Goal: Task Accomplishment & Management: Use online tool/utility

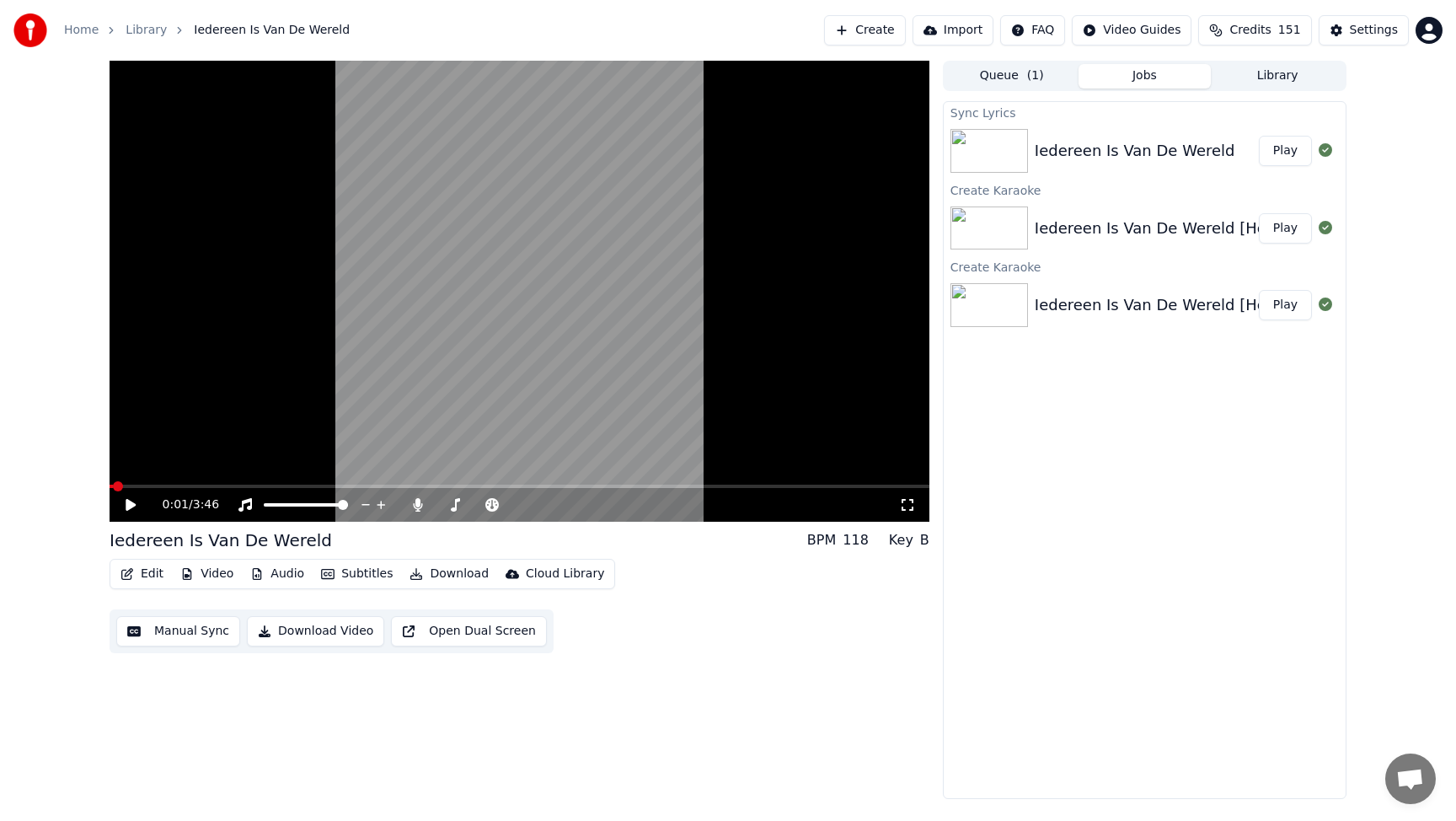
click at [113, 485] on span at bounding box center [111, 486] width 4 height 4
click at [135, 506] on icon at bounding box center [130, 504] width 10 height 11
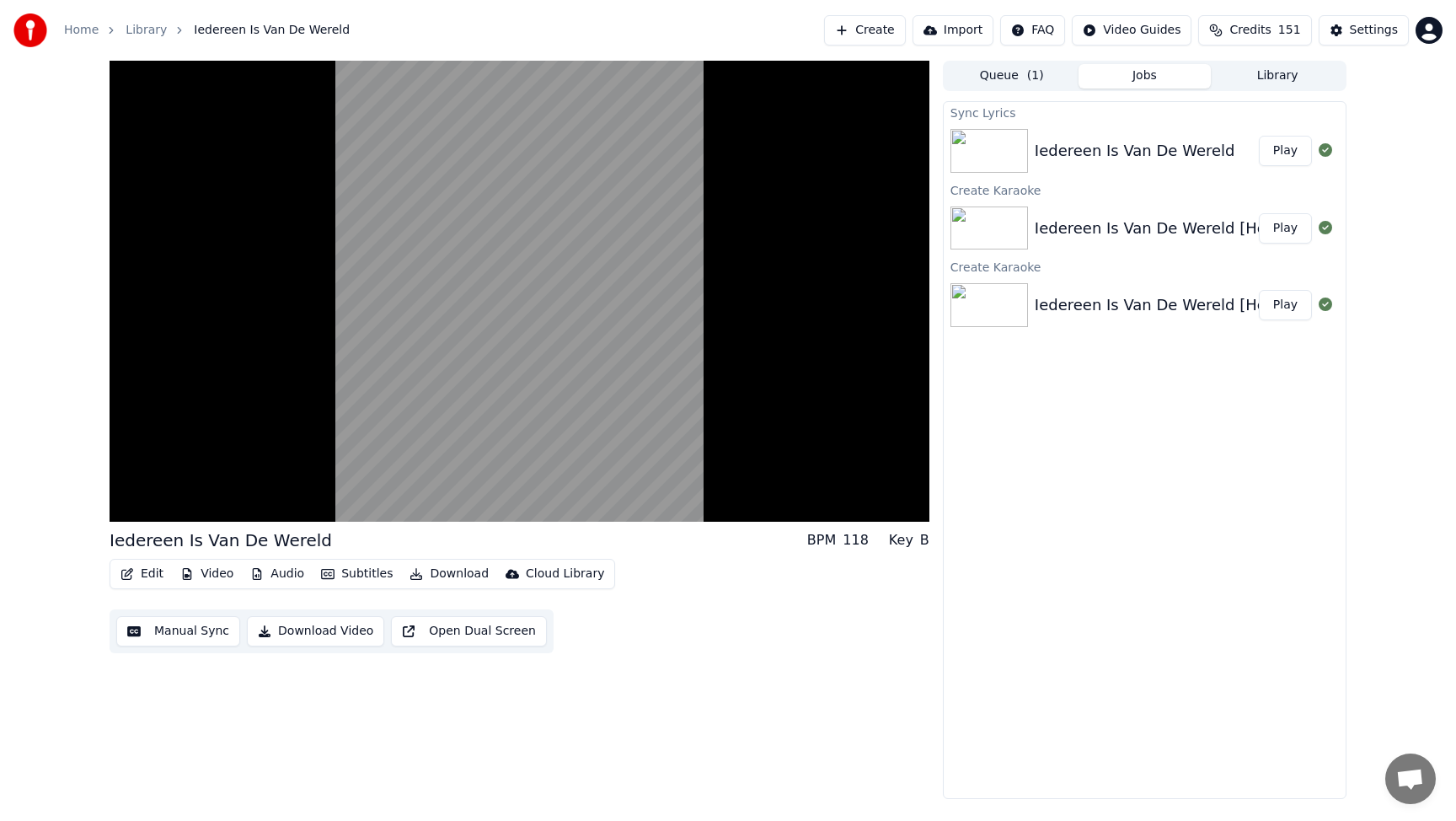
click at [186, 531] on div "Iedereen Is Van De Wereld" at bounding box center [221, 540] width 223 height 24
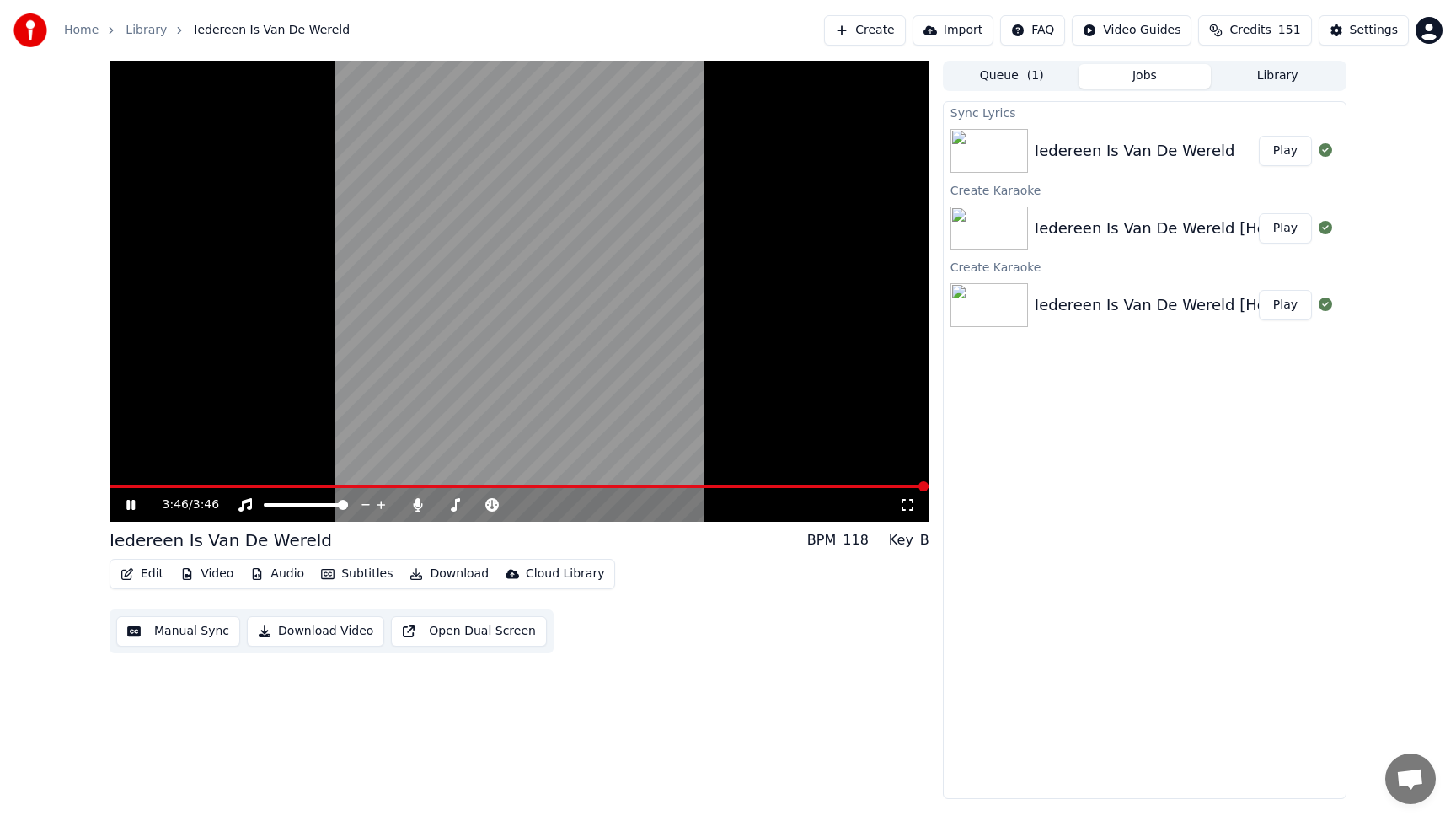
click at [229, 489] on div "3:46 / 3:46" at bounding box center [519, 505] width 820 height 34
click at [229, 483] on video at bounding box center [519, 292] width 820 height 461
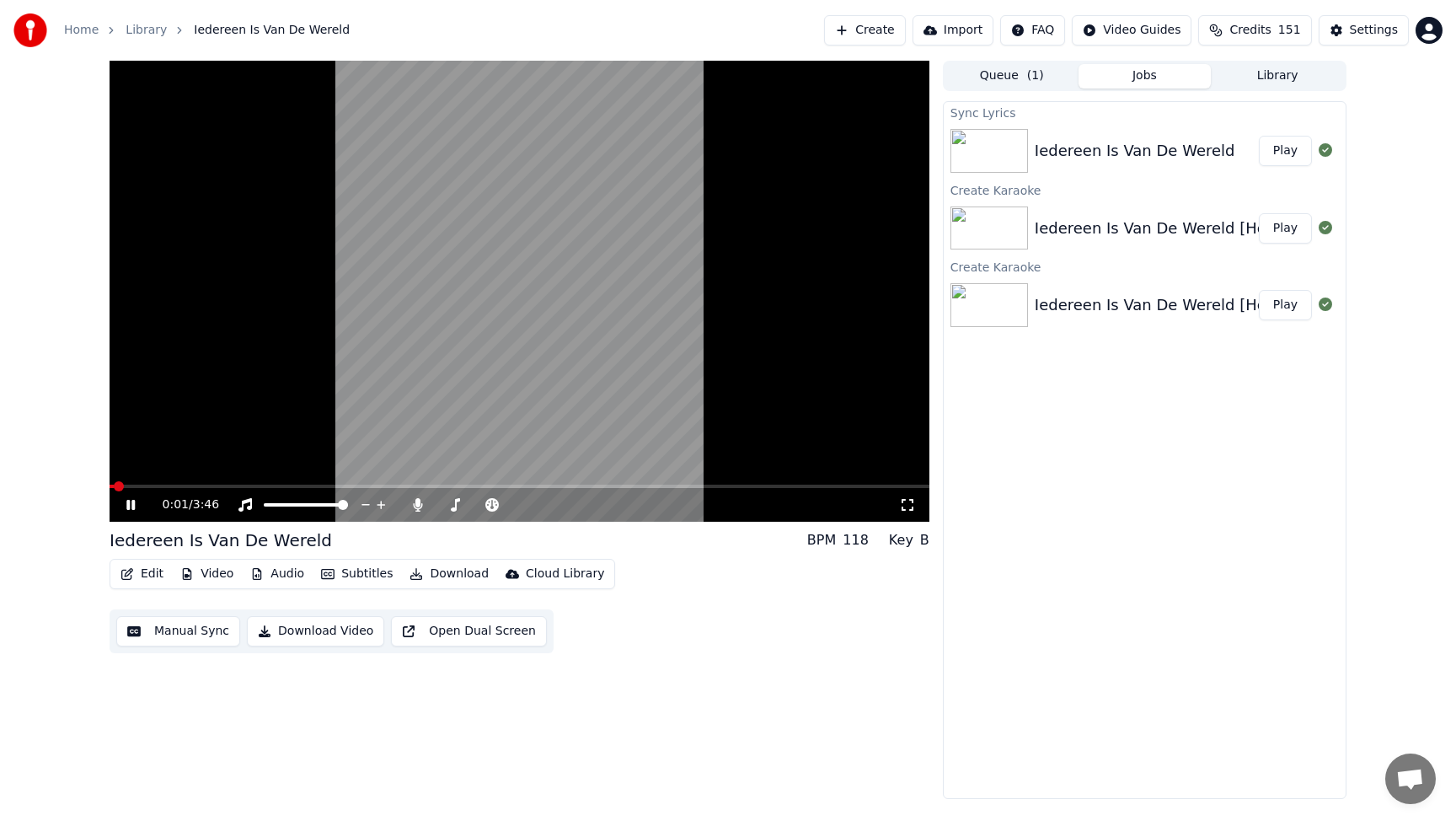
click at [183, 483] on video at bounding box center [519, 292] width 820 height 461
click at [176, 486] on span at bounding box center [519, 486] width 820 height 4
click at [125, 504] on icon at bounding box center [142, 504] width 40 height 13
click at [198, 484] on span at bounding box center [155, 486] width 90 height 4
click at [127, 504] on icon at bounding box center [130, 504] width 10 height 11
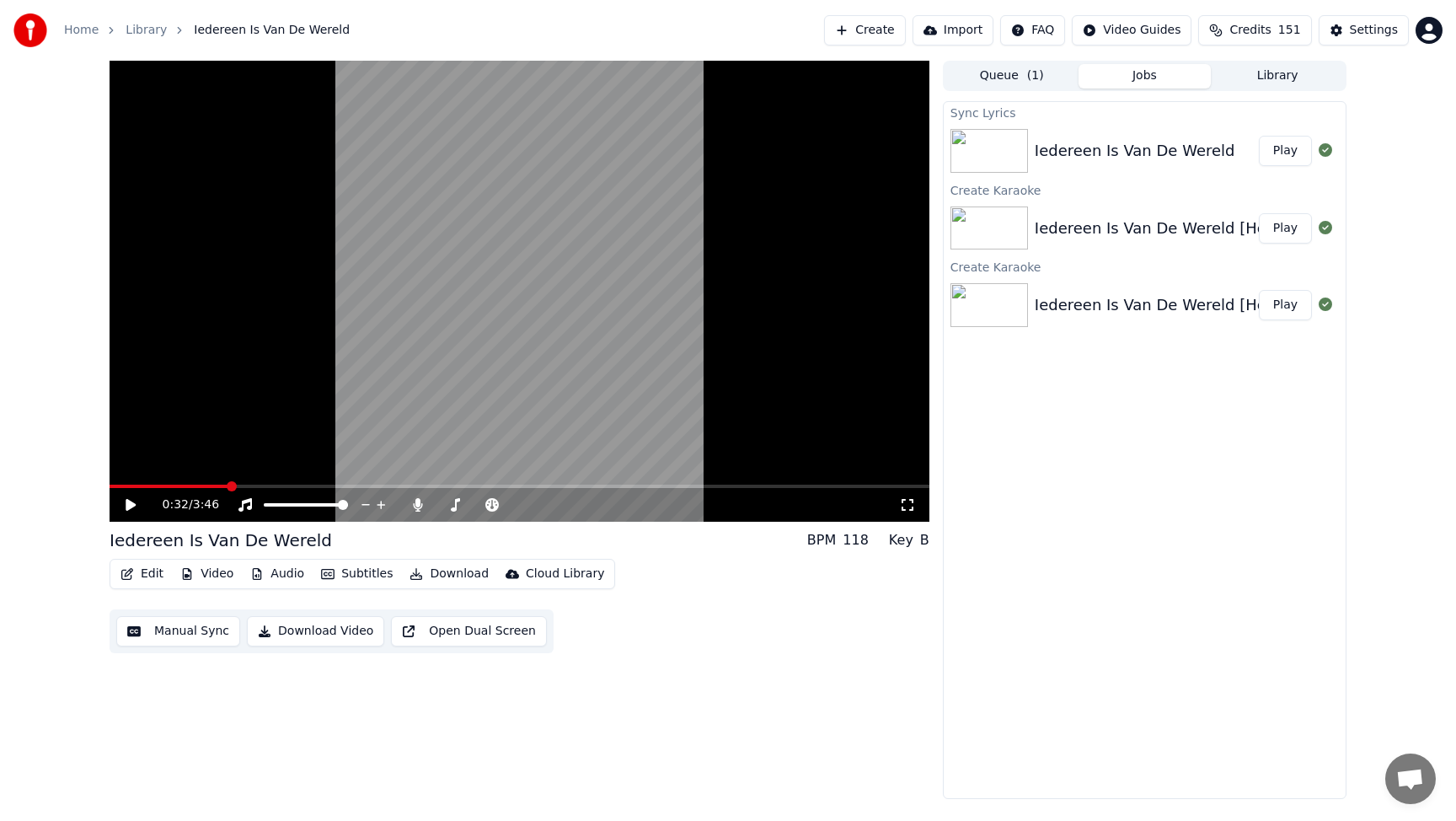
click at [340, 573] on button "Subtitles" at bounding box center [357, 574] width 85 height 24
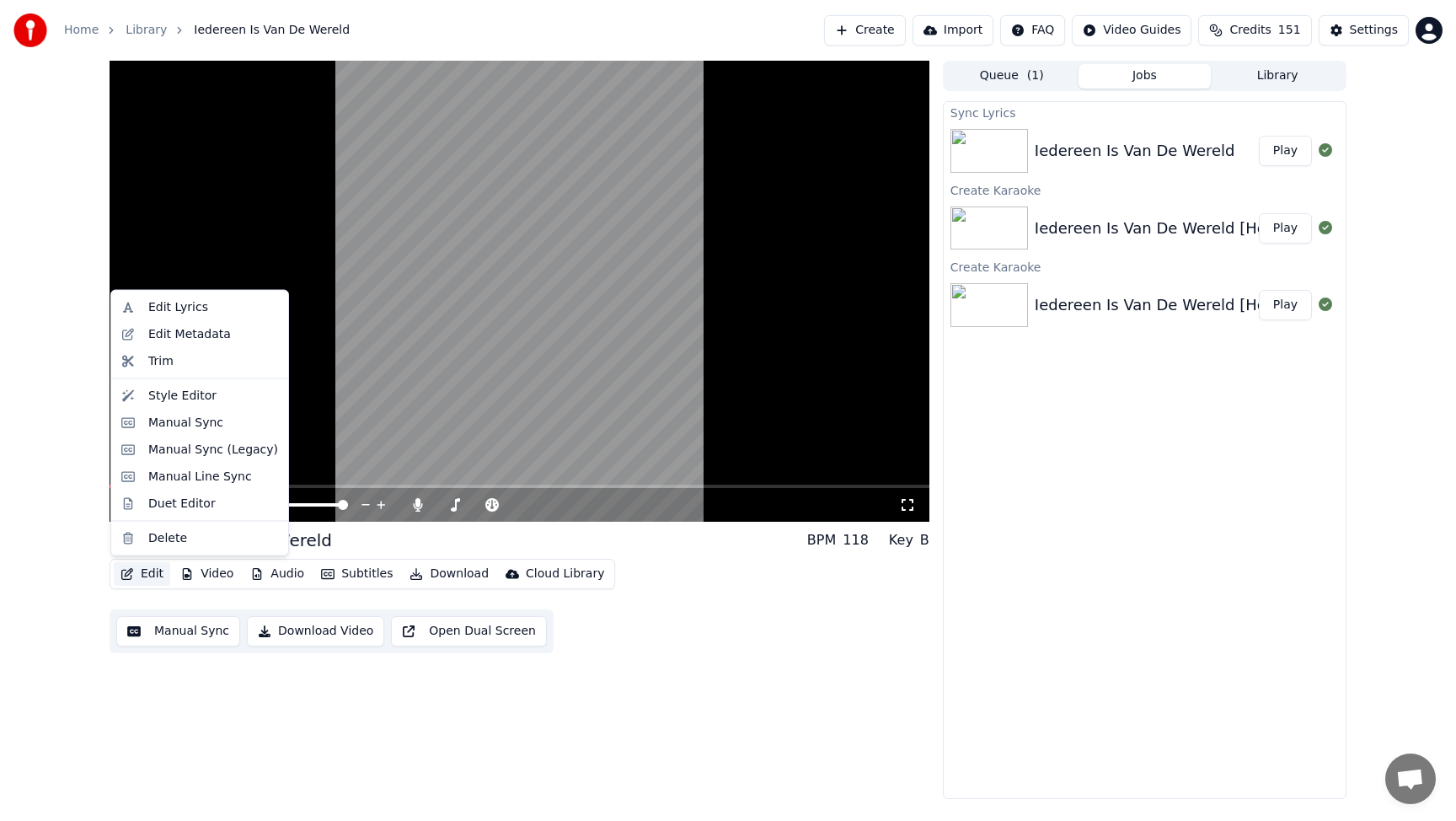
click at [140, 571] on button "Edit" at bounding box center [142, 574] width 57 height 24
click at [148, 571] on button "Edit" at bounding box center [142, 574] width 57 height 24
click at [183, 445] on div "Manual Sync (Legacy)" at bounding box center [213, 449] width 130 height 17
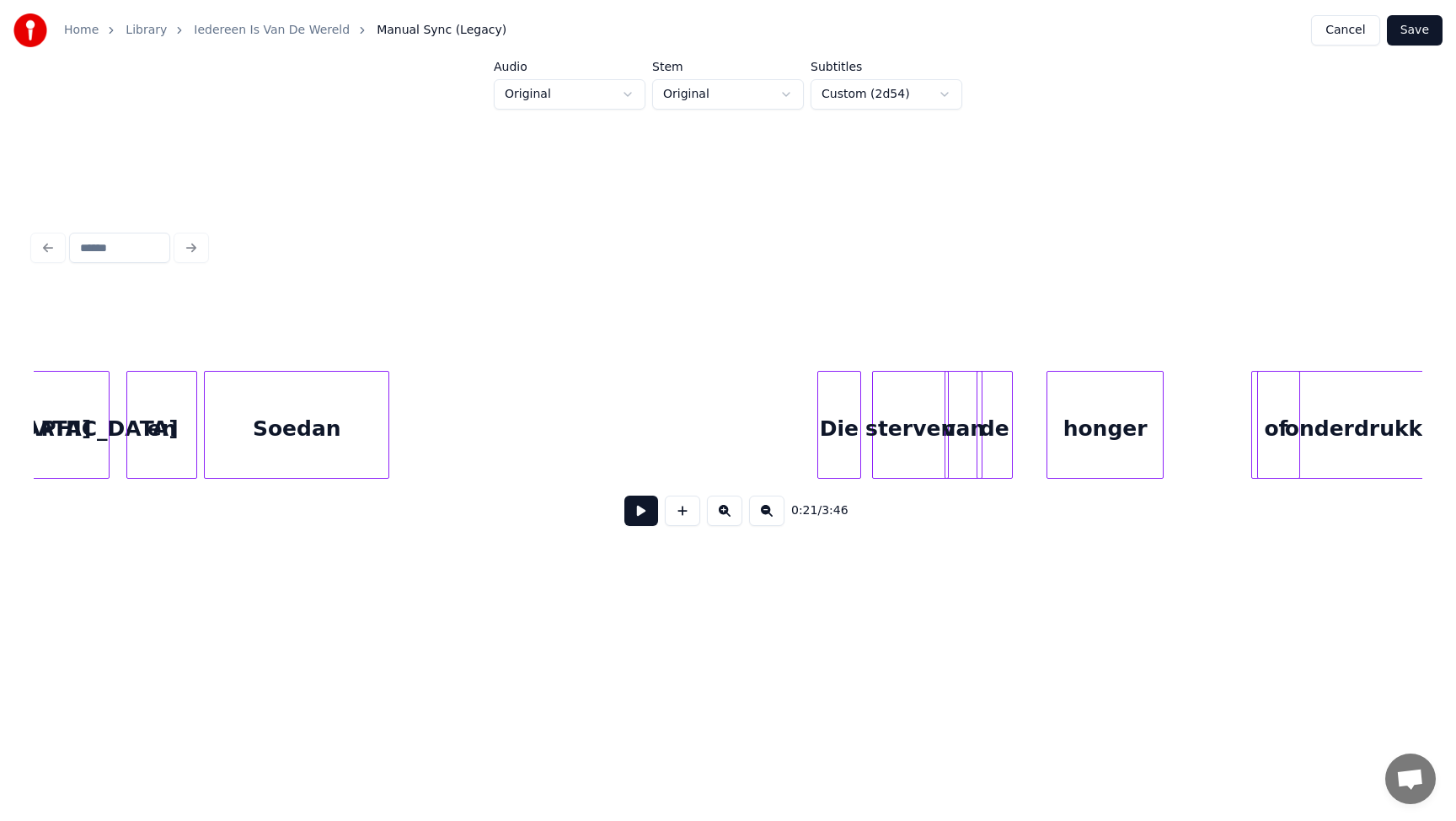
scroll to position [0, 4252]
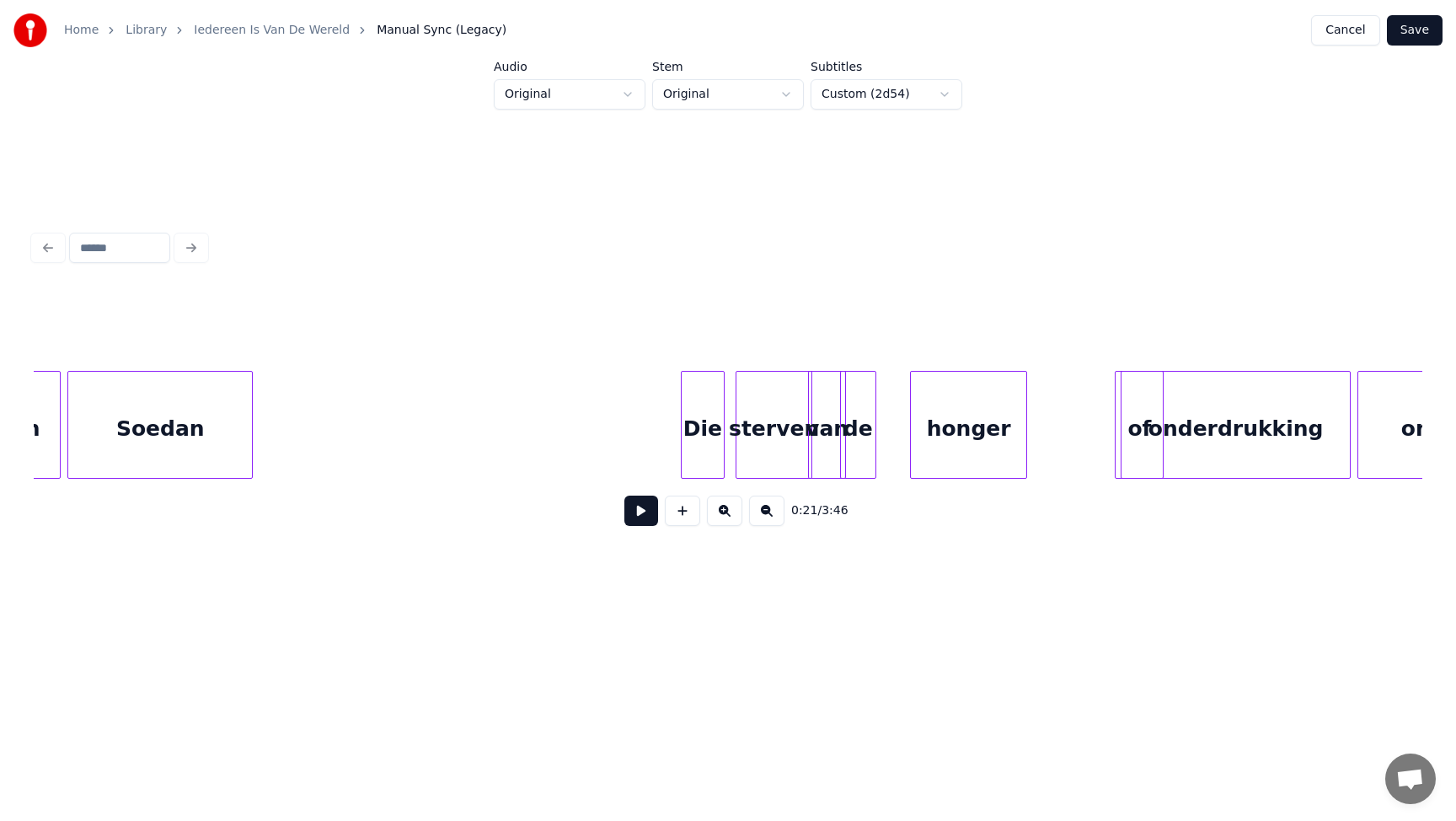
click at [785, 431] on div "sterven" at bounding box center [773, 429] width 75 height 115
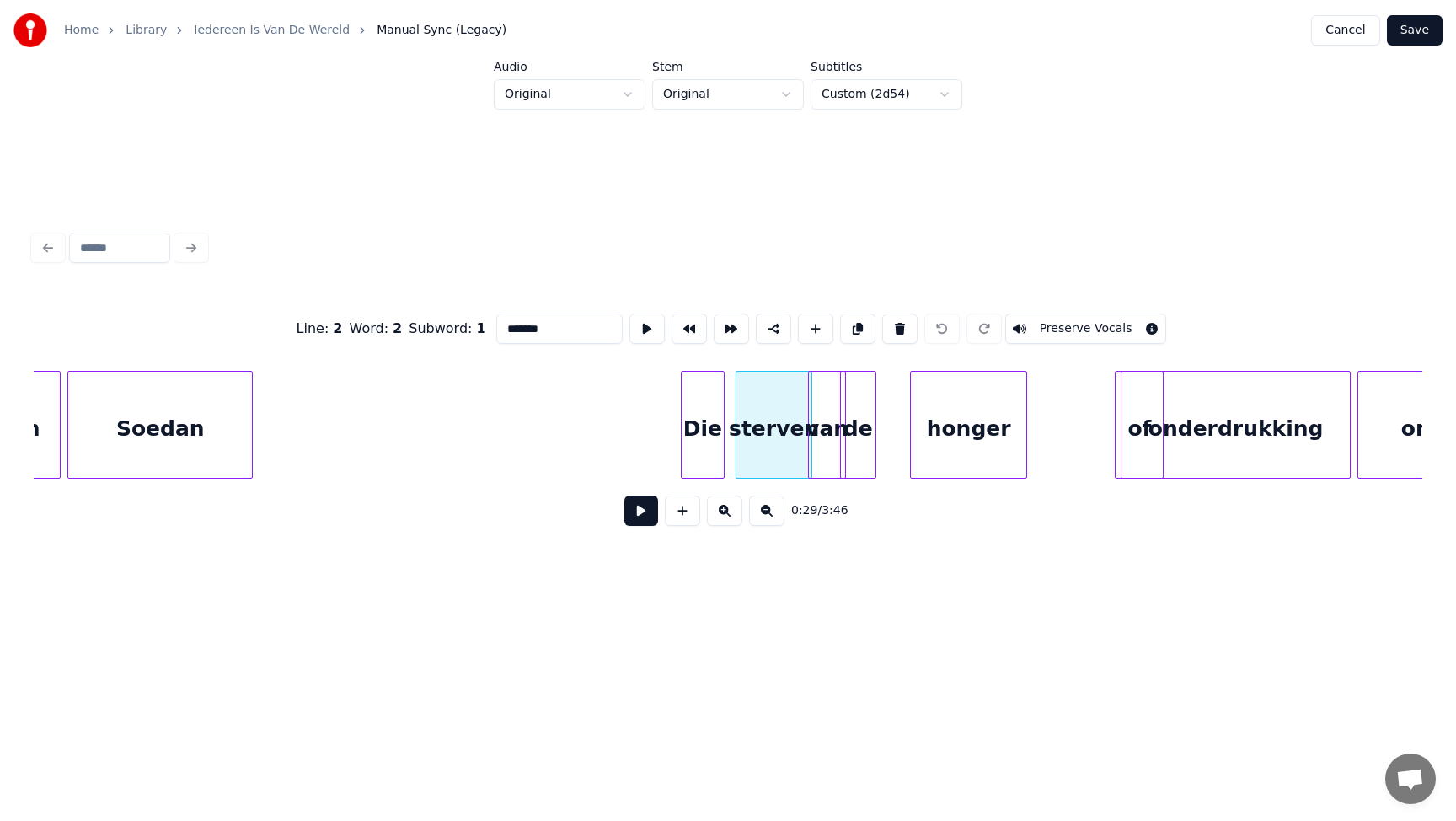
drag, startPoint x: 536, startPoint y: 327, endPoint x: 443, endPoint y: 323, distance: 93.1
click at [443, 324] on div "Line : 2 Word : 2 Subword : 1 ******* Preserve Vocals" at bounding box center [727, 328] width 1388 height 84
click at [832, 450] on div "van" at bounding box center [826, 429] width 36 height 115
drag, startPoint x: 527, startPoint y: 327, endPoint x: 444, endPoint y: 322, distance: 83.2
click at [444, 322] on div "Line : 2 Word : 3 Subword : 1 *** Preserve Vocals" at bounding box center [727, 328] width 1388 height 84
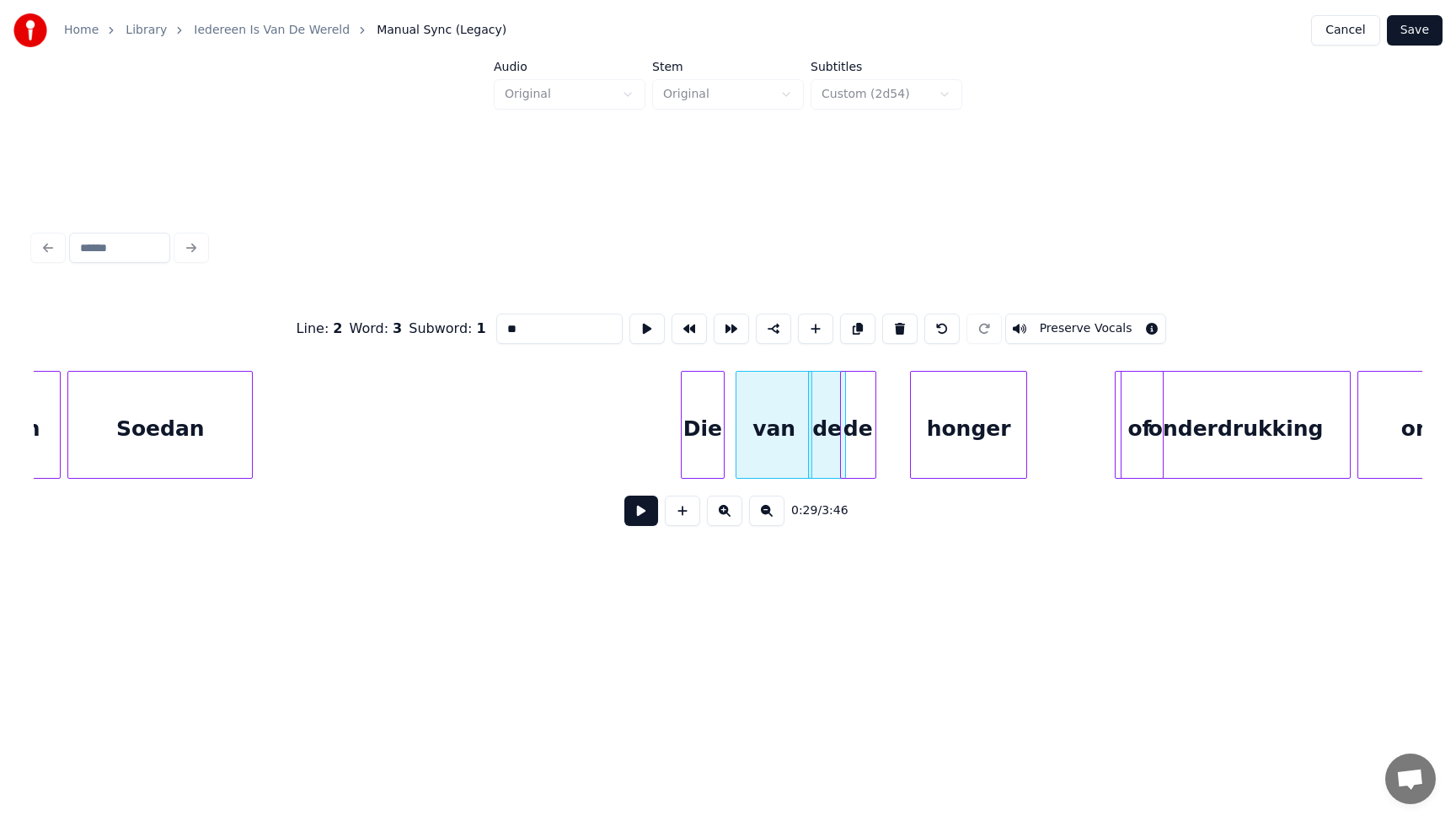
click at [867, 444] on div "de" at bounding box center [858, 429] width 34 height 115
drag, startPoint x: 517, startPoint y: 331, endPoint x: 455, endPoint y: 324, distance: 62.4
click at [459, 326] on div "Line : 2 Word : 4 Subword : 1 ** Preserve Vocals" at bounding box center [727, 328] width 1388 height 84
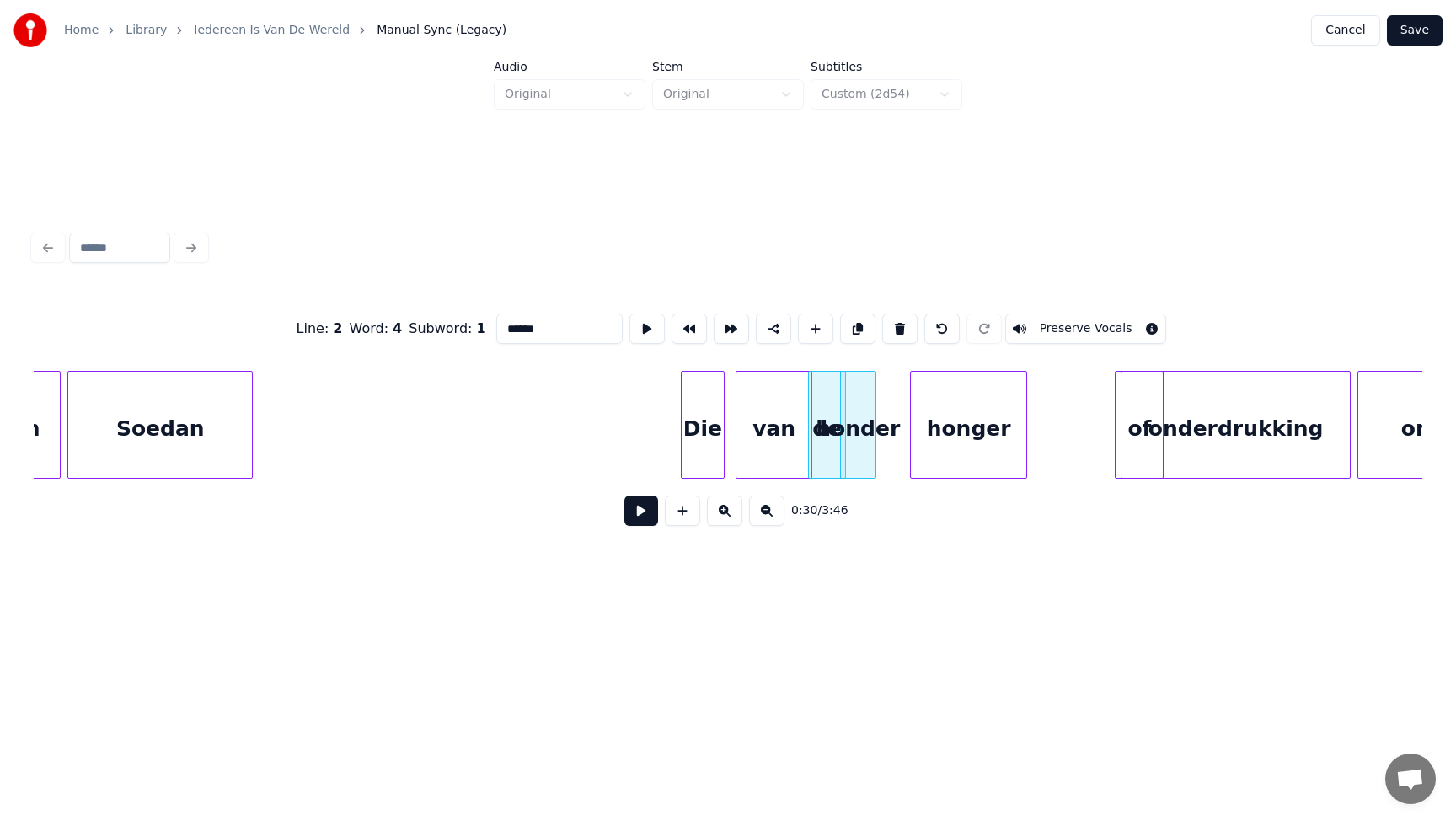
click at [872, 422] on div at bounding box center [873, 424] width 5 height 106
click at [961, 430] on div "honger" at bounding box center [968, 429] width 116 height 115
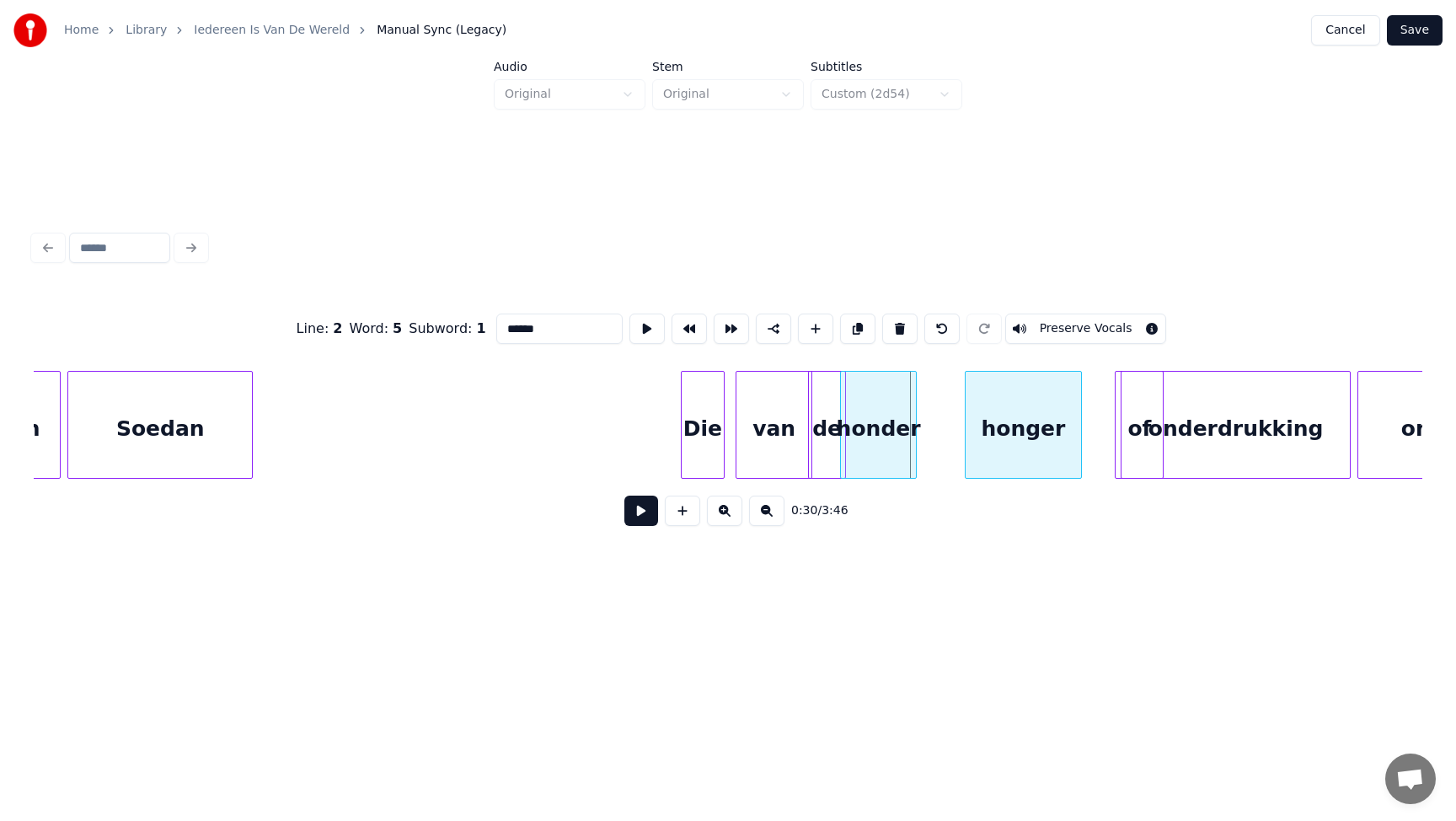
click at [1030, 430] on div "honger" at bounding box center [1023, 429] width 116 height 115
click at [1014, 430] on div "honger" at bounding box center [1023, 429] width 116 height 115
drag, startPoint x: 565, startPoint y: 330, endPoint x: 438, endPoint y: 321, distance: 127.3
click at [438, 321] on div "Line : 2 Word : 5 Subword : 1 ****** Preserve Vocals" at bounding box center [727, 328] width 1388 height 84
click at [881, 439] on div "honder" at bounding box center [893, 429] width 75 height 115
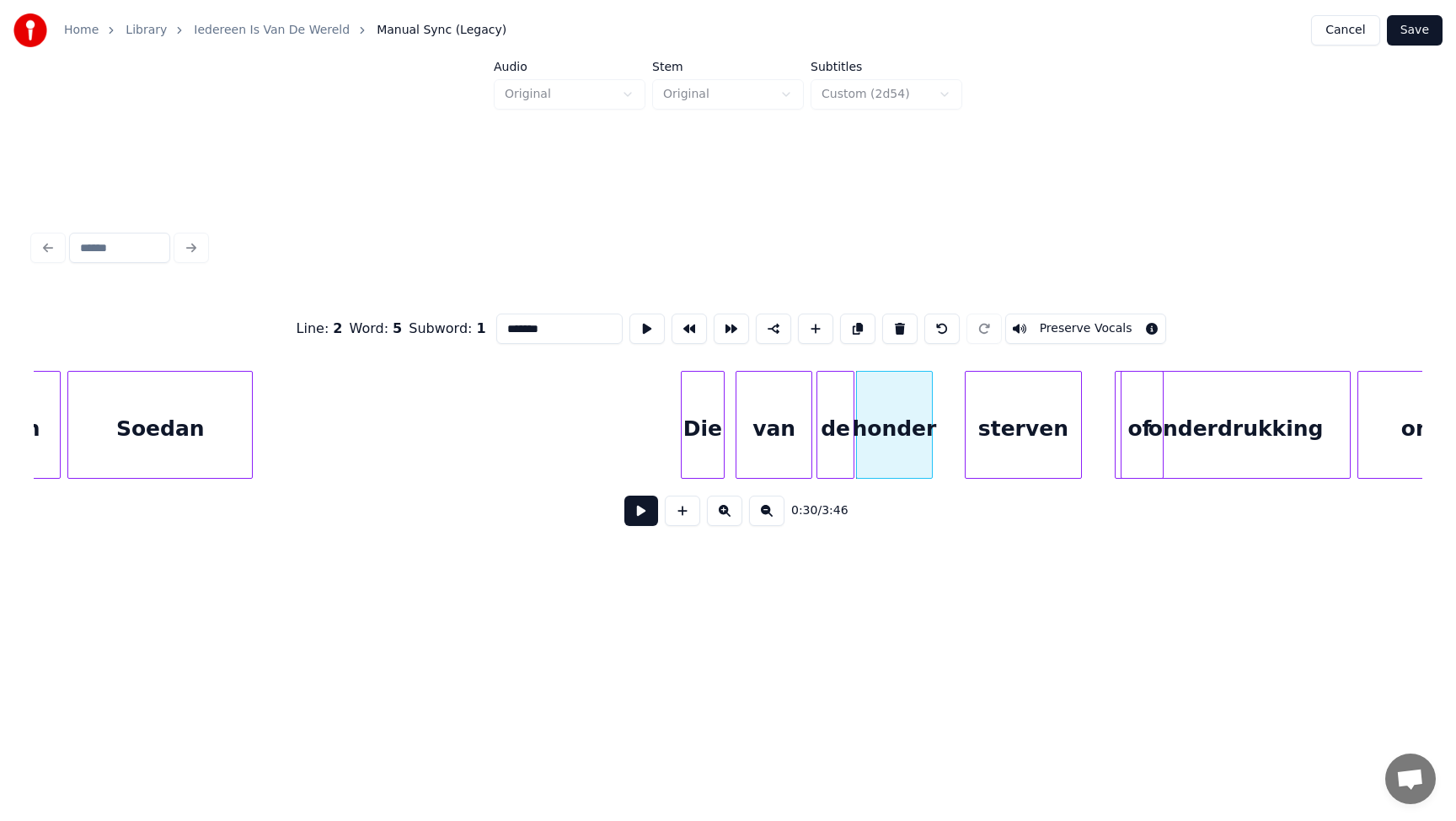
click at [833, 435] on div "de" at bounding box center [835, 429] width 36 height 115
click at [806, 433] on div at bounding box center [808, 424] width 5 height 106
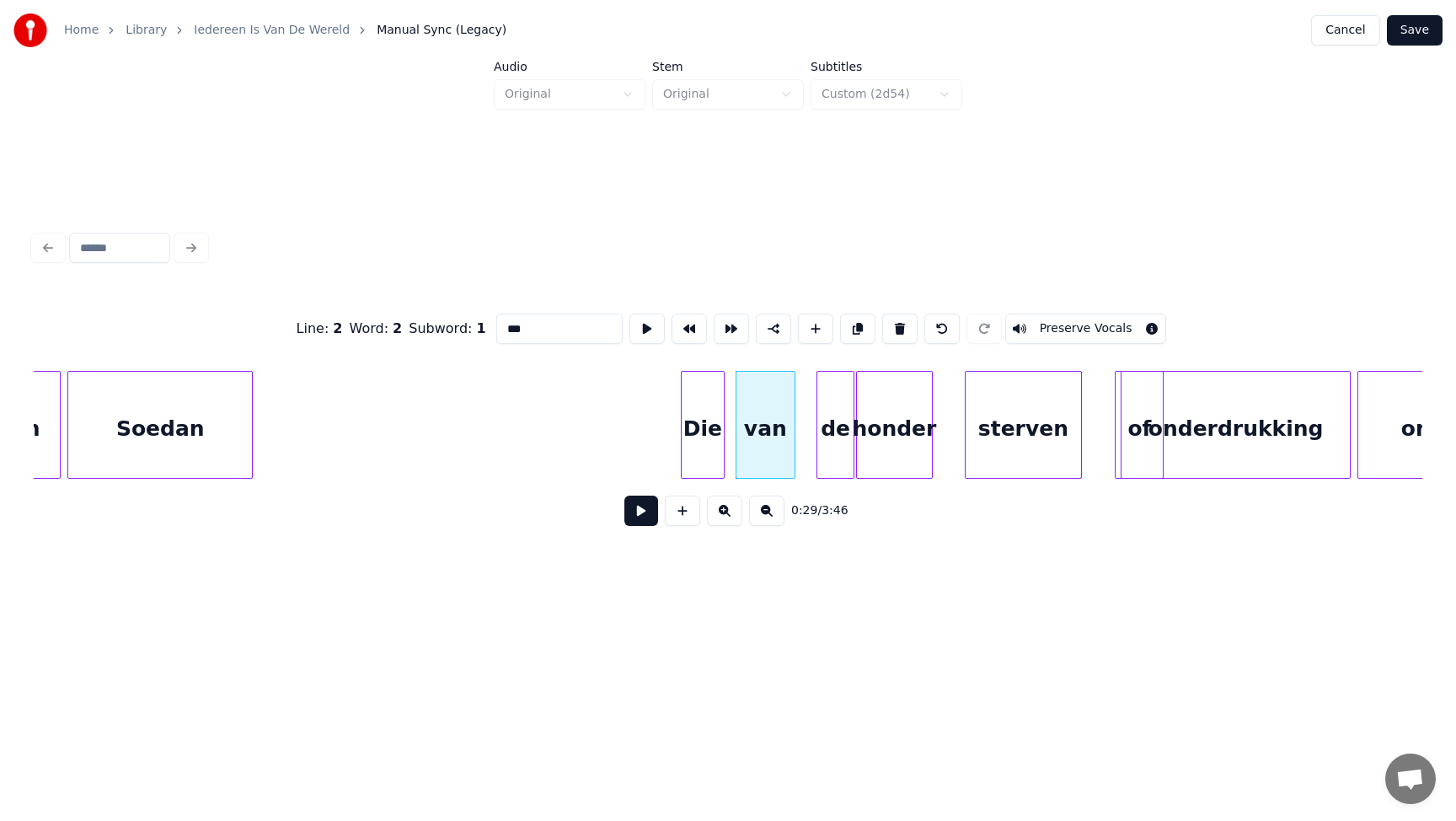
click at [790, 428] on div at bounding box center [792, 424] width 5 height 106
click at [783, 427] on div at bounding box center [782, 424] width 5 height 106
click at [805, 426] on div "de" at bounding box center [805, 429] width 36 height 115
click at [874, 426] on div "honder" at bounding box center [894, 429] width 75 height 115
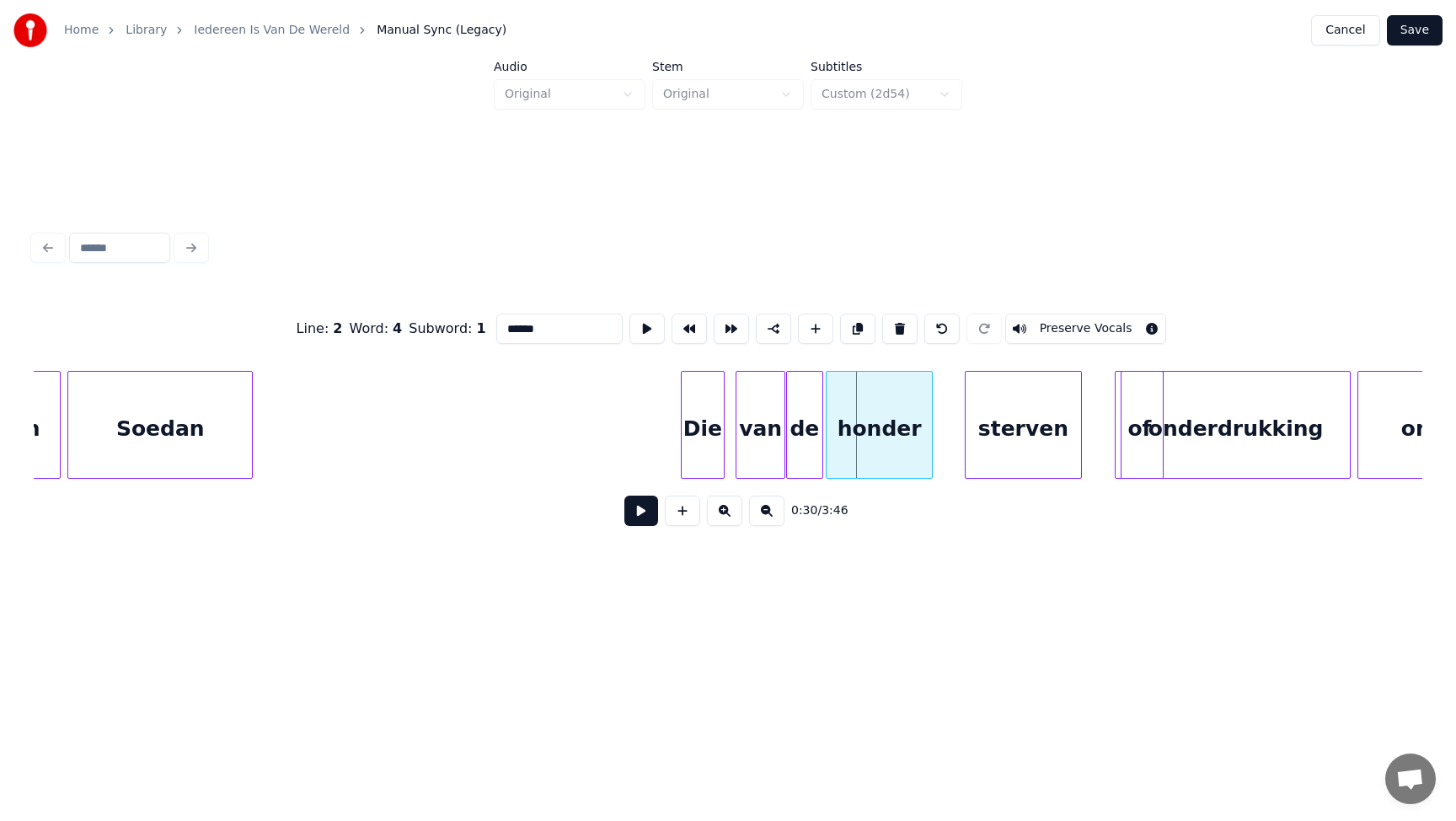
click at [828, 433] on div at bounding box center [829, 424] width 5 height 106
click at [932, 422] on div at bounding box center [935, 424] width 5 height 106
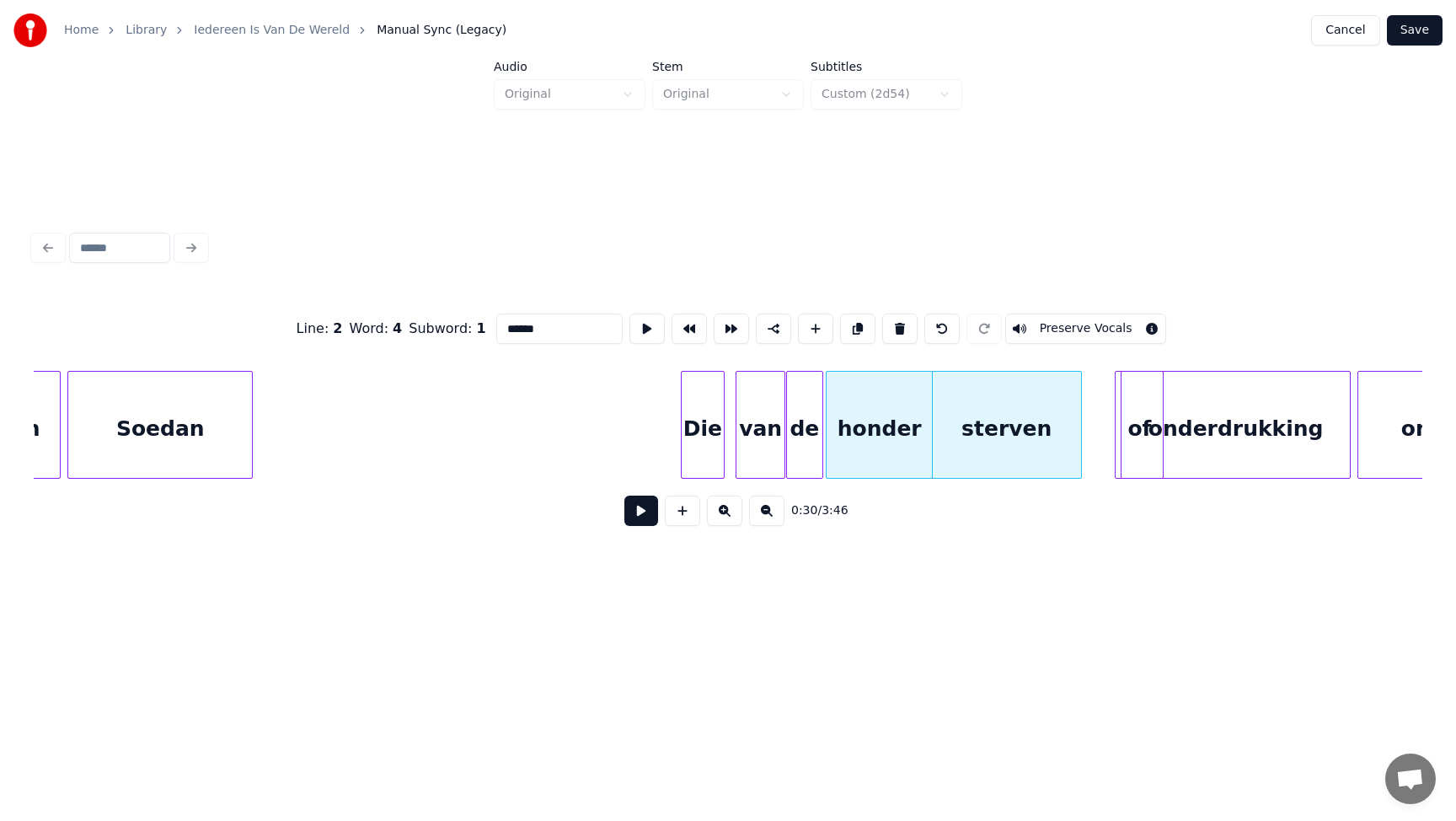
click at [883, 444] on div "honder" at bounding box center [878, 429] width 105 height 115
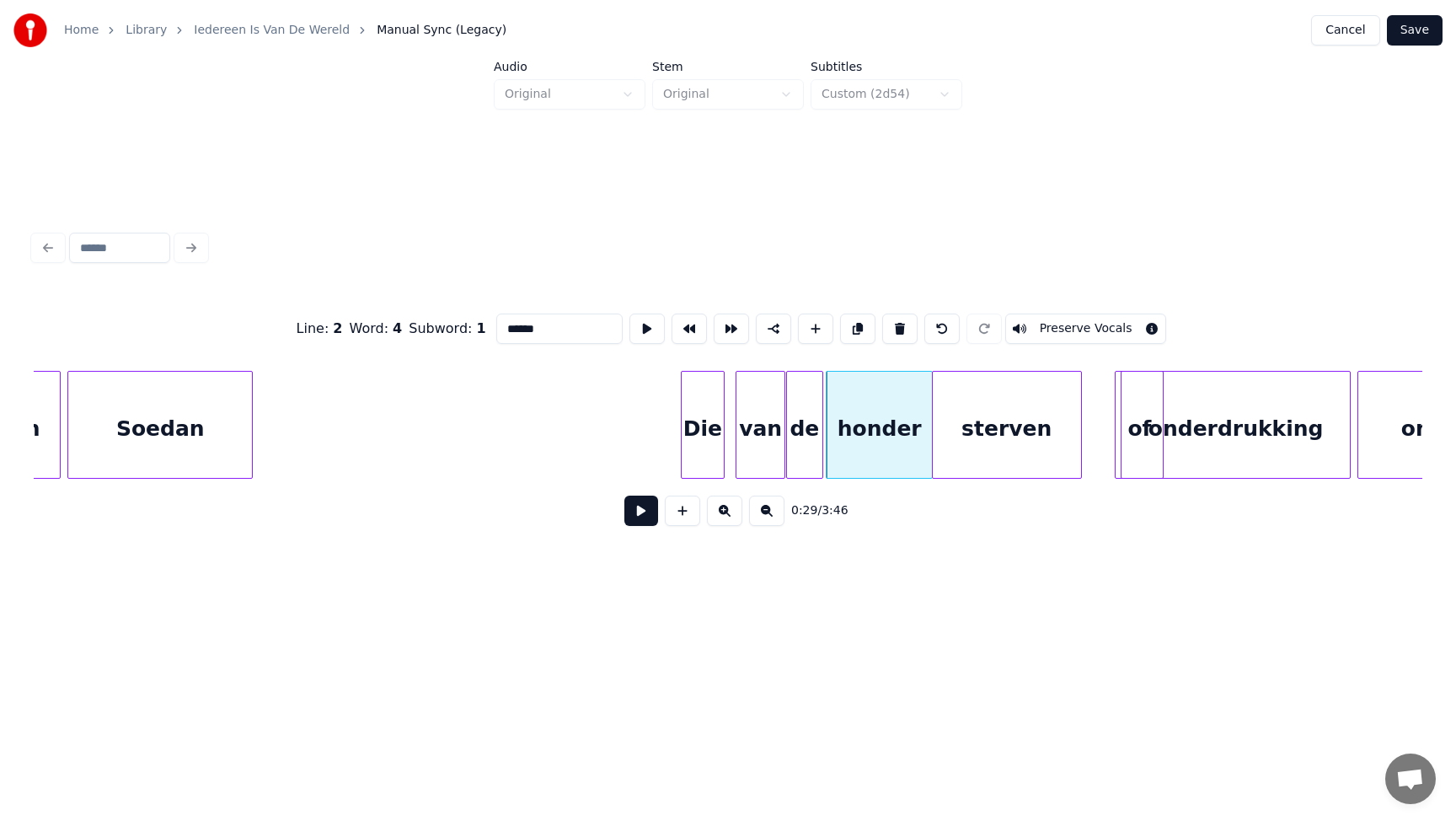
click at [525, 327] on input "******" at bounding box center [559, 329] width 126 height 30
type input "******"
click at [1418, 32] on button "Save" at bounding box center [1414, 30] width 56 height 30
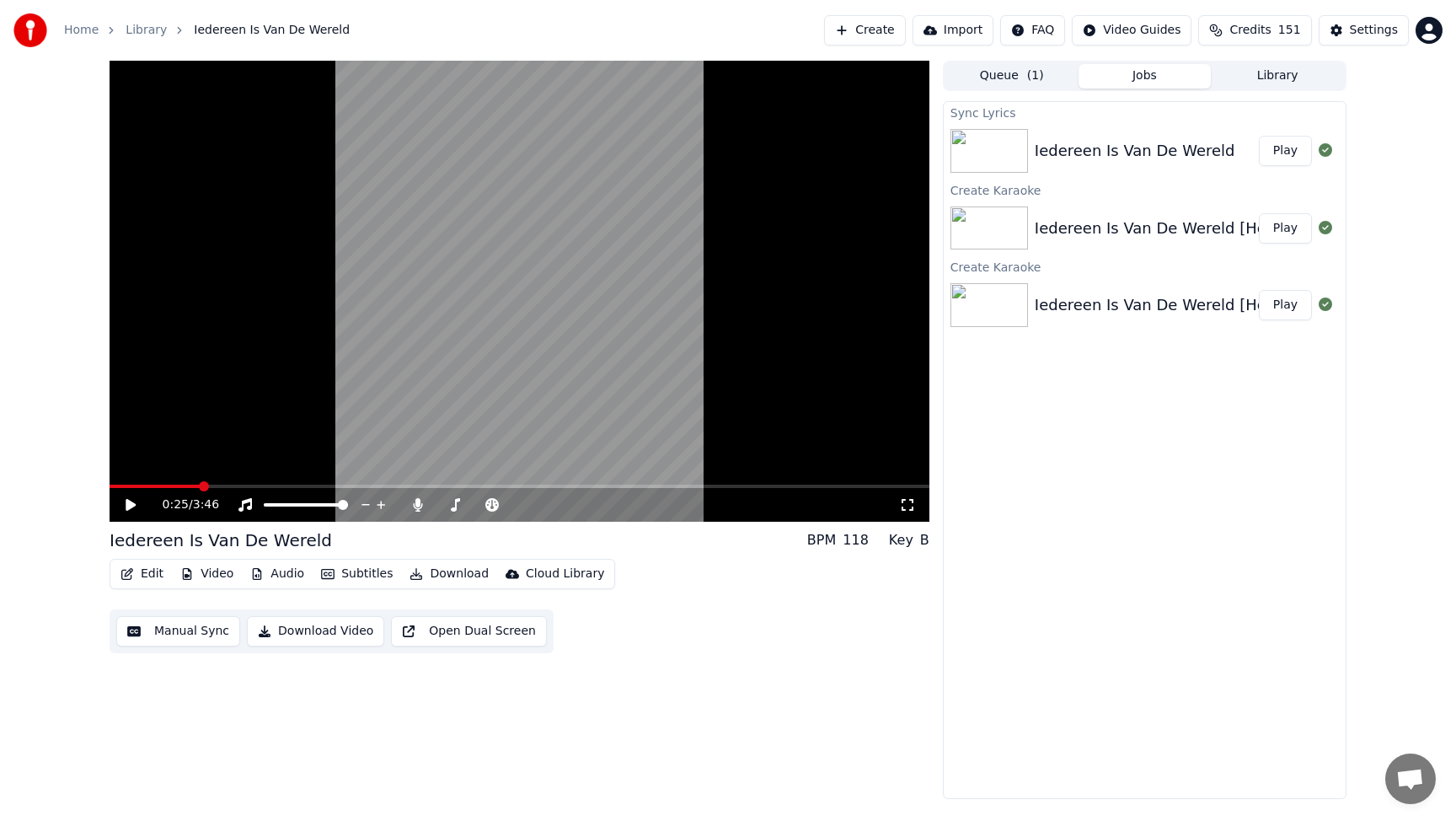
click at [199, 489] on span at bounding box center [203, 485] width 10 height 10
click at [123, 513] on div "0:24 / 3:46" at bounding box center [519, 505] width 820 height 34
click at [131, 506] on icon at bounding box center [130, 504] width 10 height 11
click at [131, 506] on icon at bounding box center [142, 504] width 40 height 13
click at [423, 510] on icon at bounding box center [417, 504] width 17 height 13
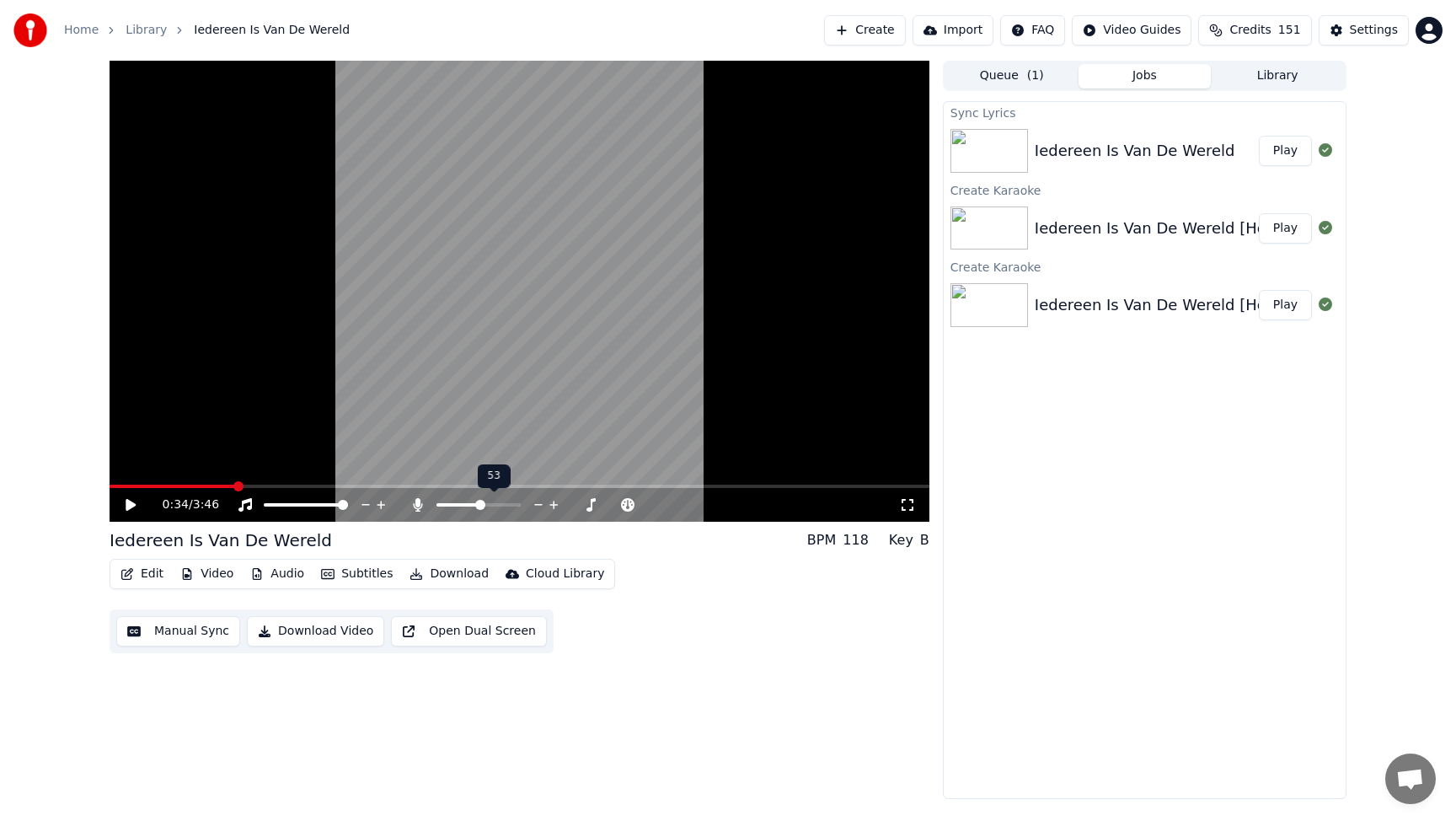
click at [480, 499] on span at bounding box center [480, 504] width 10 height 10
drag, startPoint x: 233, startPoint y: 487, endPoint x: 221, endPoint y: 487, distance: 12.0
click at [221, 487] on div "Instrumental Instrumental" at bounding box center [247, 477] width 85 height 24
click at [226, 485] on span at bounding box center [171, 486] width 125 height 4
click at [214, 483] on video at bounding box center [519, 292] width 820 height 461
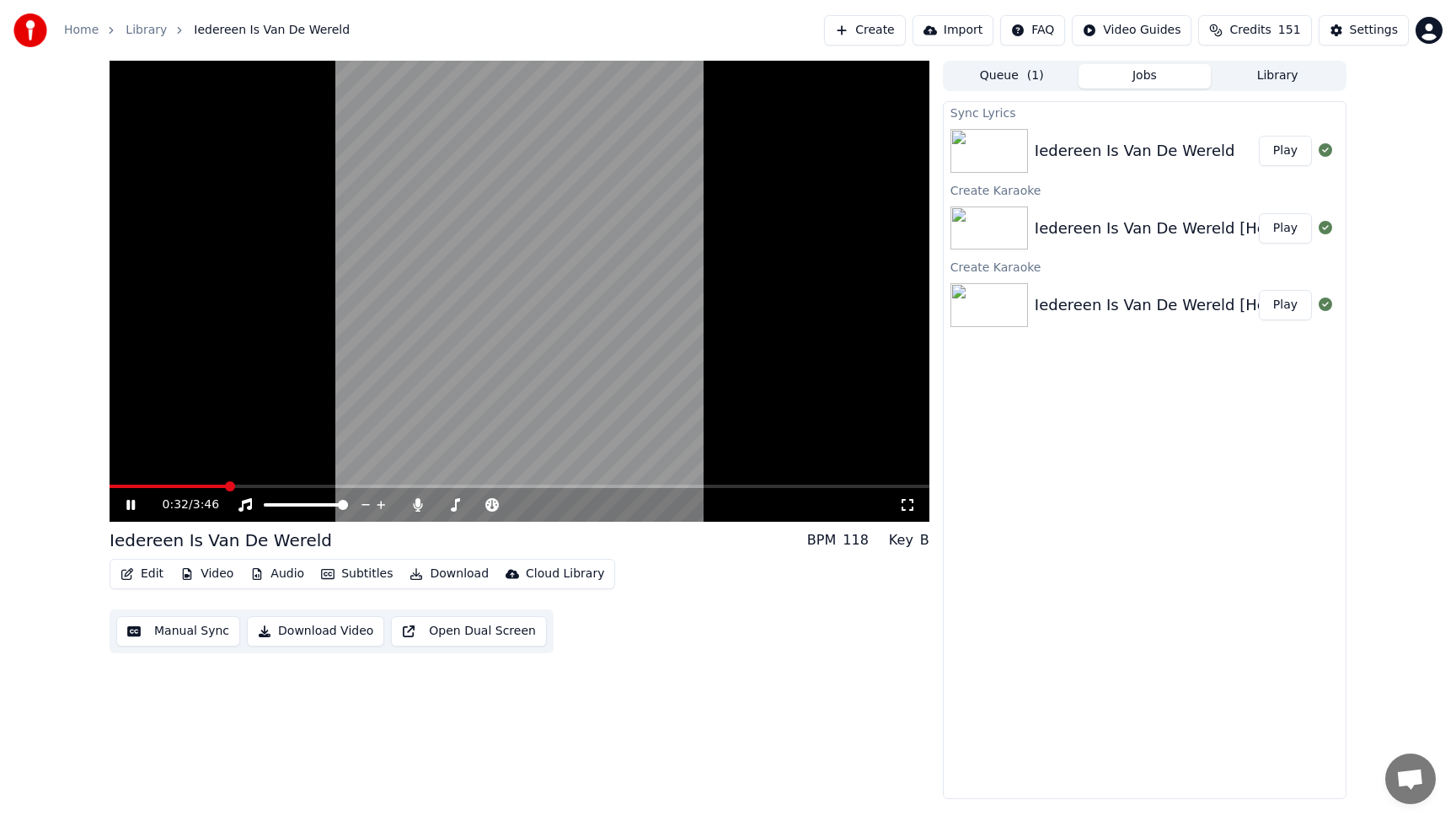
click at [214, 483] on video at bounding box center [519, 292] width 820 height 461
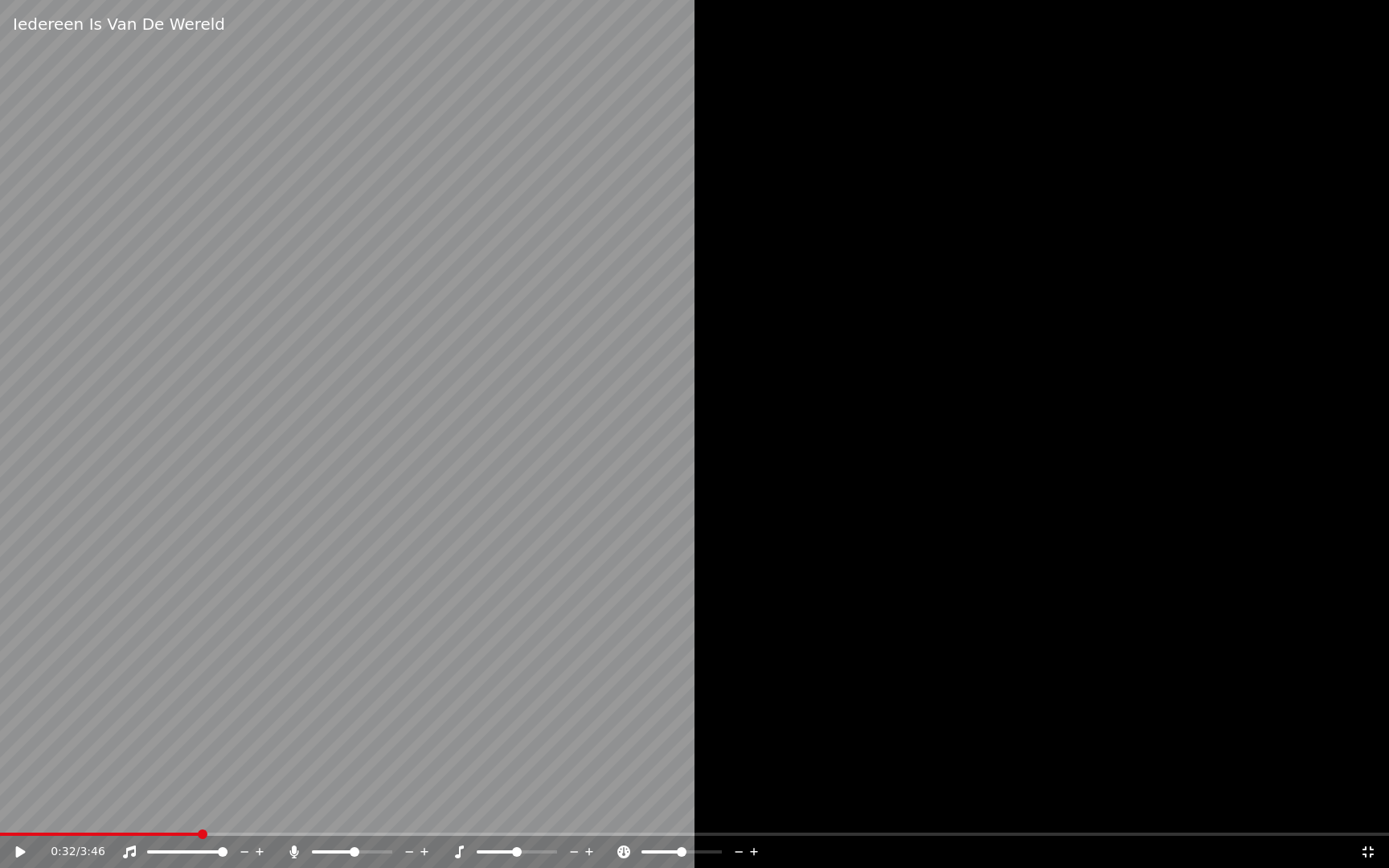
click at [1343, 782] on div "0:32 / 3:46" at bounding box center [705, 851] width 1309 height 16
click at [1209, 782] on div at bounding box center [694, 434] width 1389 height 868
click at [371, 782] on span at bounding box center [368, 851] width 9 height 9
click at [1372, 782] on icon at bounding box center [1367, 851] width 11 height 11
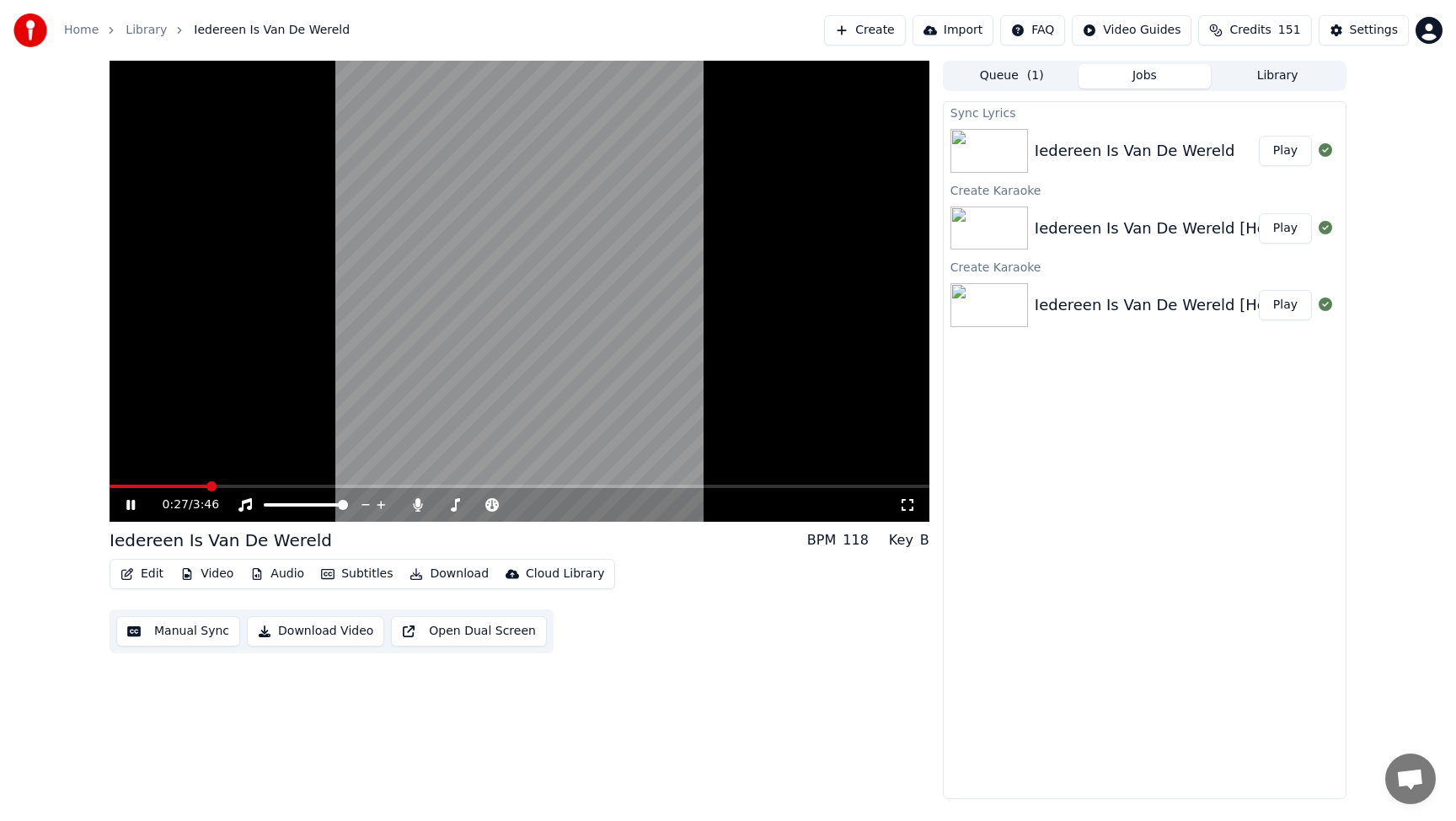
click at [208, 483] on span at bounding box center [211, 485] width 10 height 10
click at [208, 483] on video at bounding box center [519, 292] width 820 height 461
click at [192, 486] on span at bounding box center [196, 485] width 10 height 10
click at [128, 505] on icon at bounding box center [130, 504] width 10 height 11
click at [143, 579] on button "Edit" at bounding box center [142, 574] width 57 height 24
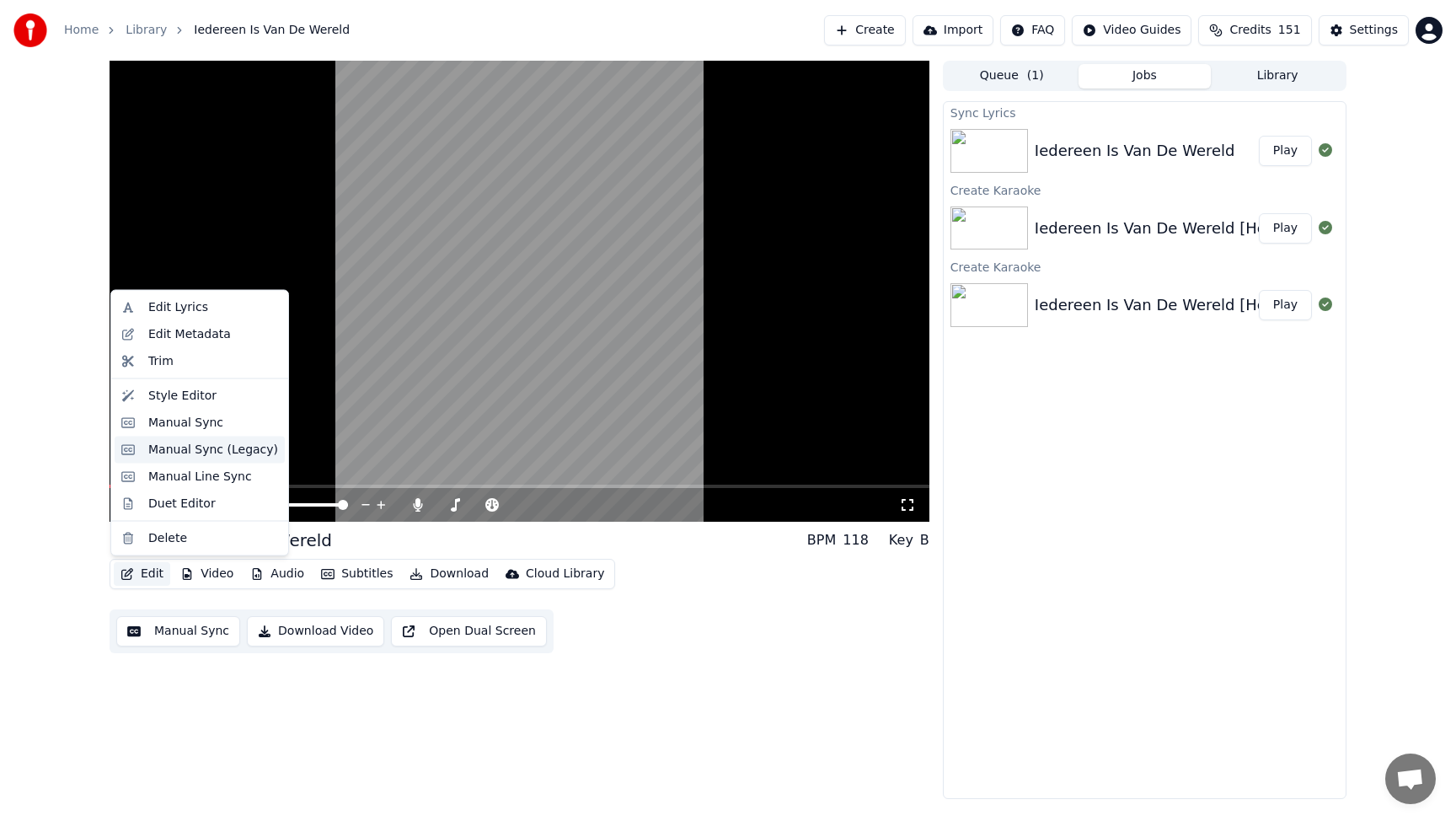
click at [183, 452] on div "Manual Sync (Legacy)" at bounding box center [213, 449] width 130 height 17
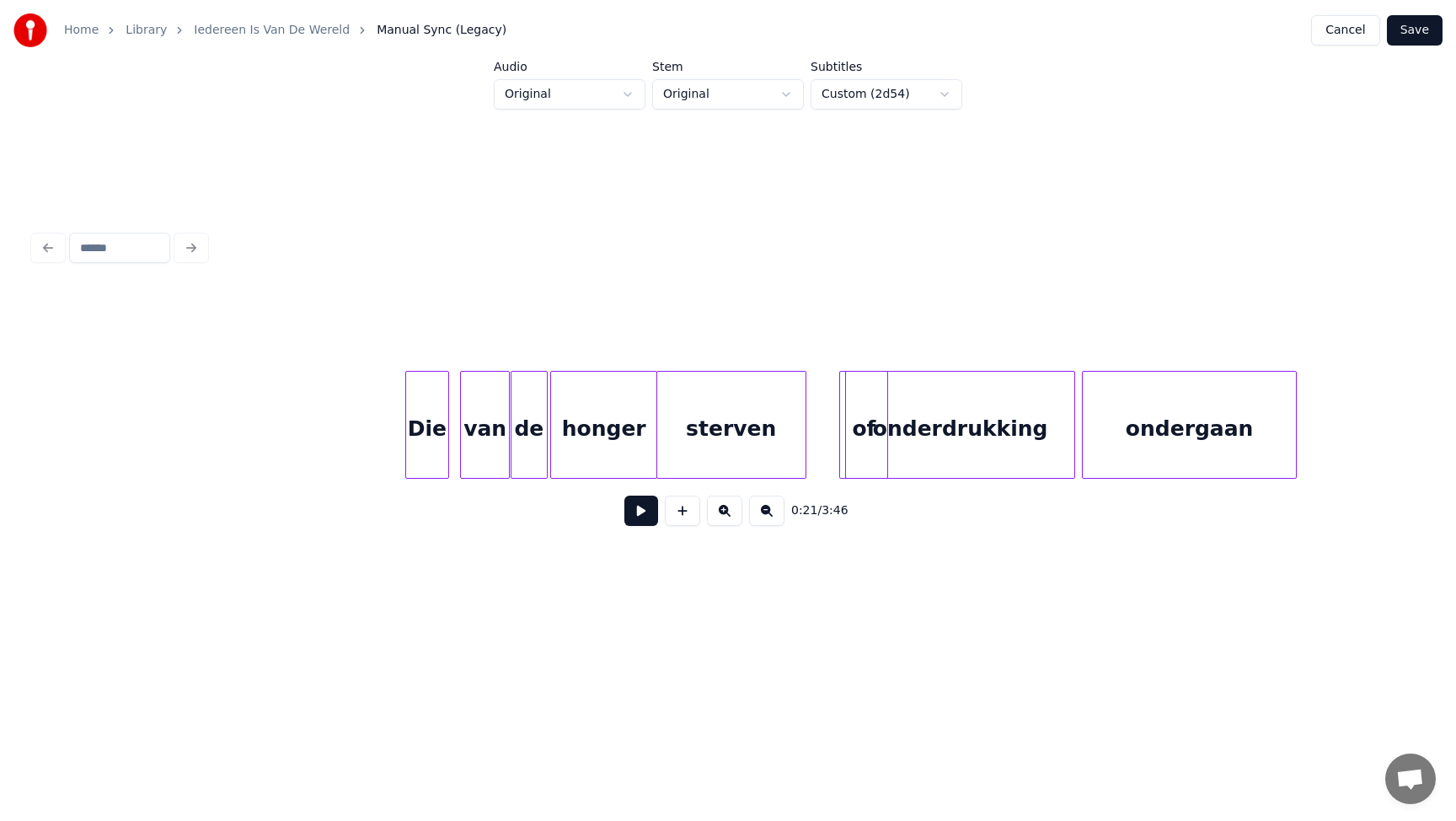
scroll to position [0, 4546]
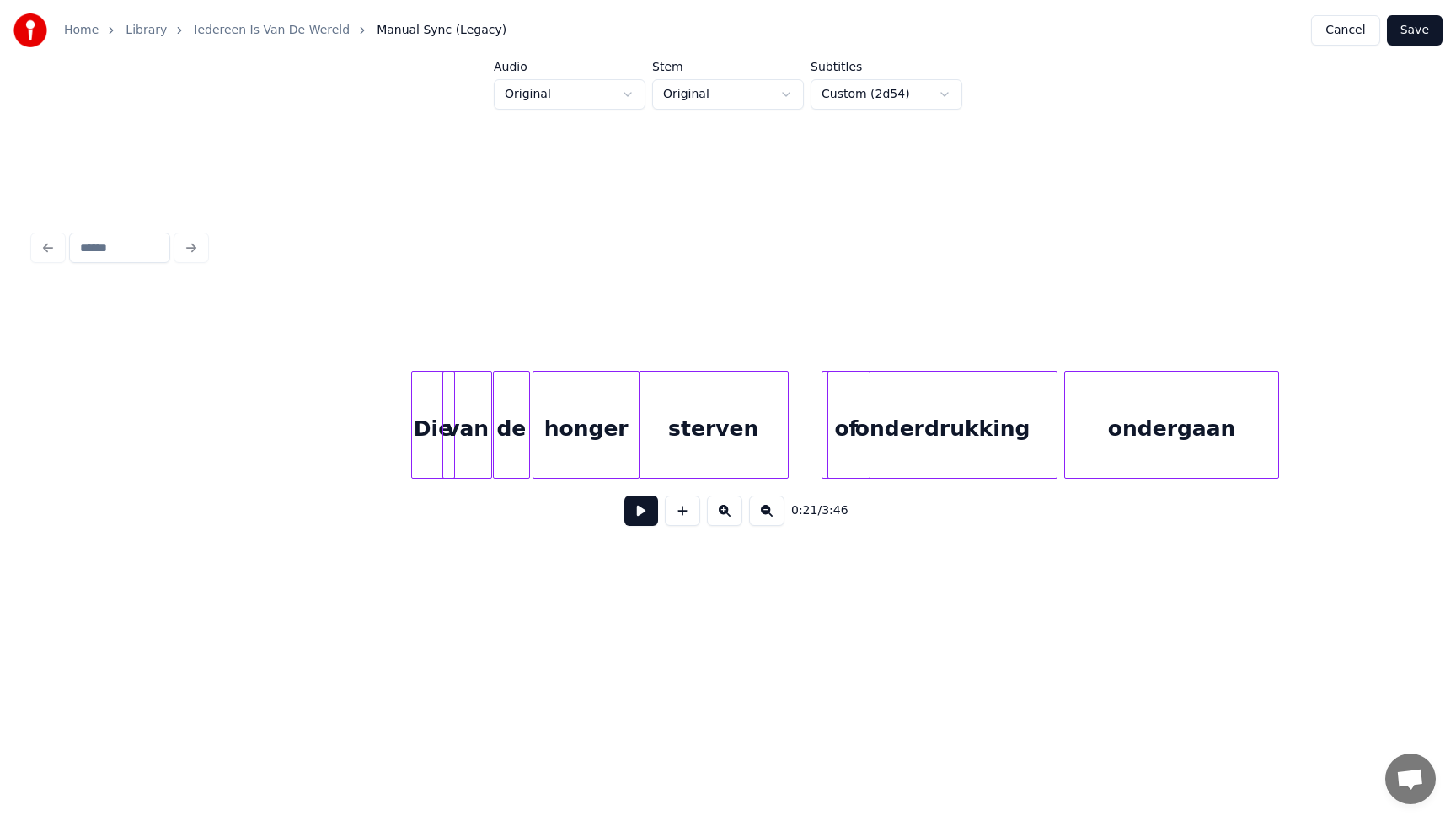
click at [436, 430] on div "Die" at bounding box center [433, 429] width 43 height 115
click at [633, 500] on button at bounding box center [641, 511] width 34 height 30
click at [624, 496] on button at bounding box center [641, 511] width 34 height 30
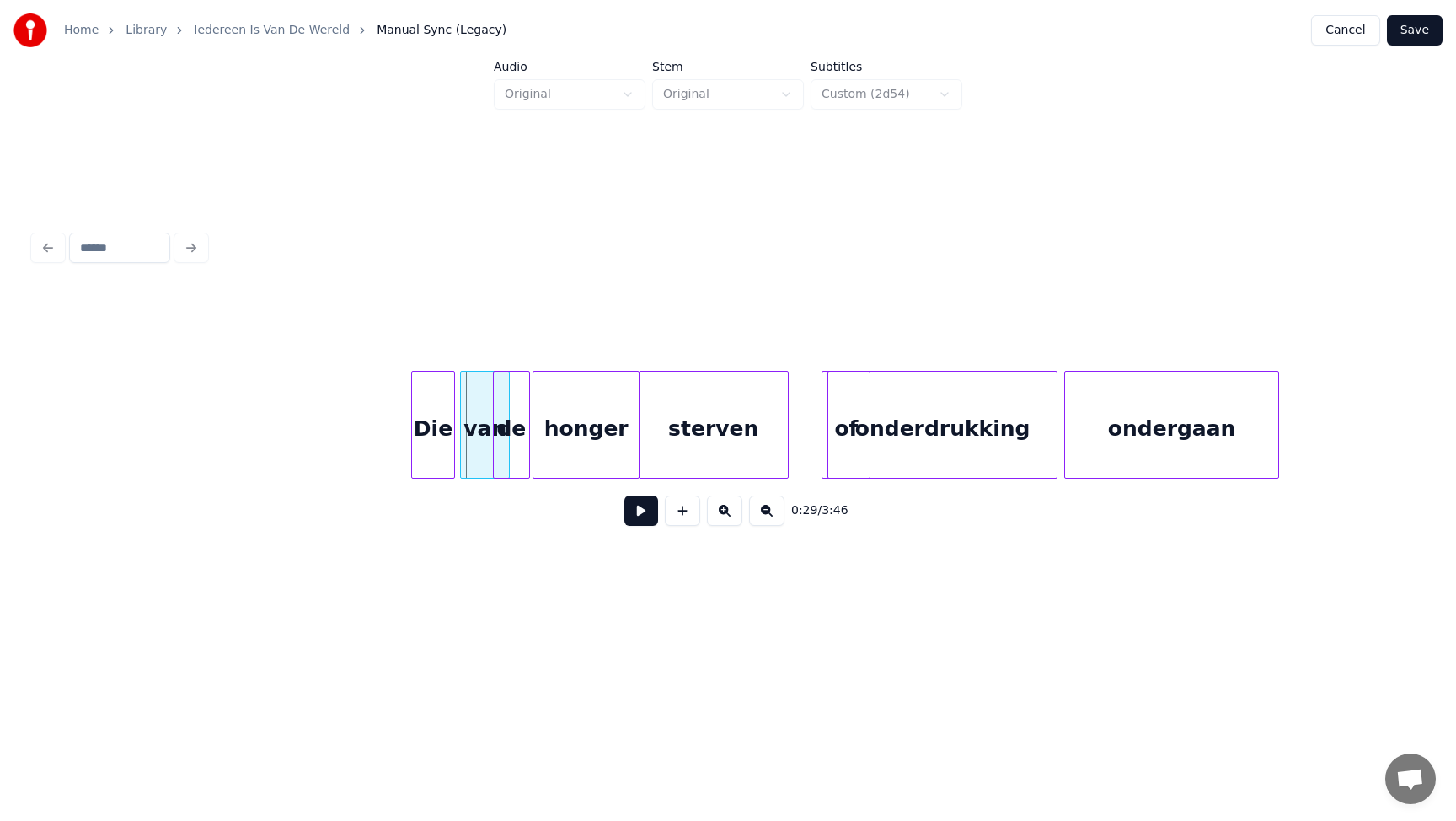
click at [476, 429] on div "van" at bounding box center [485, 429] width 48 height 115
click at [450, 438] on div "Die" at bounding box center [443, 429] width 43 height 115
click at [491, 433] on div "van" at bounding box center [495, 429] width 48 height 115
click at [498, 437] on div "van" at bounding box center [495, 429] width 48 height 115
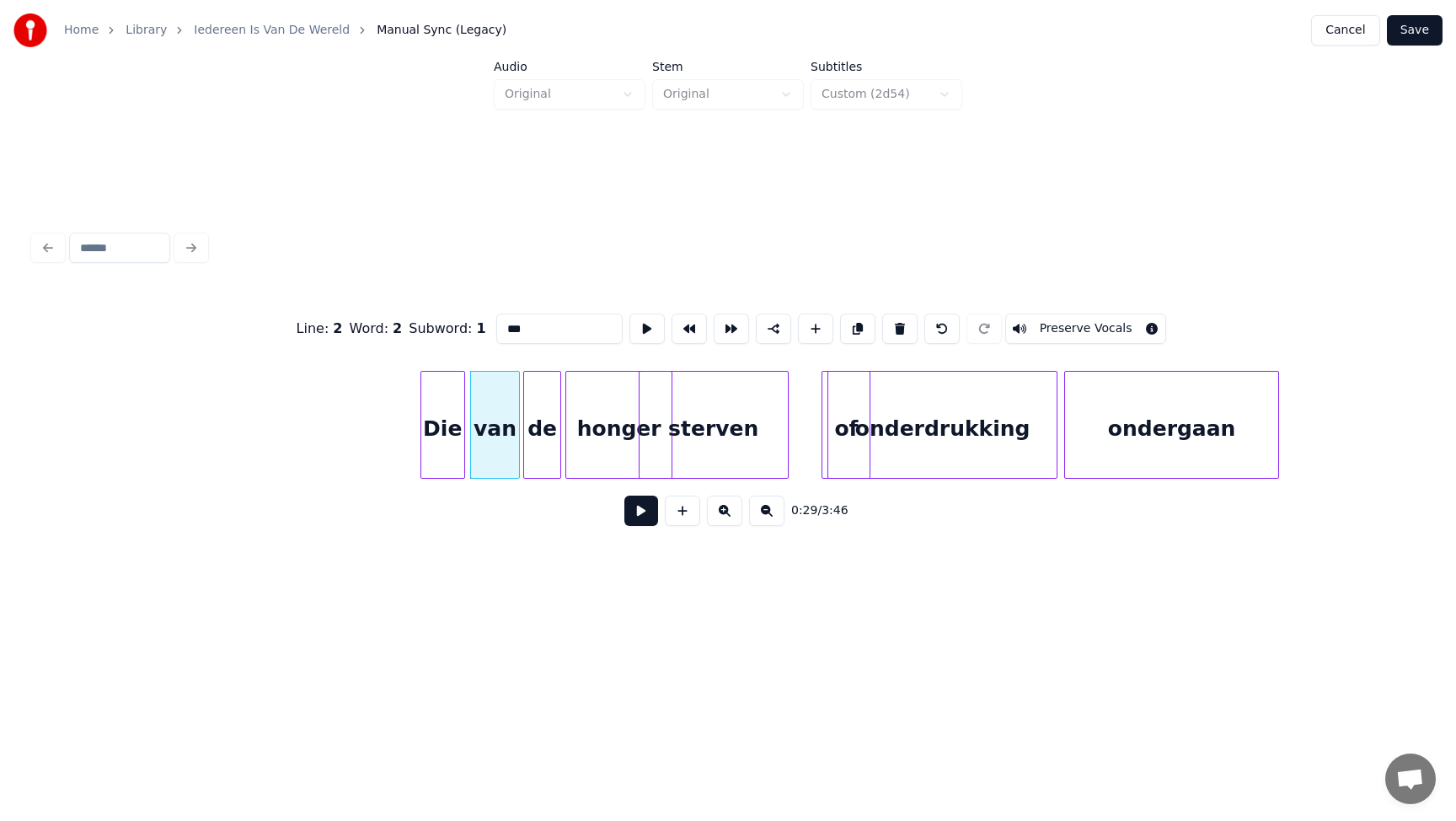
click at [624, 438] on div "honger" at bounding box center [618, 429] width 105 height 115
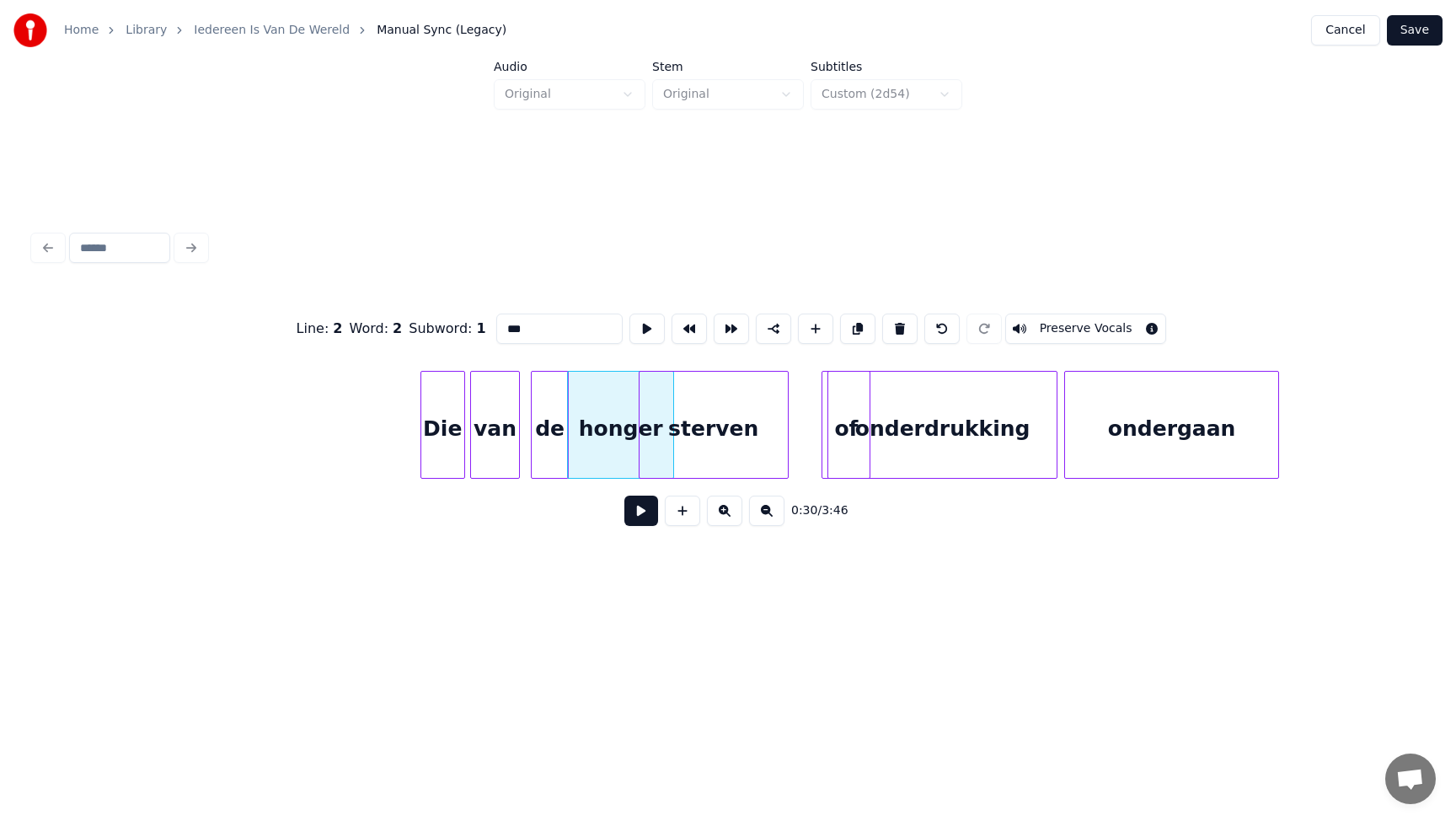
click at [550, 428] on div "de" at bounding box center [550, 429] width 36 height 115
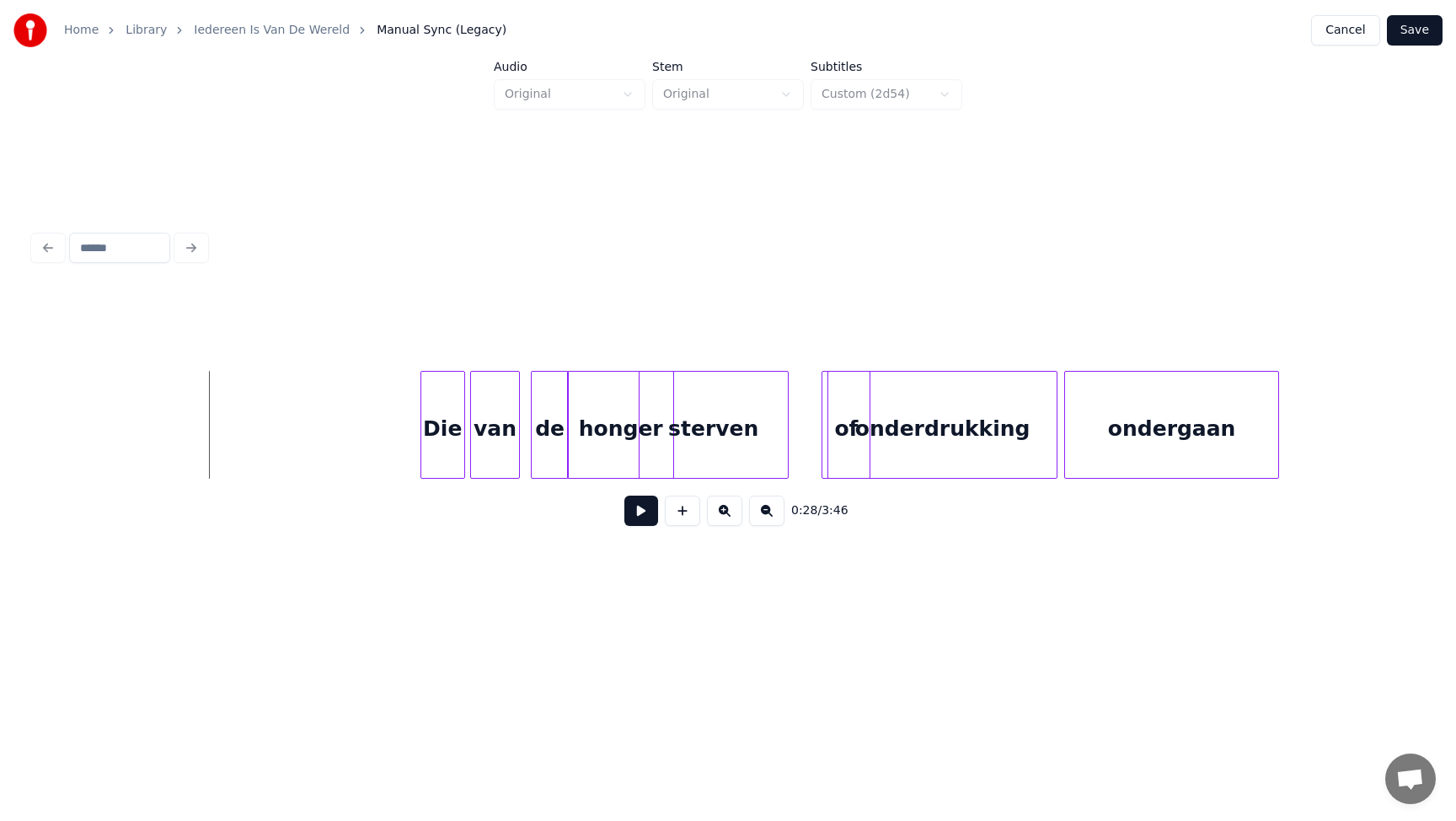
click at [642, 513] on button at bounding box center [641, 511] width 34 height 30
click at [624, 496] on button at bounding box center [641, 511] width 34 height 30
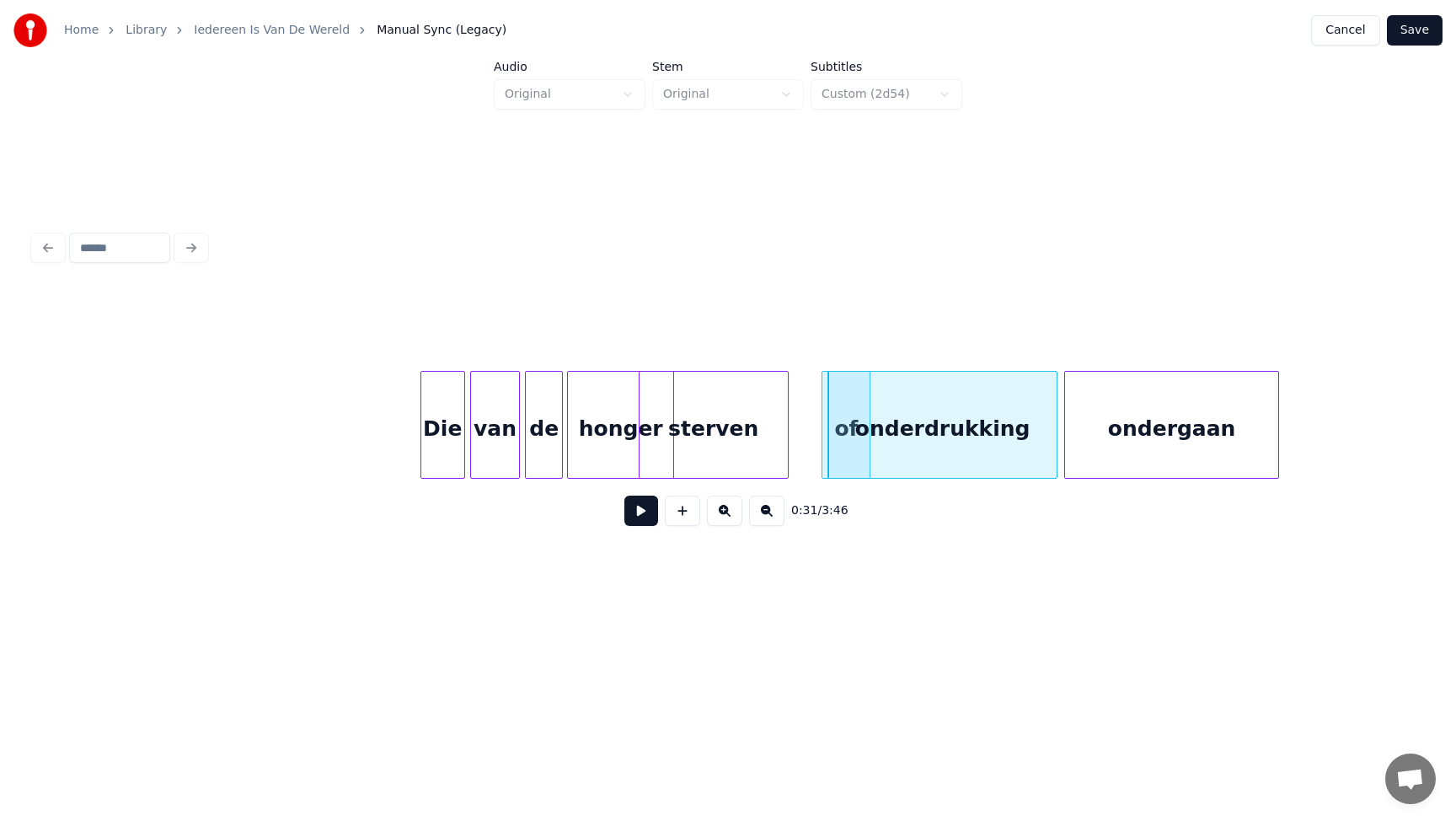
click at [545, 437] on div "de" at bounding box center [543, 429] width 36 height 115
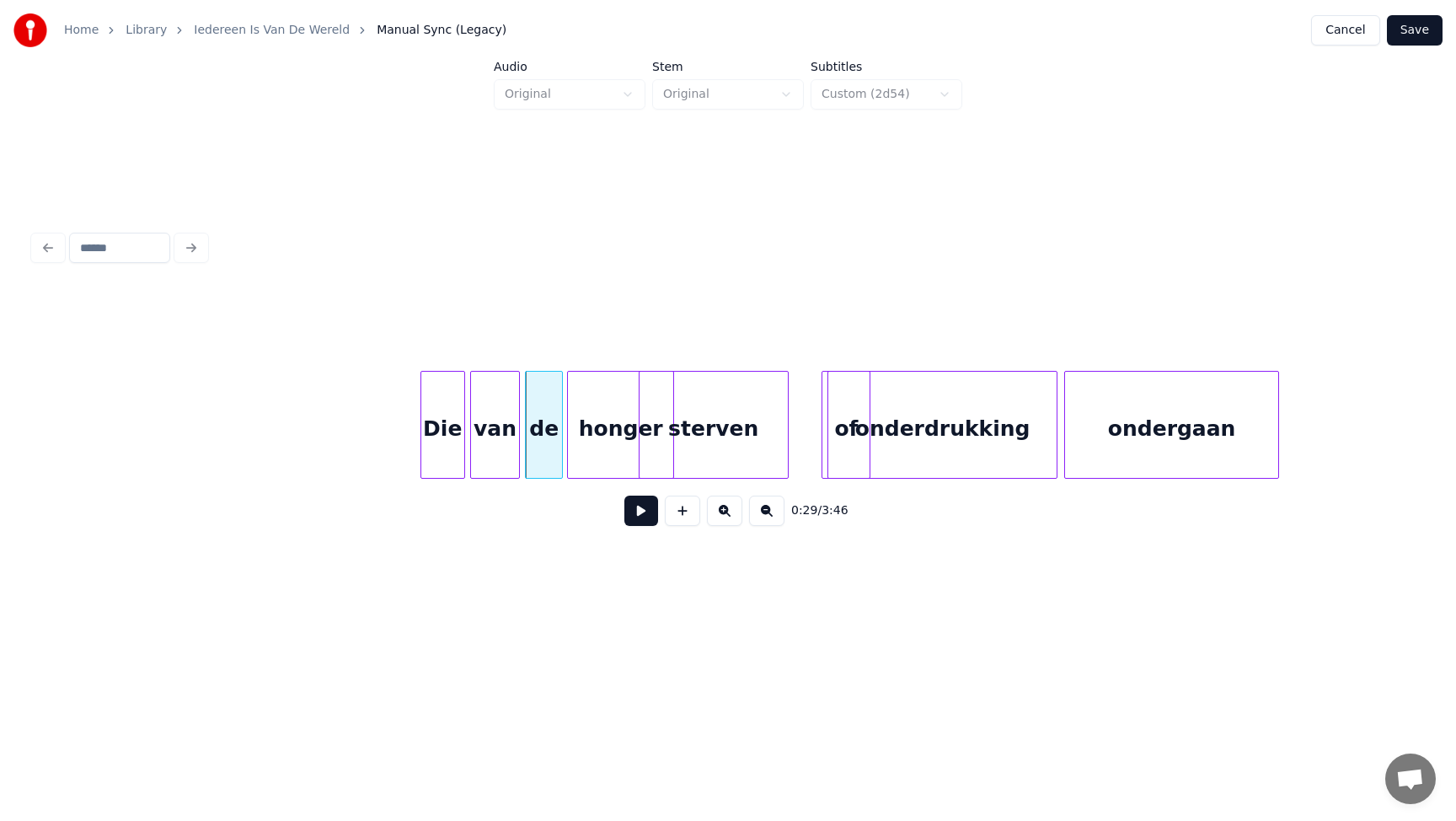
click at [637, 506] on button at bounding box center [641, 511] width 34 height 30
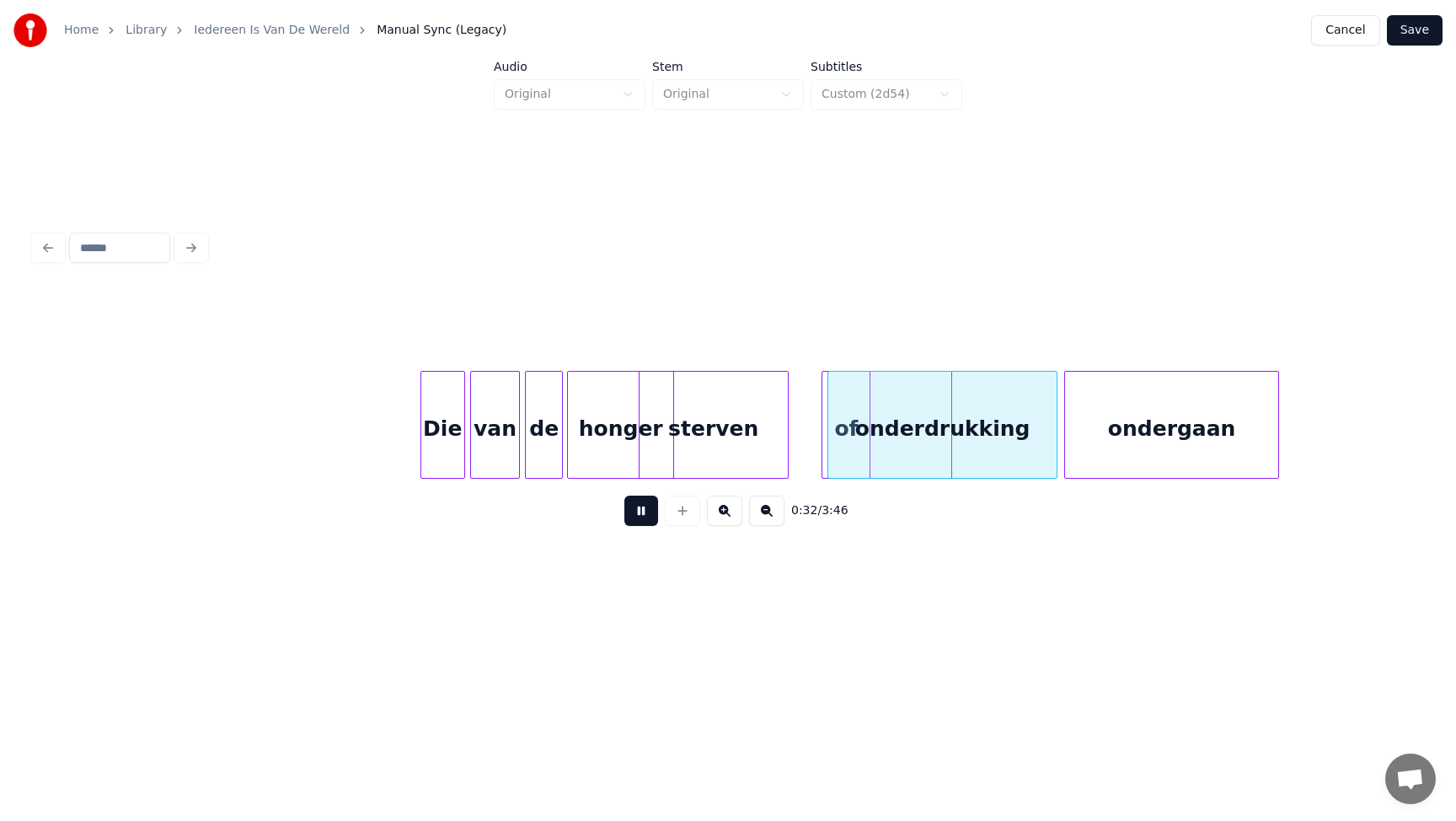
click at [624, 496] on button at bounding box center [641, 511] width 34 height 30
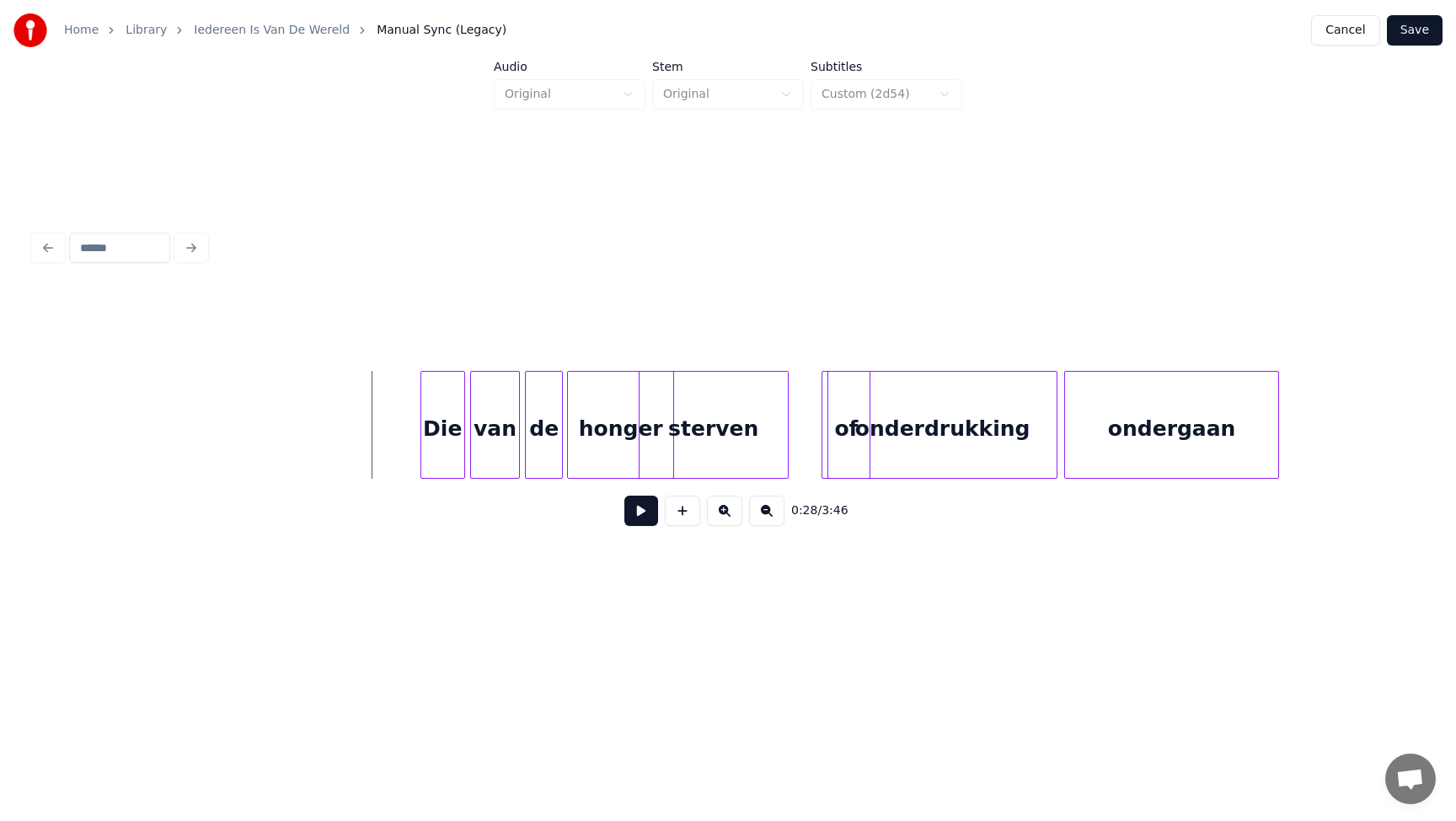
click at [653, 516] on button at bounding box center [641, 511] width 34 height 30
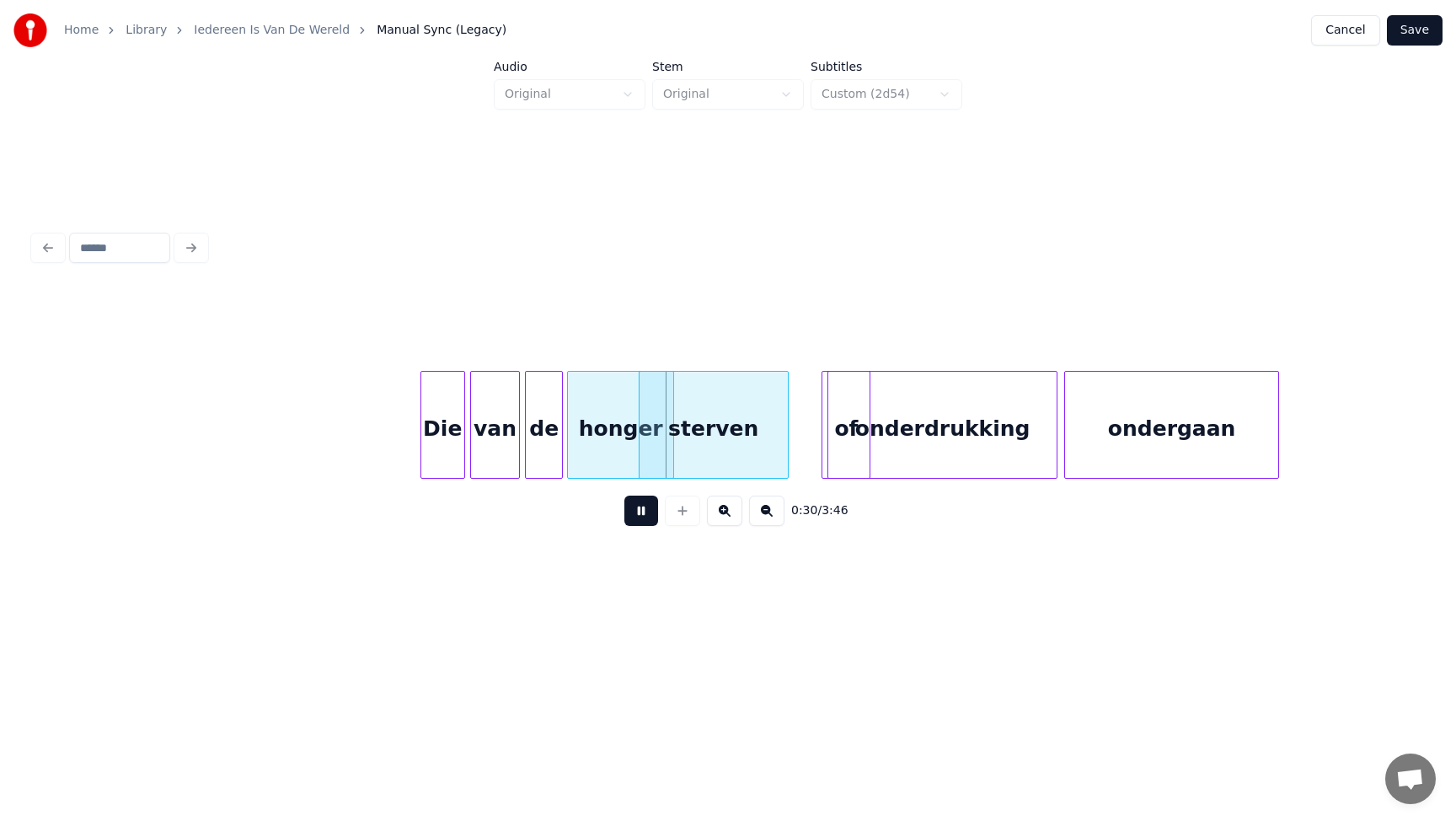
click at [653, 516] on button at bounding box center [641, 511] width 34 height 30
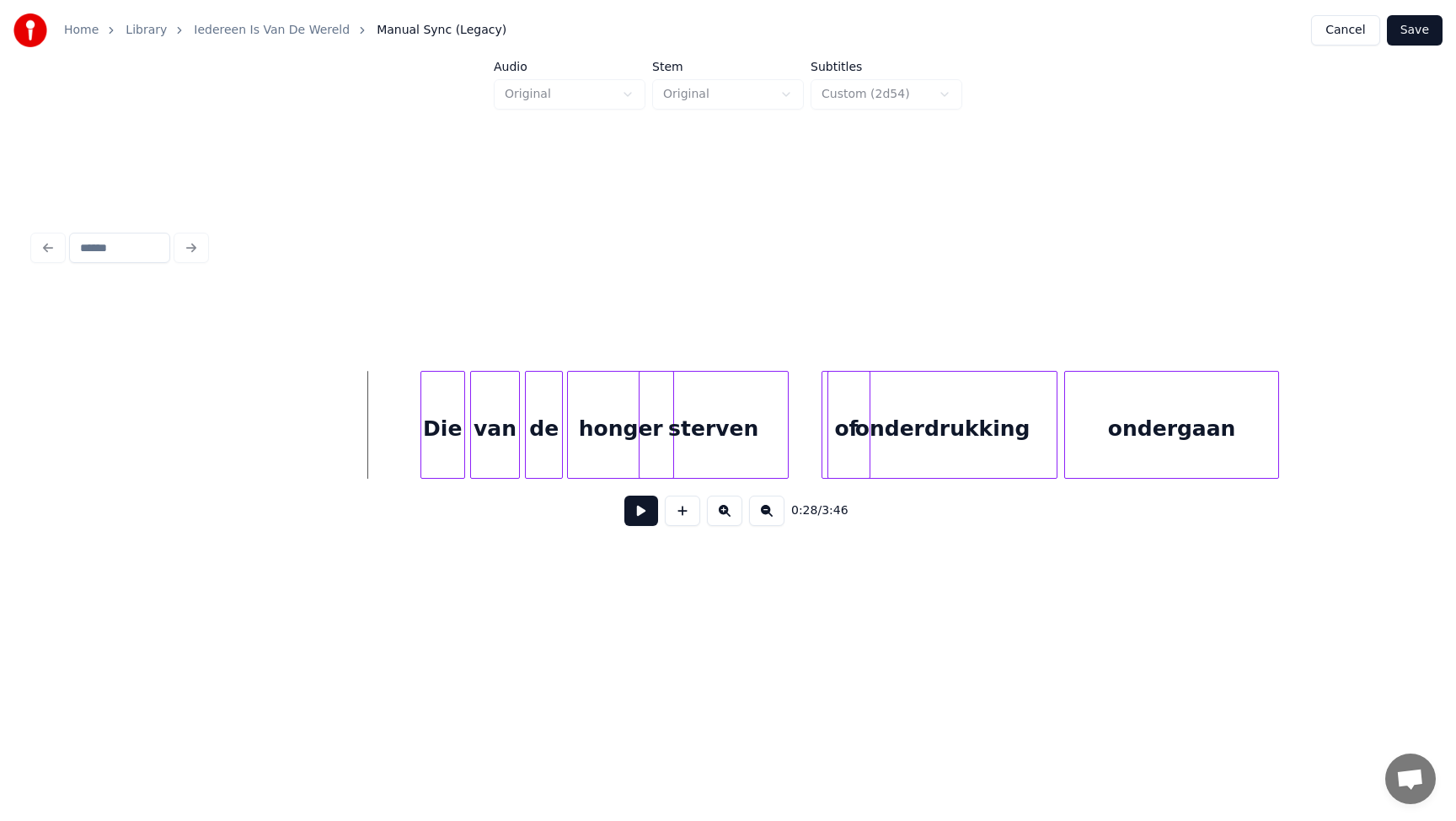
click at [642, 513] on button at bounding box center [641, 511] width 34 height 30
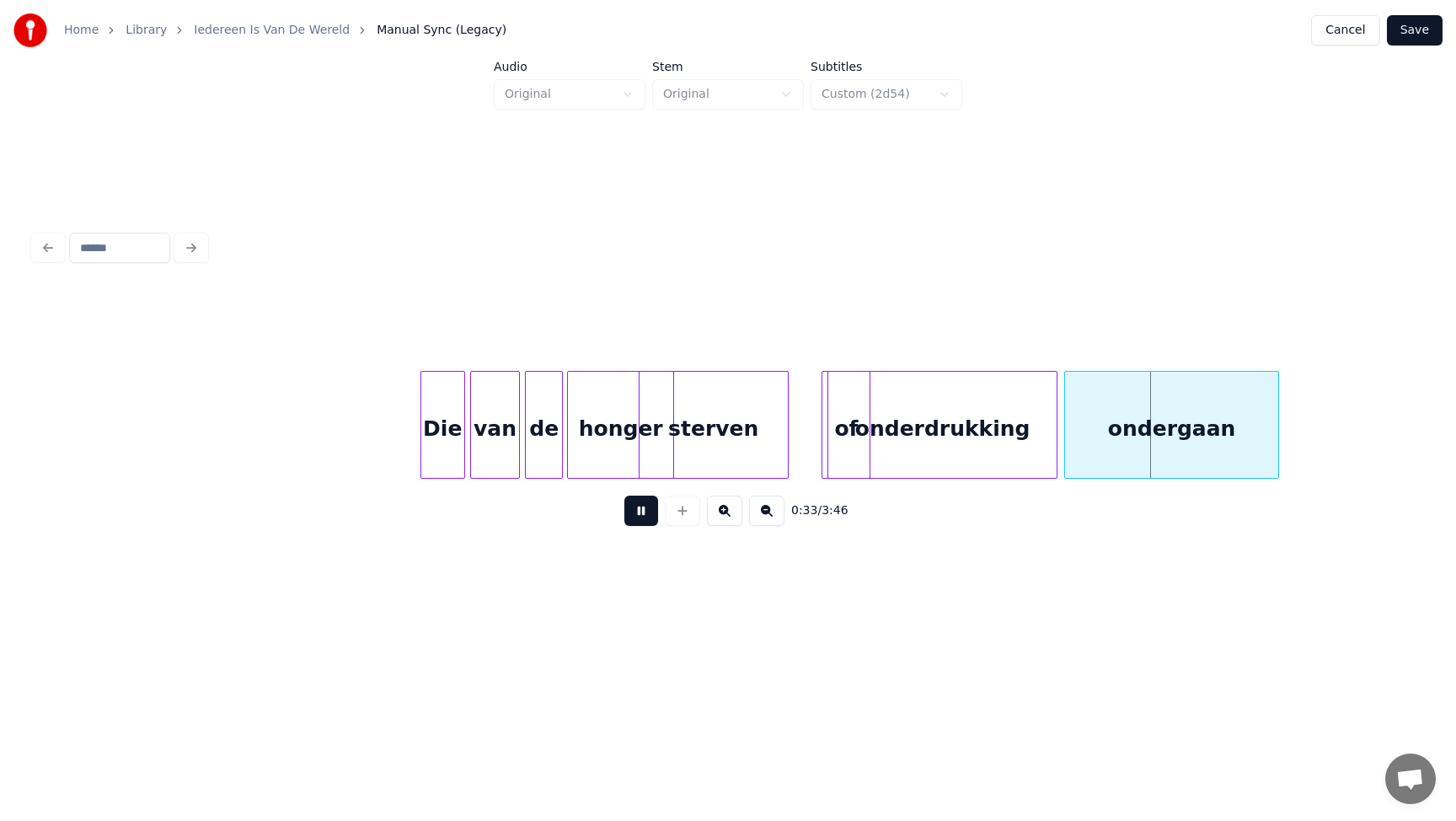
click at [624, 496] on button at bounding box center [641, 511] width 34 height 30
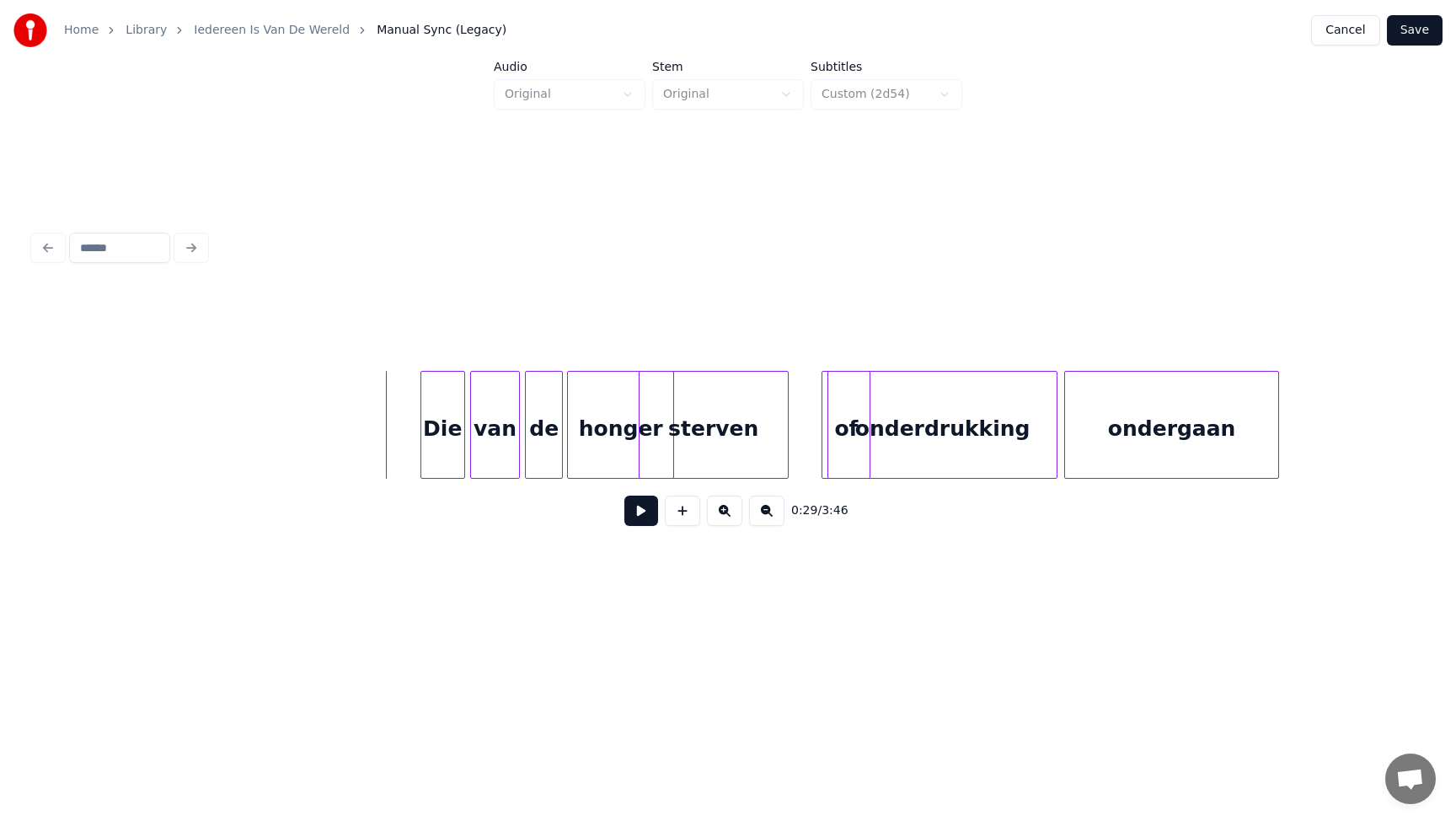
click at [652, 508] on button at bounding box center [641, 511] width 34 height 30
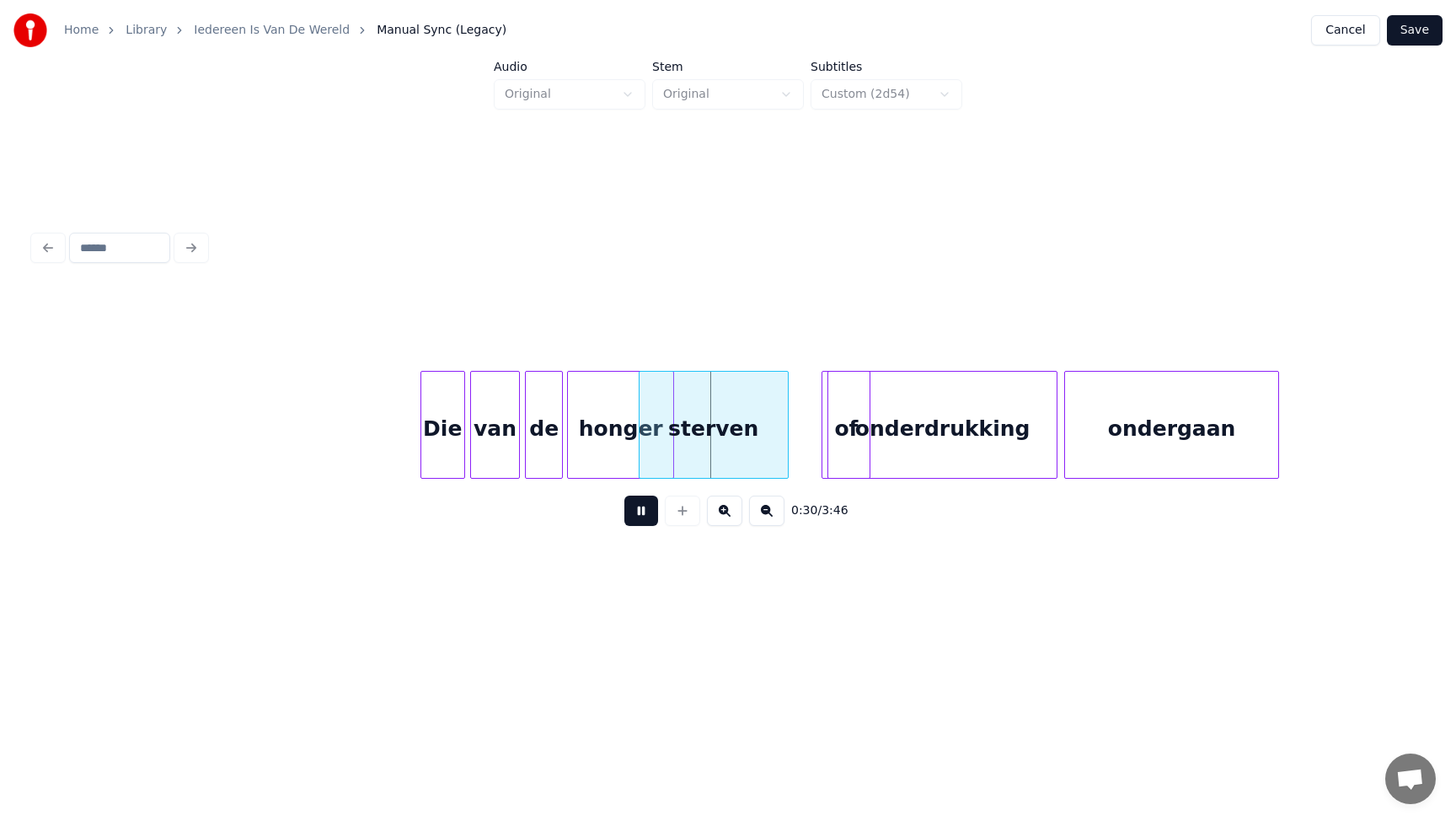
click at [624, 496] on button at bounding box center [641, 511] width 34 height 30
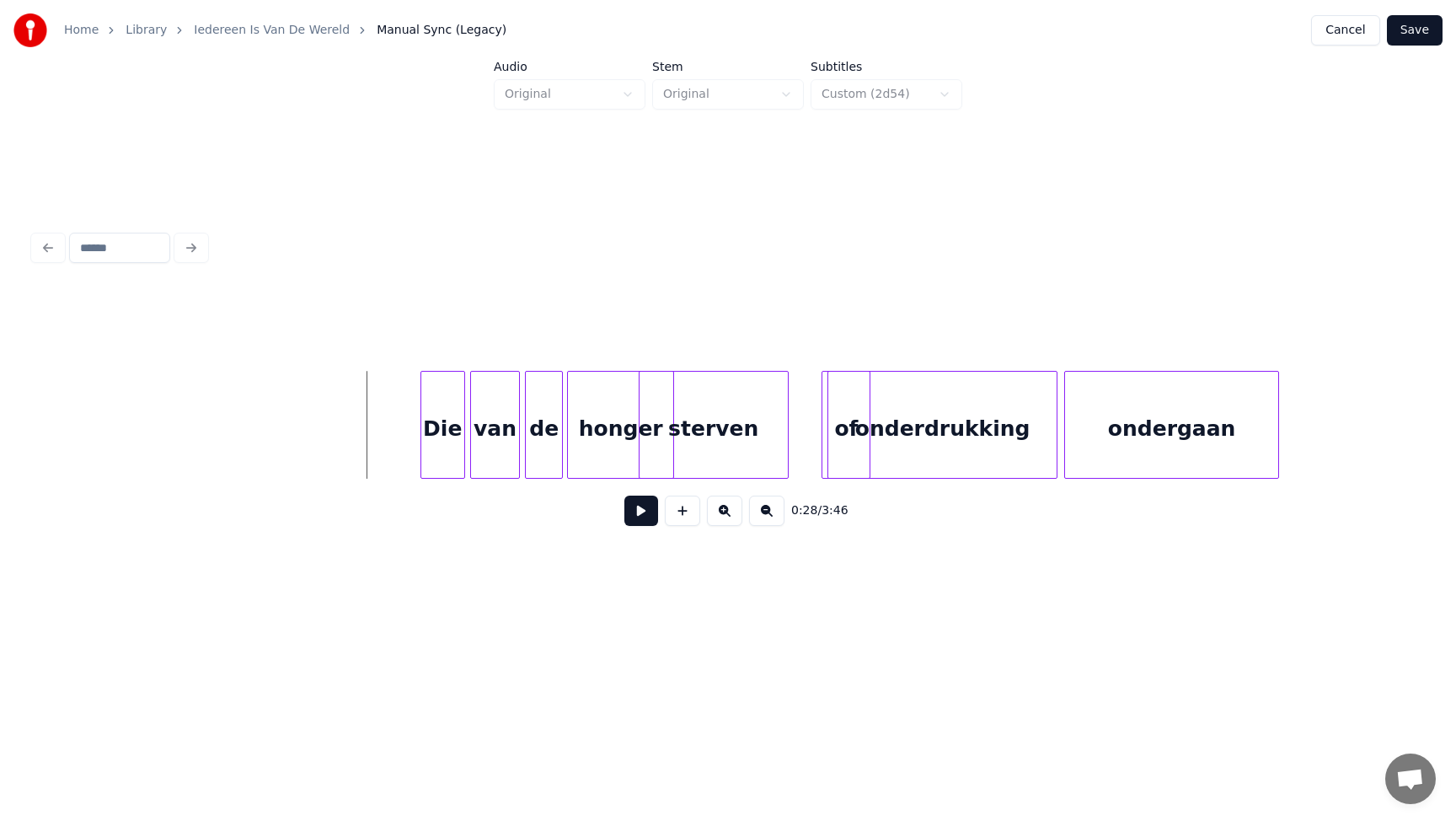
click at [637, 516] on button at bounding box center [641, 511] width 34 height 30
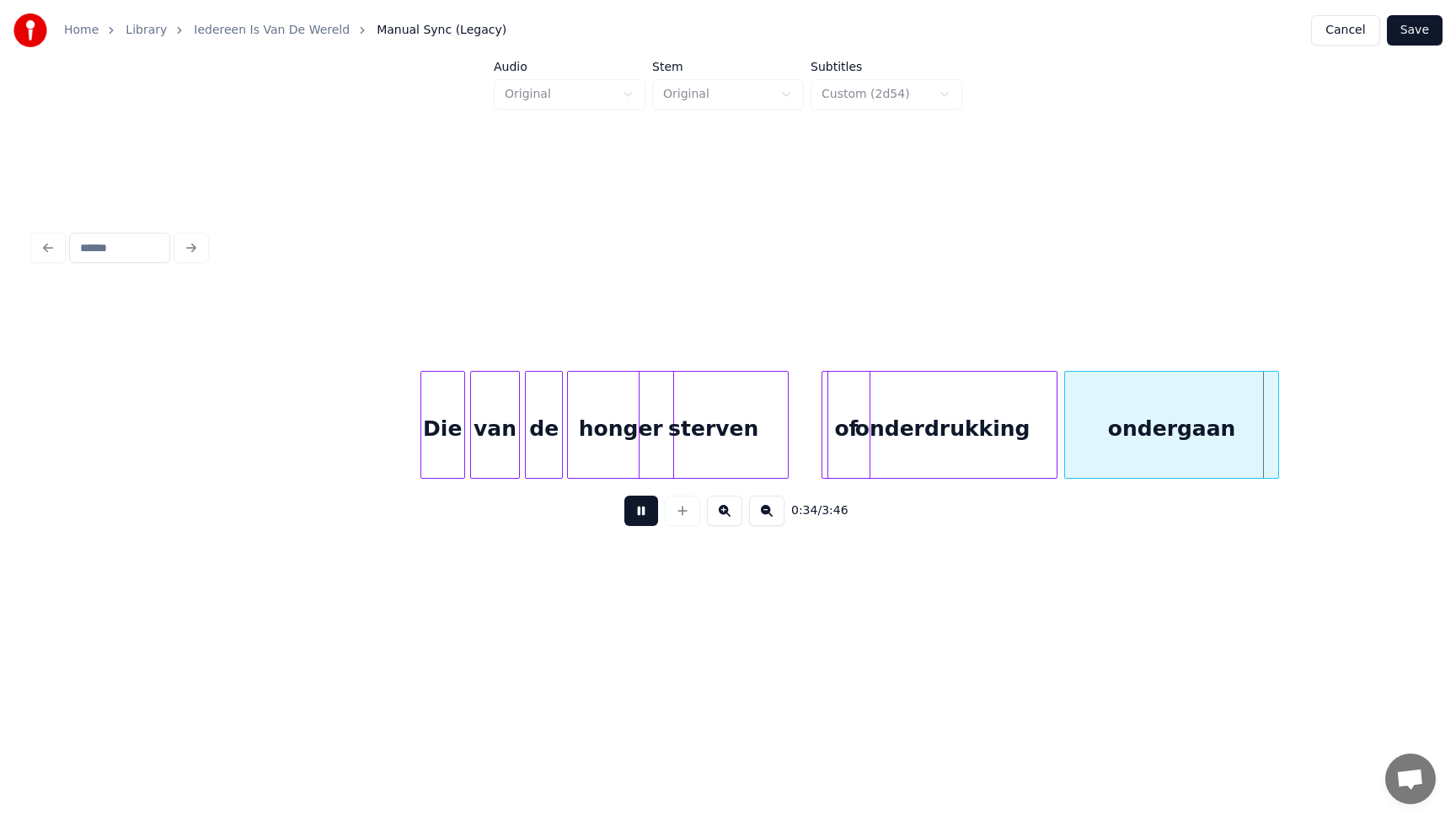
click at [624, 496] on button at bounding box center [641, 511] width 34 height 30
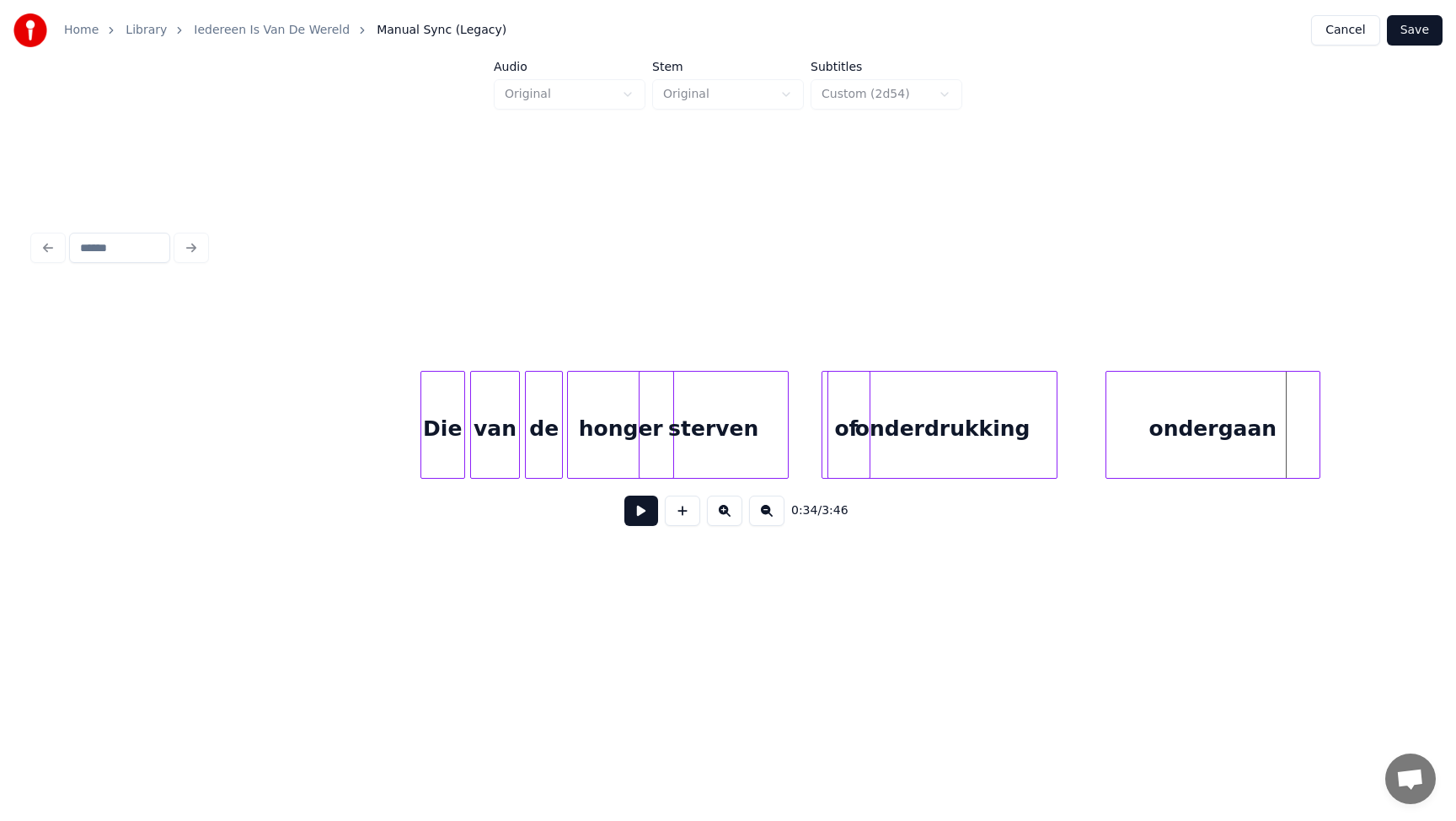
click at [1171, 430] on div "ondergaan" at bounding box center [1212, 429] width 213 height 115
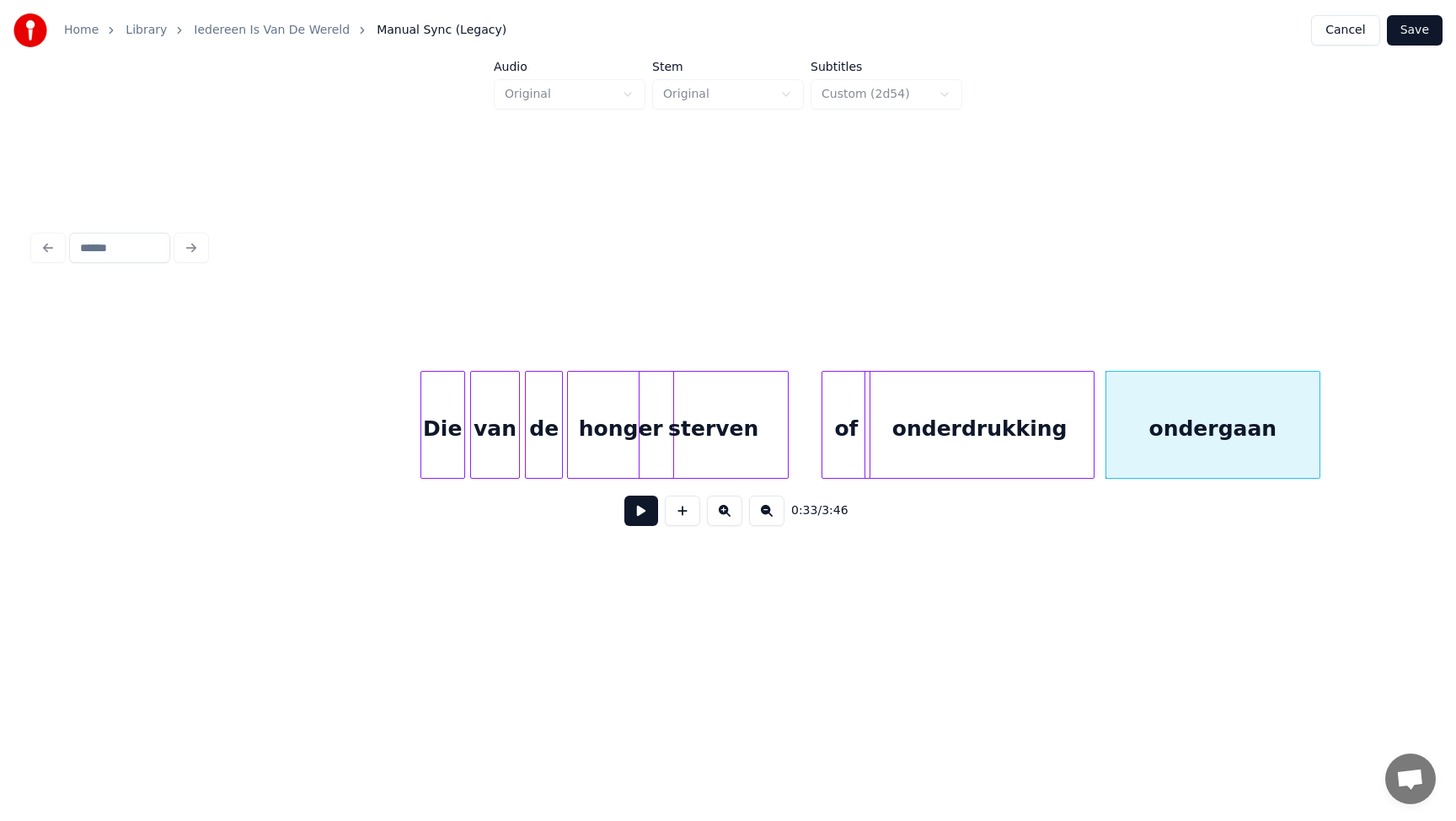
click at [989, 430] on div "onderdrukking" at bounding box center [979, 429] width 228 height 115
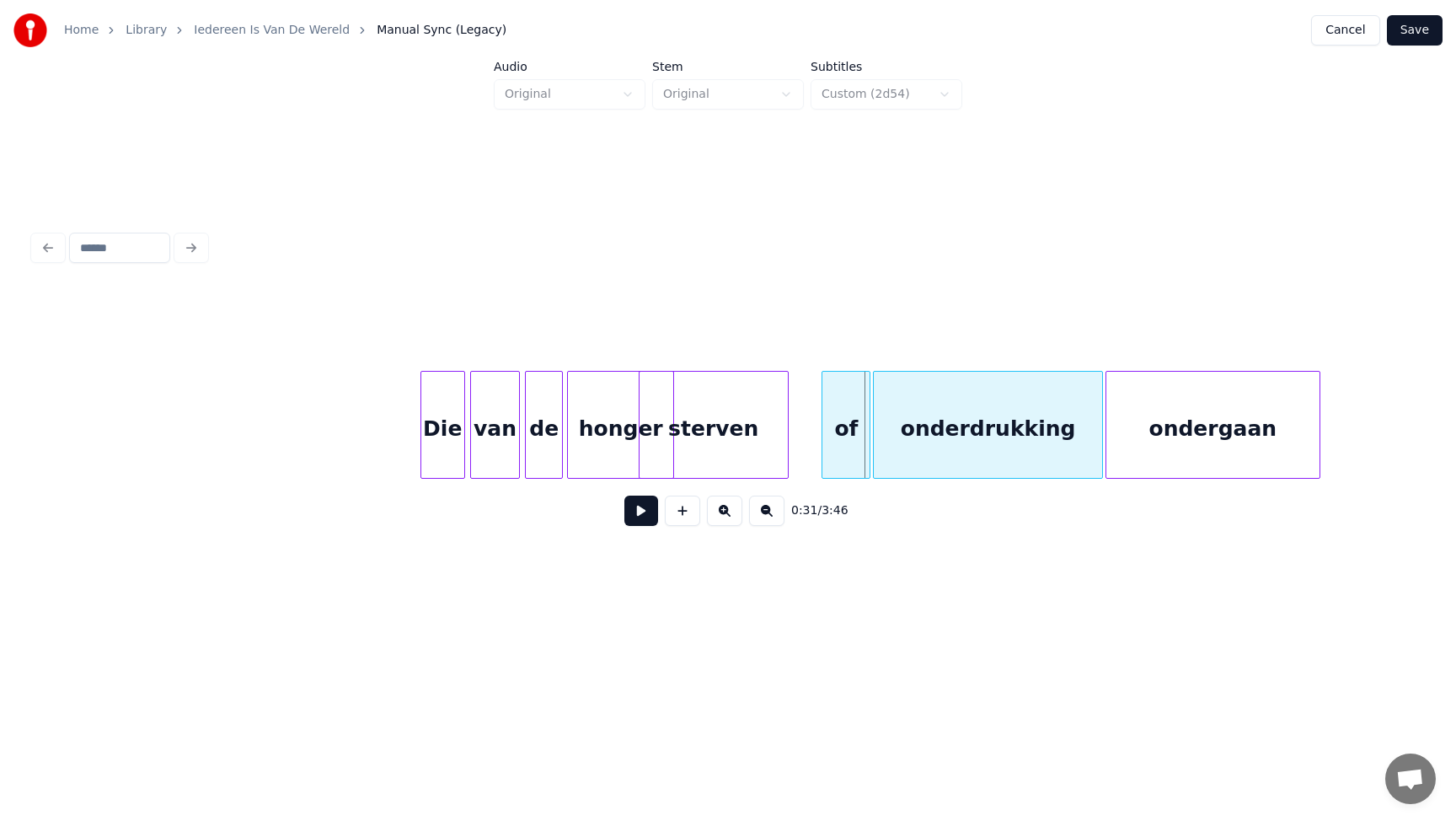
click at [997, 430] on div "onderdrukking" at bounding box center [988, 429] width 228 height 115
click at [869, 435] on div "of" at bounding box center [860, 429] width 47 height 115
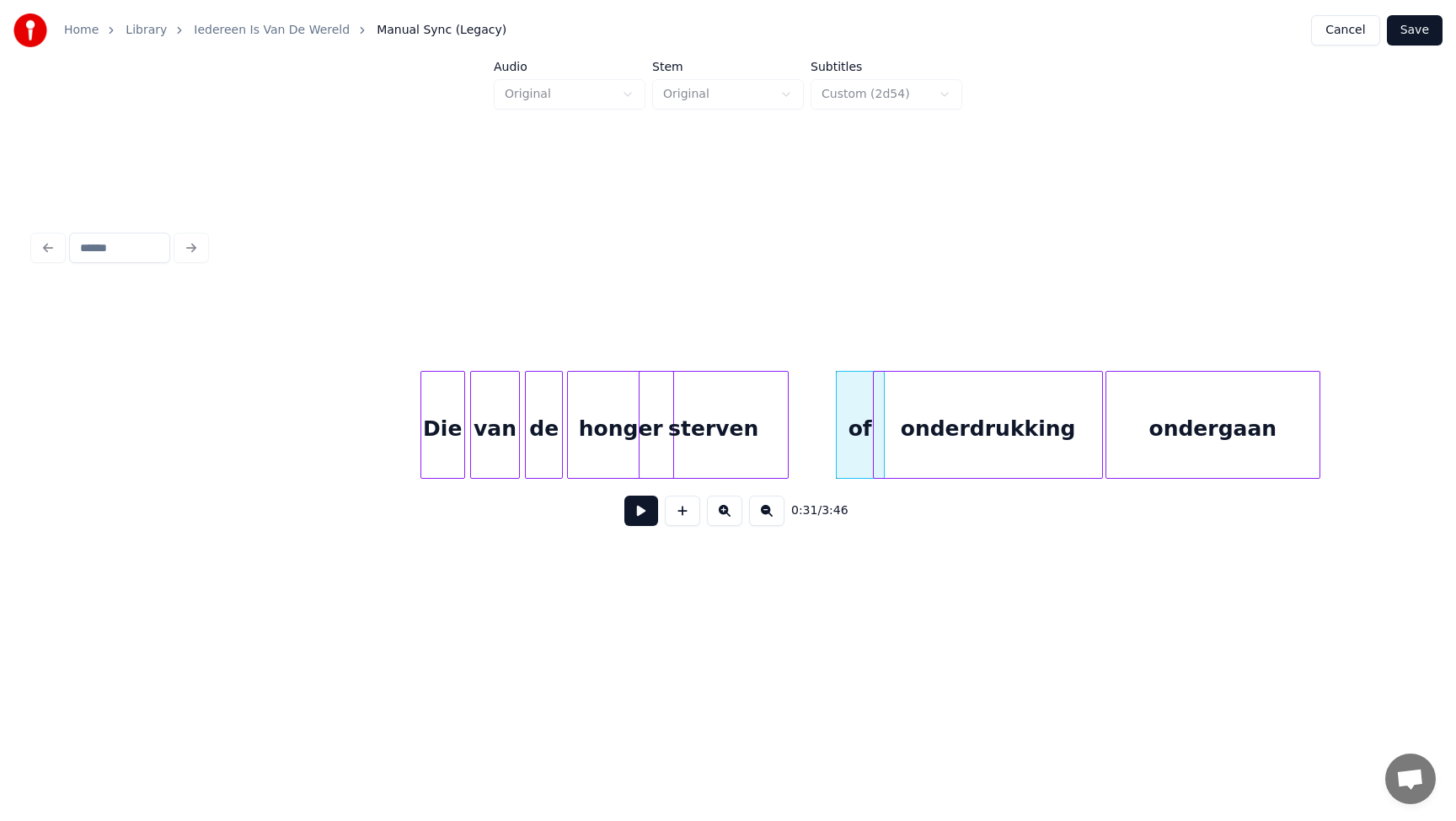
click at [642, 506] on button at bounding box center [641, 511] width 34 height 30
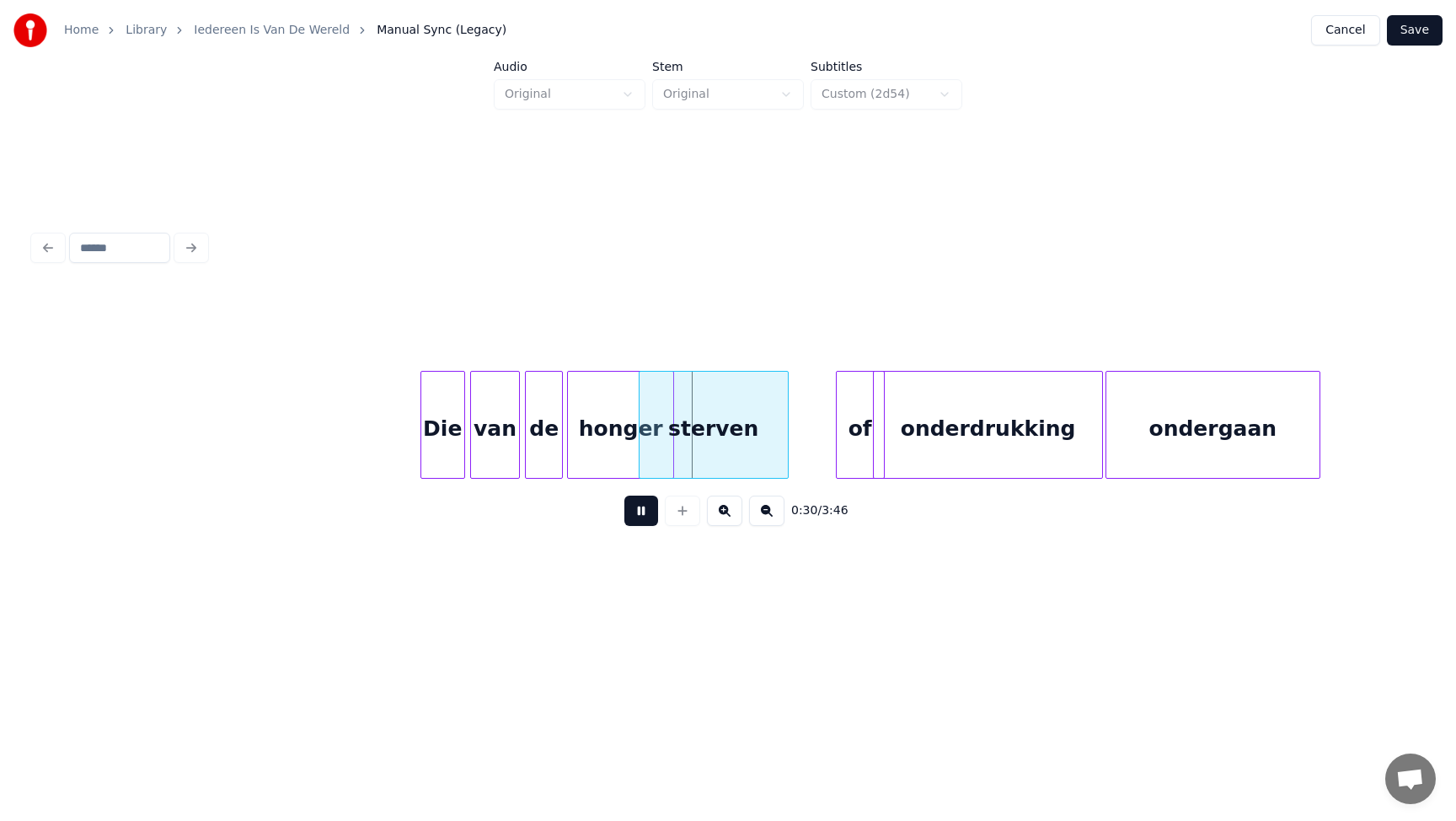
click at [642, 506] on button at bounding box center [641, 511] width 34 height 30
click at [506, 435] on div "van" at bounding box center [495, 429] width 48 height 115
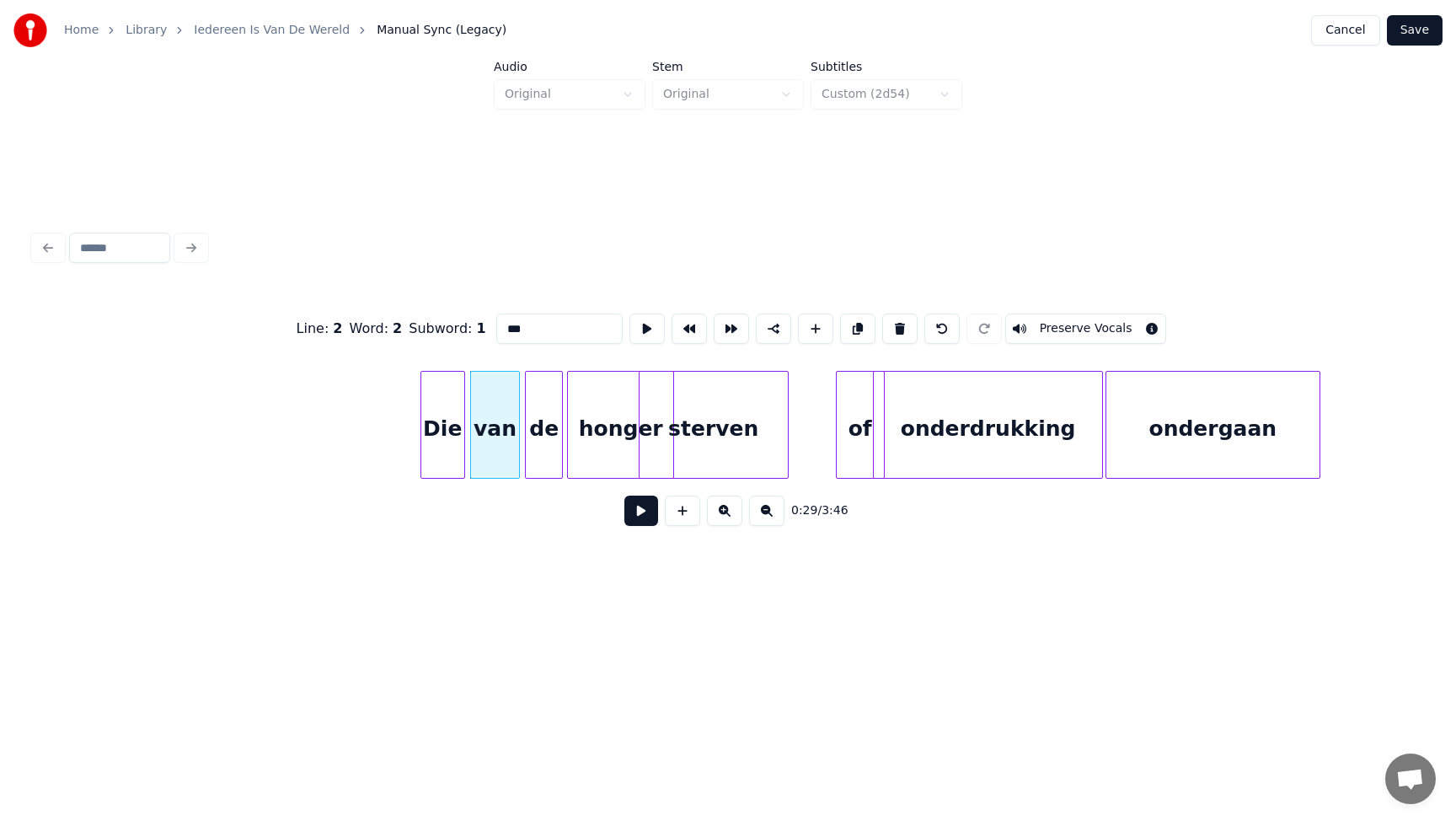
drag, startPoint x: 521, startPoint y: 325, endPoint x: 448, endPoint y: 310, distance: 74.5
click at [449, 310] on div "Line : 2 Word : 2 Subword : 1 *** Preserve Vocals" at bounding box center [727, 328] width 1388 height 84
click at [512, 423] on div "sterven" at bounding box center [510, 429] width 48 height 115
click at [526, 422] on div "sterven" at bounding box center [503, 429] width 48 height 115
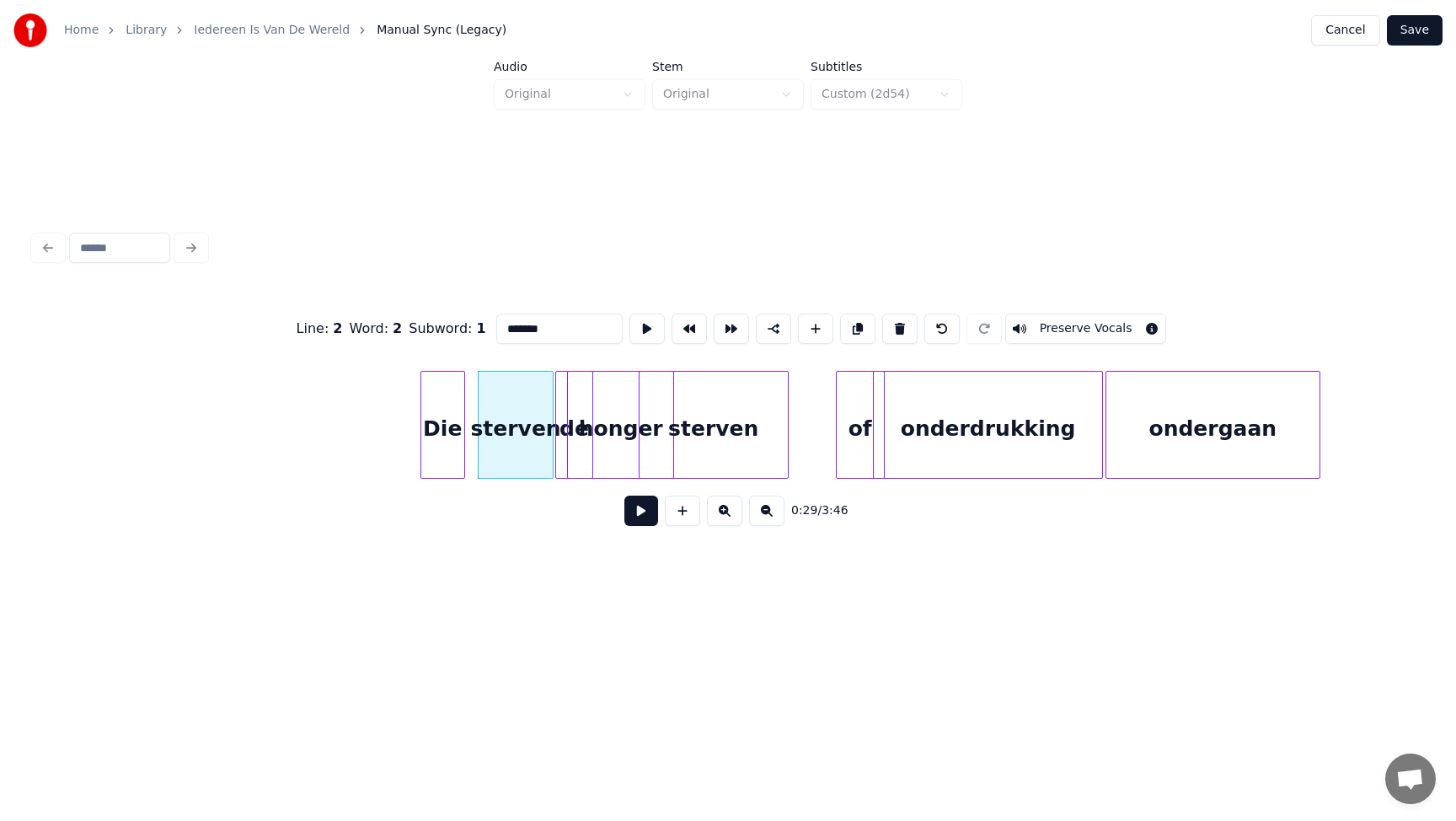
click at [552, 423] on div at bounding box center [550, 424] width 5 height 106
click at [565, 429] on div "de" at bounding box center [573, 429] width 36 height 115
click at [635, 417] on div "honger" at bounding box center [645, 429] width 105 height 115
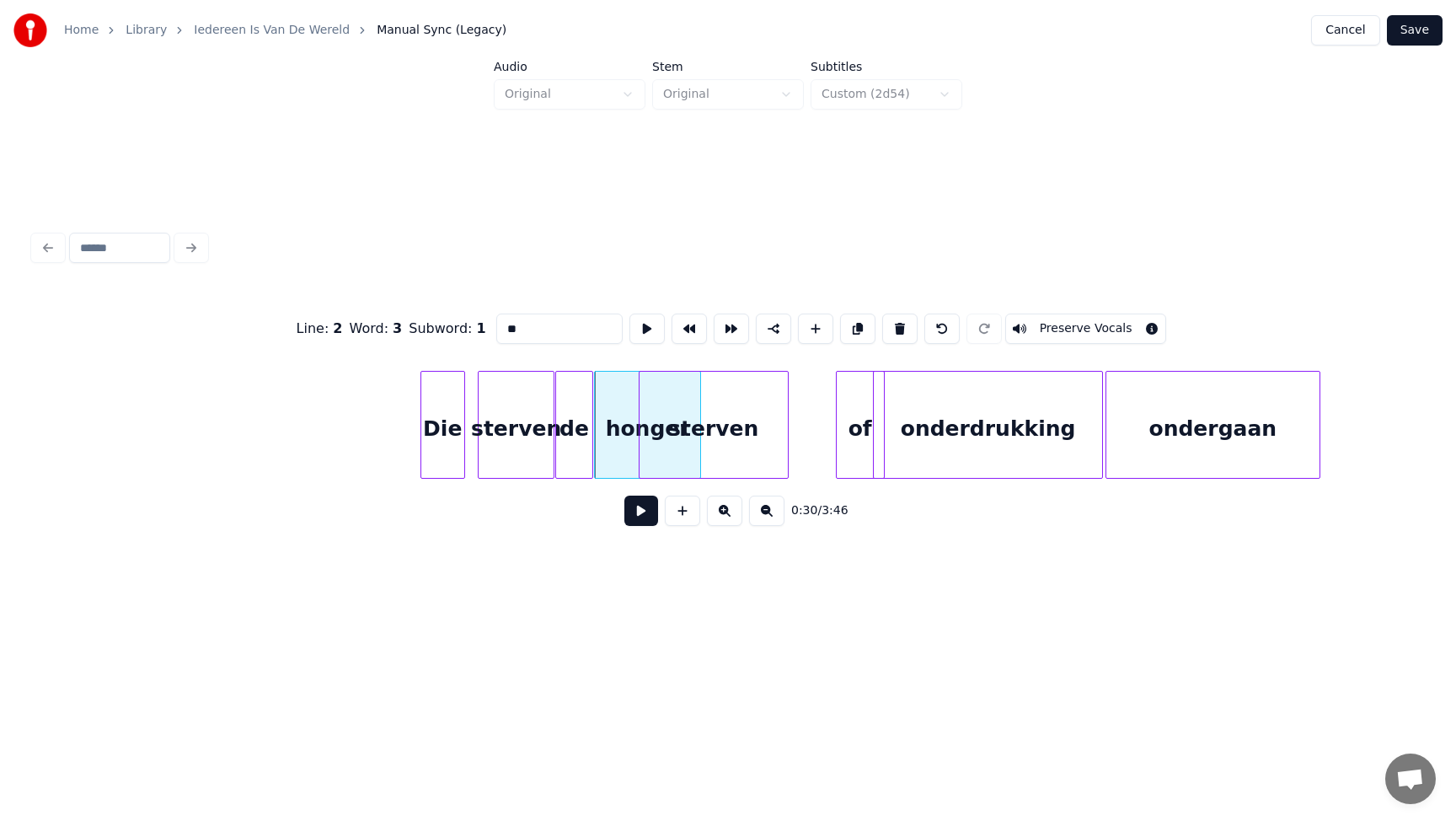
click at [580, 433] on div "de" at bounding box center [573, 429] width 36 height 115
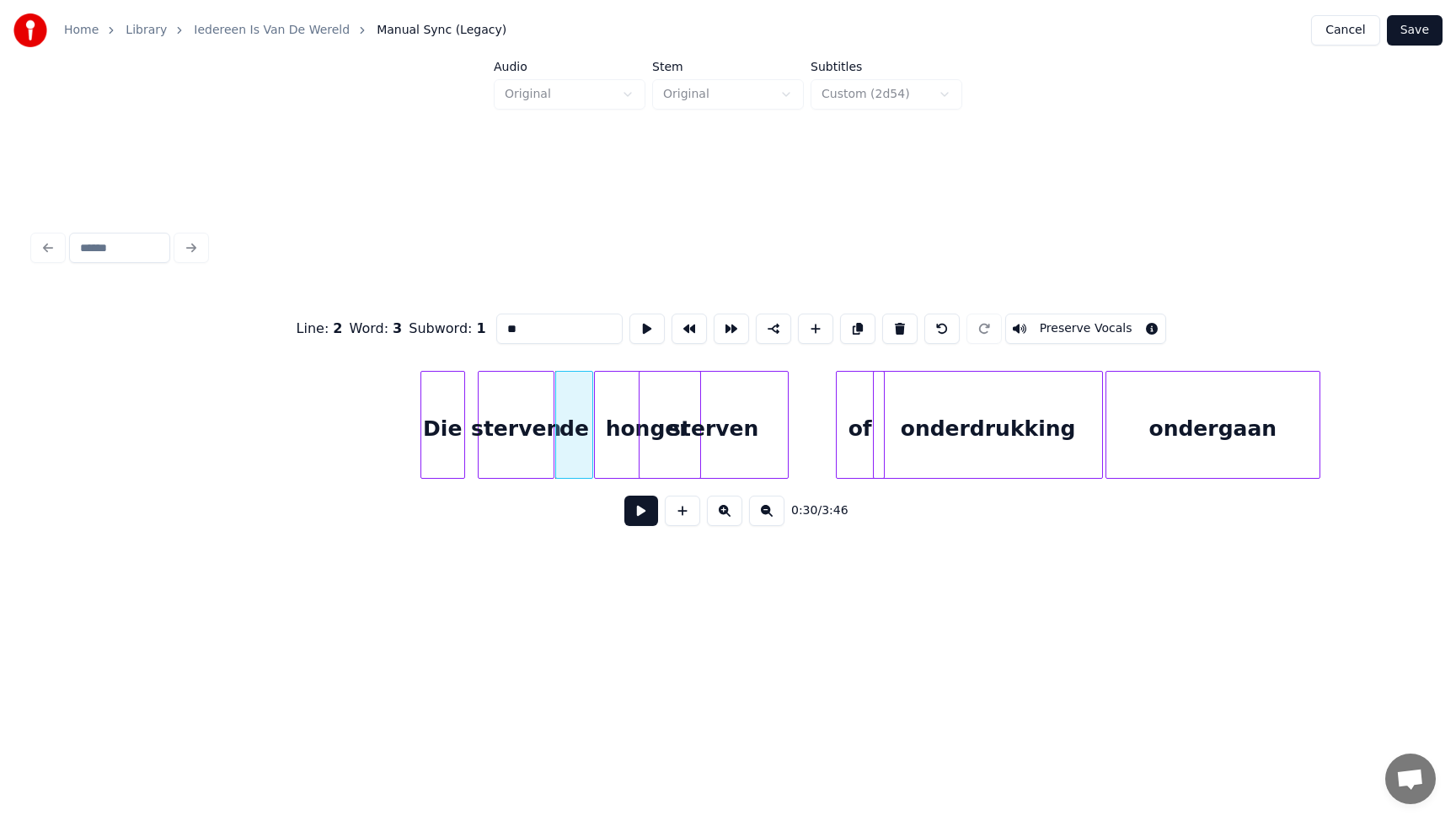
drag, startPoint x: 540, startPoint y: 336, endPoint x: 477, endPoint y: 320, distance: 65.0
click at [477, 320] on div "Line : 2 Word : 3 Subword : 1 ** Preserve Vocals" at bounding box center [727, 328] width 1388 height 84
click at [625, 430] on div "honger" at bounding box center [647, 429] width 105 height 115
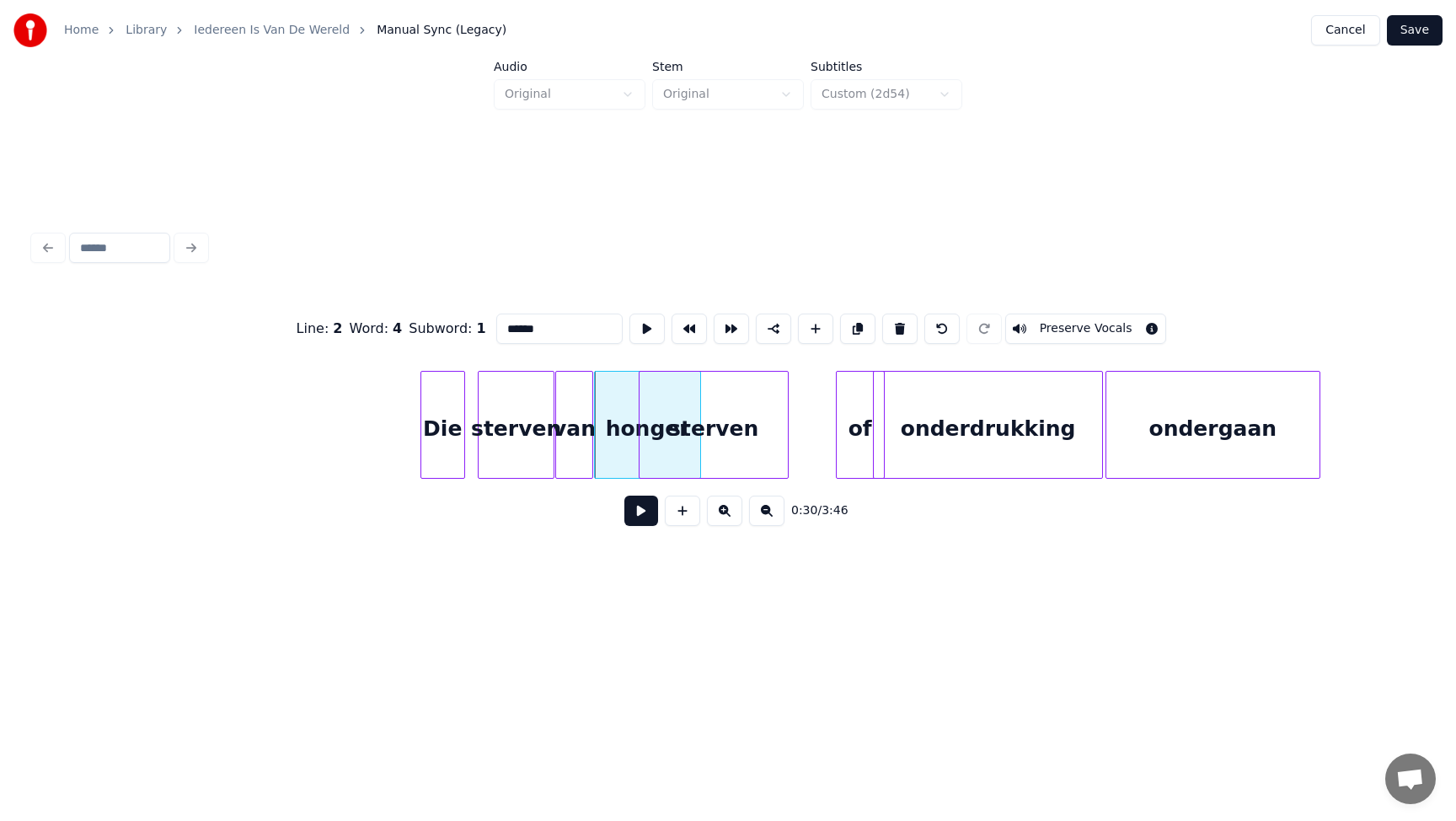
drag, startPoint x: 548, startPoint y: 337, endPoint x: 459, endPoint y: 315, distance: 91.7
click at [460, 315] on div "Line : 2 Word : 4 Subword : 1 ****** Preserve Vocals" at bounding box center [727, 328] width 1388 height 84
click at [755, 452] on div "sterven" at bounding box center [714, 429] width 148 height 115
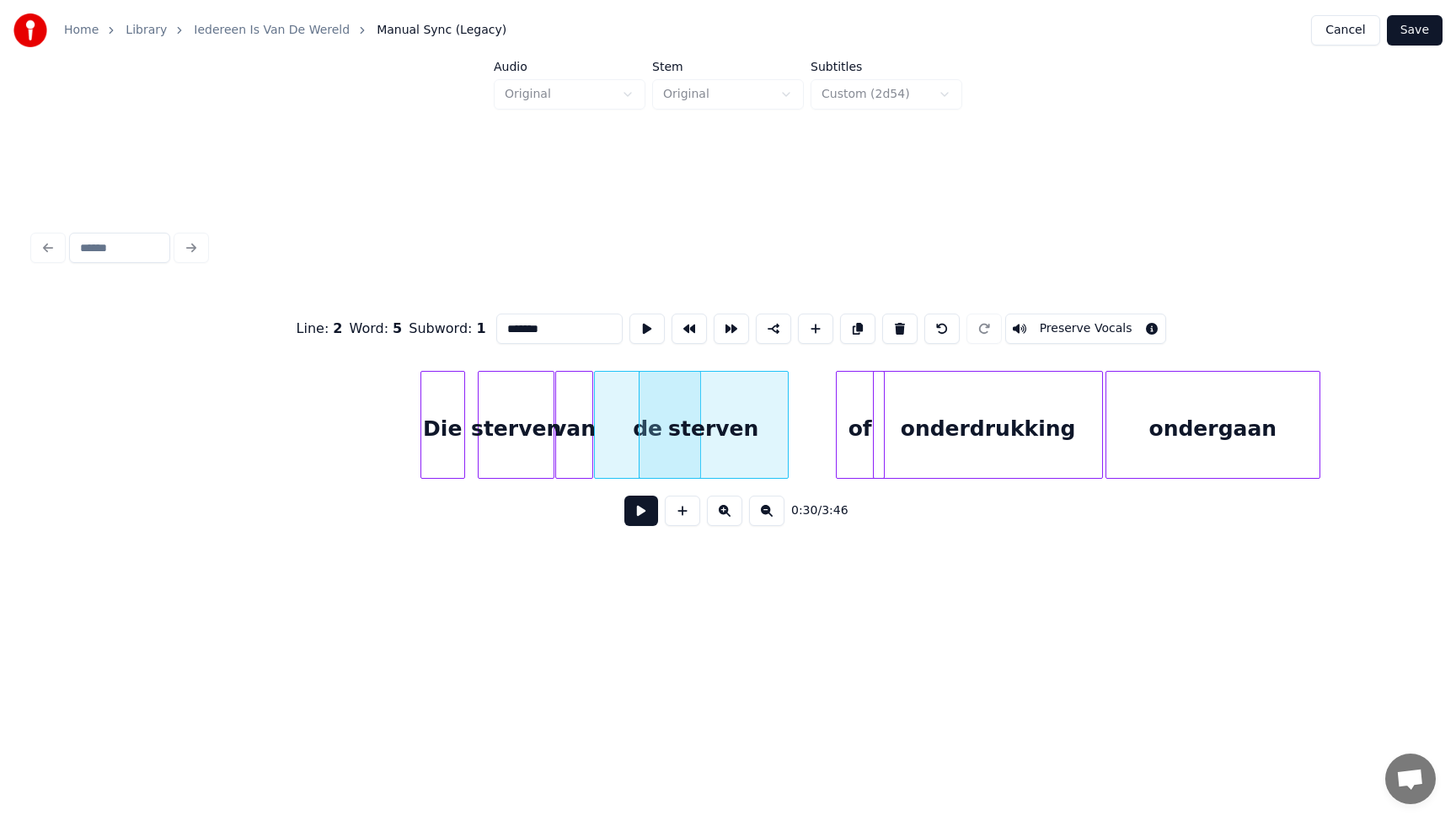
click at [510, 429] on div "sterven" at bounding box center [517, 429] width 76 height 115
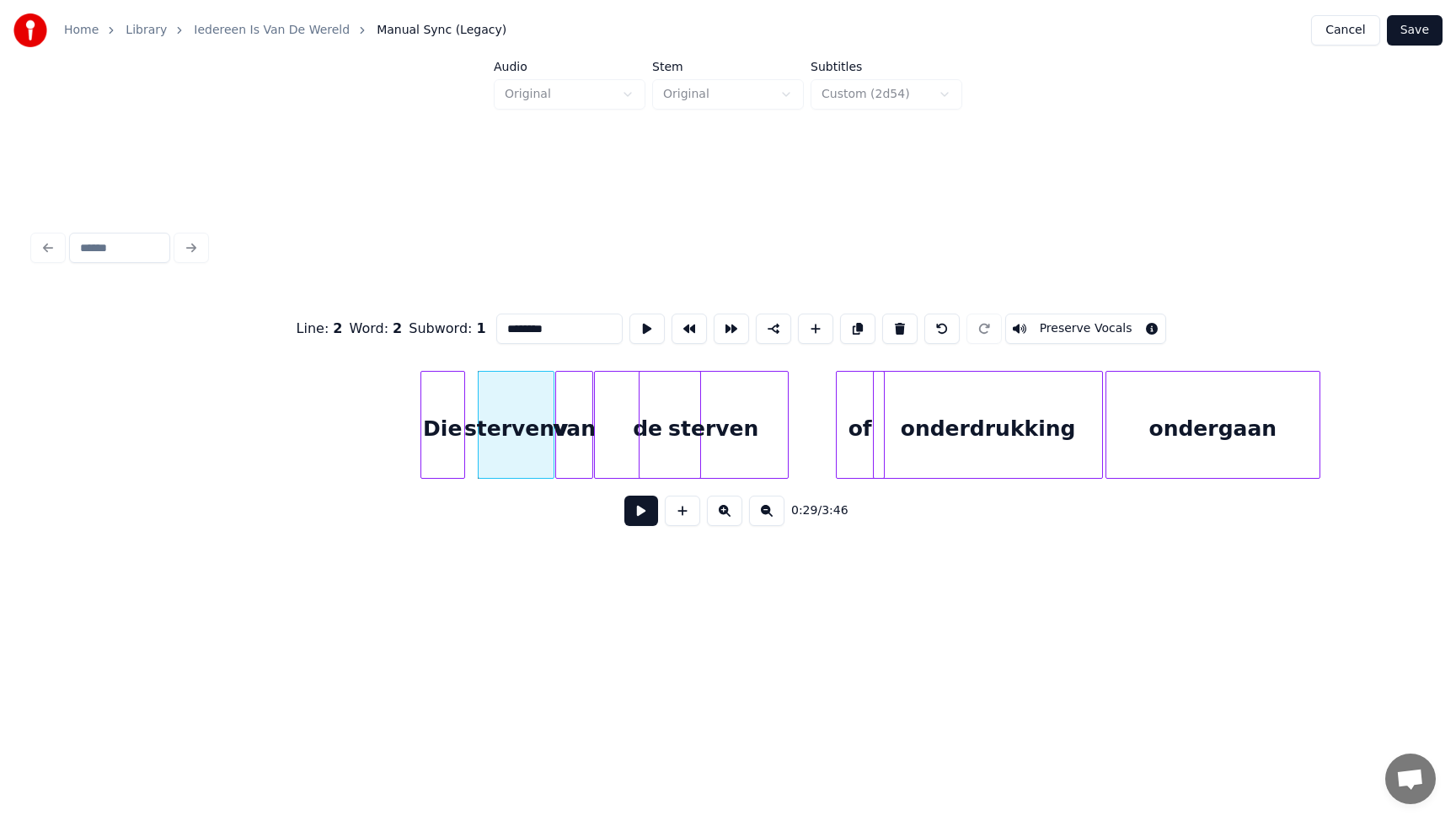
drag, startPoint x: 561, startPoint y: 333, endPoint x: 475, endPoint y: 324, distance: 86.5
click at [475, 324] on div "Line : 2 Word : 2 Subword : 1 ******** Preserve Vocals" at bounding box center [727, 328] width 1388 height 84
click at [547, 427] on div "van" at bounding box center [517, 429] width 76 height 115
click at [528, 424] on div "van" at bounding box center [504, 425] width 52 height 108
click at [552, 430] on div "van" at bounding box center [550, 429] width 36 height 115
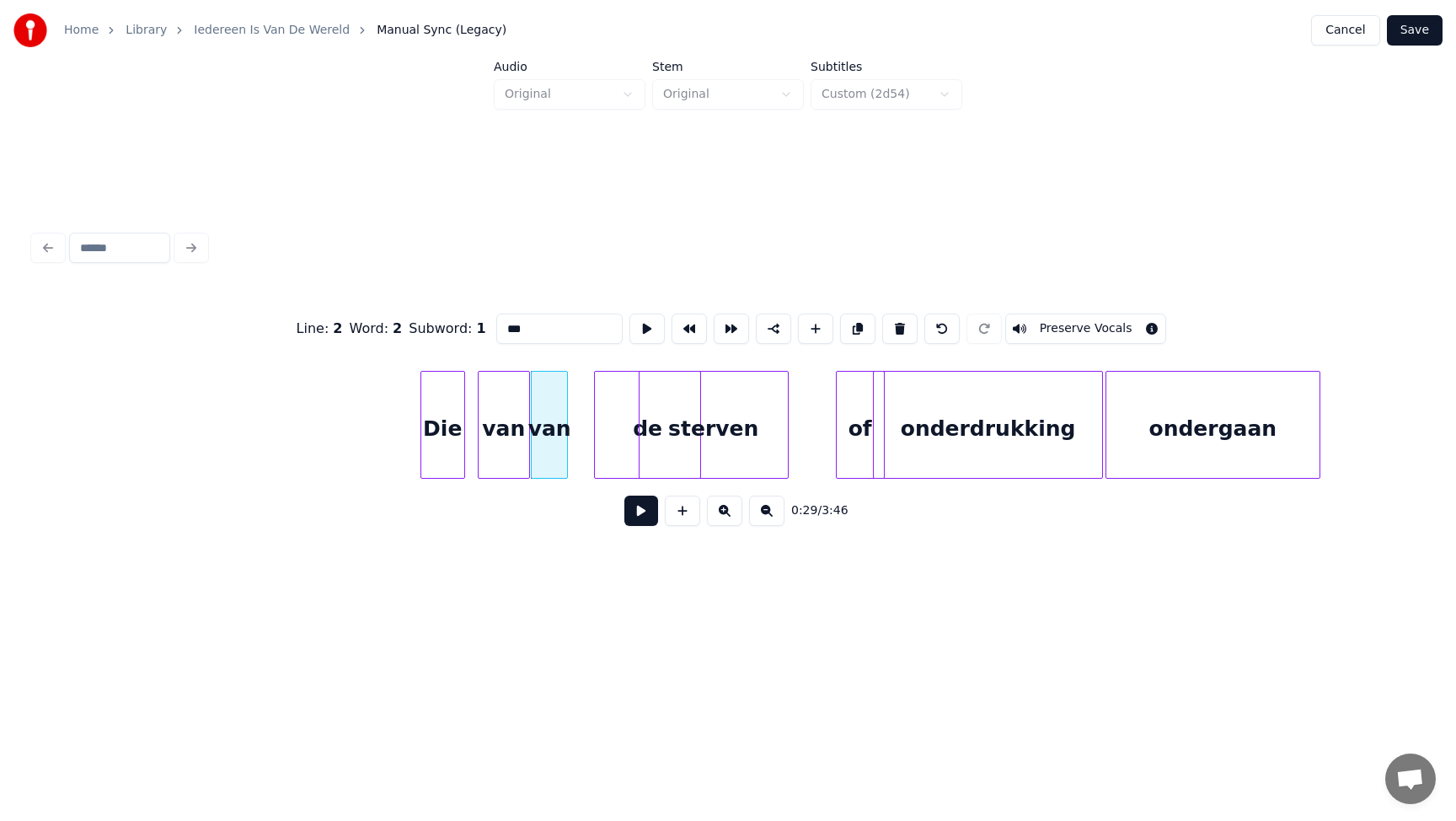
click at [545, 331] on input "***" at bounding box center [559, 329] width 126 height 30
drag, startPoint x: 567, startPoint y: 329, endPoint x: 456, endPoint y: 326, distance: 111.0
click at [456, 326] on div "Line : 2 Word : 2 Subword : 1 *** Preserve Vocals" at bounding box center [727, 328] width 1388 height 84
click at [615, 415] on div "de" at bounding box center [647, 429] width 105 height 115
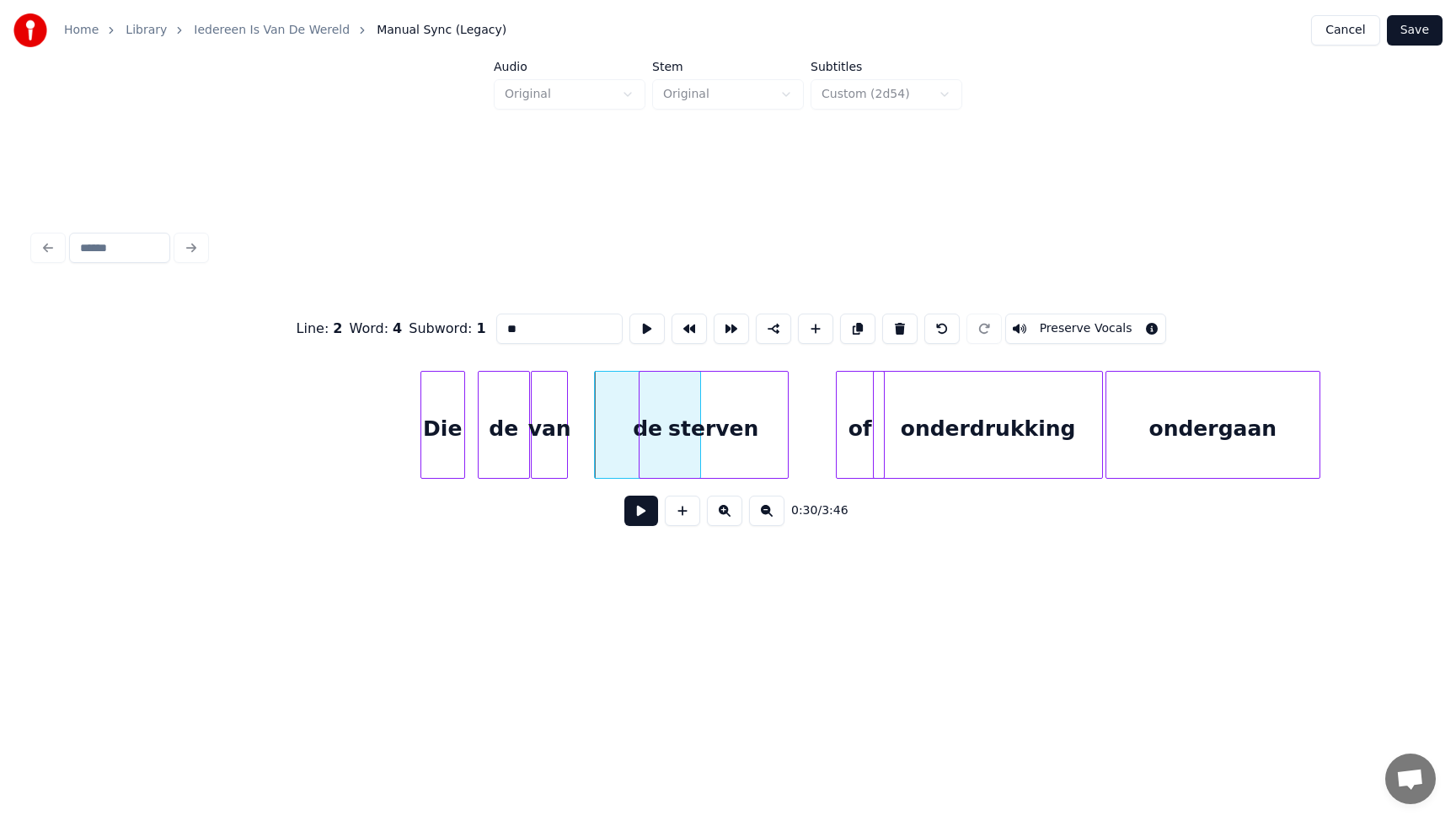
drag, startPoint x: 546, startPoint y: 330, endPoint x: 451, endPoint y: 323, distance: 95.3
click at [451, 323] on div "Line : 2 Word : 4 Subword : 1 ** Preserve Vocals" at bounding box center [727, 328] width 1388 height 84
click at [581, 422] on div "honger" at bounding box center [619, 429] width 105 height 115
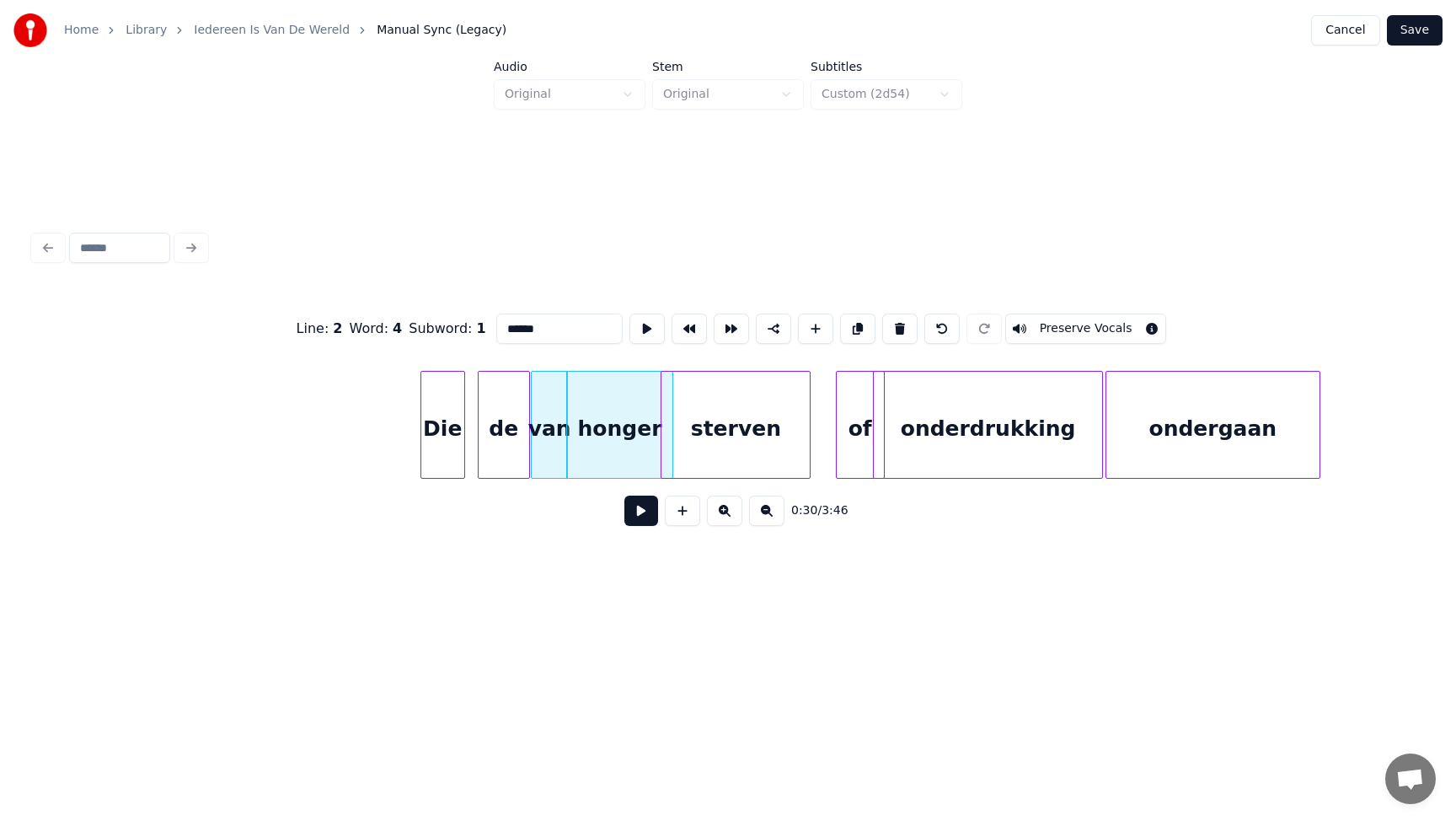
click at [718, 437] on div "sterven" at bounding box center [735, 429] width 148 height 115
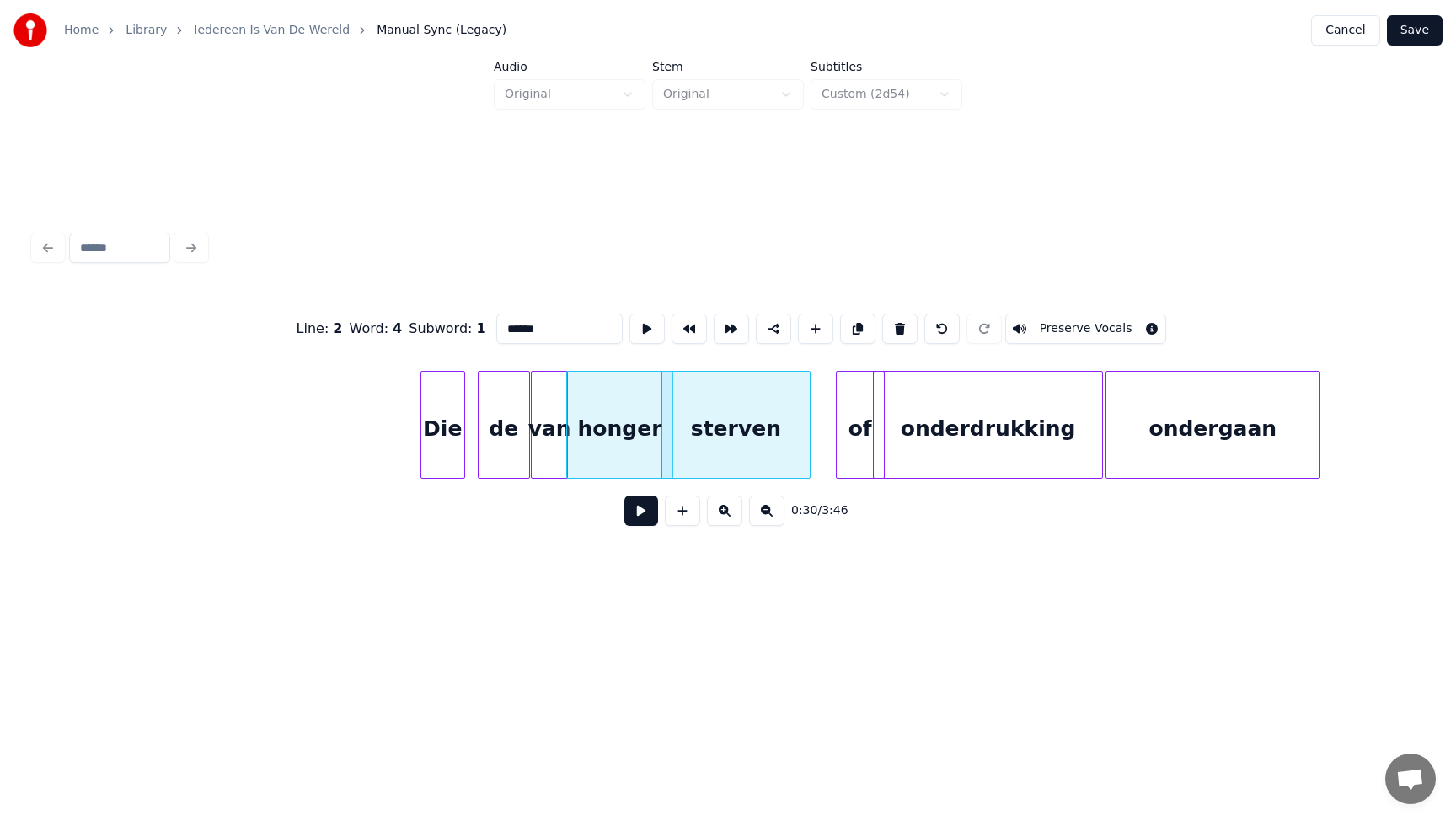
click at [657, 435] on div "honger" at bounding box center [619, 429] width 105 height 115
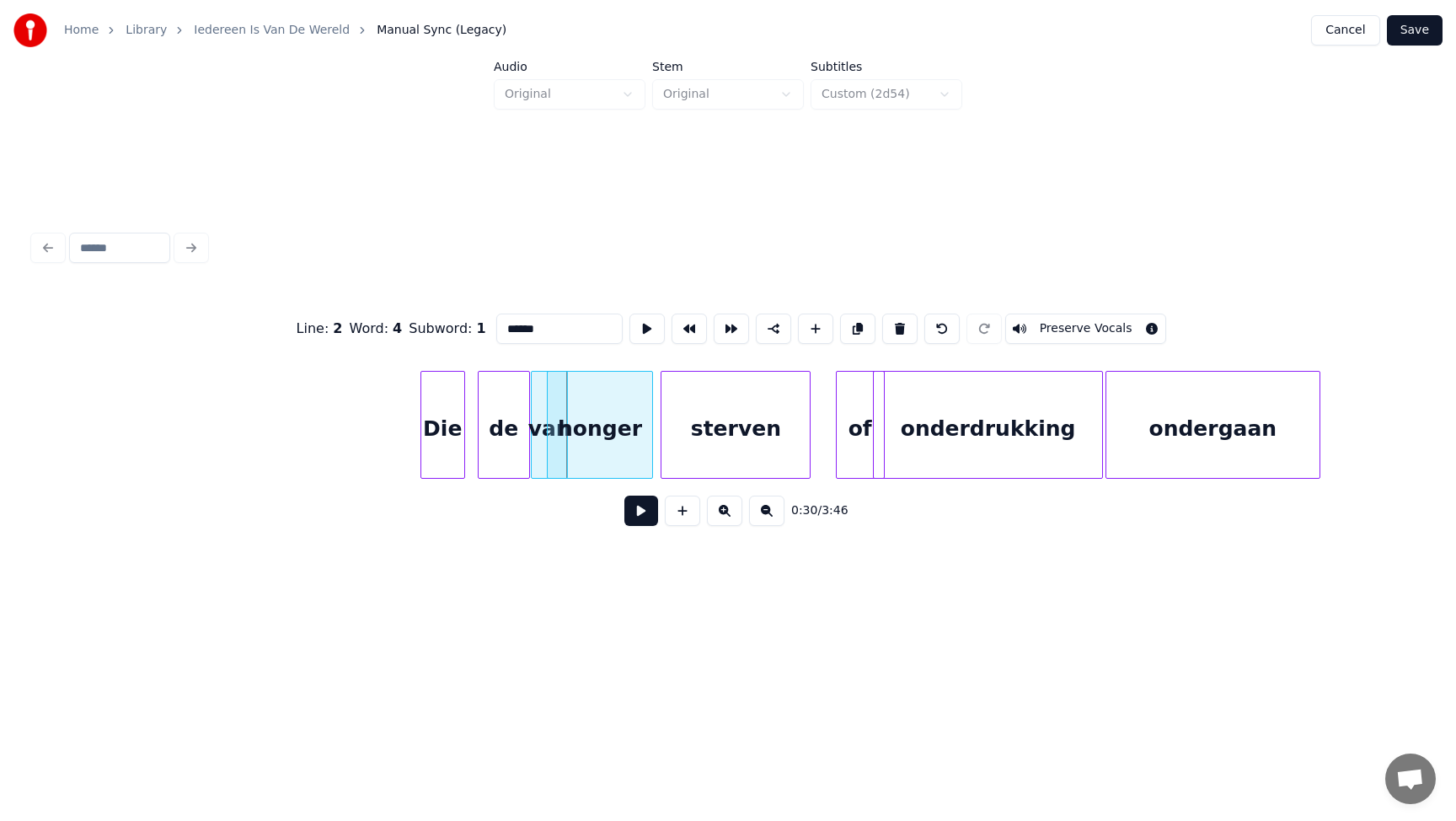
click at [613, 449] on div "honger" at bounding box center [600, 429] width 105 height 115
click at [622, 427] on div at bounding box center [624, 424] width 5 height 106
click at [630, 418] on div "honger" at bounding box center [614, 429] width 80 height 115
click at [558, 425] on div "van" at bounding box center [554, 429] width 36 height 115
click at [693, 431] on div "sterven" at bounding box center [735, 429] width 148 height 115
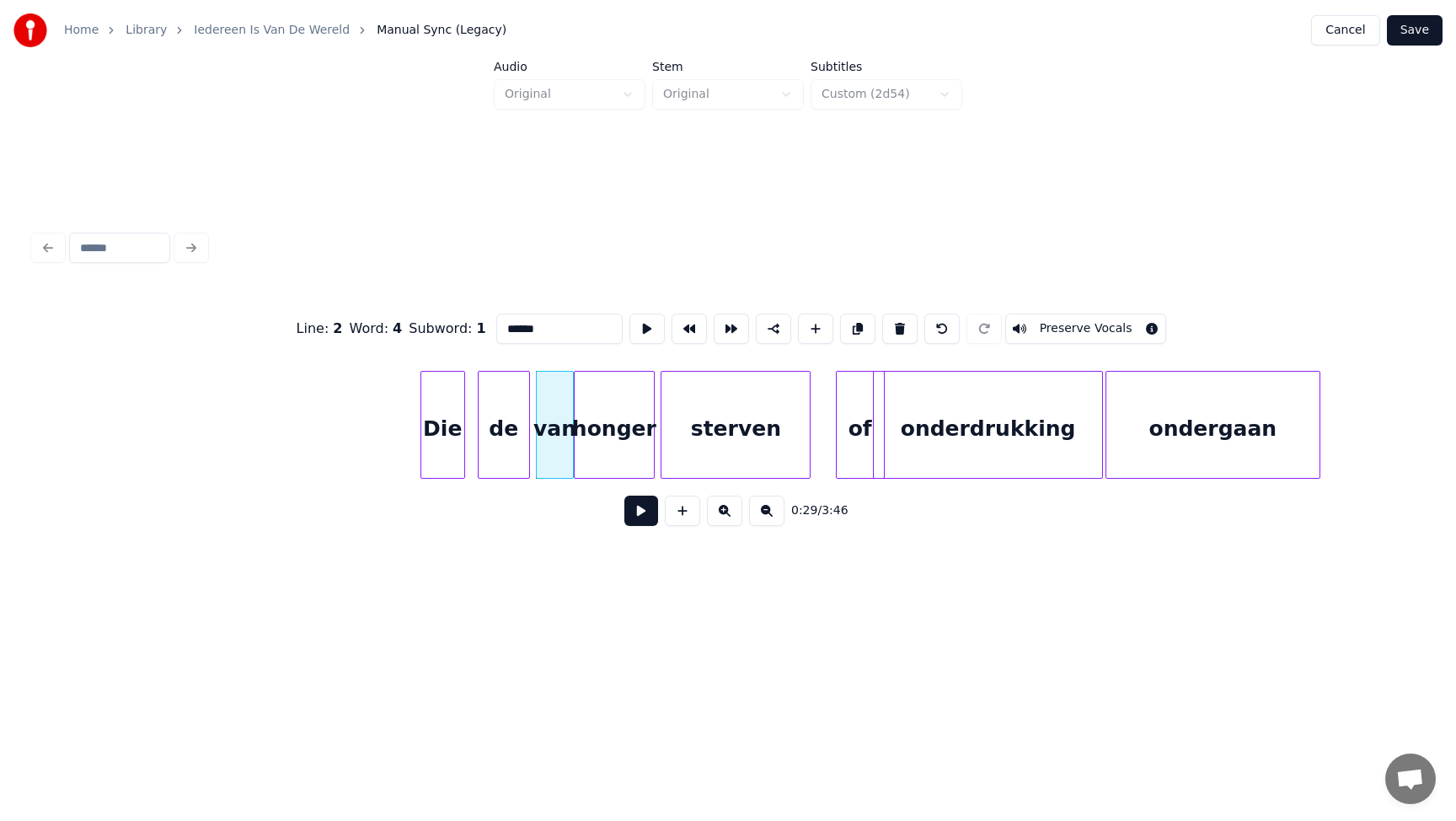
type input "*******"
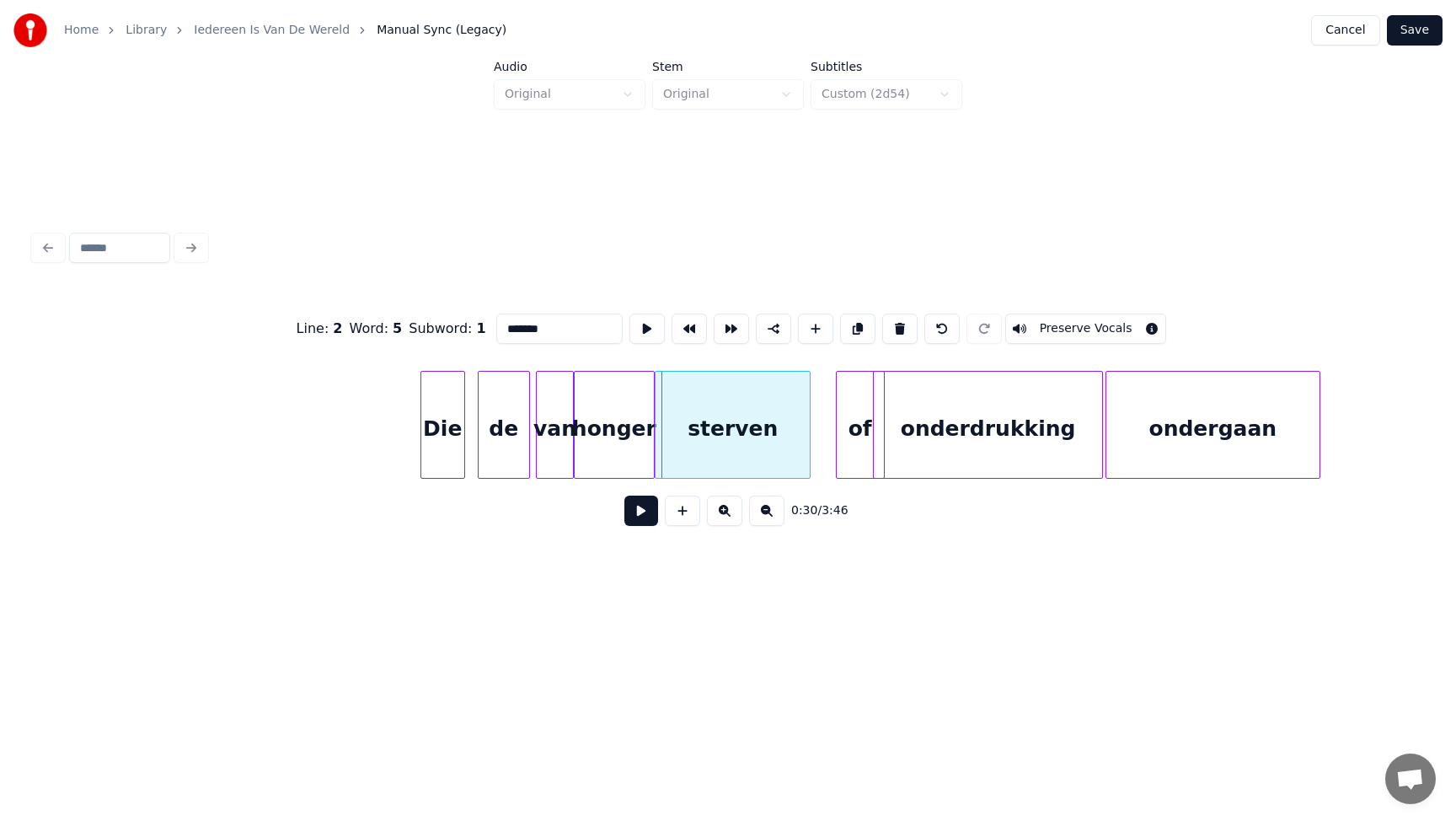
click at [656, 432] on div at bounding box center [658, 424] width 5 height 106
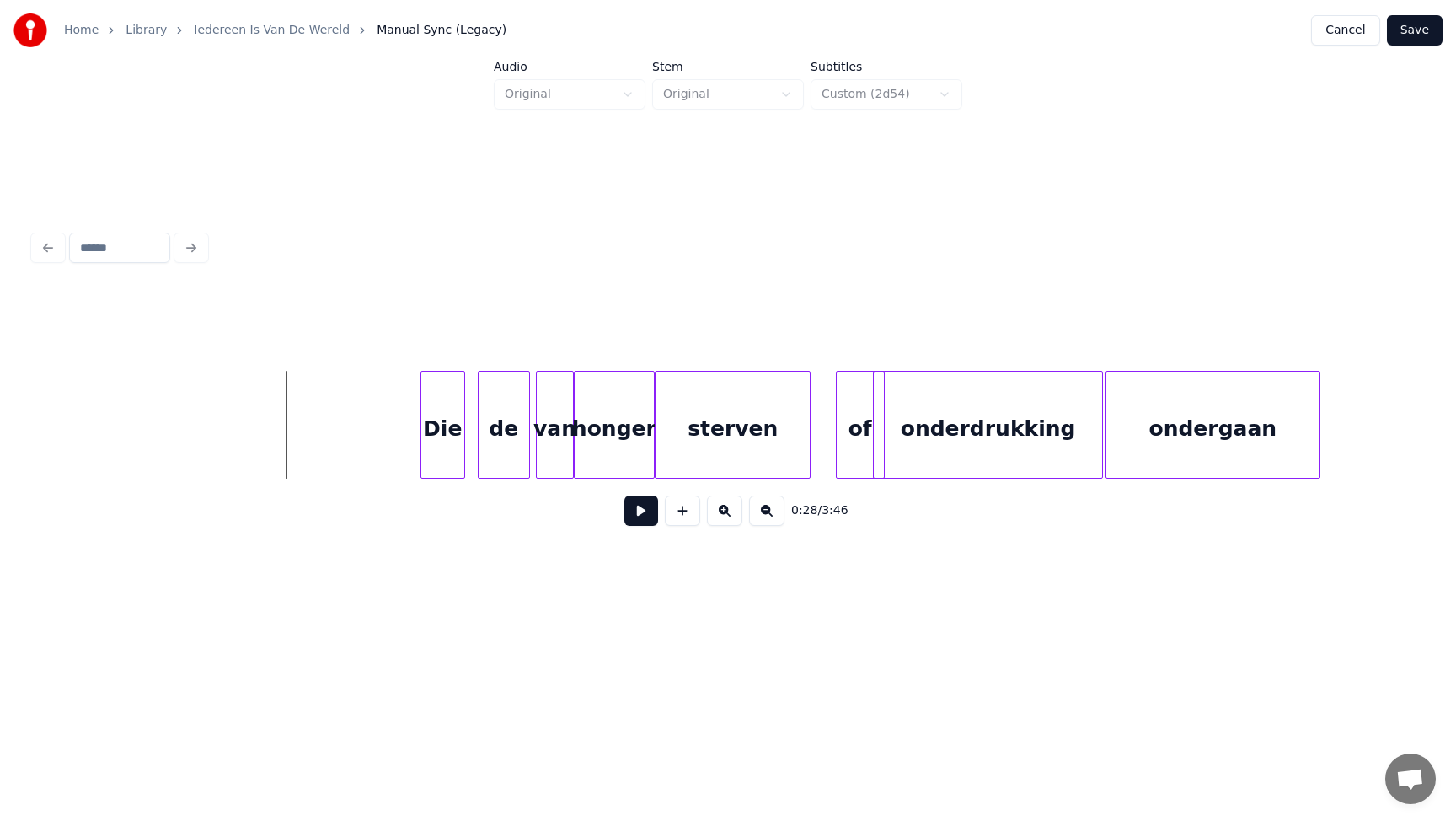
click at [642, 509] on button at bounding box center [641, 511] width 34 height 30
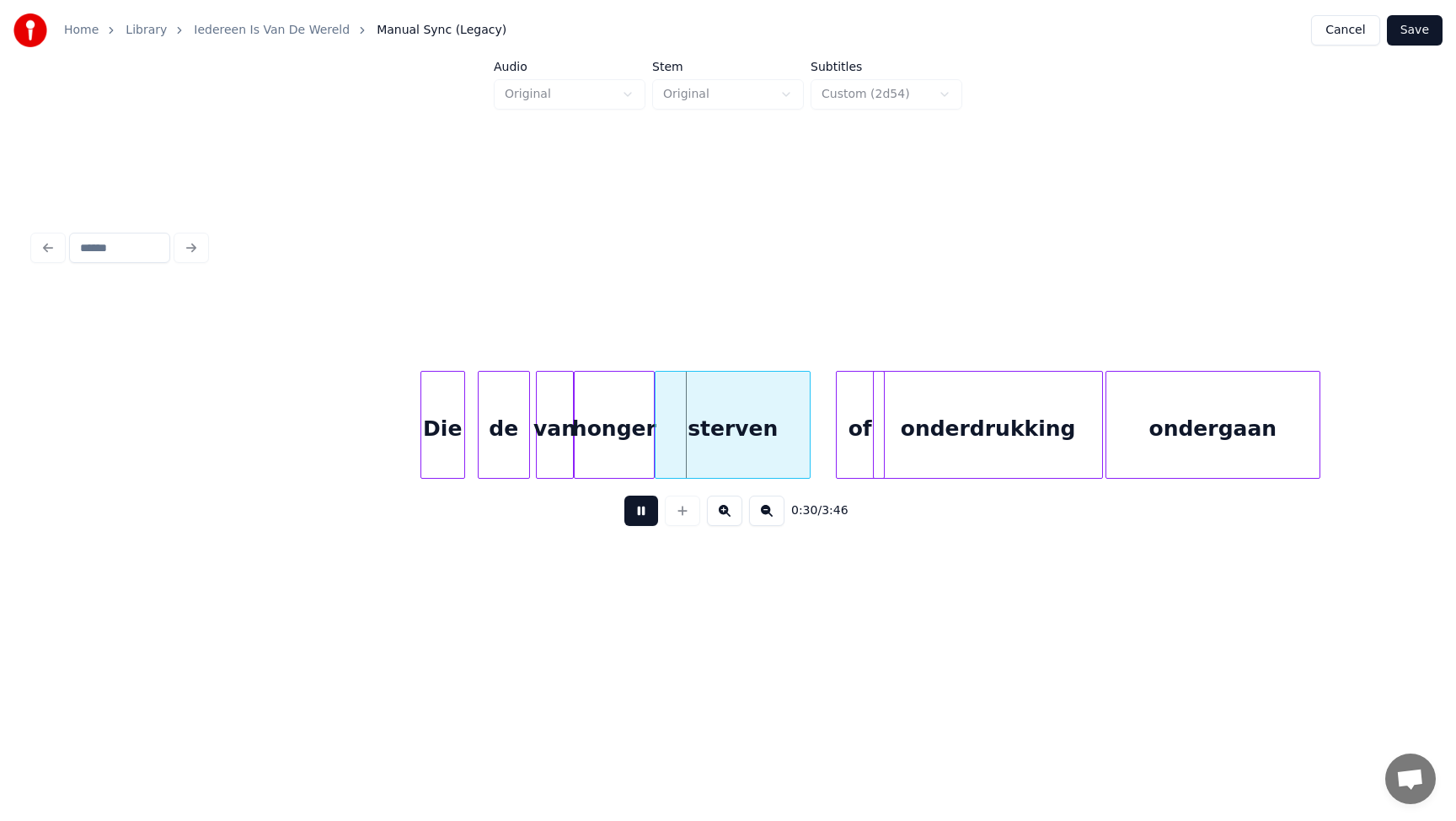
click at [624, 496] on button at bounding box center [641, 511] width 34 height 30
click at [486, 430] on div "de" at bounding box center [504, 429] width 50 height 115
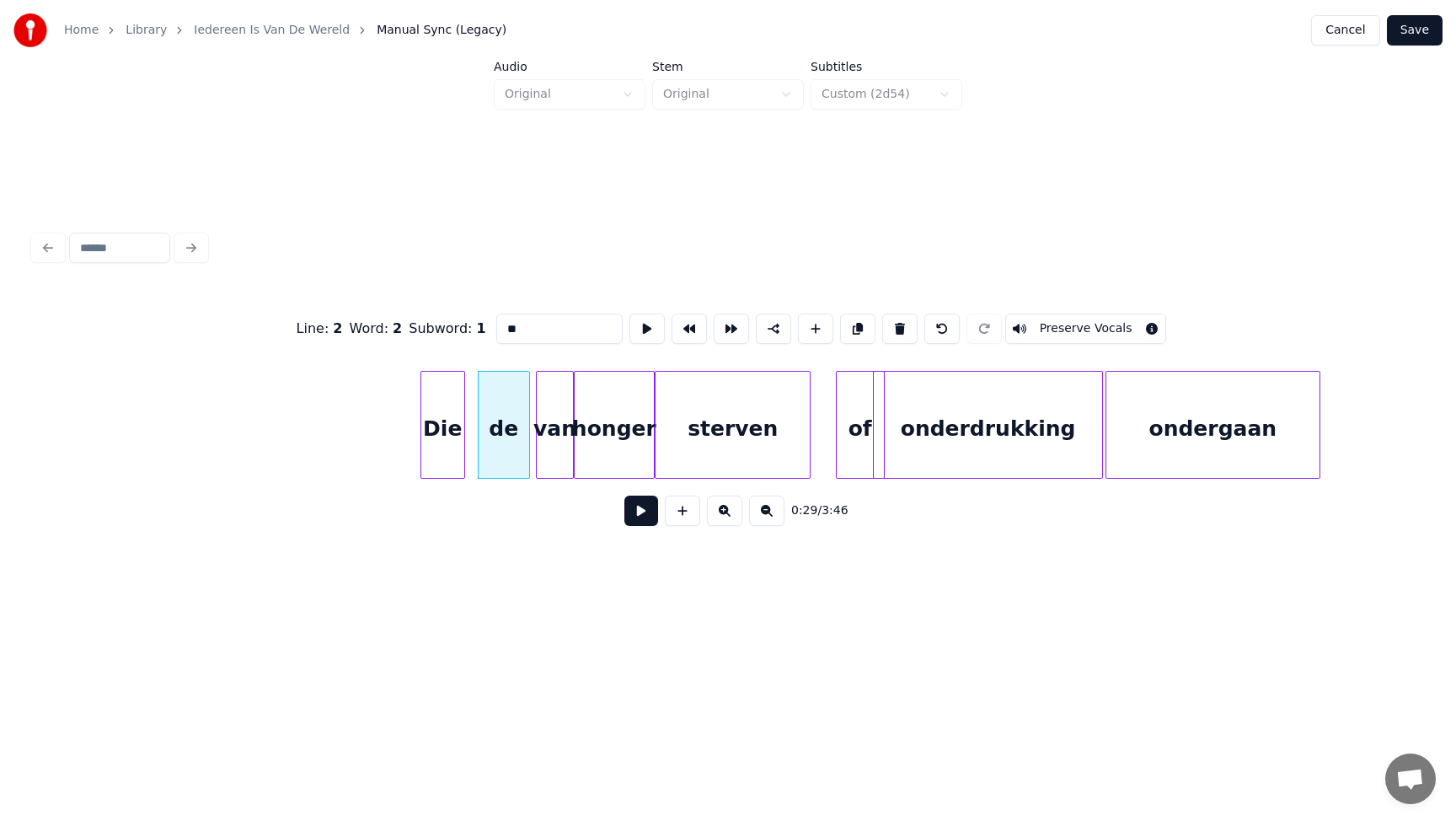
drag, startPoint x: 530, startPoint y: 327, endPoint x: 479, endPoint y: 333, distance: 51.4
click at [479, 333] on div "Line : 2 Word : 2 Subword : 1 ** Preserve Vocals" at bounding box center [727, 328] width 1388 height 84
click at [547, 413] on div "van" at bounding box center [554, 429] width 36 height 115
drag, startPoint x: 537, startPoint y: 330, endPoint x: 451, endPoint y: 325, distance: 86.1
click at [451, 325] on div "Line : 2 Word : 3 Subword : 1 *** Preserve Vocals" at bounding box center [727, 328] width 1388 height 84
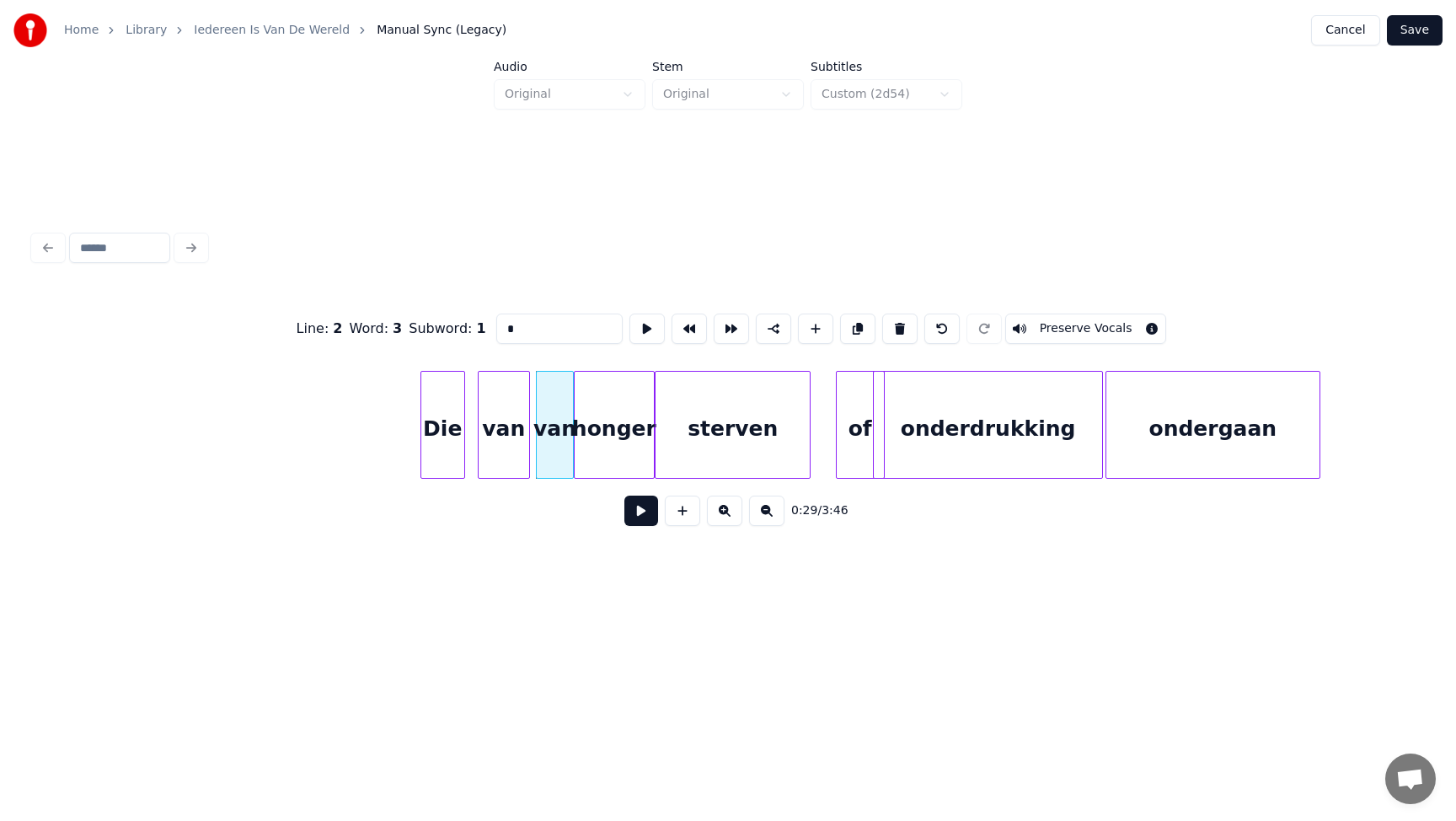
type input "**"
click at [637, 514] on button at bounding box center [641, 511] width 34 height 30
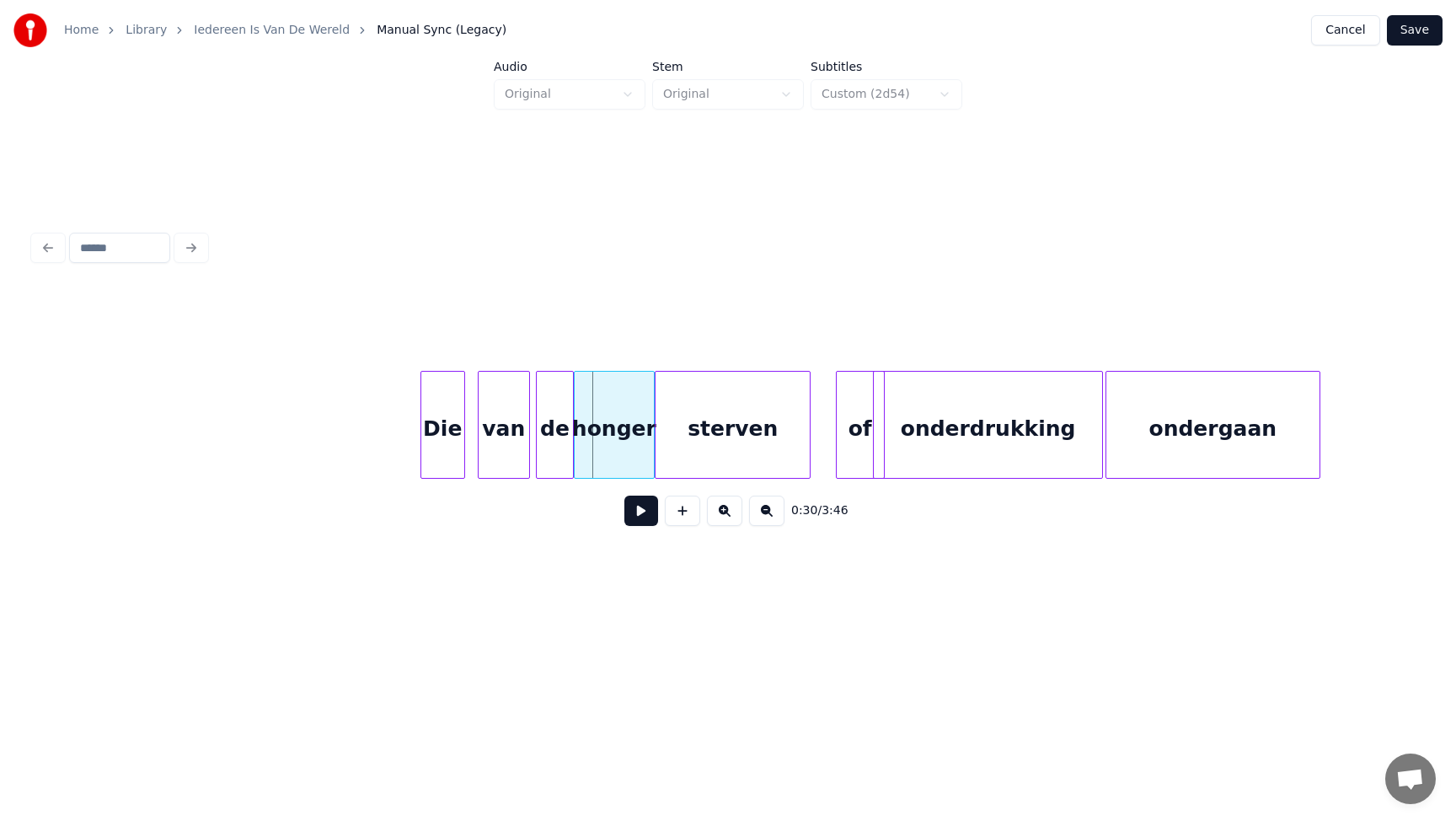
click at [632, 509] on button at bounding box center [641, 511] width 34 height 30
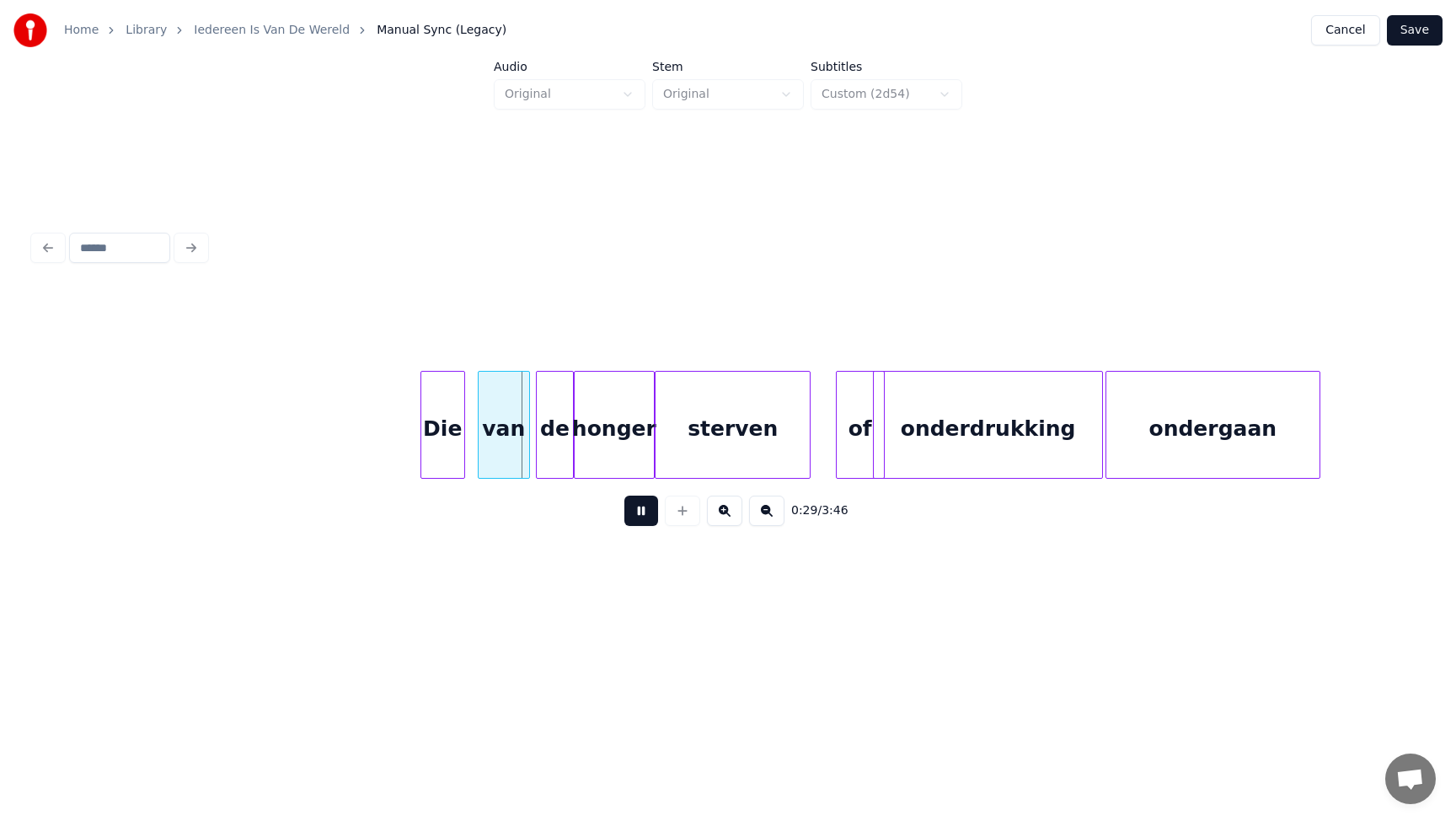
click at [632, 509] on button at bounding box center [641, 511] width 34 height 30
click at [640, 513] on button at bounding box center [641, 511] width 34 height 30
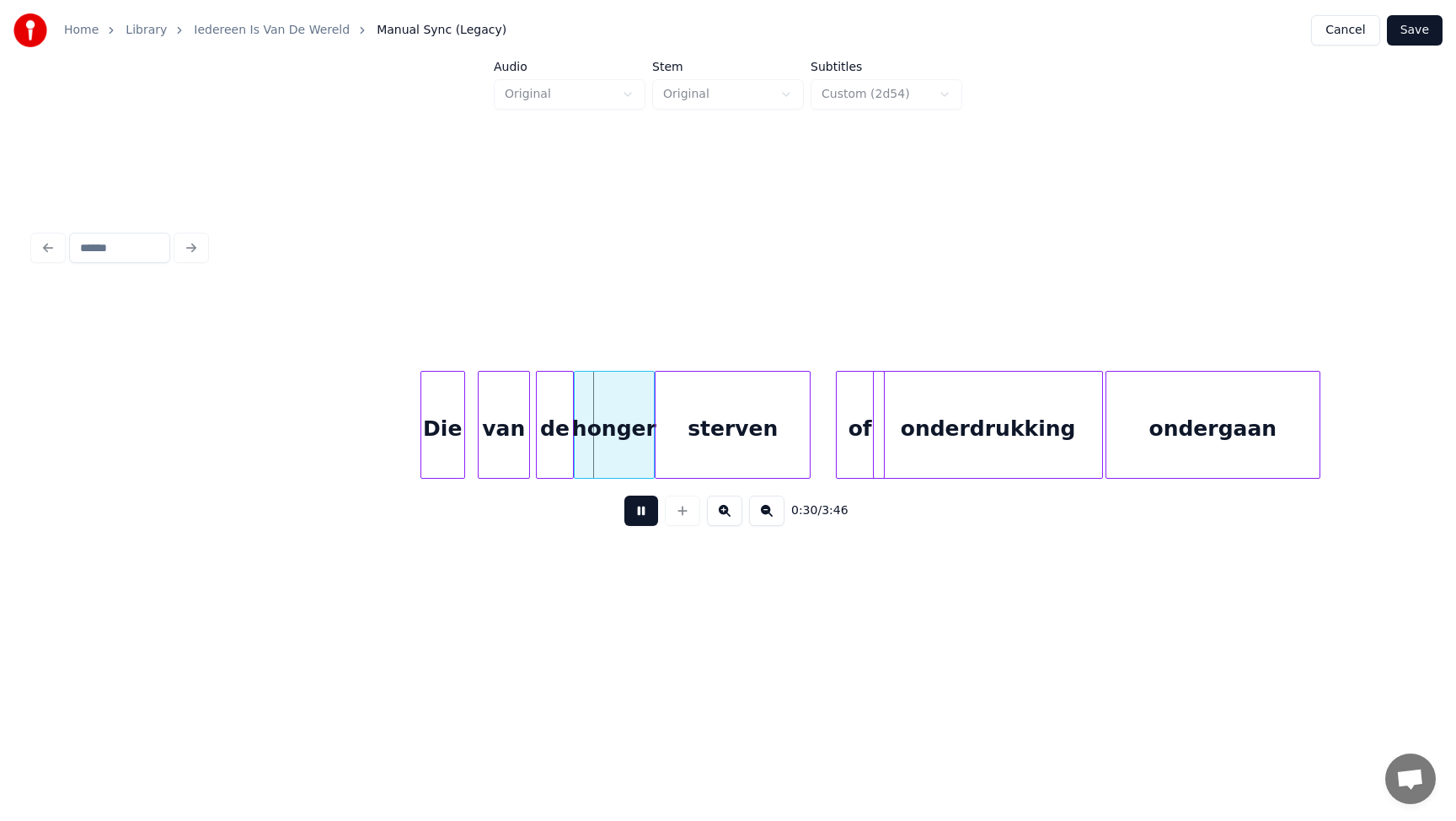
click at [640, 513] on button at bounding box center [641, 511] width 34 height 30
click at [472, 429] on div at bounding box center [471, 424] width 5 height 106
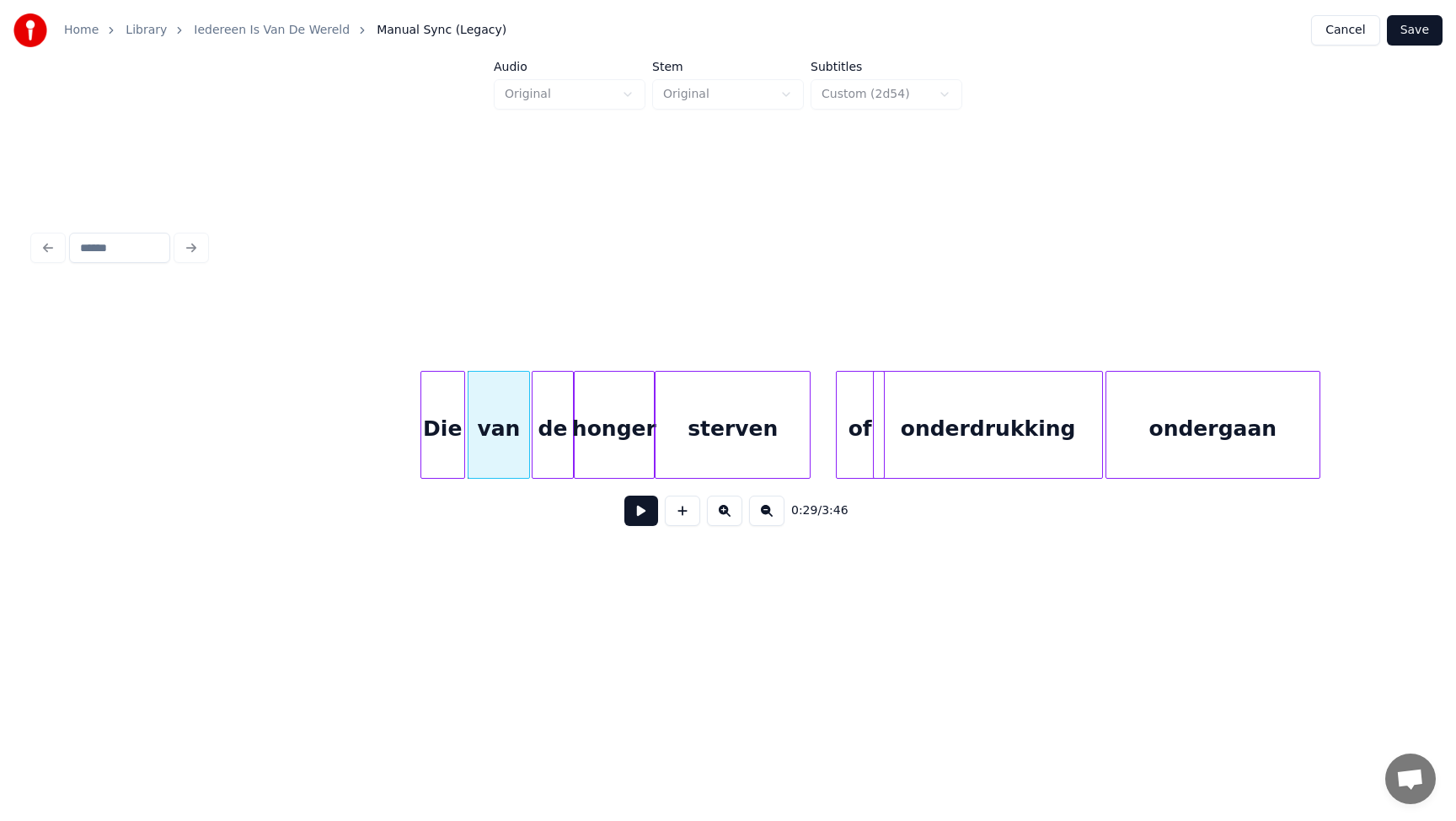
click at [534, 432] on div at bounding box center [535, 424] width 5 height 106
click at [1413, 35] on button "Save" at bounding box center [1414, 30] width 56 height 30
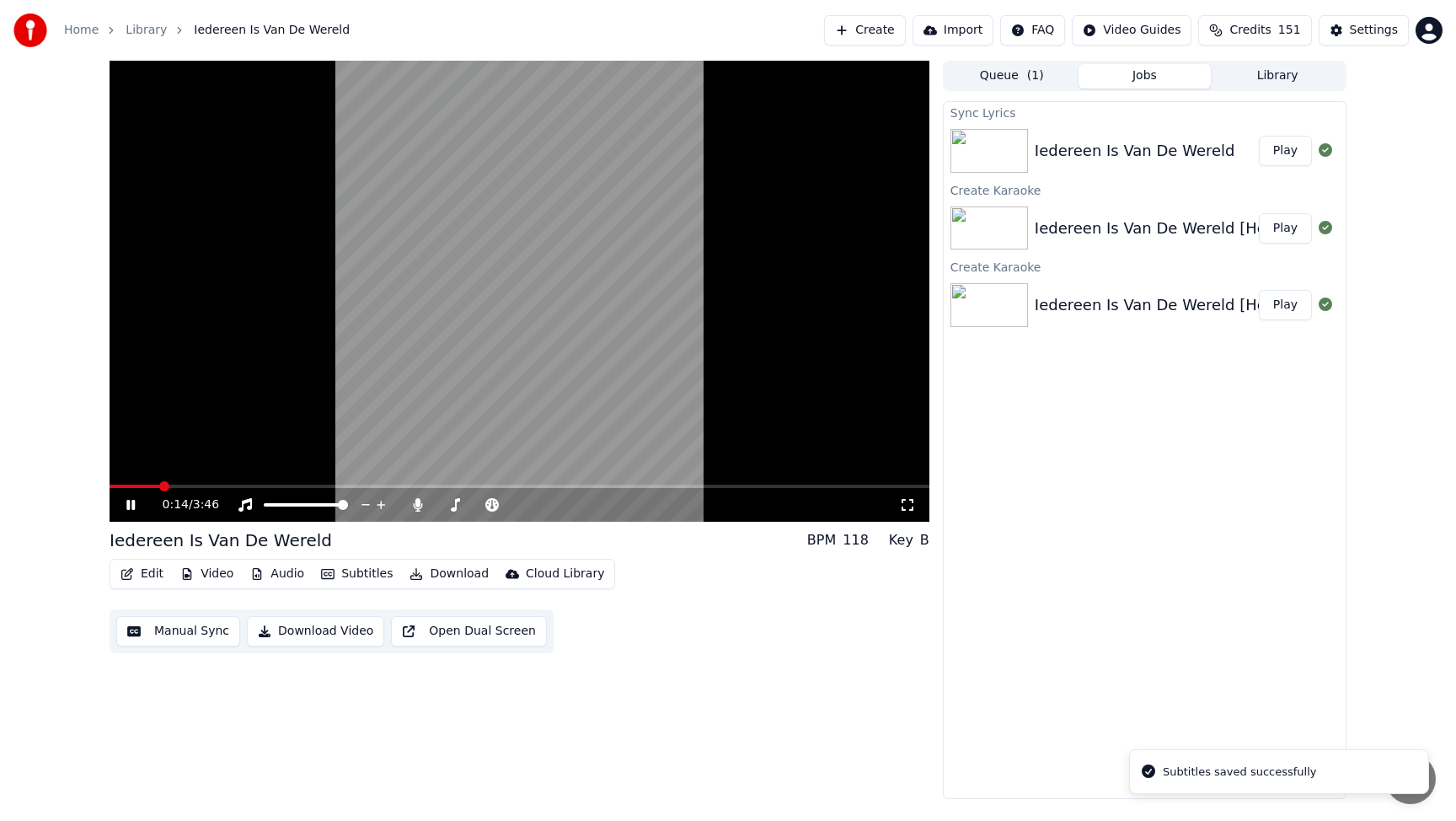
click at [159, 485] on span at bounding box center [519, 486] width 820 height 4
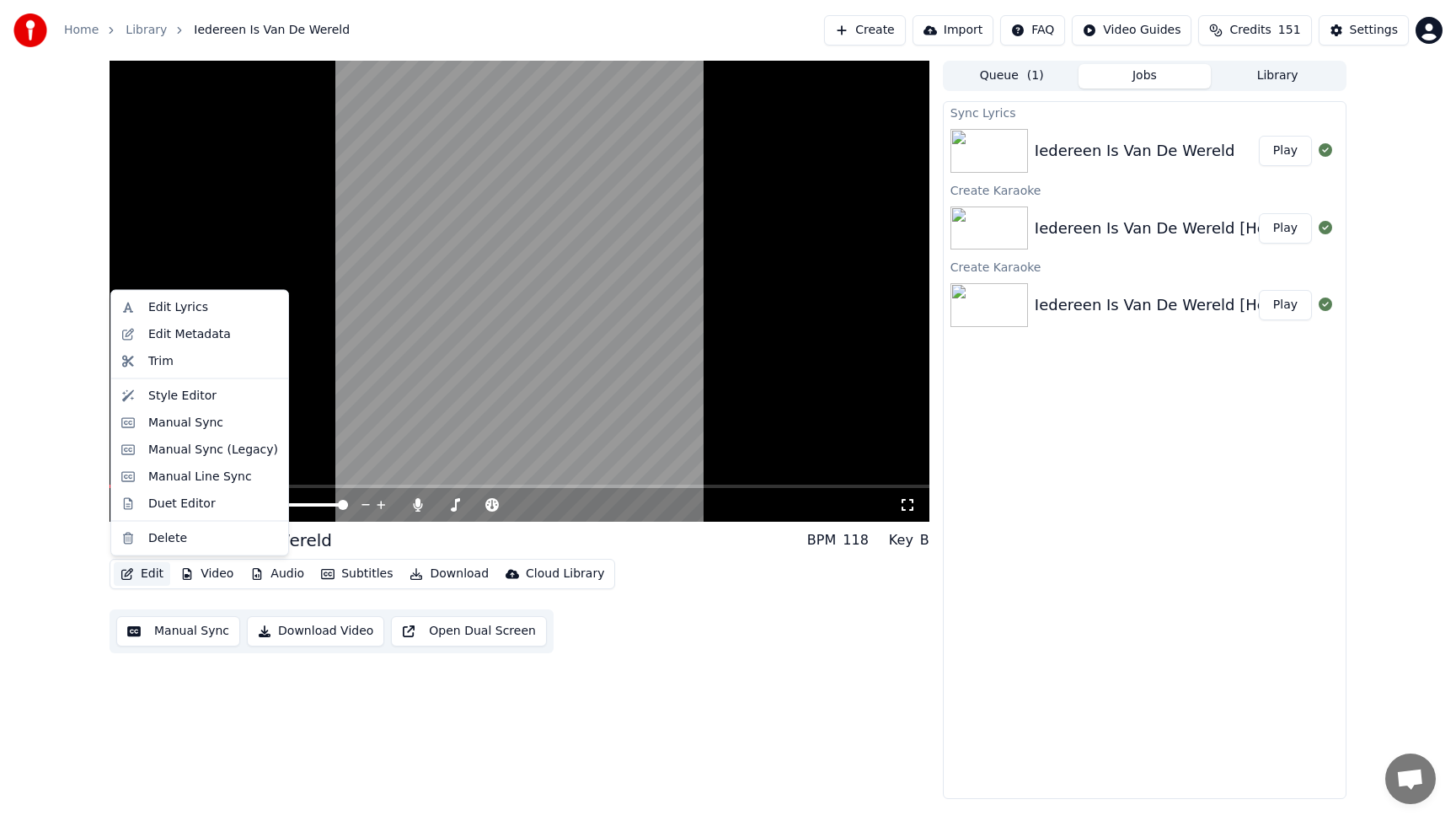
click at [140, 569] on button "Edit" at bounding box center [142, 574] width 57 height 24
click at [190, 425] on div "Manual Sync" at bounding box center [186, 422] width 75 height 17
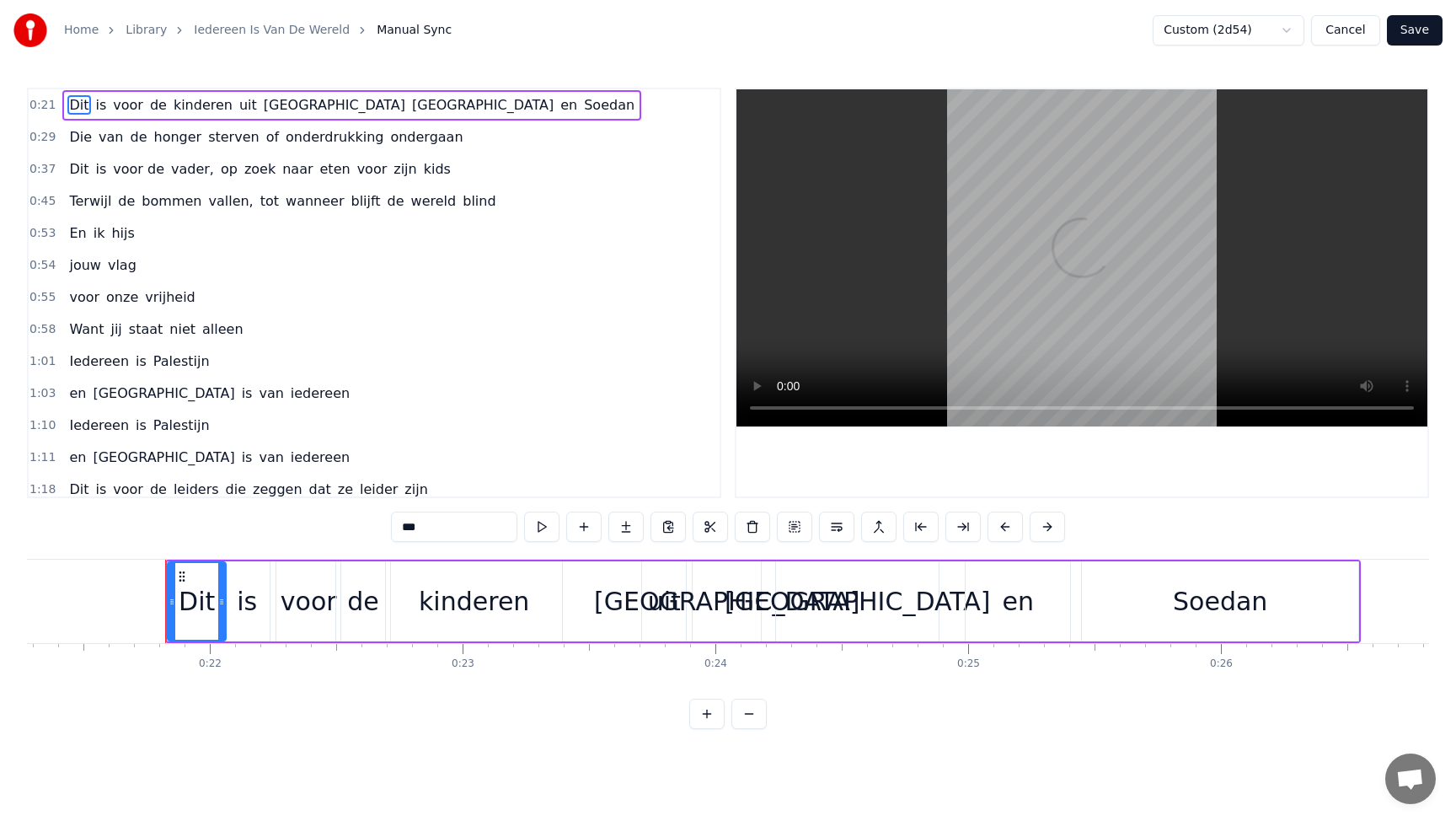
scroll to position [0, 5431]
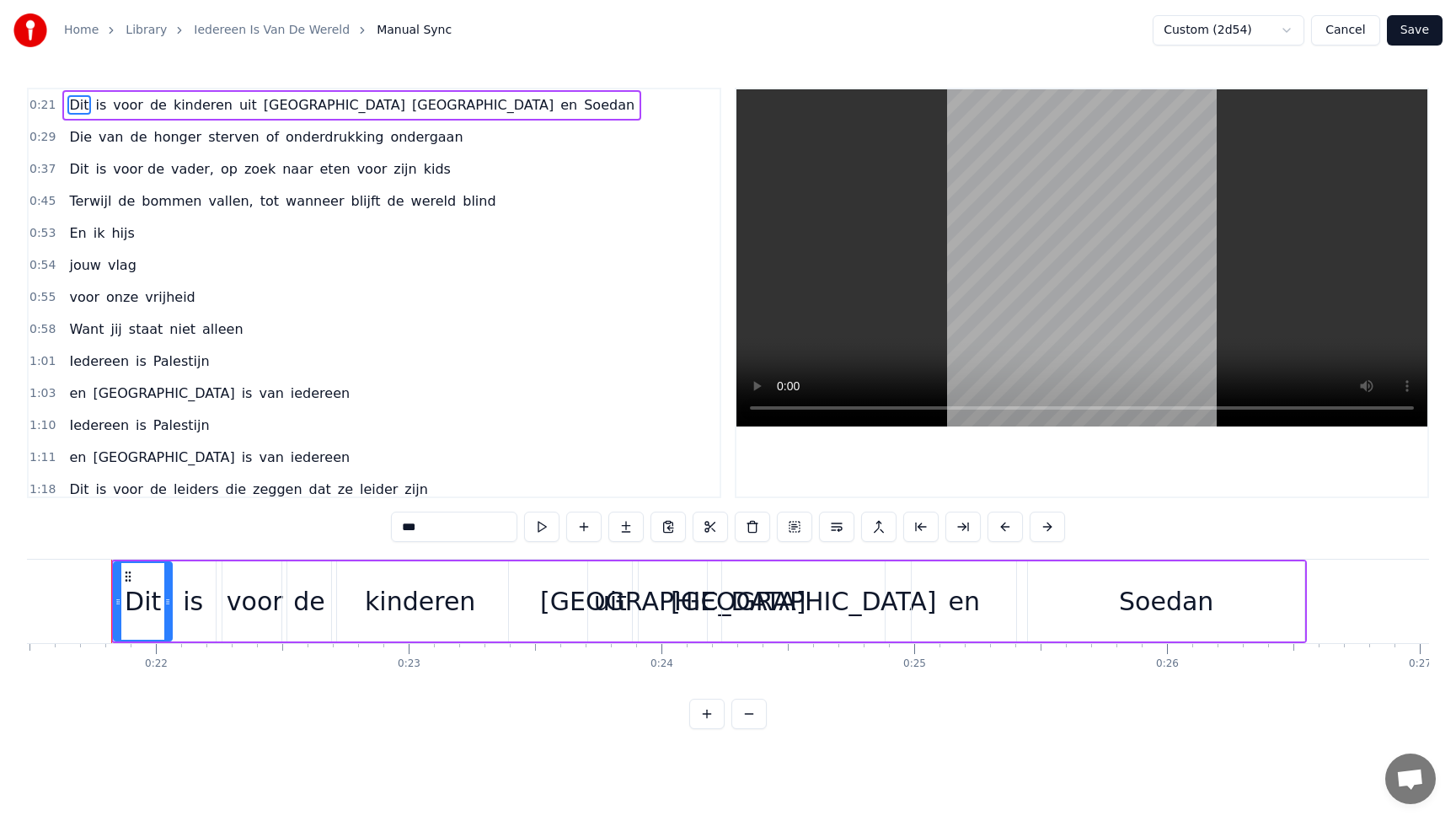
click at [152, 594] on div "Dit" at bounding box center [142, 601] width 36 height 38
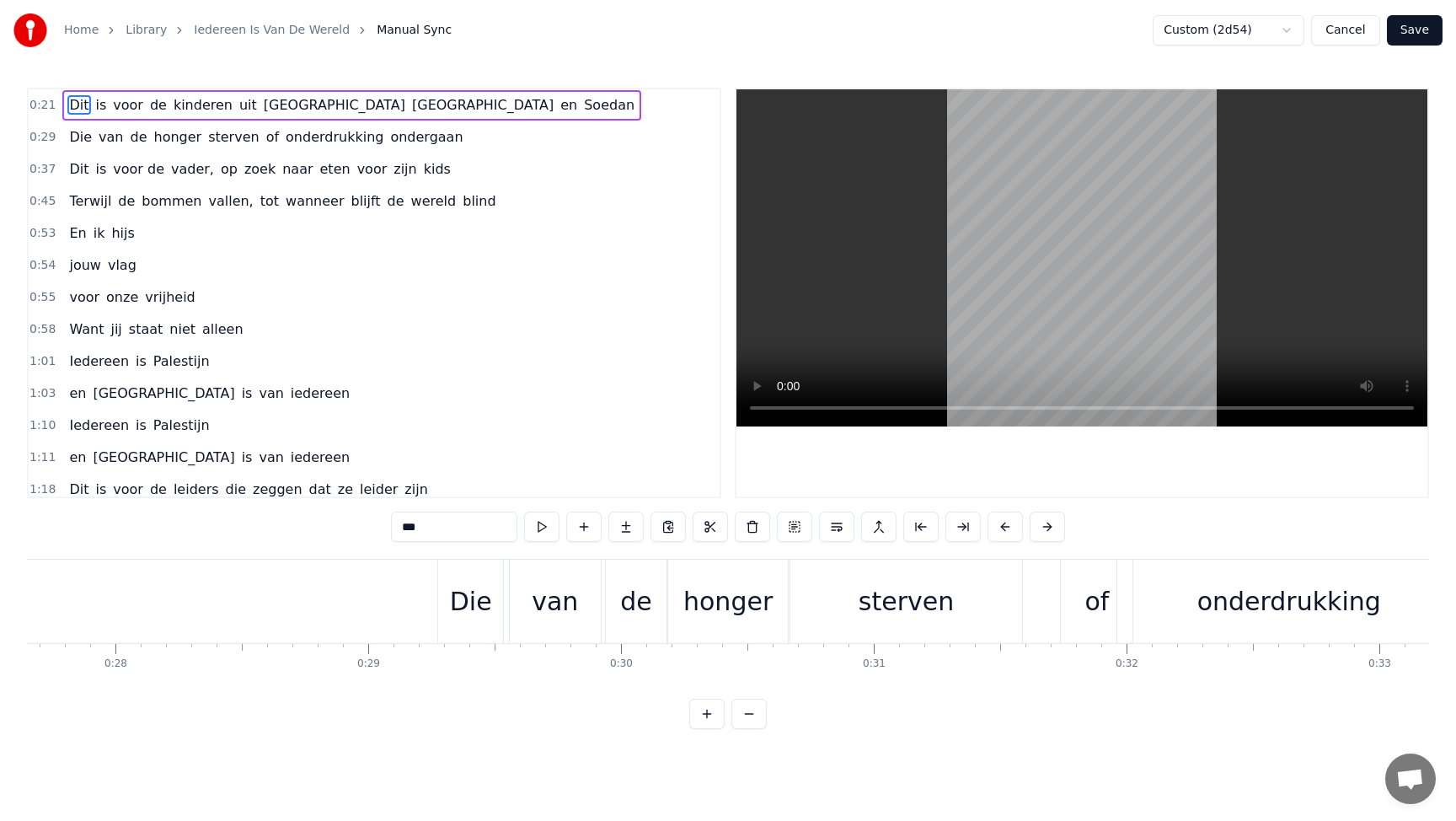
scroll to position [0, 6993]
drag, startPoint x: 465, startPoint y: 609, endPoint x: 482, endPoint y: 610, distance: 17.0
click at [482, 610] on div "Die" at bounding box center [464, 601] width 64 height 83
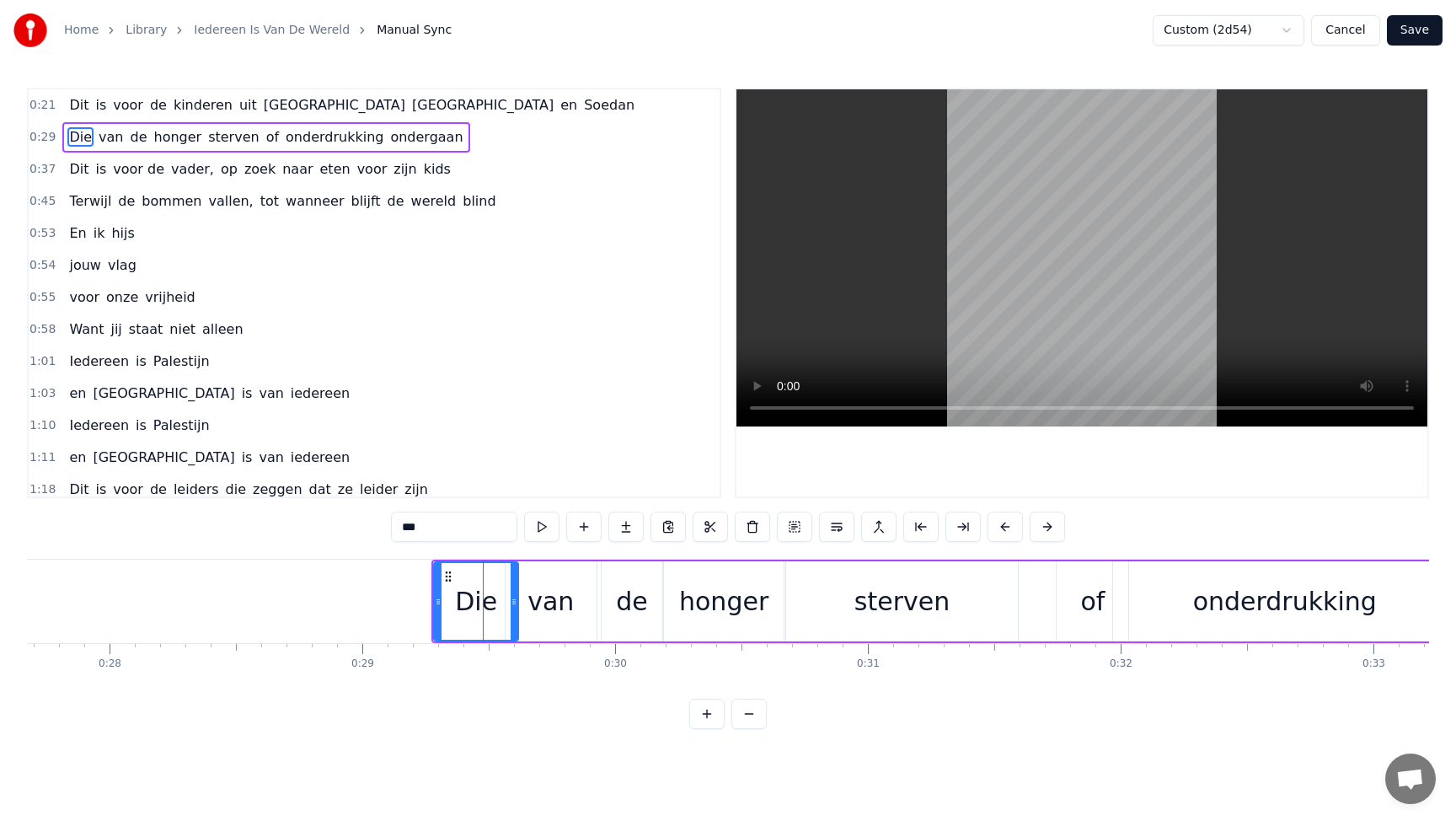
drag, startPoint x: 494, startPoint y: 599, endPoint x: 513, endPoint y: 599, distance: 19.0
click at [513, 599] on icon at bounding box center [514, 601] width 7 height 13
drag, startPoint x: 436, startPoint y: 592, endPoint x: 450, endPoint y: 592, distance: 14.0
click at [450, 592] on div at bounding box center [451, 601] width 7 height 77
click at [533, 606] on div "van" at bounding box center [550, 601] width 46 height 38
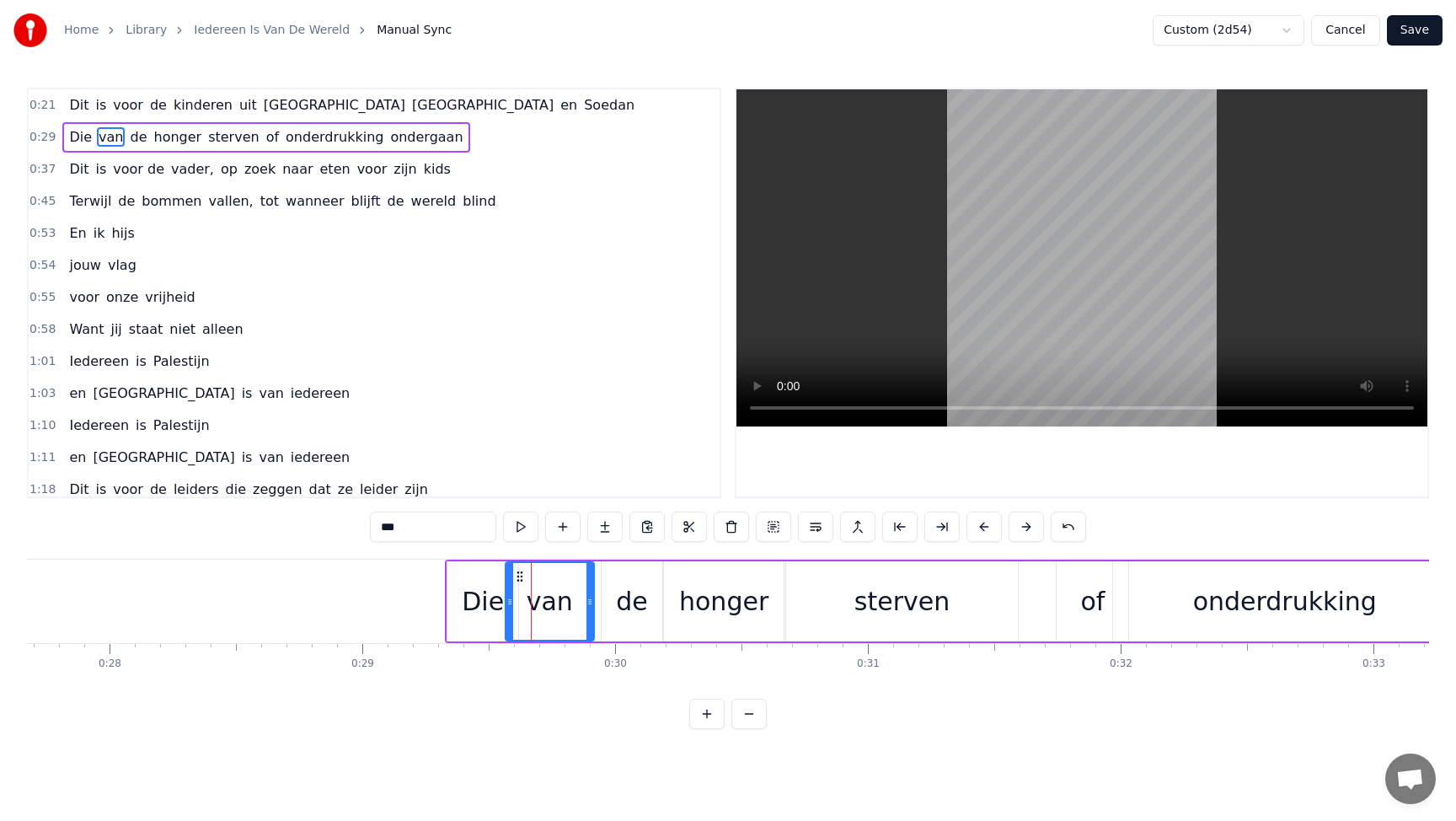
click at [589, 600] on icon at bounding box center [590, 601] width 7 height 13
click at [561, 600] on div "van" at bounding box center [550, 601] width 46 height 38
drag, startPoint x: 412, startPoint y: 534, endPoint x: 364, endPoint y: 524, distance: 49.0
click at [364, 524] on div "0:21 Dit is voor de kinderen uit [GEOGRAPHIC_DATA] en Soedan 0:29 Die van de ho…" at bounding box center [728, 408] width 1402 height 642
drag, startPoint x: 588, startPoint y: 588, endPoint x: 615, endPoint y: 589, distance: 27.0
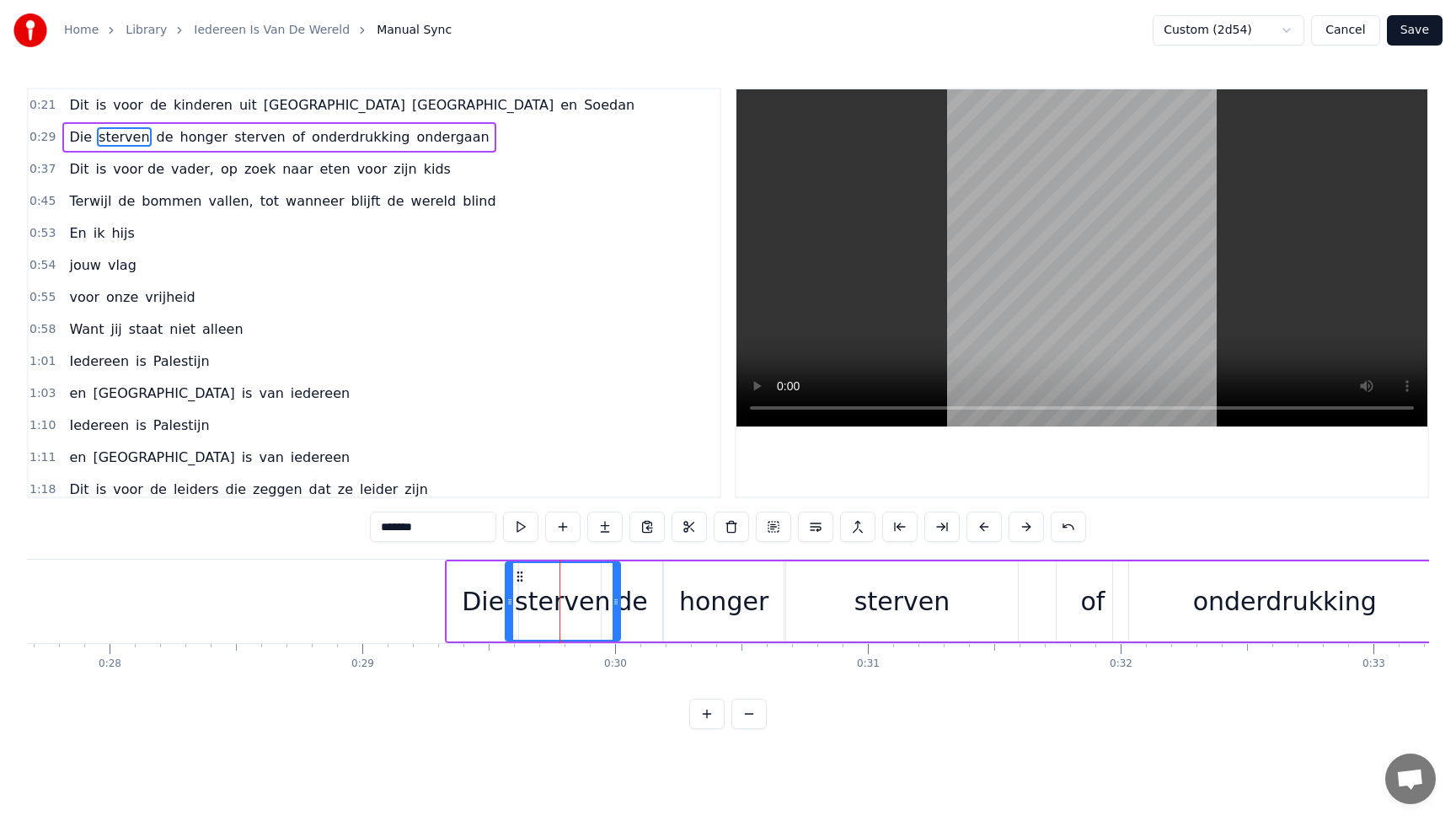
click at [616, 588] on div at bounding box center [616, 601] width 7 height 77
drag, startPoint x: 508, startPoint y: 586, endPoint x: 533, endPoint y: 586, distance: 25.0
click at [533, 586] on div at bounding box center [535, 601] width 7 height 77
click at [638, 601] on div "de" at bounding box center [632, 601] width 32 height 38
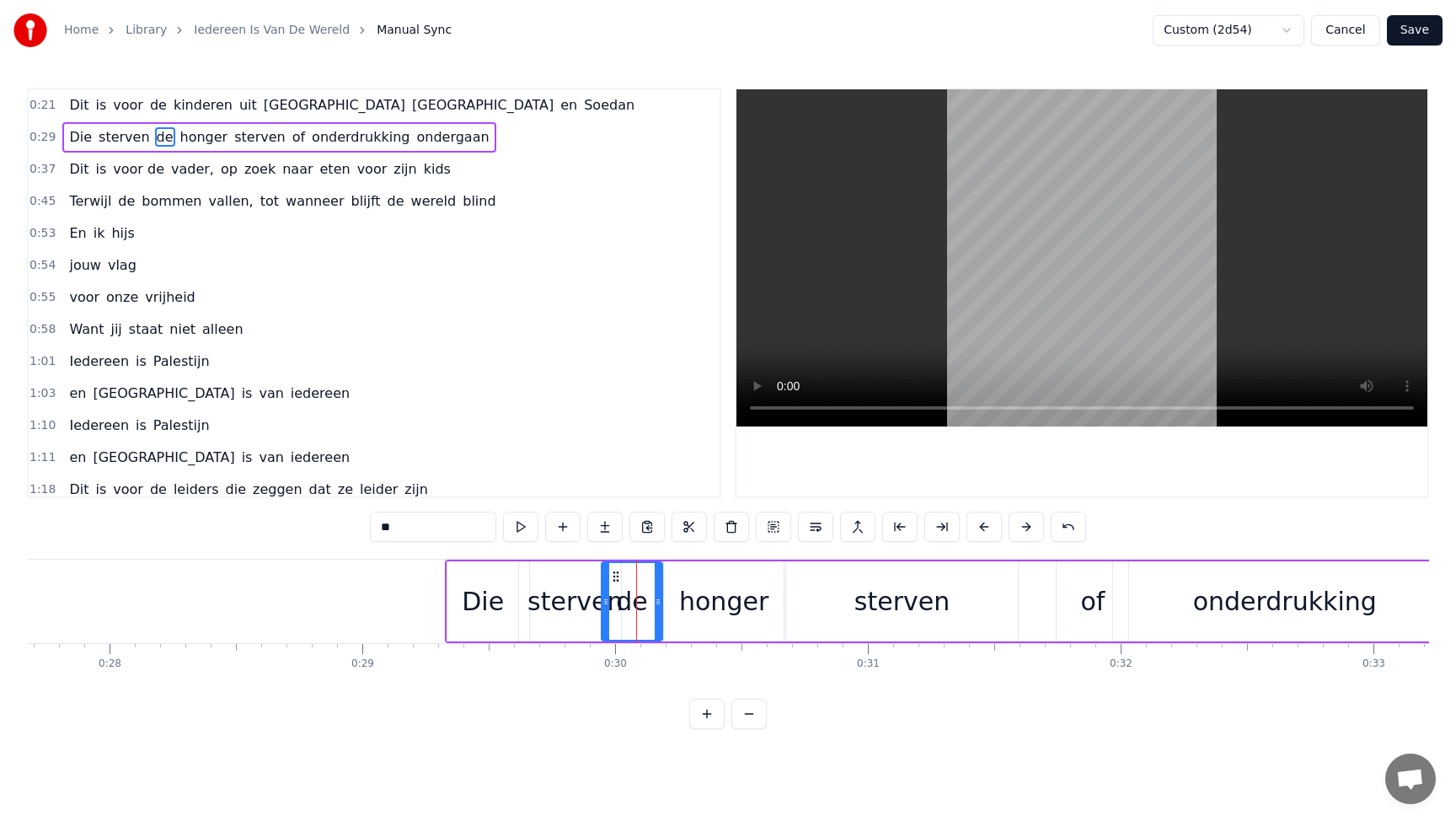
drag, startPoint x: 419, startPoint y: 527, endPoint x: 316, endPoint y: 521, distance: 103.2
click at [316, 521] on div "0:21 Dit is voor de kinderen uit [GEOGRAPHIC_DATA] en Soedan 0:29 Die sterven d…" at bounding box center [728, 408] width 1402 height 642
drag, startPoint x: 604, startPoint y: 609, endPoint x: 633, endPoint y: 609, distance: 29.0
click at [633, 609] on div at bounding box center [634, 601] width 7 height 77
click at [586, 604] on div "sterven" at bounding box center [575, 601] width 95 height 38
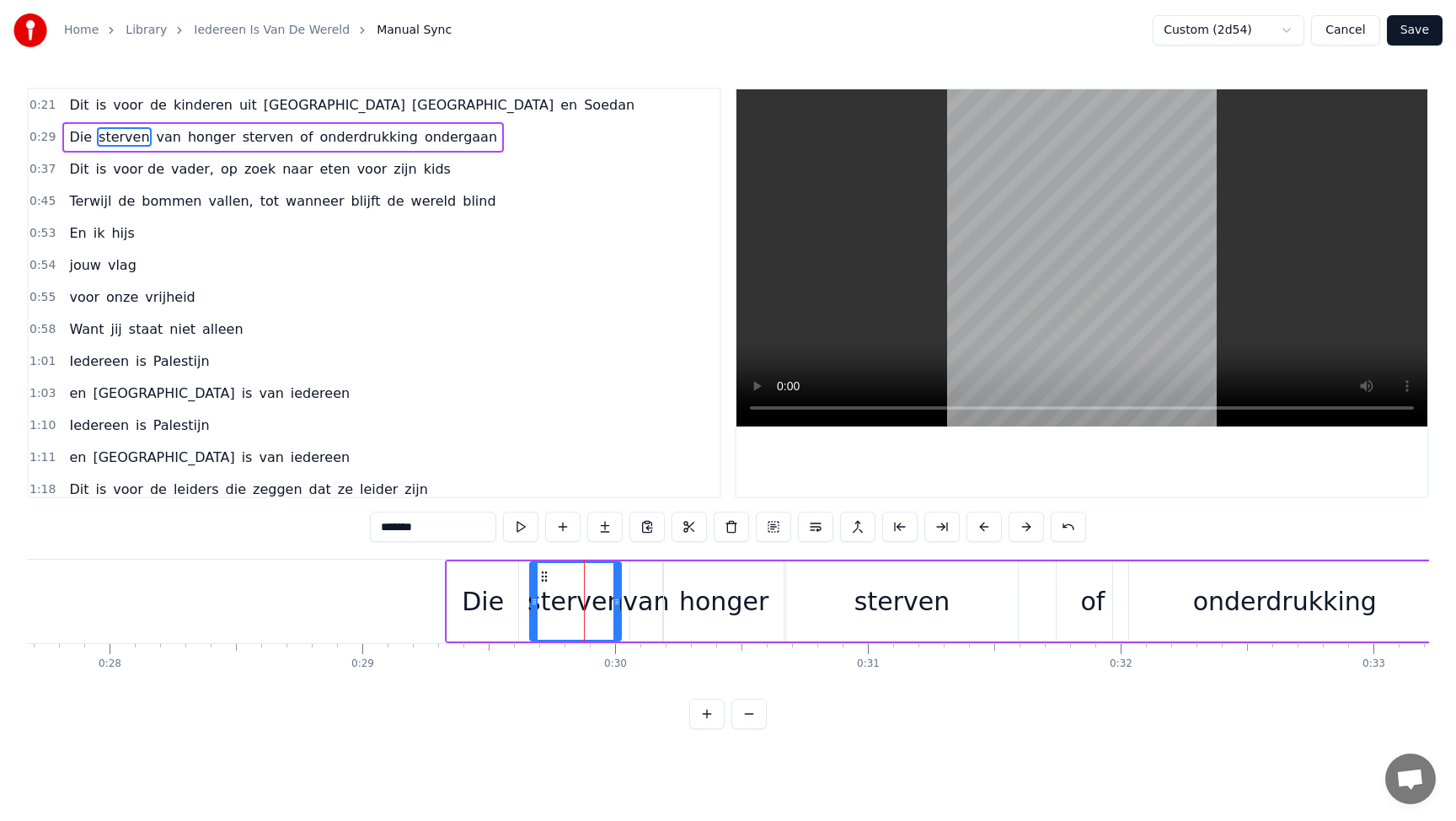
click at [637, 602] on div "van" at bounding box center [646, 601] width 46 height 38
drag, startPoint x: 634, startPoint y: 606, endPoint x: 620, endPoint y: 606, distance: 14.0
click at [620, 606] on icon at bounding box center [620, 601] width 7 height 13
click at [692, 604] on div "honger" at bounding box center [723, 601] width 89 height 38
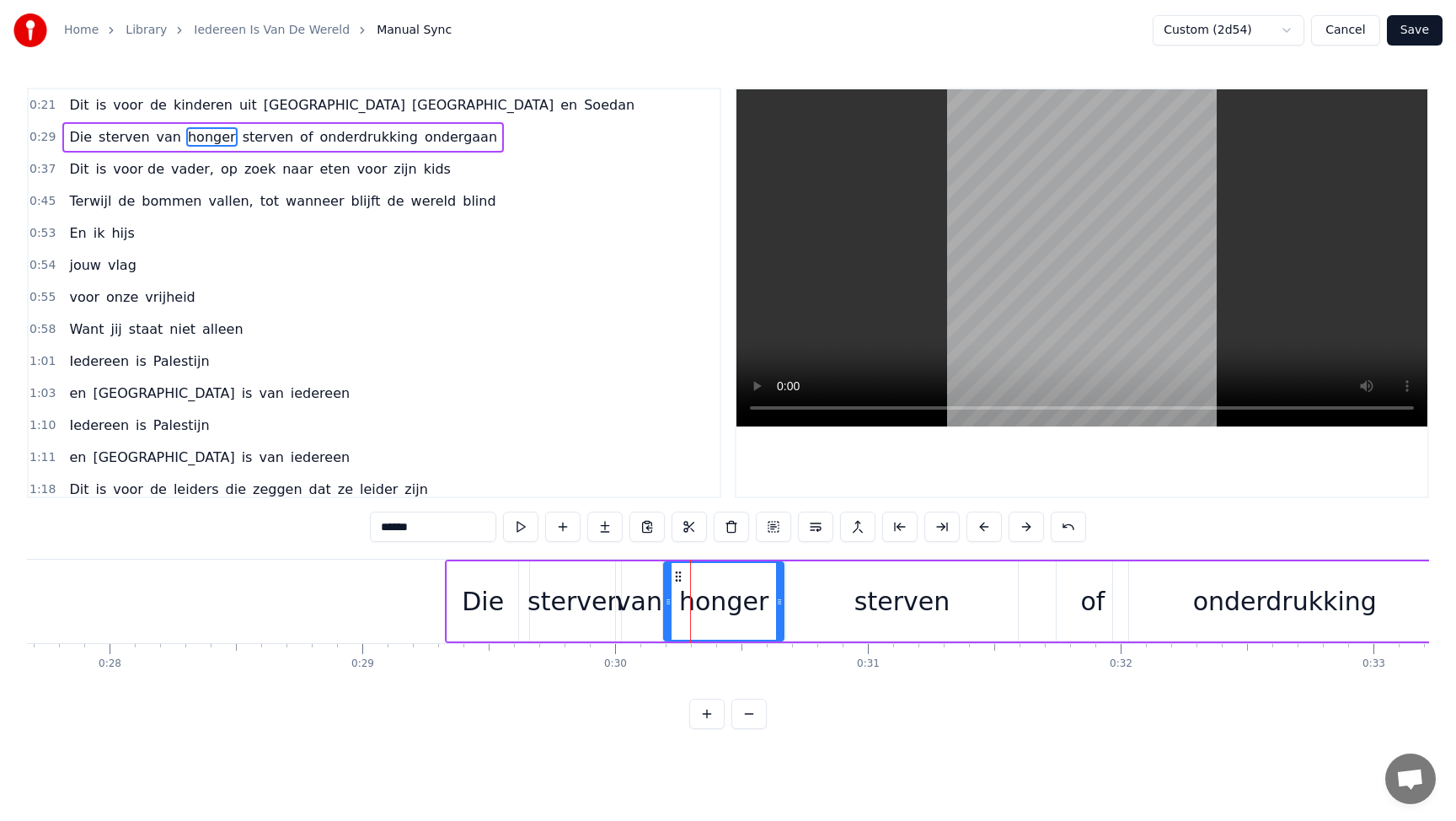
drag, startPoint x: 441, startPoint y: 530, endPoint x: 332, endPoint y: 513, distance: 110.3
click at [332, 513] on div "0:21 Dit is voor de kinderen uit [GEOGRAPHIC_DATA] en Soedan 0:29 Die sterven v…" at bounding box center [728, 408] width 1402 height 642
drag, startPoint x: 780, startPoint y: 600, endPoint x: 732, endPoint y: 596, distance: 48.2
click at [732, 596] on icon at bounding box center [731, 601] width 7 height 13
click at [802, 608] on div "sterven" at bounding box center [902, 601] width 232 height 80
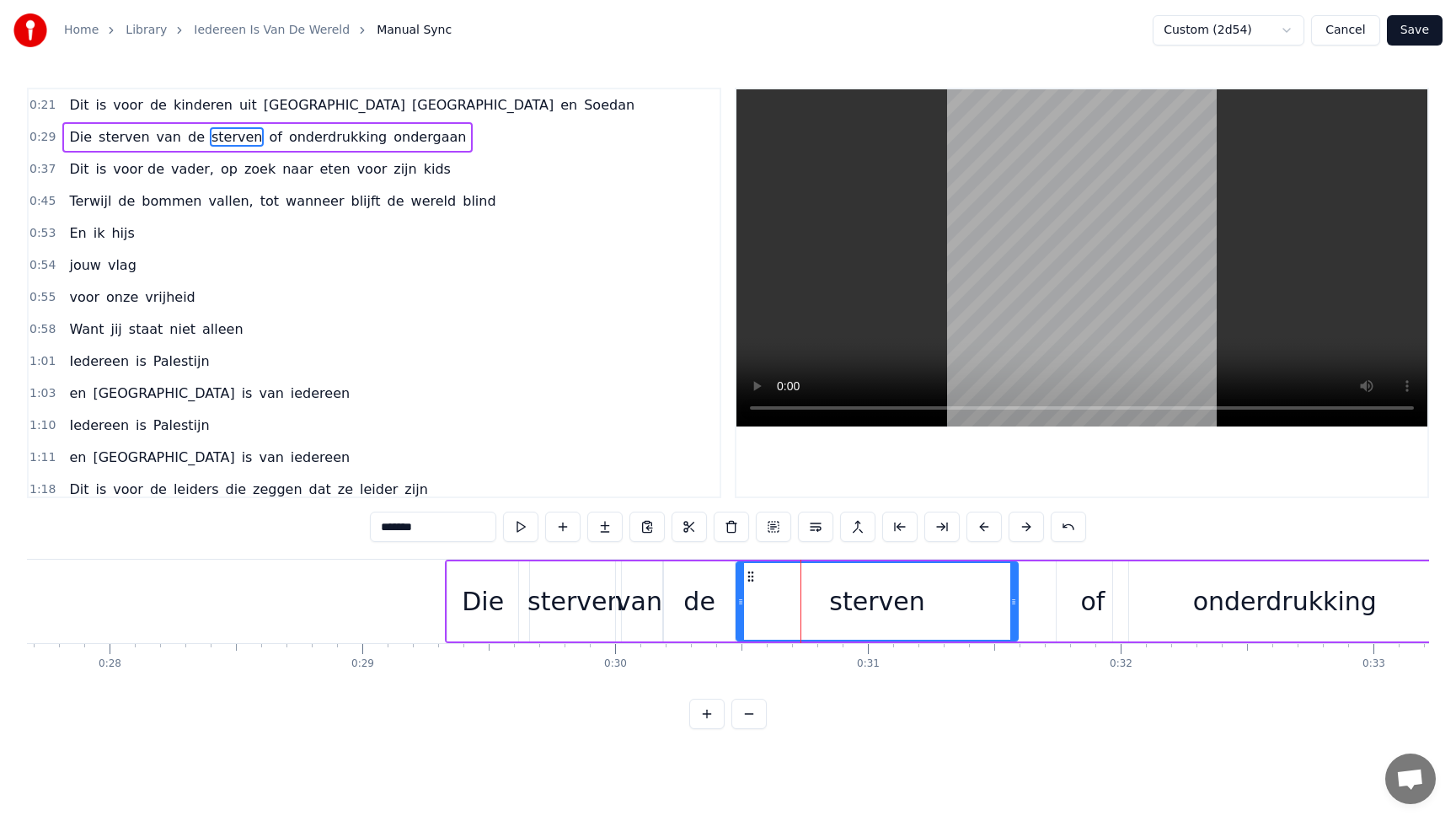
drag, startPoint x: 787, startPoint y: 601, endPoint x: 738, endPoint y: 597, distance: 49.2
click at [738, 597] on icon at bounding box center [740, 601] width 7 height 13
drag, startPoint x: 451, startPoint y: 527, endPoint x: 314, endPoint y: 511, distance: 137.9
click at [314, 511] on div "0:21 Dit is voor de kinderen uit [GEOGRAPHIC_DATA] en Soedan 0:29 Die sterven v…" at bounding box center [728, 408] width 1402 height 642
drag, startPoint x: 1013, startPoint y: 596, endPoint x: 975, endPoint y: 596, distance: 38.0
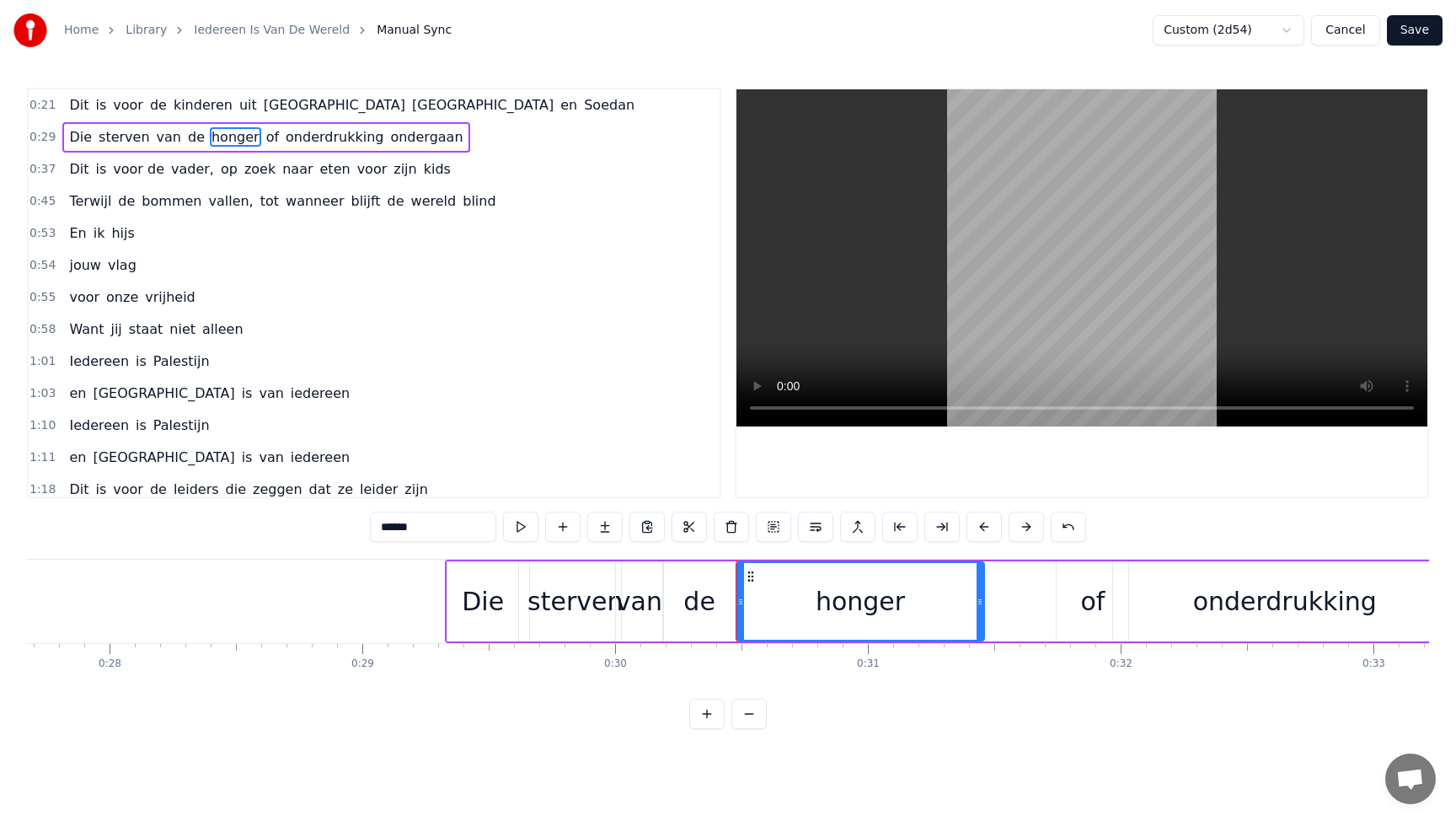
click at [976, 596] on icon at bounding box center [980, 601] width 7 height 13
drag, startPoint x: 475, startPoint y: 600, endPoint x: 485, endPoint y: 600, distance: 10.0
click at [485, 600] on div "Die" at bounding box center [482, 601] width 42 height 38
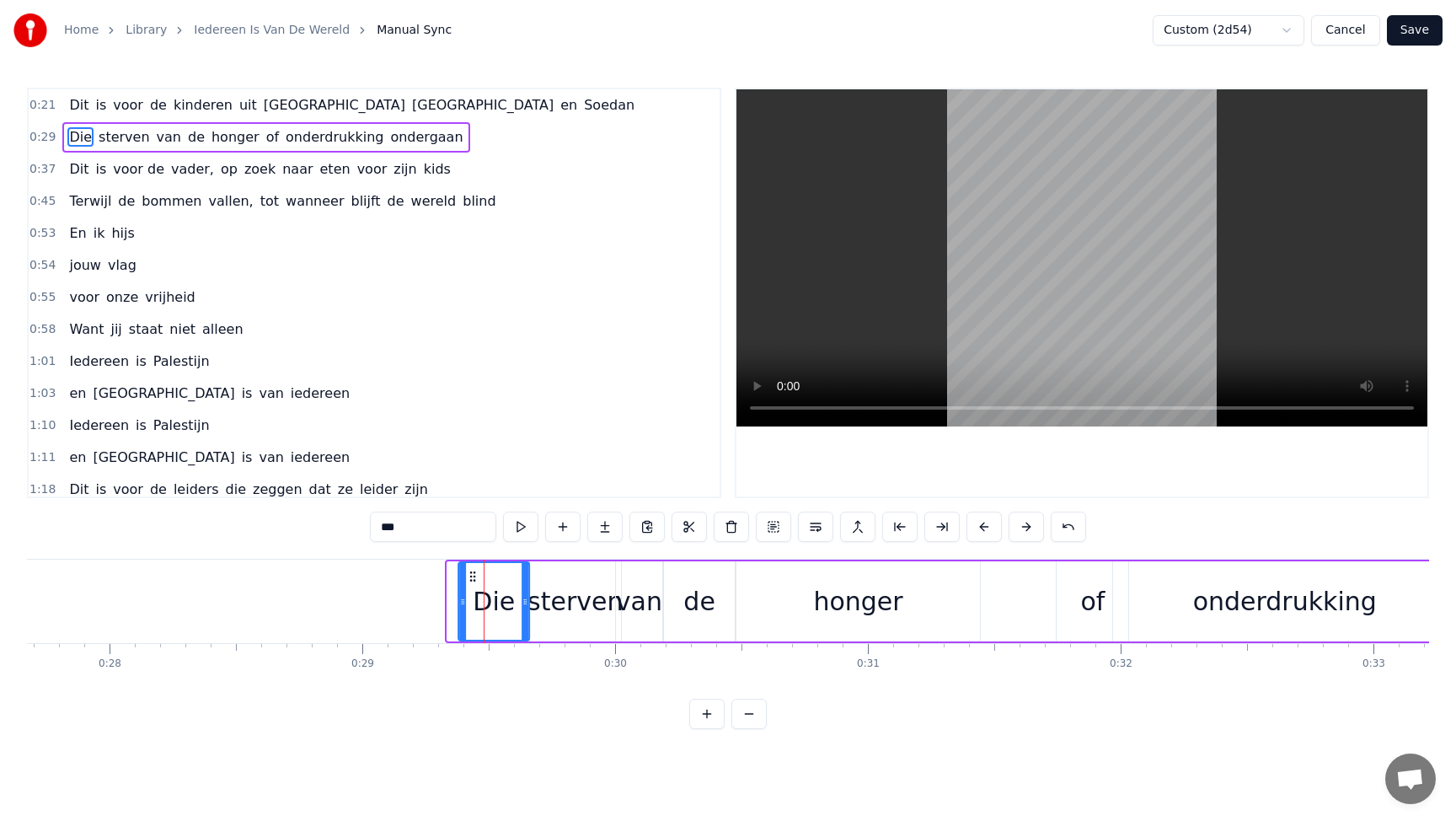
drag, startPoint x: 460, startPoint y: 579, endPoint x: 471, endPoint y: 579, distance: 11.0
click at [471, 579] on icon at bounding box center [472, 576] width 13 height 13
click at [585, 613] on div "sterven" at bounding box center [575, 601] width 95 height 38
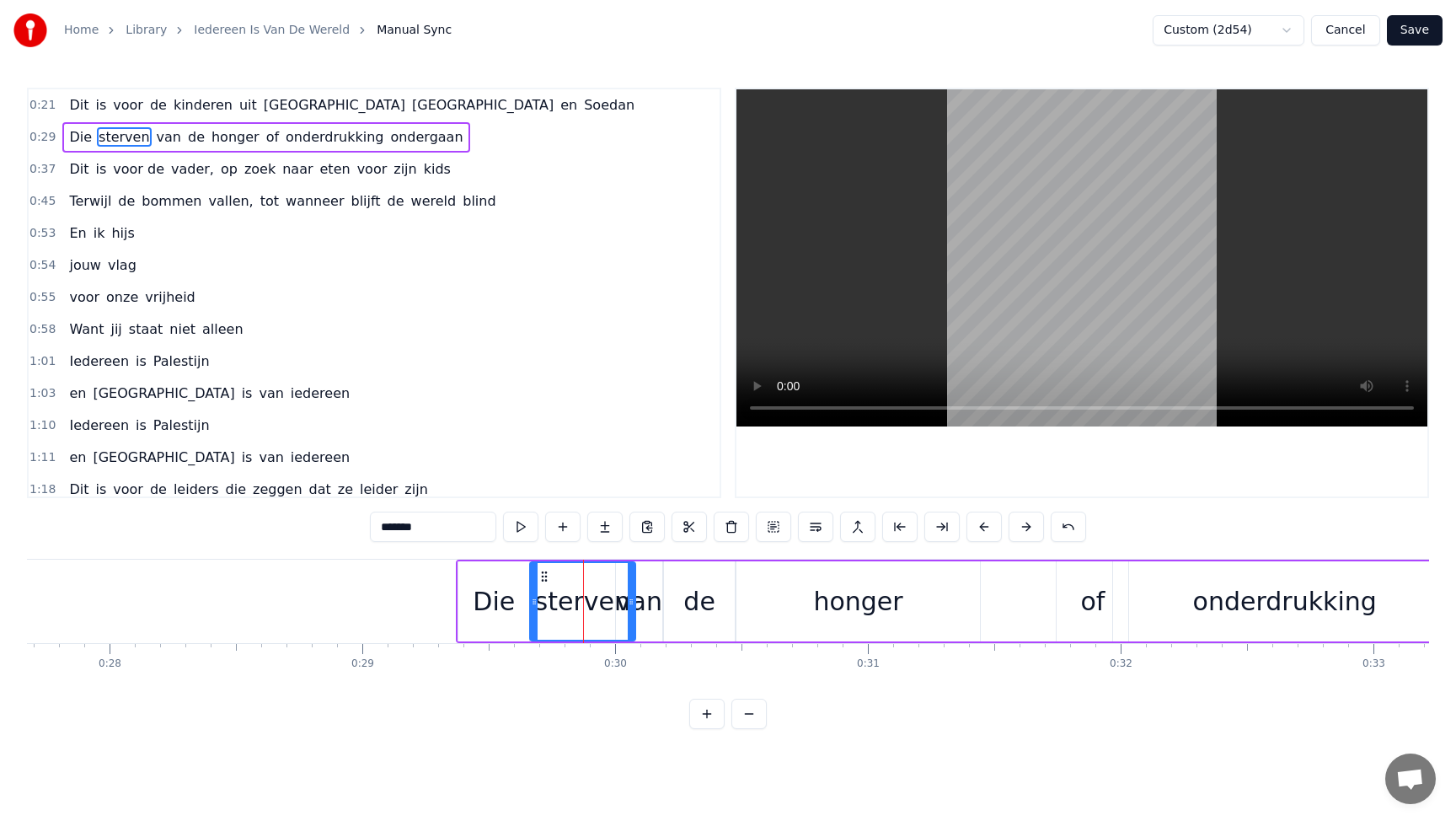
drag, startPoint x: 617, startPoint y: 599, endPoint x: 633, endPoint y: 599, distance: 16.0
click at [633, 599] on icon at bounding box center [631, 601] width 7 height 13
click at [667, 612] on div "de" at bounding box center [699, 601] width 71 height 80
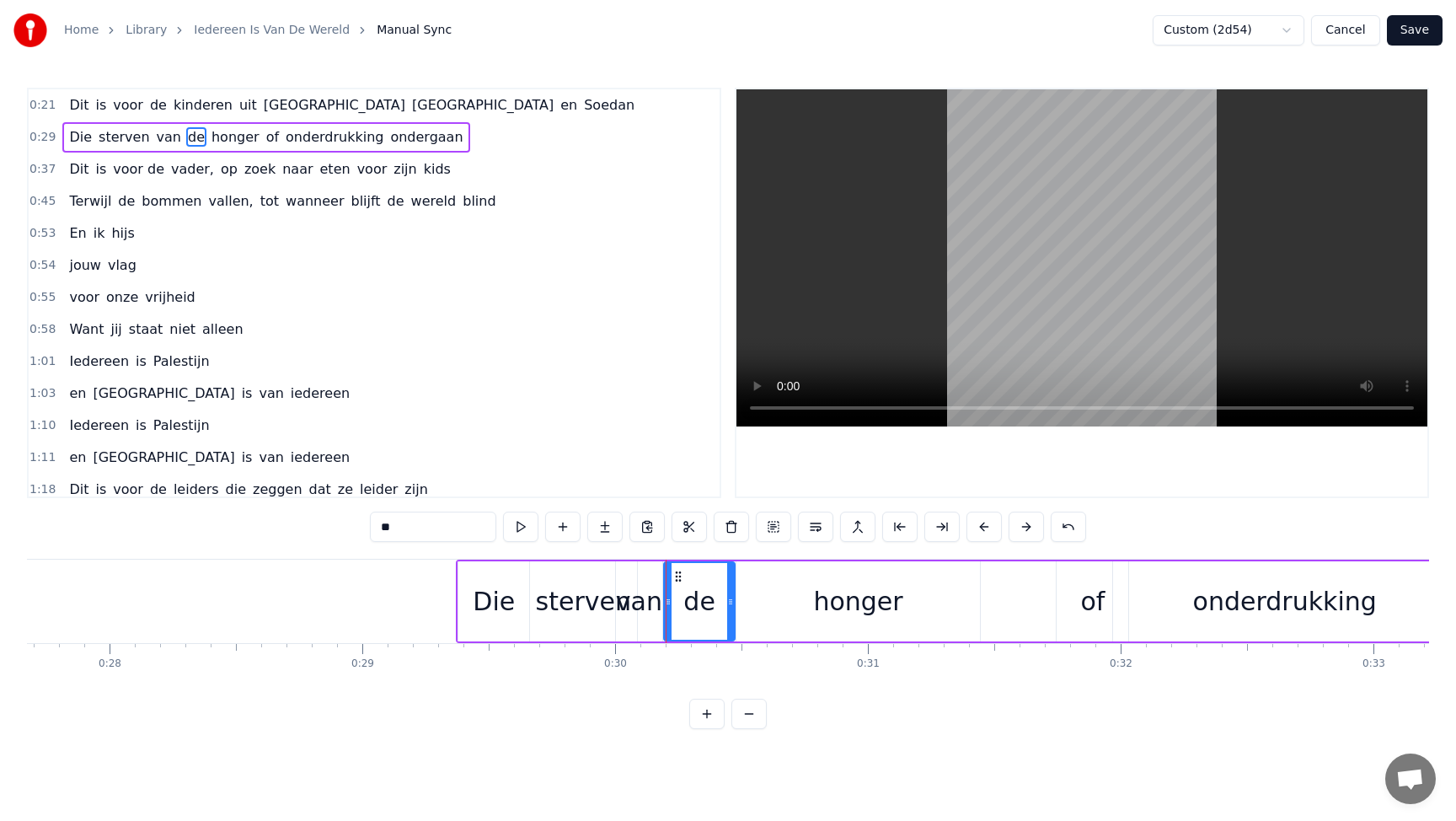
click at [655, 611] on div "van" at bounding box center [639, 601] width 46 height 38
drag, startPoint x: 631, startPoint y: 574, endPoint x: 656, endPoint y: 576, distance: 25.1
click at [656, 576] on icon at bounding box center [654, 576] width 13 height 13
click at [707, 602] on div "de" at bounding box center [699, 601] width 32 height 38
drag, startPoint x: 670, startPoint y: 603, endPoint x: 694, endPoint y: 603, distance: 24.0
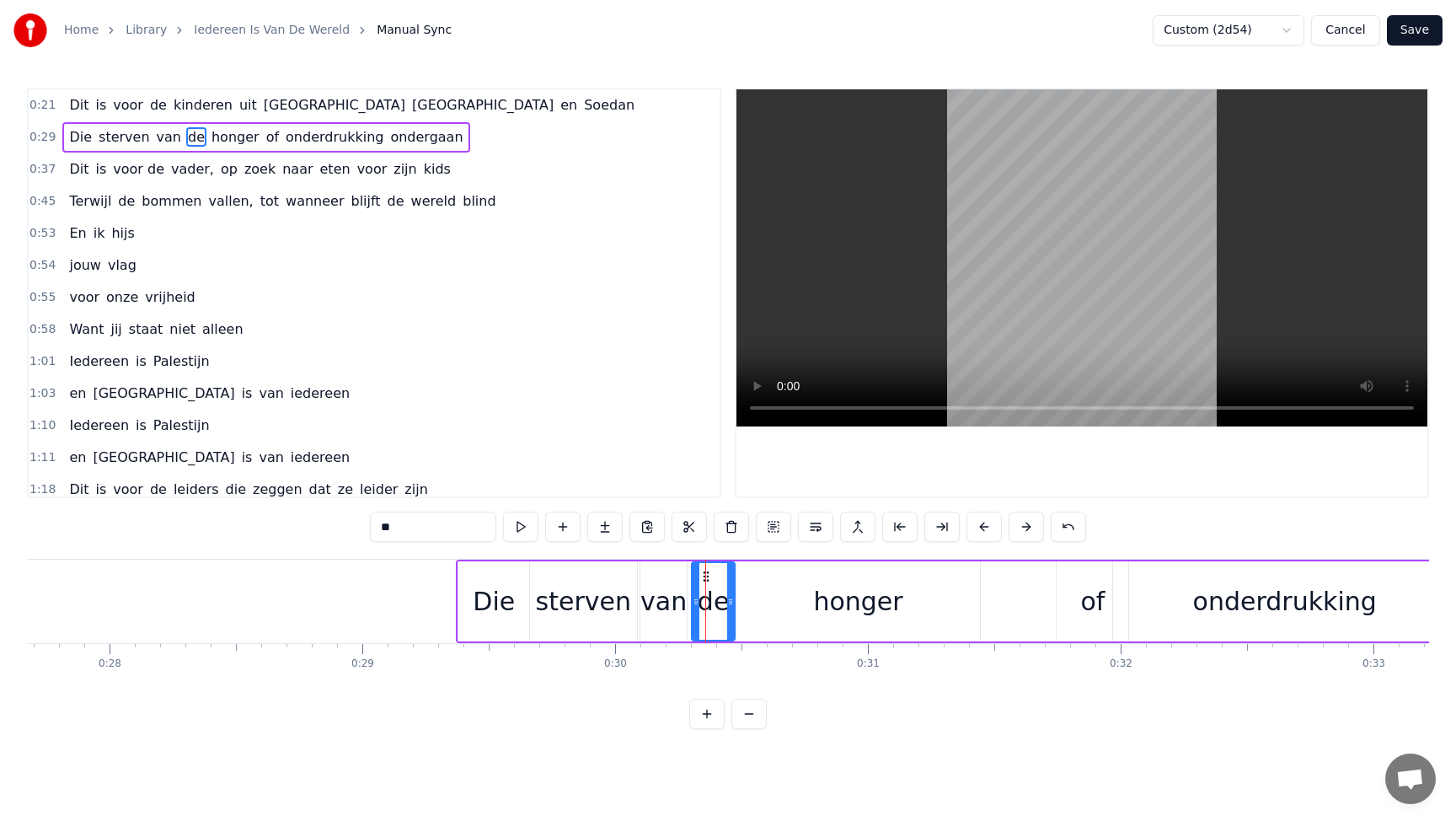
click at [694, 603] on icon at bounding box center [696, 601] width 7 height 13
click at [779, 604] on div "honger" at bounding box center [858, 601] width 244 height 80
type input "******"
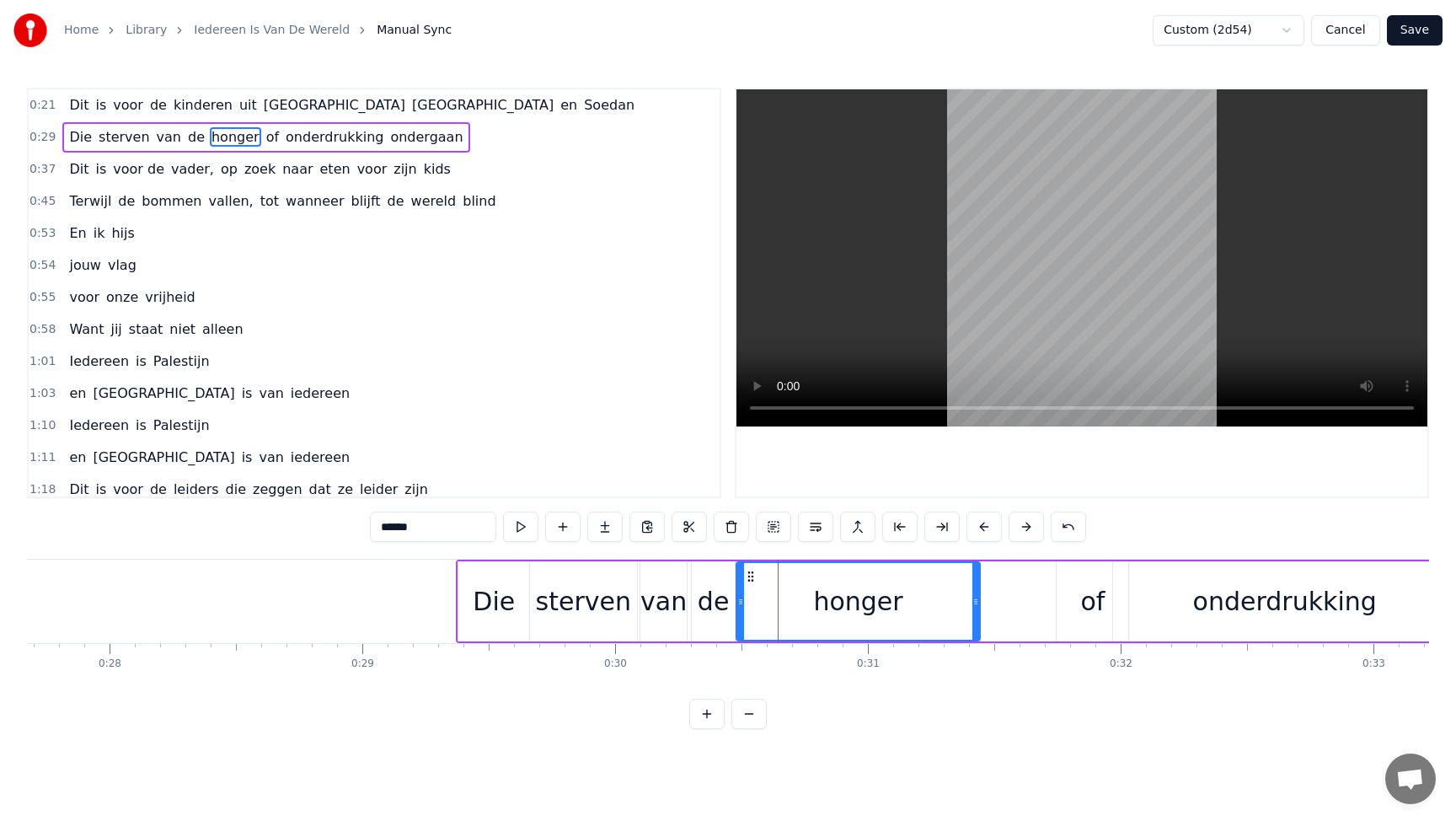
click at [1420, 27] on button "Save" at bounding box center [1414, 30] width 56 height 30
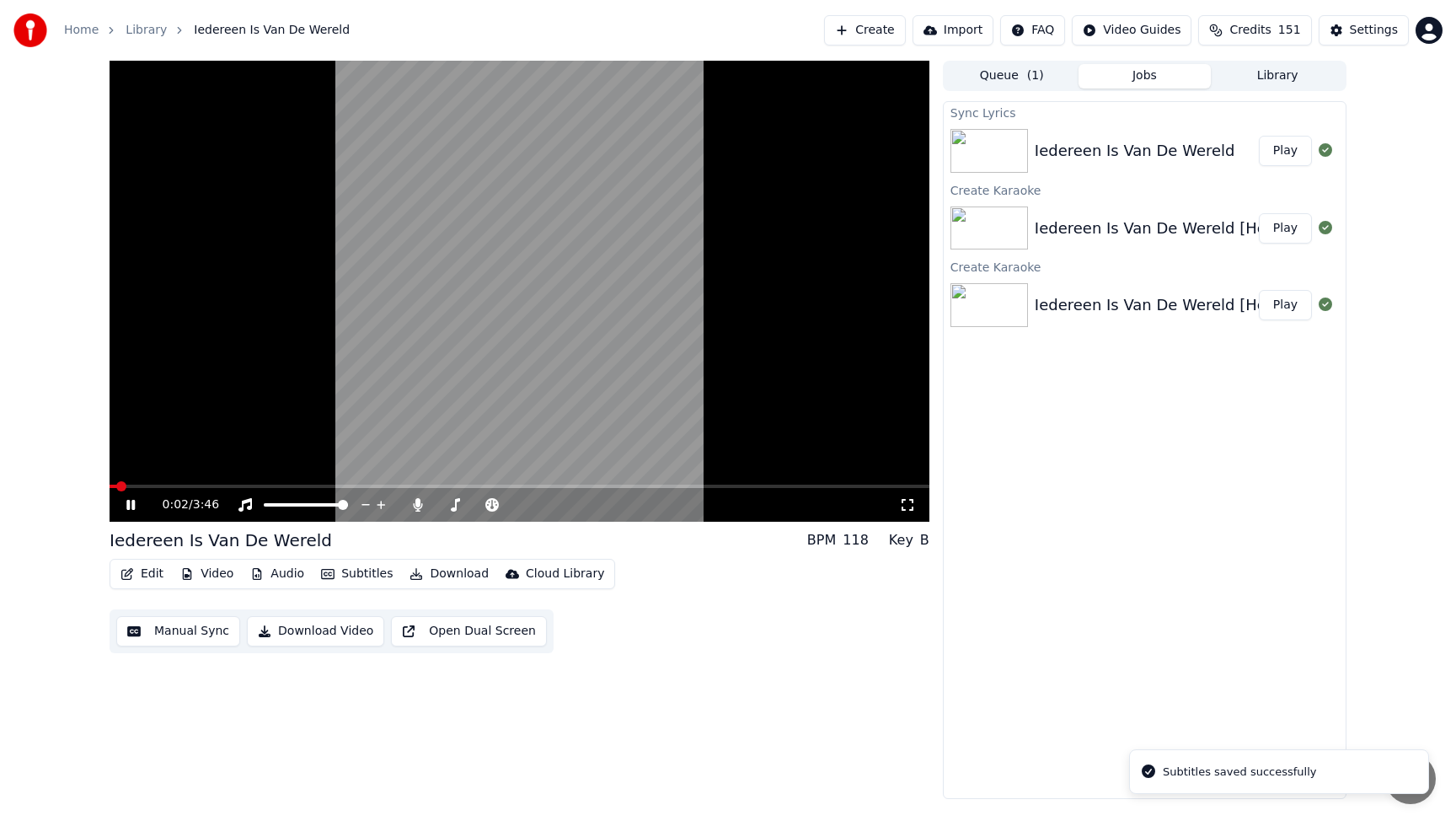
click at [169, 482] on video at bounding box center [519, 292] width 820 height 461
click at [167, 483] on video at bounding box center [519, 292] width 820 height 461
click at [167, 485] on span at bounding box center [519, 486] width 820 height 4
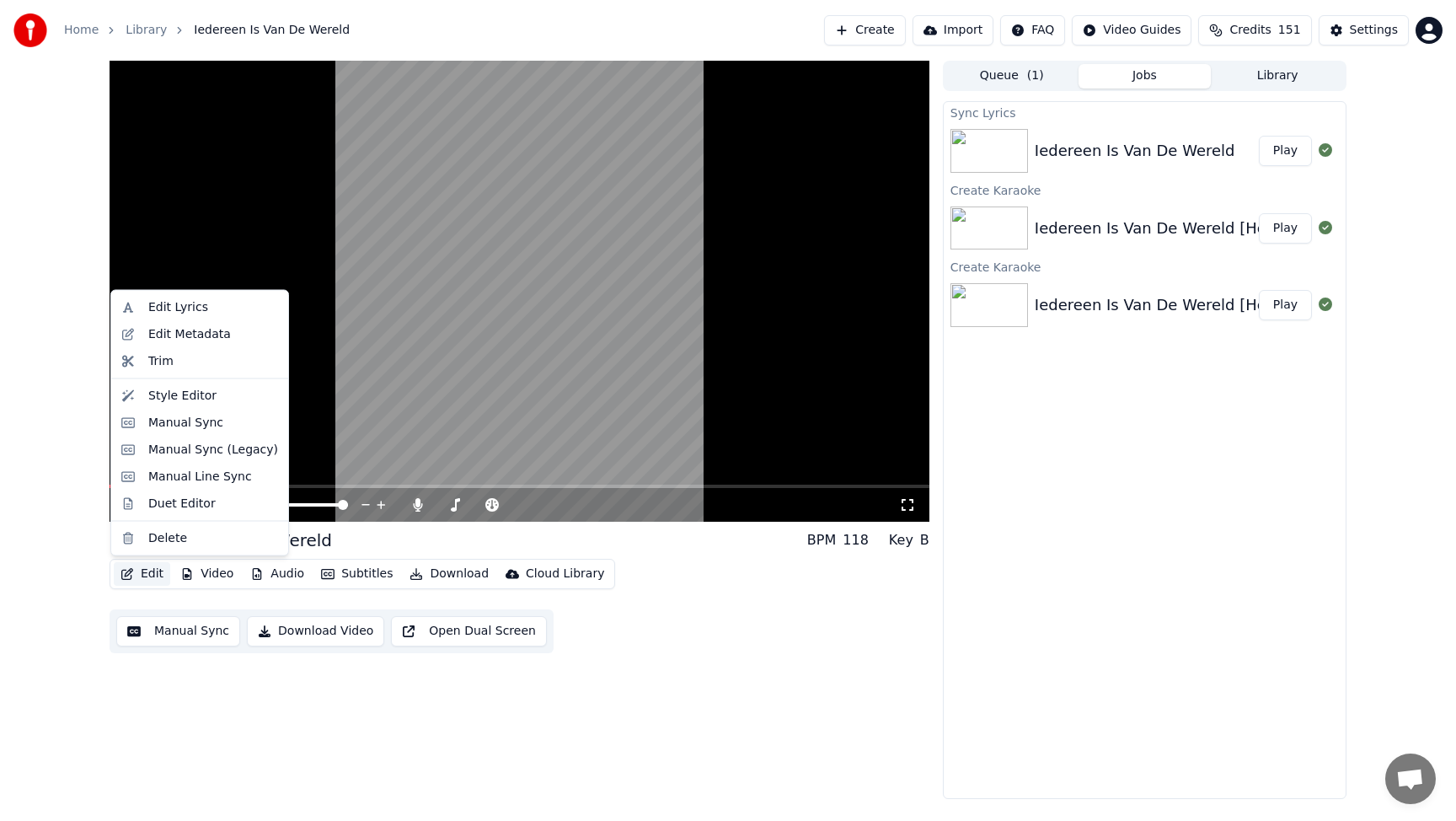
click at [155, 576] on button "Edit" at bounding box center [142, 574] width 57 height 24
click at [193, 425] on div "Manual Sync" at bounding box center [186, 422] width 75 height 17
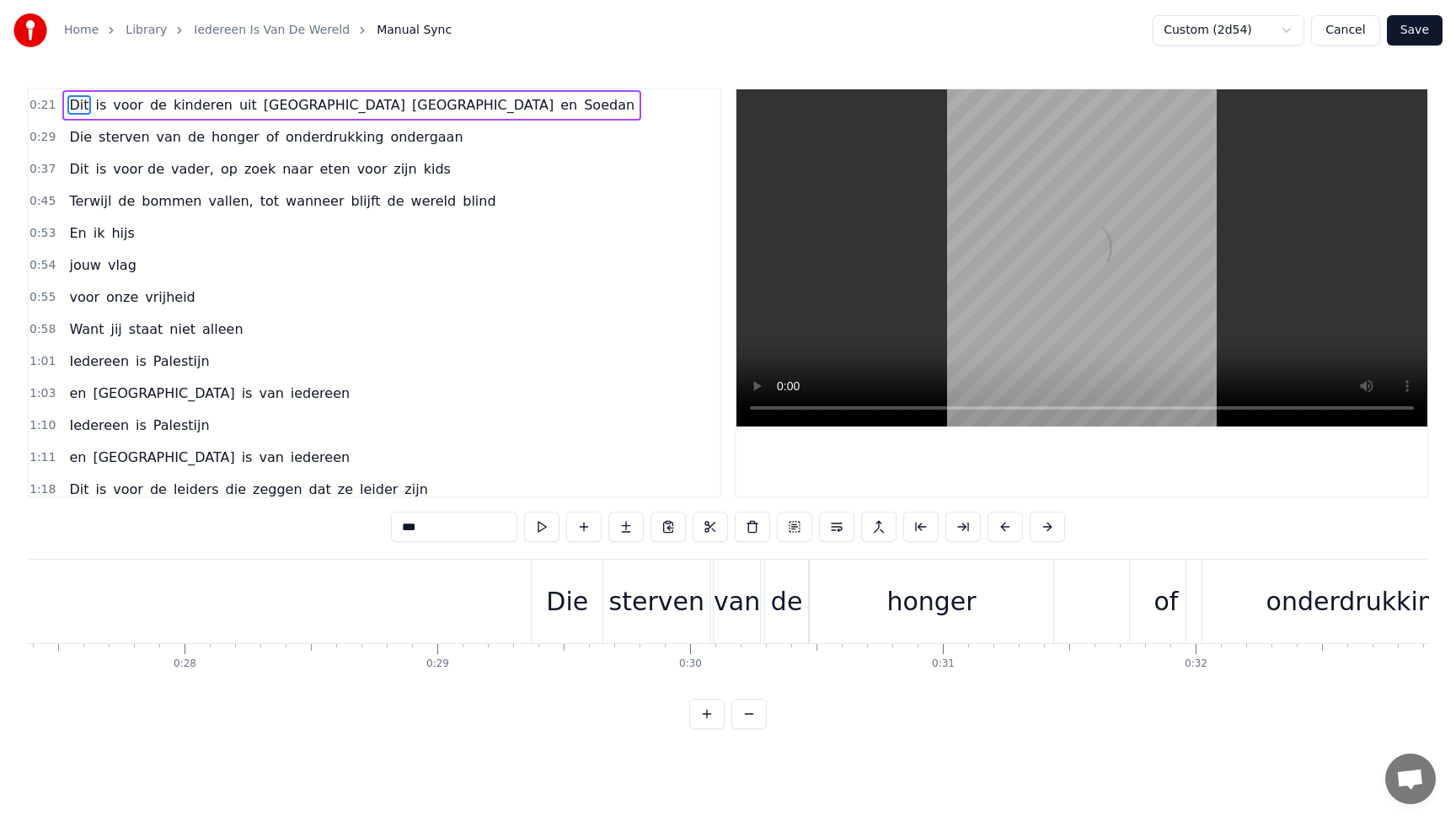
scroll to position [0, 6942]
click at [542, 603] on div "Die" at bounding box center [543, 601] width 42 height 38
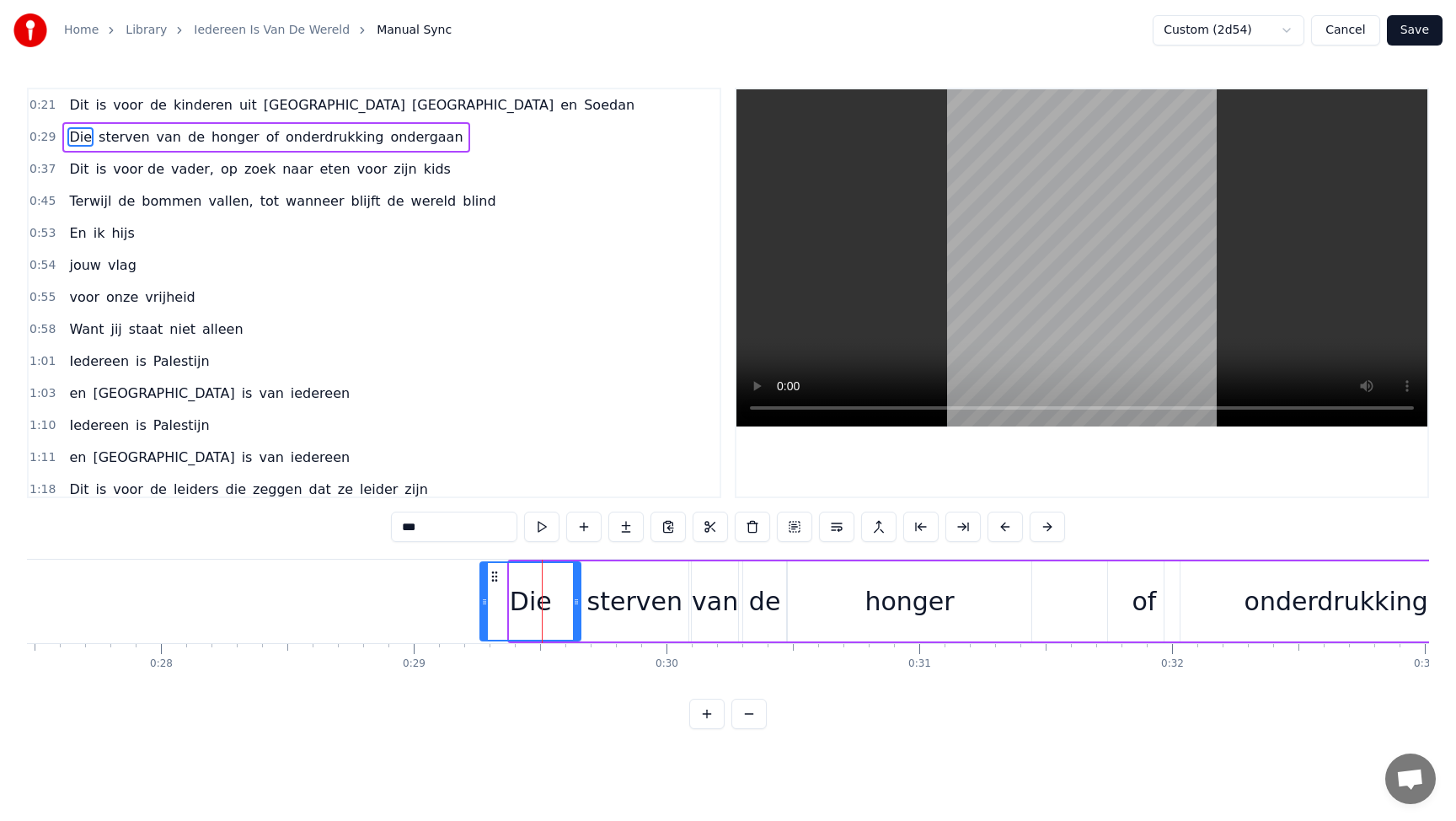
drag, startPoint x: 514, startPoint y: 602, endPoint x: 484, endPoint y: 600, distance: 30.1
click at [484, 600] on icon at bounding box center [484, 601] width 7 height 13
click at [583, 604] on circle at bounding box center [583, 604] width 1 height 1
click at [618, 599] on div "sterven" at bounding box center [635, 601] width 95 height 38
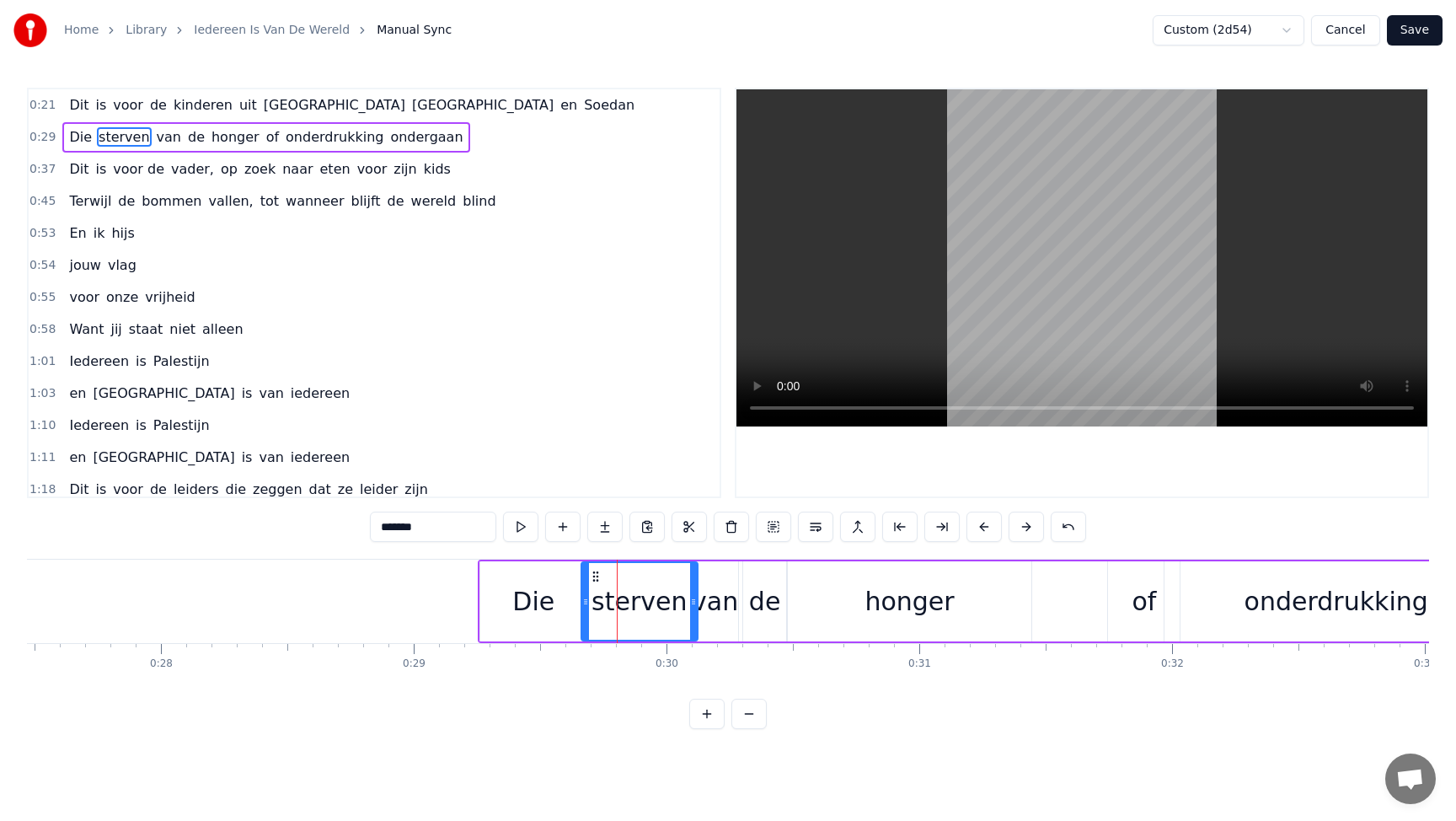
drag, startPoint x: 684, startPoint y: 597, endPoint x: 694, endPoint y: 597, distance: 10.0
click at [694, 597] on icon at bounding box center [694, 601] width 7 height 13
click at [723, 609] on div "van" at bounding box center [715, 601] width 46 height 38
click at [745, 598] on div "van" at bounding box center [718, 601] width 56 height 80
click at [697, 587] on div at bounding box center [699, 601] width 7 height 77
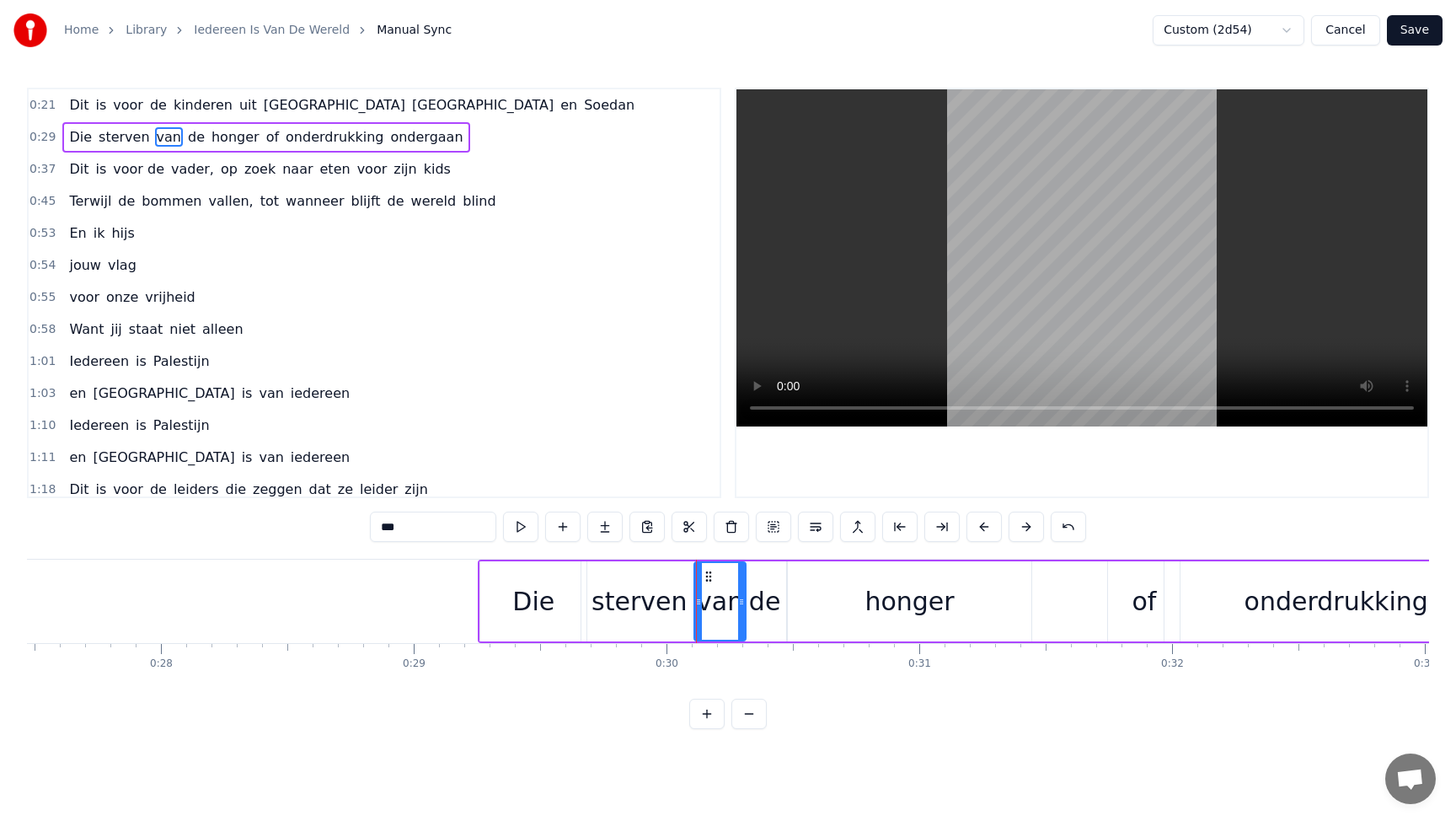
click at [775, 603] on div "de" at bounding box center [765, 601] width 32 height 38
click at [791, 590] on div at bounding box center [790, 601] width 7 height 77
click at [832, 594] on div "honger" at bounding box center [909, 601] width 244 height 80
type input "******"
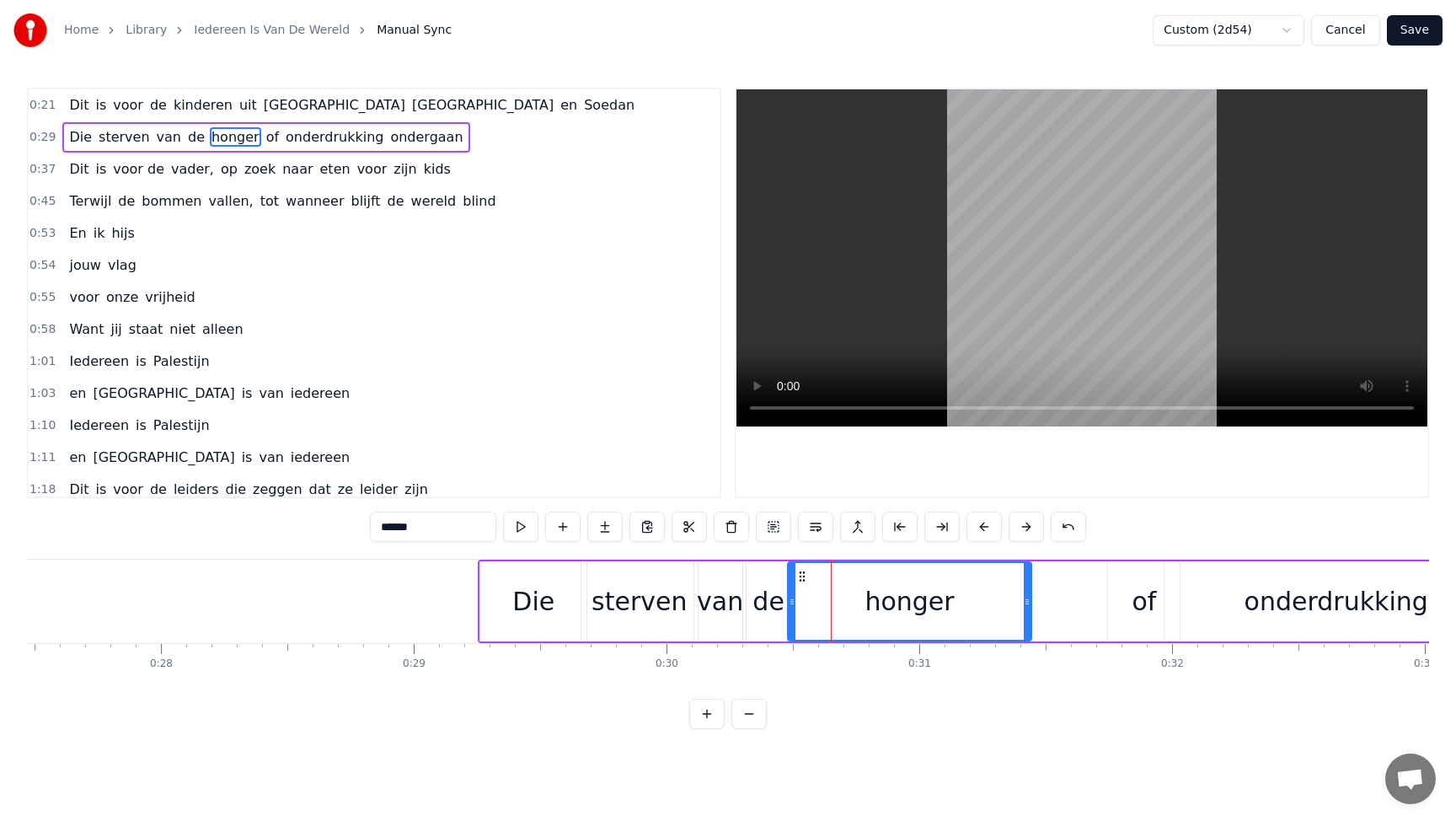
click at [1402, 31] on button "Save" at bounding box center [1414, 30] width 56 height 30
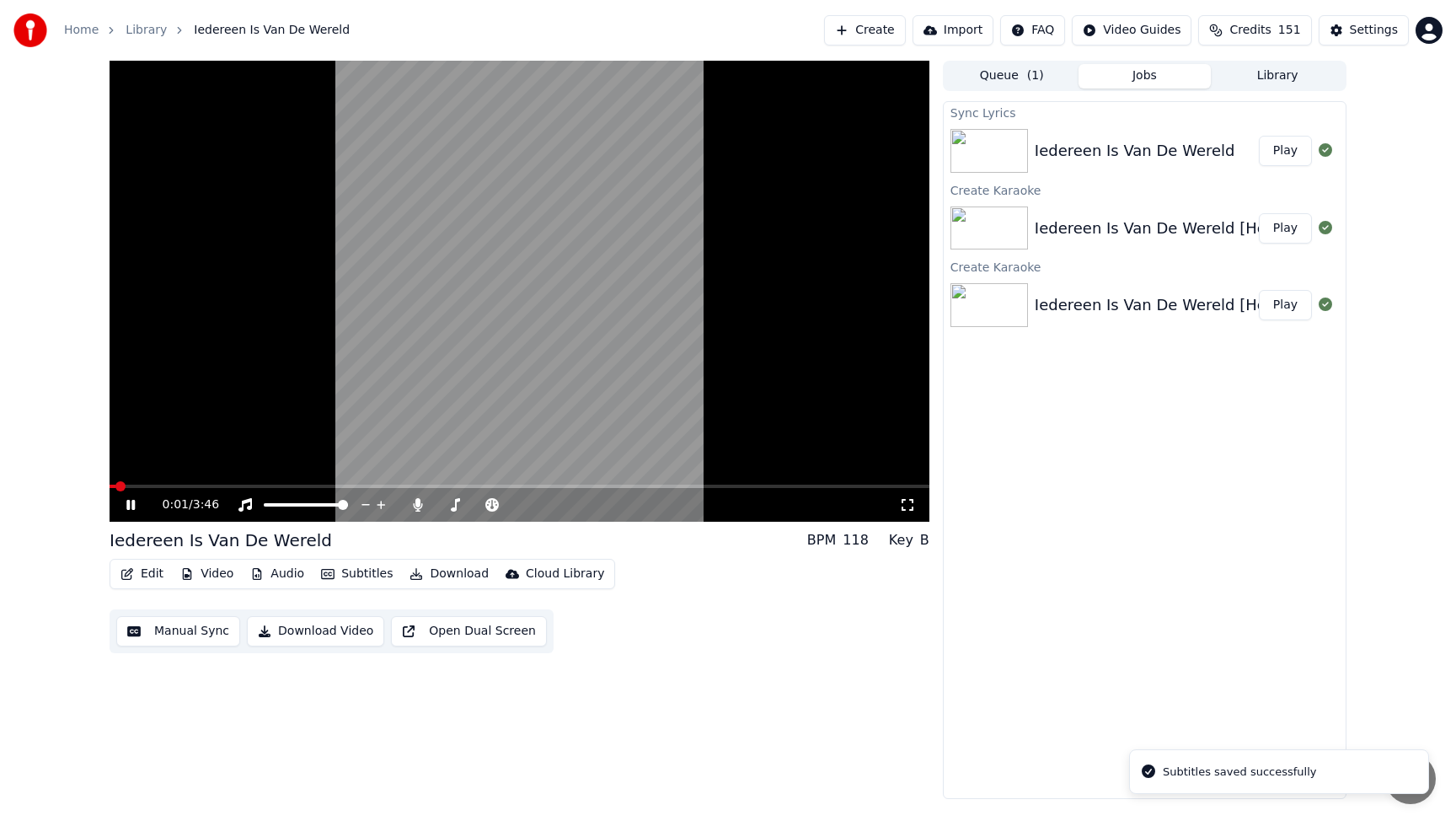
click at [155, 487] on span at bounding box center [519, 486] width 820 height 4
click at [148, 574] on button "Edit" at bounding box center [142, 574] width 57 height 24
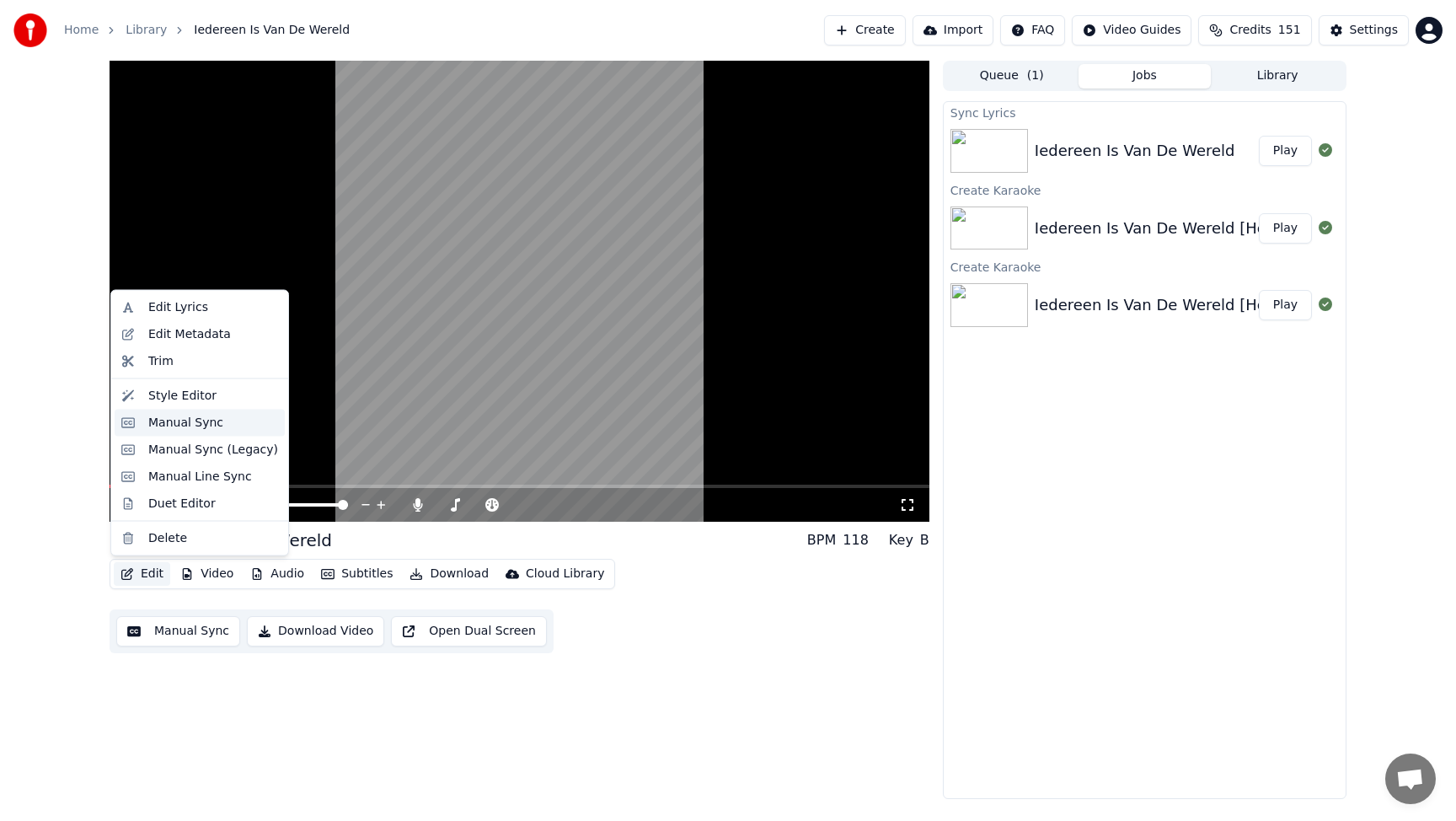
click at [169, 422] on div "Manual Sync" at bounding box center [186, 422] width 75 height 17
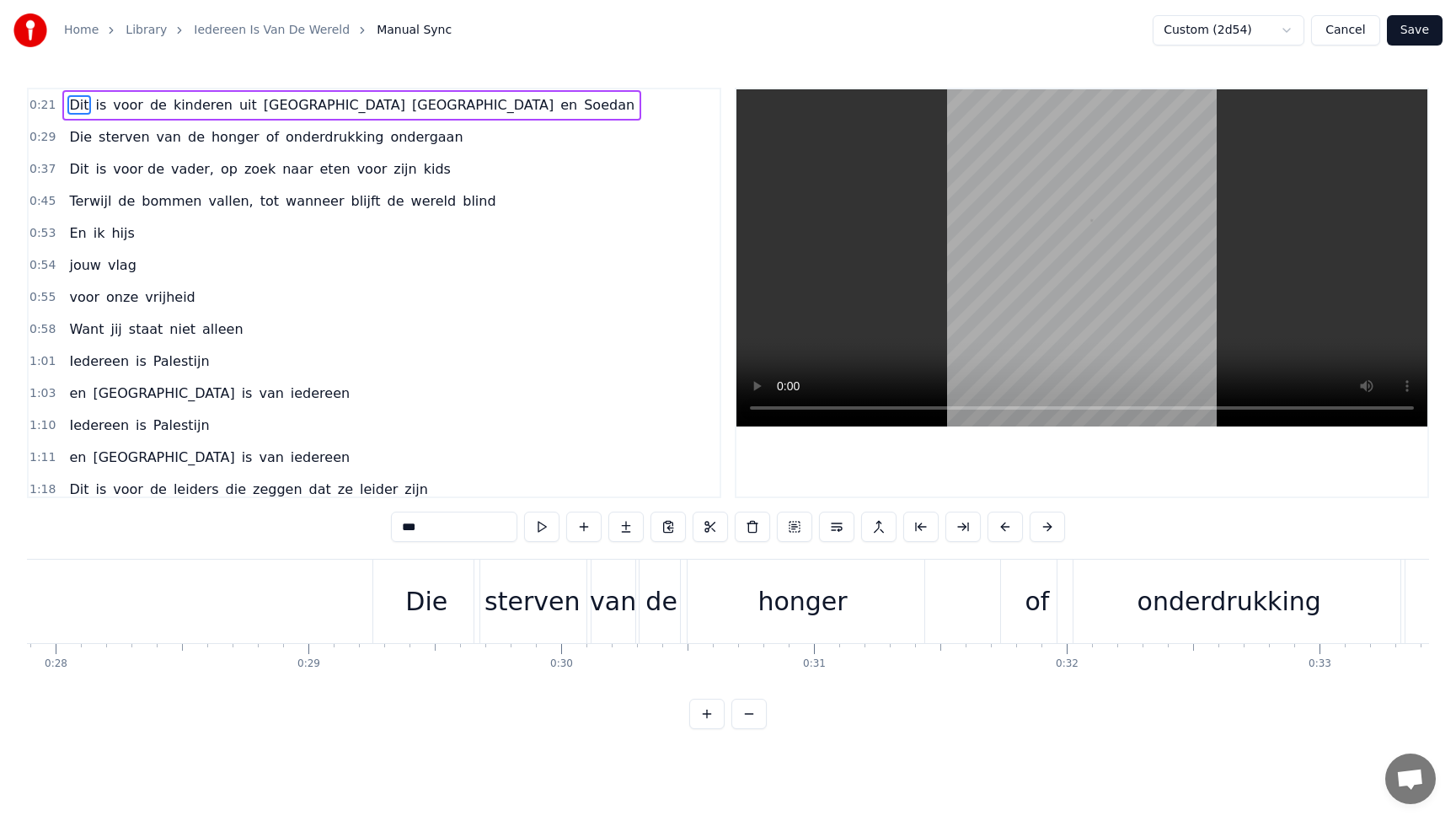
scroll to position [0, 7049]
click at [378, 599] on div "Die" at bounding box center [424, 601] width 106 height 83
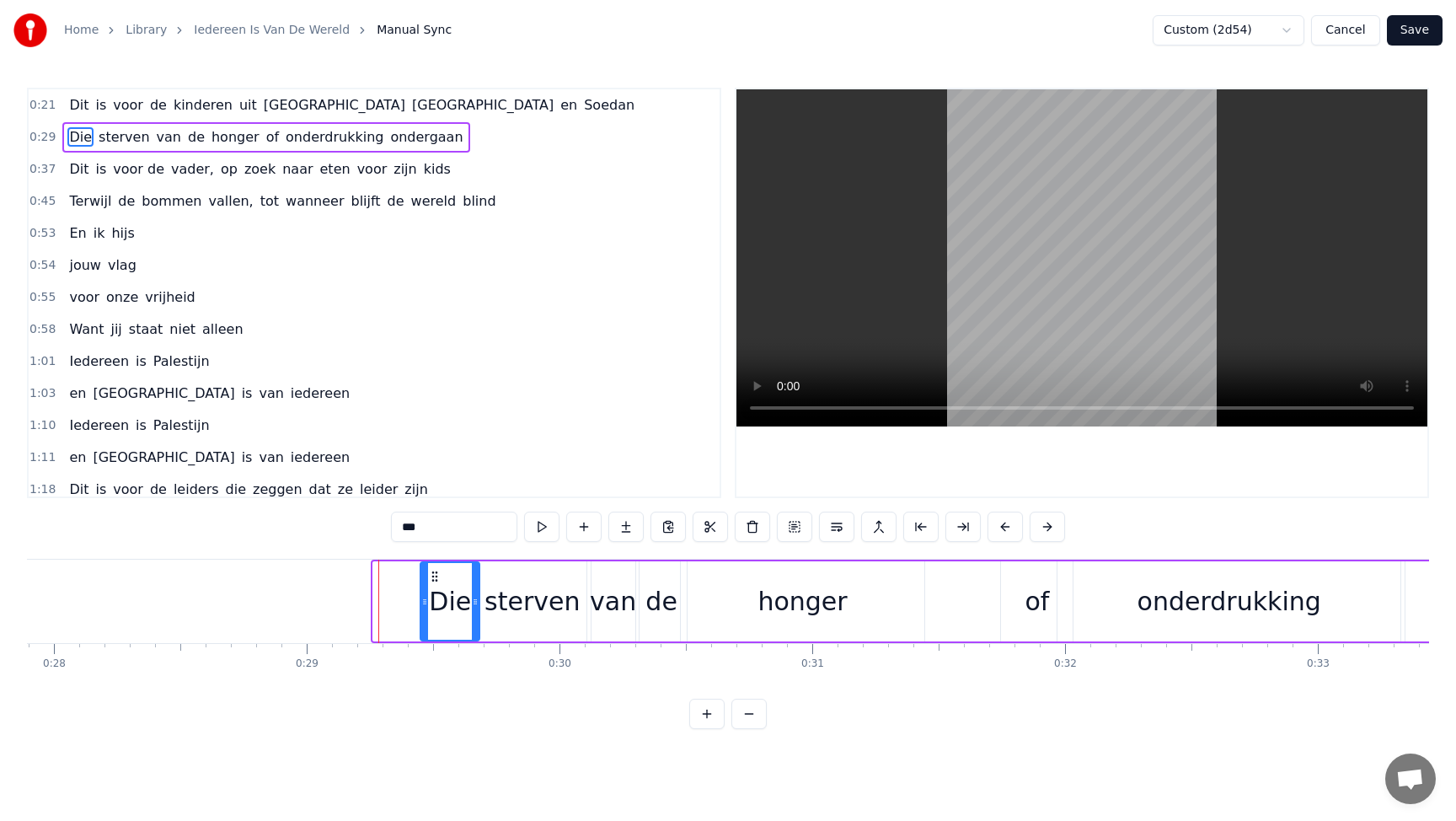
drag, startPoint x: 374, startPoint y: 600, endPoint x: 421, endPoint y: 600, distance: 47.0
click at [421, 600] on icon at bounding box center [425, 601] width 7 height 13
drag, startPoint x: 474, startPoint y: 600, endPoint x: 497, endPoint y: 598, distance: 23.1
click at [497, 598] on icon at bounding box center [496, 601] width 7 height 13
click at [566, 608] on div "sterven" at bounding box center [532, 601] width 95 height 38
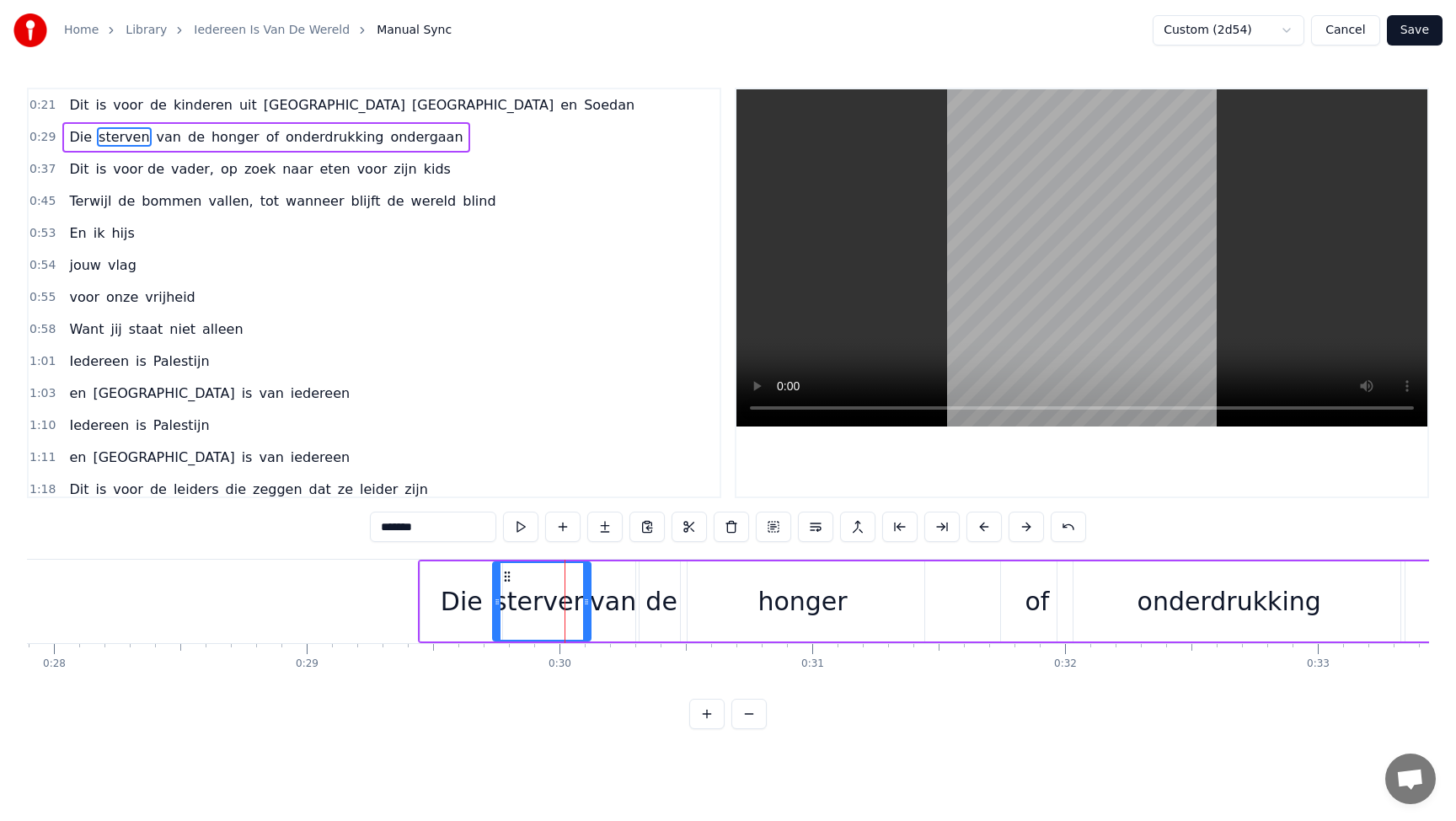
drag, startPoint x: 481, startPoint y: 595, endPoint x: 499, endPoint y: 595, distance: 18.0
click at [499, 595] on icon at bounding box center [497, 601] width 7 height 13
drag, startPoint x: 588, startPoint y: 599, endPoint x: 607, endPoint y: 598, distance: 19.0
click at [607, 598] on div "sterven" at bounding box center [551, 601] width 118 height 80
click at [631, 601] on div "van" at bounding box center [612, 601] width 46 height 38
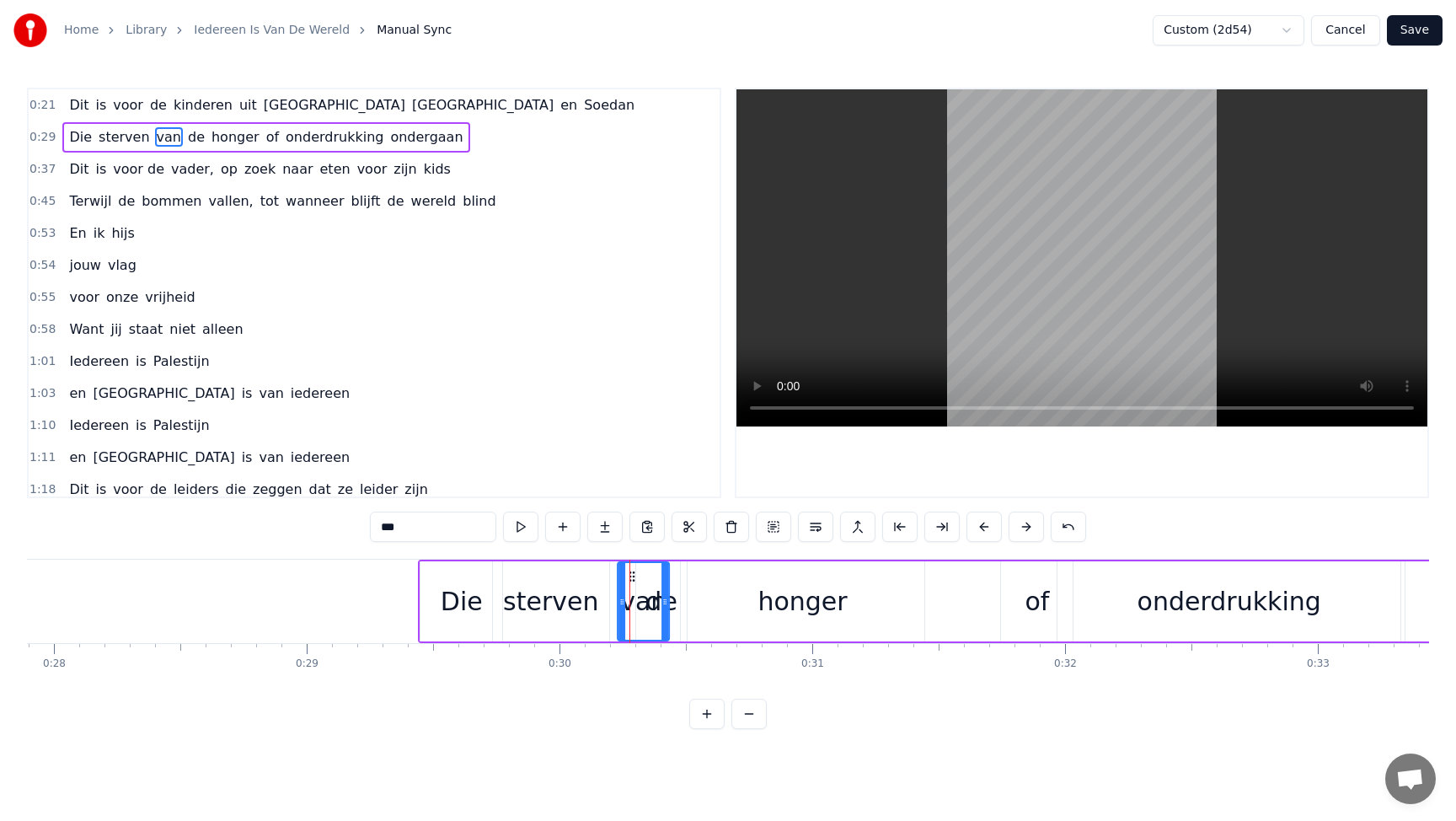
drag, startPoint x: 599, startPoint y: 578, endPoint x: 630, endPoint y: 578, distance: 31.0
click at [630, 578] on icon at bounding box center [631, 576] width 13 height 13
click at [673, 589] on div "de" at bounding box center [661, 601] width 32 height 38
drag, startPoint x: 649, startPoint y: 579, endPoint x: 681, endPoint y: 579, distance: 32.0
click at [681, 579] on icon at bounding box center [680, 576] width 13 height 13
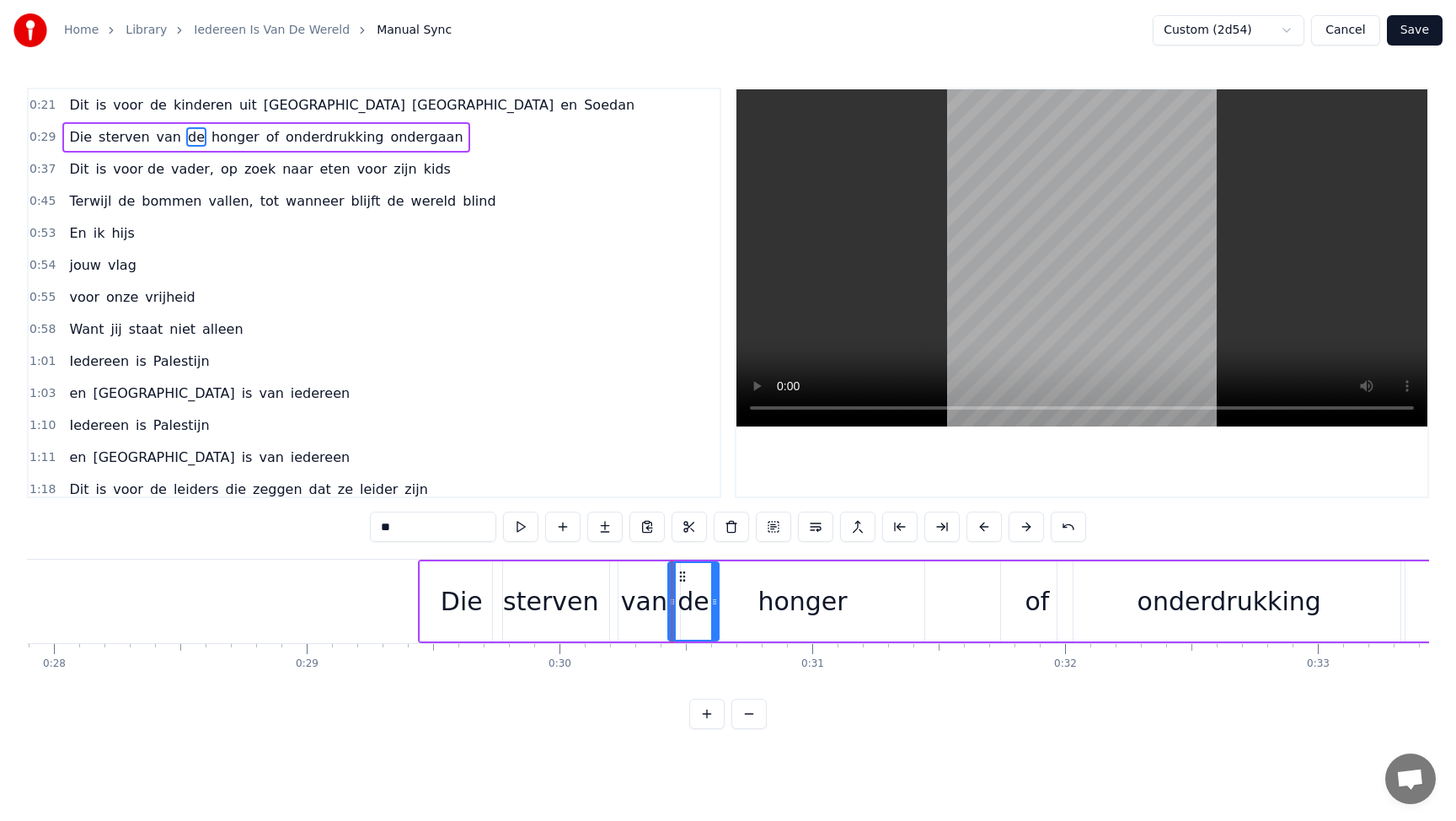
click at [776, 605] on div "honger" at bounding box center [801, 601] width 89 height 38
type input "******"
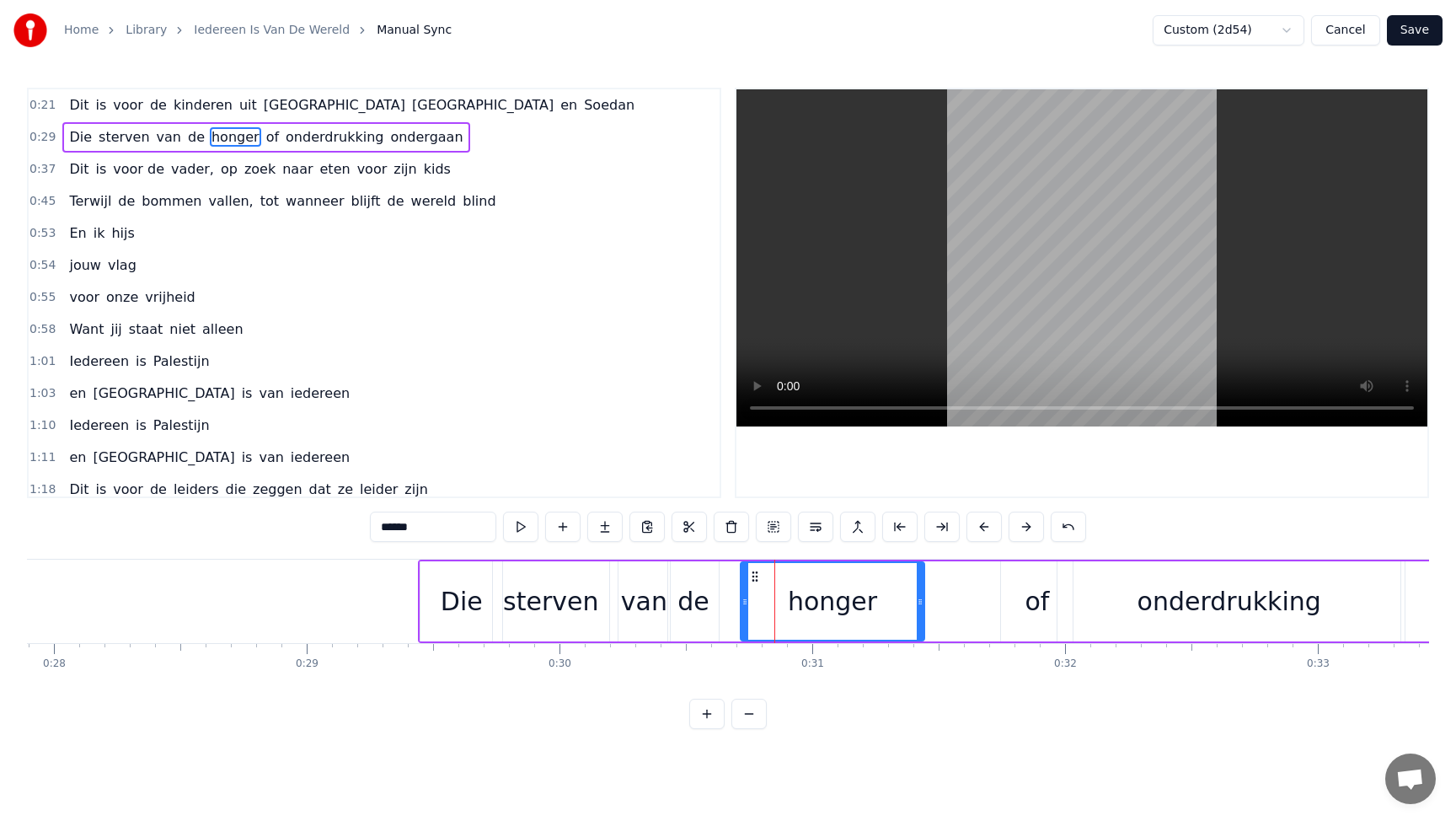
drag, startPoint x: 686, startPoint y: 599, endPoint x: 747, endPoint y: 599, distance: 61.0
click at [747, 599] on icon at bounding box center [745, 601] width 7 height 13
click at [921, 597] on icon at bounding box center [920, 601] width 7 height 13
click at [1407, 27] on button "Save" at bounding box center [1414, 30] width 56 height 30
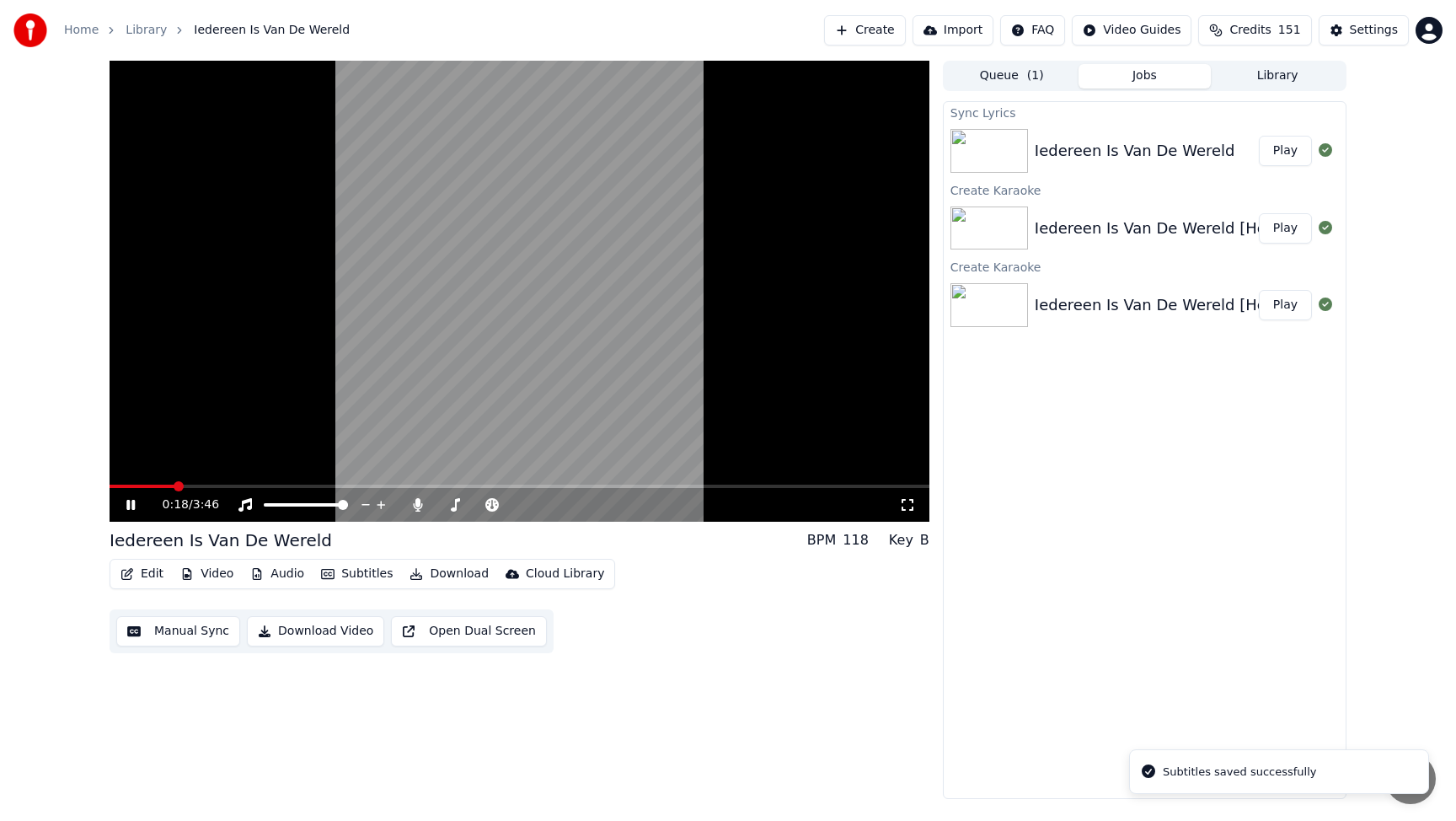
click at [172, 484] on span at bounding box center [519, 486] width 820 height 4
click at [385, 485] on span at bounding box center [390, 485] width 10 height 10
click at [135, 504] on icon at bounding box center [130, 504] width 10 height 11
click at [196, 627] on button "Manual Sync" at bounding box center [178, 631] width 124 height 30
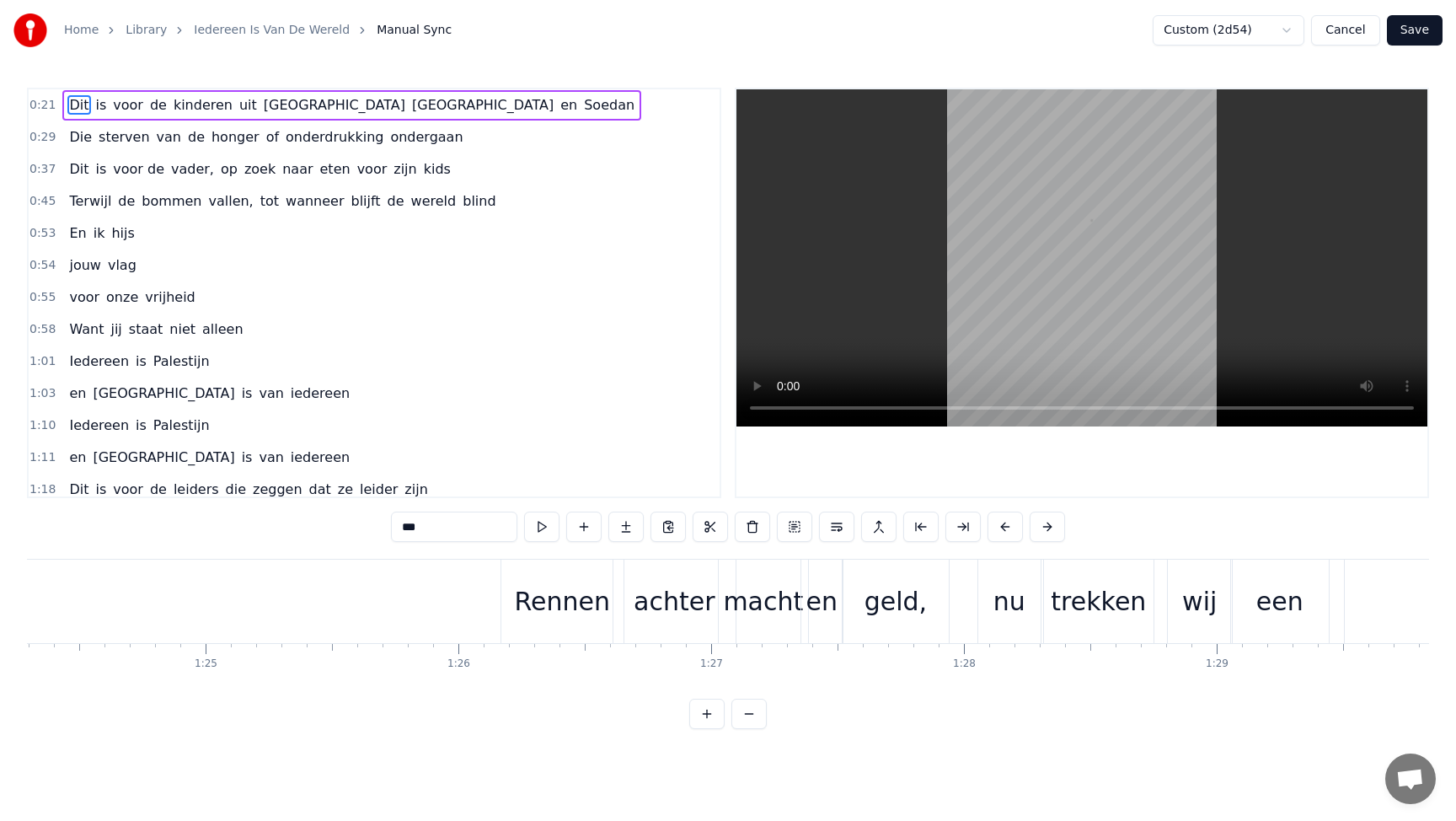
scroll to position [0, 21321]
drag, startPoint x: 532, startPoint y: 606, endPoint x: 554, endPoint y: 606, distance: 22.0
click at [554, 606] on div "Rennen" at bounding box center [542, 601] width 95 height 38
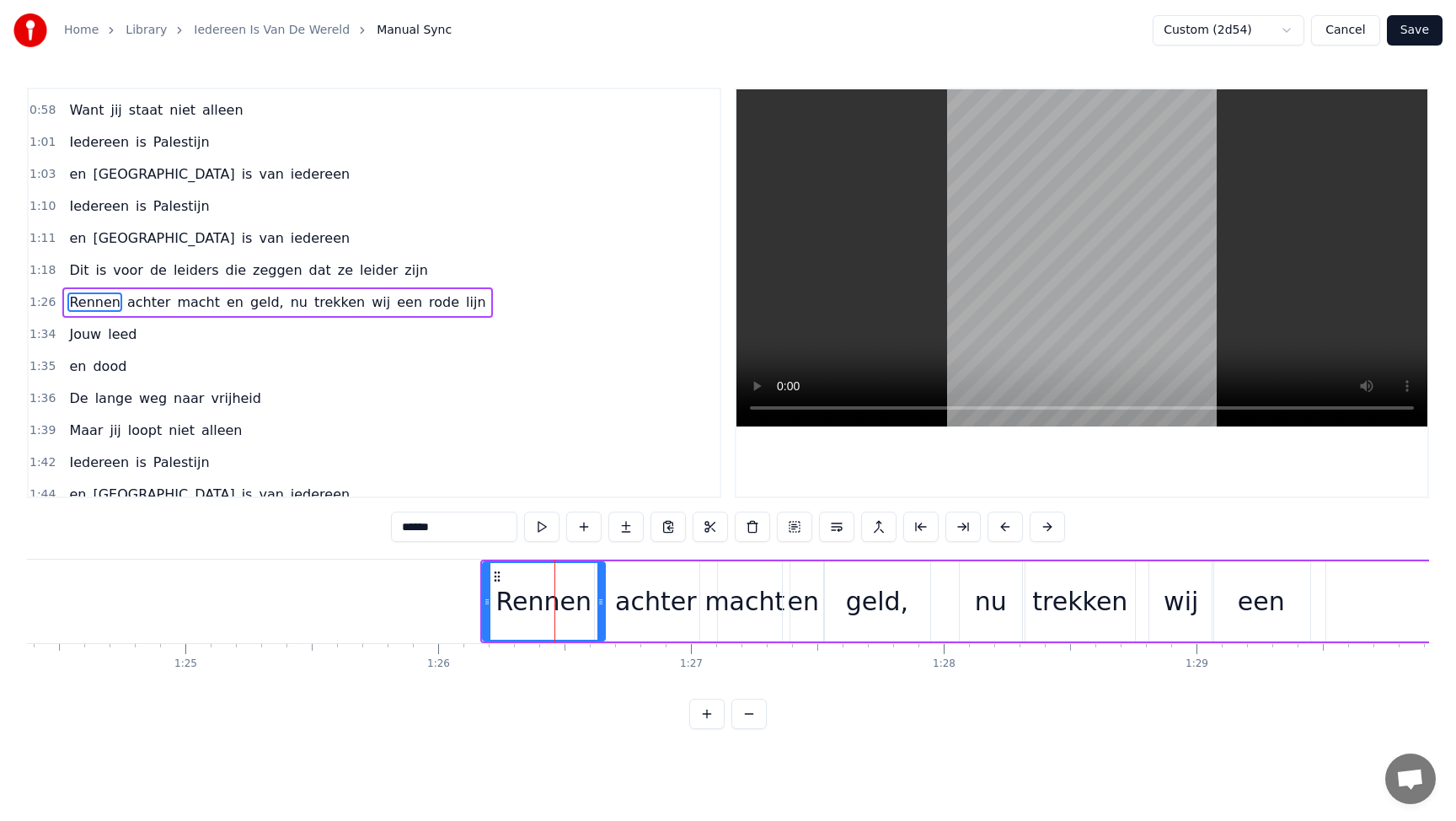
scroll to position [228, 0]
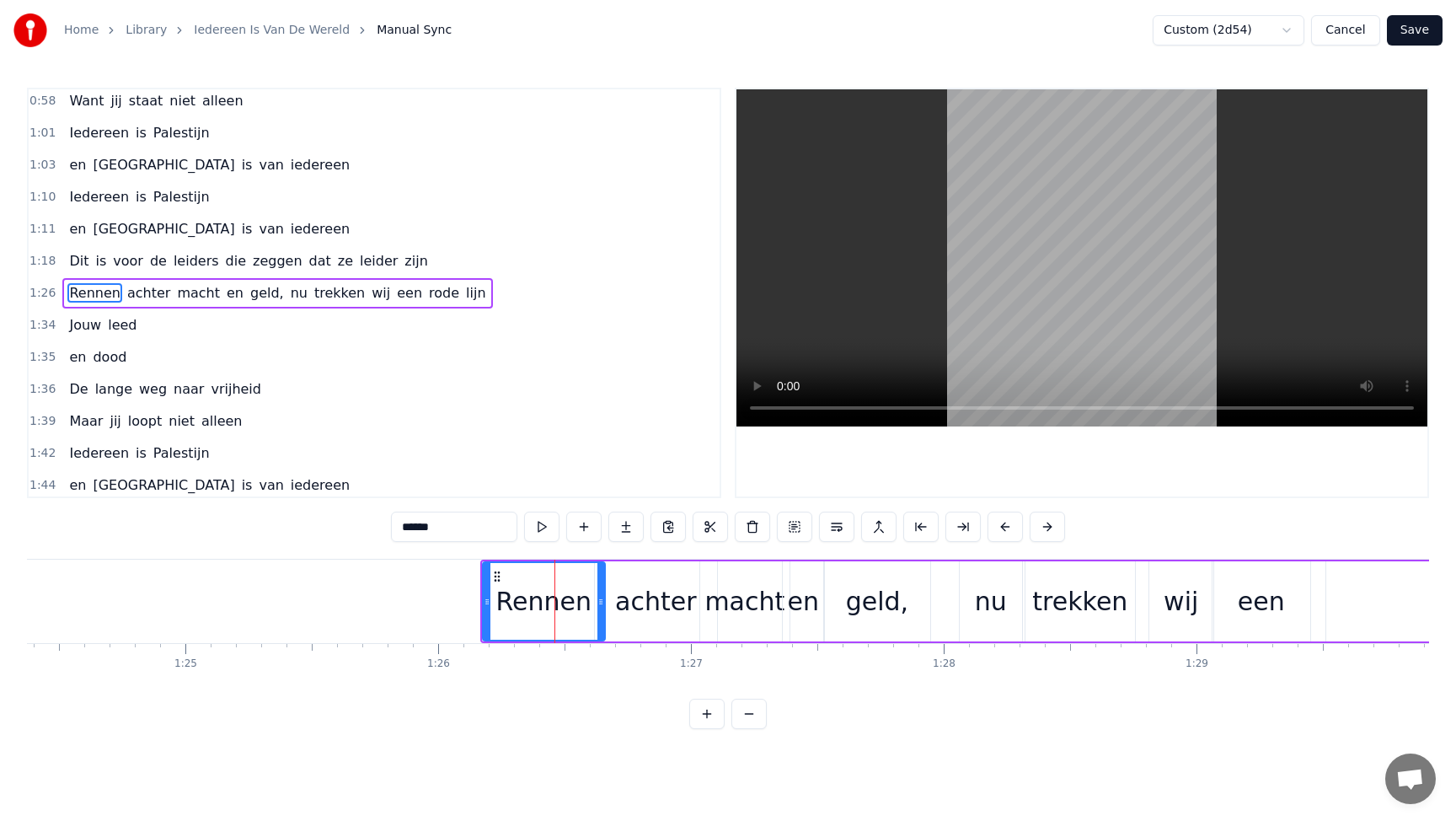
drag, startPoint x: 526, startPoint y: 599, endPoint x: 578, endPoint y: 601, distance: 52.0
click at [579, 600] on div "Rennen" at bounding box center [544, 601] width 95 height 38
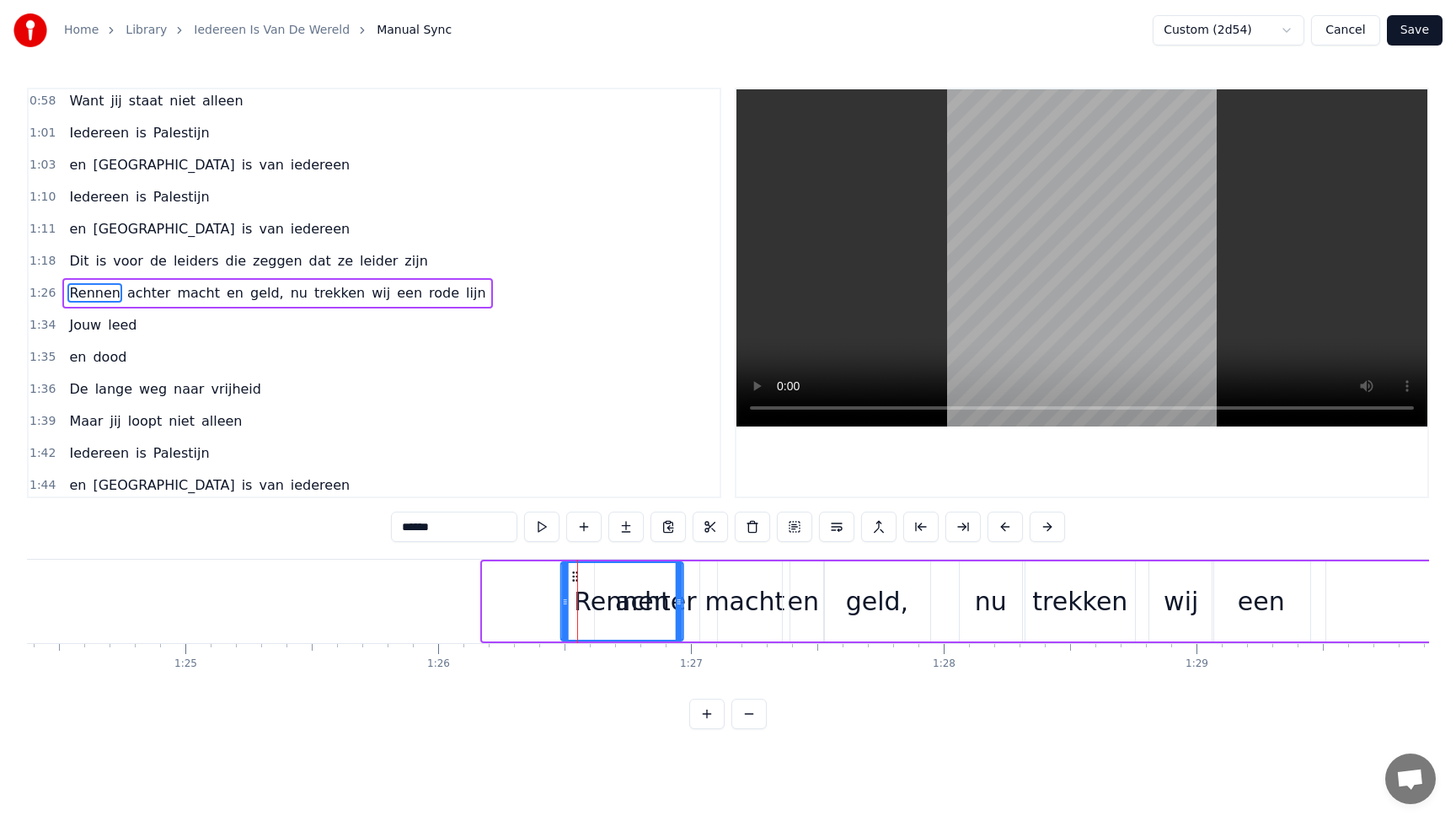
drag, startPoint x: 497, startPoint y: 579, endPoint x: 574, endPoint y: 578, distance: 77.0
click at [574, 578] on icon at bounding box center [574, 576] width 13 height 13
click at [694, 606] on div "achter" at bounding box center [656, 601] width 122 height 80
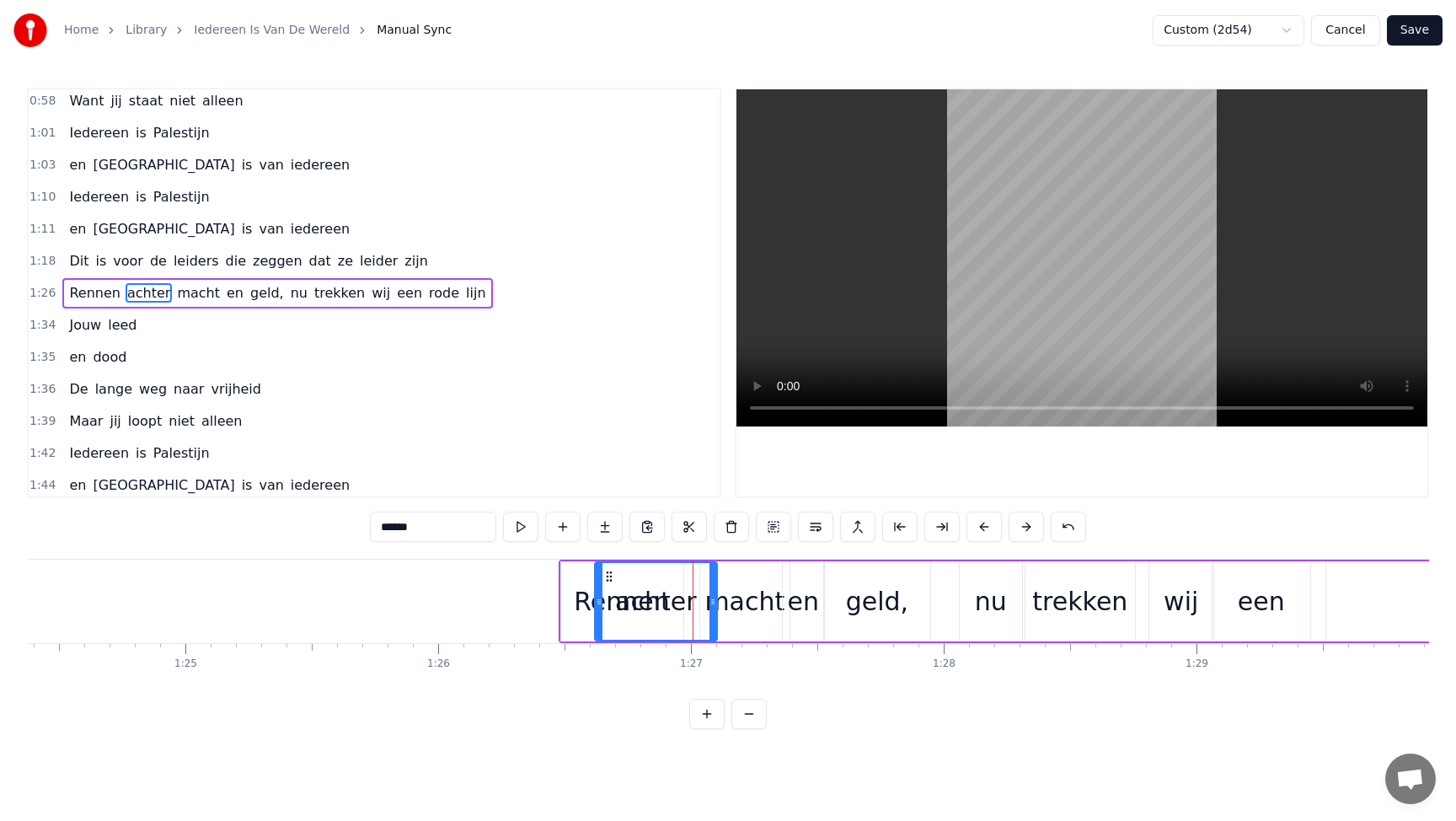
click at [588, 606] on div "Rennen" at bounding box center [621, 601] width 95 height 38
type input "******"
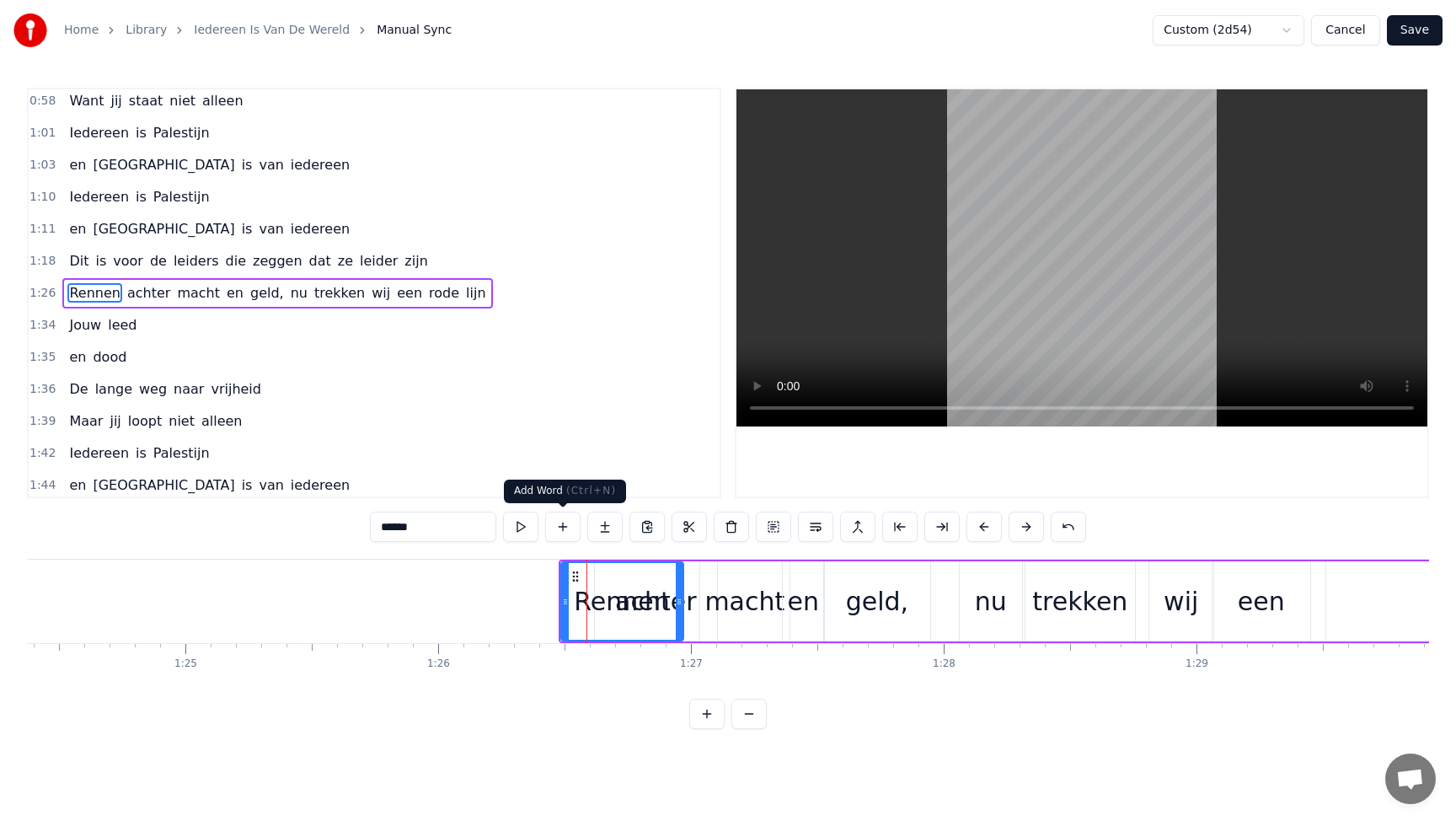
click at [567, 523] on button at bounding box center [563, 527] width 35 height 30
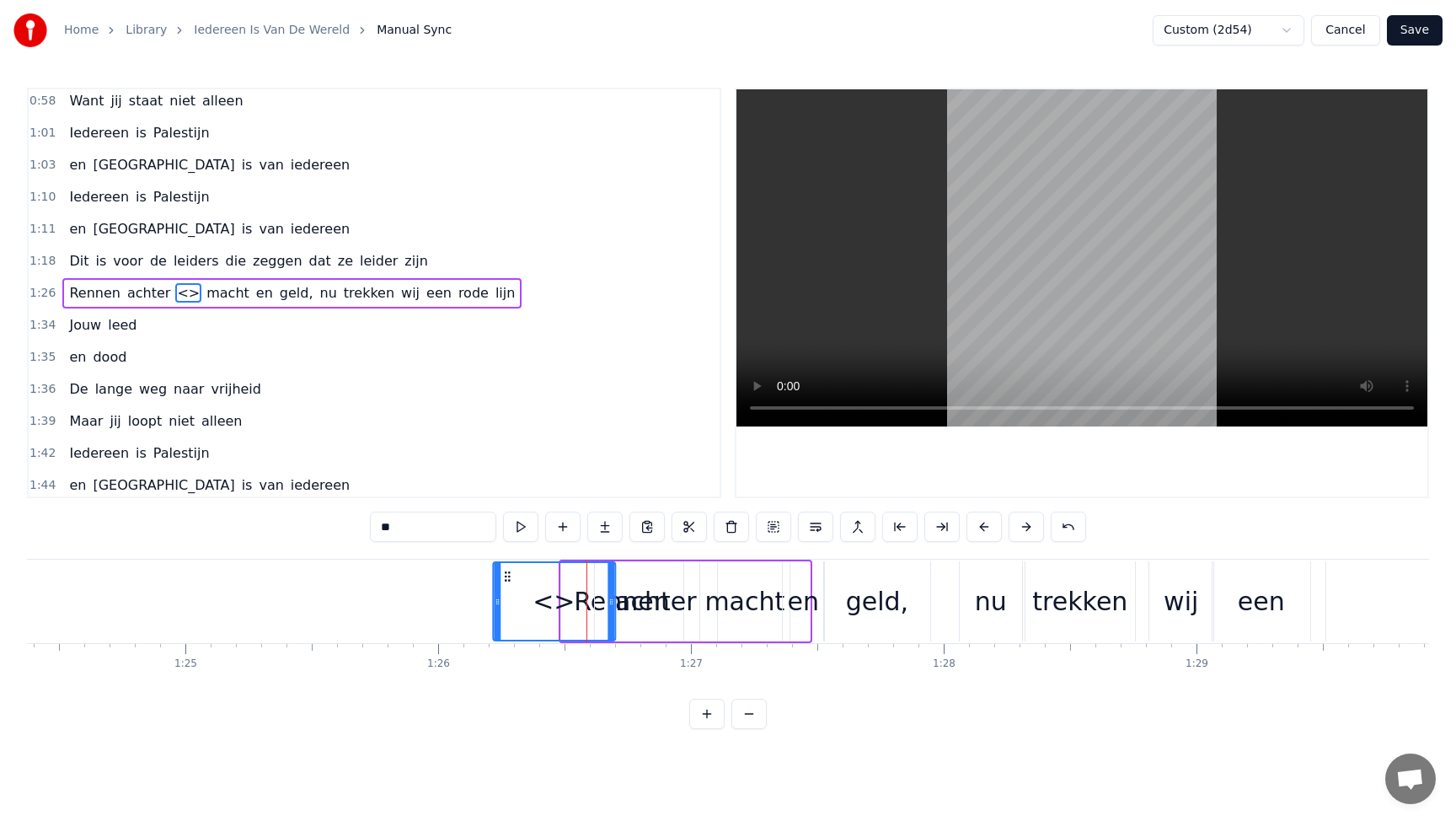
drag, startPoint x: 701, startPoint y: 575, endPoint x: 507, endPoint y: 602, distance: 195.9
click at [507, 602] on div "<>" at bounding box center [554, 601] width 120 height 77
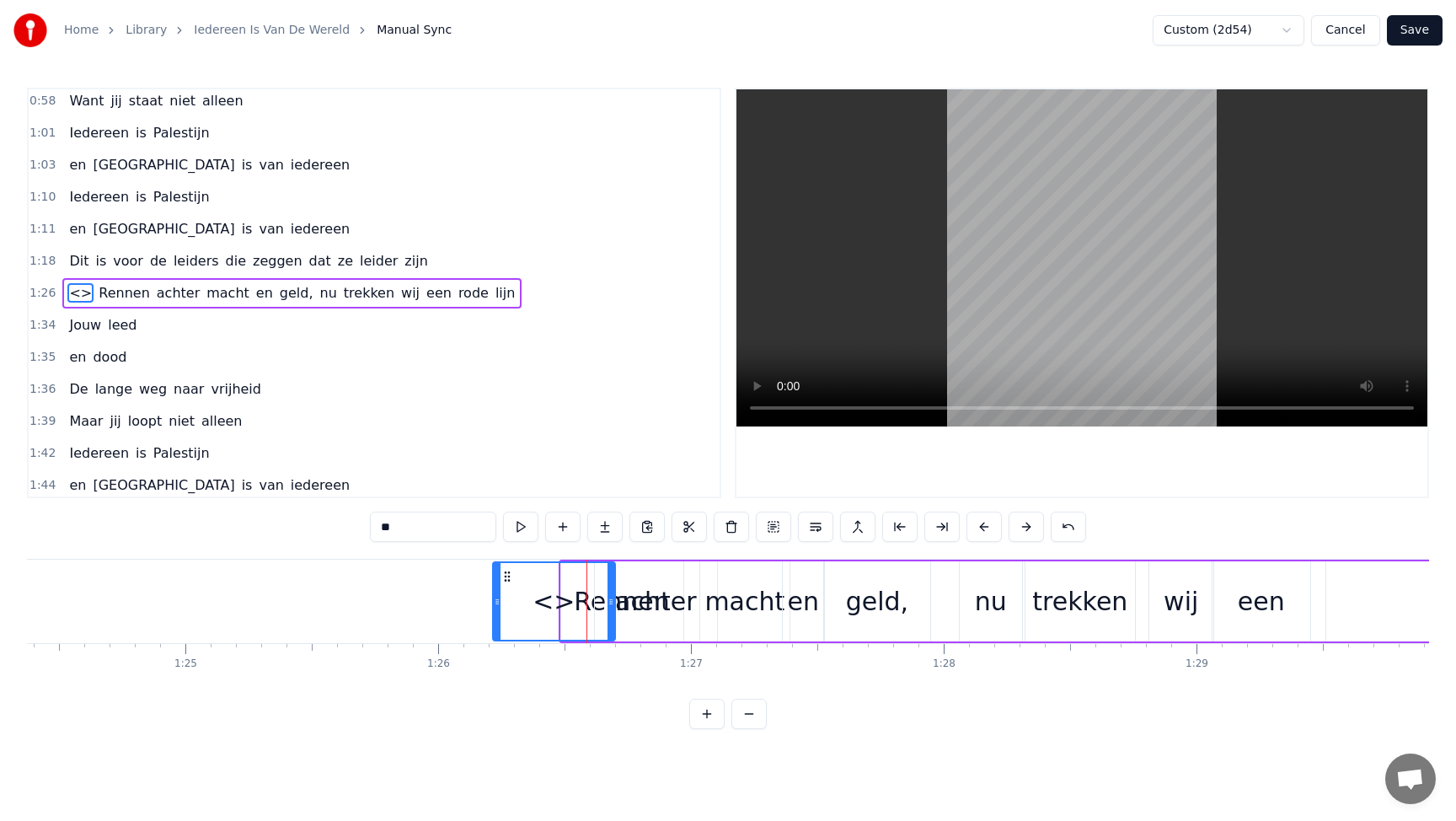
drag, startPoint x: 411, startPoint y: 530, endPoint x: 342, endPoint y: 525, distance: 69.2
click at [342, 525] on div "0:21 Dit is voor de kinderen uit [GEOGRAPHIC_DATA] en Soedan 0:29 Die sterven v…" at bounding box center [728, 408] width 1402 height 642
click at [100, 293] on span "Rennen" at bounding box center [119, 293] width 55 height 19
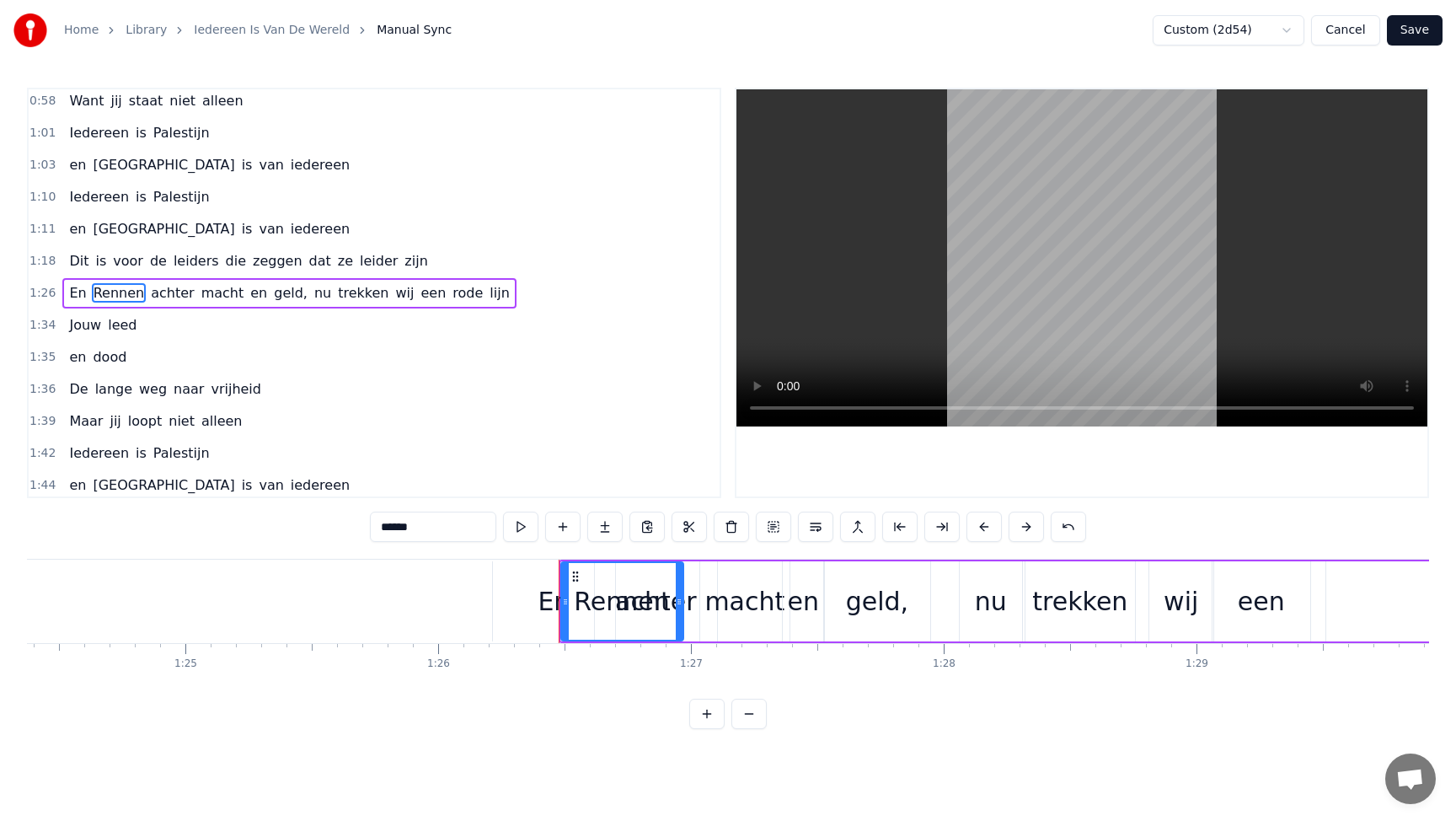
drag, startPoint x: 386, startPoint y: 526, endPoint x: 370, endPoint y: 526, distance: 16.0
click at [370, 526] on input "******" at bounding box center [433, 527] width 126 height 30
type input "*"
click at [171, 296] on span "achter" at bounding box center [169, 293] width 46 height 19
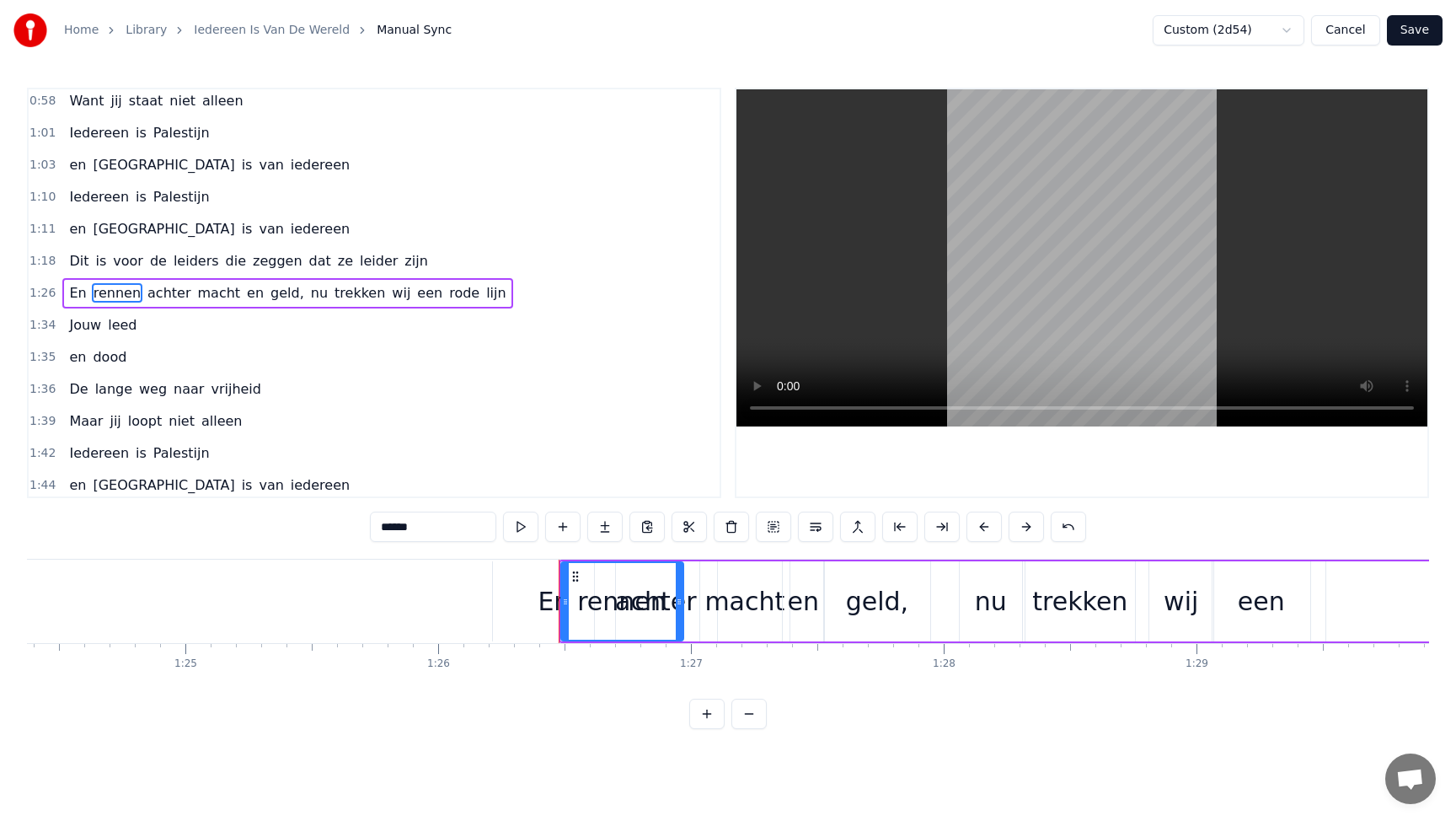
type input "******"
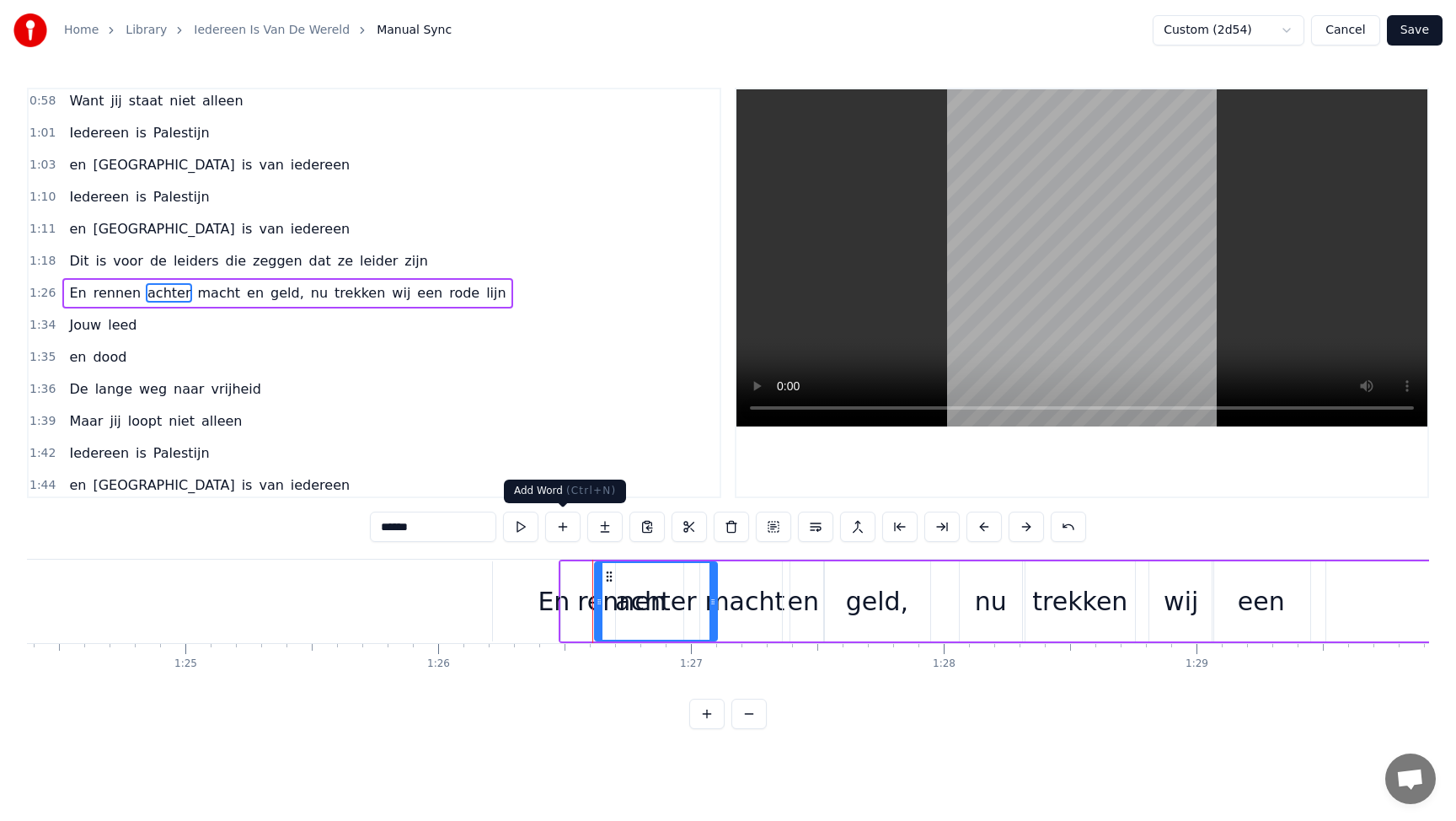
click at [566, 528] on button at bounding box center [563, 527] width 35 height 30
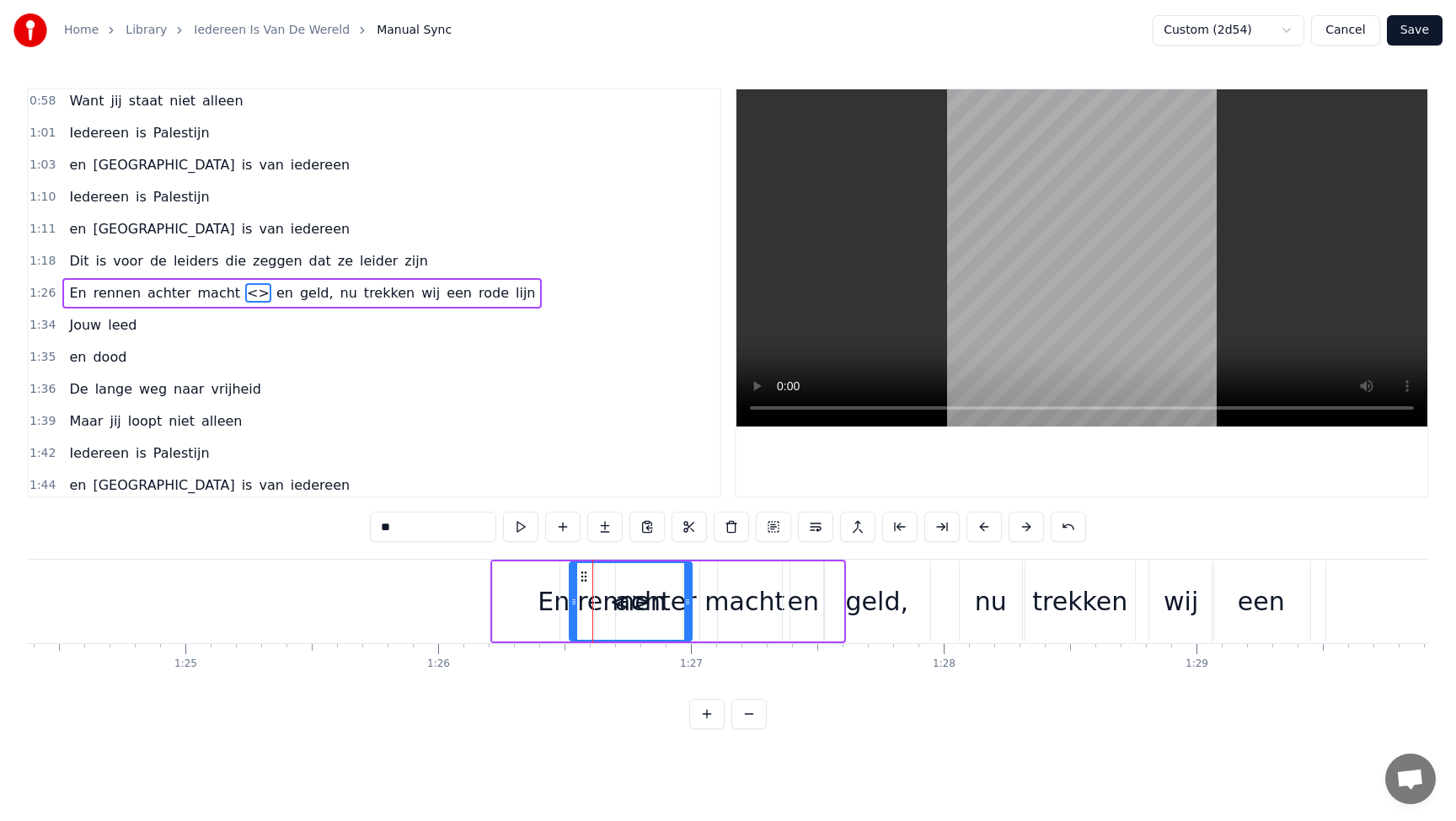
drag, startPoint x: 733, startPoint y: 574, endPoint x: 582, endPoint y: 577, distance: 151.0
click at [582, 577] on icon at bounding box center [583, 576] width 13 height 13
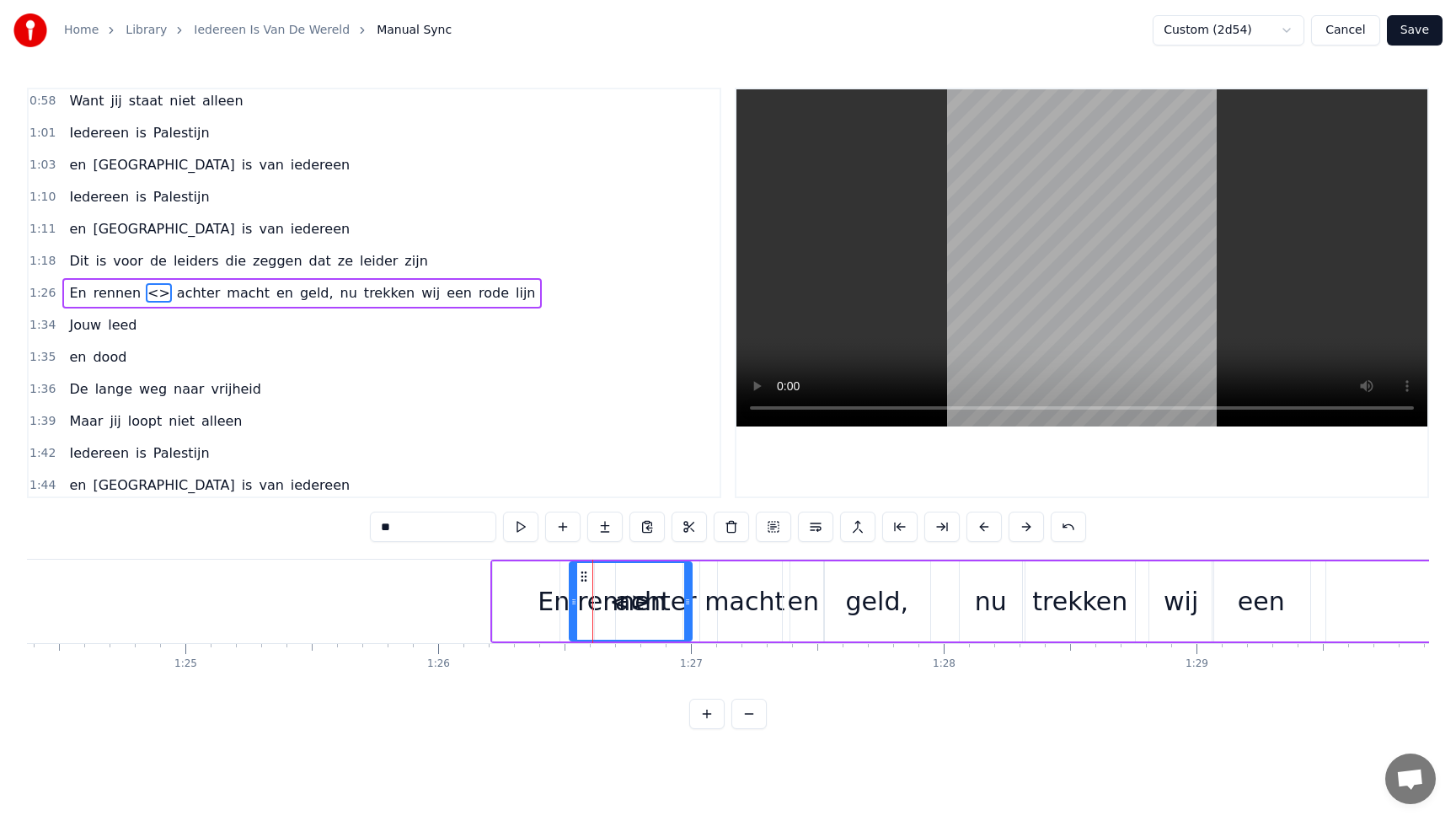
drag, startPoint x: 430, startPoint y: 532, endPoint x: 336, endPoint y: 512, distance: 96.1
click at [336, 512] on div "0:21 Dit is voor de kinderen uit [GEOGRAPHIC_DATA] en Soedan 0:29 Die sterven v…" at bounding box center [728, 408] width 1402 height 642
click at [535, 596] on div "En" at bounding box center [554, 601] width 122 height 80
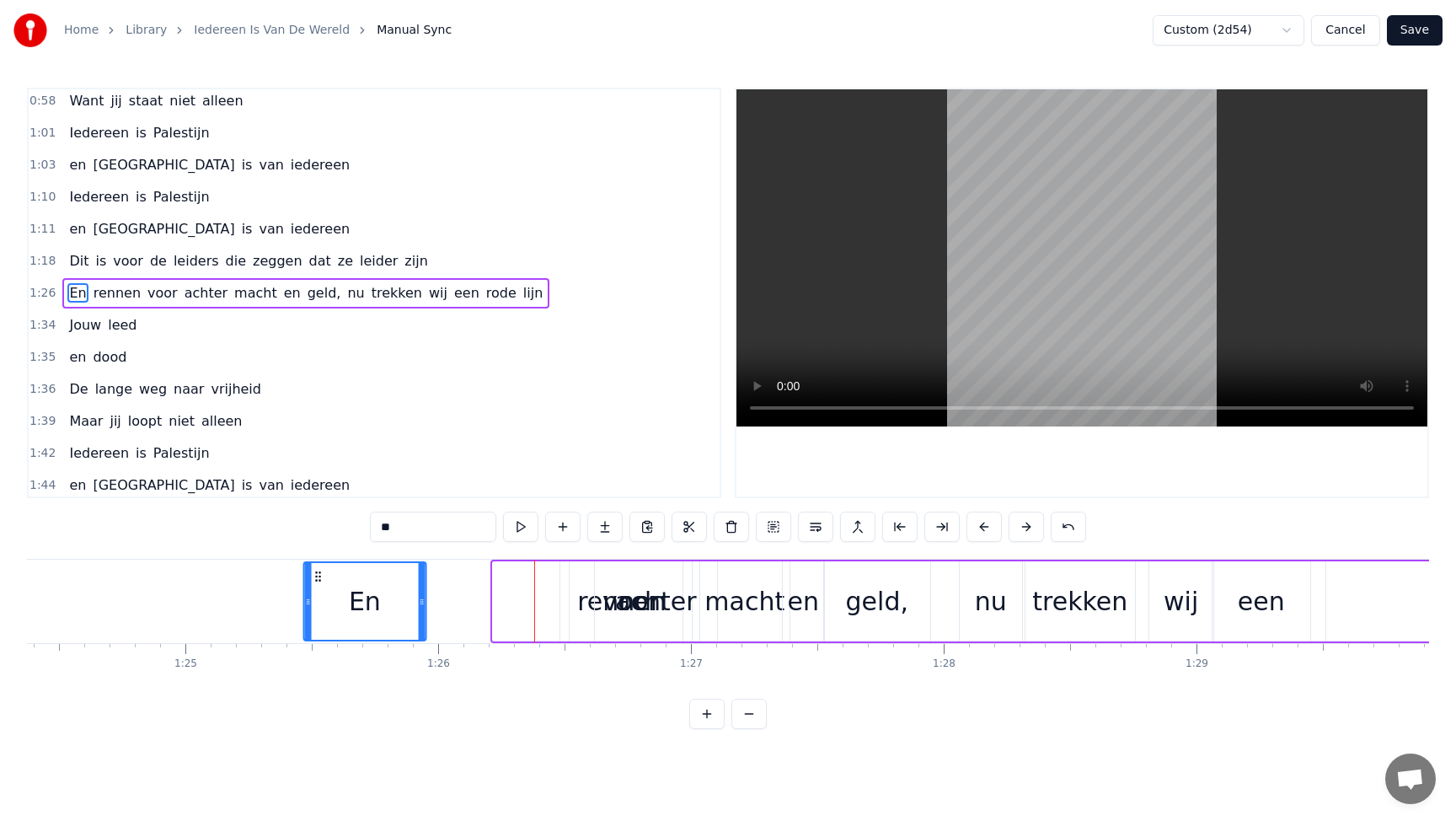
drag, startPoint x: 504, startPoint y: 575, endPoint x: 316, endPoint y: 581, distance: 188.1
click at [316, 581] on icon at bounding box center [317, 576] width 13 height 13
click at [626, 605] on div "achter" at bounding box center [656, 601] width 81 height 38
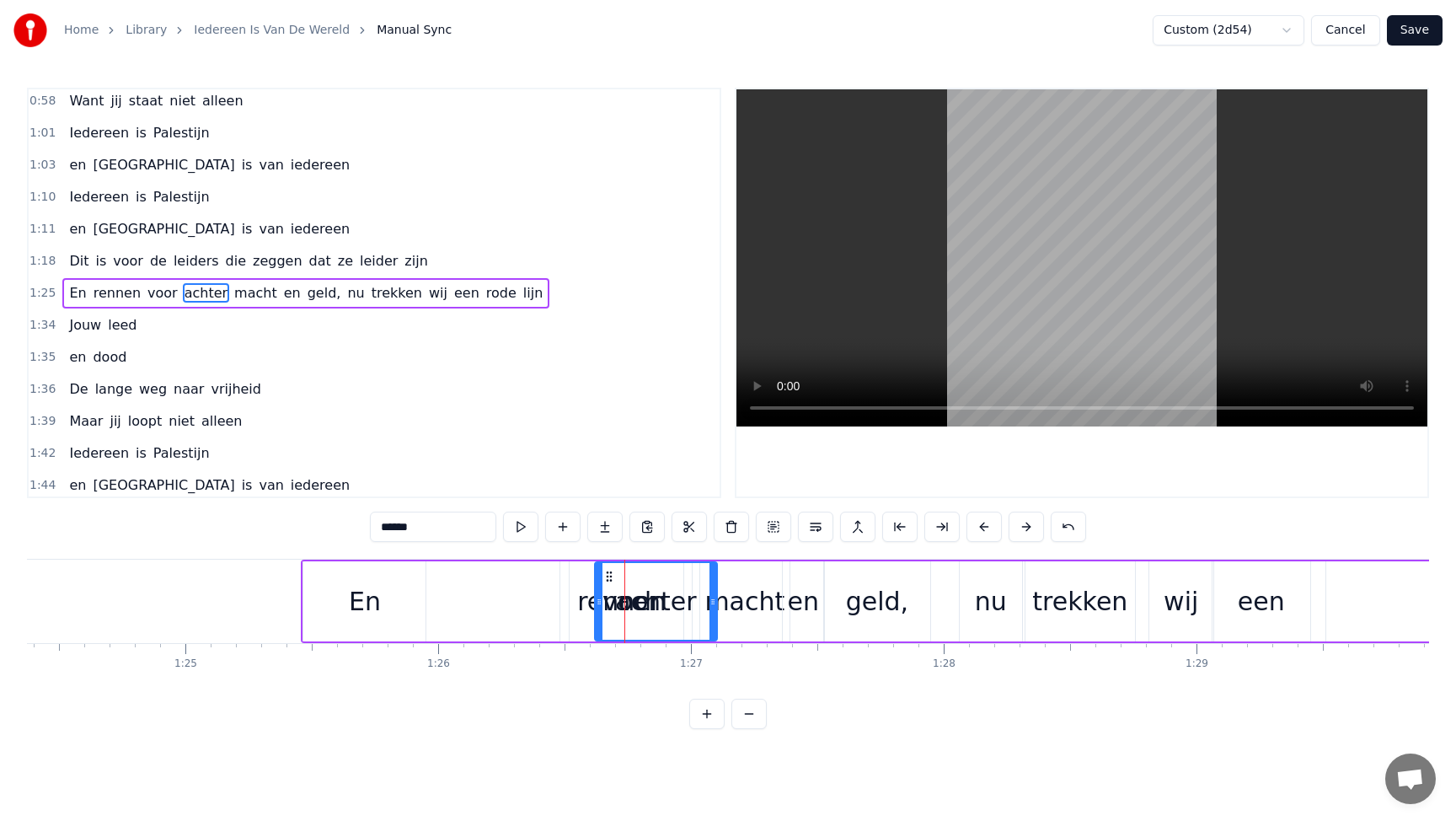
click at [588, 612] on div "voor" at bounding box center [631, 601] width 122 height 80
click at [569, 588] on div at bounding box center [570, 601] width 7 height 77
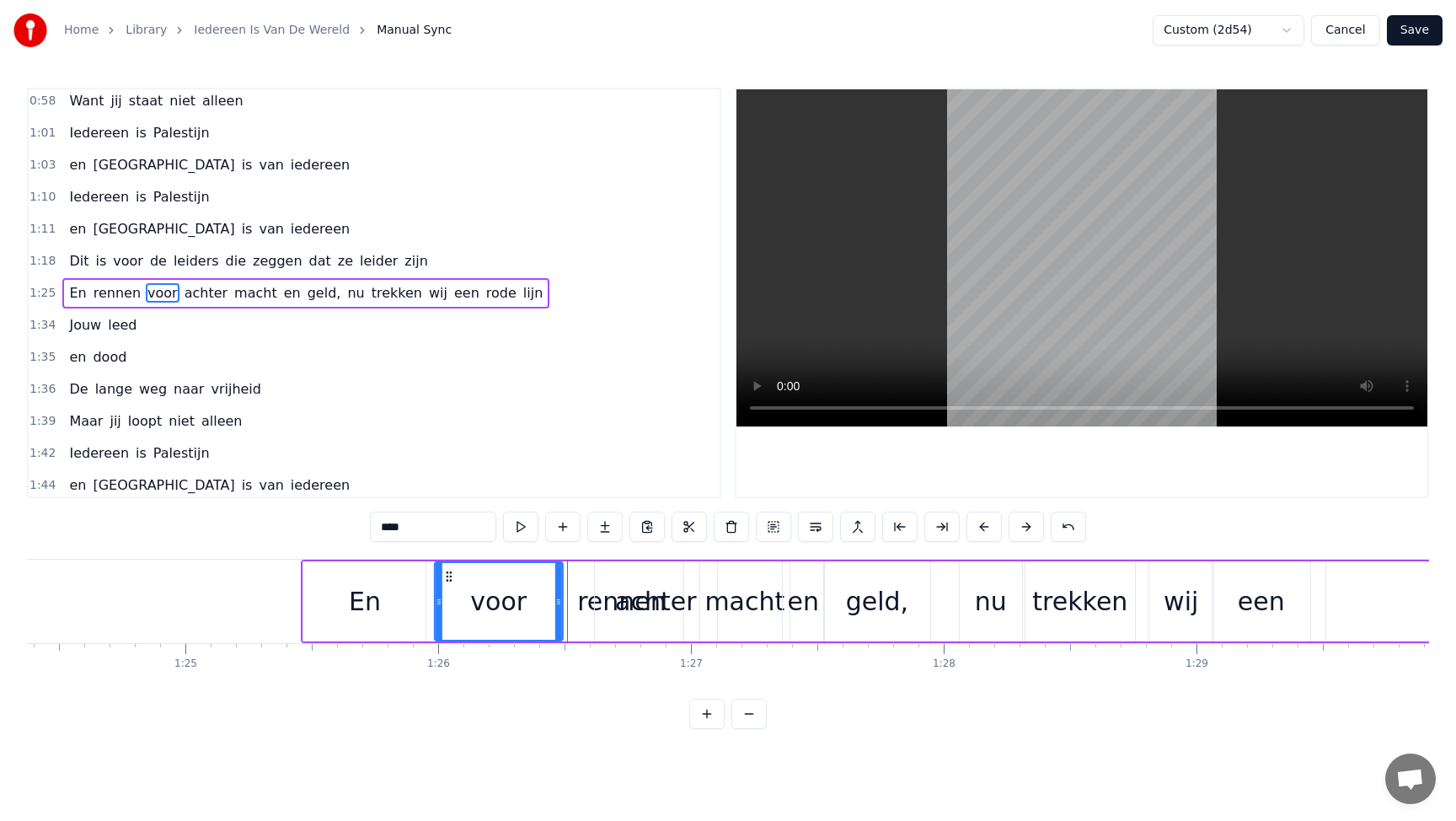
drag, startPoint x: 578, startPoint y: 573, endPoint x: 451, endPoint y: 574, distance: 127.0
click at [451, 574] on icon at bounding box center [449, 576] width 13 height 13
drag, startPoint x: 557, startPoint y: 595, endPoint x: 501, endPoint y: 595, distance: 56.0
click at [501, 595] on icon at bounding box center [504, 601] width 7 height 13
click at [626, 609] on div "achter" at bounding box center [656, 601] width 81 height 38
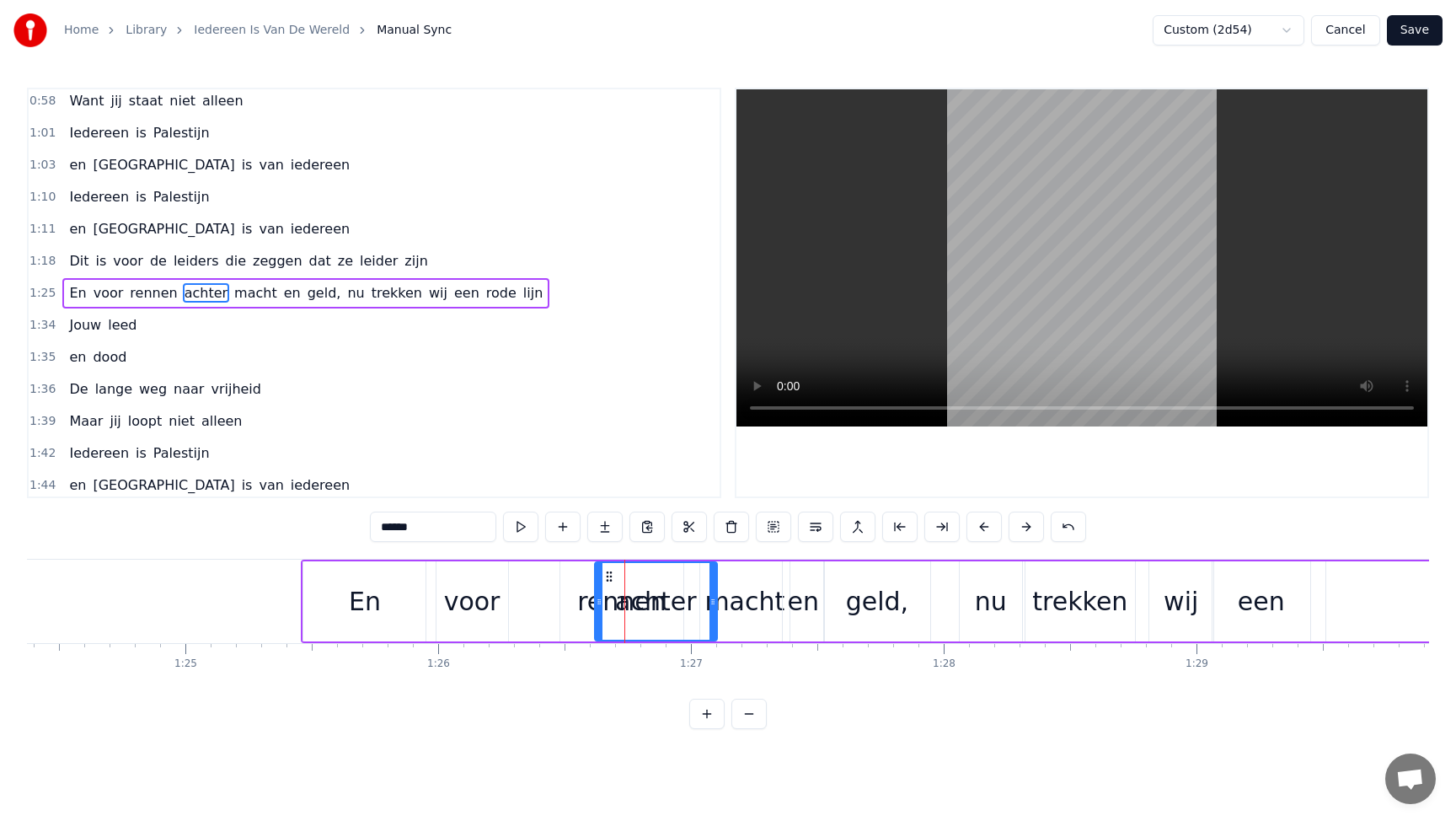
click at [588, 608] on div "rennen" at bounding box center [621, 601] width 89 height 38
click at [472, 609] on div "voor" at bounding box center [472, 601] width 57 height 38
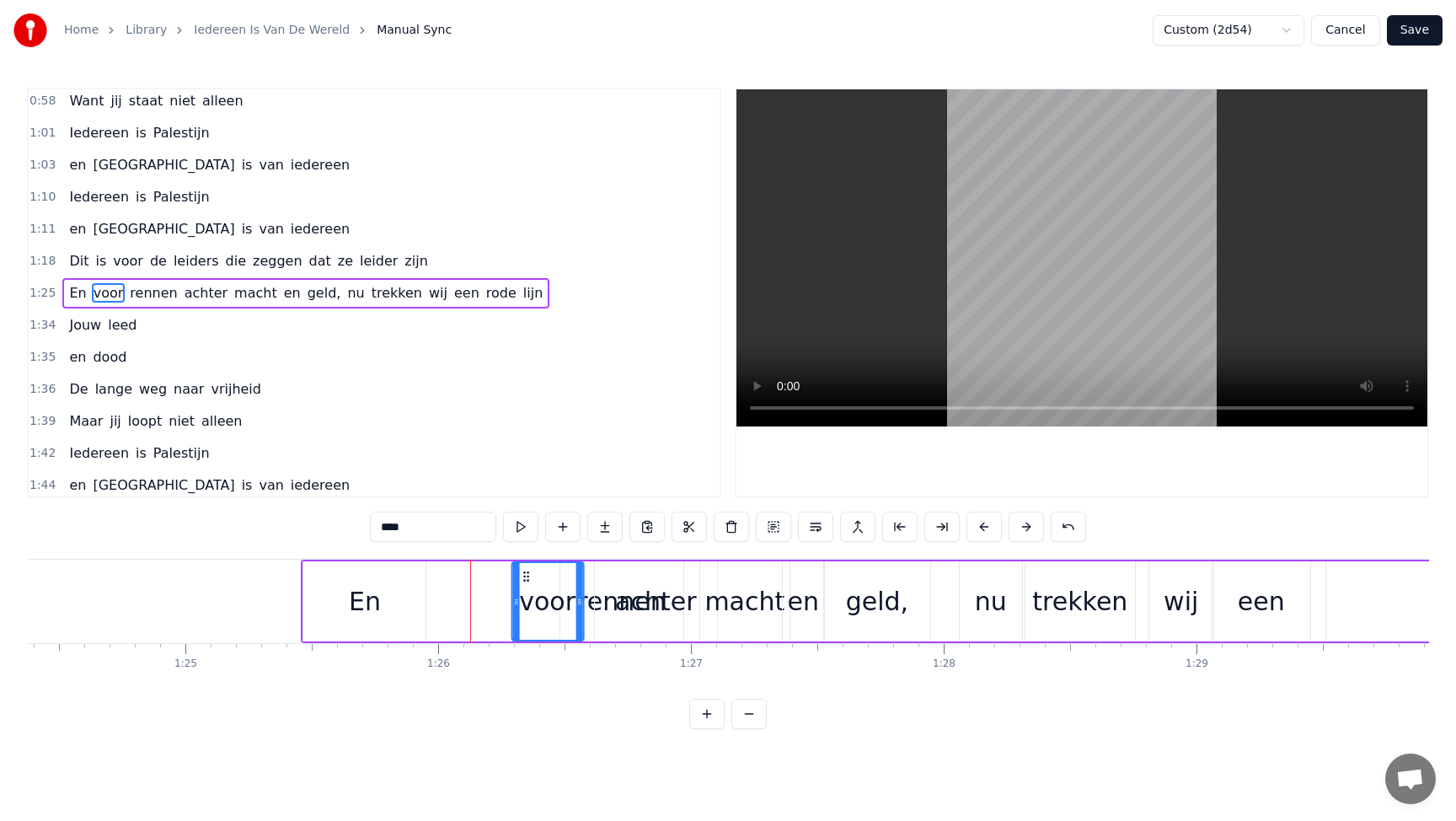
drag, startPoint x: 447, startPoint y: 571, endPoint x: 542, endPoint y: 574, distance: 95.0
click at [533, 574] on icon at bounding box center [525, 576] width 13 height 13
click at [610, 604] on div "achter" at bounding box center [656, 601] width 122 height 80
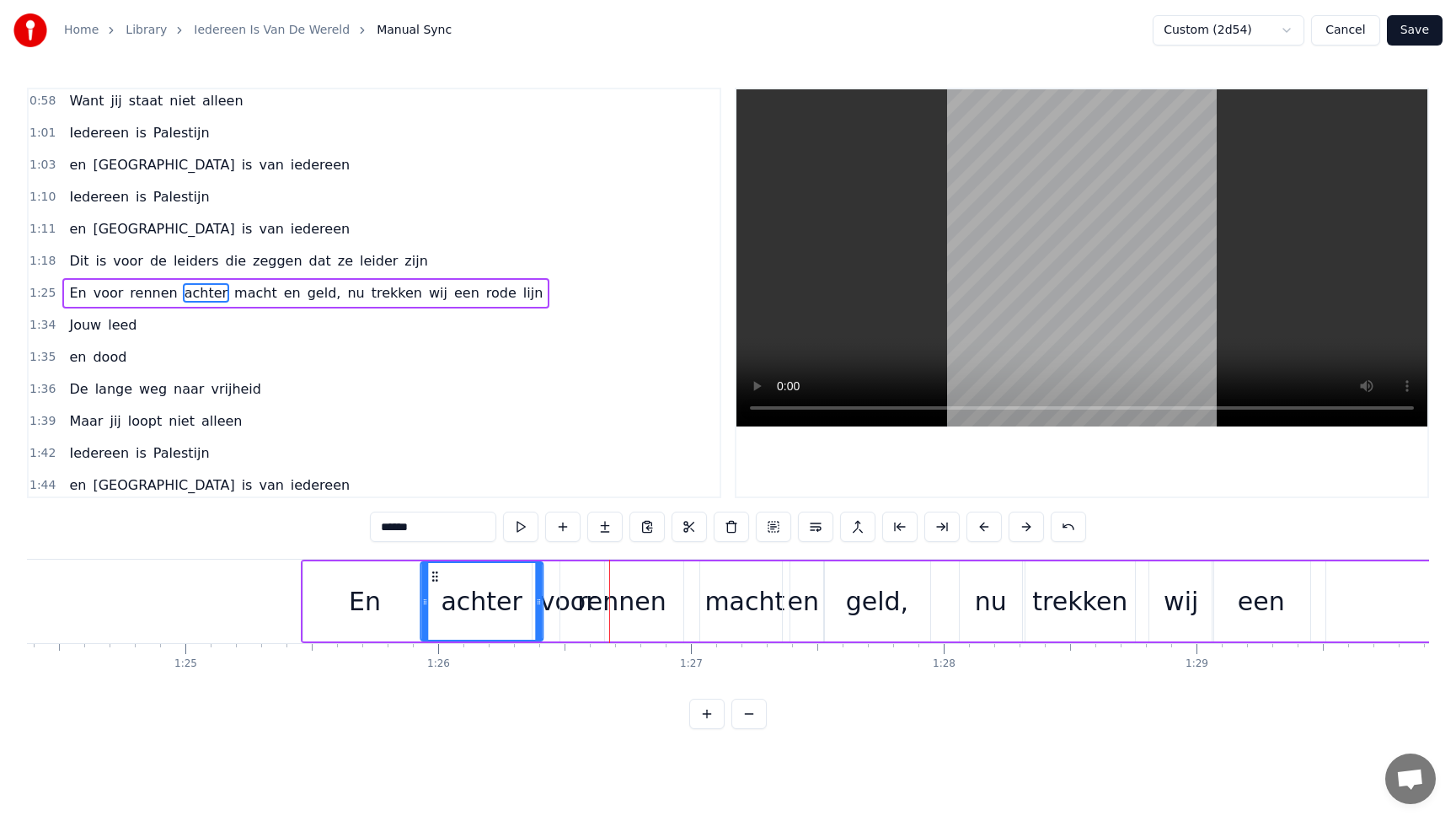
drag, startPoint x: 606, startPoint y: 575, endPoint x: 432, endPoint y: 577, distance: 174.0
click at [432, 576] on circle at bounding box center [432, 575] width 1 height 1
drag, startPoint x: 540, startPoint y: 601, endPoint x: 500, endPoint y: 595, distance: 40.4
click at [500, 595] on icon at bounding box center [499, 601] width 7 height 13
click at [72, 300] on span "En" at bounding box center [77, 293] width 20 height 19
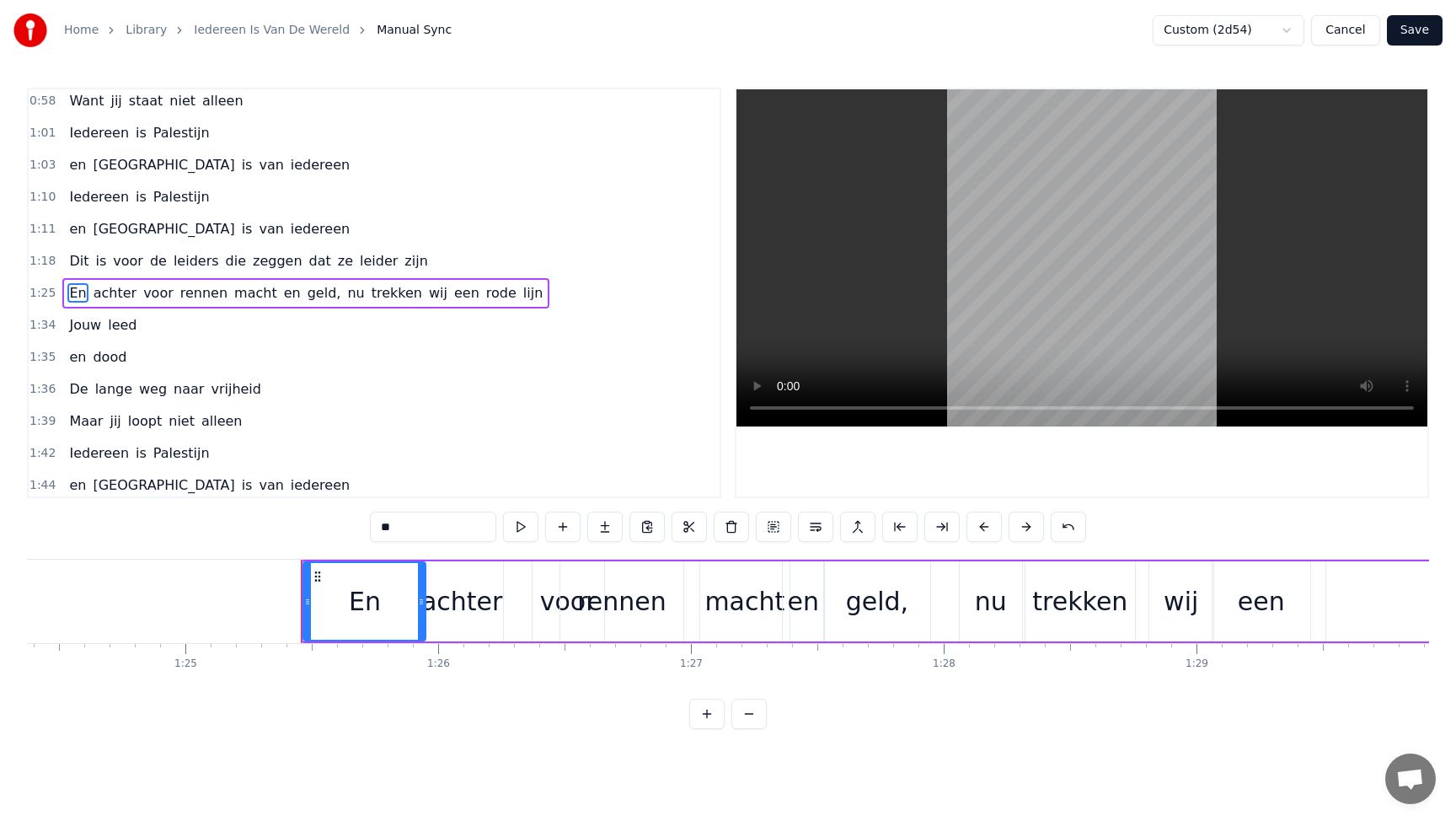
drag, startPoint x: 392, startPoint y: 521, endPoint x: 338, endPoint y: 517, distance: 54.1
click at [343, 517] on div "0:21 Dit is voor de kinderen uit [GEOGRAPHIC_DATA] en Soedan 0:29 Die sterven v…" at bounding box center [728, 408] width 1402 height 642
click at [444, 599] on div "achter" at bounding box center [462, 601] width 81 height 38
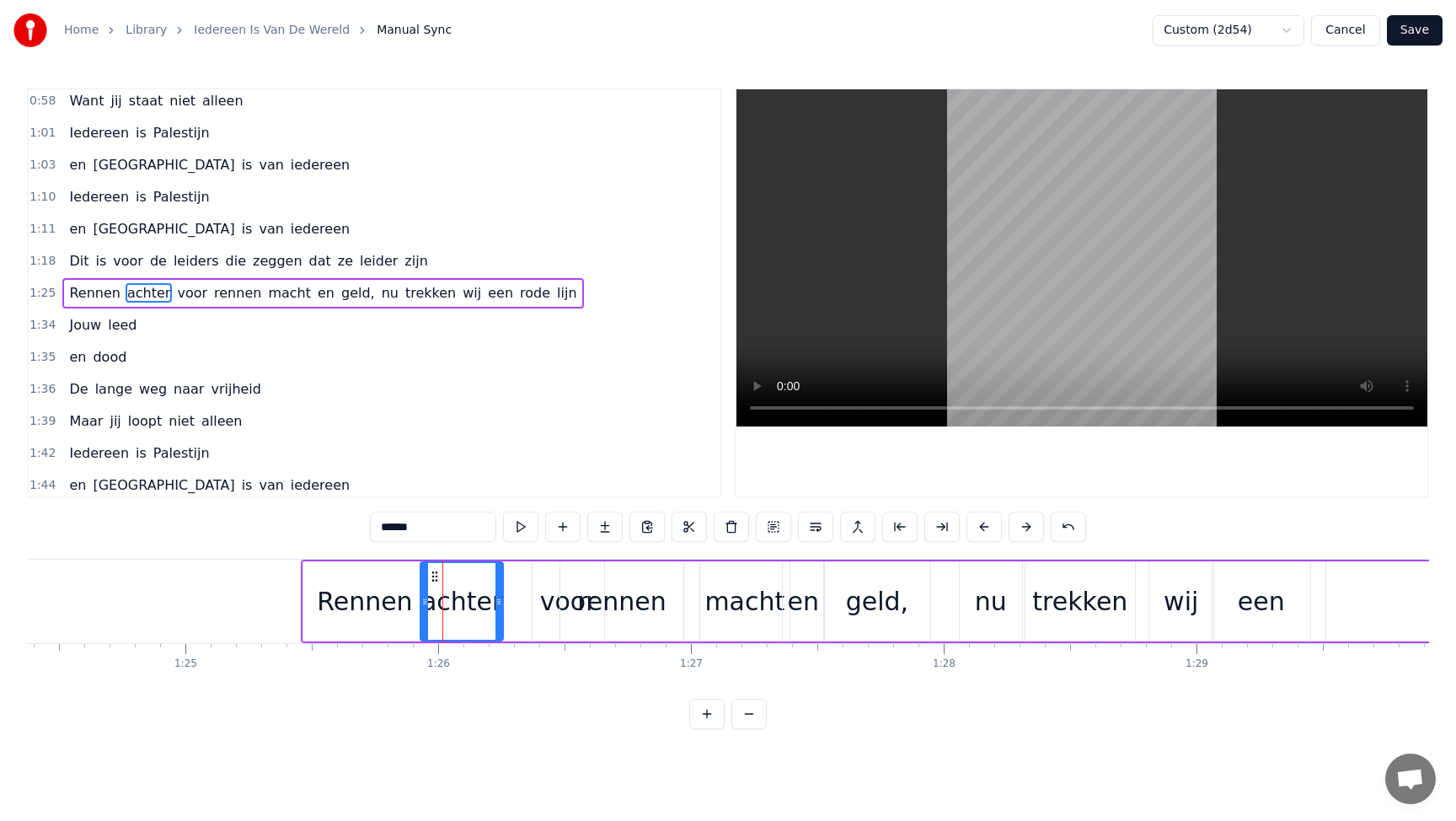
drag, startPoint x: 413, startPoint y: 528, endPoint x: 353, endPoint y: 510, distance: 62.6
click at [353, 510] on div "0:21 Dit is voor de kinderen uit [GEOGRAPHIC_DATA] en Soedan 0:29 Die sterven v…" at bounding box center [728, 408] width 1402 height 642
drag, startPoint x: 420, startPoint y: 530, endPoint x: 343, endPoint y: 521, distance: 77.5
click at [352, 522] on div "0:21 Dit is voor de kinderen uit [GEOGRAPHIC_DATA] en Soedan 0:29 Die sterven v…" at bounding box center [728, 408] width 1402 height 642
click at [354, 599] on div "Rennen" at bounding box center [364, 601] width 95 height 38
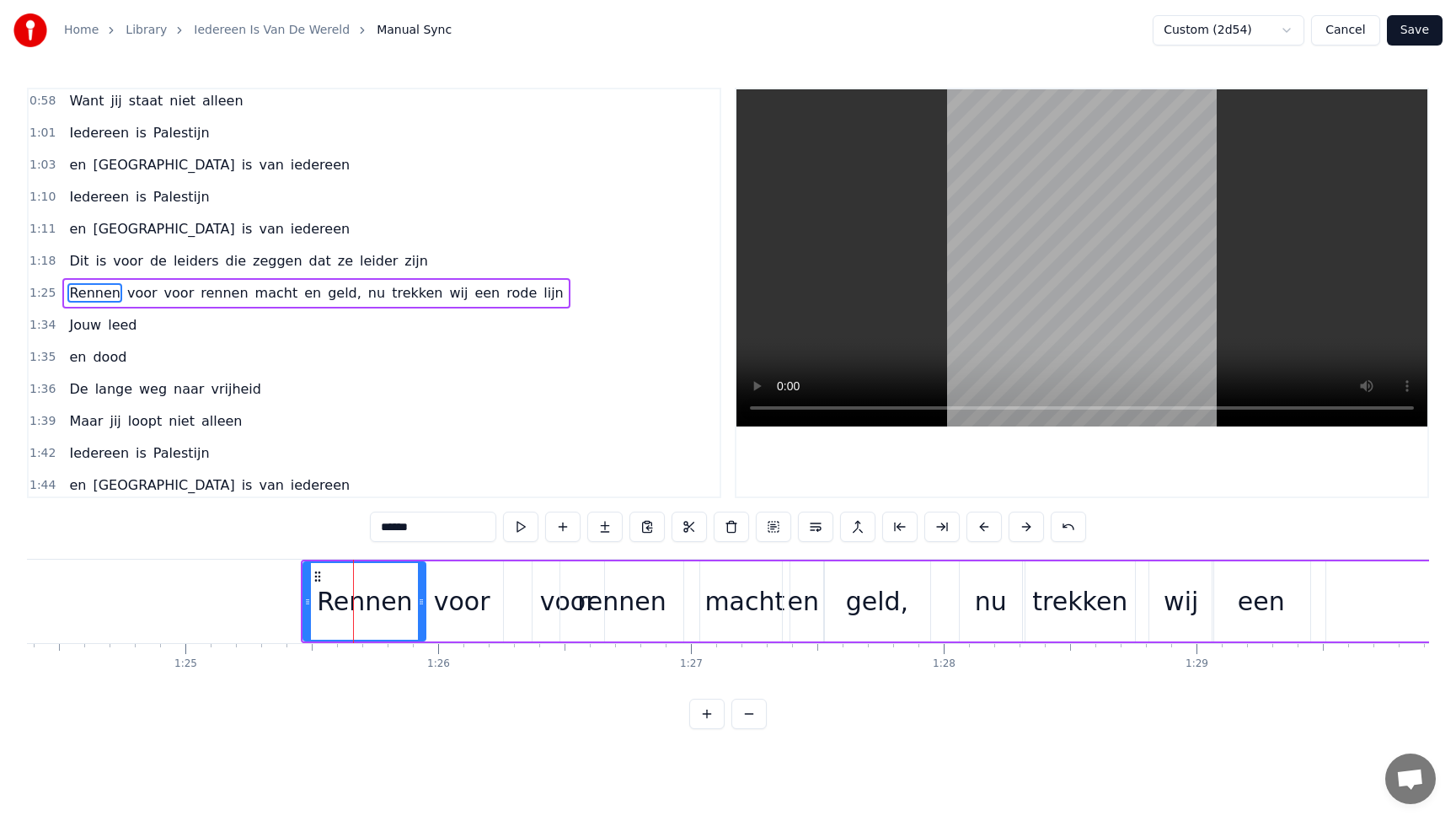
drag, startPoint x: 405, startPoint y: 528, endPoint x: 341, endPoint y: 520, distance: 64.5
click at [342, 520] on div "0:21 Dit is voor de kinderen uit [GEOGRAPHIC_DATA] en Soedan 0:29 Die sterven v…" at bounding box center [728, 408] width 1402 height 642
type input "*"
click at [476, 599] on div "voor" at bounding box center [462, 601] width 57 height 38
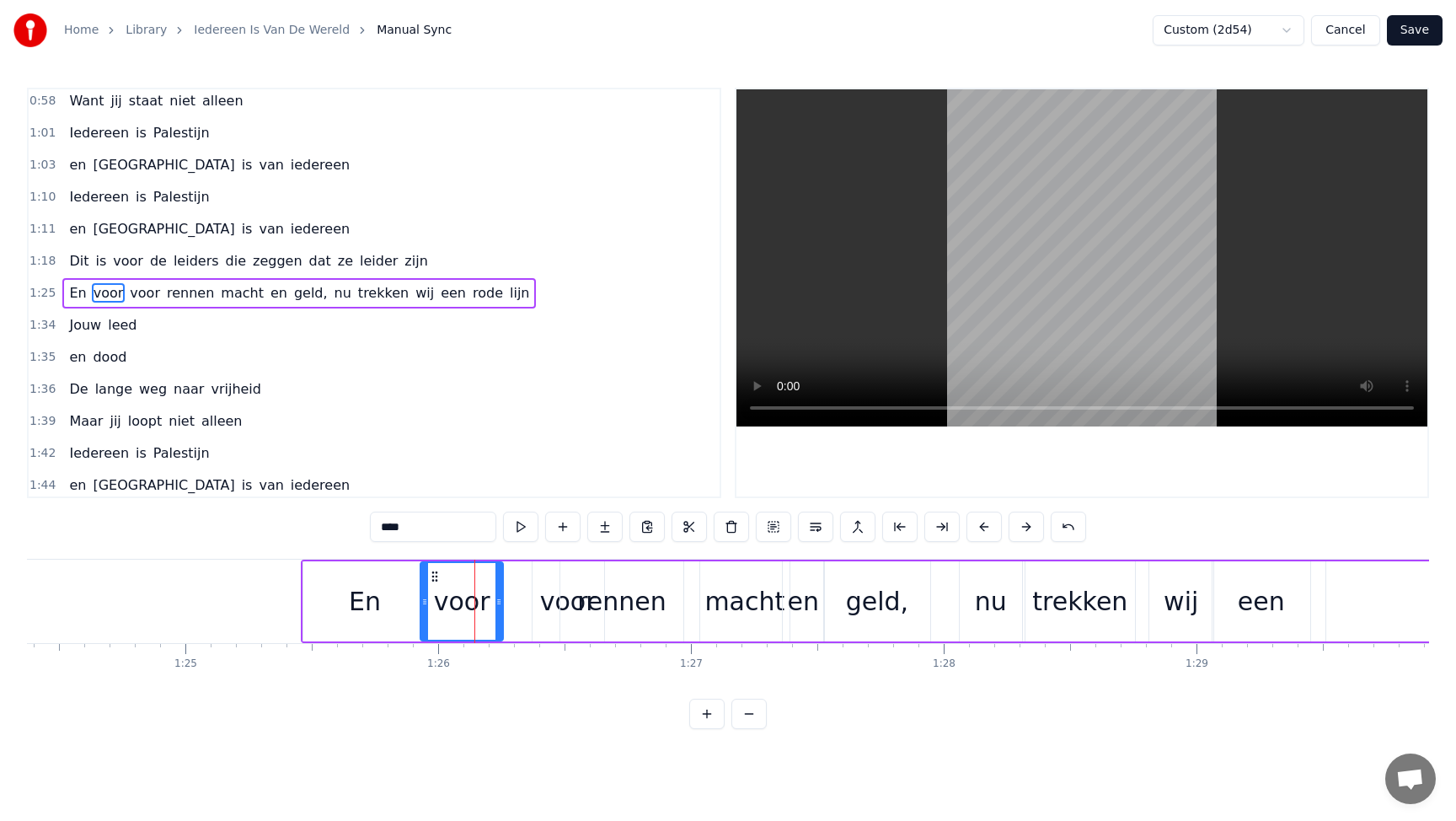
drag, startPoint x: 430, startPoint y: 531, endPoint x: 351, endPoint y: 525, distance: 79.2
click at [353, 526] on div "0:21 Dit is voor de kinderen uit [GEOGRAPHIC_DATA] en Soedan 0:29 Die sterven v…" at bounding box center [728, 408] width 1402 height 642
type input "*"
click at [547, 622] on div "voor" at bounding box center [568, 601] width 72 height 80
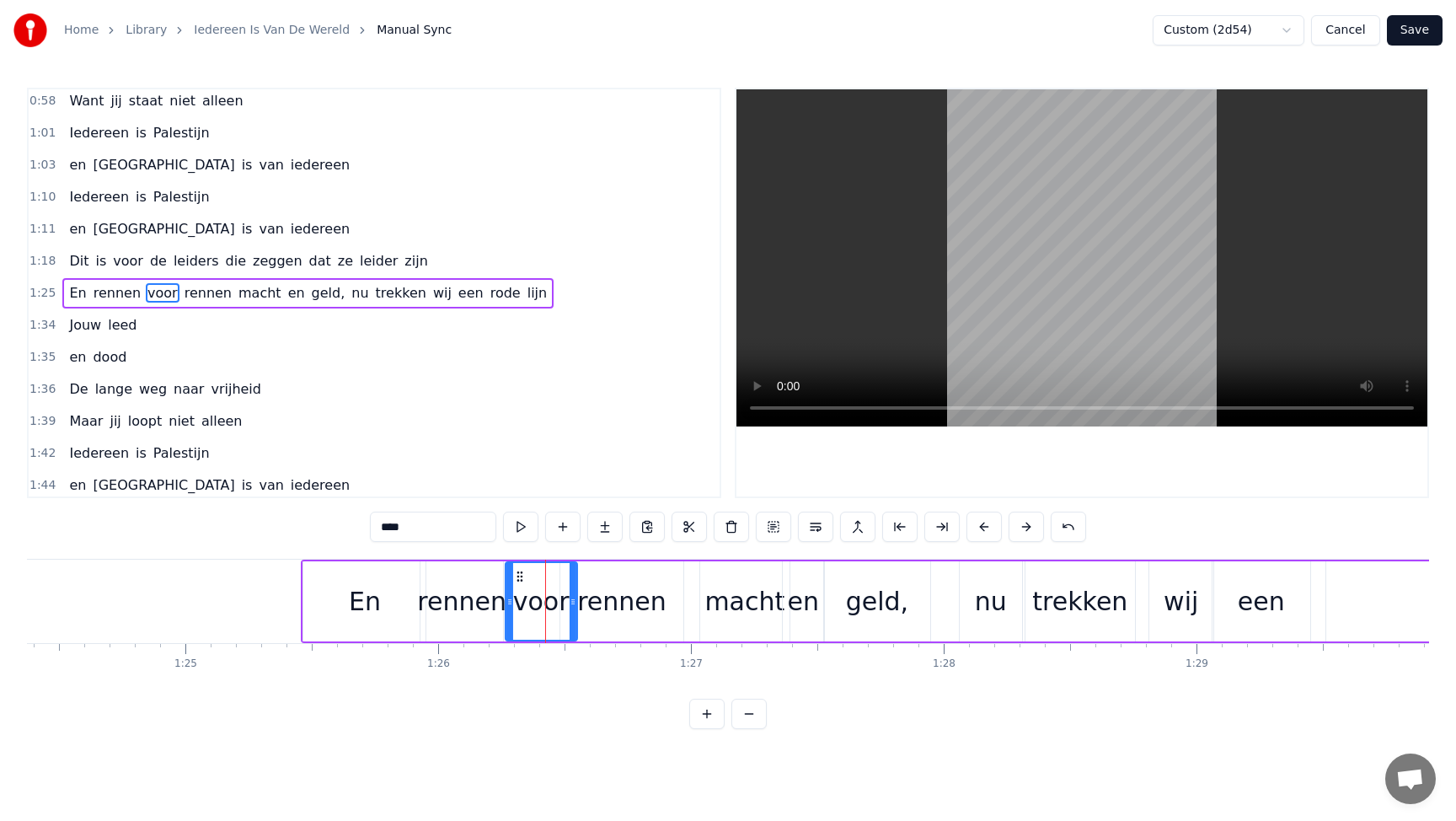
drag, startPoint x: 542, startPoint y: 574, endPoint x: 516, endPoint y: 574, distance: 26.0
click at [516, 574] on icon at bounding box center [519, 576] width 13 height 13
click at [629, 617] on div "rennen" at bounding box center [621, 601] width 89 height 38
drag, startPoint x: 424, startPoint y: 528, endPoint x: 355, endPoint y: 509, distance: 71.6
click at [355, 509] on div "0:21 Dit is voor de kinderen uit [GEOGRAPHIC_DATA] en Soedan 0:29 Die sterven v…" at bounding box center [728, 408] width 1402 height 642
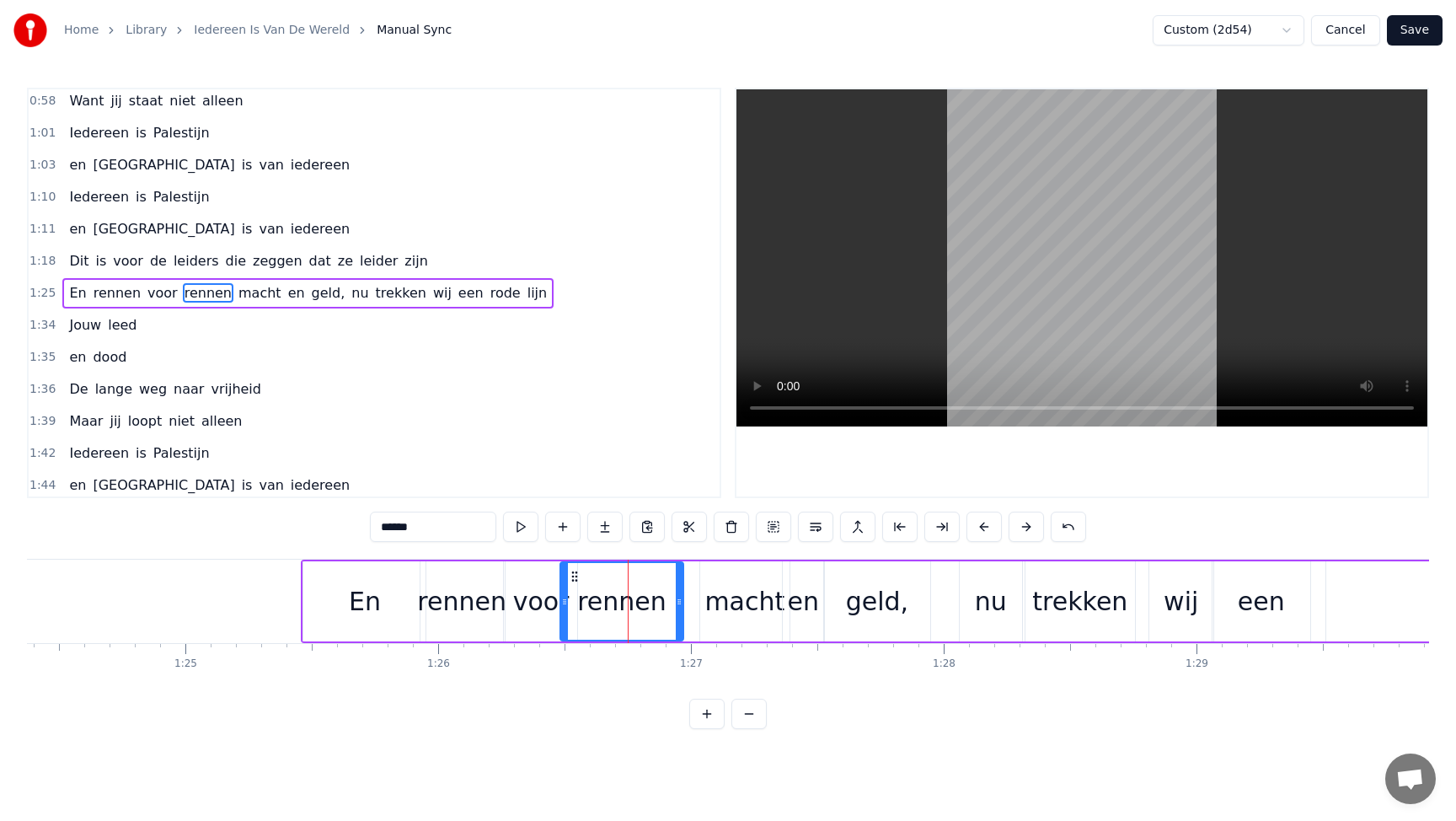
type input "*"
click at [576, 685] on div "0:21 Dit is voor de kinderen uit [GEOGRAPHIC_DATA] en Soedan 0:29 Die sterven v…" at bounding box center [728, 408] width 1402 height 642
click at [744, 612] on div "macht" at bounding box center [744, 601] width 80 height 38
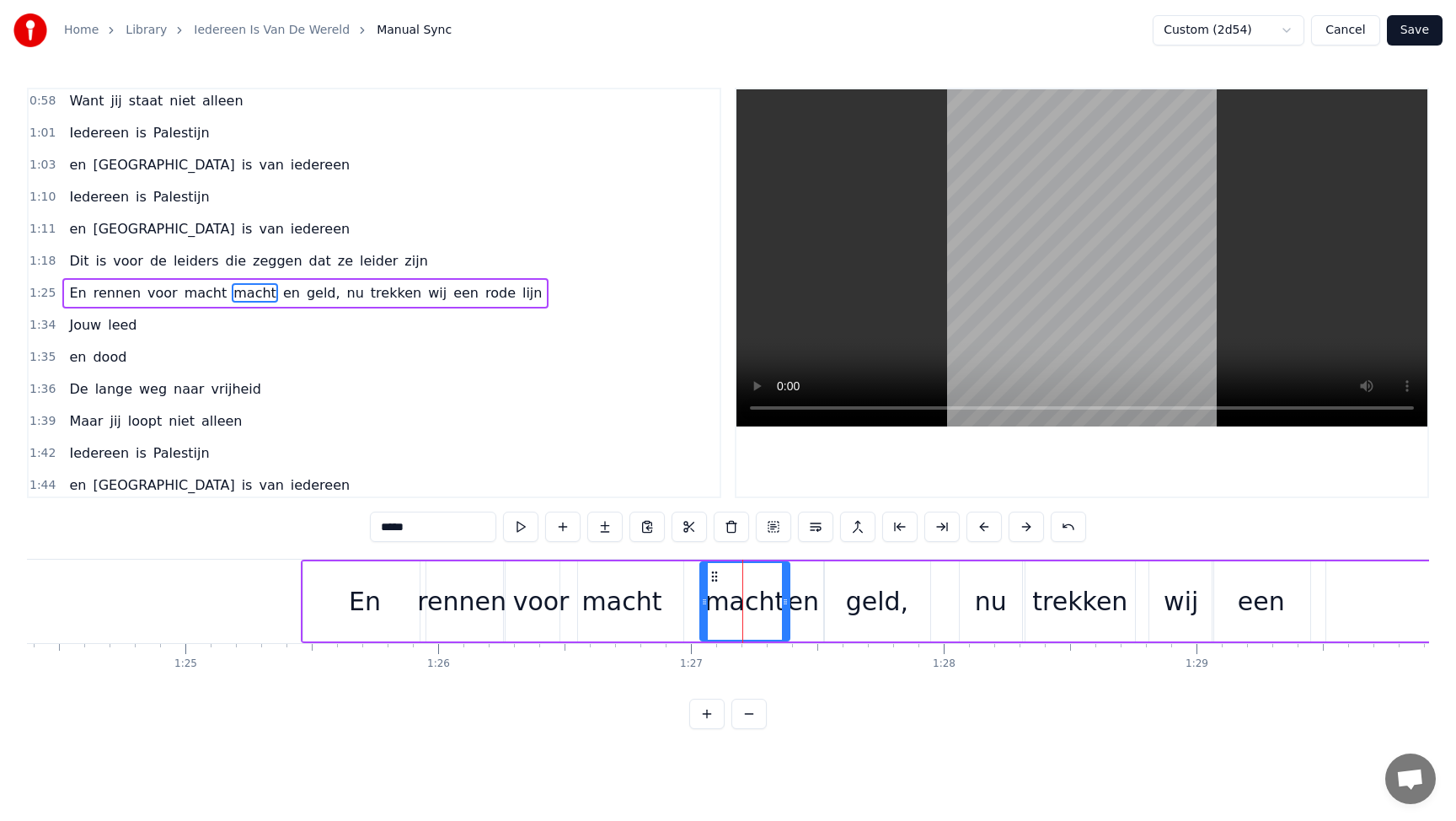
click at [644, 604] on div "macht" at bounding box center [622, 601] width 80 height 38
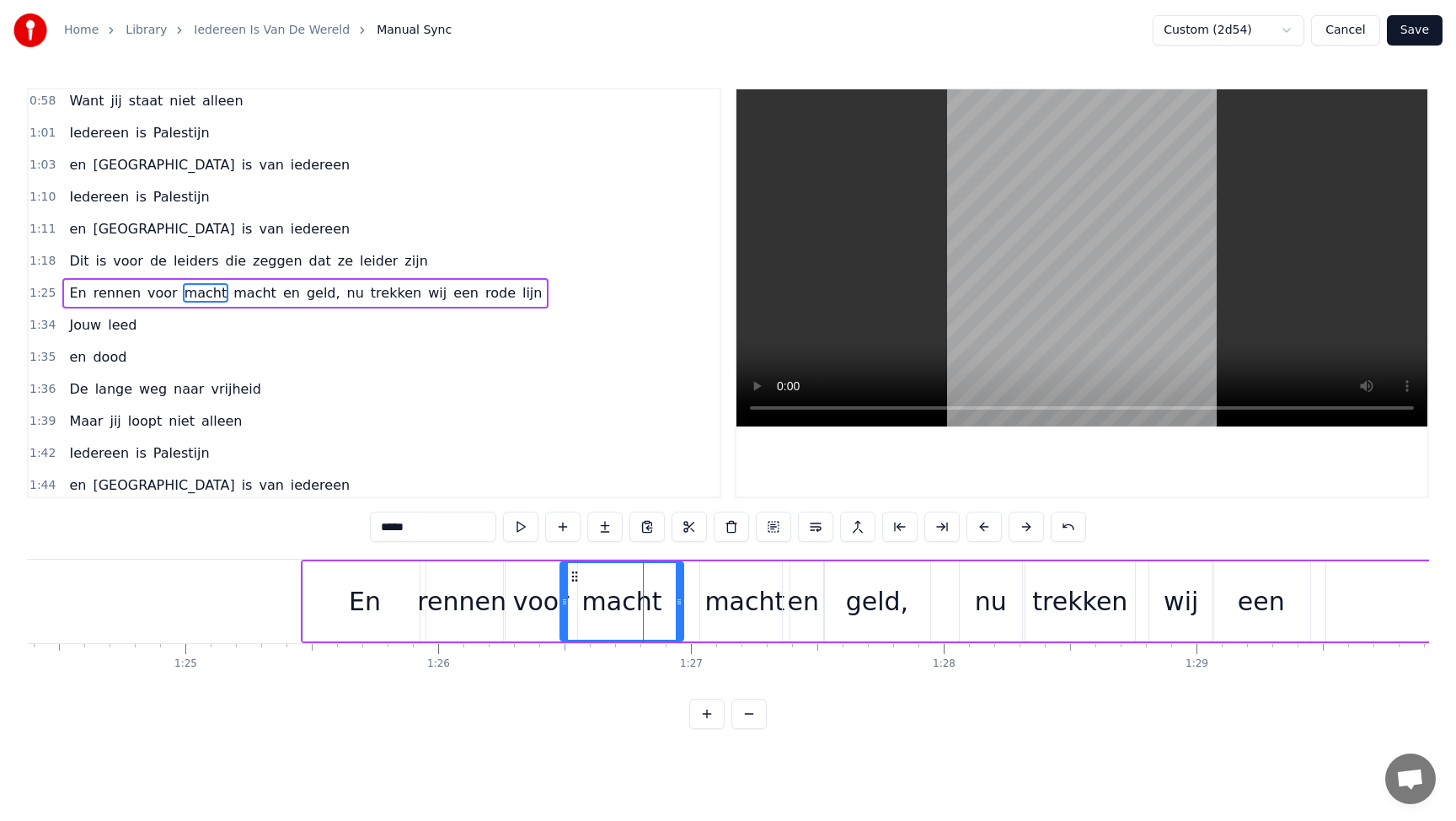
drag, startPoint x: 436, startPoint y: 530, endPoint x: 316, endPoint y: 513, distance: 121.2
click at [353, 526] on div "0:21 Dit is voor de kinderen uit [GEOGRAPHIC_DATA] en Soedan 0:29 Die sterven v…" at bounding box center [728, 408] width 1402 height 642
click at [755, 602] on div "macht" at bounding box center [744, 601] width 80 height 38
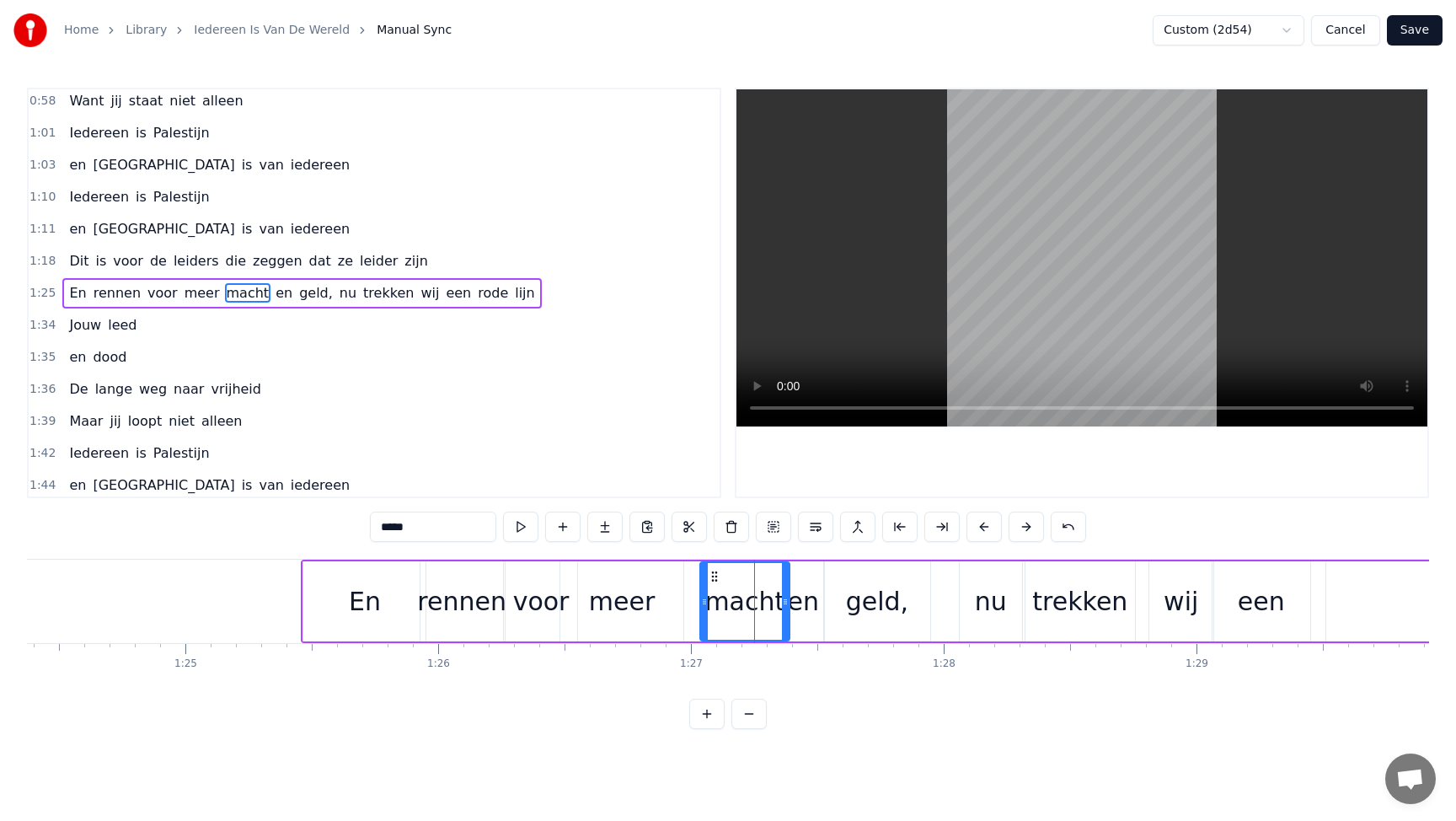
click at [823, 599] on div "geld," at bounding box center [877, 601] width 108 height 80
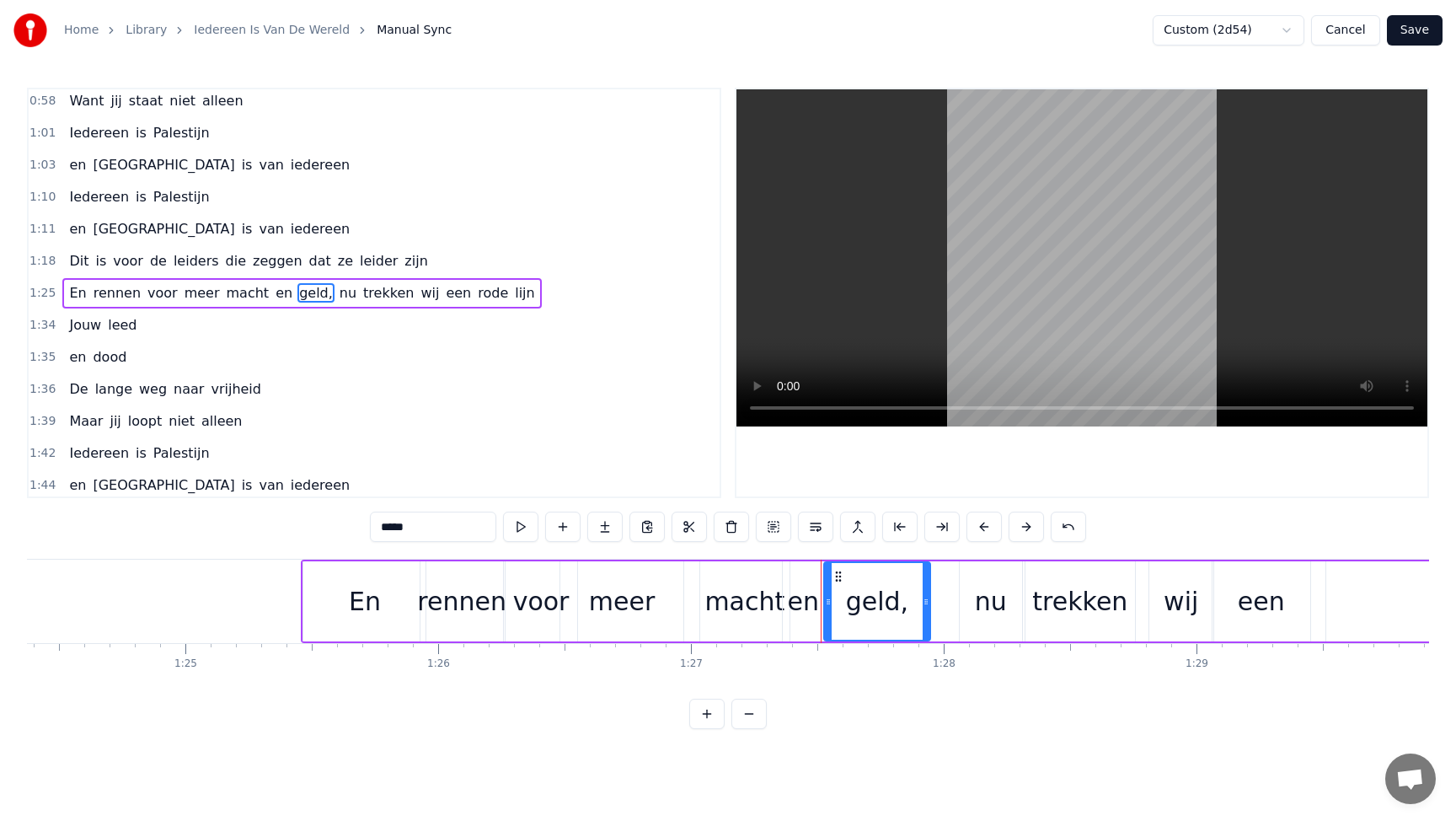
click at [807, 604] on div "en" at bounding box center [802, 601] width 31 height 38
click at [877, 608] on div "geld," at bounding box center [876, 601] width 63 height 38
click at [808, 606] on div "en" at bounding box center [802, 601] width 31 height 38
click at [741, 601] on div "macht" at bounding box center [744, 601] width 80 height 38
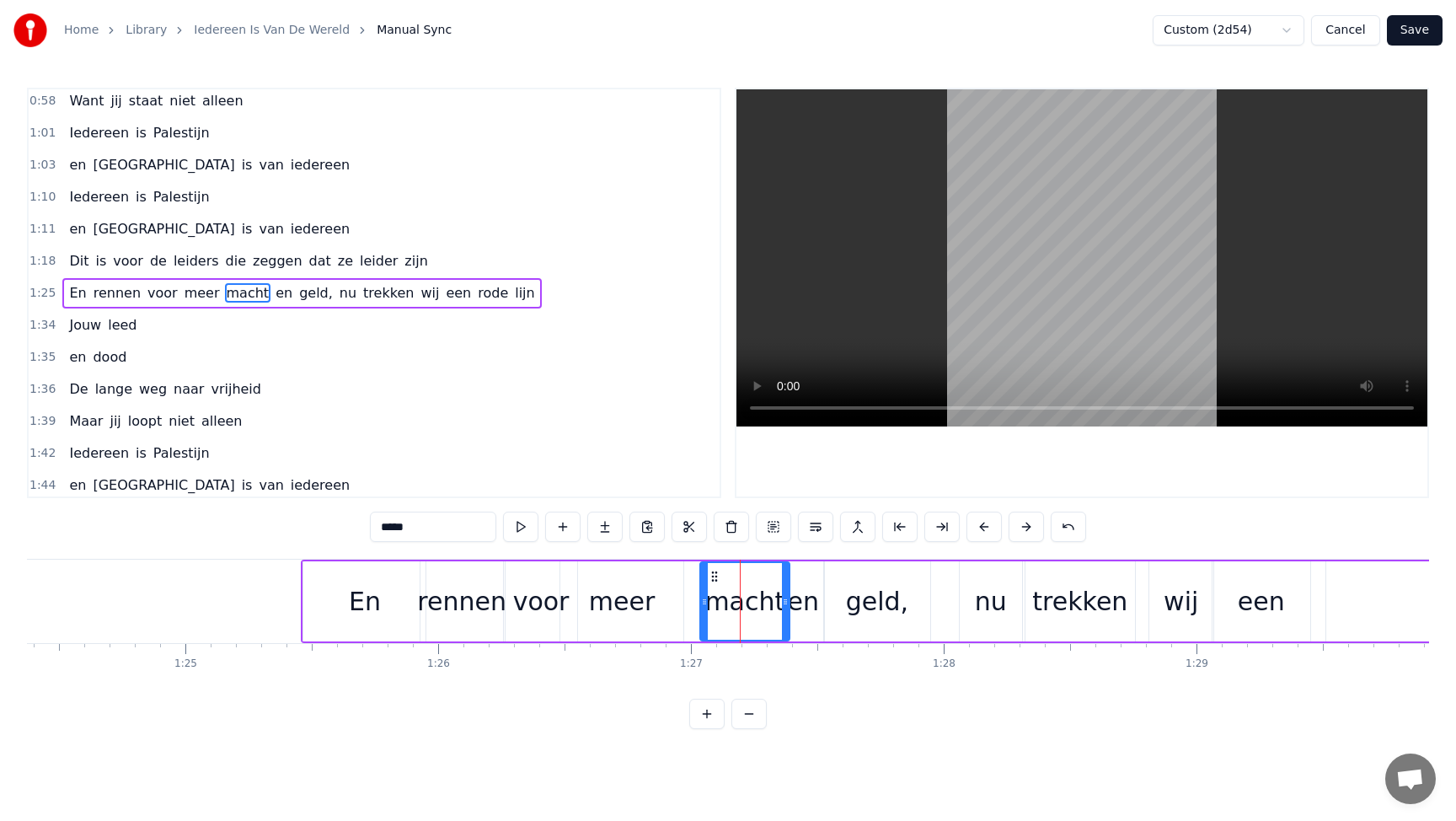
click at [651, 596] on div "meer" at bounding box center [621, 601] width 122 height 80
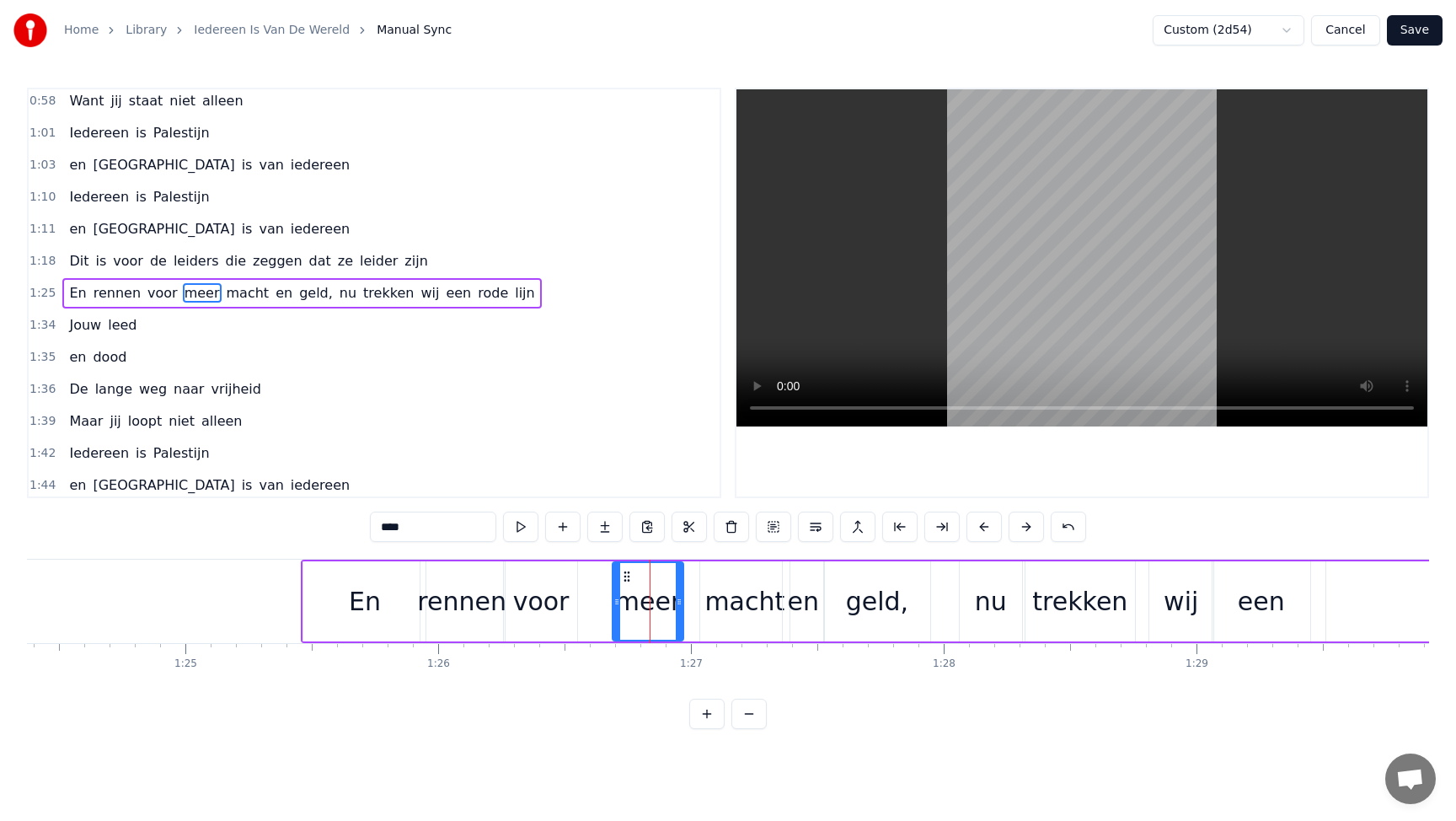
drag, startPoint x: 564, startPoint y: 599, endPoint x: 620, endPoint y: 600, distance: 56.0
click at [620, 600] on icon at bounding box center [617, 601] width 7 height 13
drag, startPoint x: 631, startPoint y: 577, endPoint x: 659, endPoint y: 578, distance: 28.0
click at [659, 578] on icon at bounding box center [659, 576] width 13 height 13
click at [533, 605] on div "voor" at bounding box center [542, 601] width 57 height 38
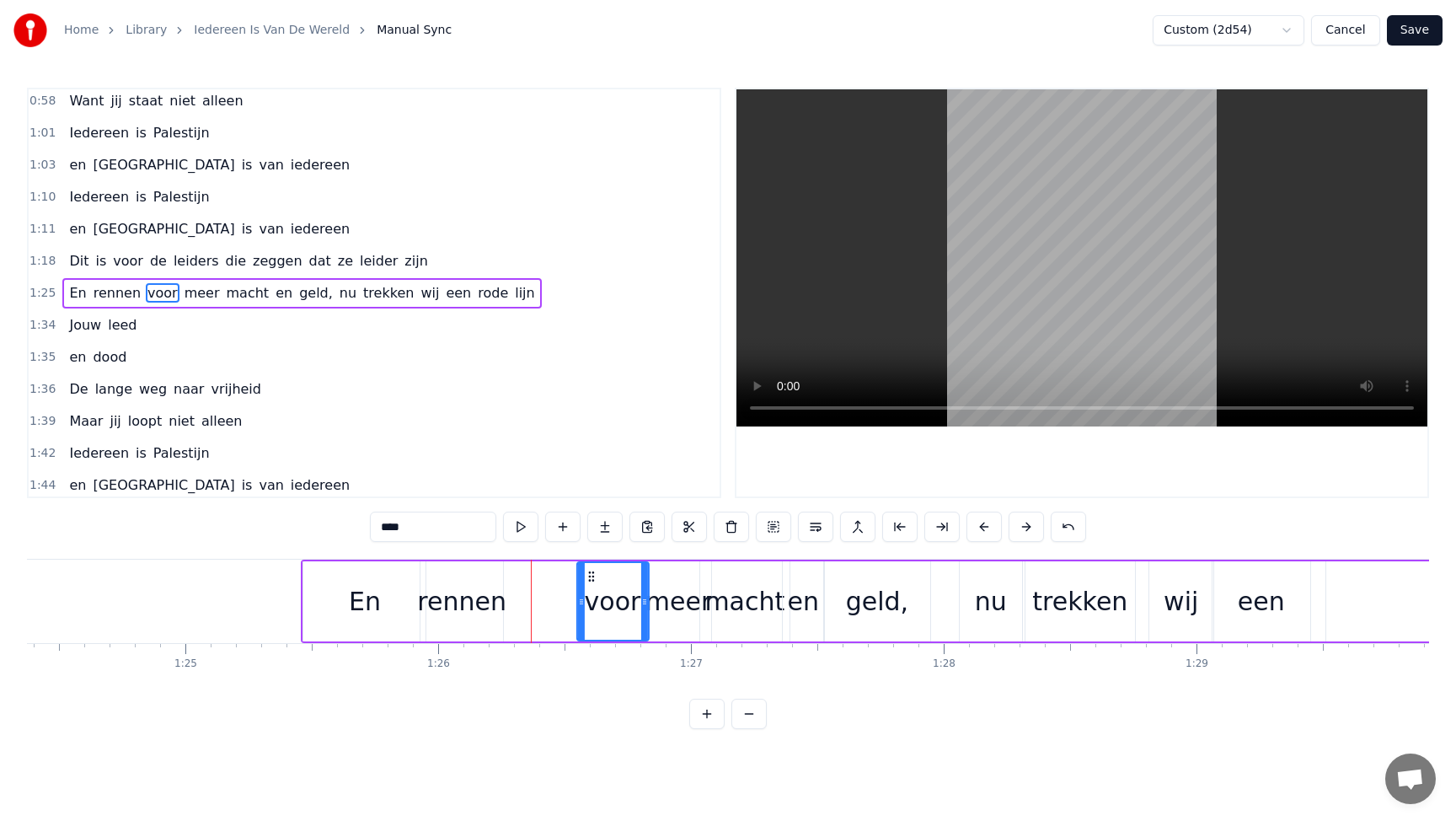
drag, startPoint x: 518, startPoint y: 578, endPoint x: 589, endPoint y: 579, distance: 71.0
click at [589, 579] on icon at bounding box center [590, 576] width 13 height 13
click at [459, 602] on div "rennen" at bounding box center [461, 601] width 89 height 38
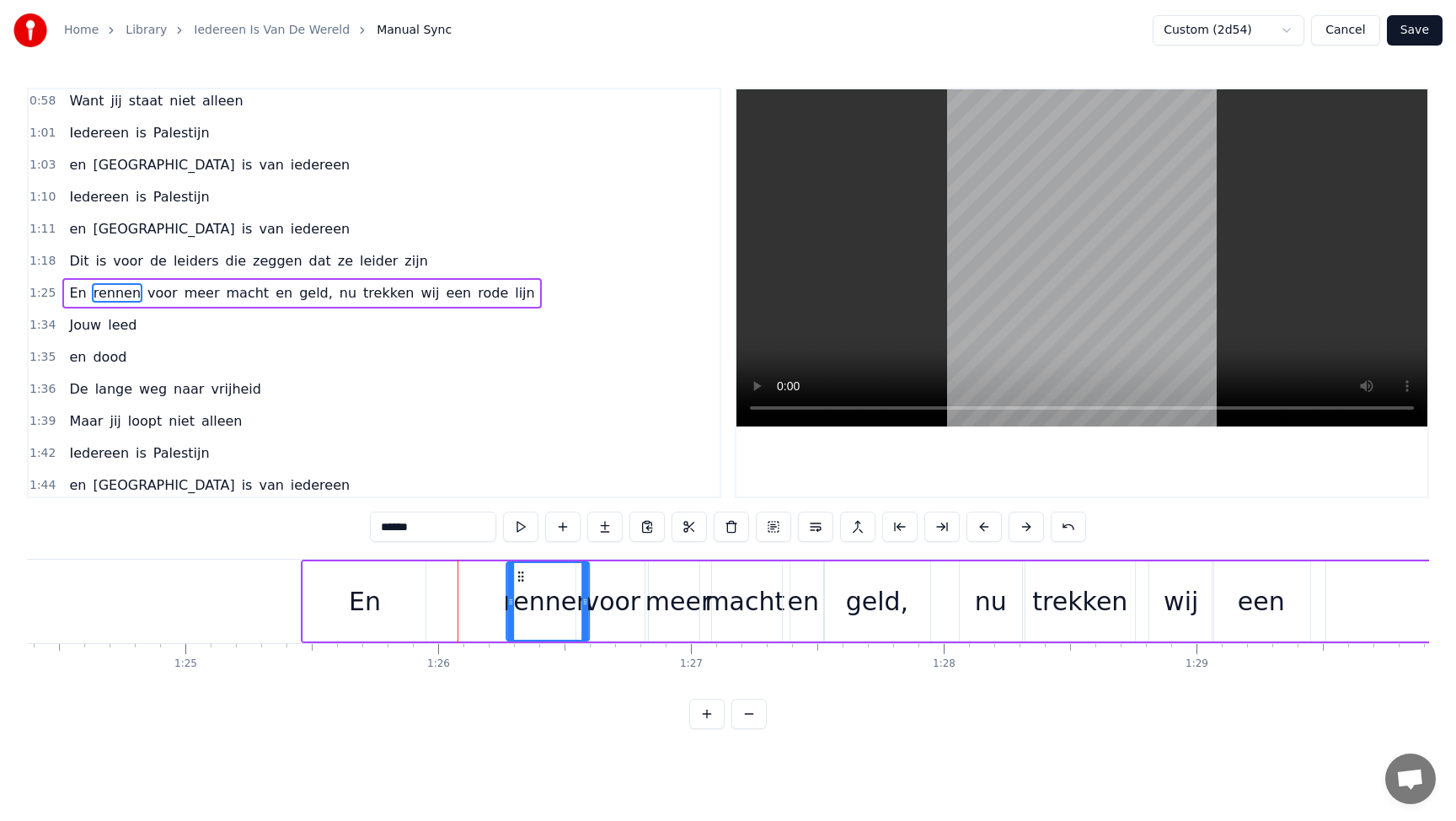
drag, startPoint x: 434, startPoint y: 574, endPoint x: 519, endPoint y: 584, distance: 85.6
click at [519, 584] on div "rennen" at bounding box center [548, 601] width 81 height 77
click at [356, 592] on div "En" at bounding box center [365, 601] width 32 height 38
type input "**"
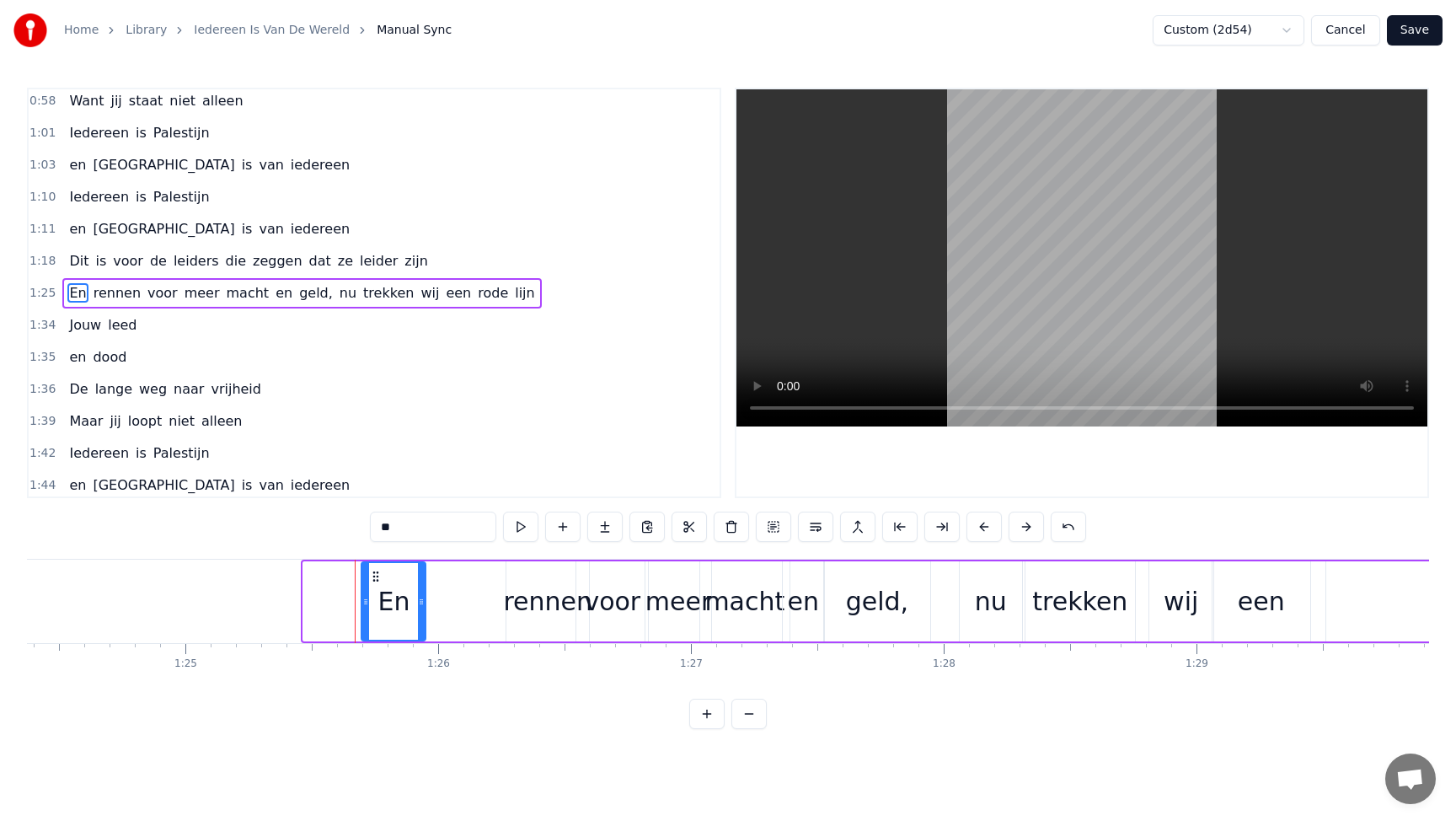
drag, startPoint x: 316, startPoint y: 594, endPoint x: 366, endPoint y: 596, distance: 50.0
click at [366, 596] on icon at bounding box center [366, 601] width 7 height 13
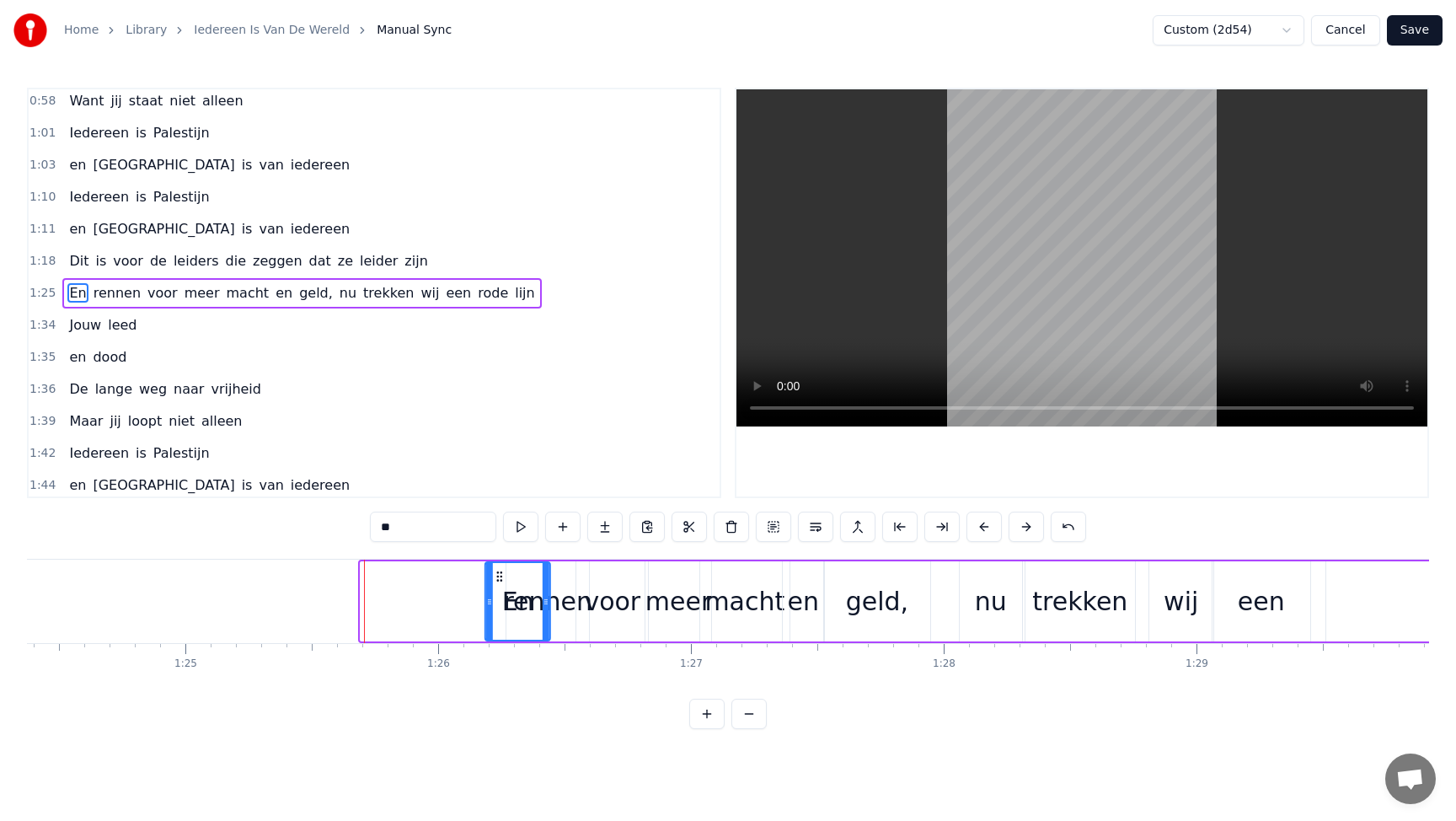
drag, startPoint x: 375, startPoint y: 578, endPoint x: 499, endPoint y: 578, distance: 124.0
click at [499, 578] on icon at bounding box center [499, 576] width 13 height 13
drag, startPoint x: 567, startPoint y: 607, endPoint x: 590, endPoint y: 605, distance: 23.1
click at [590, 605] on div "En rennen voor meer macht en geld, nu trekken wij een rode lijn" at bounding box center [1218, 601] width 1472 height 83
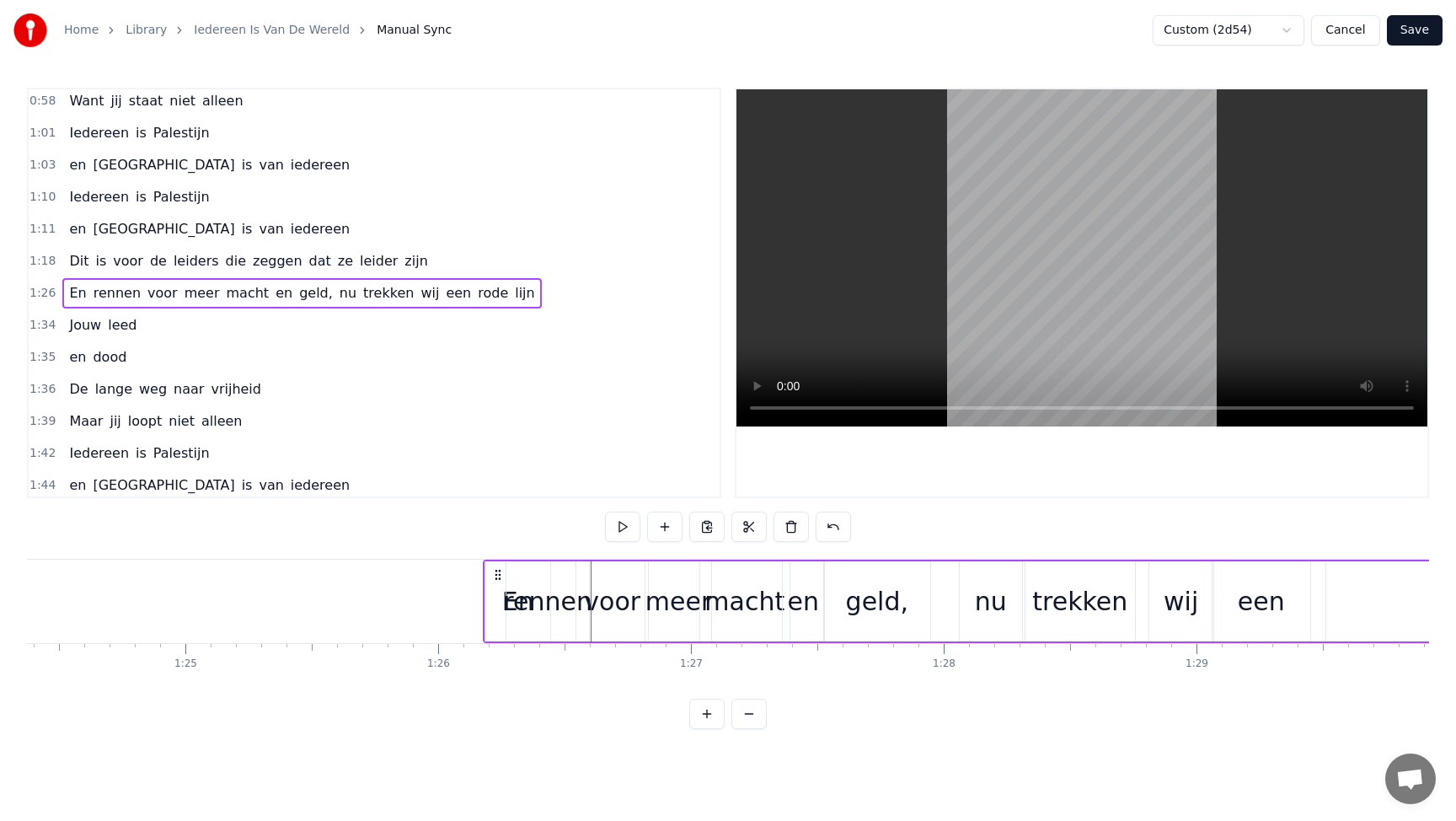
click at [570, 602] on div "rennen" at bounding box center [547, 601] width 89 height 38
drag, startPoint x: 511, startPoint y: 583, endPoint x: 546, endPoint y: 584, distance: 35.0
click at [546, 584] on div at bounding box center [546, 601] width 7 height 77
click at [618, 599] on div "voor" at bounding box center [612, 601] width 57 height 38
drag, startPoint x: 584, startPoint y: 605, endPoint x: 598, endPoint y: 608, distance: 14.3
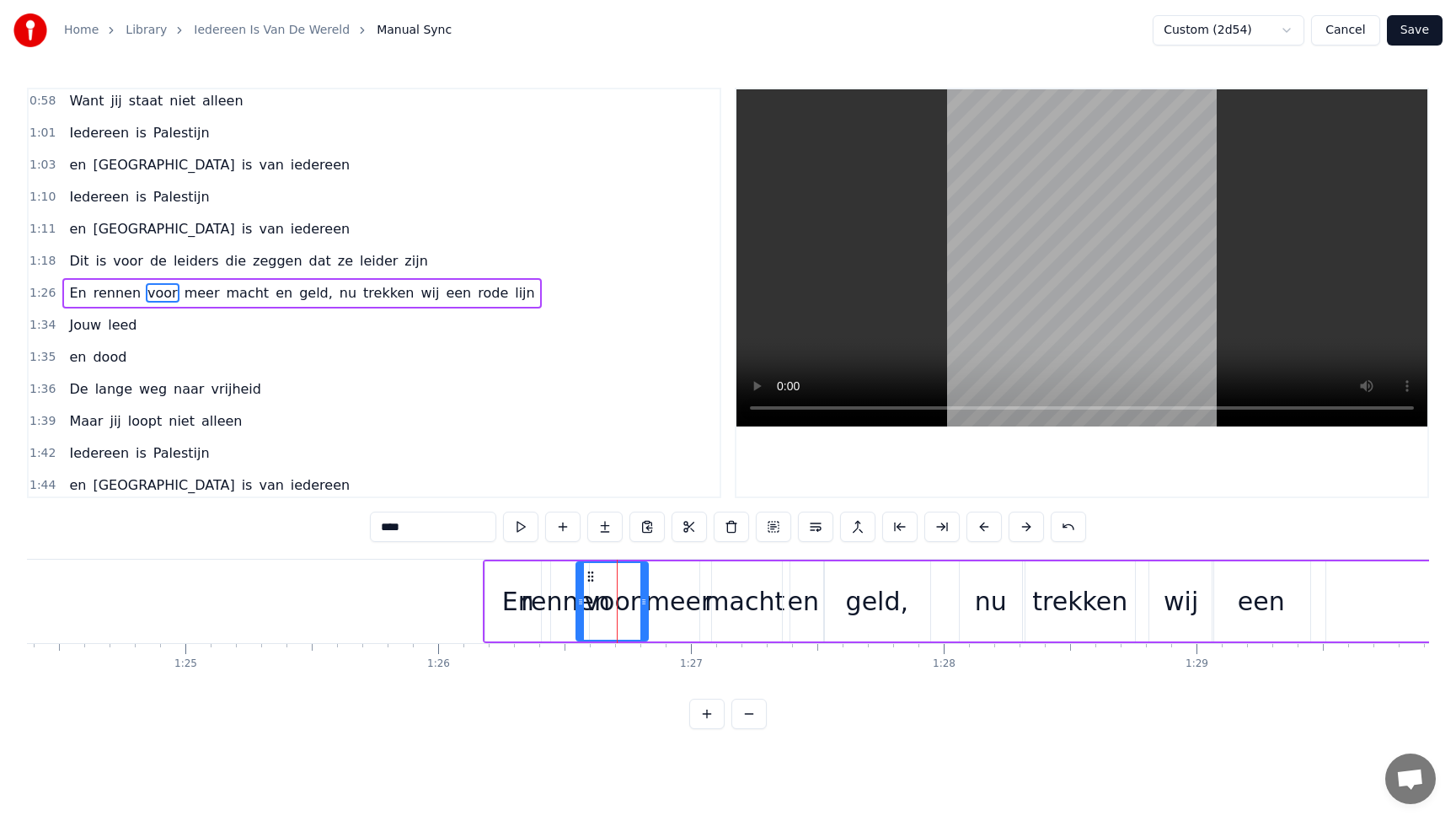
click at [604, 608] on div "voor" at bounding box center [611, 601] width 70 height 77
drag, startPoint x: 583, startPoint y: 606, endPoint x: 610, endPoint y: 606, distance: 27.0
click at [610, 606] on icon at bounding box center [610, 601] width 7 height 13
click at [678, 604] on div "meer" at bounding box center [678, 601] width 65 height 38
click at [801, 609] on div "en" at bounding box center [802, 601] width 31 height 38
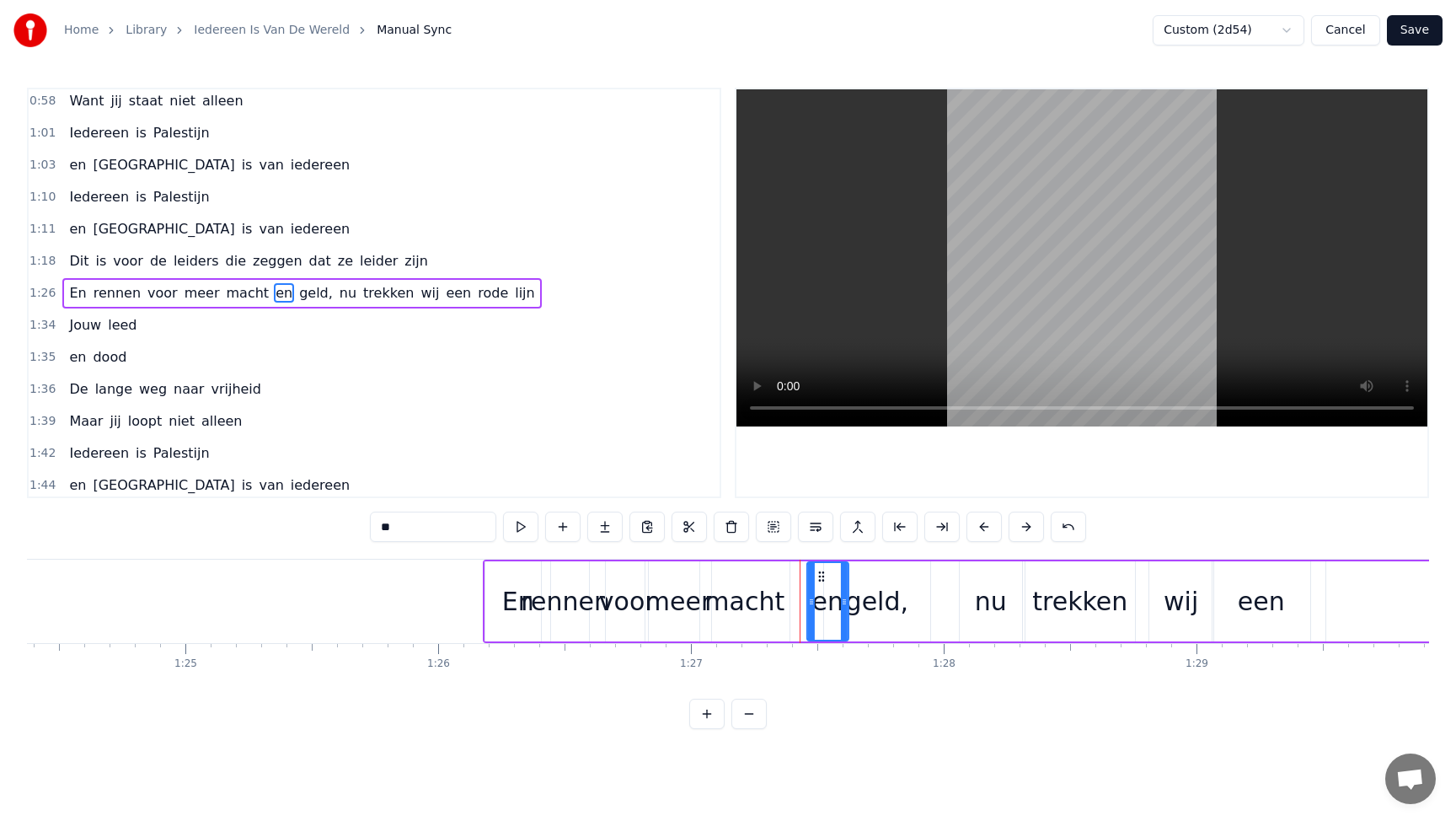
drag, startPoint x: 794, startPoint y: 574, endPoint x: 818, endPoint y: 574, distance: 24.0
click at [818, 574] on icon at bounding box center [821, 576] width 13 height 13
click at [884, 600] on div "geld," at bounding box center [876, 601] width 63 height 38
drag, startPoint x: 830, startPoint y: 596, endPoint x: 873, endPoint y: 594, distance: 43.0
click at [873, 595] on icon at bounding box center [874, 601] width 7 height 13
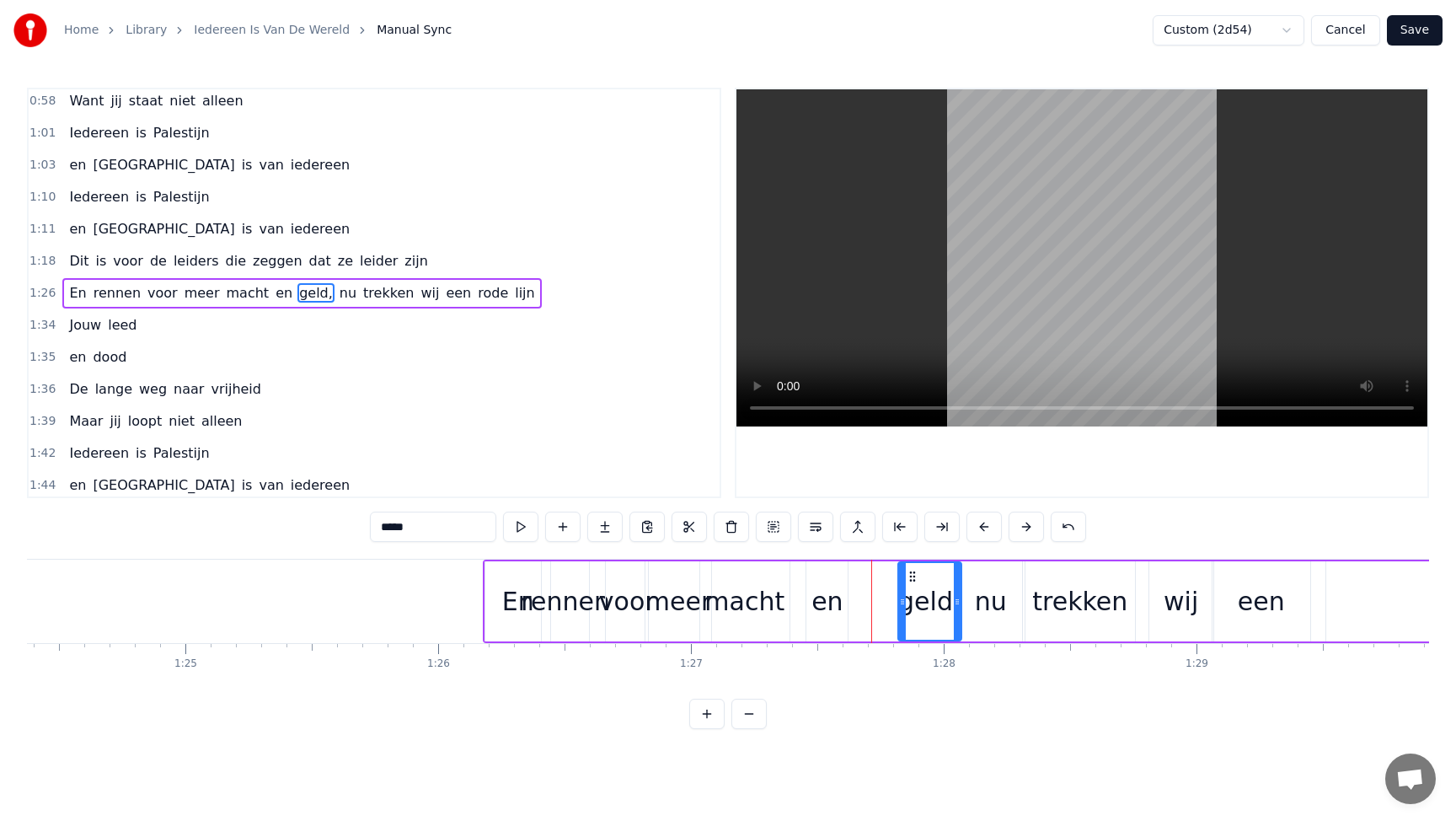
drag, startPoint x: 880, startPoint y: 576, endPoint x: 912, endPoint y: 576, distance: 32.0
click at [912, 576] on icon at bounding box center [912, 576] width 13 height 13
drag, startPoint x: 901, startPoint y: 599, endPoint x: 884, endPoint y: 599, distance: 17.0
click at [884, 599] on circle at bounding box center [884, 599] width 1 height 1
click at [824, 607] on div "en" at bounding box center [826, 601] width 31 height 38
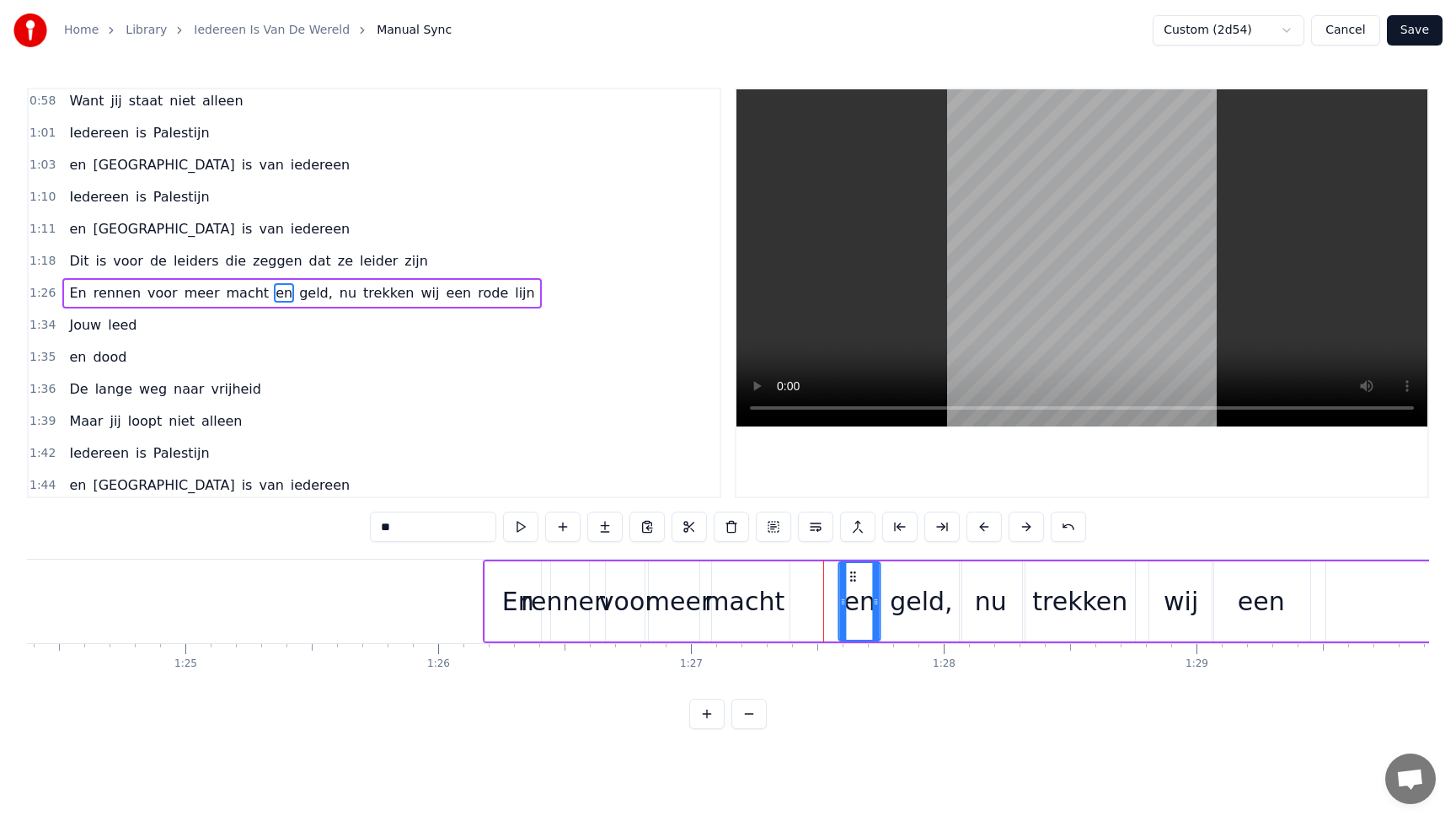
drag, startPoint x: 827, startPoint y: 573, endPoint x: 852, endPoint y: 574, distance: 25.0
click at [852, 574] on icon at bounding box center [853, 576] width 13 height 13
click at [759, 603] on div "macht" at bounding box center [744, 601] width 80 height 38
drag, startPoint x: 710, startPoint y: 574, endPoint x: 766, endPoint y: 580, distance: 56.3
click at [766, 580] on icon at bounding box center [770, 576] width 13 height 13
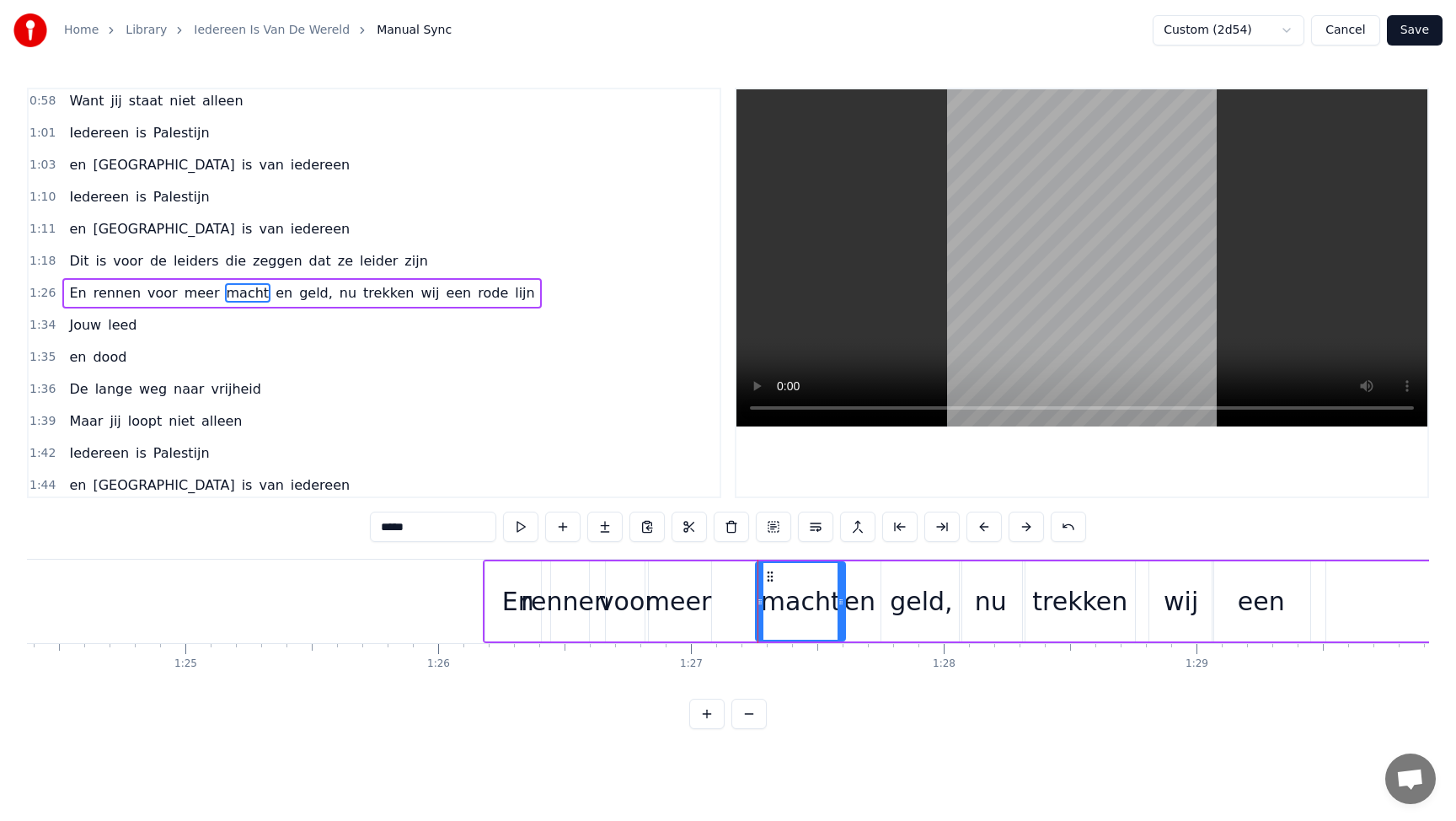
click at [647, 608] on div "meer" at bounding box center [678, 601] width 65 height 80
drag, startPoint x: 660, startPoint y: 577, endPoint x: 710, endPoint y: 574, distance: 50.1
click at [710, 574] on icon at bounding box center [709, 576] width 13 height 13
click at [626, 604] on div "voor" at bounding box center [627, 601] width 57 height 38
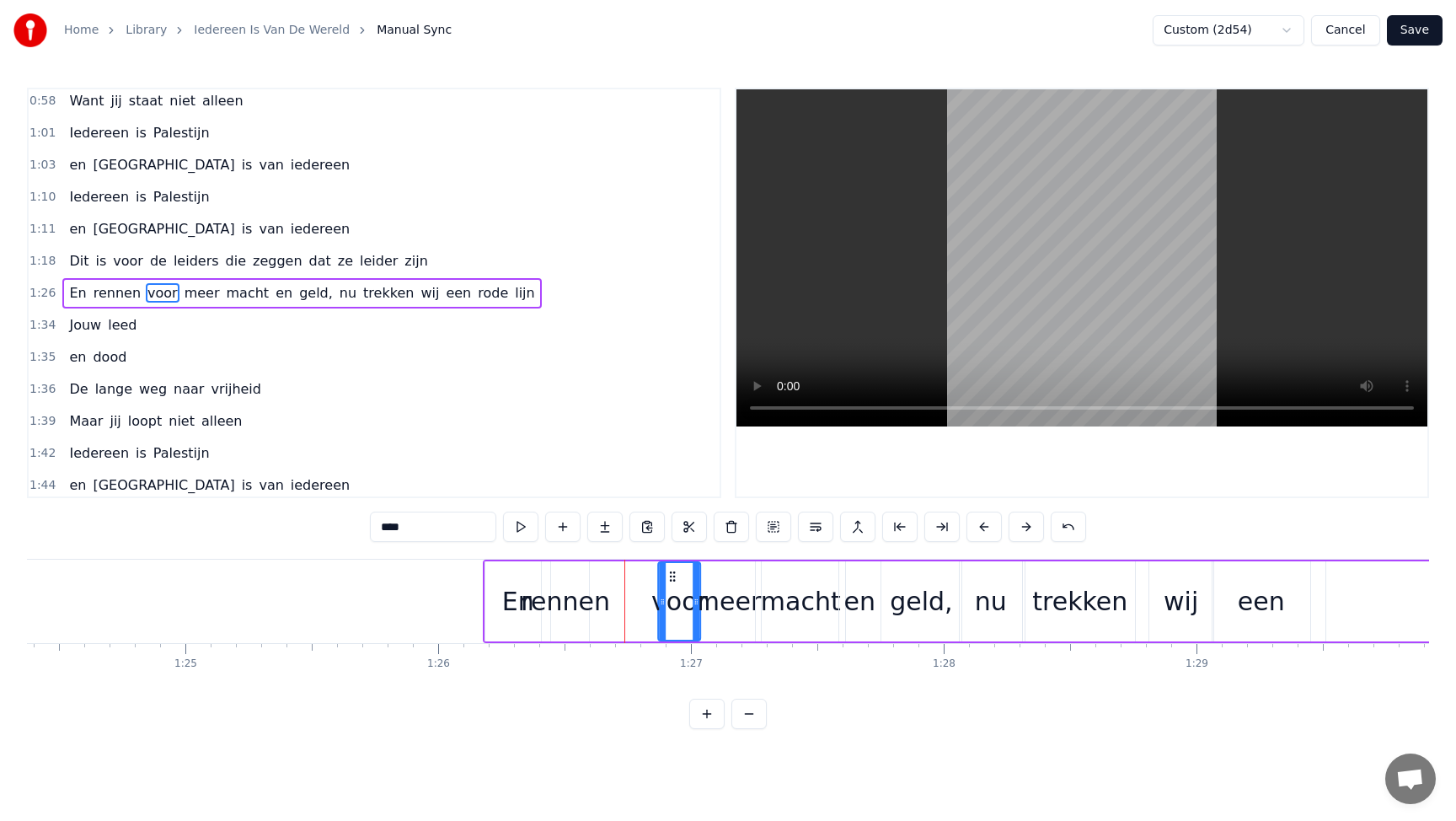
drag, startPoint x: 622, startPoint y: 574, endPoint x: 673, endPoint y: 571, distance: 51.1
click at [673, 571] on icon at bounding box center [671, 576] width 13 height 13
click at [582, 590] on div "rennen" at bounding box center [565, 601] width 89 height 38
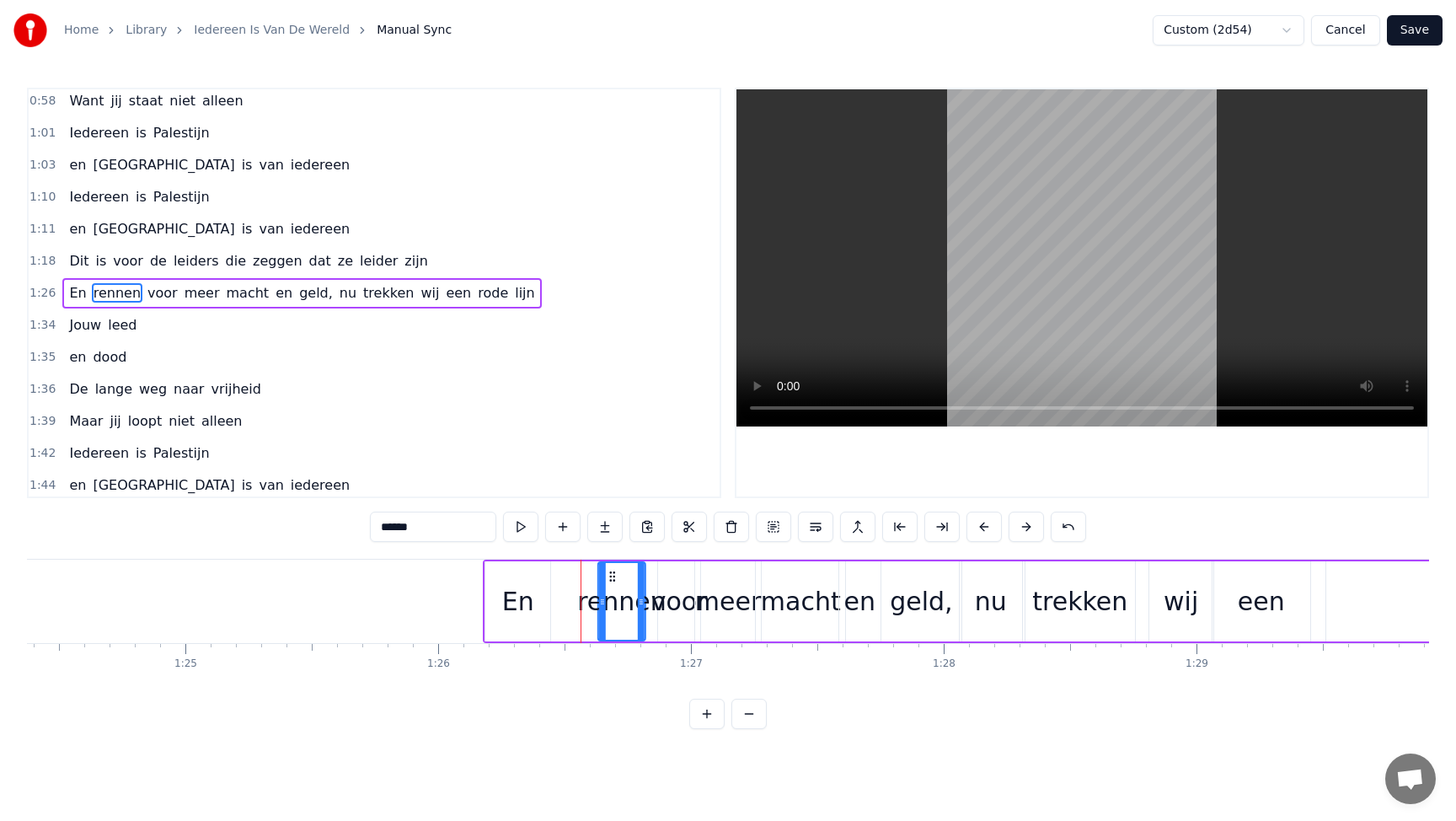
drag, startPoint x: 555, startPoint y: 573, endPoint x: 611, endPoint y: 571, distance: 56.0
click at [611, 571] on icon at bounding box center [612, 576] width 13 height 13
click at [604, 572] on circle at bounding box center [603, 572] width 1 height 1
click at [523, 603] on div "En" at bounding box center [518, 601] width 32 height 38
type input "**"
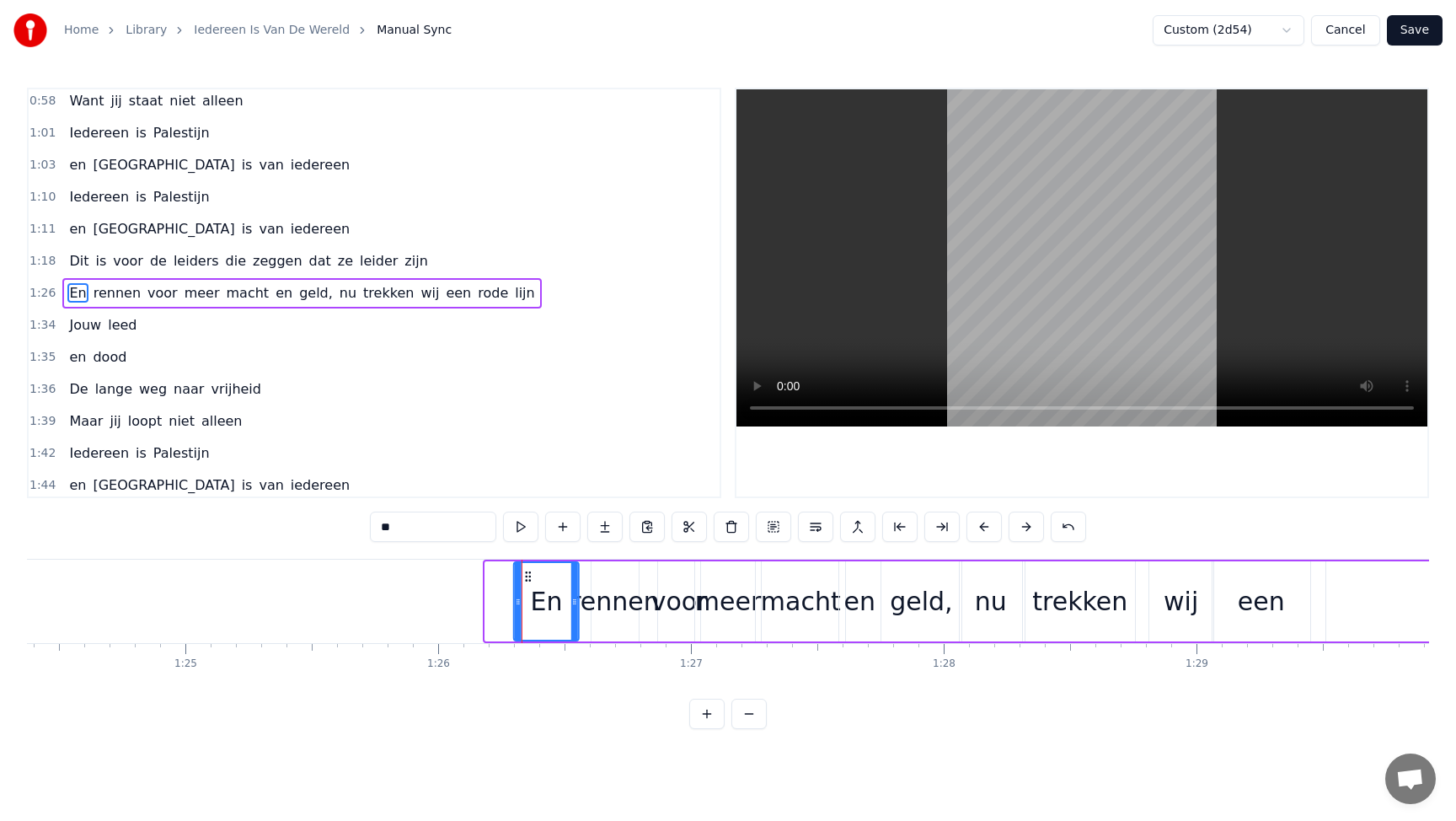
drag, startPoint x: 496, startPoint y: 574, endPoint x: 523, endPoint y: 573, distance: 27.0
click at [523, 573] on icon at bounding box center [527, 576] width 13 height 13
click at [1423, 31] on button "Save" at bounding box center [1414, 30] width 56 height 30
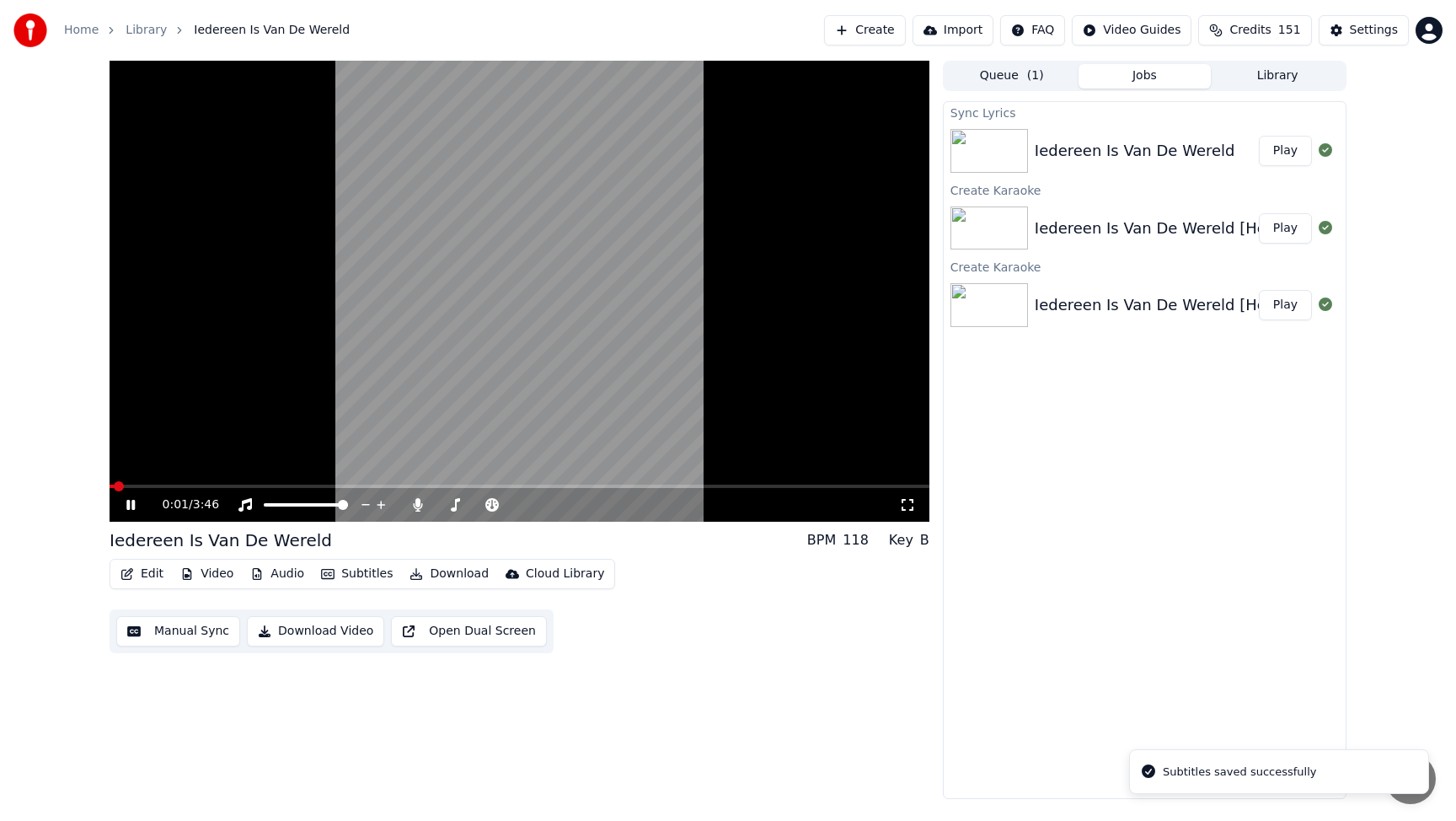
click at [190, 489] on div "0:01 / 3:46" at bounding box center [519, 505] width 820 height 34
click at [193, 486] on span at bounding box center [519, 486] width 820 height 4
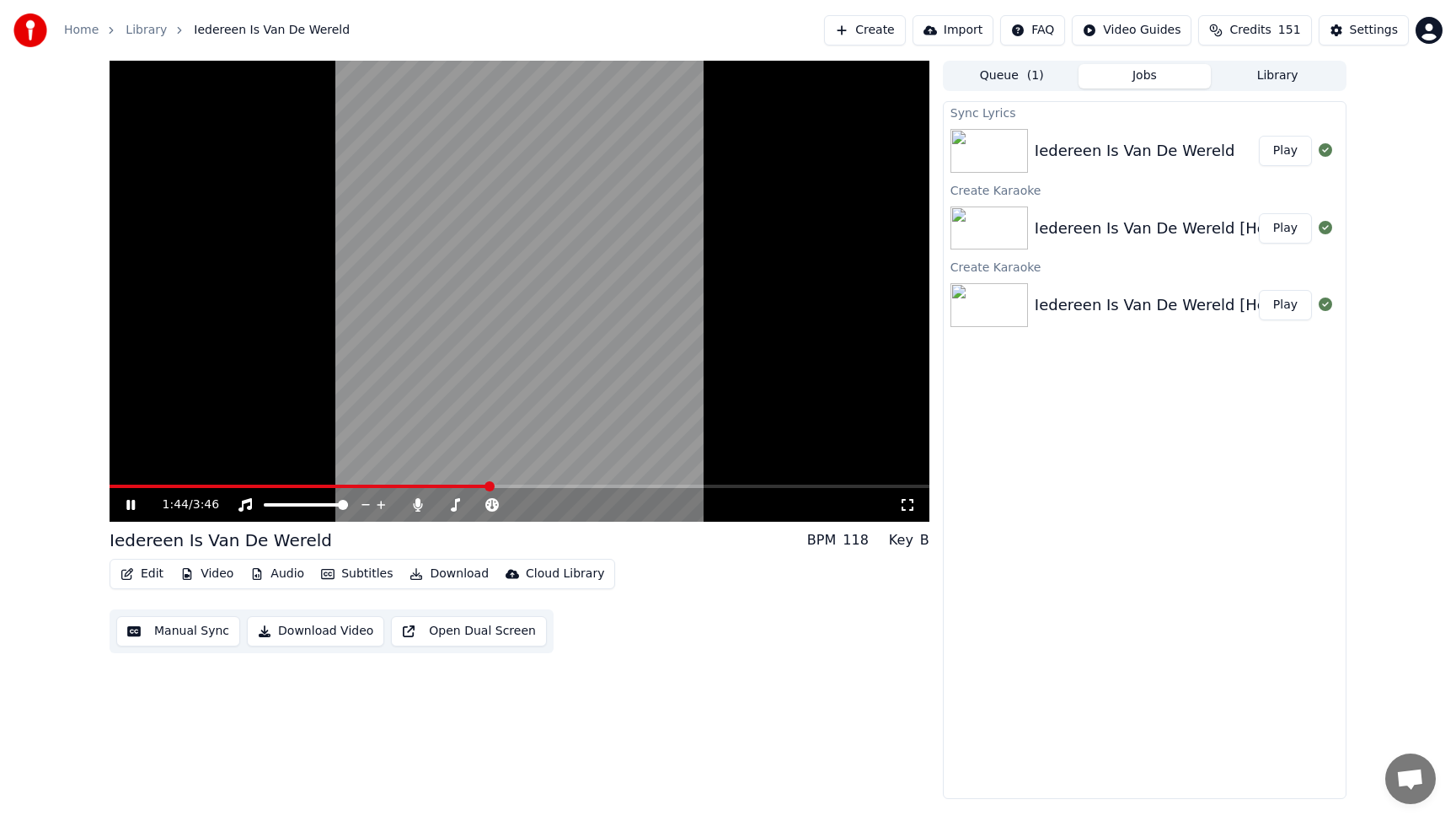
click at [420, 485] on span at bounding box center [299, 486] width 379 height 4
click at [337, 485] on span at bounding box center [267, 486] width 315 height 4
click at [365, 485] on span at bounding box center [519, 486] width 820 height 4
click at [382, 483] on video at bounding box center [519, 292] width 820 height 461
click at [384, 484] on span at bounding box center [519, 486] width 820 height 4
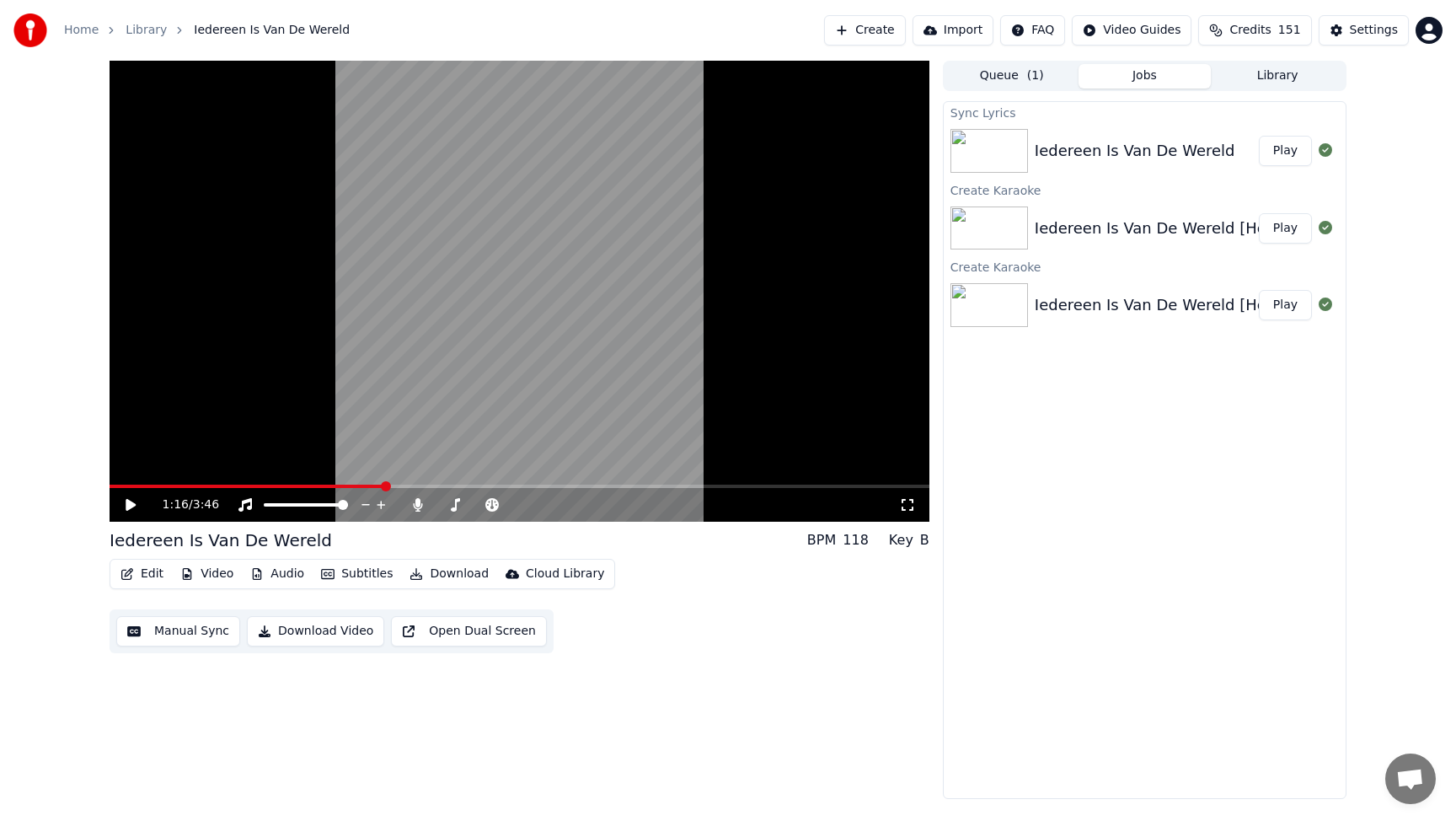
click at [125, 503] on icon at bounding box center [130, 504] width 10 height 11
click at [138, 570] on button "Edit" at bounding box center [142, 574] width 57 height 24
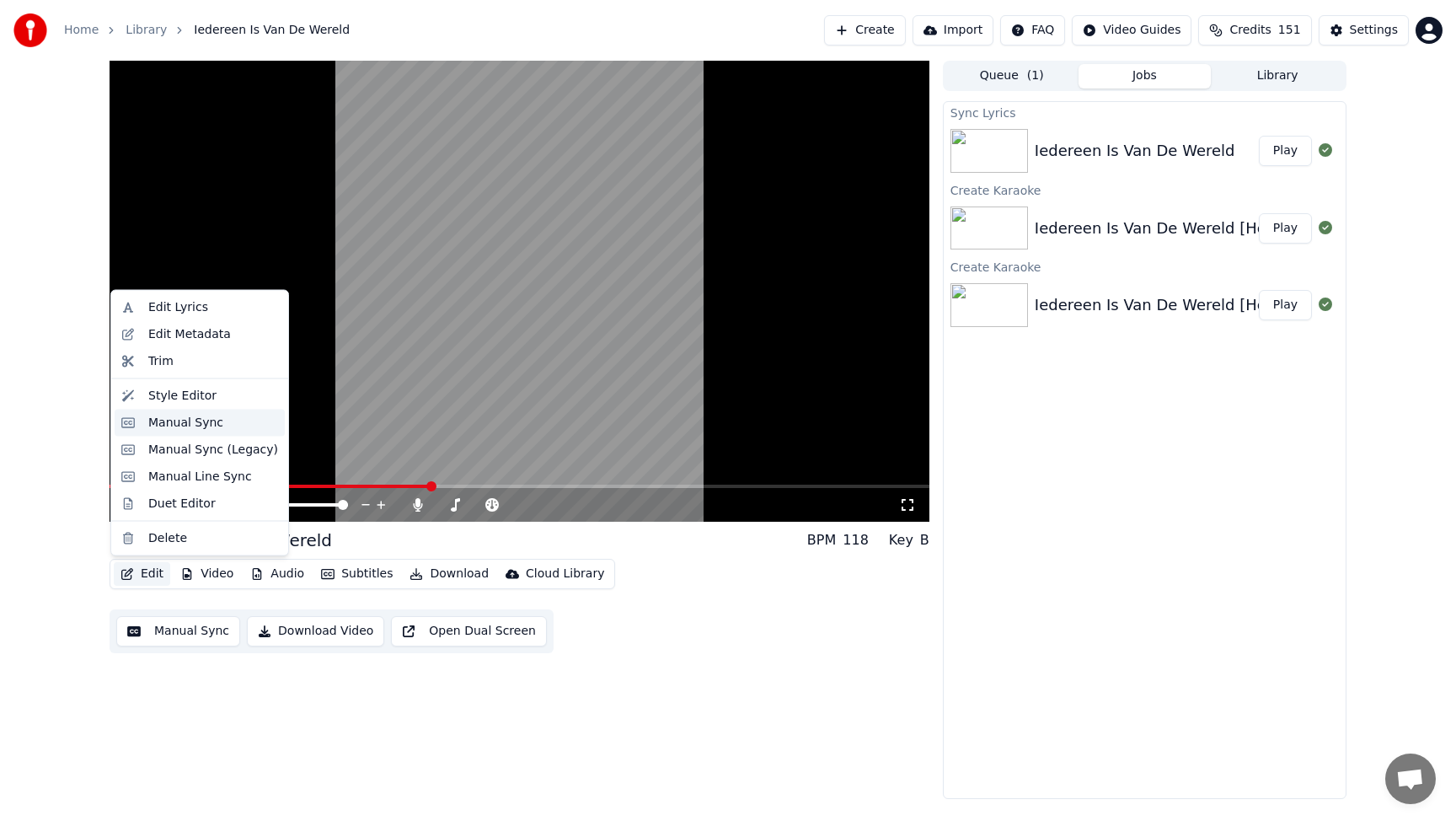
click at [176, 420] on div "Manual Sync" at bounding box center [186, 422] width 75 height 17
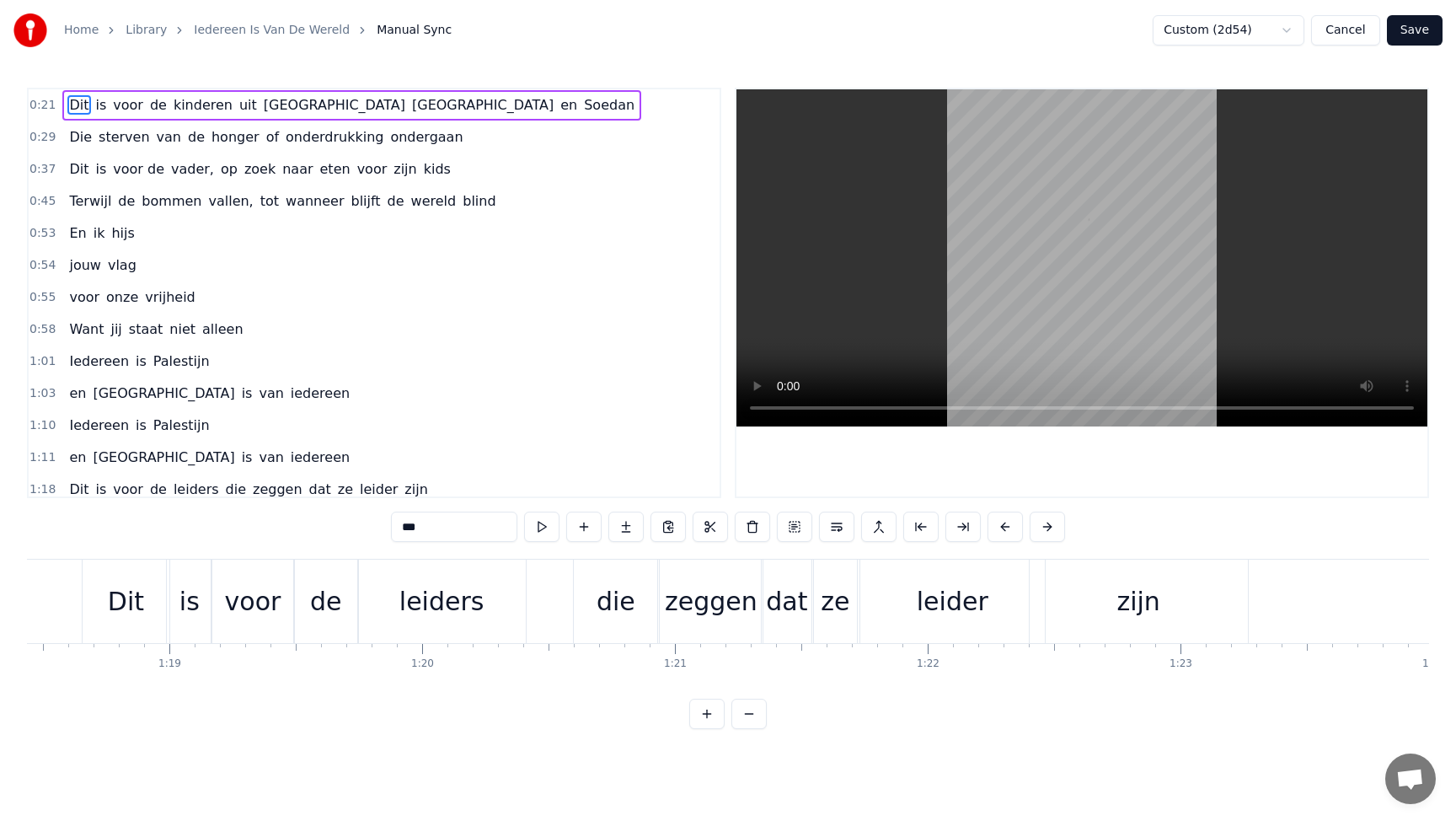
scroll to position [0, 19869]
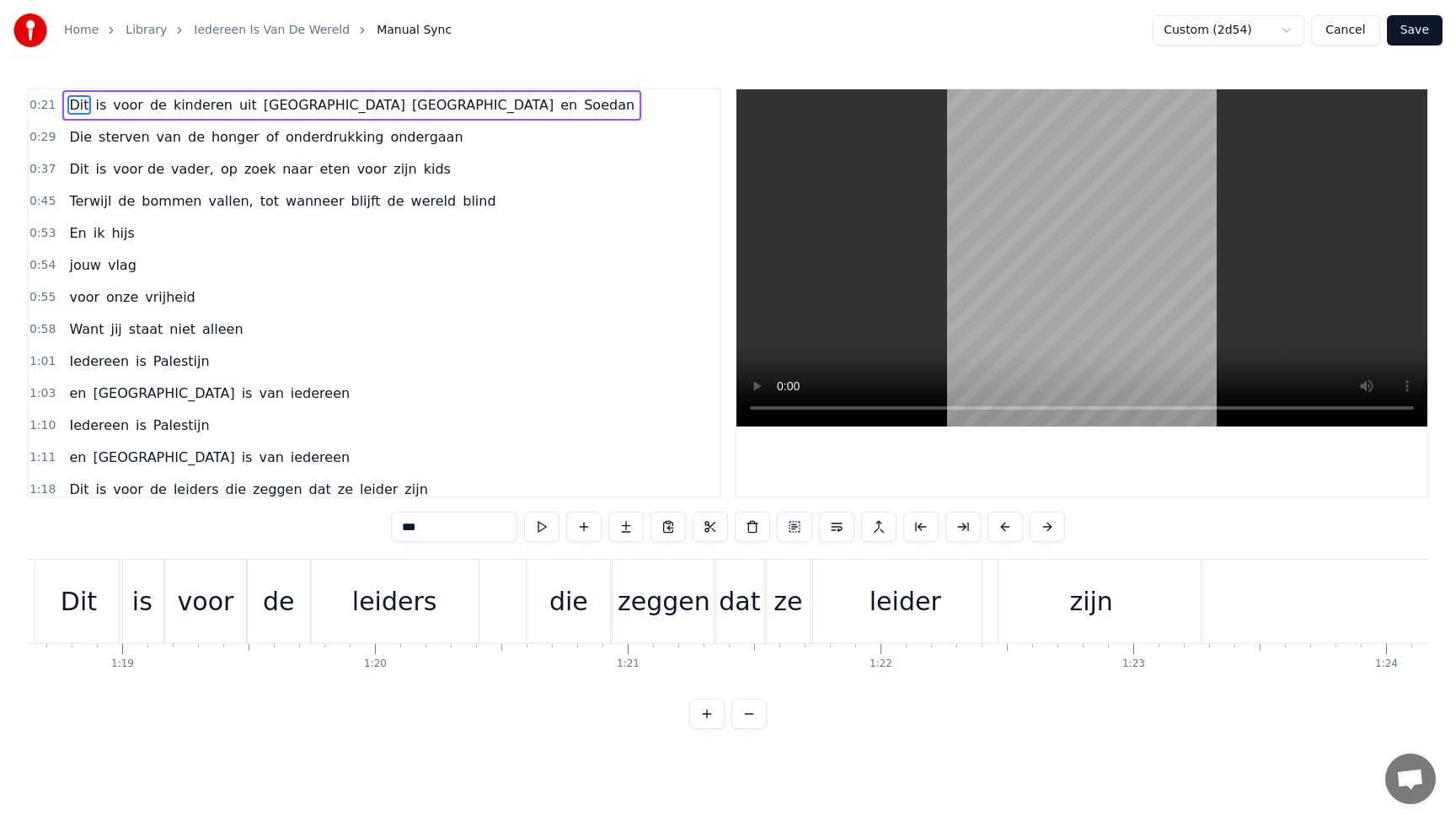
drag, startPoint x: 414, startPoint y: 607, endPoint x: 439, endPoint y: 608, distance: 25.0
click at [439, 608] on div "leiders" at bounding box center [395, 601] width 168 height 83
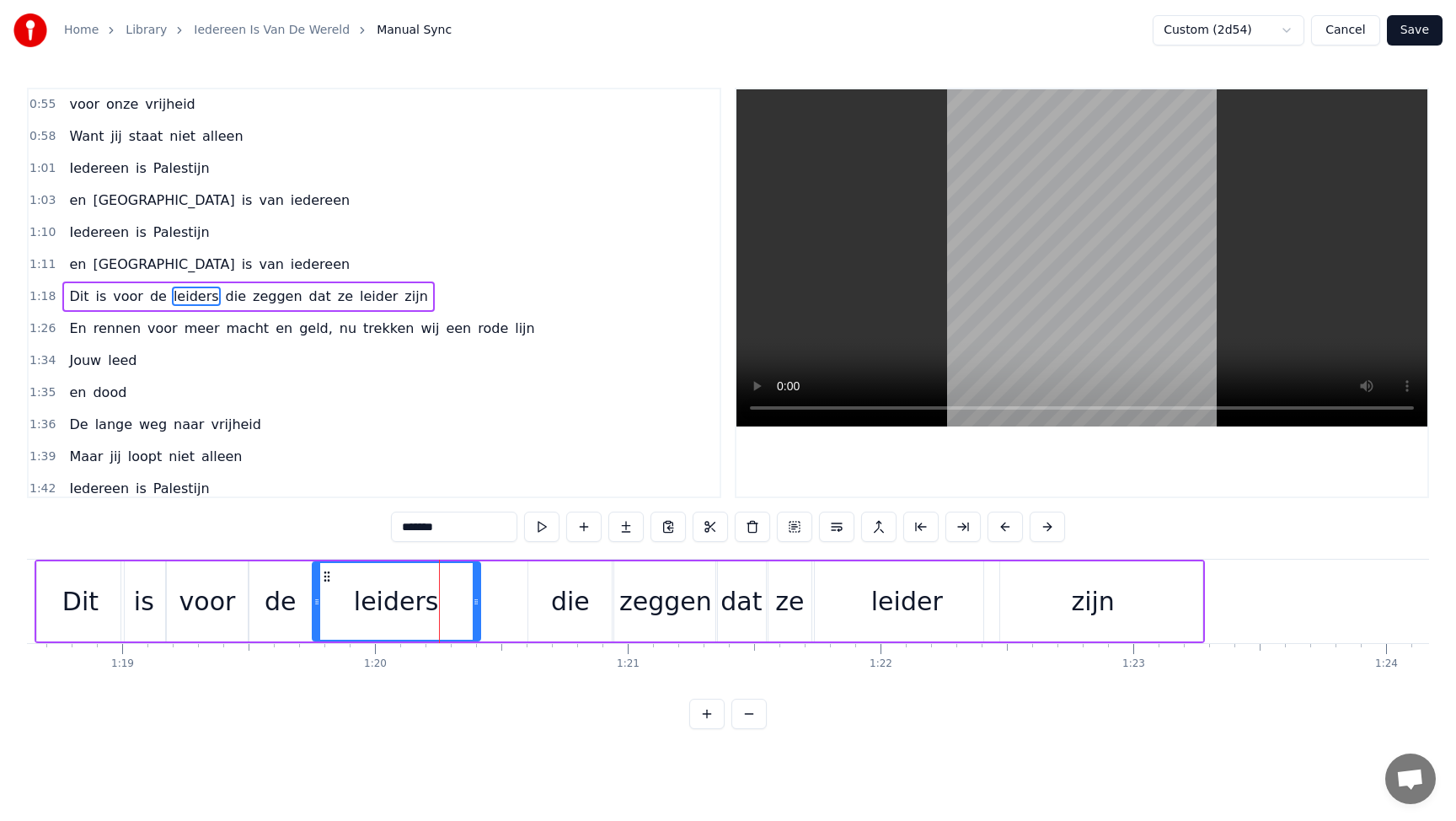
scroll to position [196, 0]
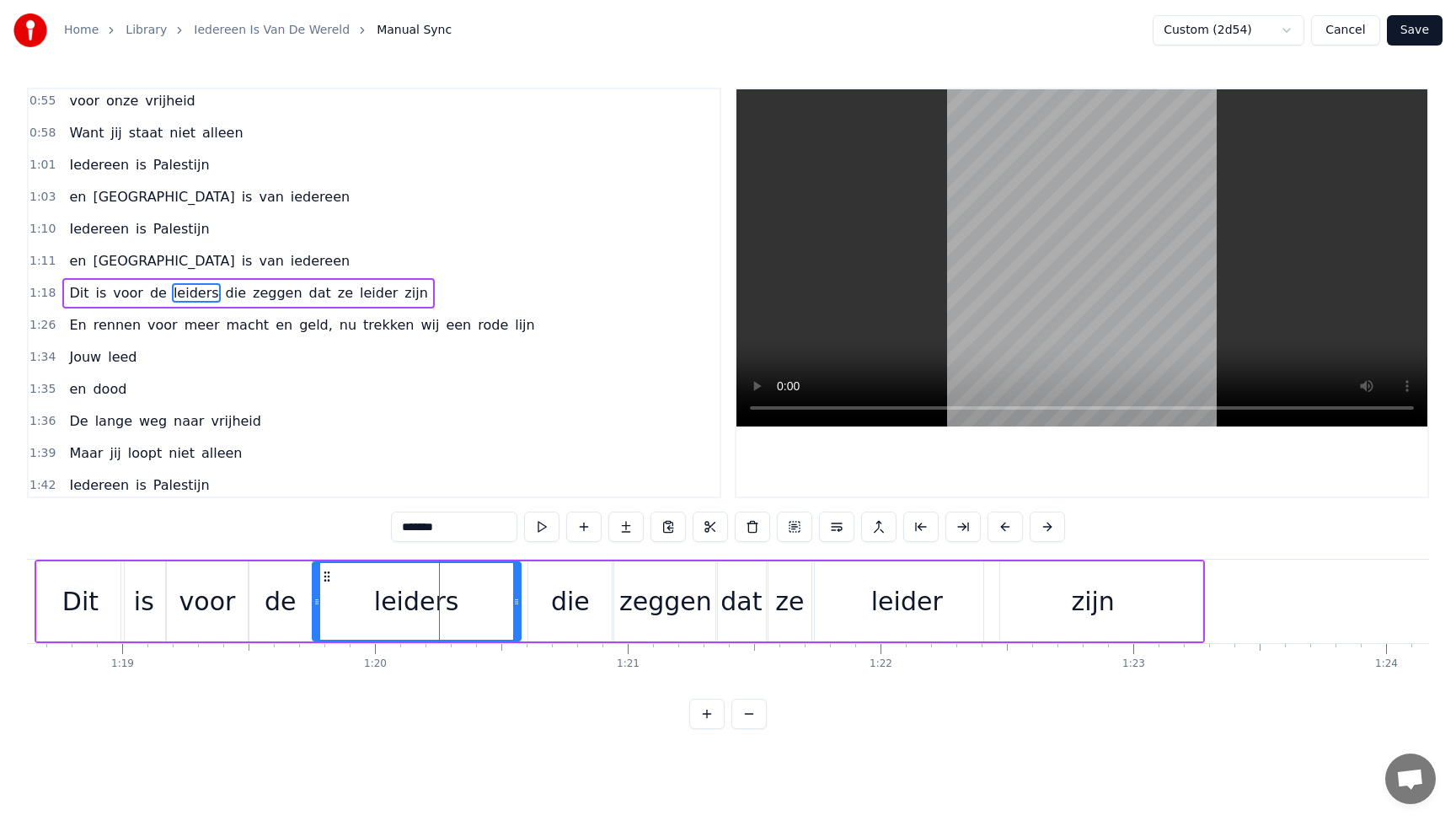
drag, startPoint x: 479, startPoint y: 600, endPoint x: 519, endPoint y: 600, distance: 40.0
click at [519, 600] on div "leiders" at bounding box center [416, 601] width 209 height 80
drag, startPoint x: 325, startPoint y: 577, endPoint x: 339, endPoint y: 577, distance: 14.0
click at [339, 577] on icon at bounding box center [340, 576] width 13 height 13
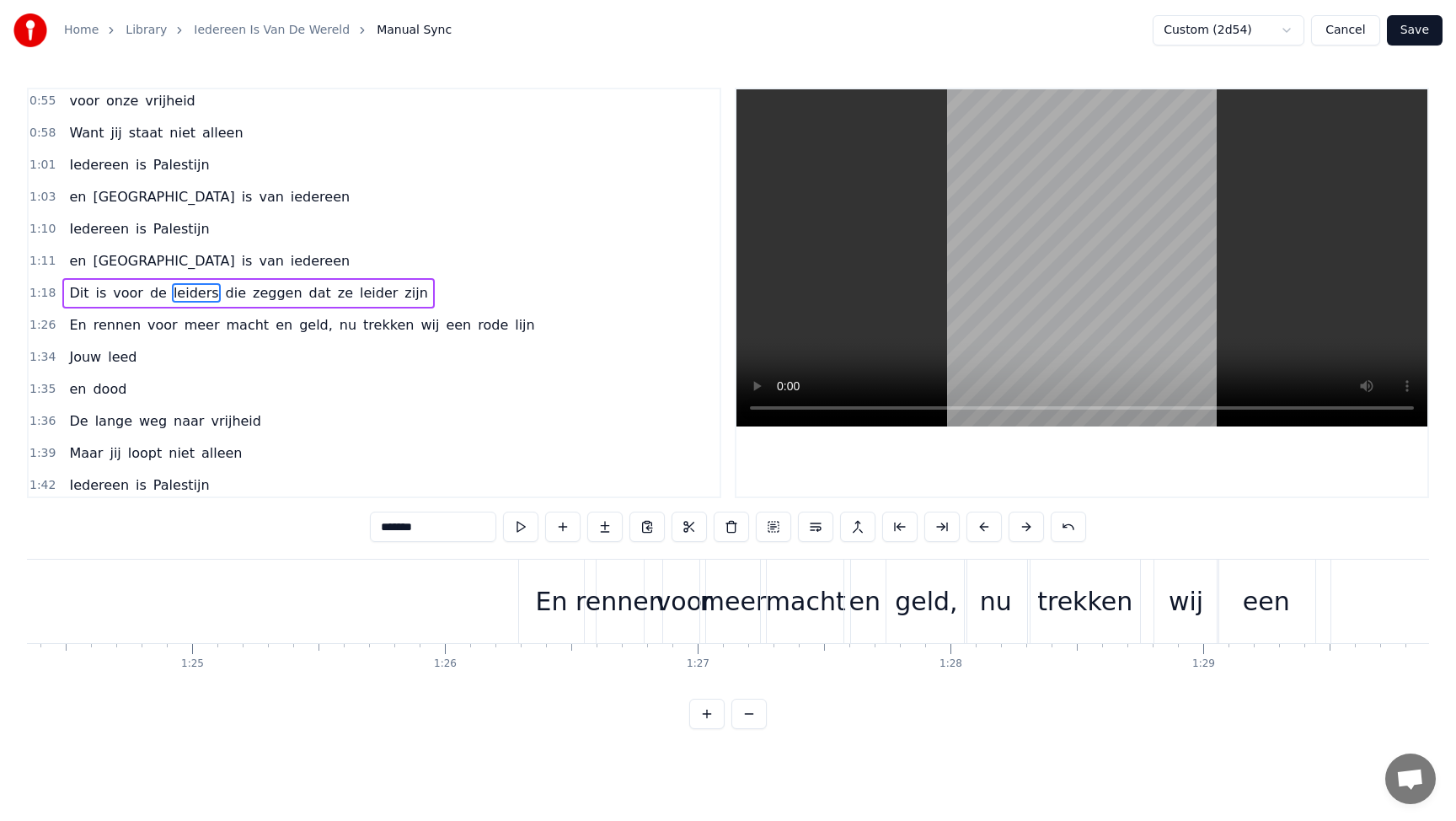
scroll to position [0, 21455]
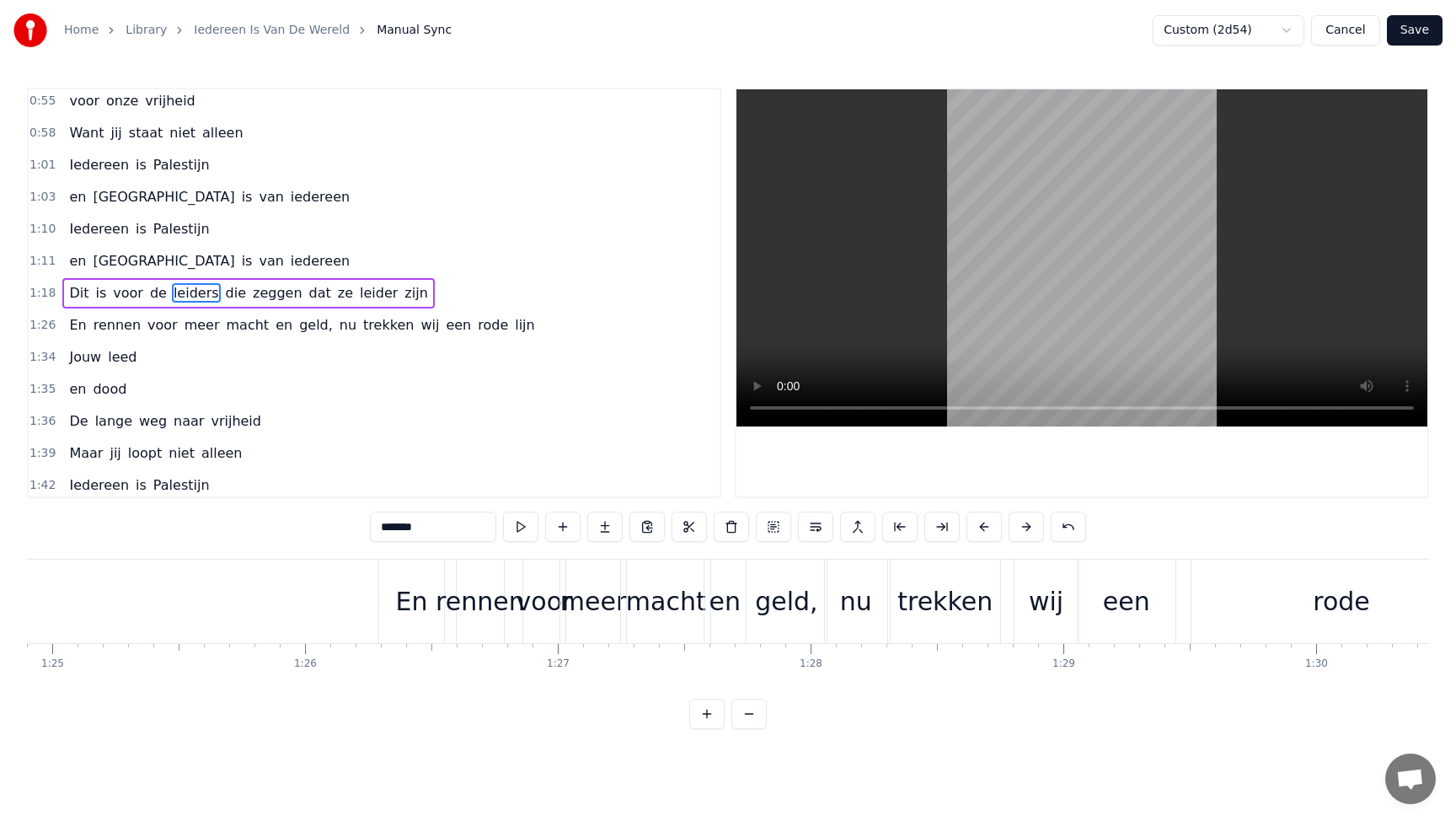
drag, startPoint x: 411, startPoint y: 597, endPoint x: 421, endPoint y: 598, distance: 10.0
click at [421, 598] on div "En" at bounding box center [411, 601] width 32 height 38
type input "**"
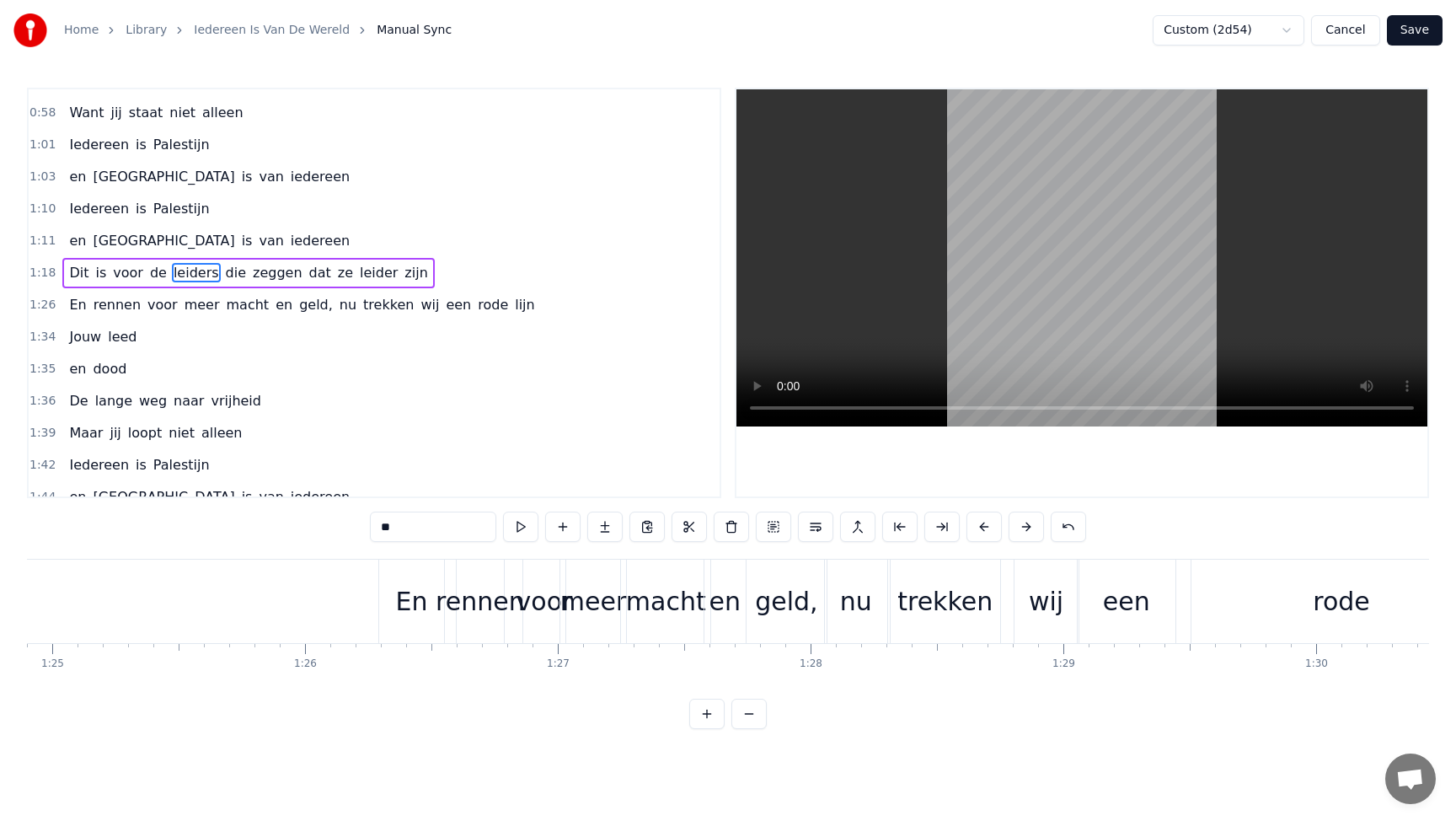
scroll to position [228, 0]
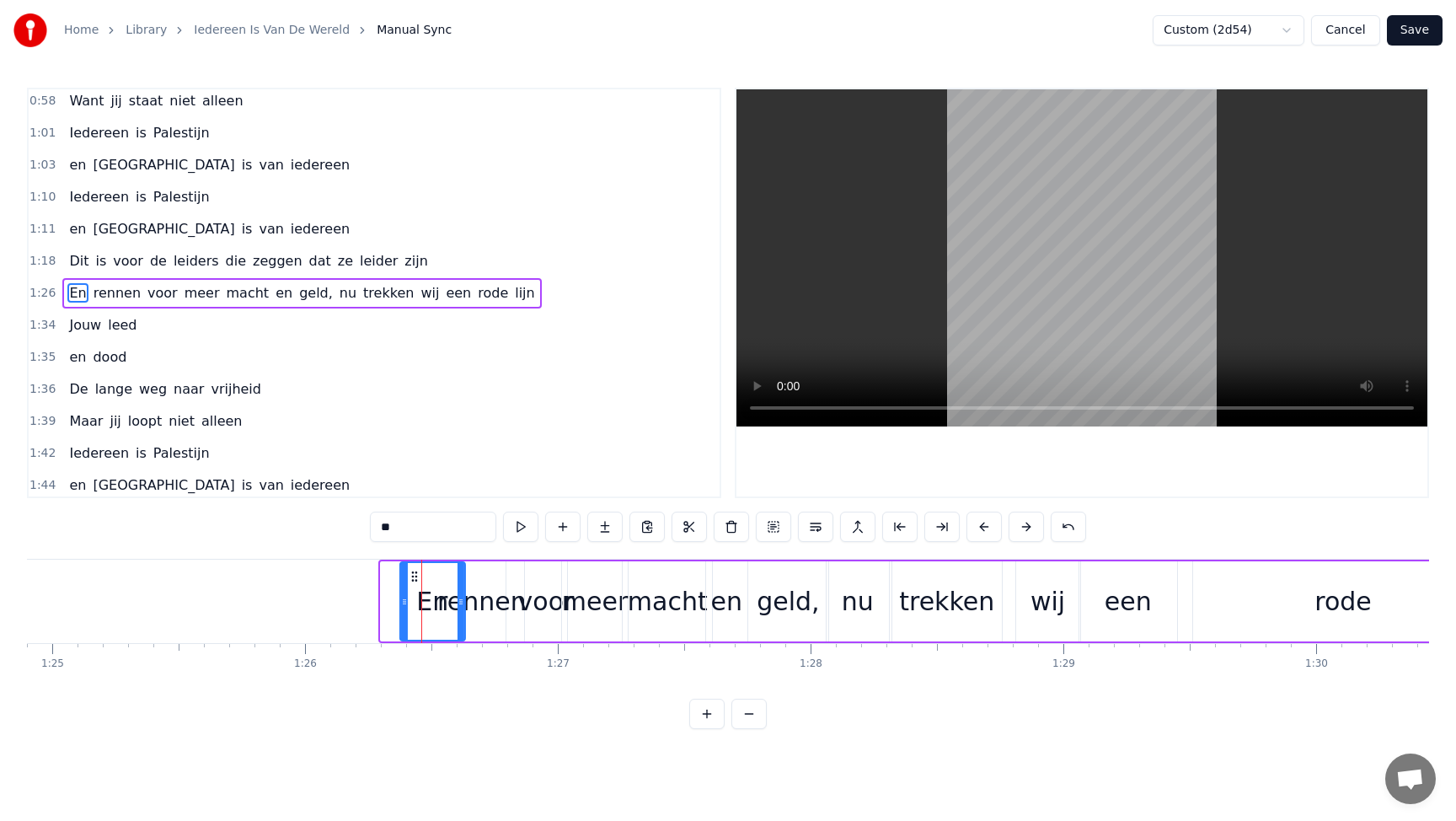
drag, startPoint x: 395, startPoint y: 576, endPoint x: 413, endPoint y: 576, distance: 18.0
click at [413, 576] on icon at bounding box center [413, 576] width 13 height 13
drag, startPoint x: 460, startPoint y: 597, endPoint x: 439, endPoint y: 597, distance: 21.0
click at [439, 597] on icon at bounding box center [440, 601] width 7 height 13
click at [415, 576] on icon at bounding box center [418, 576] width 13 height 13
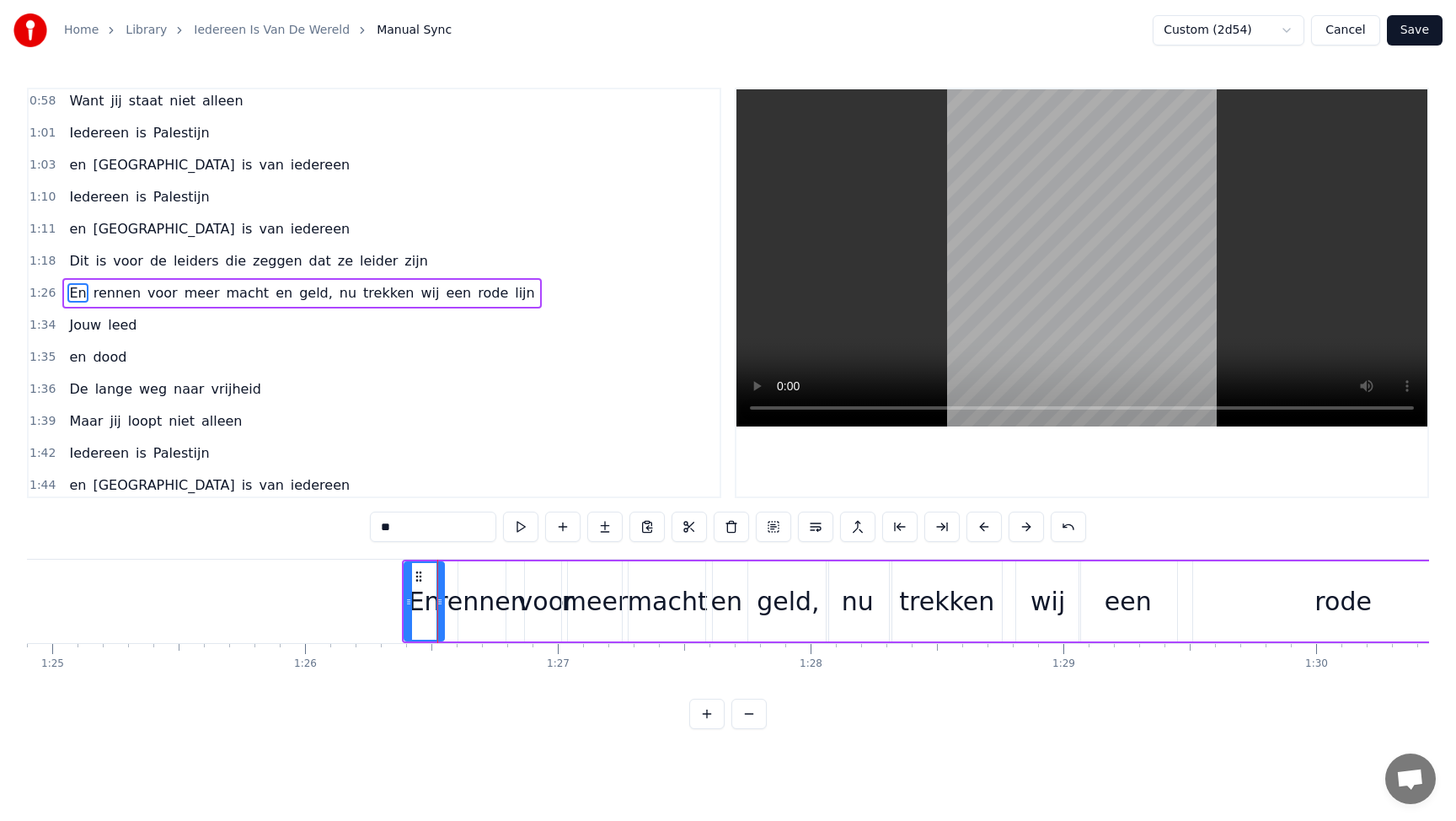
click at [439, 589] on div at bounding box center [440, 601] width 7 height 77
click at [435, 589] on div at bounding box center [436, 601] width 7 height 77
click at [422, 574] on icon at bounding box center [422, 576] width 13 height 13
click at [1418, 29] on button "Save" at bounding box center [1414, 30] width 56 height 30
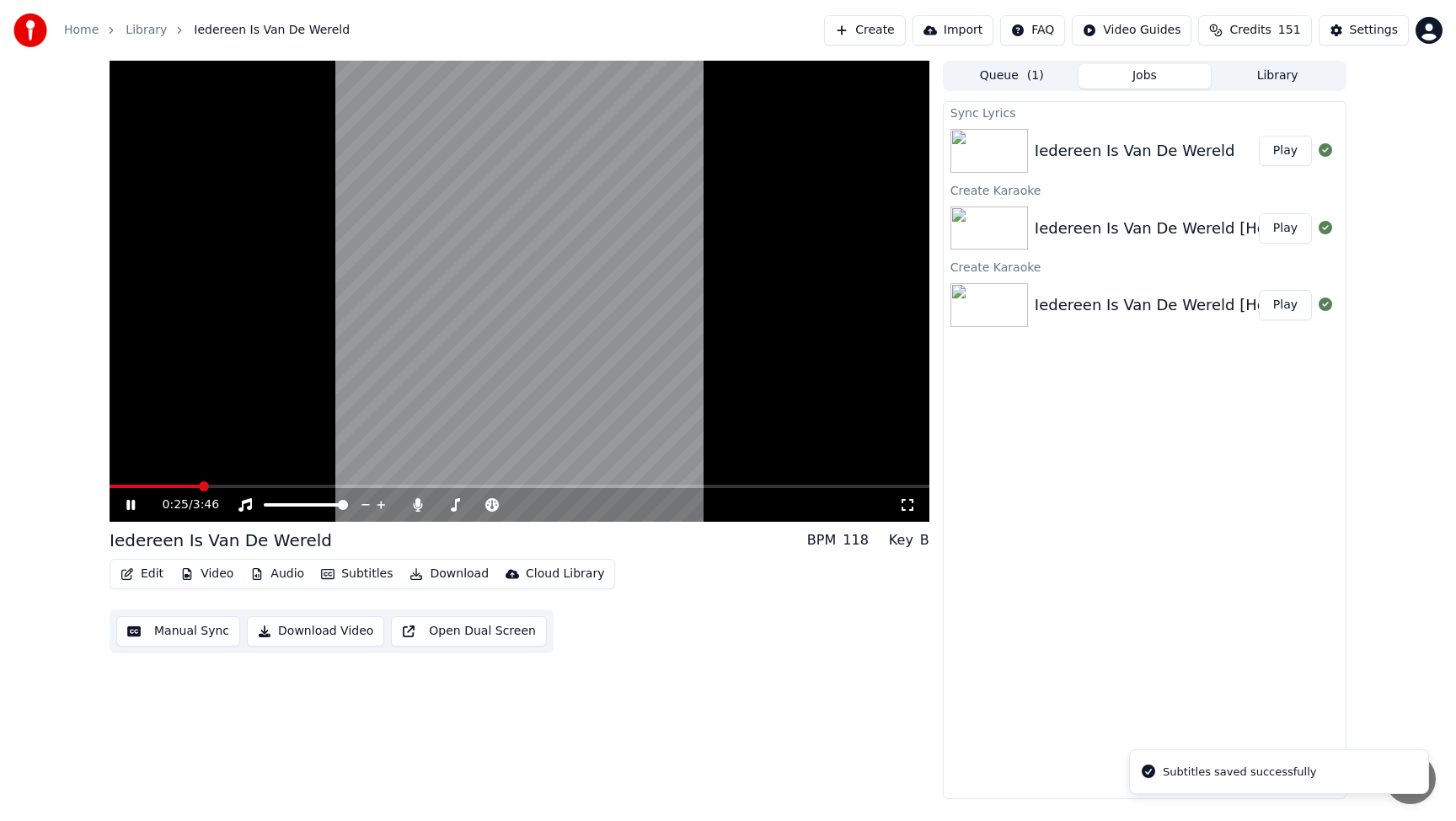
click at [201, 484] on span at bounding box center [519, 486] width 820 height 4
click at [199, 486] on span at bounding box center [164, 486] width 110 height 4
click at [204, 484] on span at bounding box center [156, 486] width 95 height 4
click at [206, 480] on video at bounding box center [519, 292] width 820 height 461
click at [206, 483] on video at bounding box center [519, 292] width 820 height 461
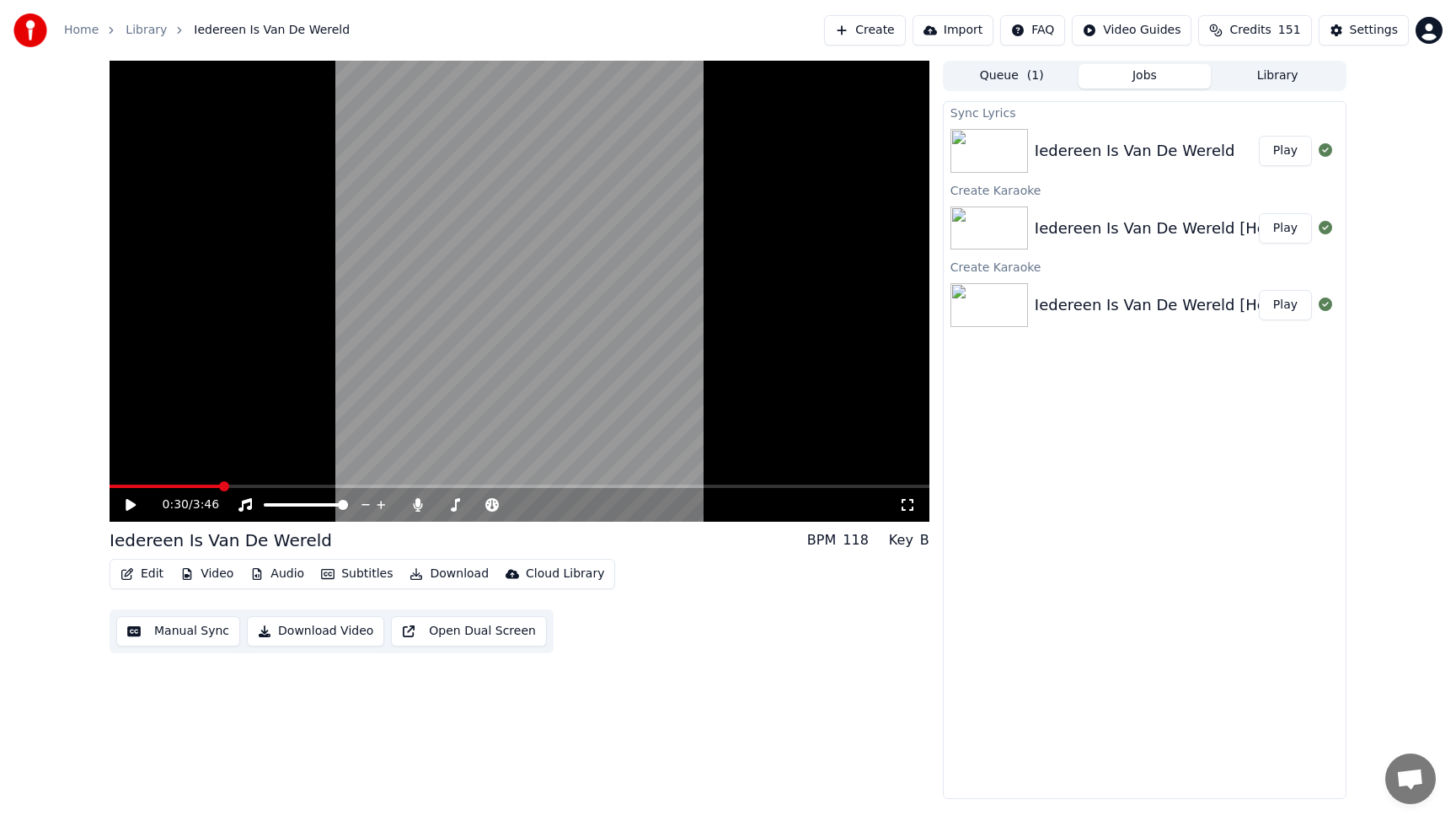
click at [206, 487] on span at bounding box center [165, 486] width 111 height 4
click at [196, 486] on span at bounding box center [153, 486] width 87 height 4
click at [129, 507] on icon at bounding box center [130, 504] width 10 height 11
click at [149, 570] on button "Edit" at bounding box center [142, 574] width 57 height 24
click at [137, 566] on button "Edit" at bounding box center [142, 574] width 57 height 24
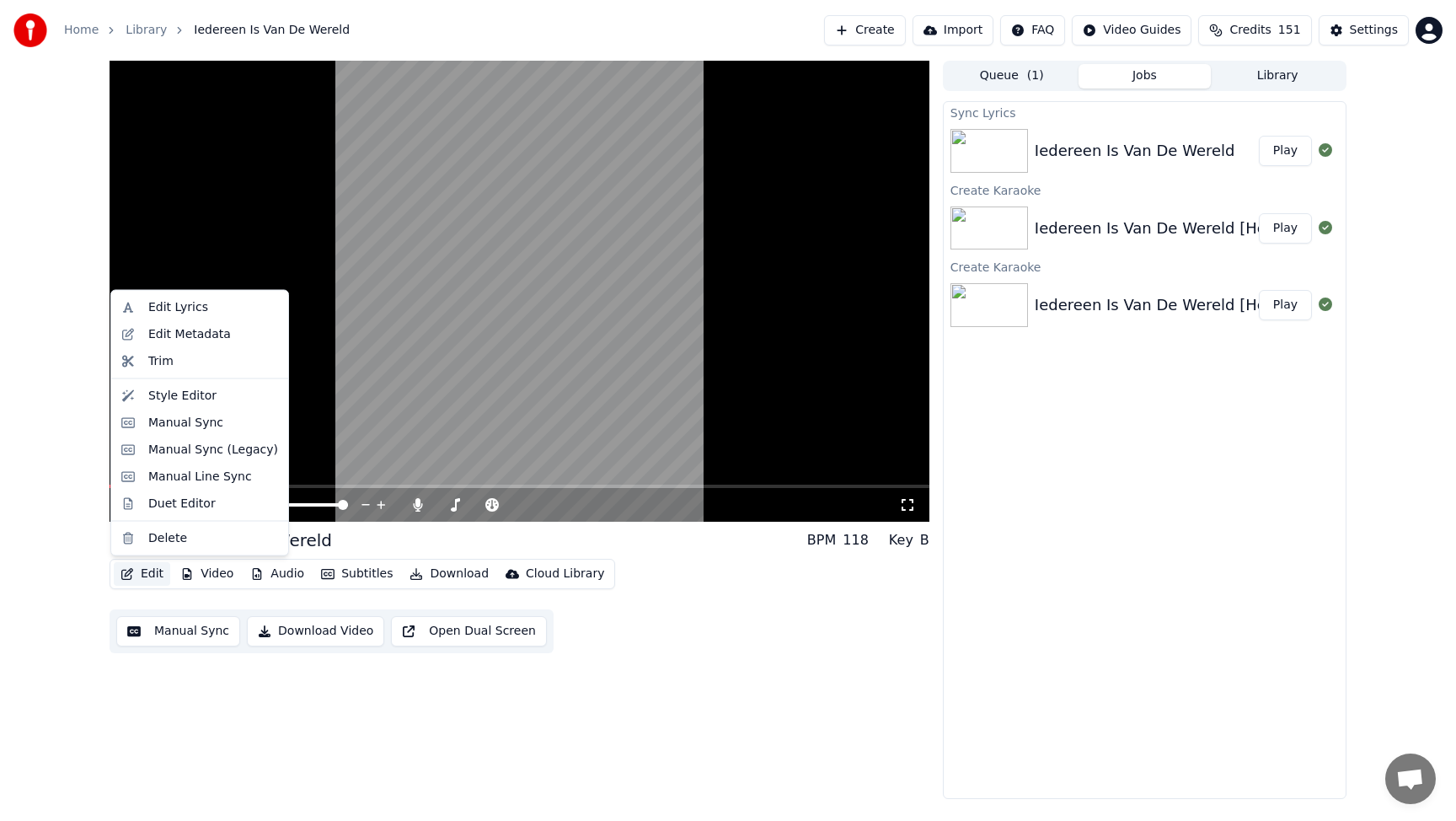
click at [140, 572] on button "Edit" at bounding box center [142, 574] width 57 height 24
click at [179, 420] on div "Manual Sync" at bounding box center [186, 422] width 75 height 17
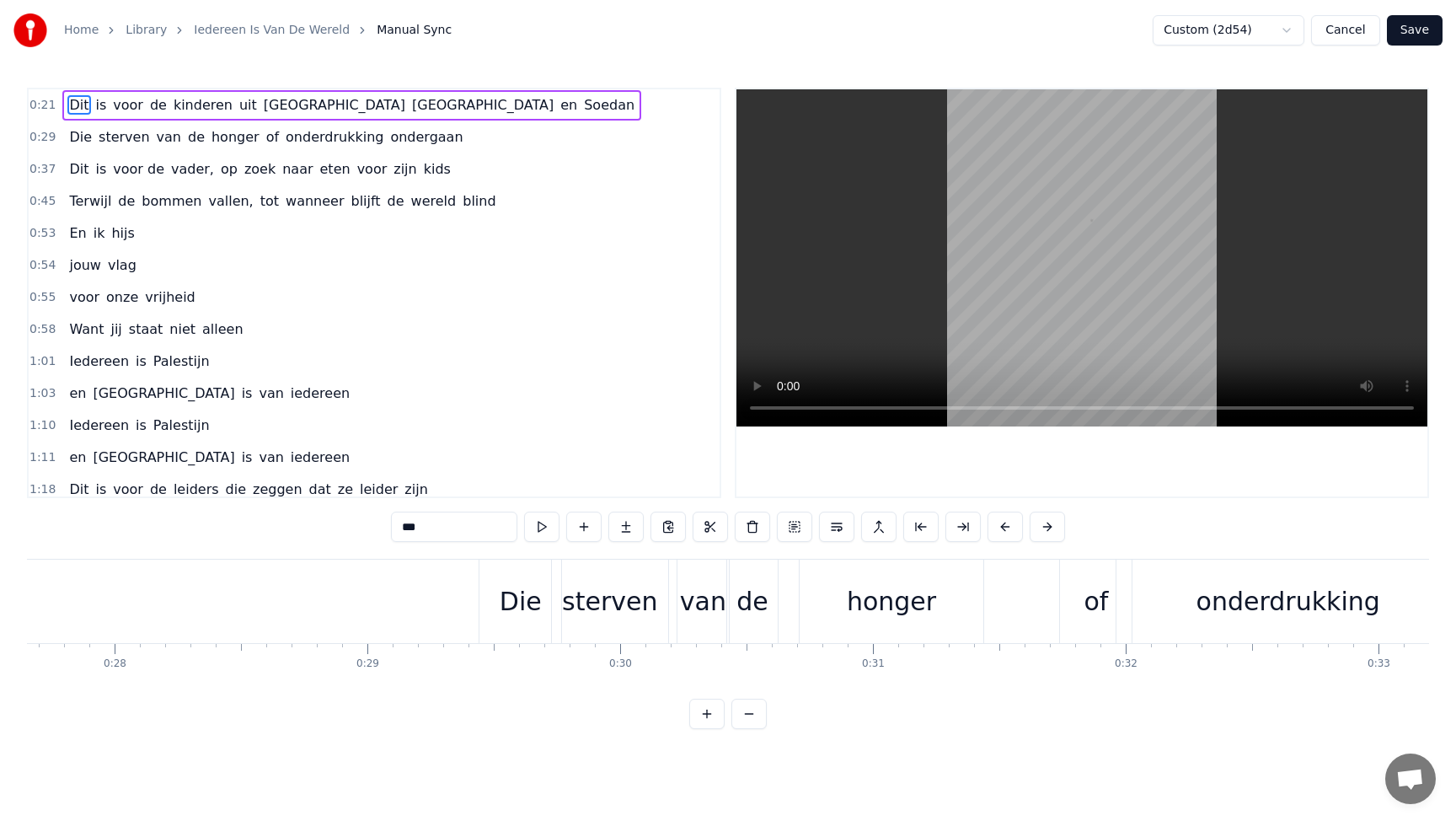
scroll to position [0, 6992]
click at [510, 604] on div "Die" at bounding box center [517, 601] width 42 height 38
type input "***"
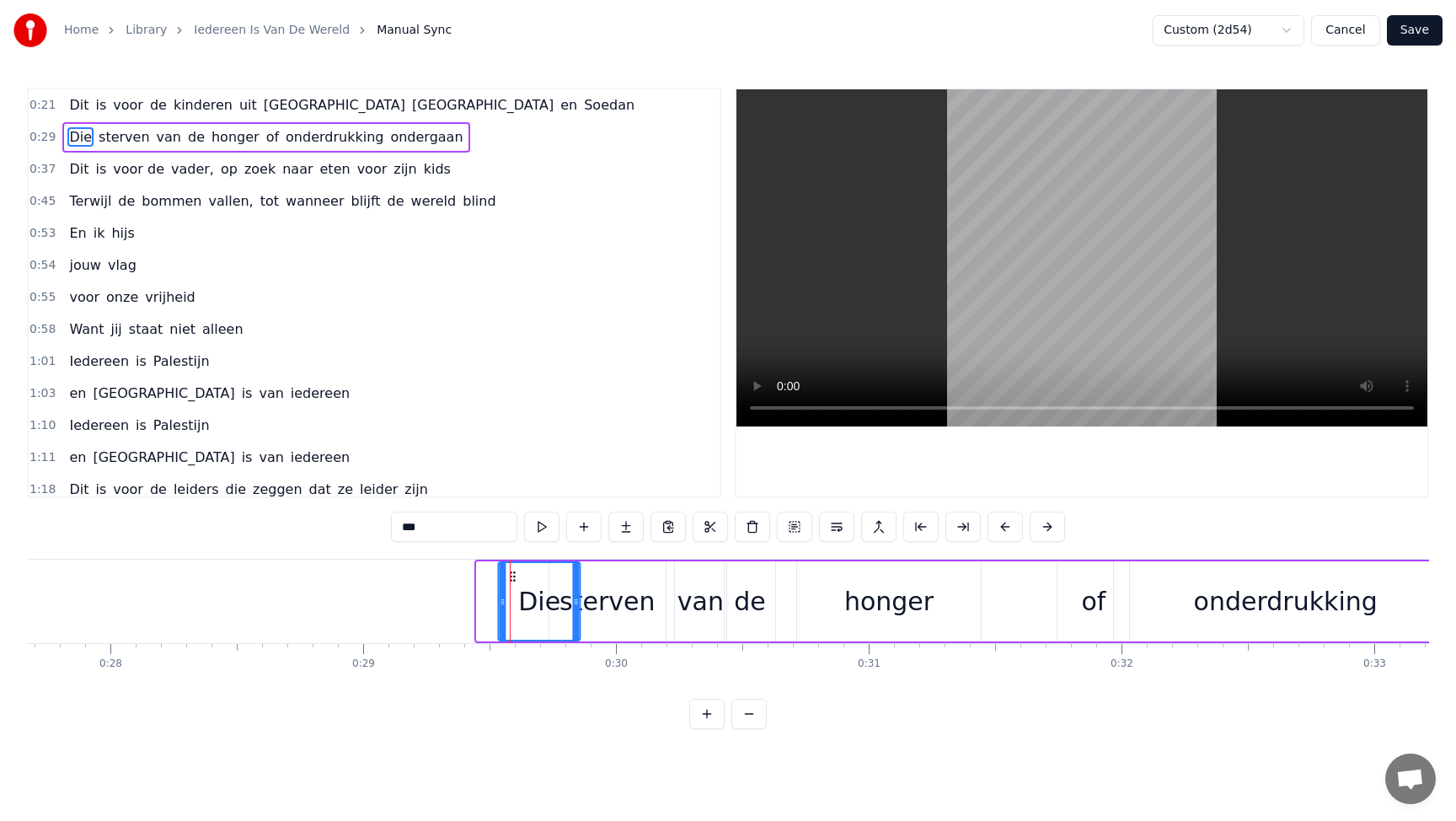
drag, startPoint x: 493, startPoint y: 571, endPoint x: 514, endPoint y: 571, distance: 21.0
click at [514, 572] on circle at bounding box center [514, 572] width 1 height 1
drag, startPoint x: 574, startPoint y: 592, endPoint x: 556, endPoint y: 592, distance: 18.0
click at [556, 592] on div at bounding box center [557, 601] width 7 height 77
click at [516, 576] on div at bounding box center [516, 601] width 7 height 77
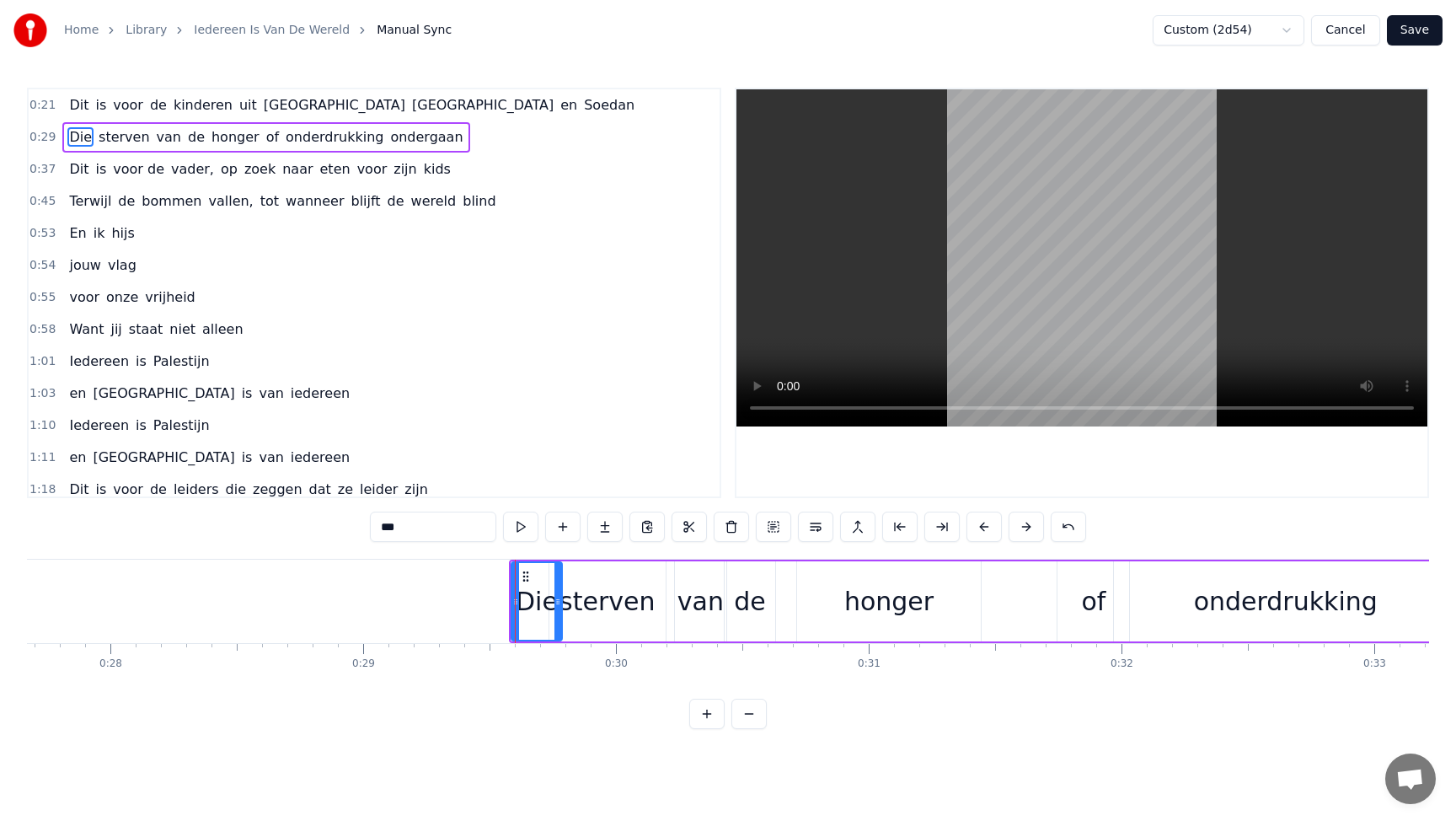
click at [1414, 29] on button "Save" at bounding box center [1414, 30] width 56 height 30
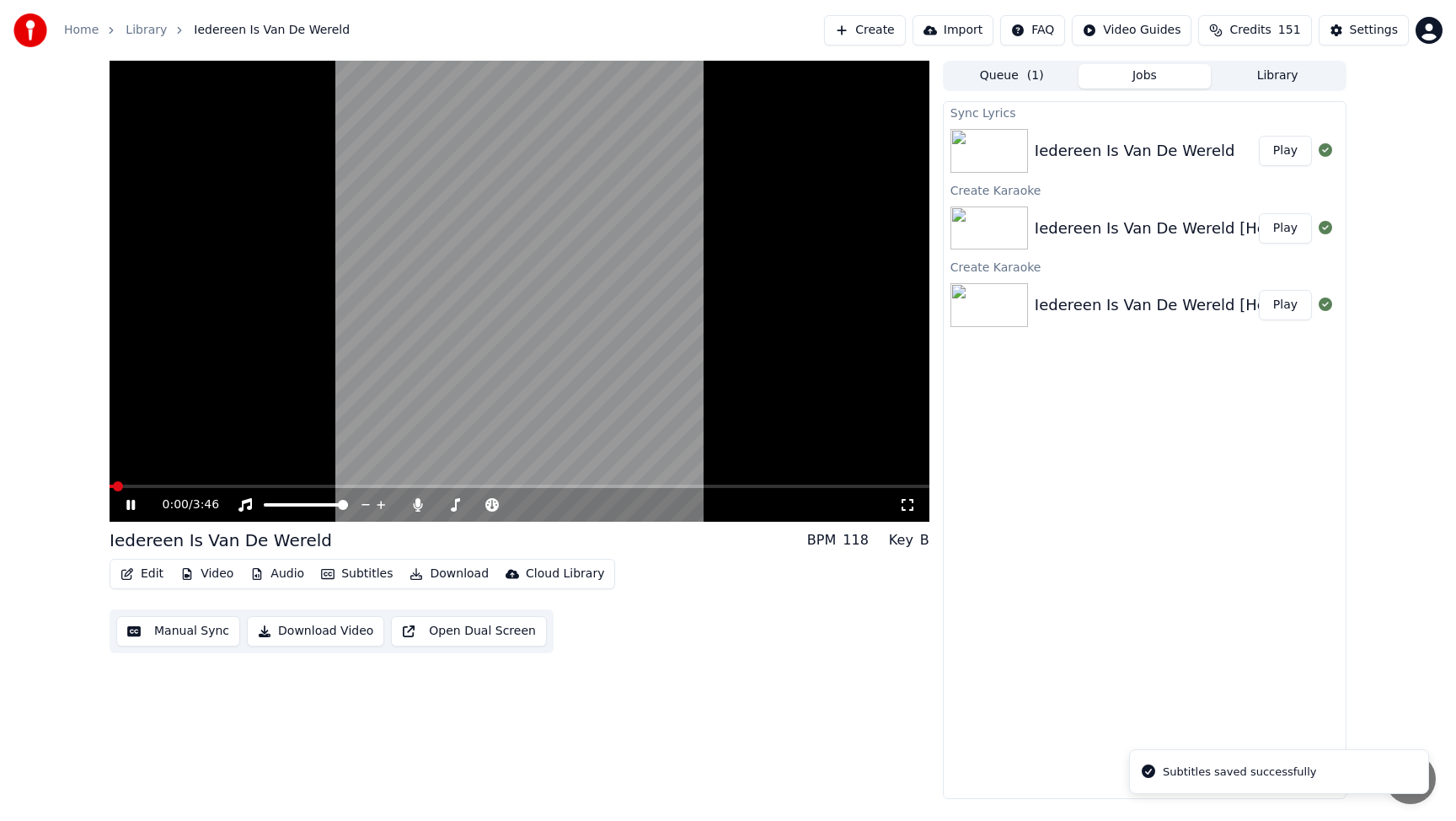
click at [174, 483] on video at bounding box center [519, 292] width 820 height 461
click at [186, 483] on video at bounding box center [519, 292] width 820 height 461
click at [186, 486] on span at bounding box center [519, 486] width 820 height 4
click at [173, 485] on span at bounding box center [141, 486] width 64 height 4
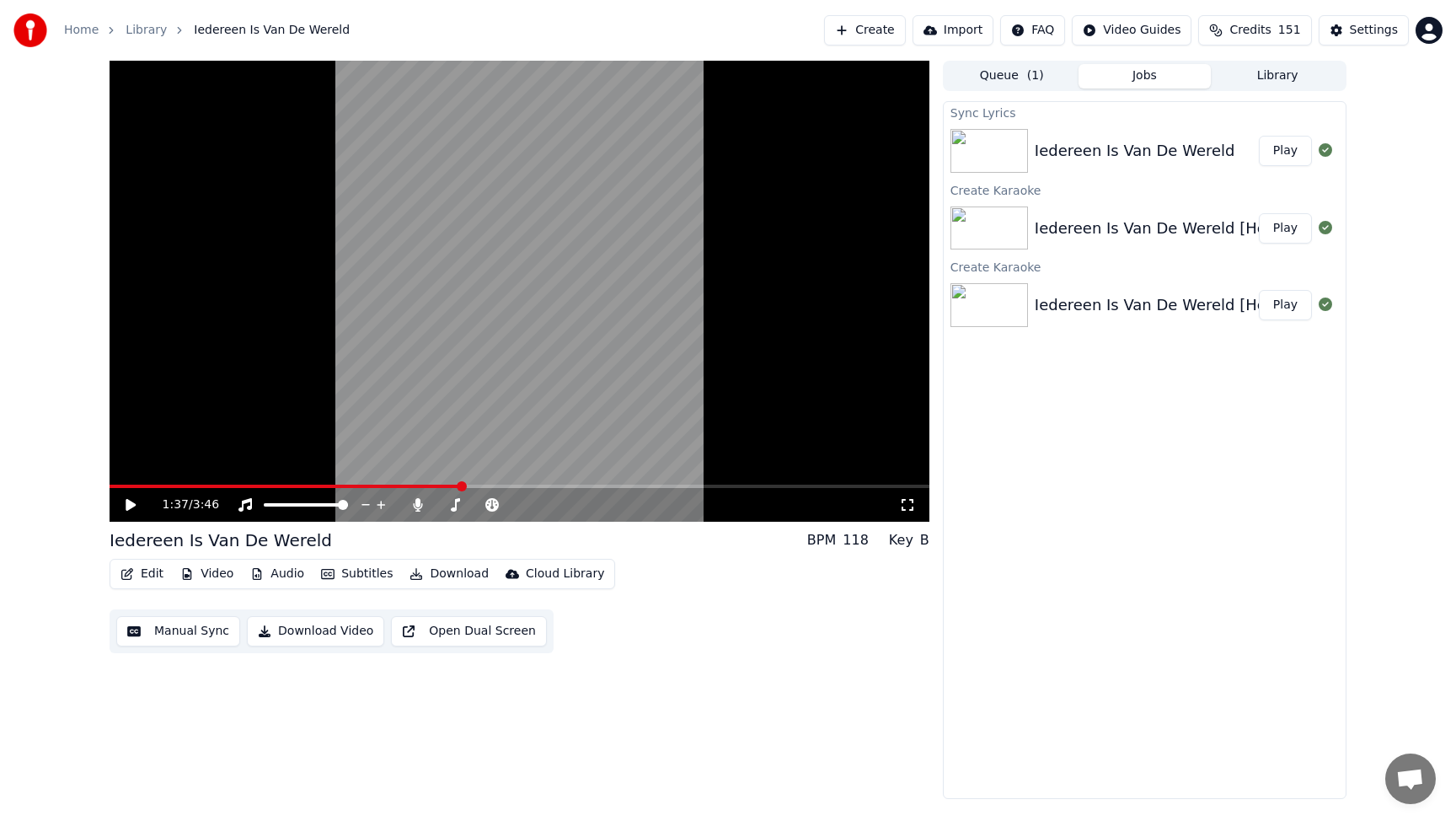
click at [138, 575] on button "Edit" at bounding box center [142, 574] width 57 height 24
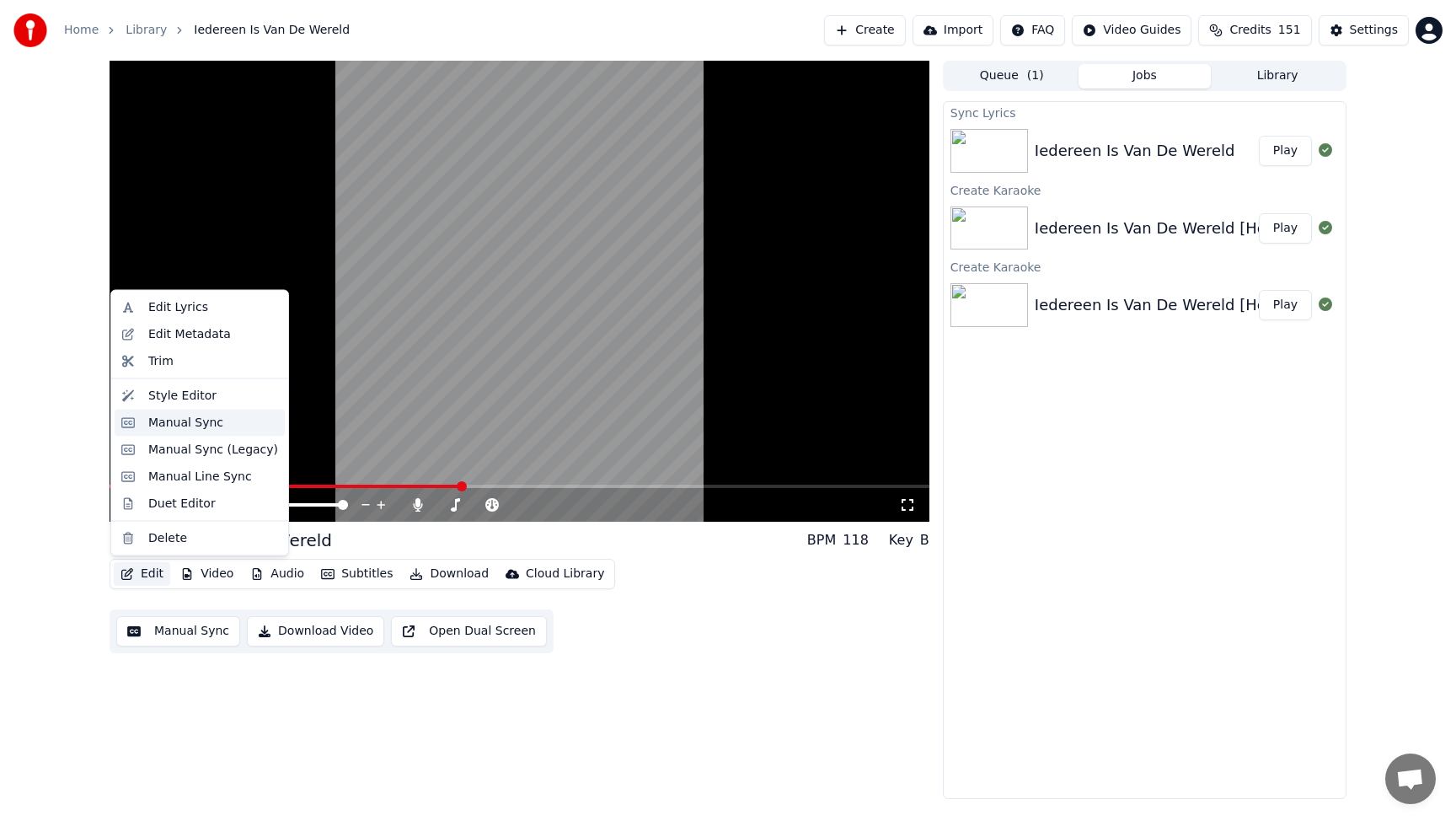
click at [197, 424] on div "Manual Sync" at bounding box center [186, 422] width 75 height 17
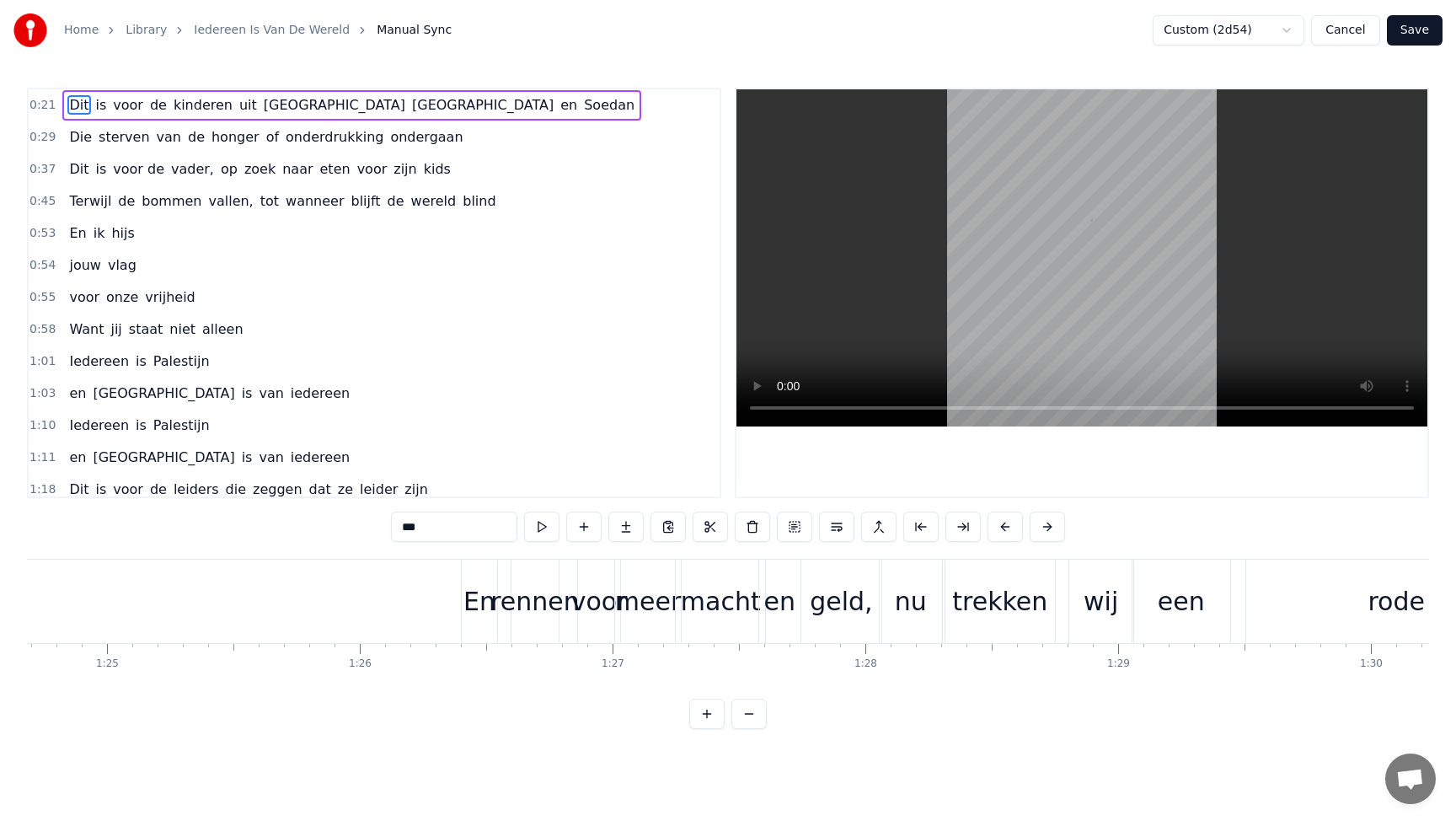
scroll to position [0, 21401]
click at [645, 604] on div "meer" at bounding box center [647, 601] width 65 height 38
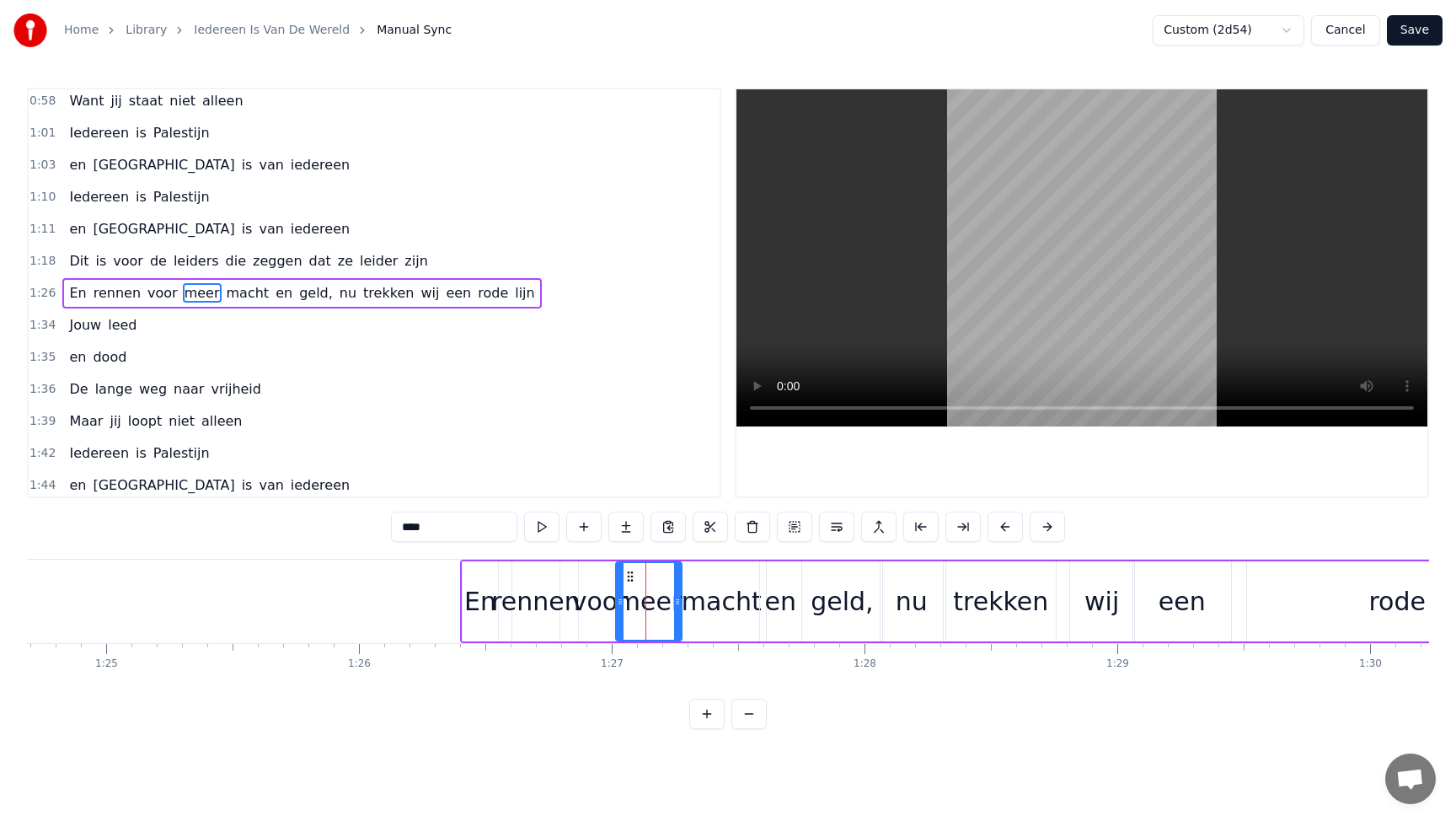
scroll to position [228, 0]
drag, startPoint x: 619, startPoint y: 602, endPoint x: 637, endPoint y: 602, distance: 18.0
click at [637, 602] on icon at bounding box center [638, 601] width 7 height 13
click at [715, 598] on div "macht" at bounding box center [721, 601] width 80 height 38
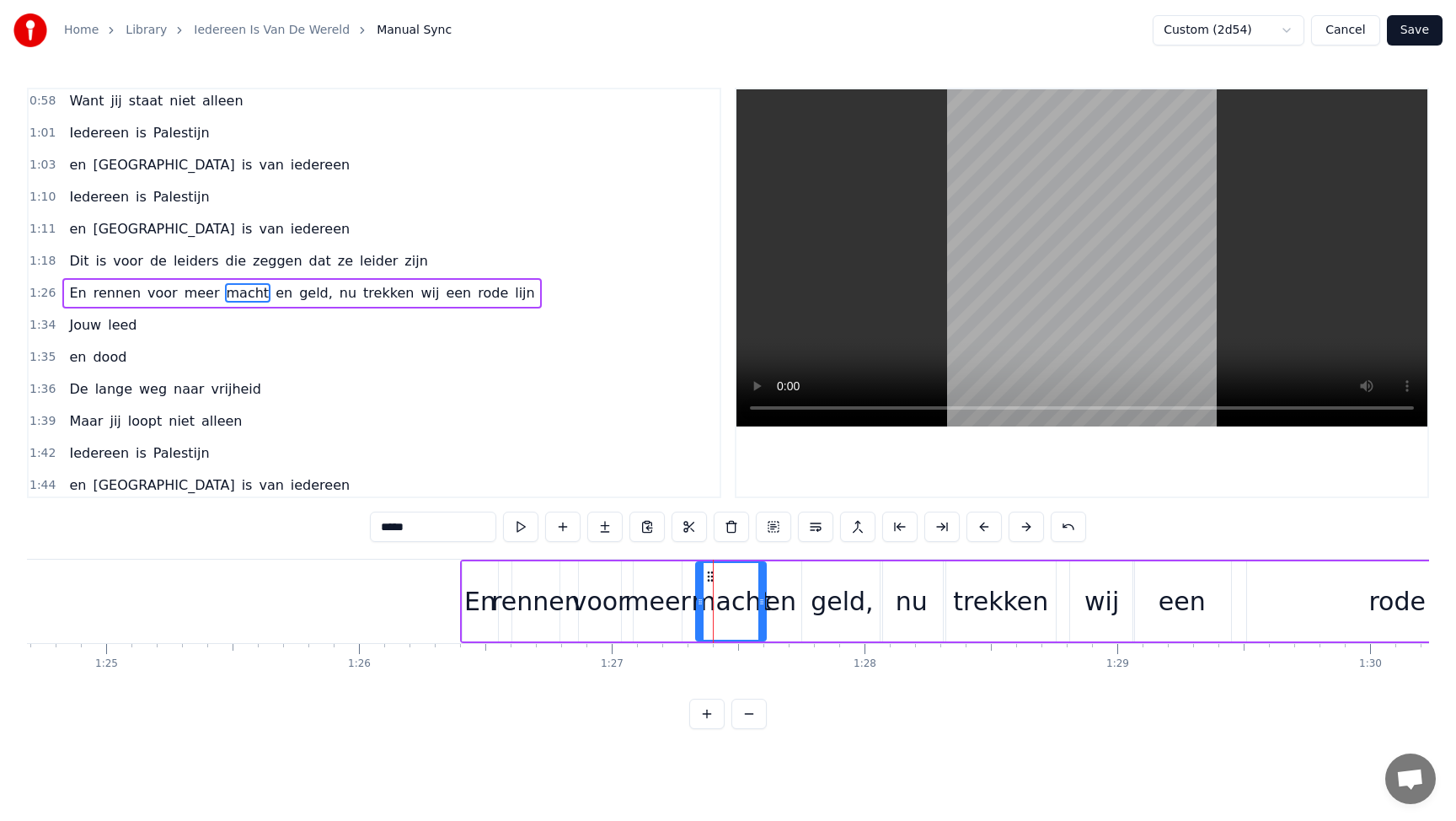
drag, startPoint x: 682, startPoint y: 601, endPoint x: 701, endPoint y: 601, distance: 19.0
click at [701, 601] on icon at bounding box center [700, 601] width 7 height 13
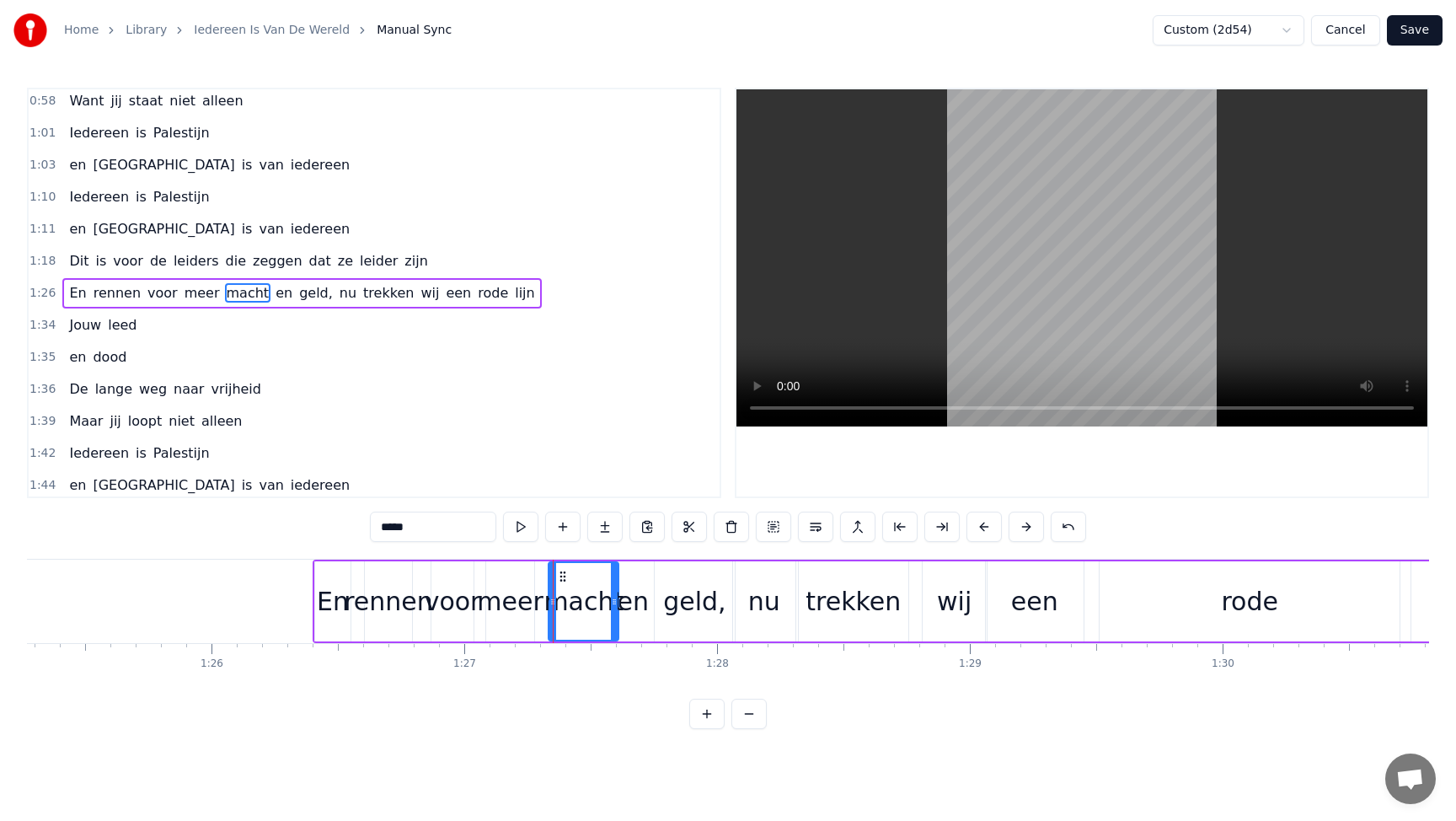
scroll to position [0, 21562]
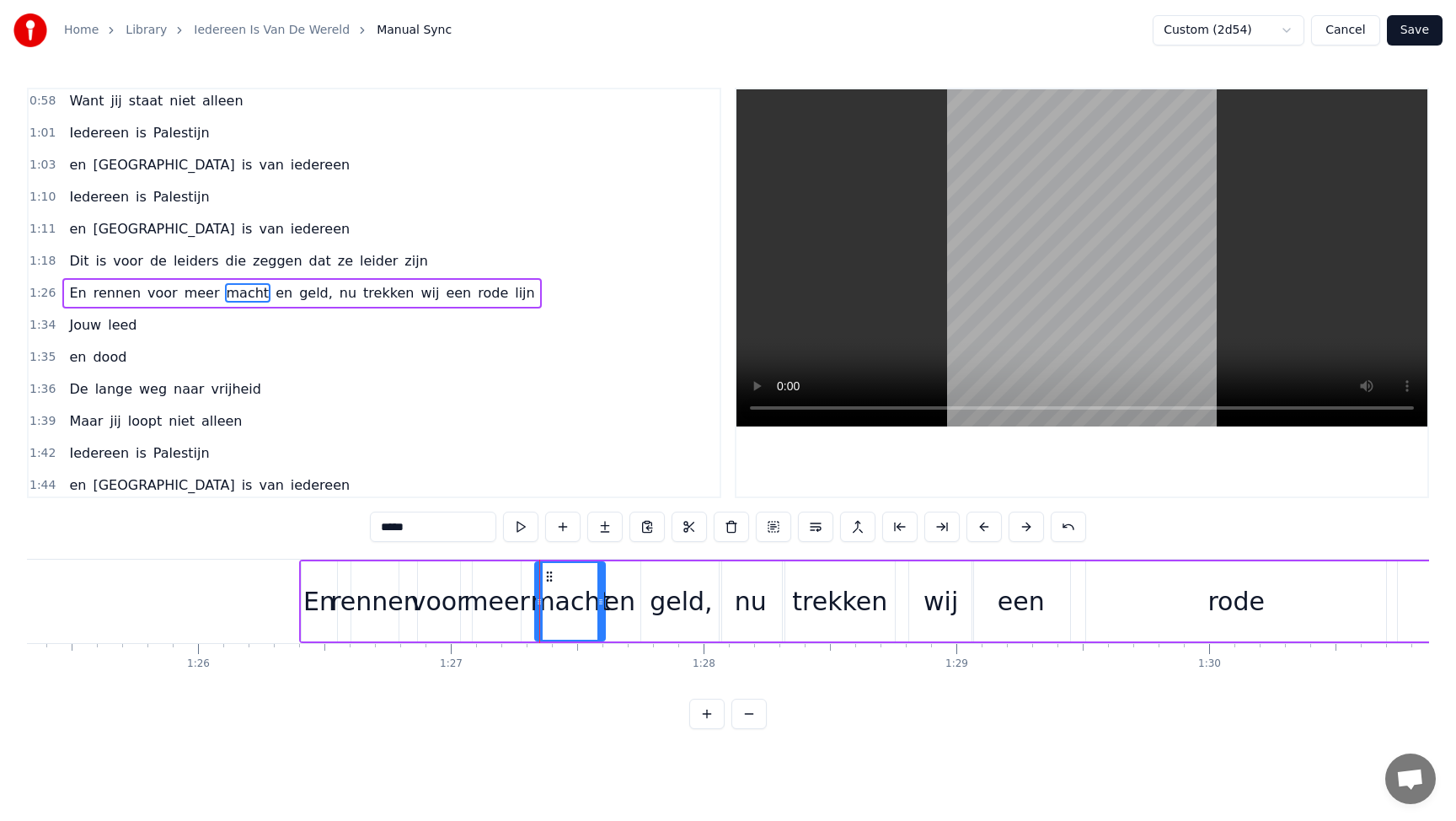
click at [621, 610] on div "en" at bounding box center [619, 601] width 31 height 38
click at [653, 597] on div "geld," at bounding box center [681, 601] width 80 height 80
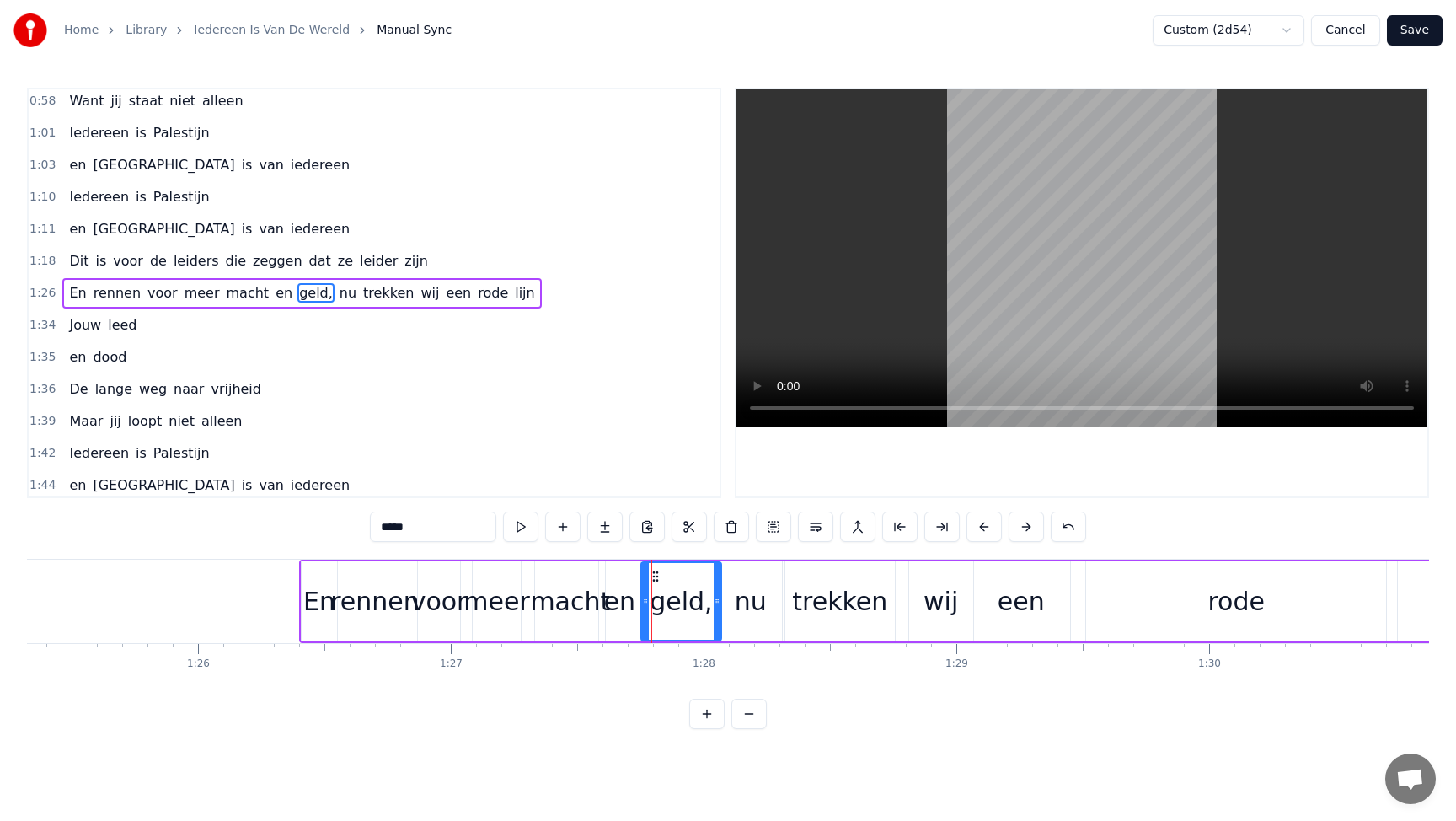
click at [620, 597] on div "en" at bounding box center [619, 601] width 31 height 38
click at [611, 599] on div "en" at bounding box center [619, 601] width 31 height 38
drag, startPoint x: 602, startPoint y: 600, endPoint x: 612, endPoint y: 600, distance: 10.0
click at [612, 600] on icon at bounding box center [614, 601] width 7 height 13
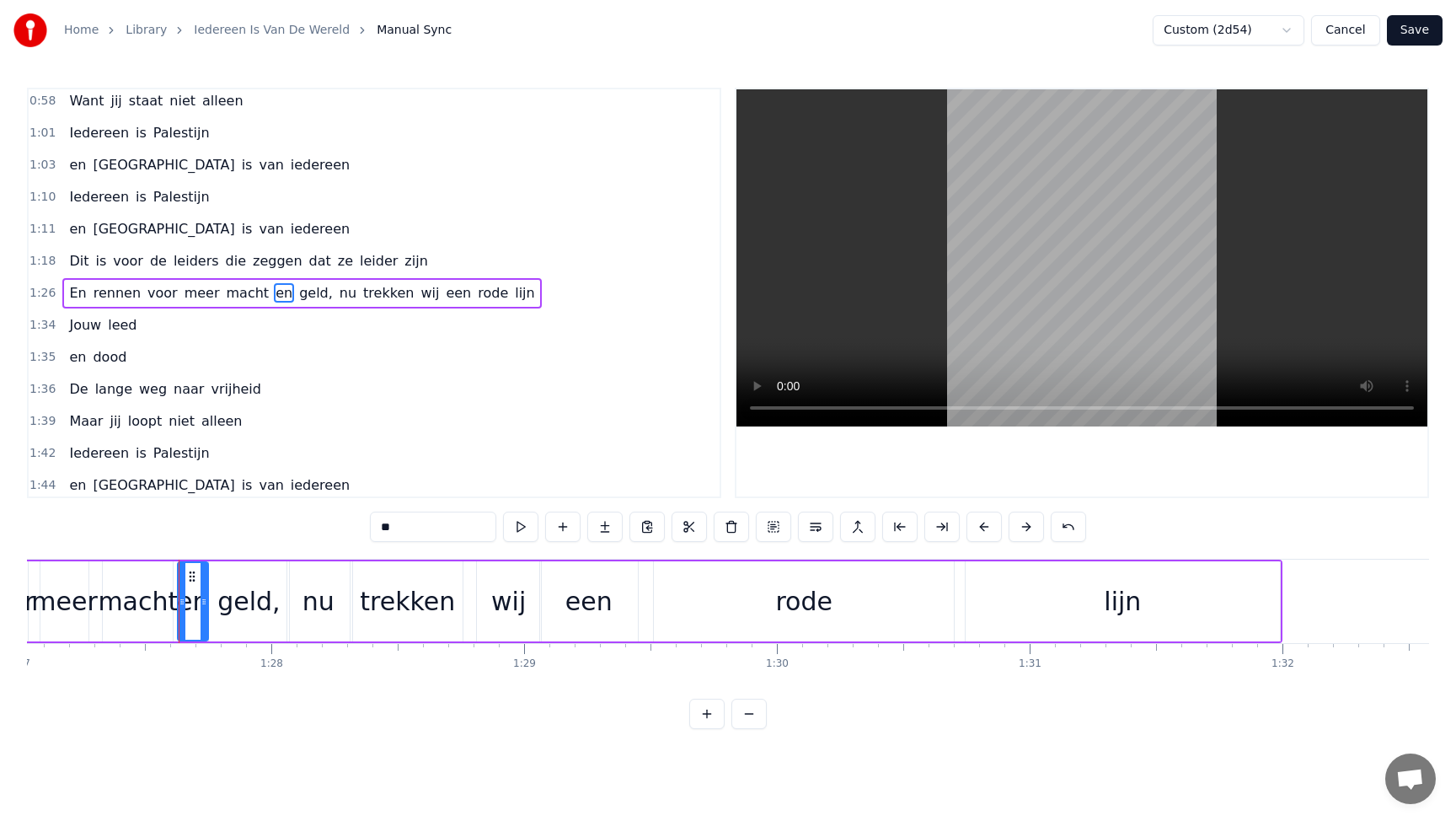
scroll to position [0, 21985]
click at [441, 611] on div "trekken" at bounding box center [417, 601] width 95 height 38
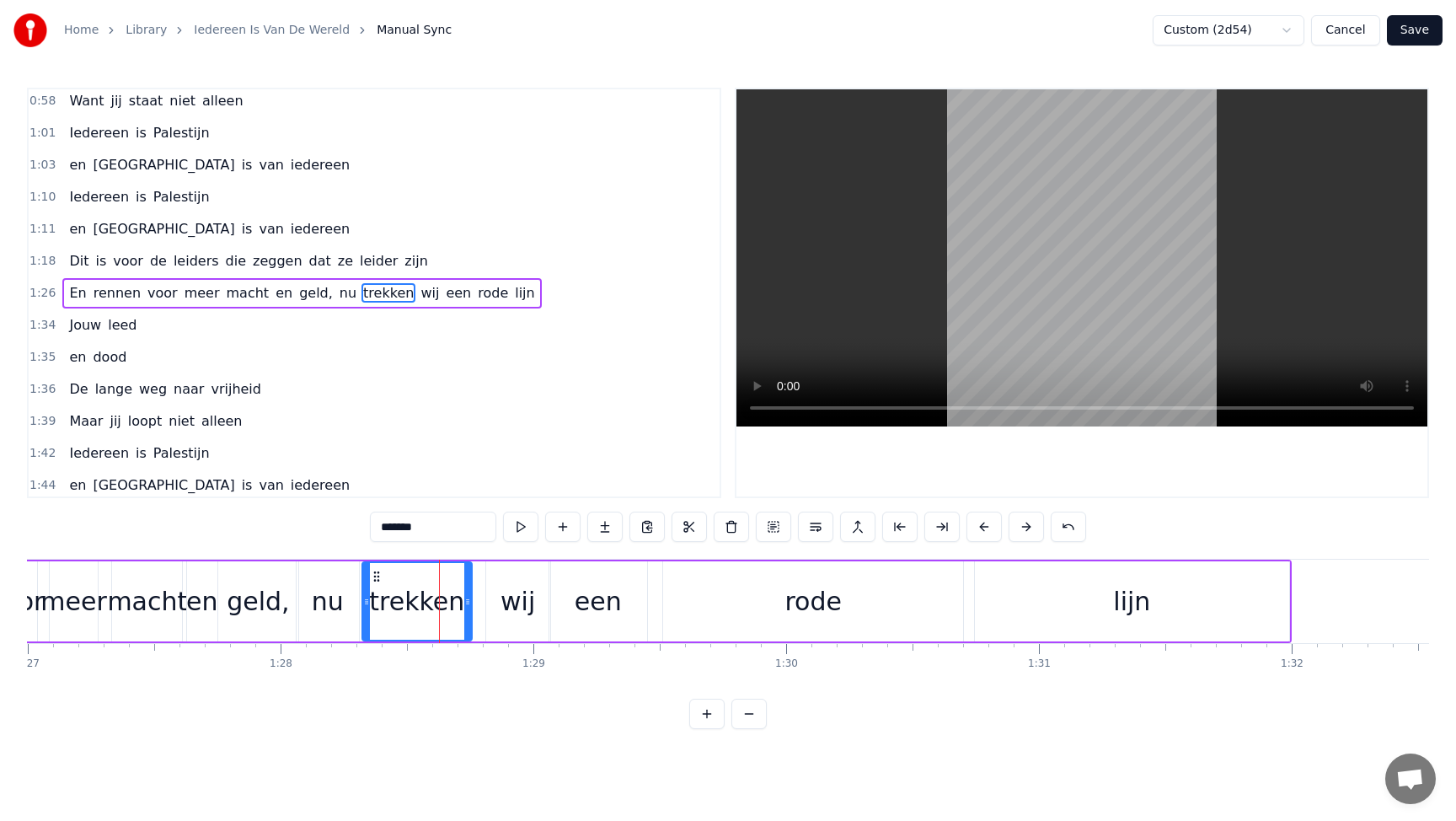
click at [620, 608] on div "een" at bounding box center [598, 601] width 98 height 80
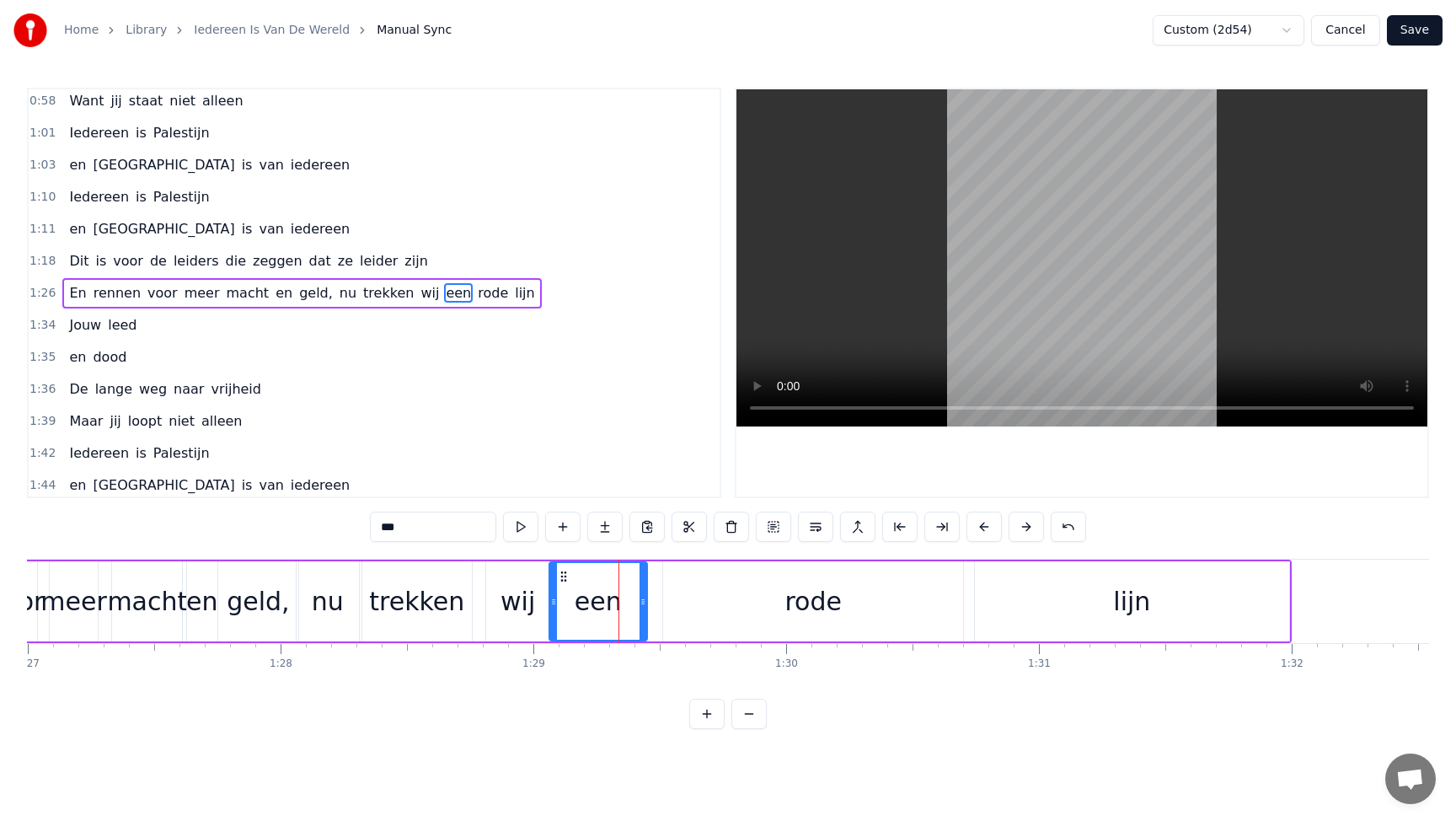
click at [694, 599] on div "rode" at bounding box center [812, 601] width 300 height 80
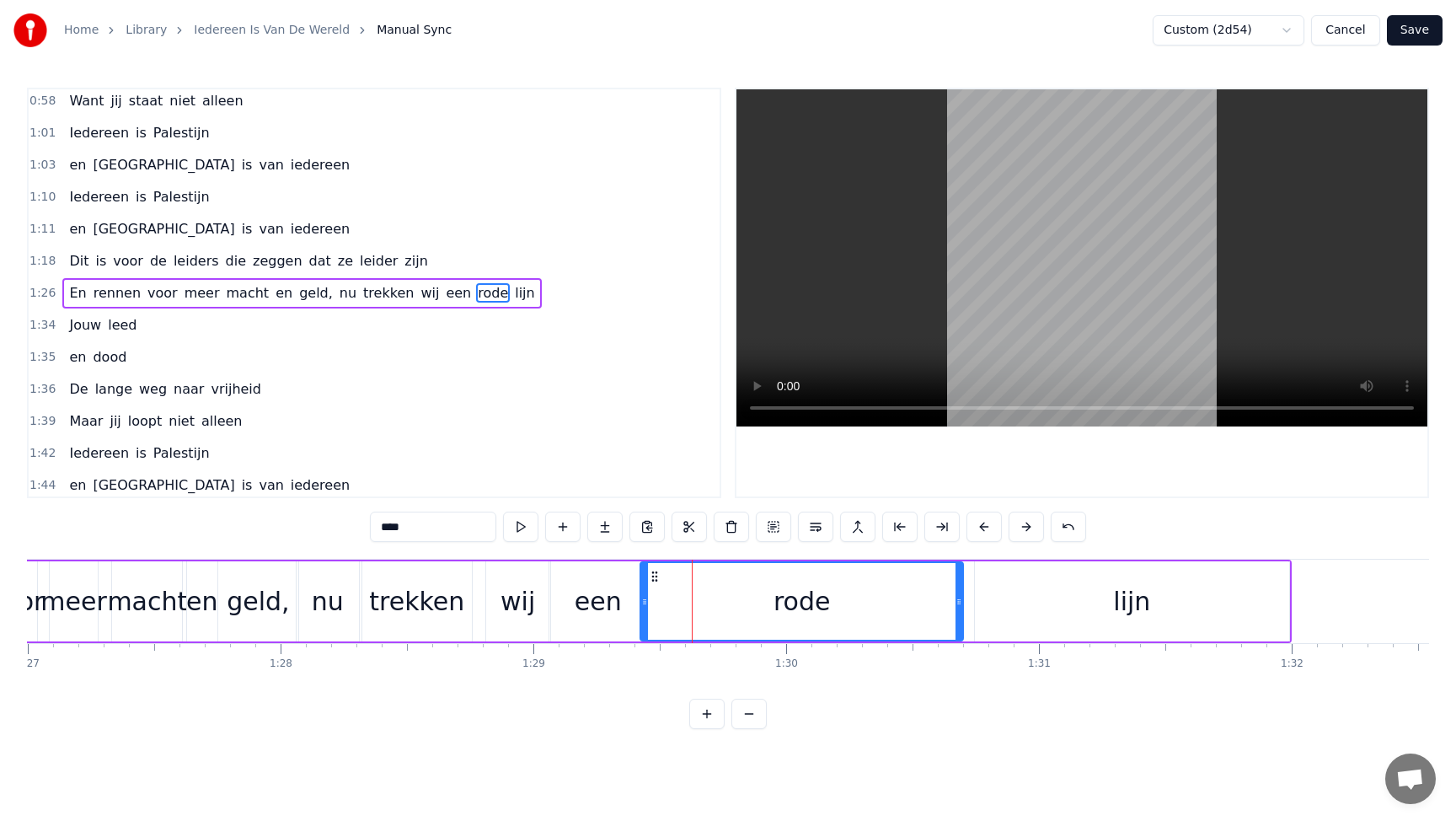
drag, startPoint x: 667, startPoint y: 601, endPoint x: 644, endPoint y: 600, distance: 23.0
click at [644, 600] on icon at bounding box center [645, 601] width 7 height 13
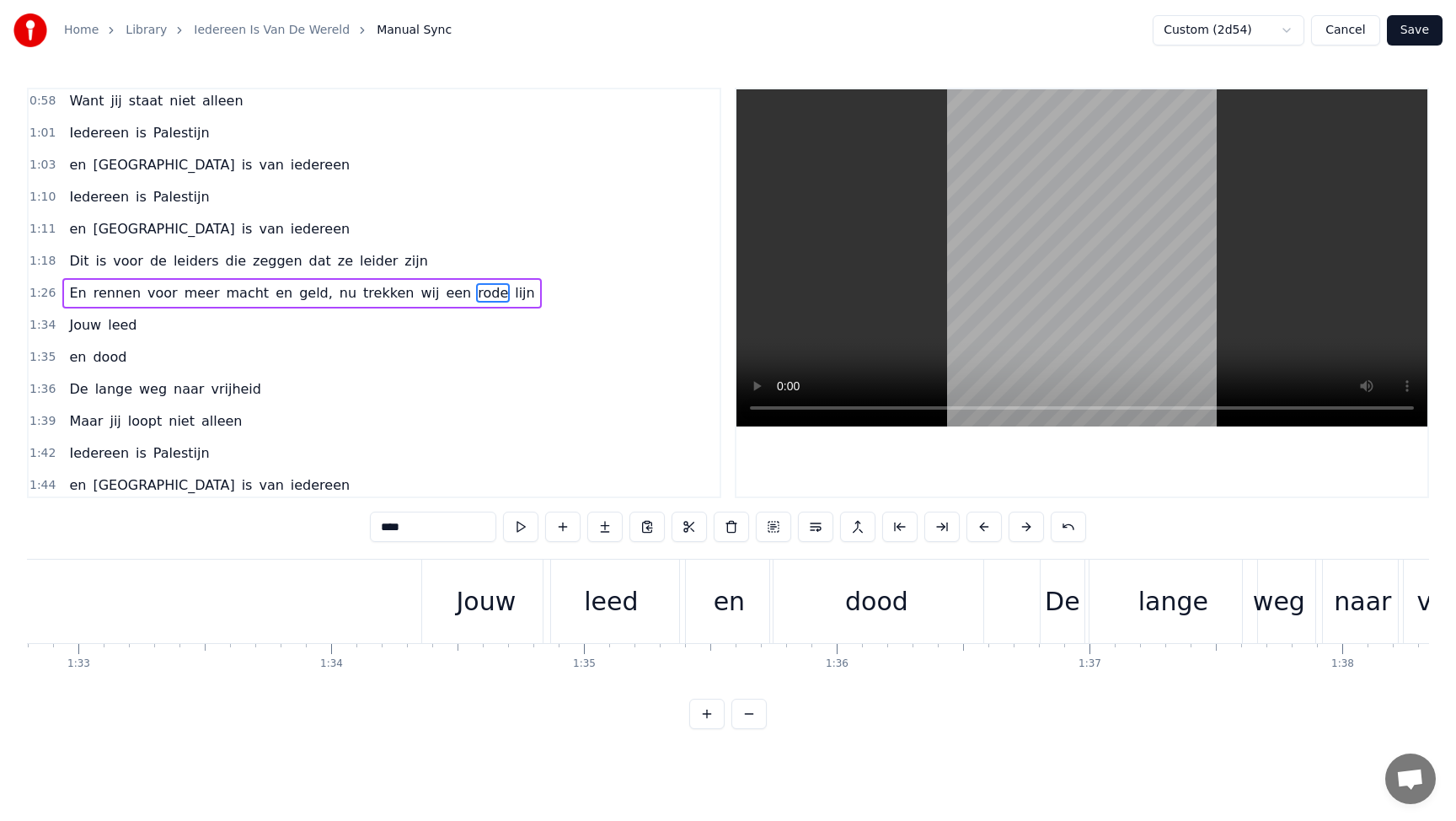
scroll to position [0, 23464]
click at [488, 609] on div "Jouw" at bounding box center [474, 601] width 60 height 38
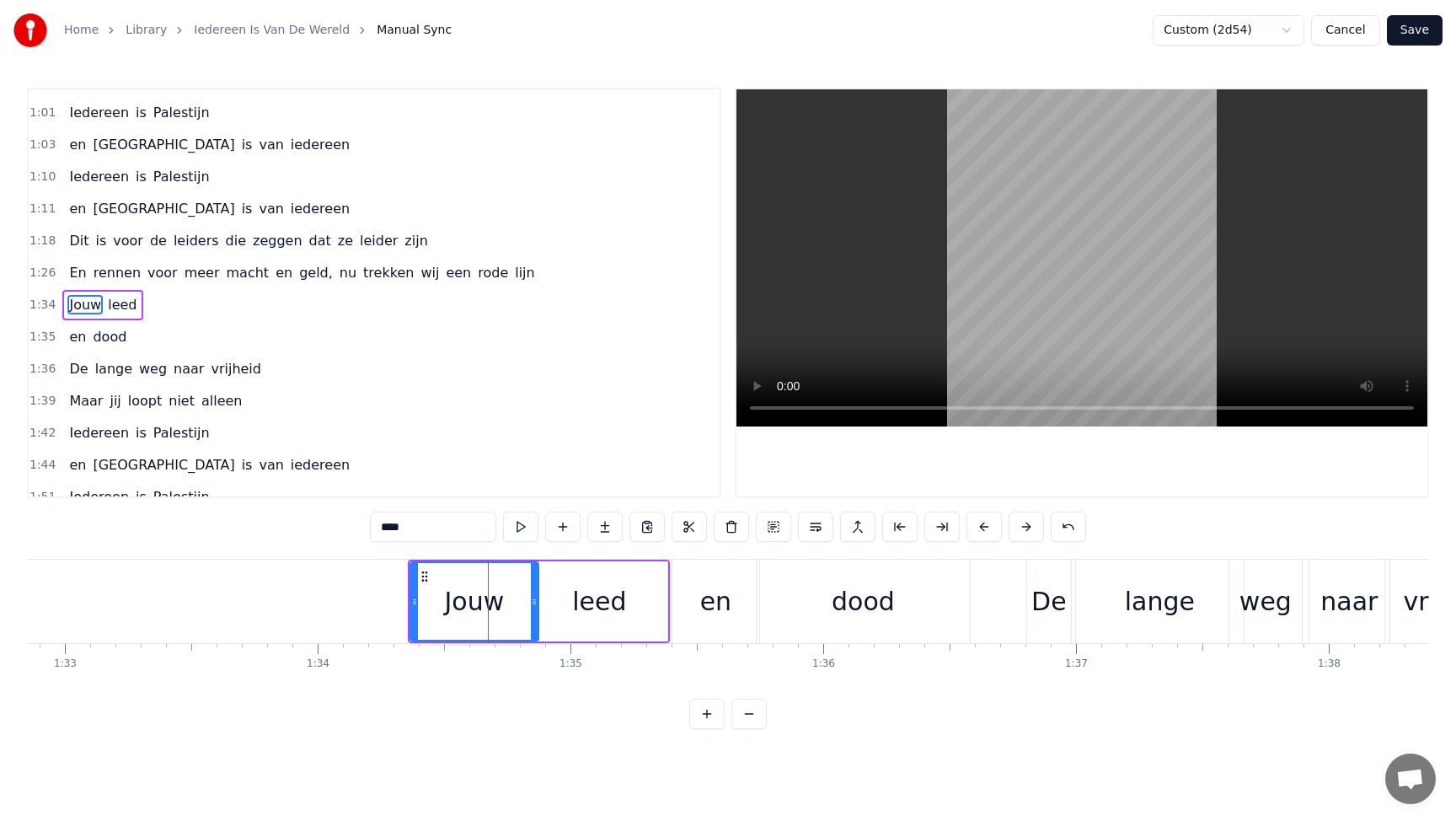
scroll to position [261, 0]
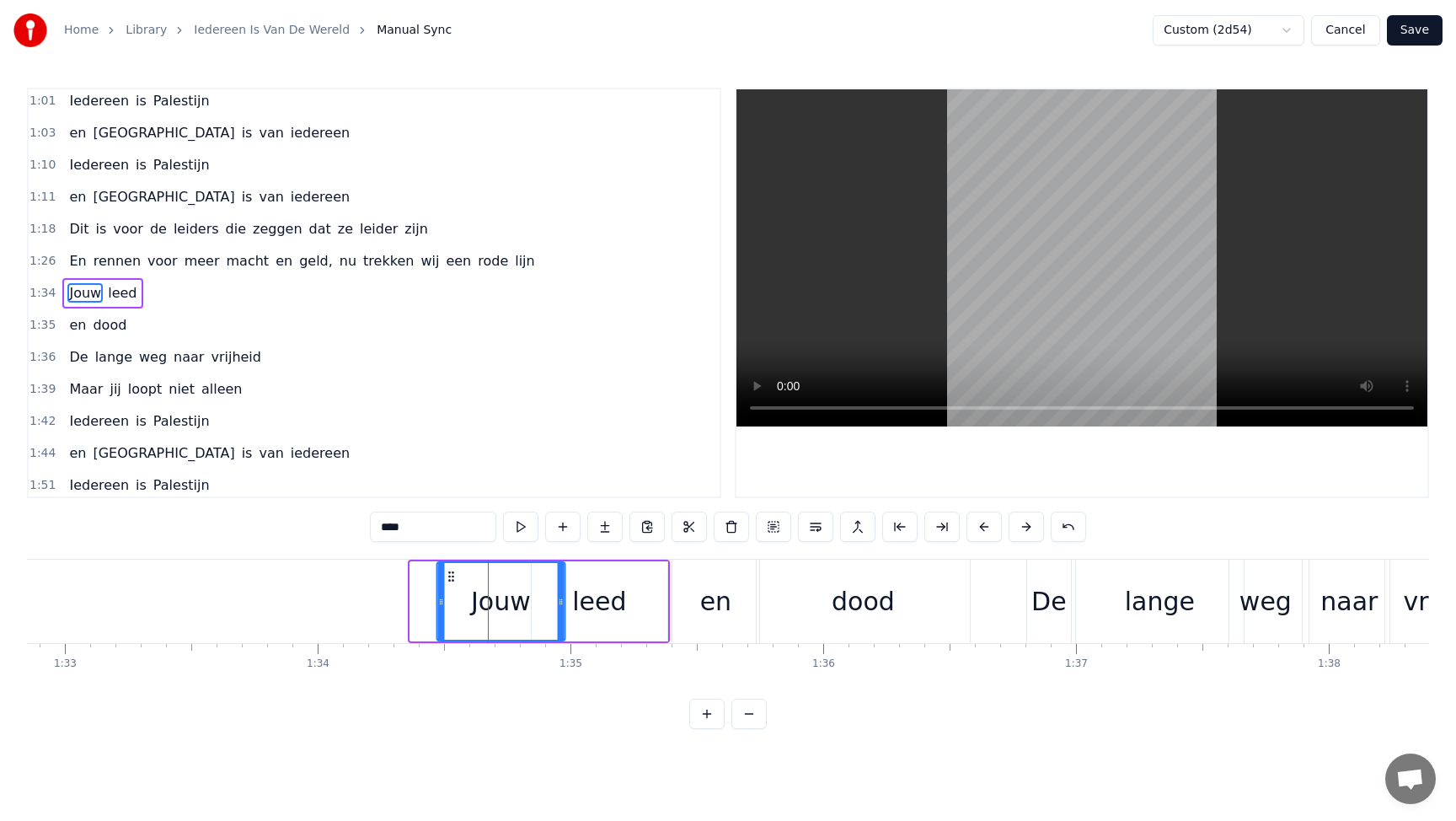
drag, startPoint x: 425, startPoint y: 579, endPoint x: 448, endPoint y: 579, distance: 23.0
click at [448, 579] on icon at bounding box center [450, 576] width 13 height 13
drag, startPoint x: 563, startPoint y: 593, endPoint x: 543, endPoint y: 593, distance: 20.0
click at [543, 593] on div at bounding box center [541, 601] width 7 height 77
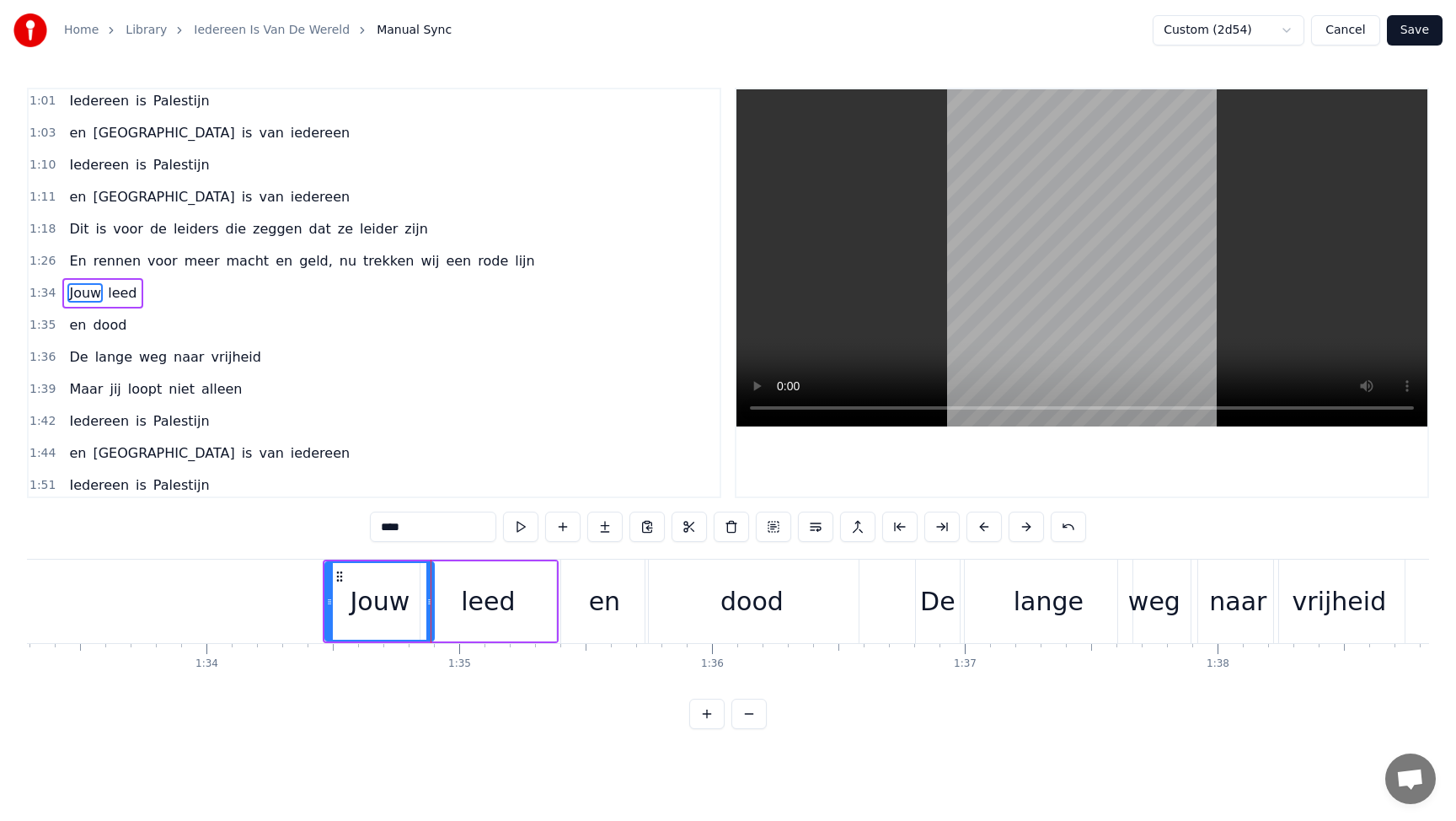
scroll to position [0, 23649]
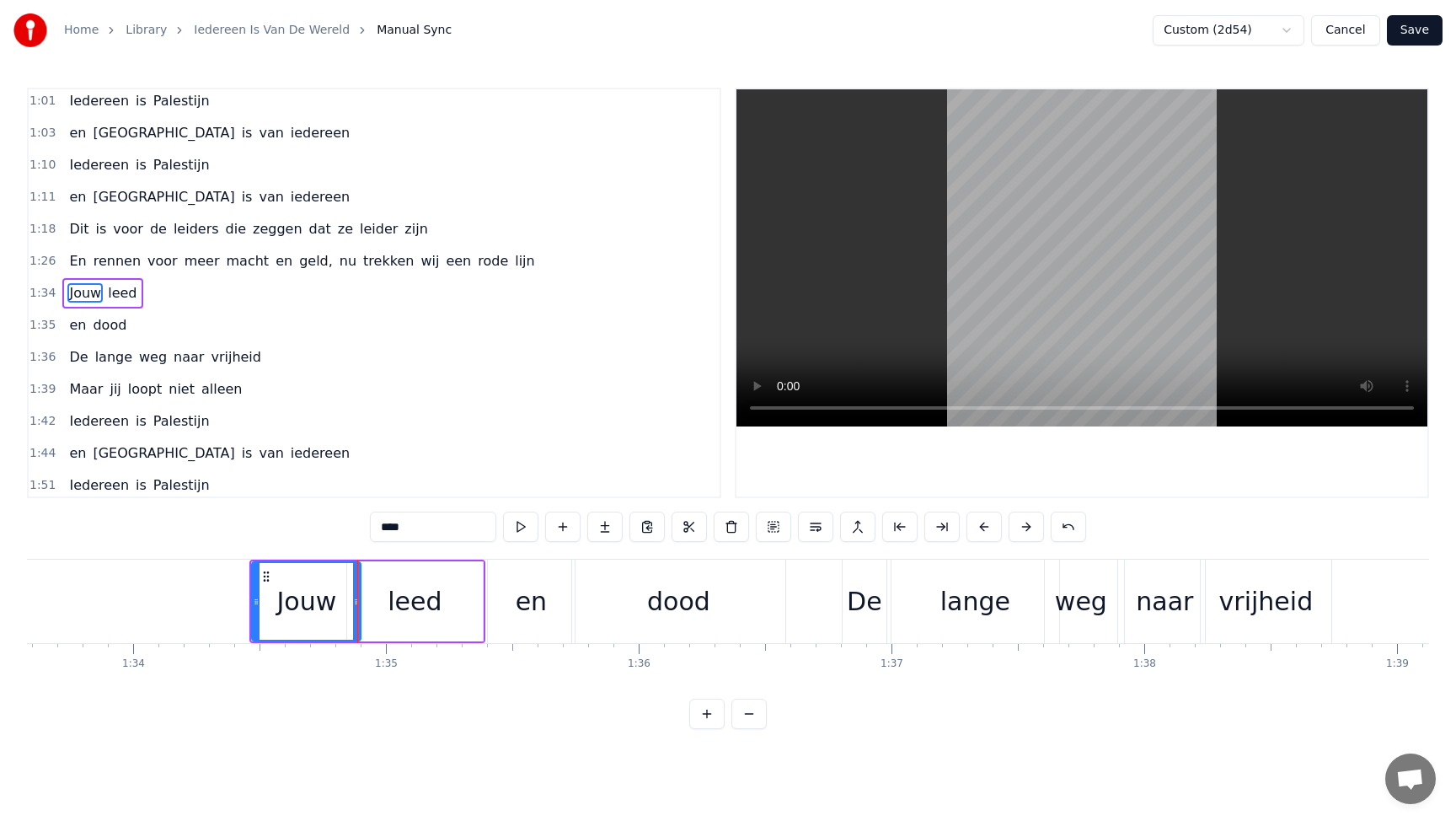
click at [425, 597] on div "leed" at bounding box center [414, 601] width 54 height 38
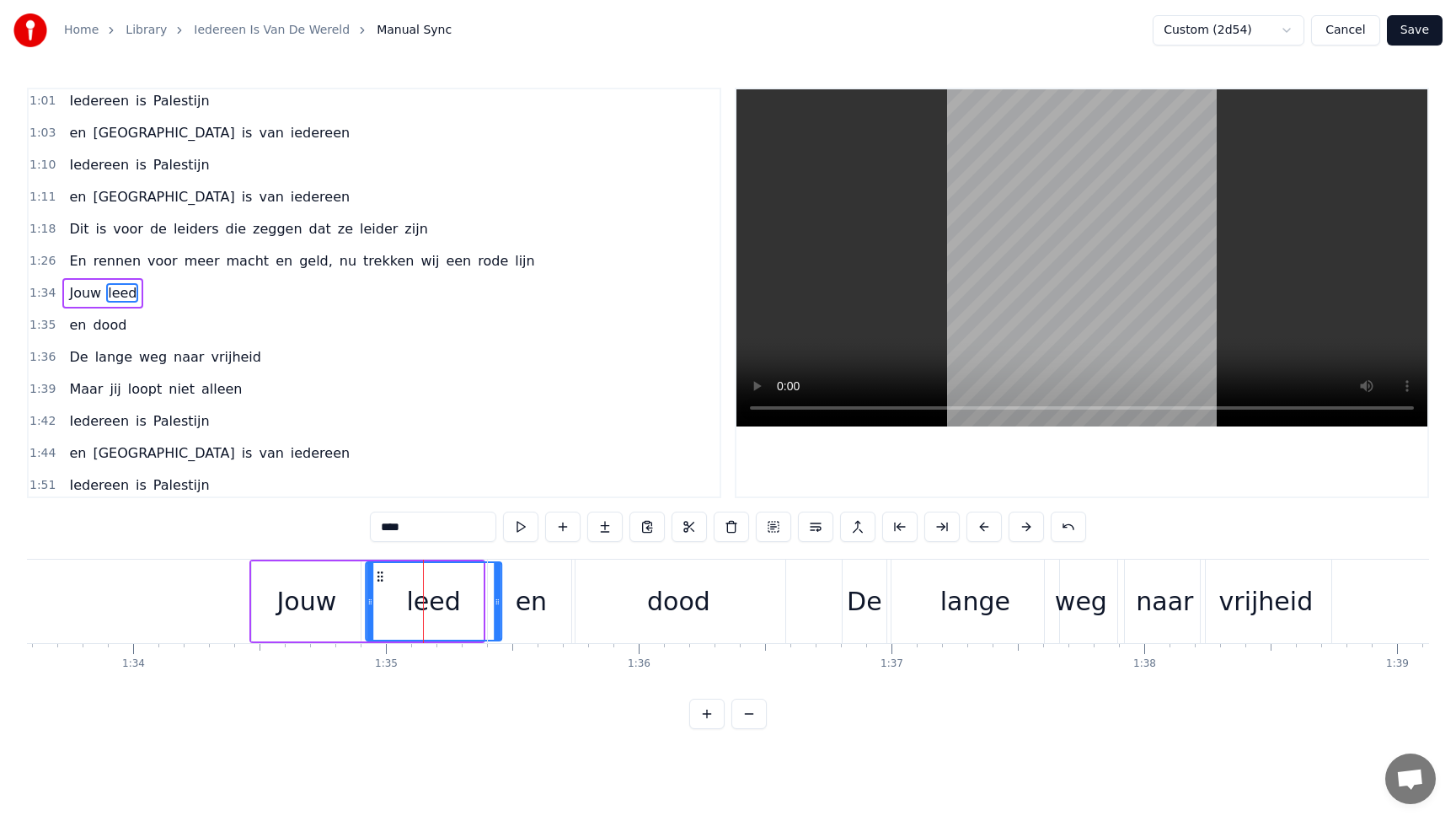
drag, startPoint x: 356, startPoint y: 571, endPoint x: 377, endPoint y: 571, distance: 21.0
click at [377, 571] on icon at bounding box center [379, 576] width 13 height 13
click at [309, 602] on div "Jouw" at bounding box center [307, 601] width 60 height 38
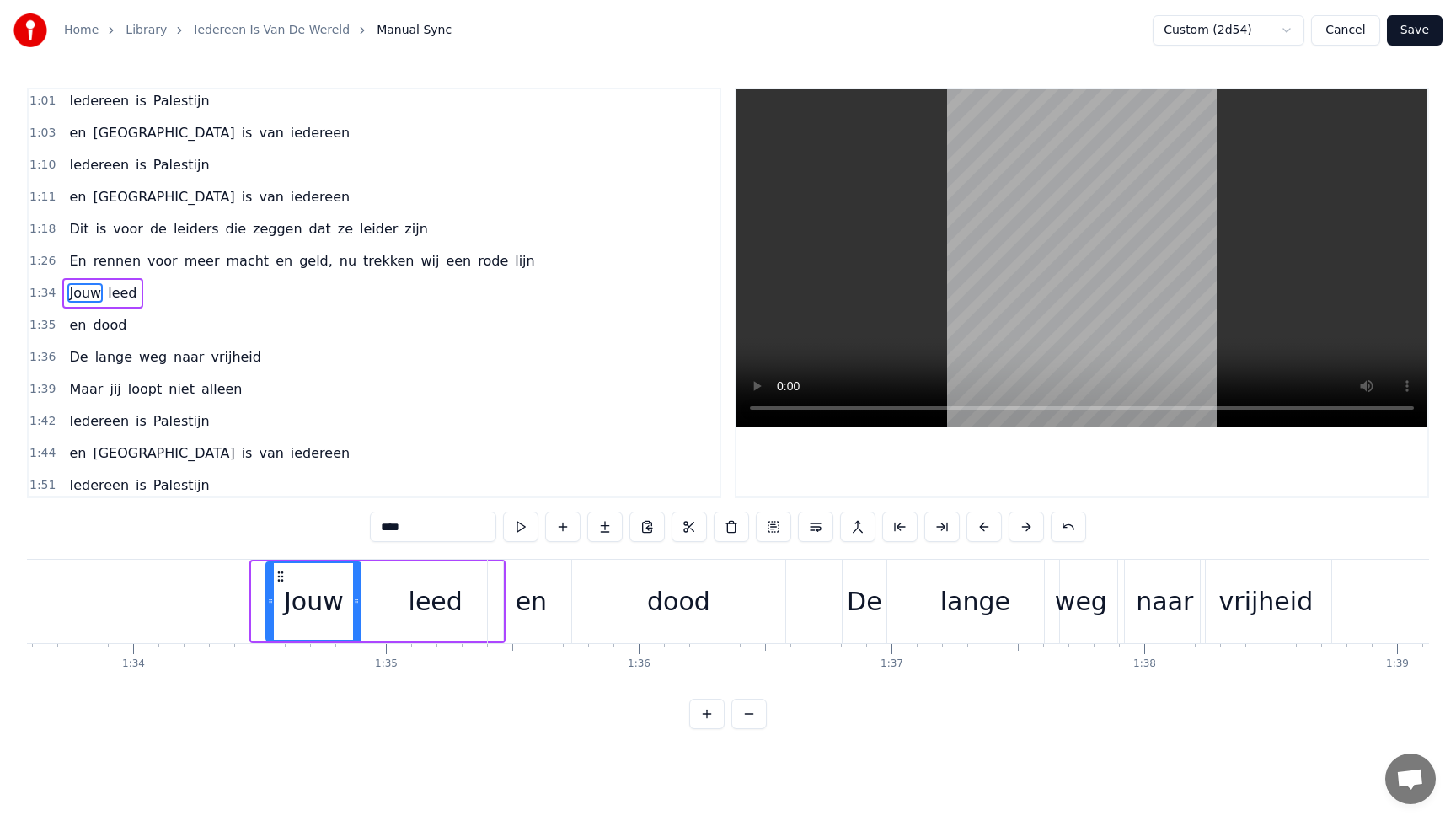
drag, startPoint x: 253, startPoint y: 600, endPoint x: 270, endPoint y: 600, distance: 17.0
click at [270, 600] on icon at bounding box center [270, 601] width 7 height 13
click at [648, 597] on div "dood" at bounding box center [678, 601] width 213 height 83
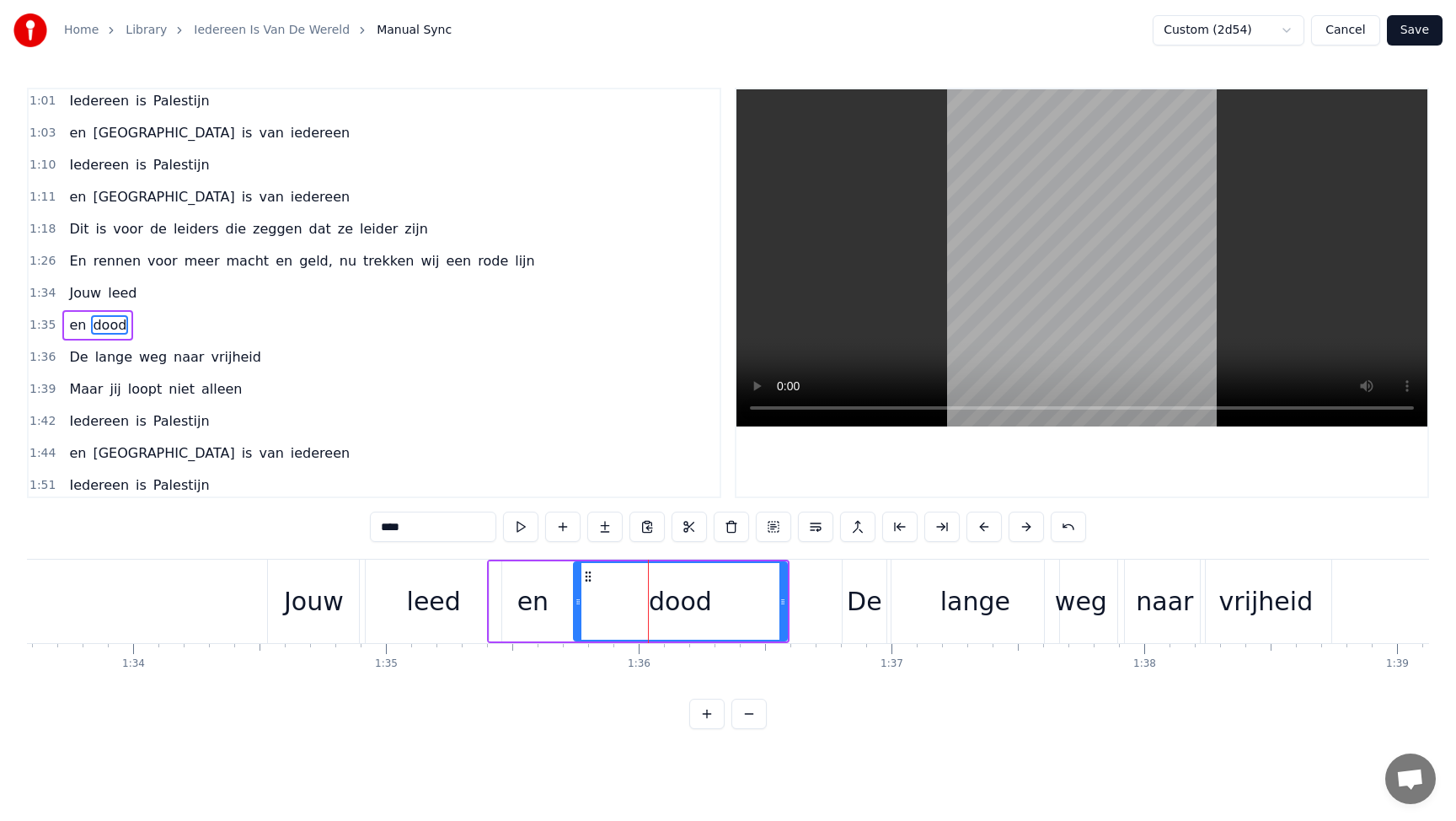
scroll to position [293, 0]
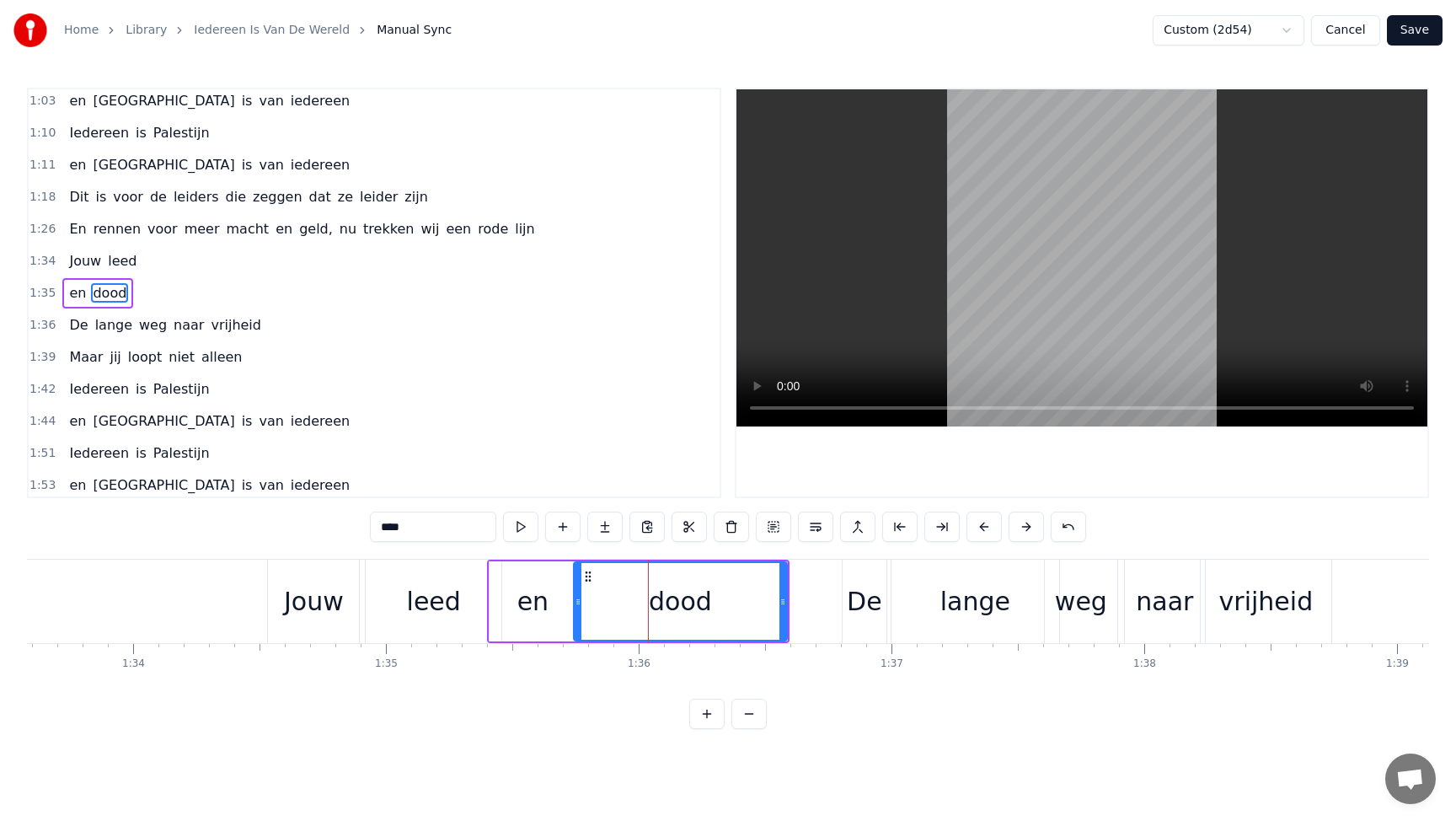
click at [425, 603] on div "leed" at bounding box center [434, 601] width 54 height 38
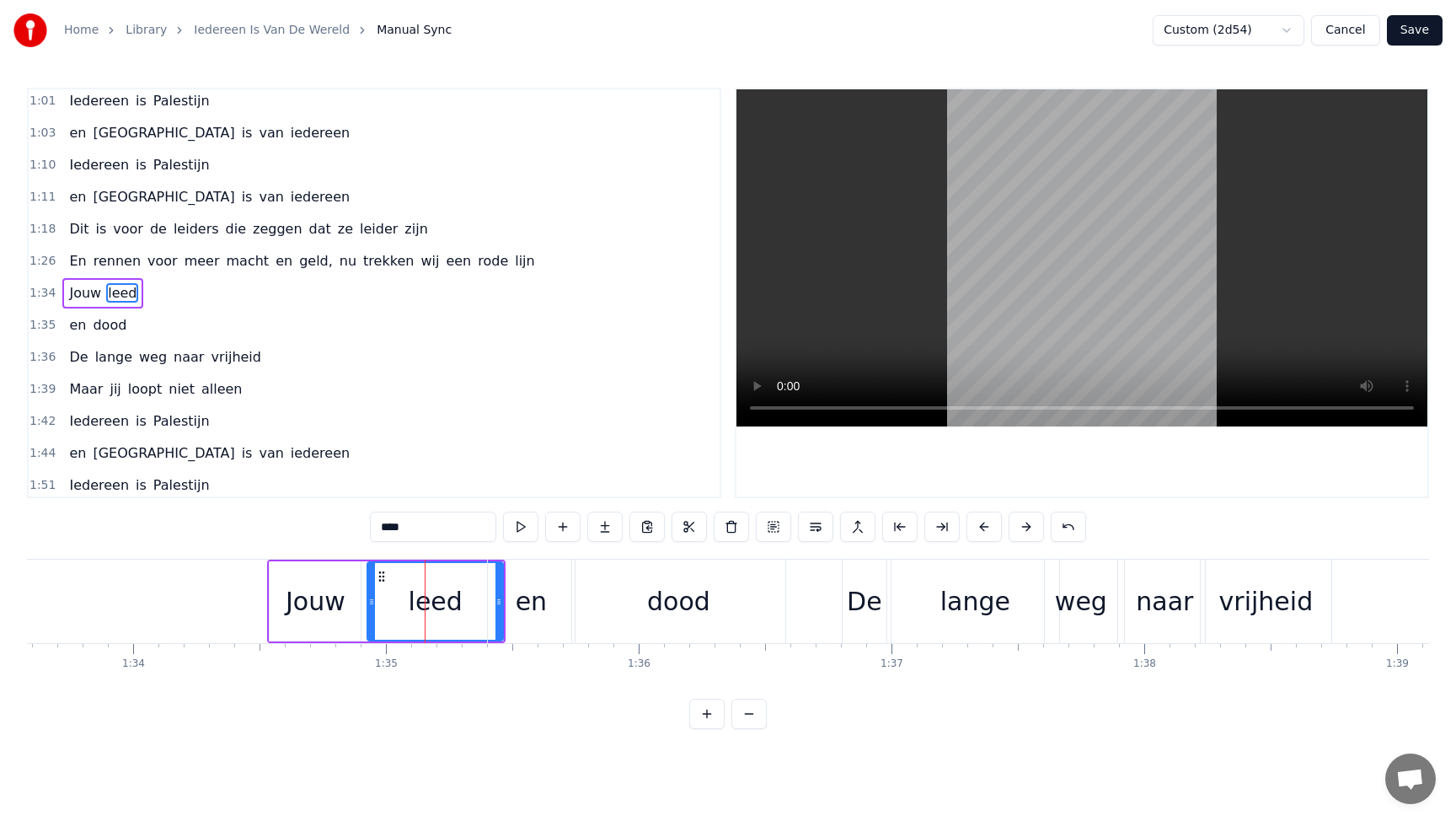
drag, startPoint x: 410, startPoint y: 525, endPoint x: 314, endPoint y: 511, distance: 97.0
click at [315, 511] on div "0:21 Dit is voor de kinderen uit [GEOGRAPHIC_DATA] en Soedan 0:29 Die sterven v…" at bounding box center [728, 408] width 1402 height 642
type input "*"
click at [688, 619] on div "dood" at bounding box center [679, 601] width 64 height 38
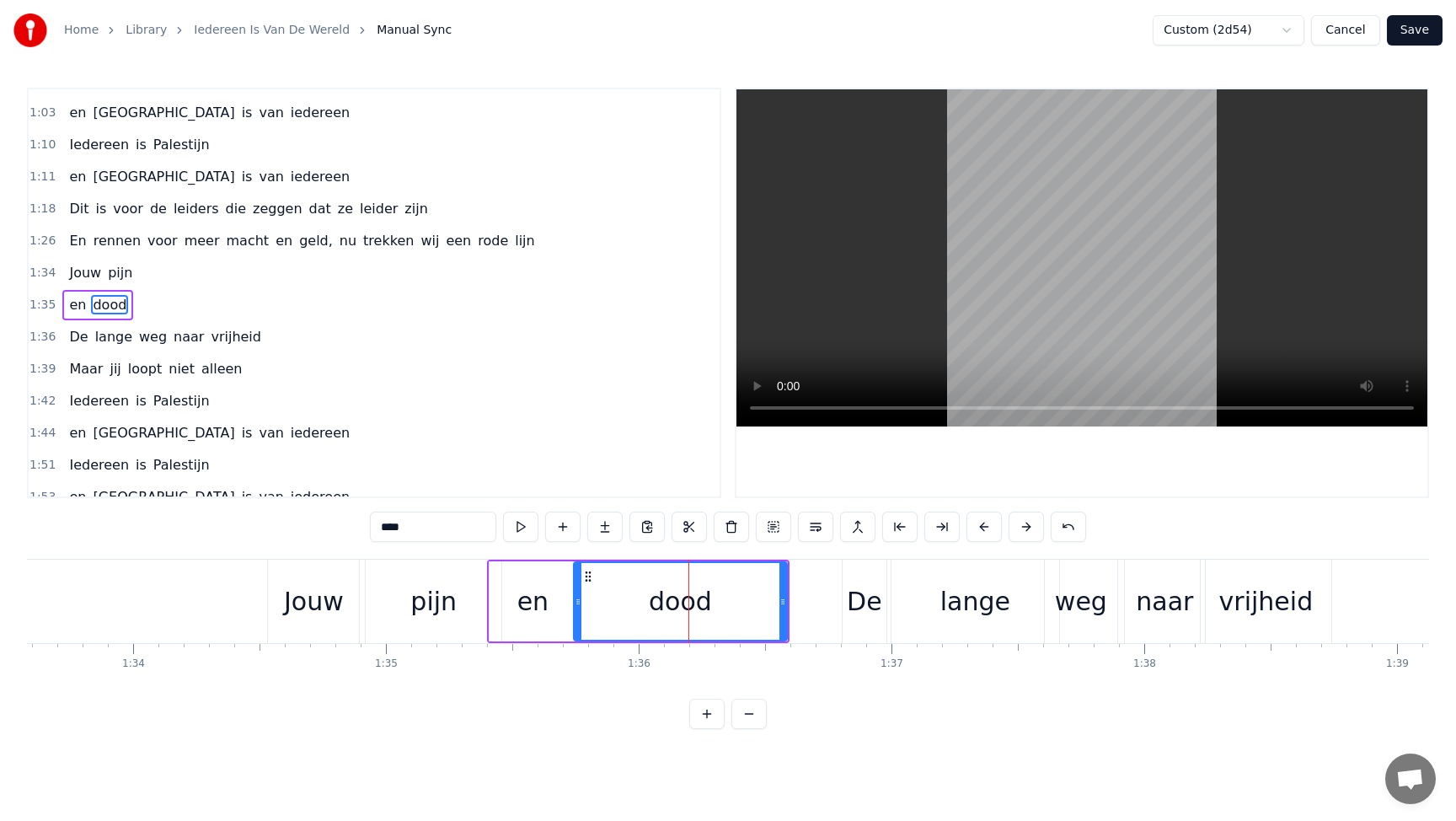
scroll to position [293, 0]
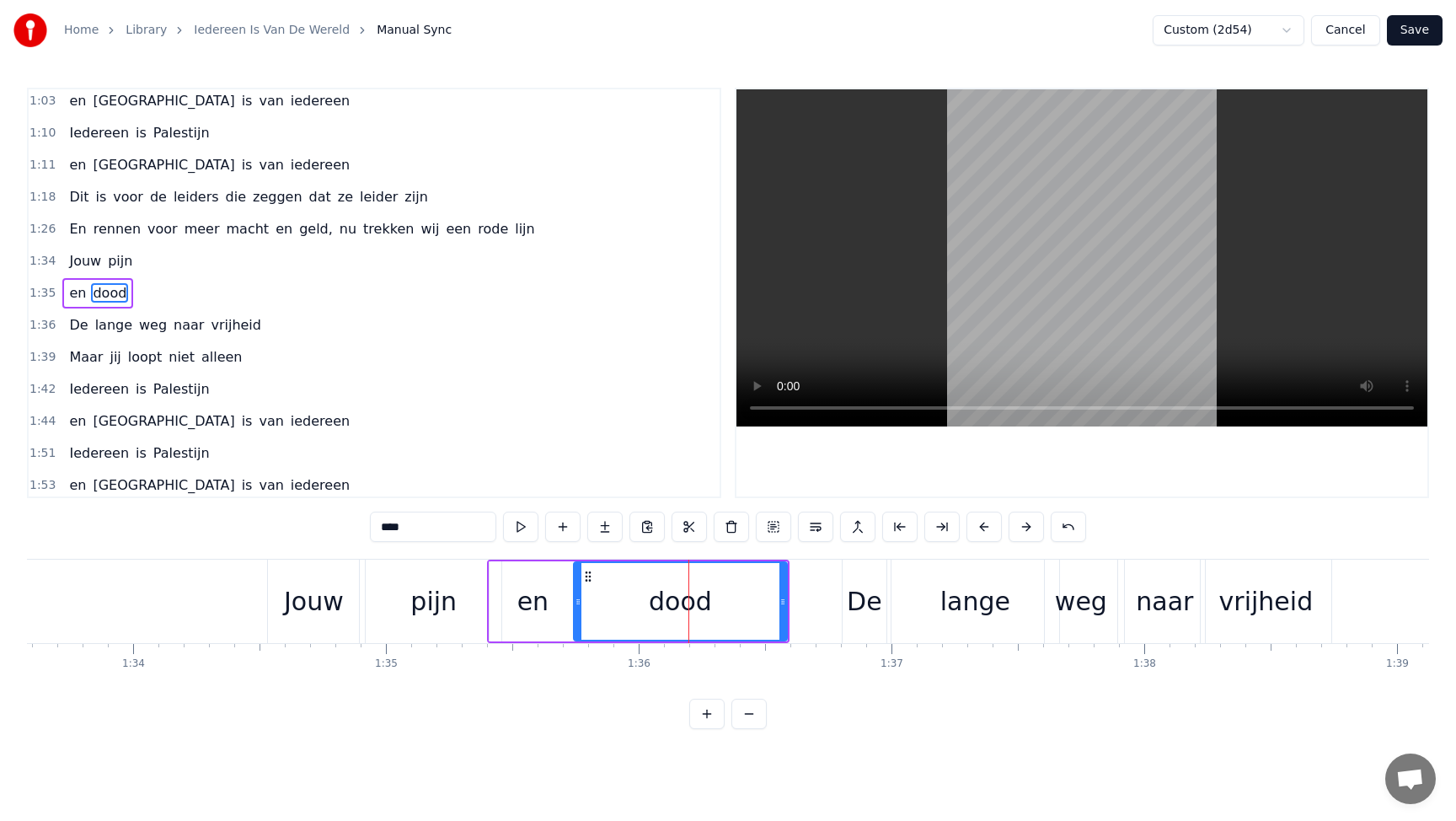
drag, startPoint x: 434, startPoint y: 532, endPoint x: 359, endPoint y: 530, distance: 75.0
click at [370, 530] on input "****" at bounding box center [433, 527] width 126 height 30
click at [872, 604] on div "De" at bounding box center [864, 601] width 35 height 38
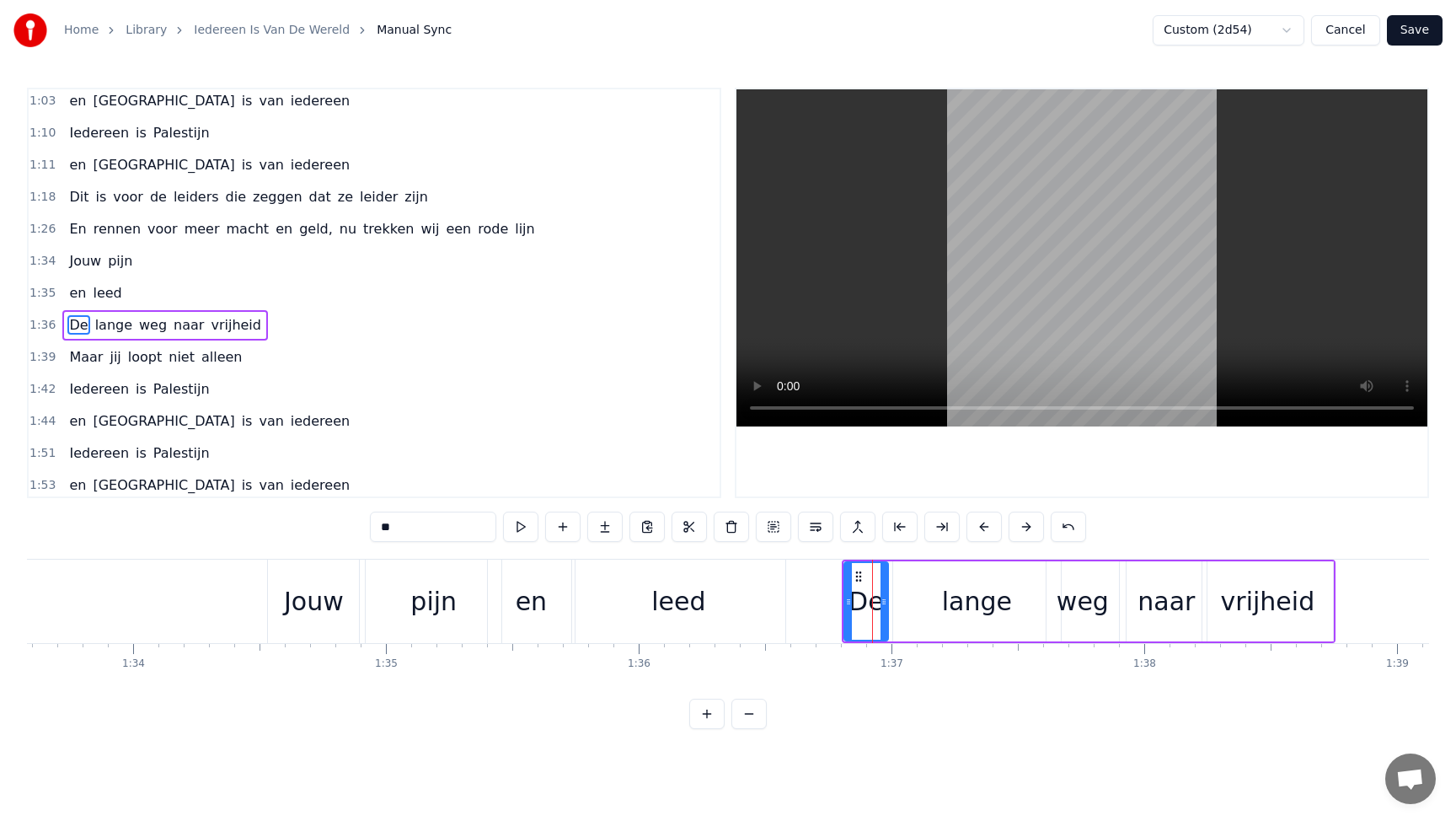
scroll to position [324, 0]
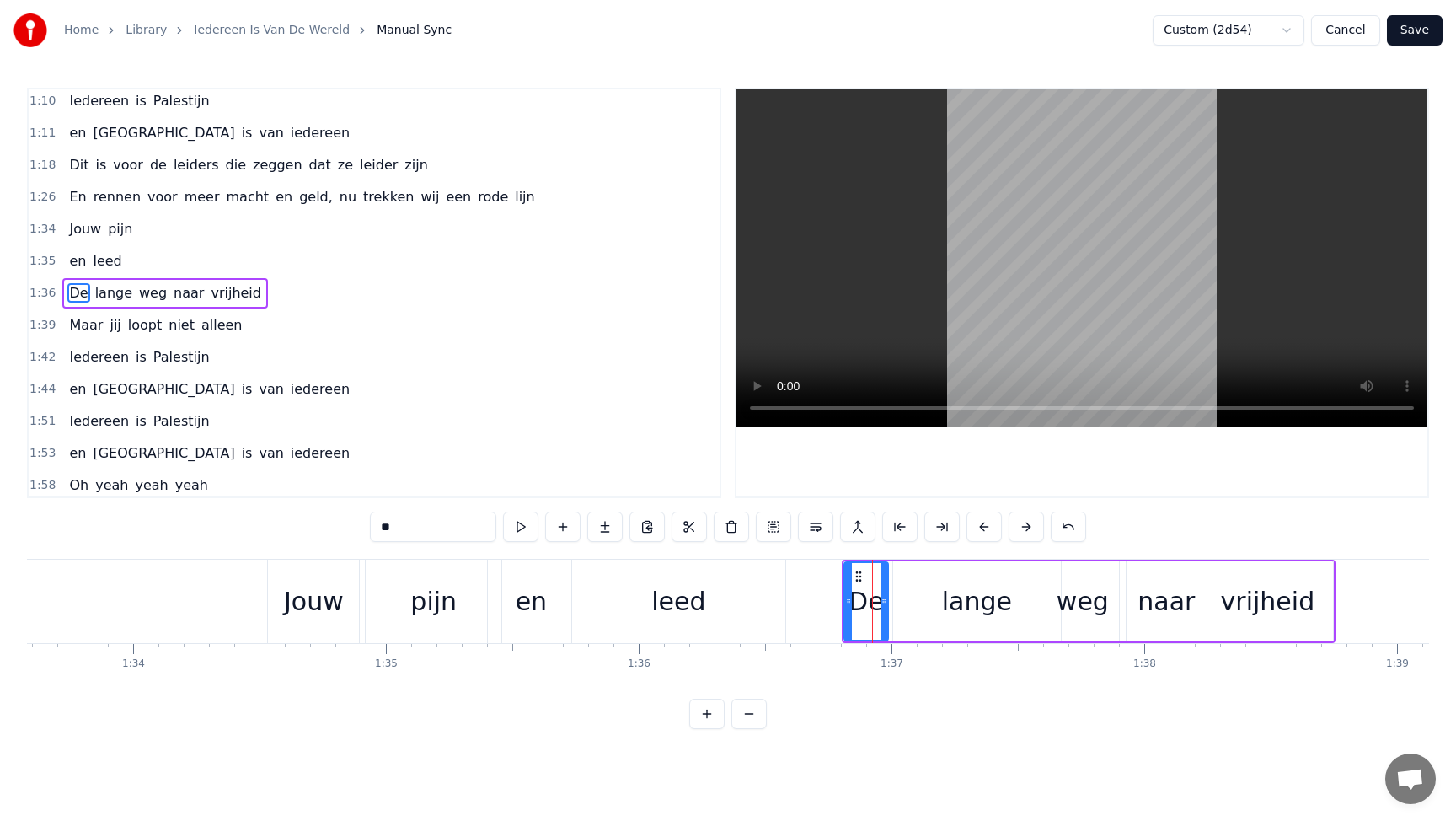
drag, startPoint x: 415, startPoint y: 527, endPoint x: 327, endPoint y: 521, distance: 88.2
click at [327, 521] on div "0:21 Dit is voor de kinderen uit [GEOGRAPHIC_DATA] en Soedan 0:29 Die sterven v…" at bounding box center [728, 408] width 1402 height 642
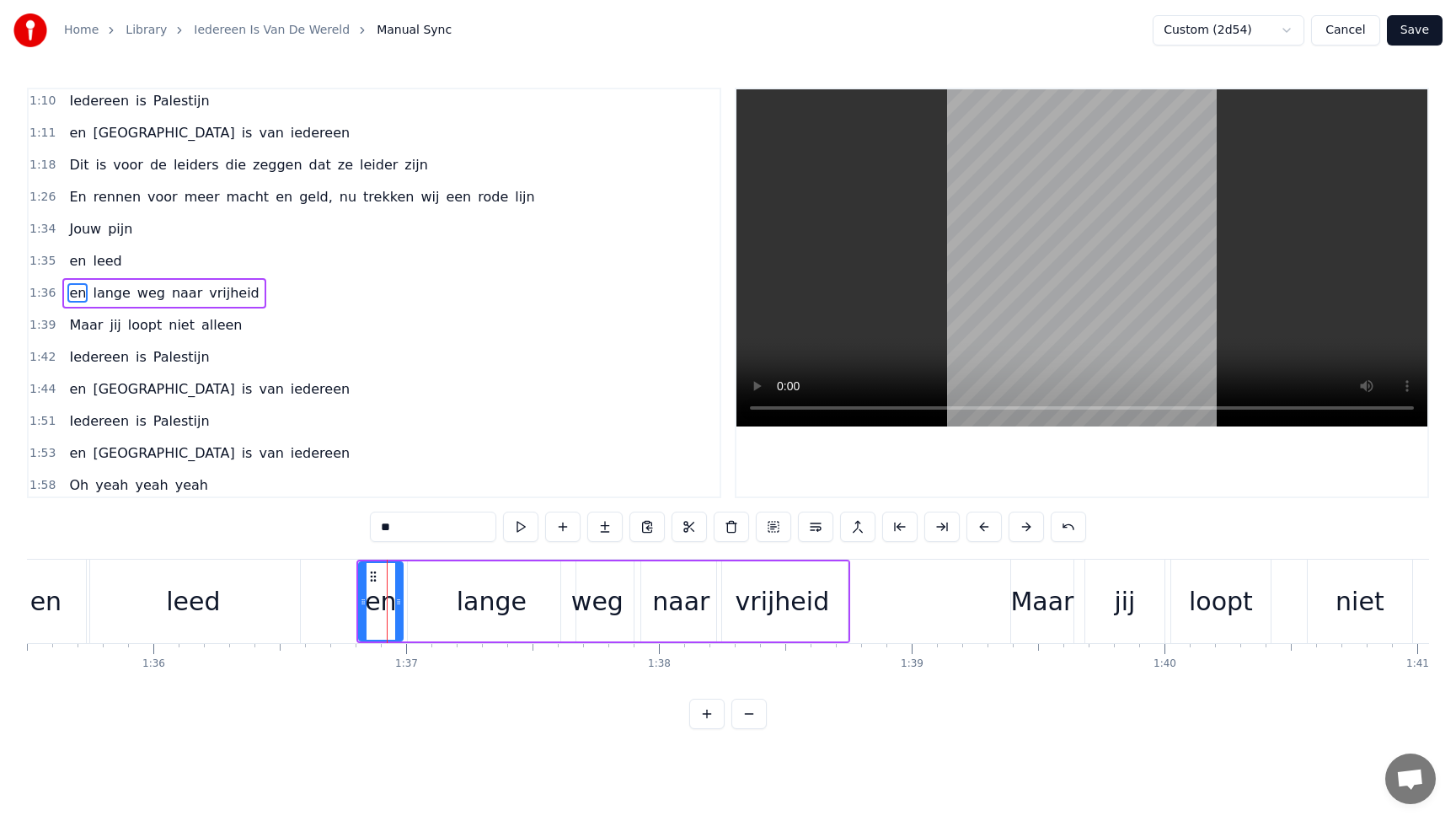
scroll to position [0, 24124]
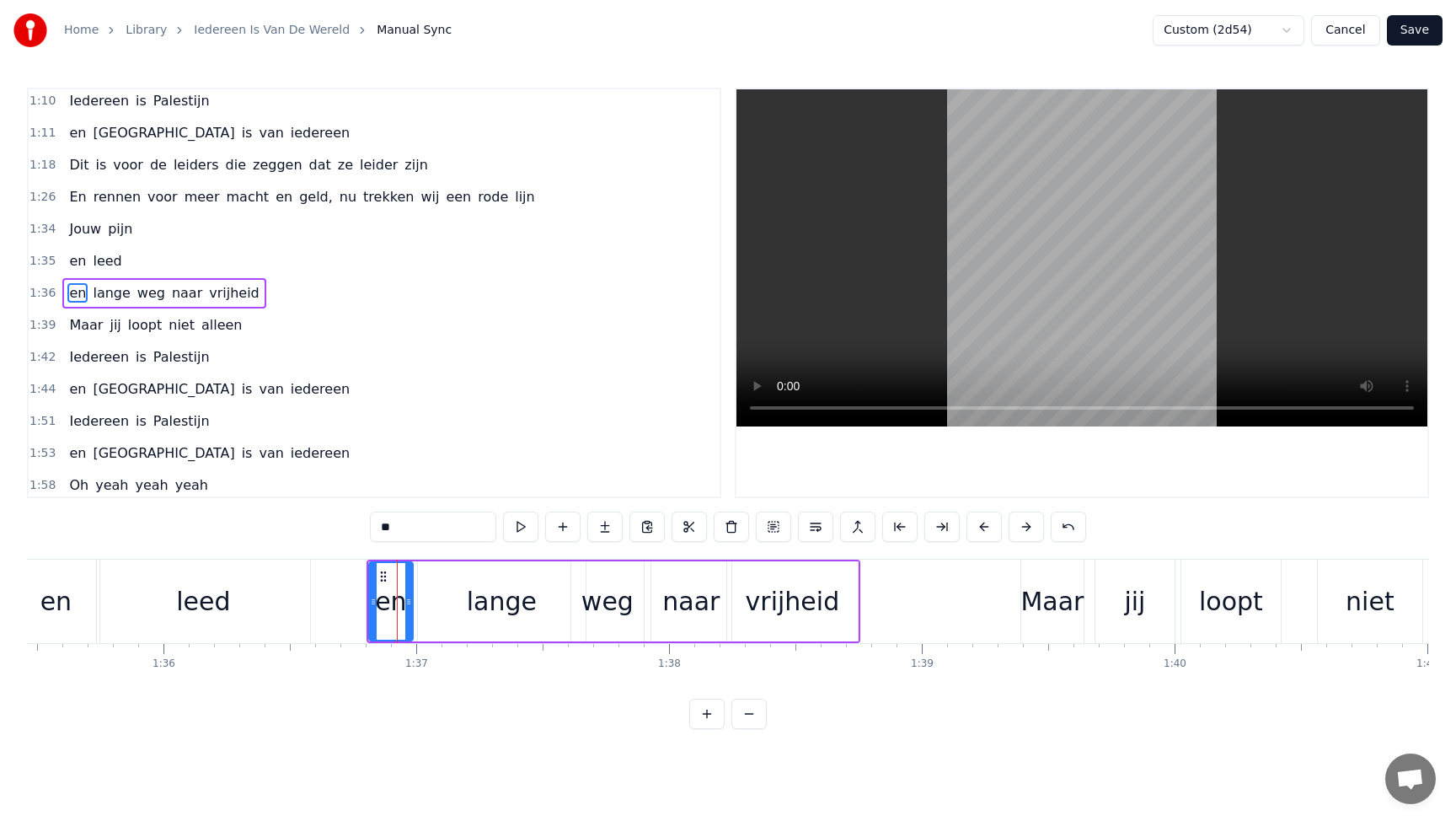
type input "**"
click at [1432, 30] on button "Save" at bounding box center [1414, 30] width 56 height 30
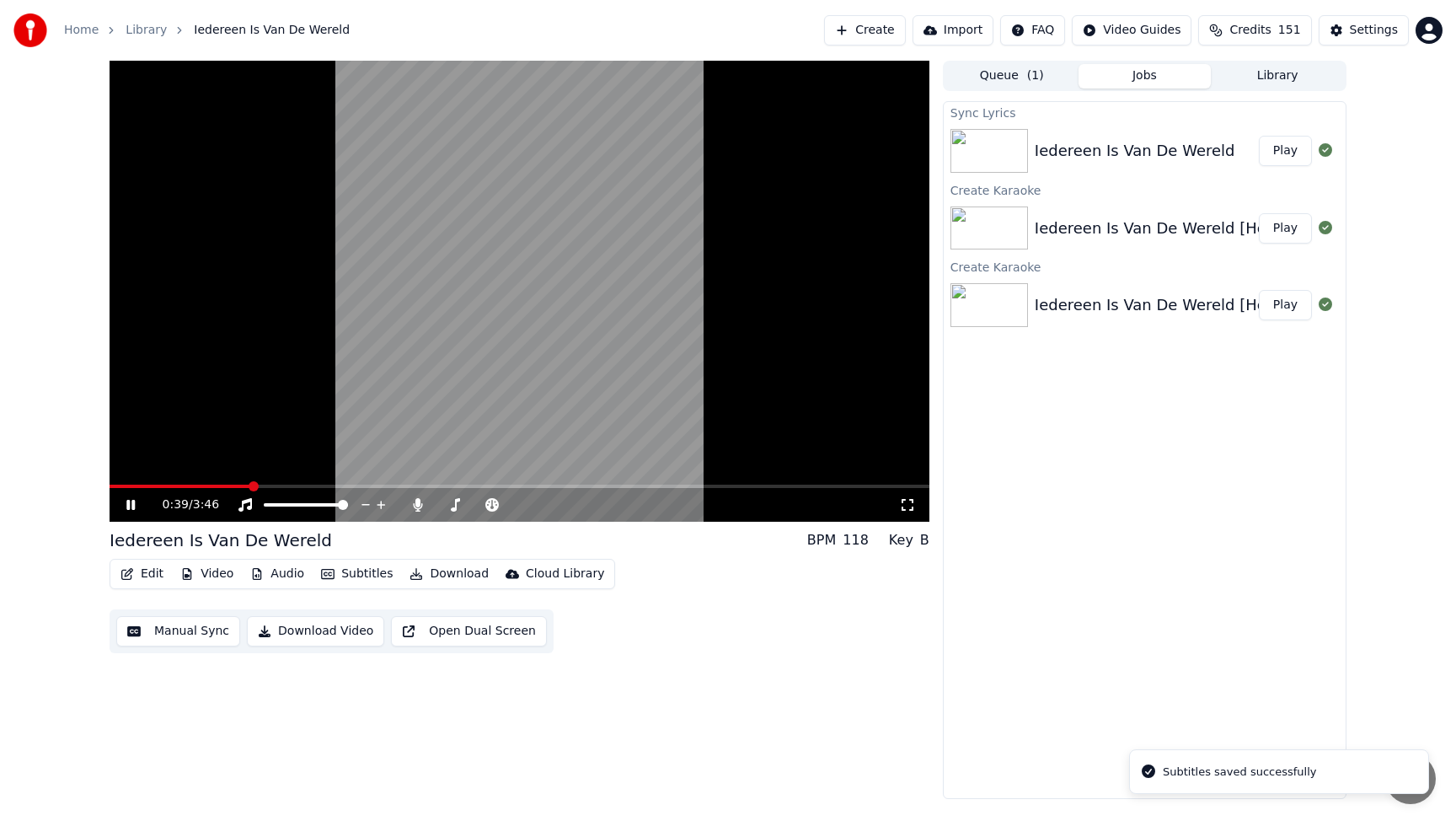
click at [249, 487] on span at bounding box center [519, 486] width 820 height 4
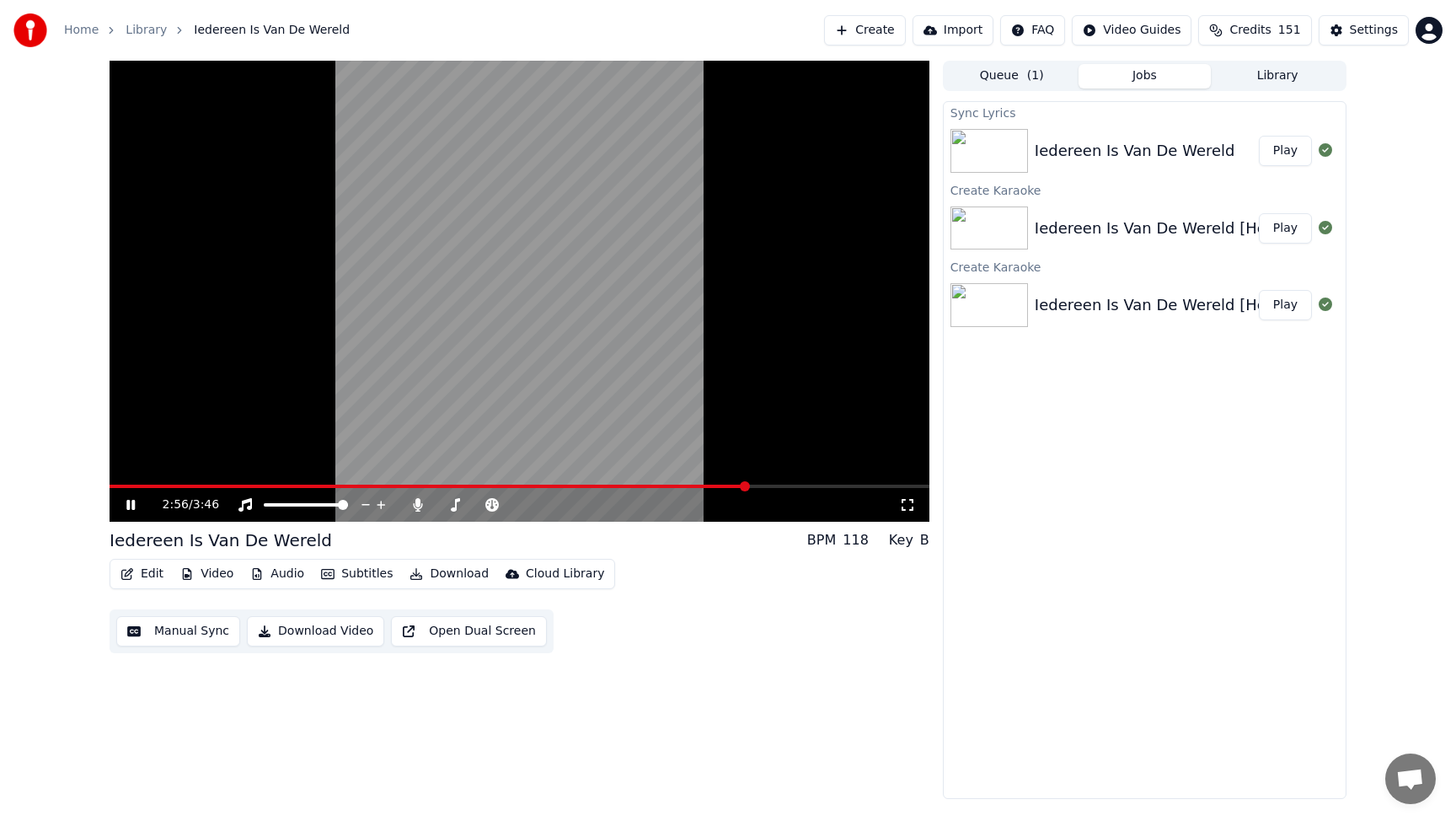
click at [128, 506] on icon at bounding box center [131, 504] width 9 height 10
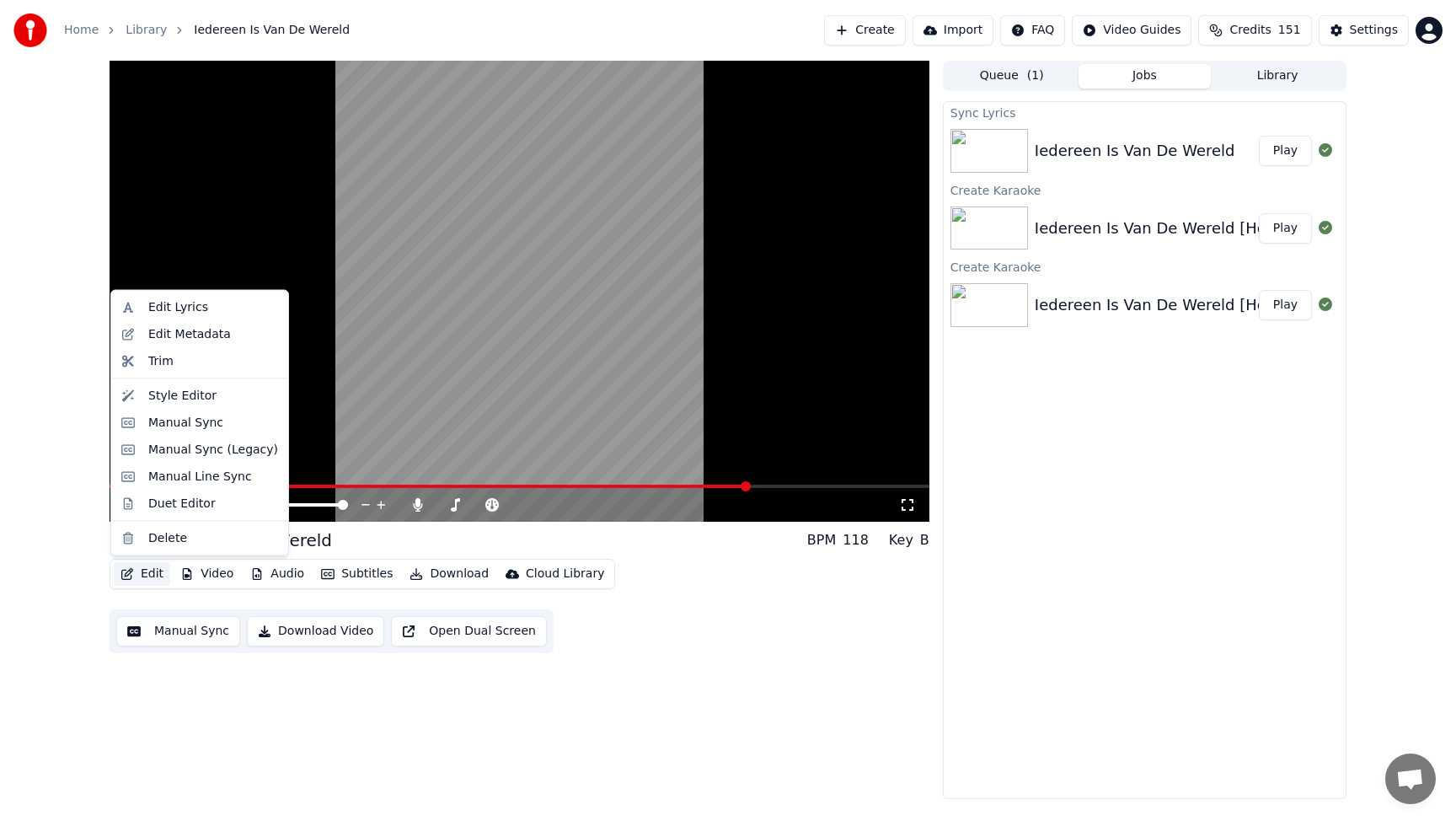
click at [163, 577] on button "Edit" at bounding box center [142, 574] width 57 height 24
click at [186, 422] on div "Manual Sync" at bounding box center [186, 422] width 75 height 17
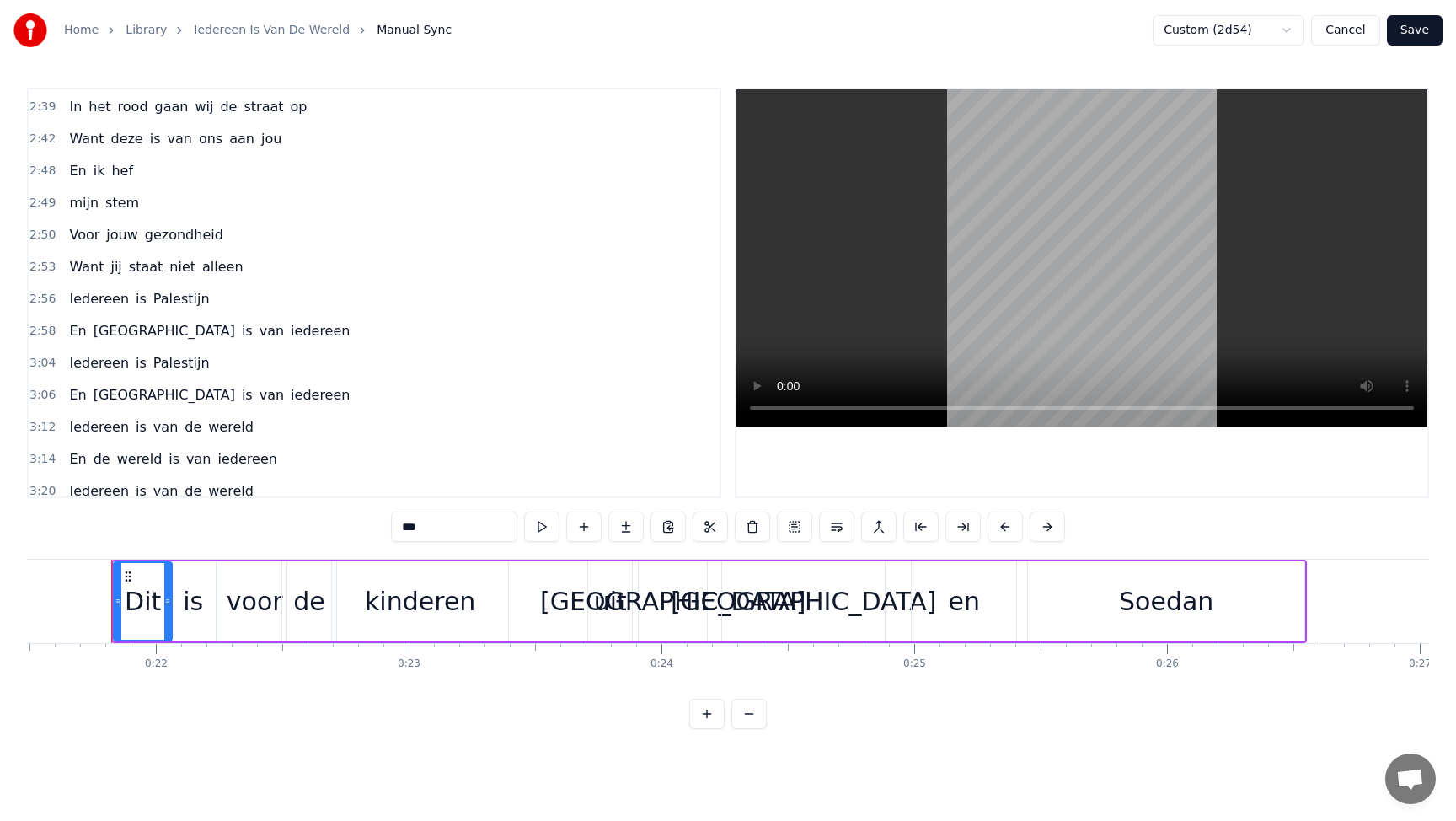
scroll to position [793, 0]
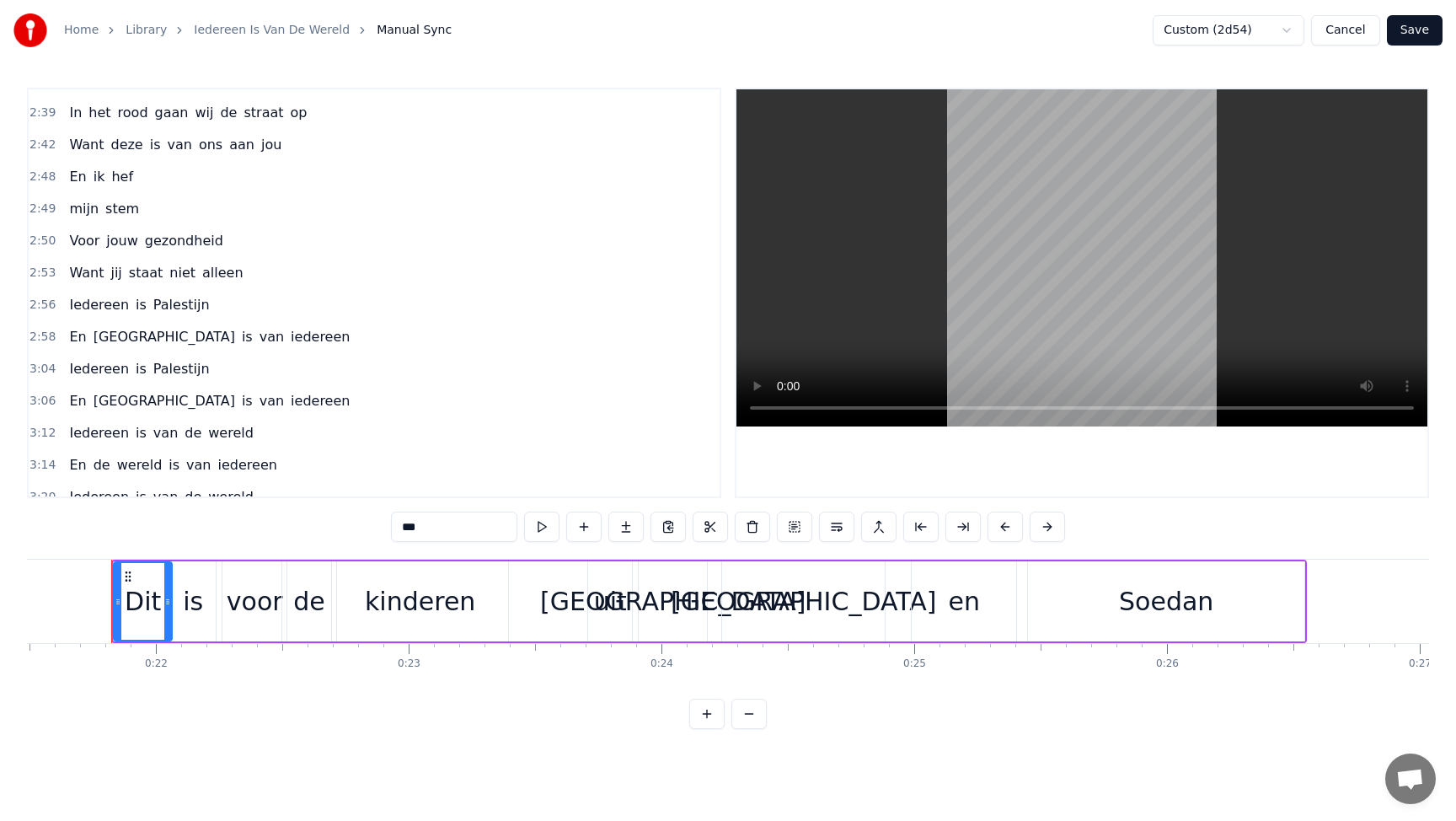
click at [77, 184] on span "En" at bounding box center [77, 177] width 20 height 19
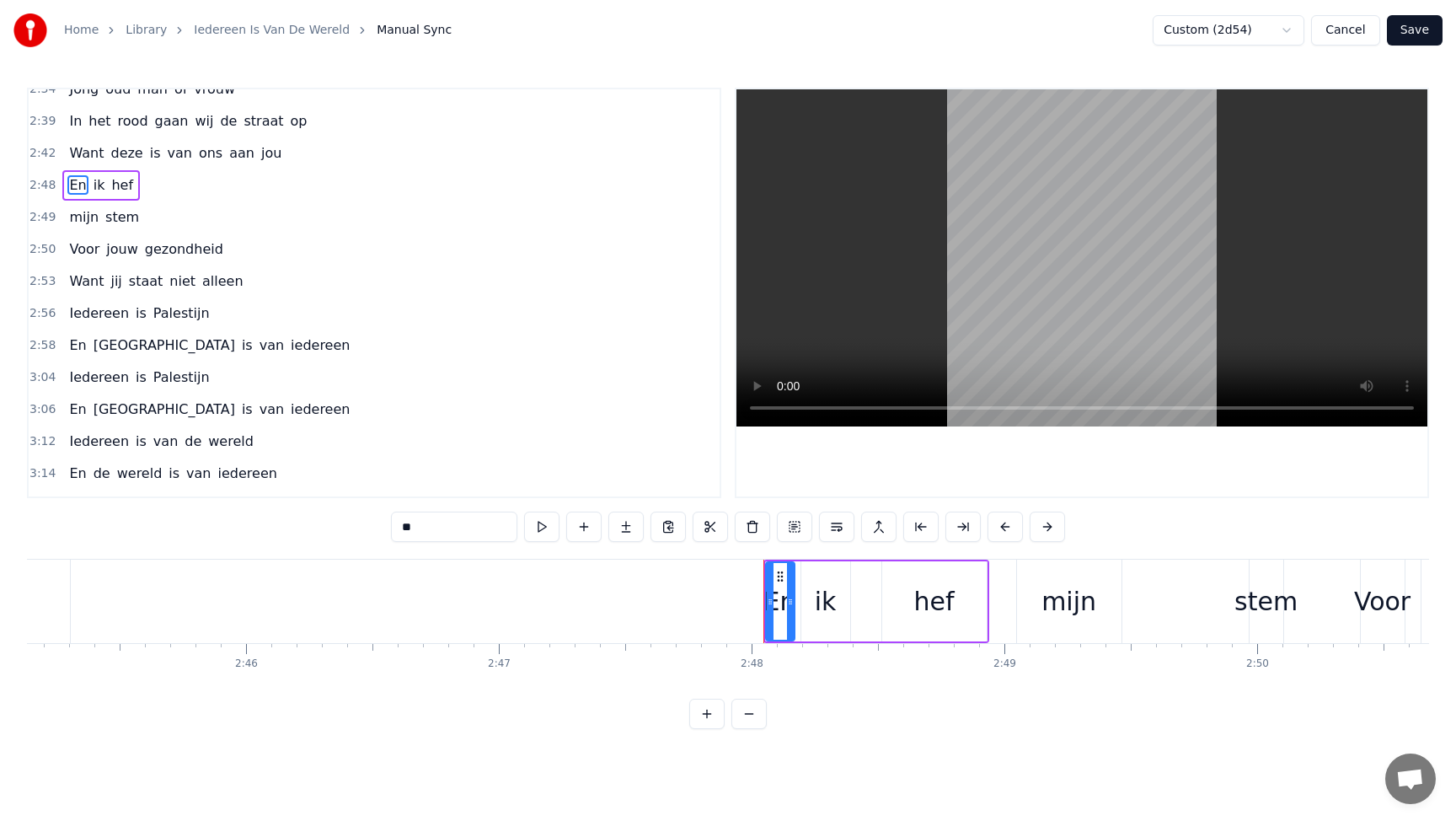
scroll to position [0, 42381]
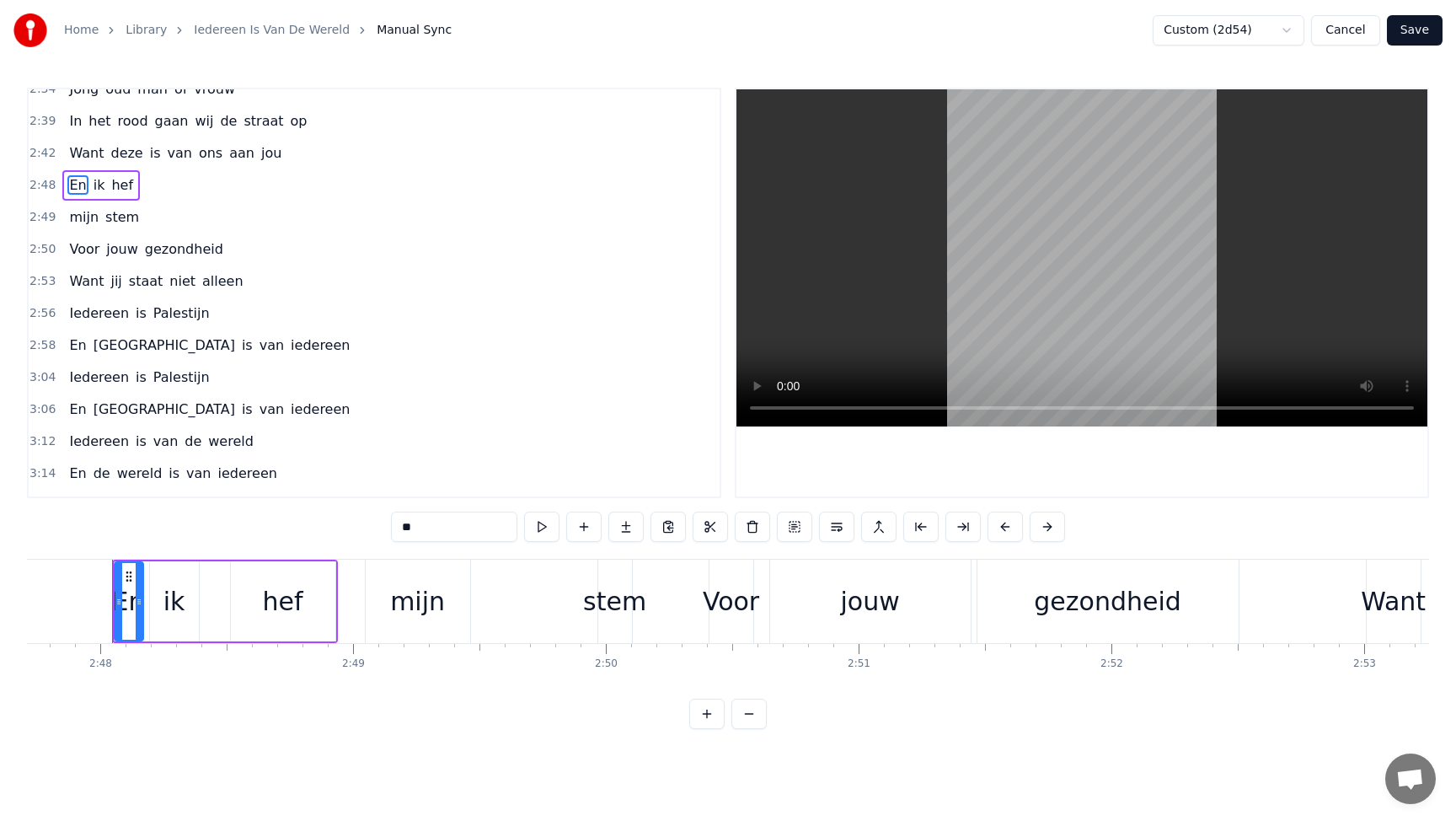
click at [174, 609] on div "ik" at bounding box center [174, 601] width 22 height 38
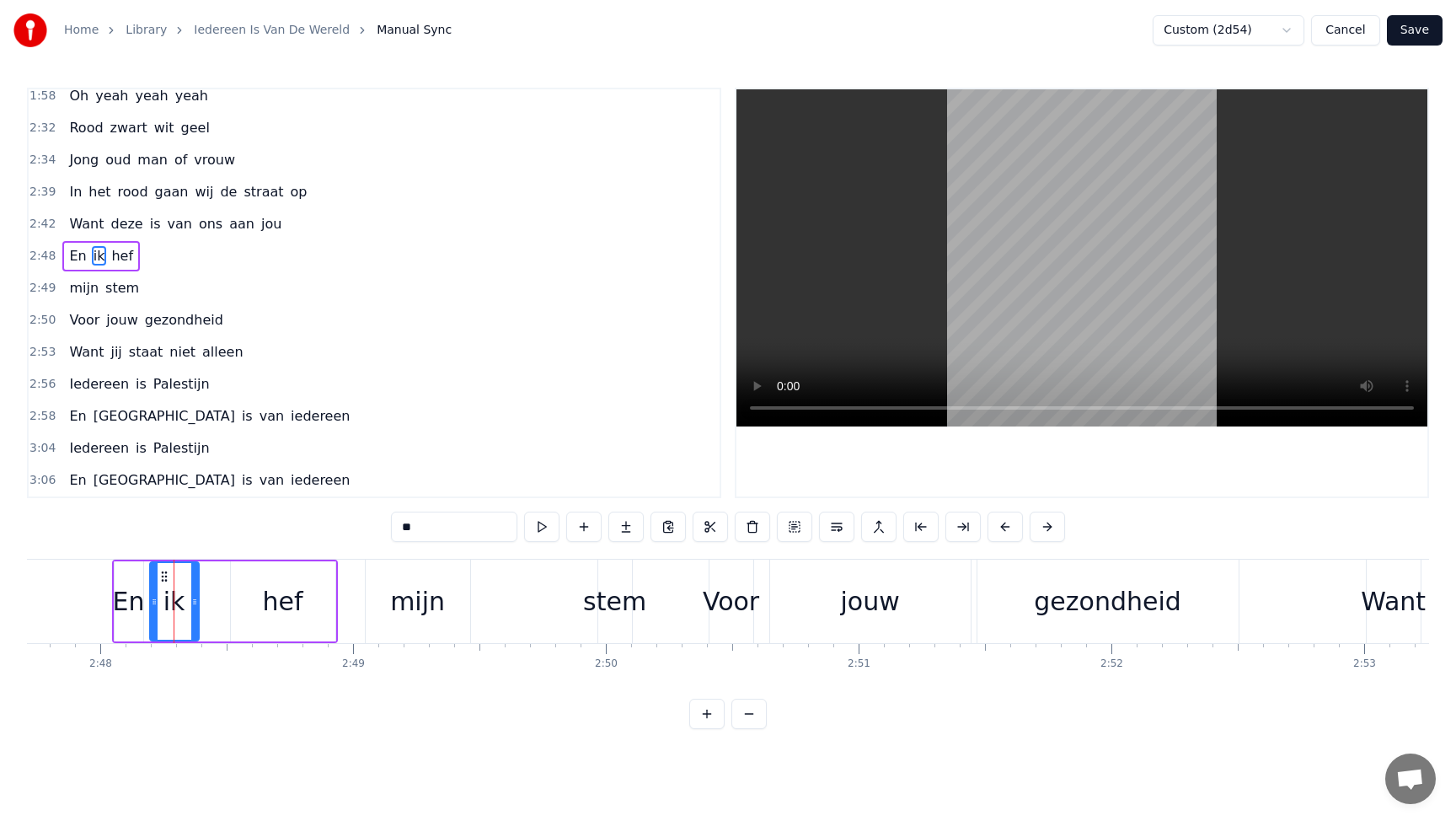
scroll to position [677, 0]
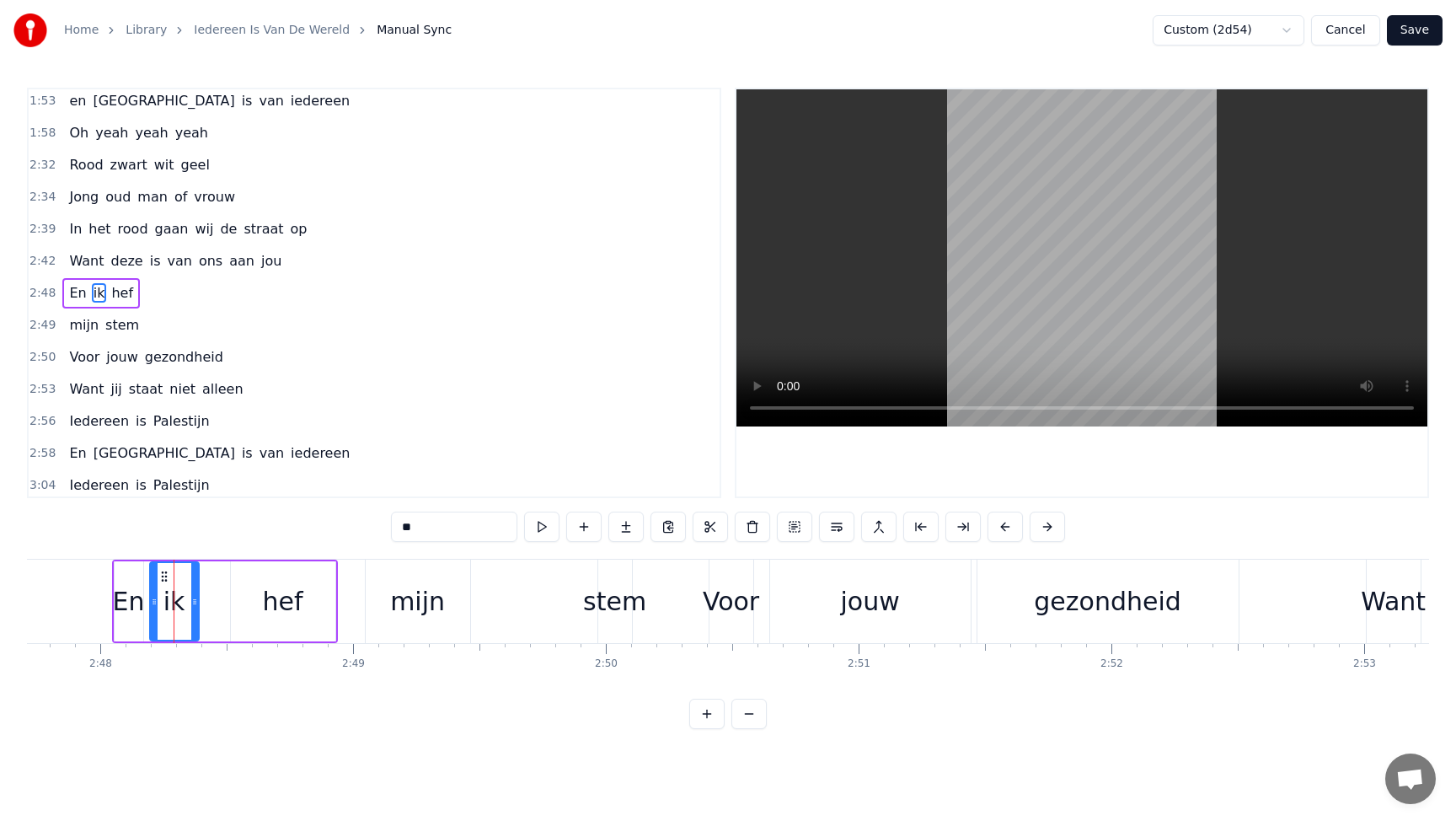
click at [239, 611] on div "hef" at bounding box center [283, 601] width 104 height 80
drag, startPoint x: 430, startPoint y: 532, endPoint x: 367, endPoint y: 526, distance: 63.3
click at [368, 526] on div "0:21 Dit is voor de kinderen uit [GEOGRAPHIC_DATA] en Soedan 0:29 Die sterven v…" at bounding box center [728, 408] width 1402 height 642
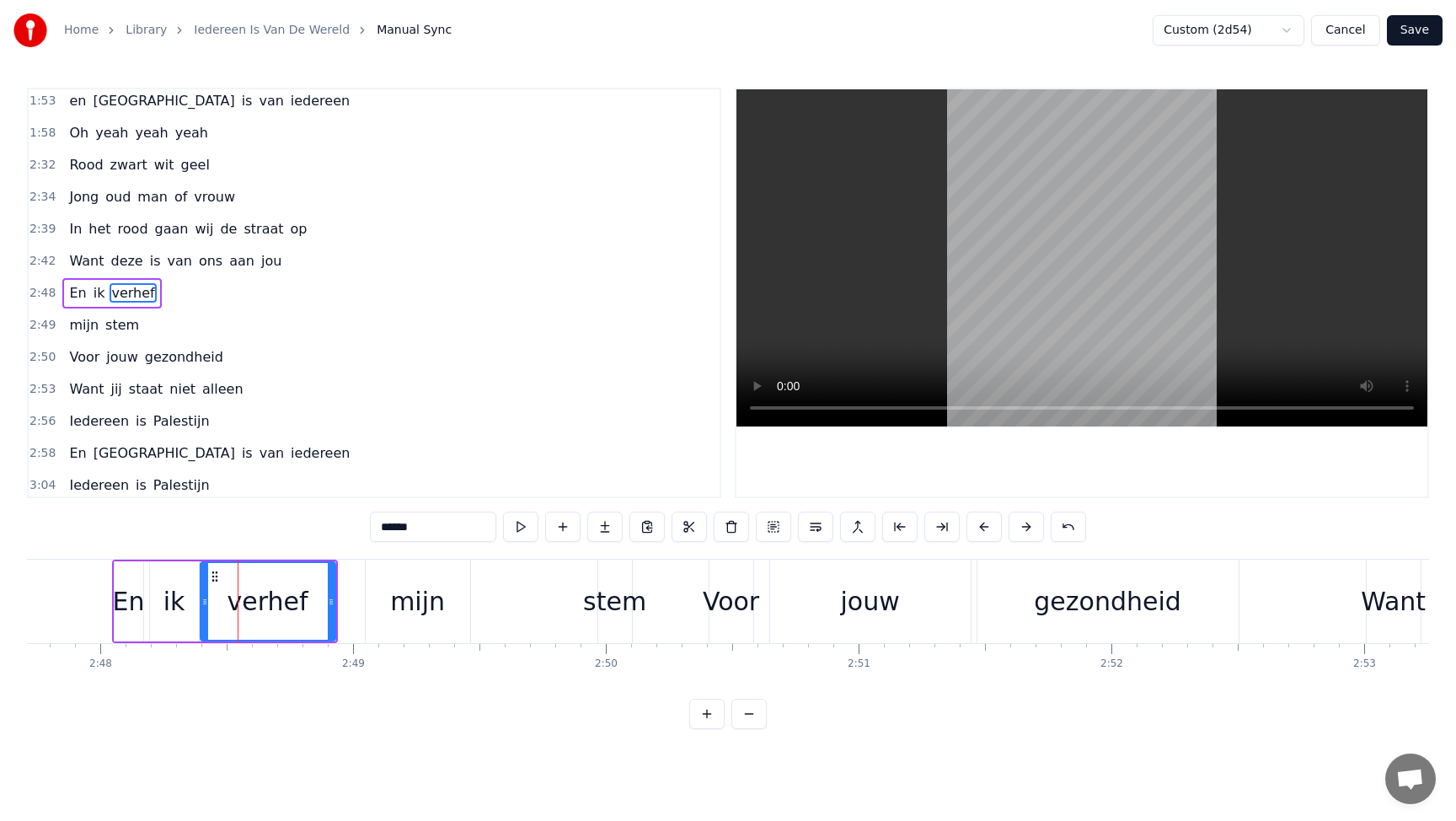
drag, startPoint x: 232, startPoint y: 597, endPoint x: 202, endPoint y: 597, distance: 30.0
click at [202, 597] on icon at bounding box center [205, 601] width 7 height 13
click at [115, 606] on div "En" at bounding box center [129, 601] width 32 height 38
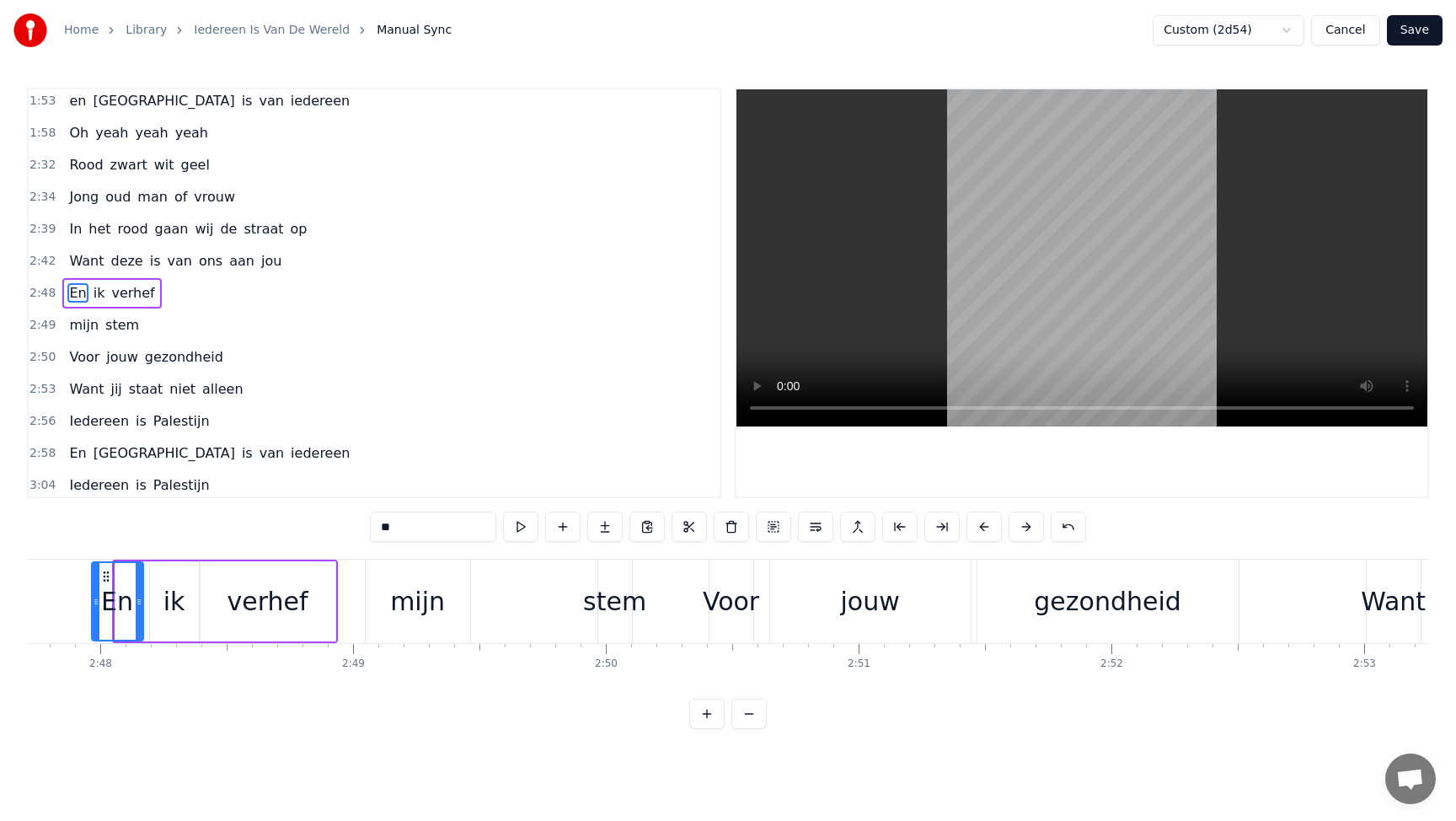
drag, startPoint x: 118, startPoint y: 603, endPoint x: 95, endPoint y: 603, distance: 23.0
click at [95, 603] on icon at bounding box center [96, 601] width 7 height 13
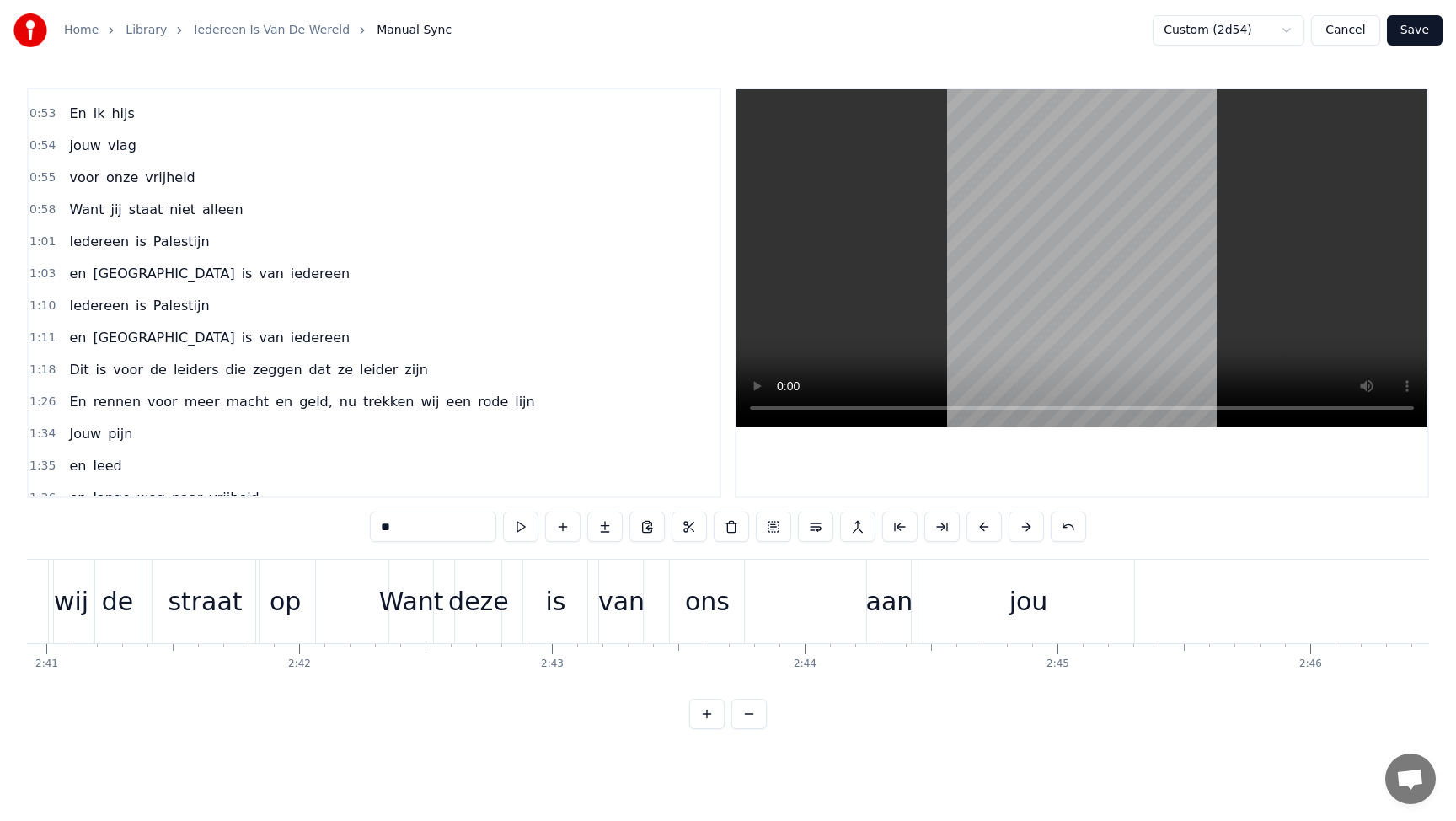
scroll to position [0, 0]
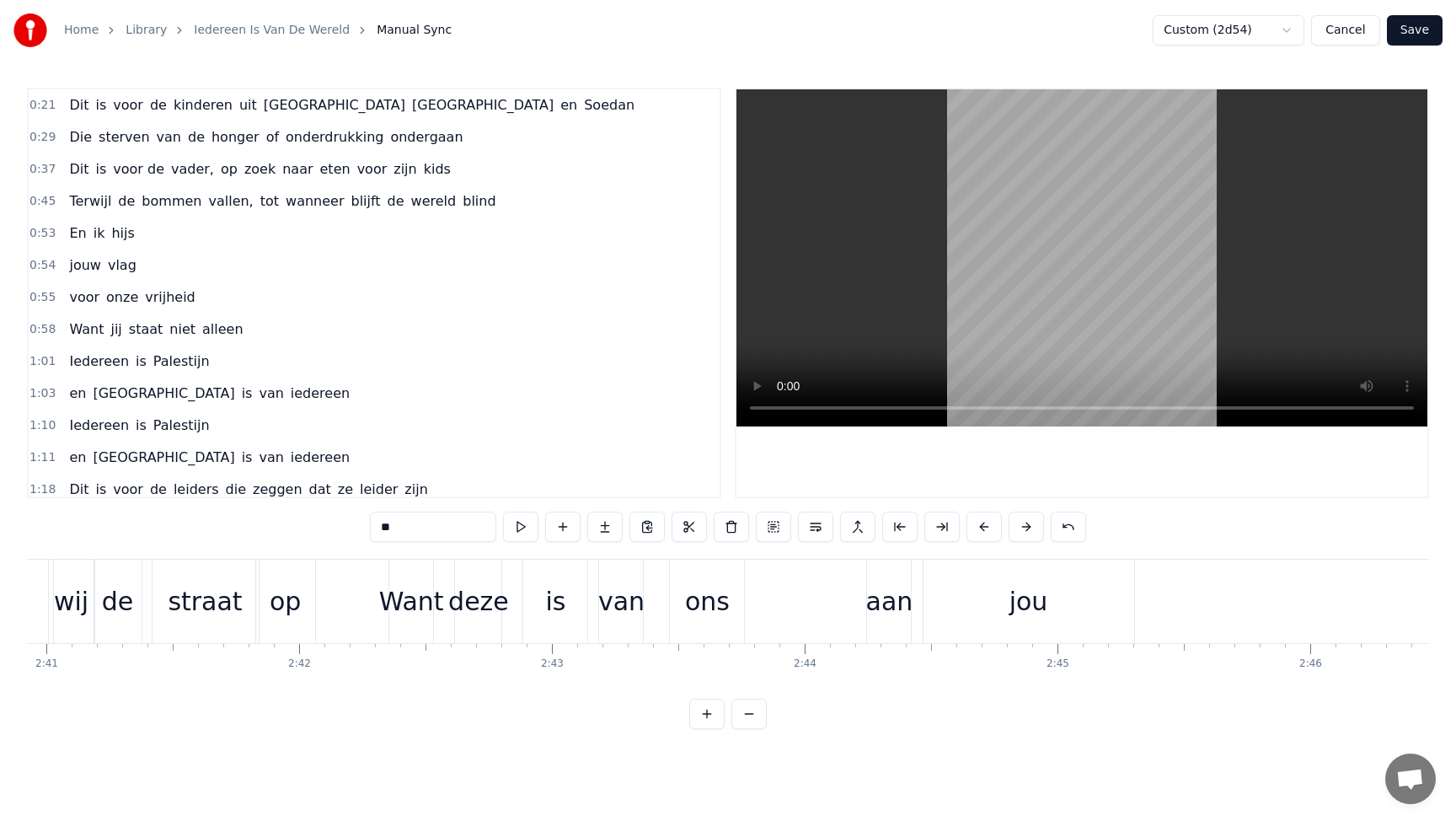
click at [422, 174] on span "kids" at bounding box center [437, 169] width 30 height 19
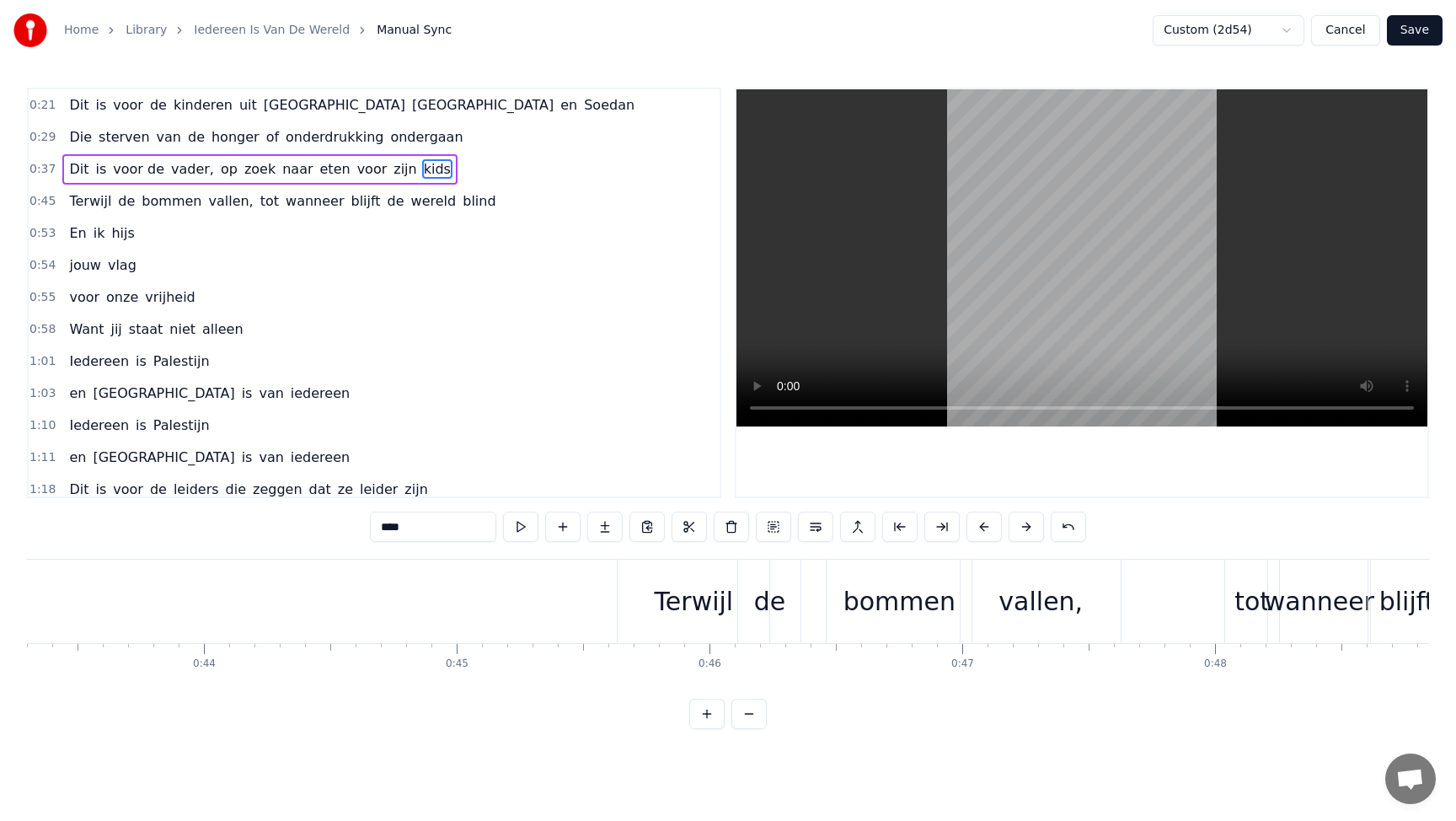
scroll to position [0, 10532]
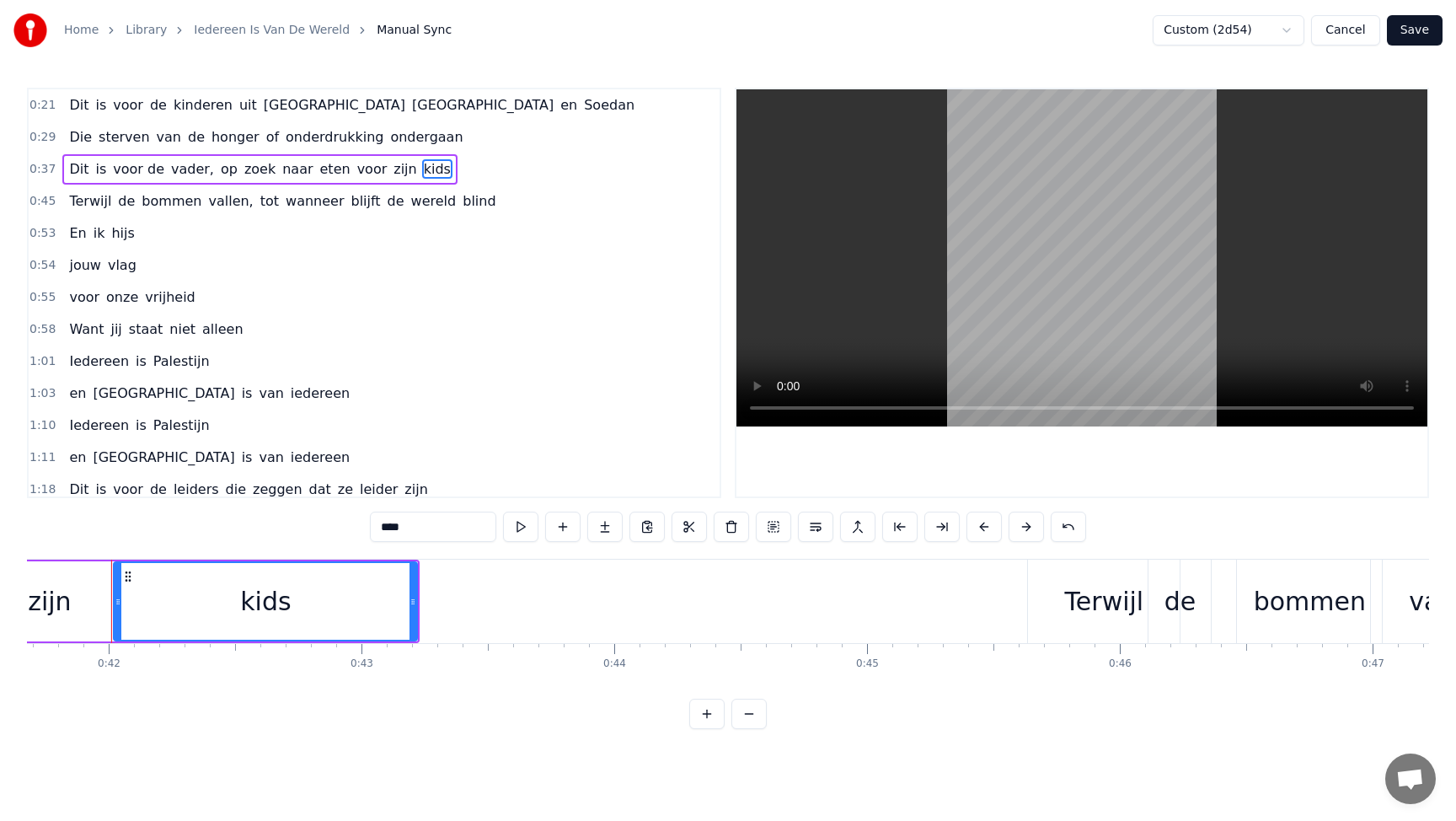
drag, startPoint x: 414, startPoint y: 530, endPoint x: 334, endPoint y: 523, distance: 80.3
click at [337, 525] on div "0:21 Dit is voor de kinderen uit [GEOGRAPHIC_DATA] en Soedan 0:29 Die sterven v…" at bounding box center [728, 408] width 1402 height 642
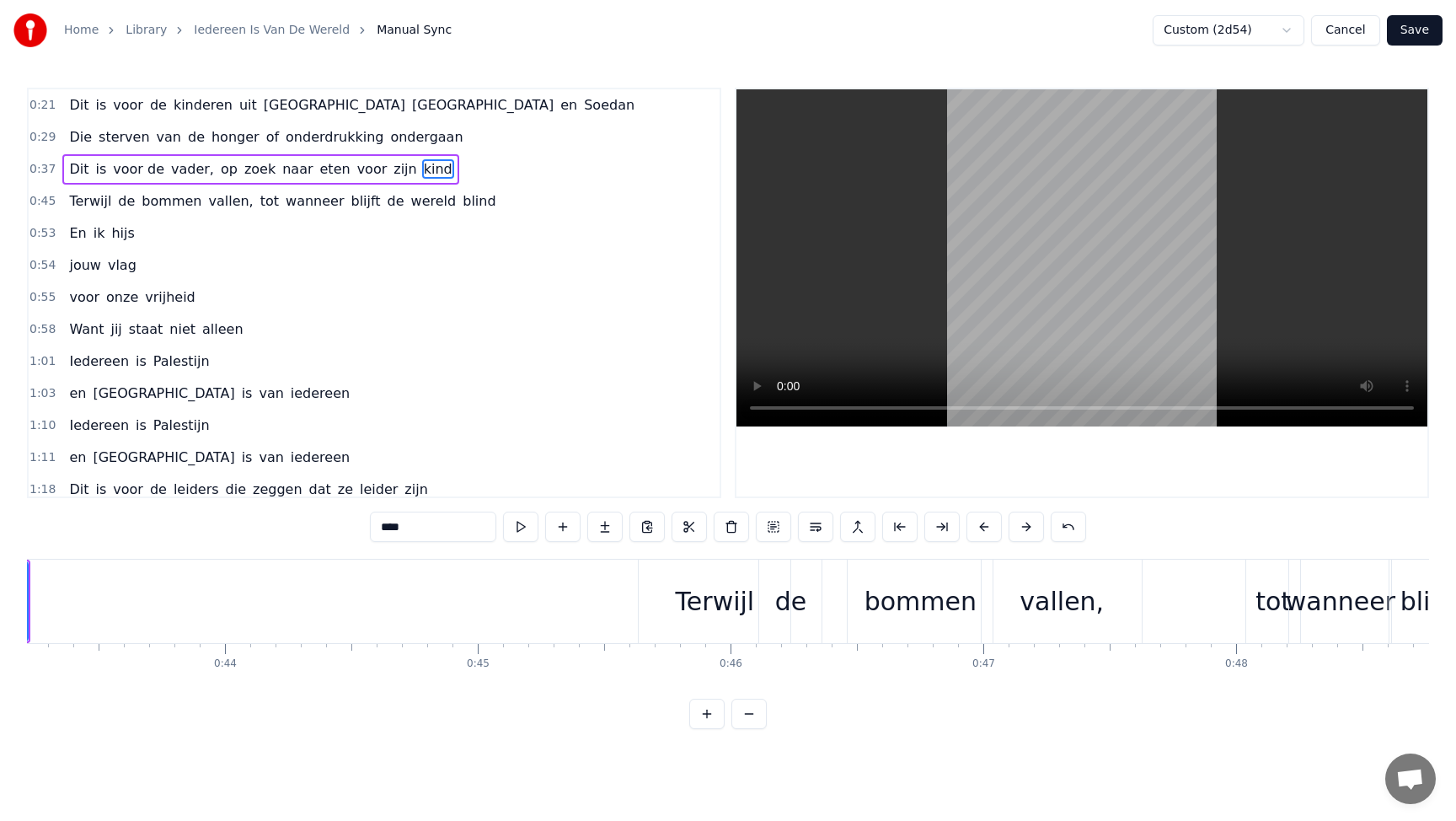
scroll to position [0, 10928]
drag, startPoint x: 708, startPoint y: 604, endPoint x: 717, endPoint y: 604, distance: 9.0
click at [717, 604] on div "Terwijl" at bounding box center [709, 601] width 80 height 38
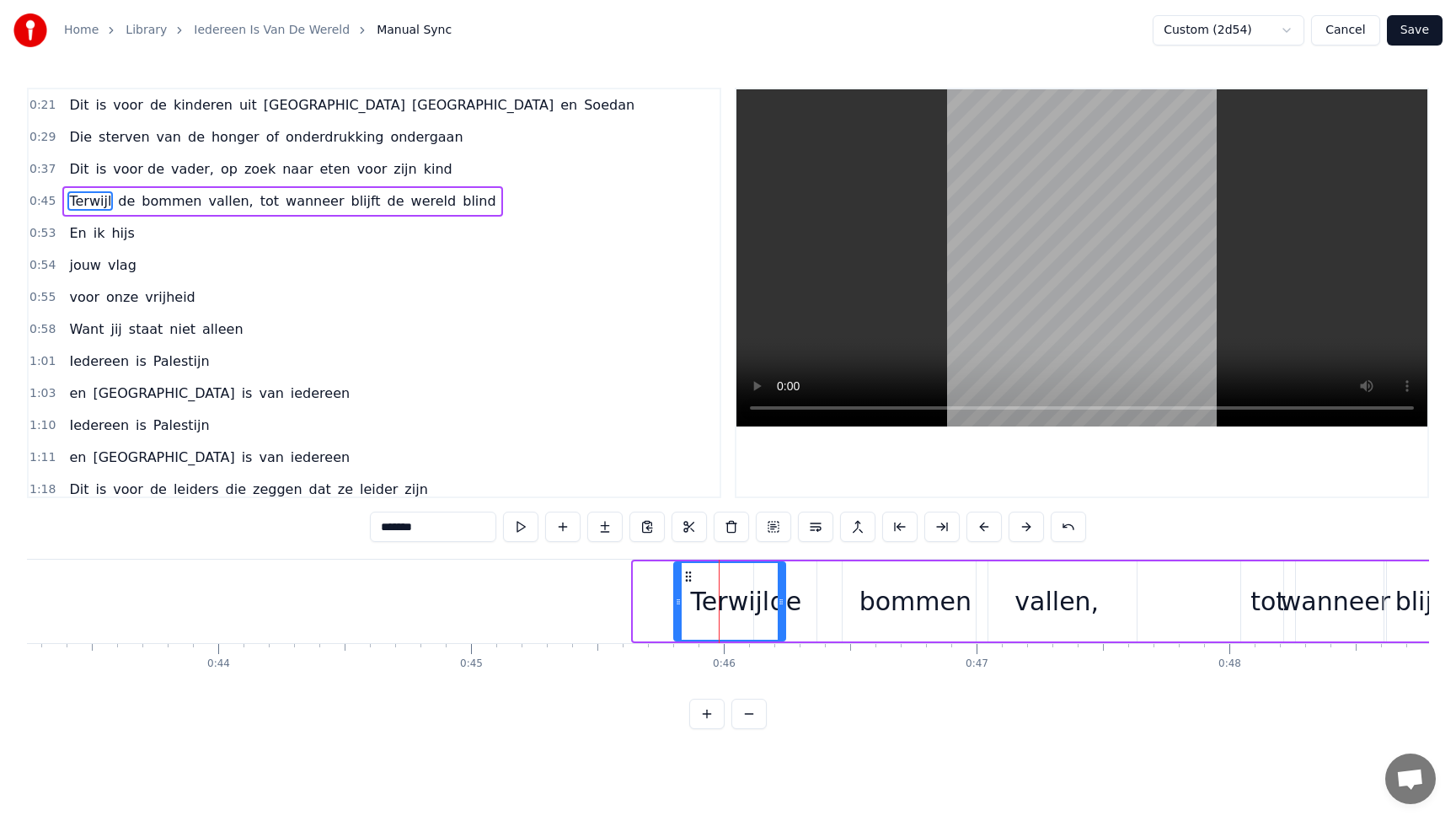
drag, startPoint x: 638, startPoint y: 591, endPoint x: 679, endPoint y: 588, distance: 41.1
click at [679, 588] on div at bounding box center [679, 601] width 7 height 77
click at [800, 609] on div "de" at bounding box center [785, 601] width 63 height 80
type input "**"
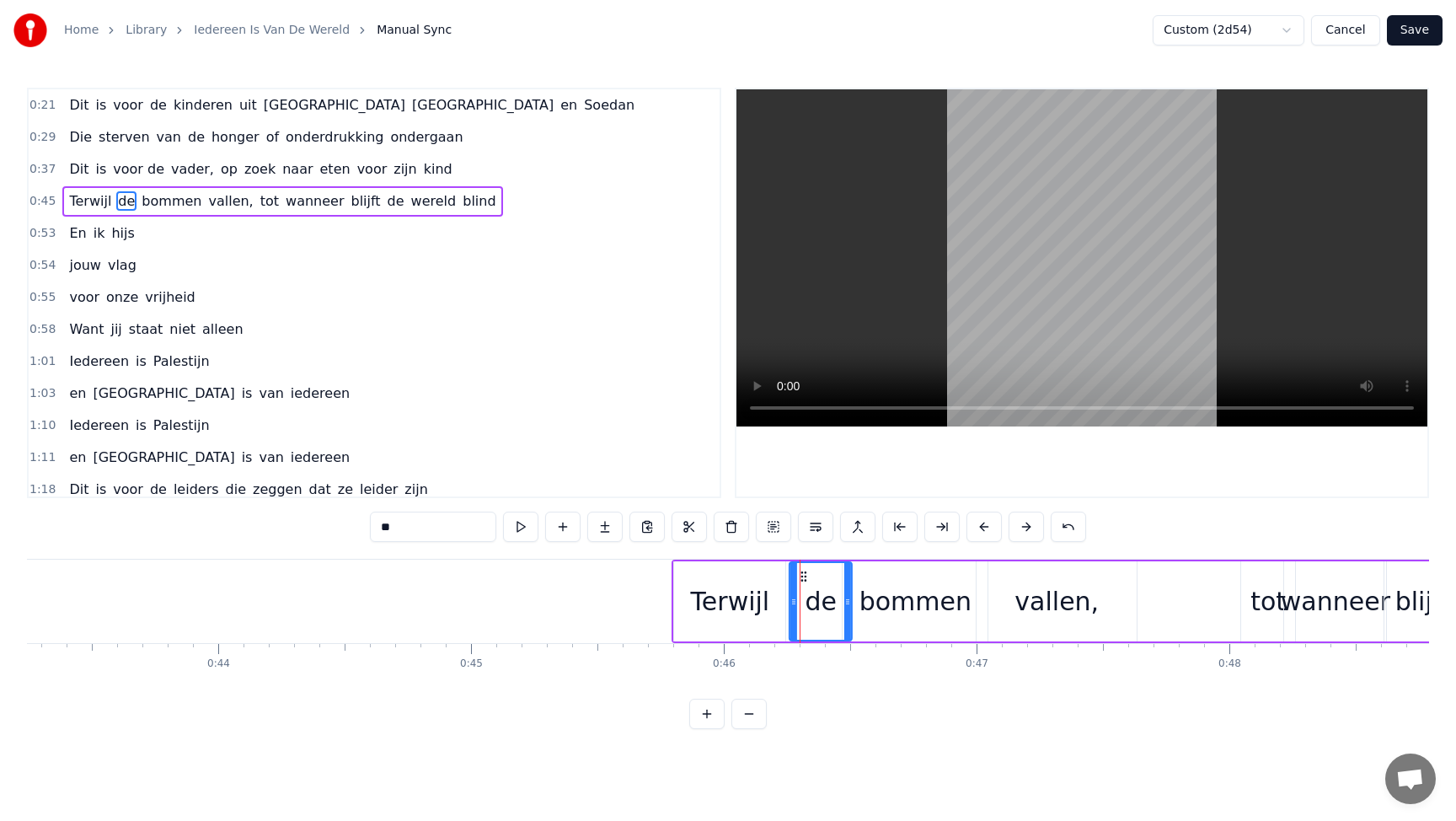
drag, startPoint x: 763, startPoint y: 574, endPoint x: 799, endPoint y: 574, distance: 36.0
click at [1422, 40] on button "Save" at bounding box center [1414, 30] width 56 height 30
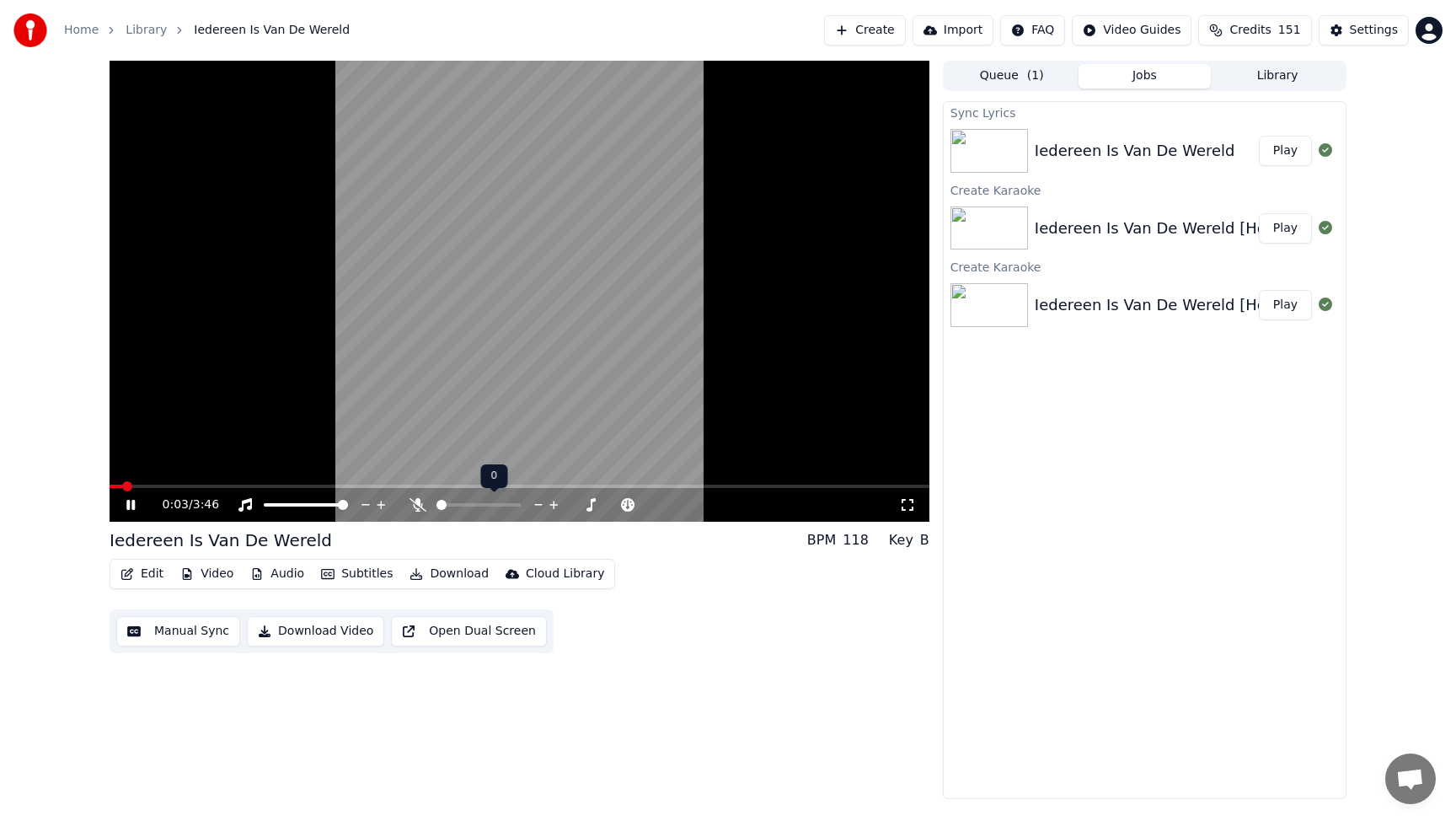
click at [436, 503] on span at bounding box center [441, 504] width 10 height 10
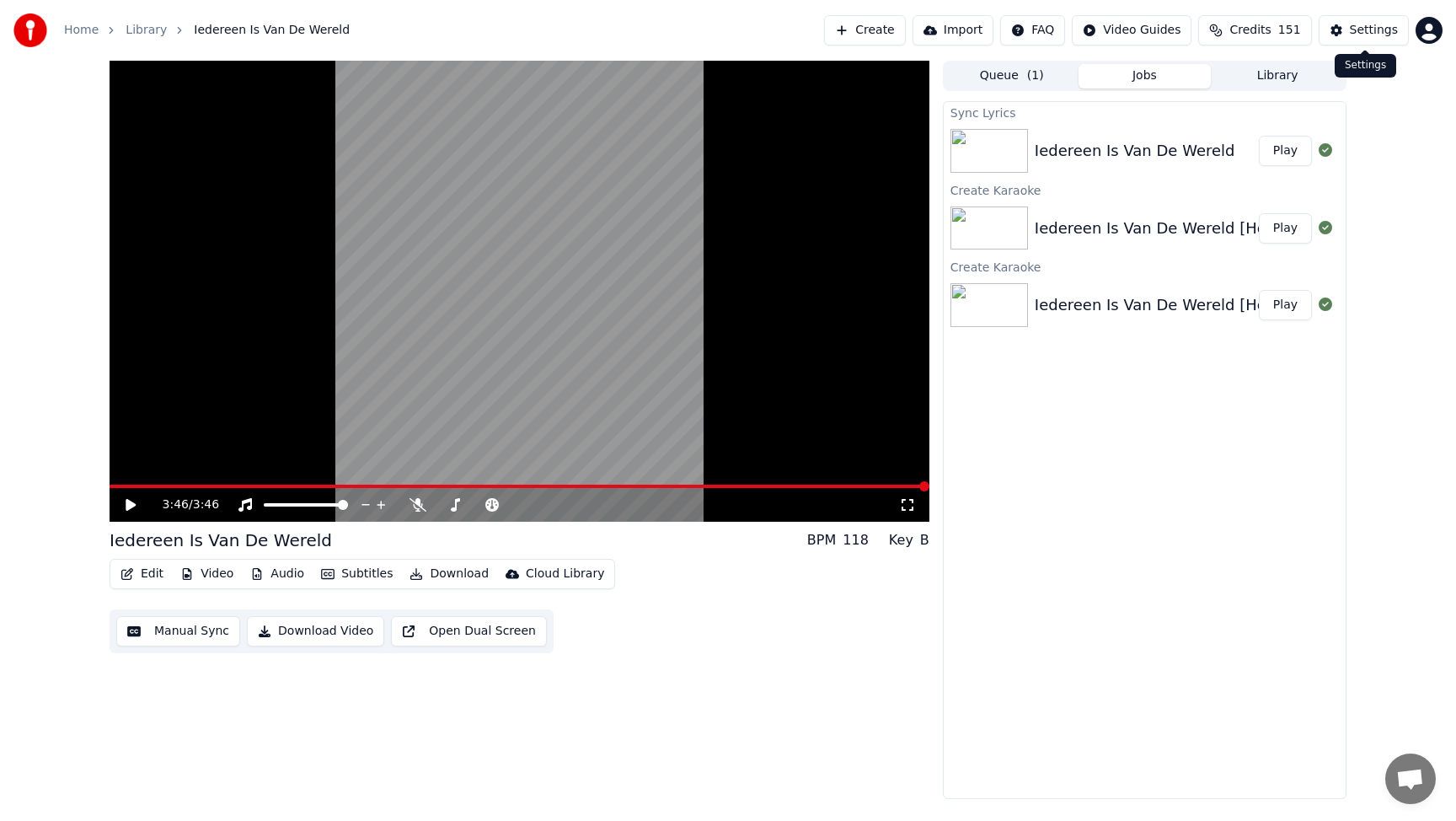
click at [1350, 34] on button "Settings" at bounding box center [1363, 30] width 90 height 30
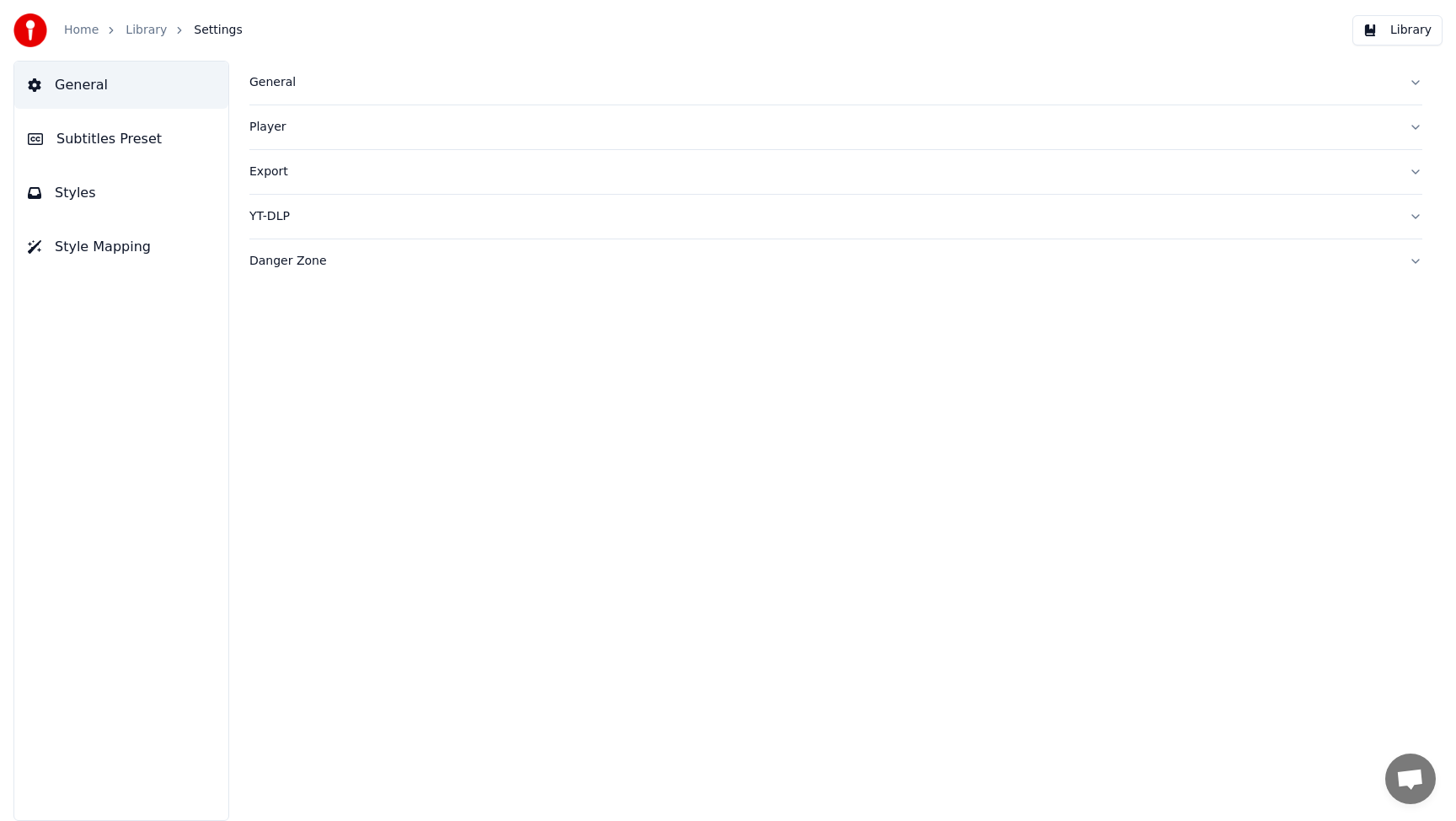
click at [269, 172] on div "Export" at bounding box center [822, 171] width 1146 height 17
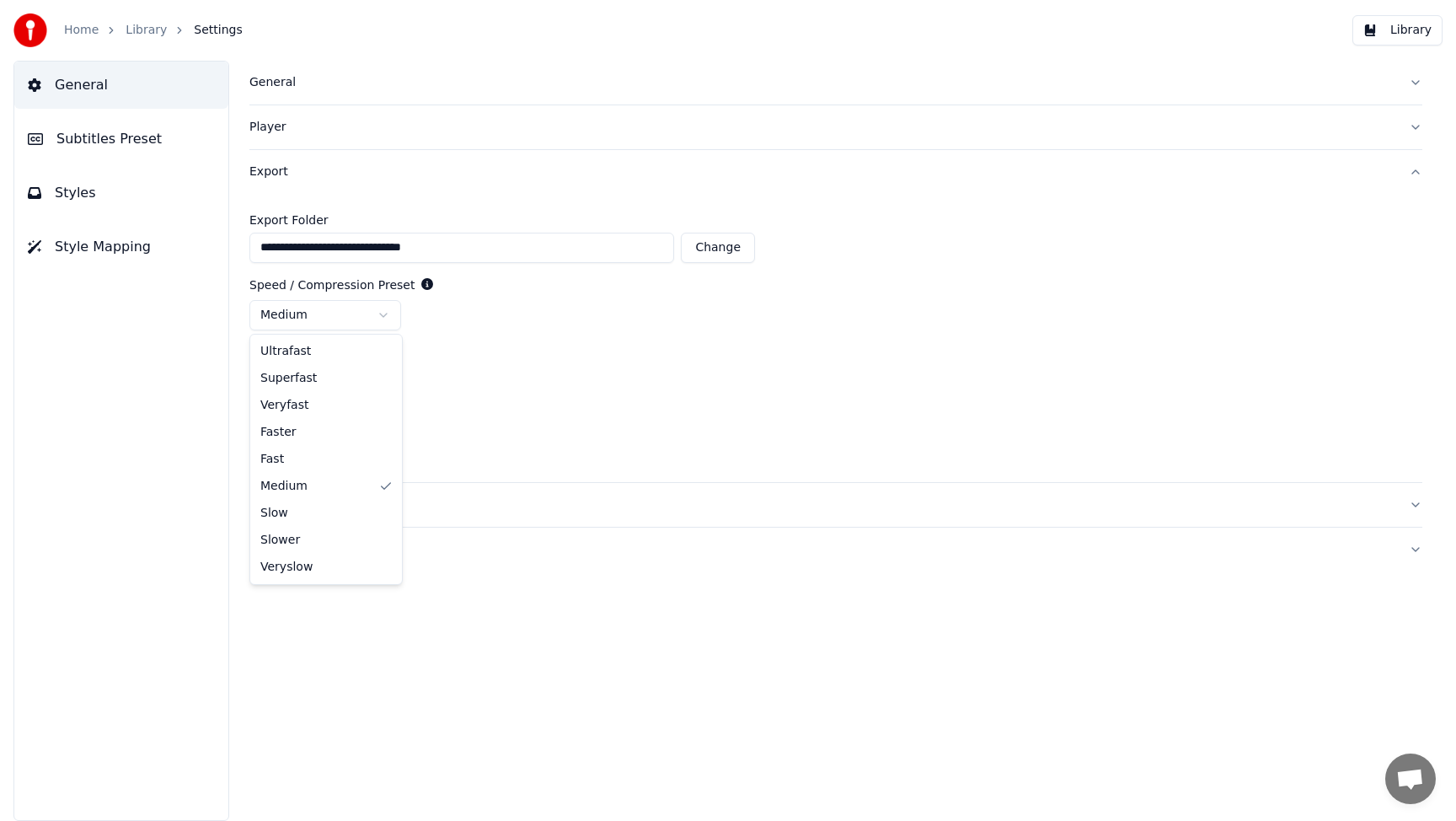
click at [387, 314] on html "**********" at bounding box center [728, 410] width 1456 height 821
click at [387, 313] on html "**********" at bounding box center [728, 410] width 1456 height 821
click at [386, 378] on html "**********" at bounding box center [728, 410] width 1456 height 821
click at [270, 512] on div "YT-DLP" at bounding box center [822, 505] width 1146 height 17
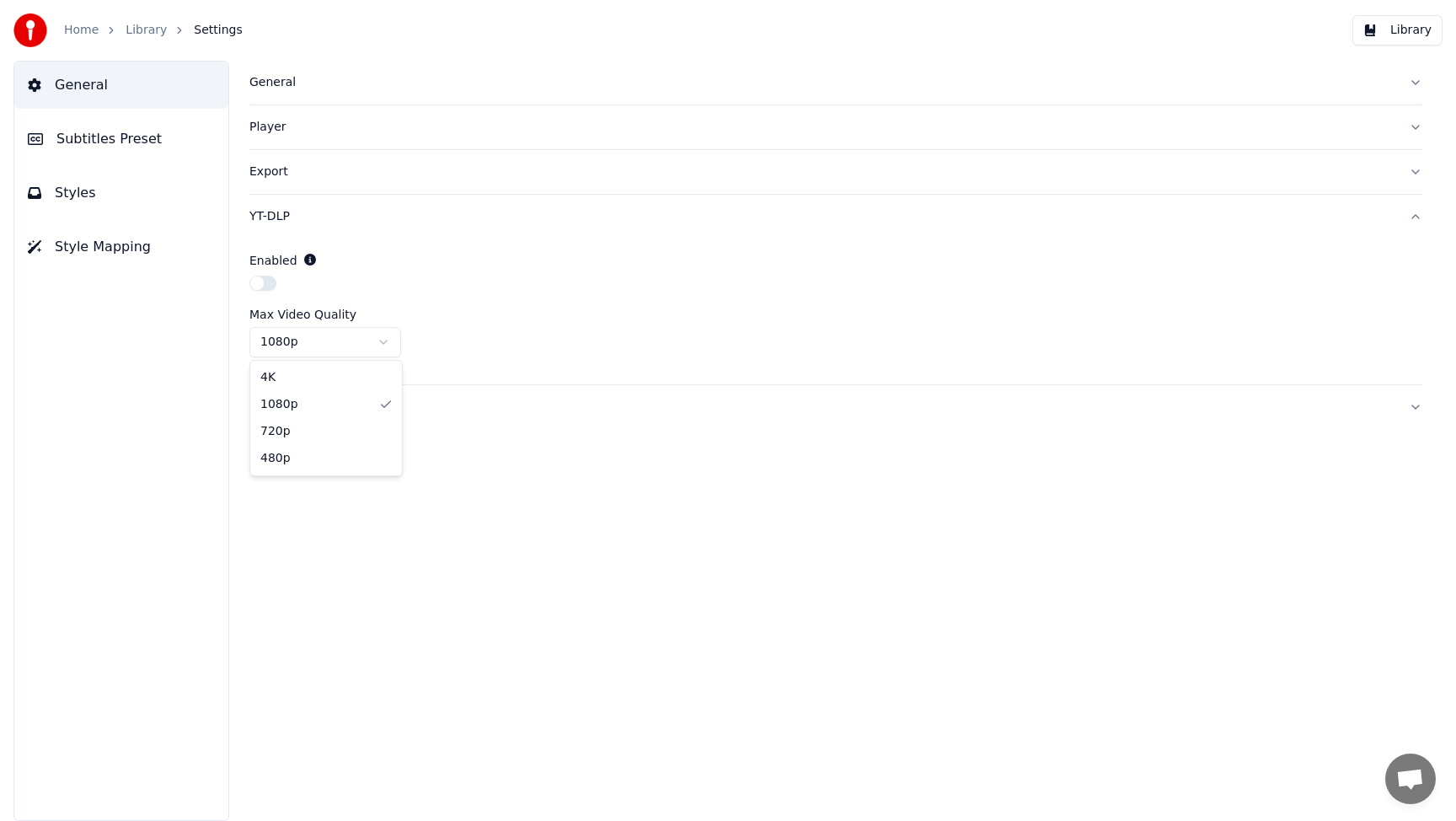
click at [353, 340] on html "Home Library Settings Library General Subtitles Preset Styles Style Mapping Gen…" at bounding box center [728, 410] width 1456 height 821
click at [309, 406] on div "Danger Zone" at bounding box center [822, 407] width 1146 height 17
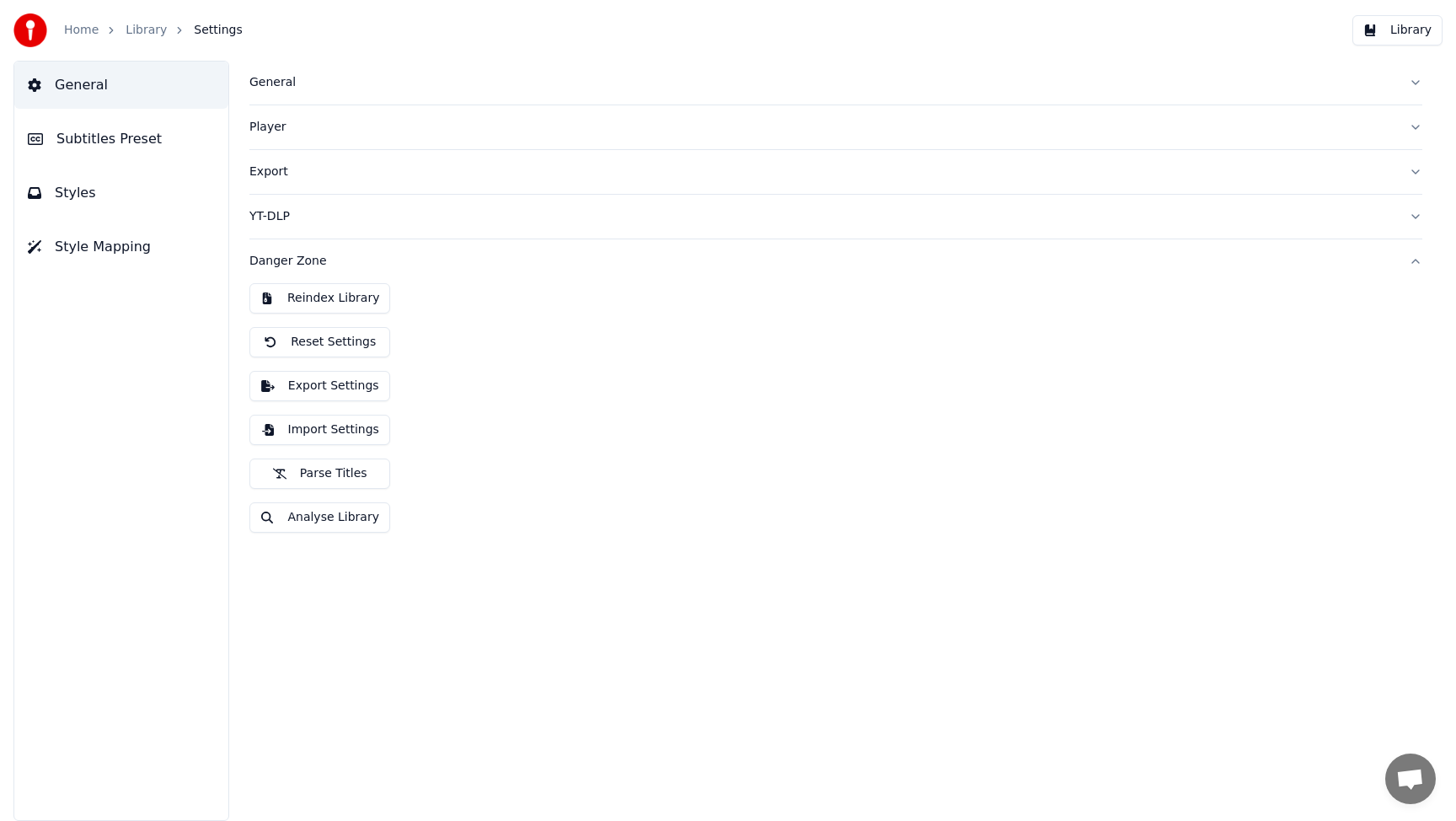
click at [344, 389] on button "Export Settings" at bounding box center [319, 386] width 140 height 30
click at [1381, 22] on button "Library" at bounding box center [1397, 30] width 90 height 30
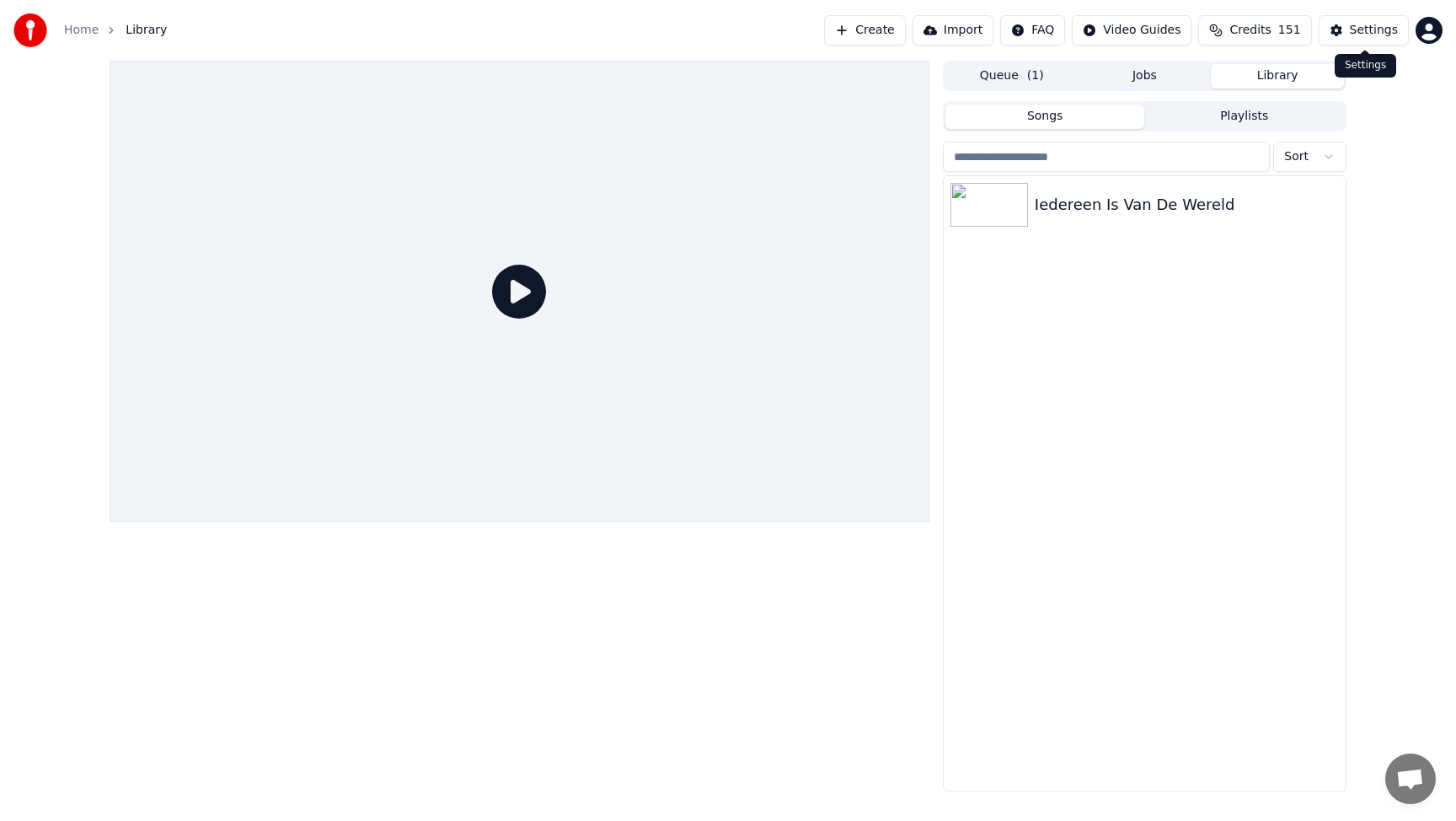
click at [1358, 34] on div "Settings" at bounding box center [1373, 30] width 48 height 17
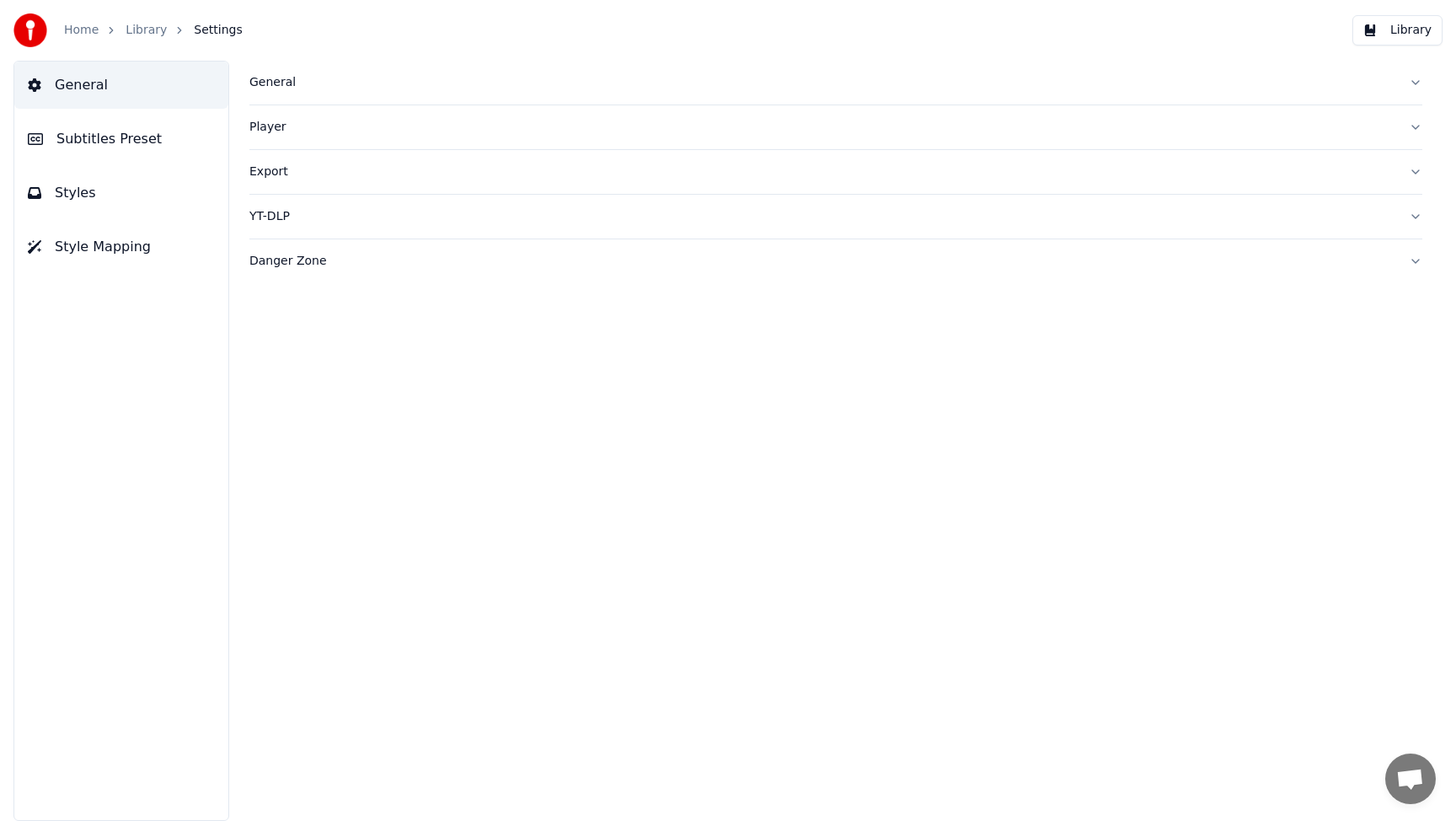
click at [278, 169] on div "Export" at bounding box center [822, 171] width 1146 height 17
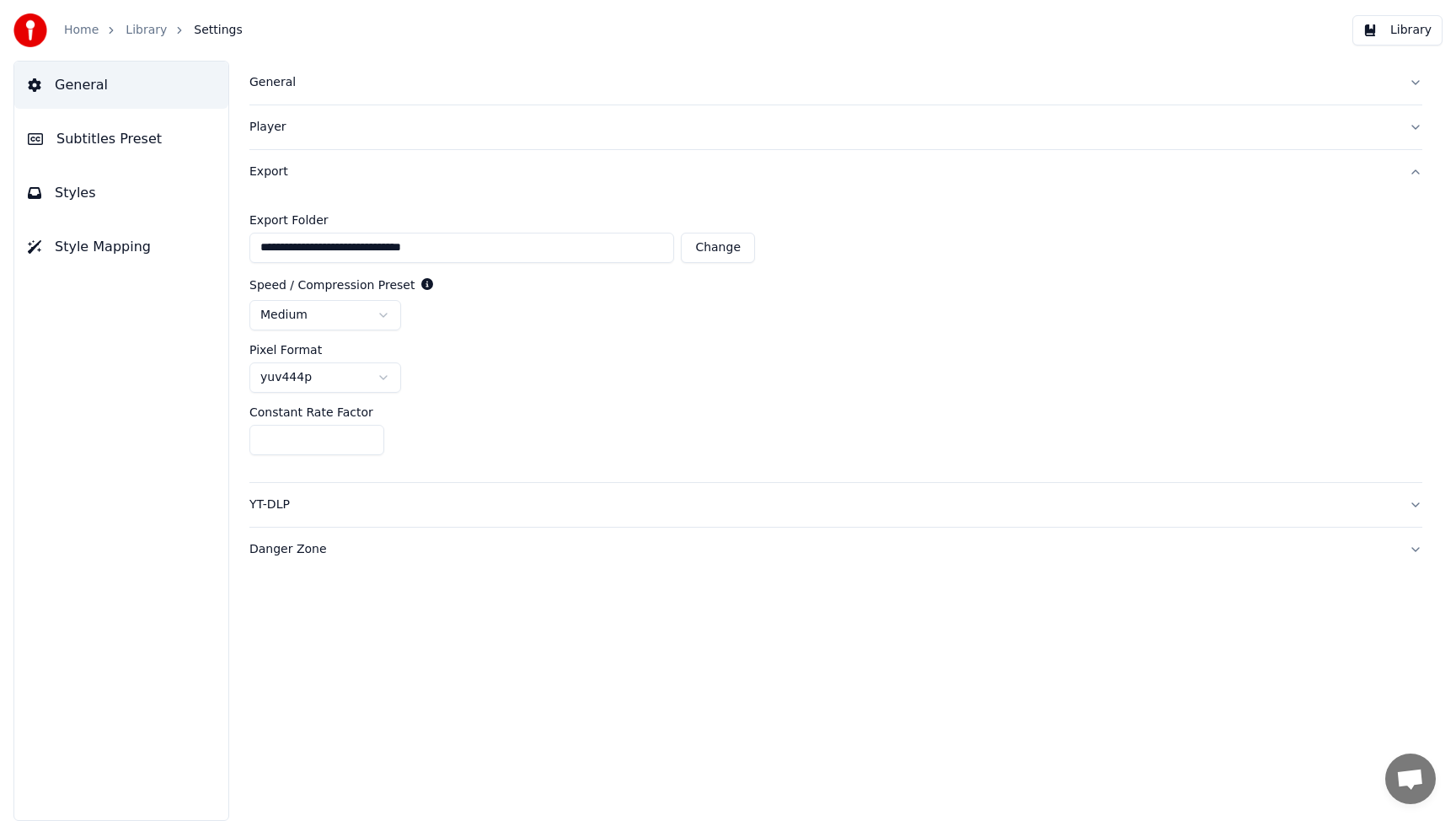
click at [262, 126] on div "Player" at bounding box center [822, 126] width 1146 height 17
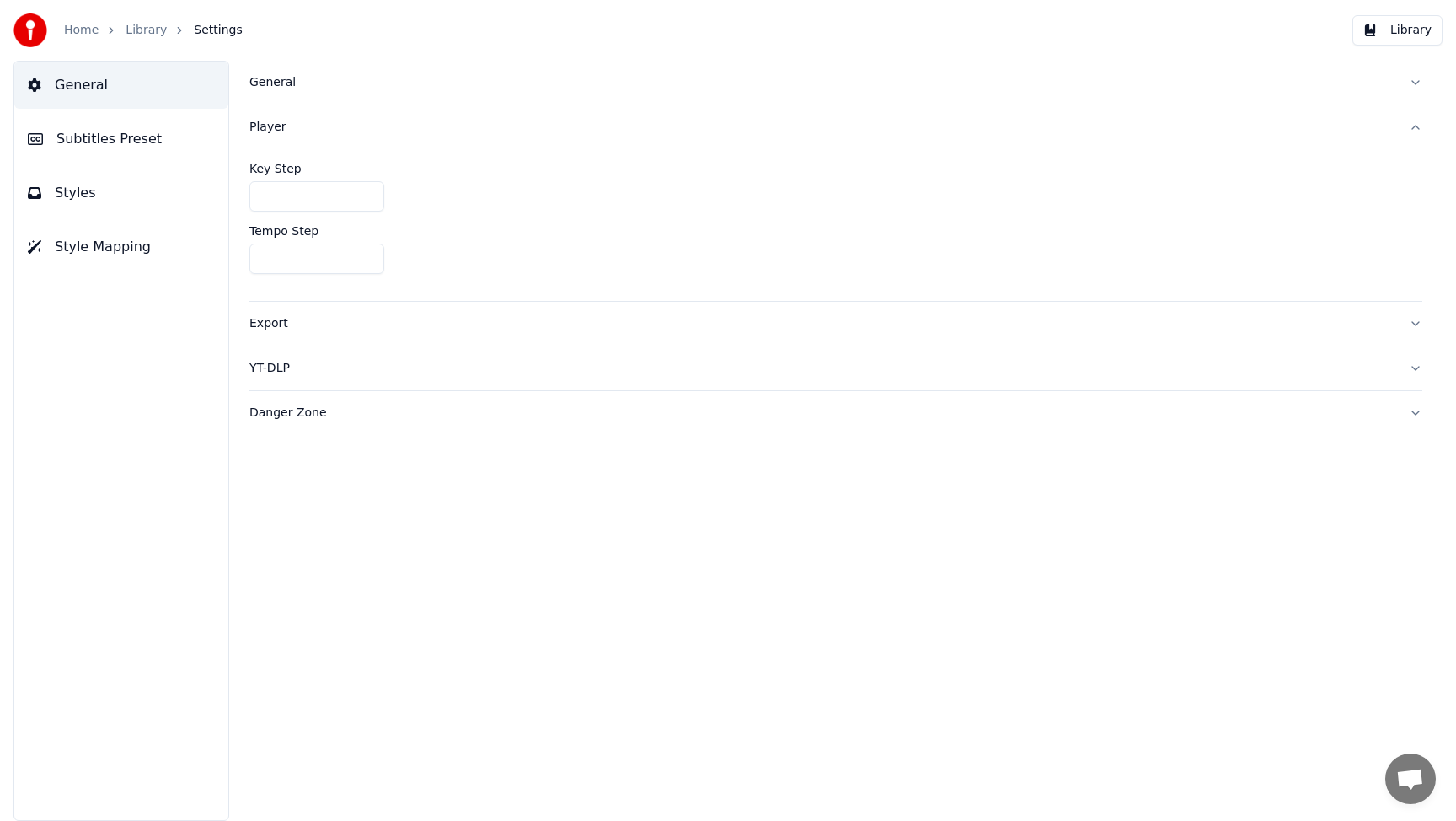
click at [277, 95] on button "General" at bounding box center [835, 83] width 1172 height 44
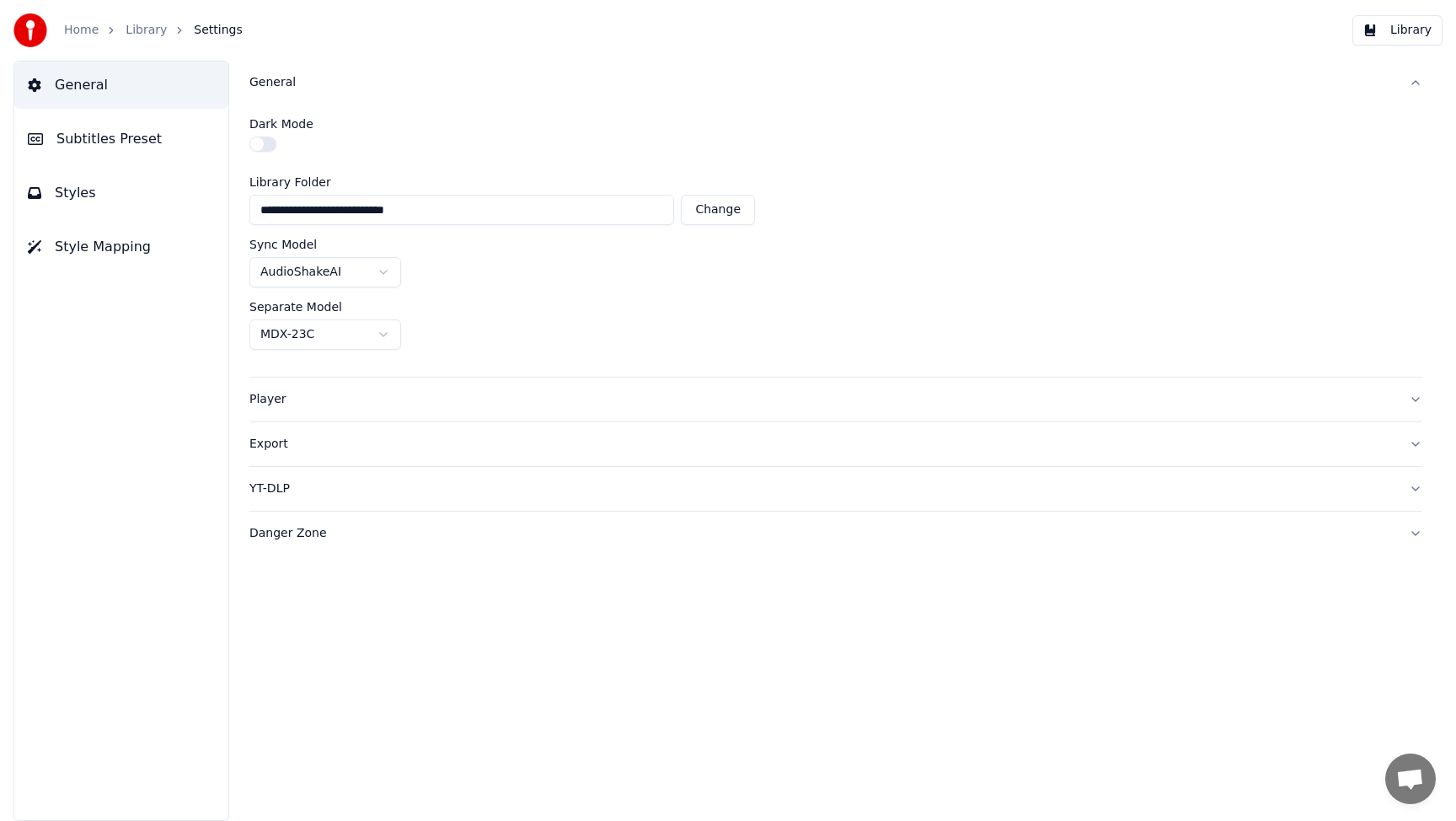
click at [273, 402] on div "Player" at bounding box center [822, 399] width 1146 height 17
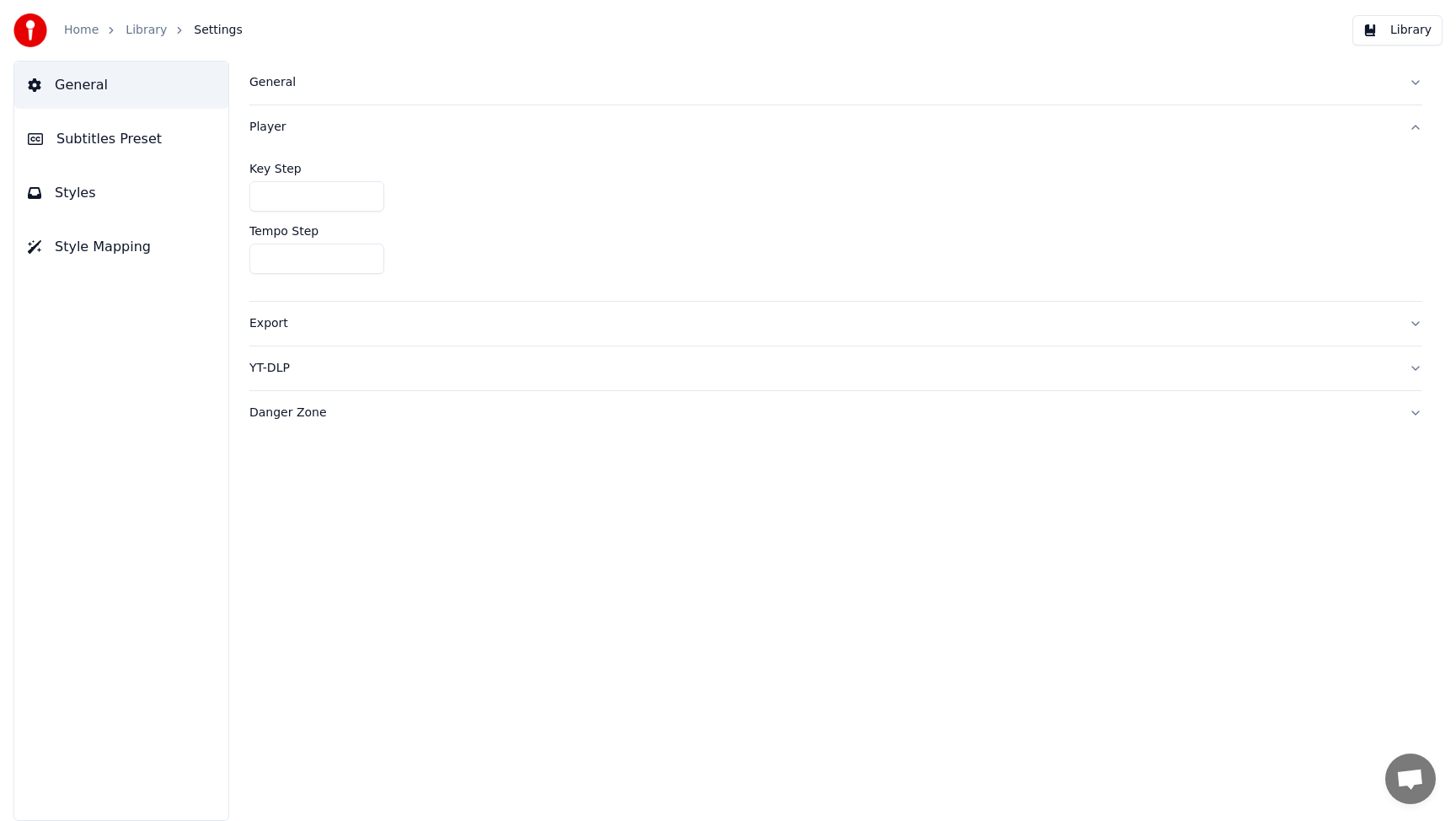
click at [277, 331] on div "Export" at bounding box center [822, 323] width 1146 height 17
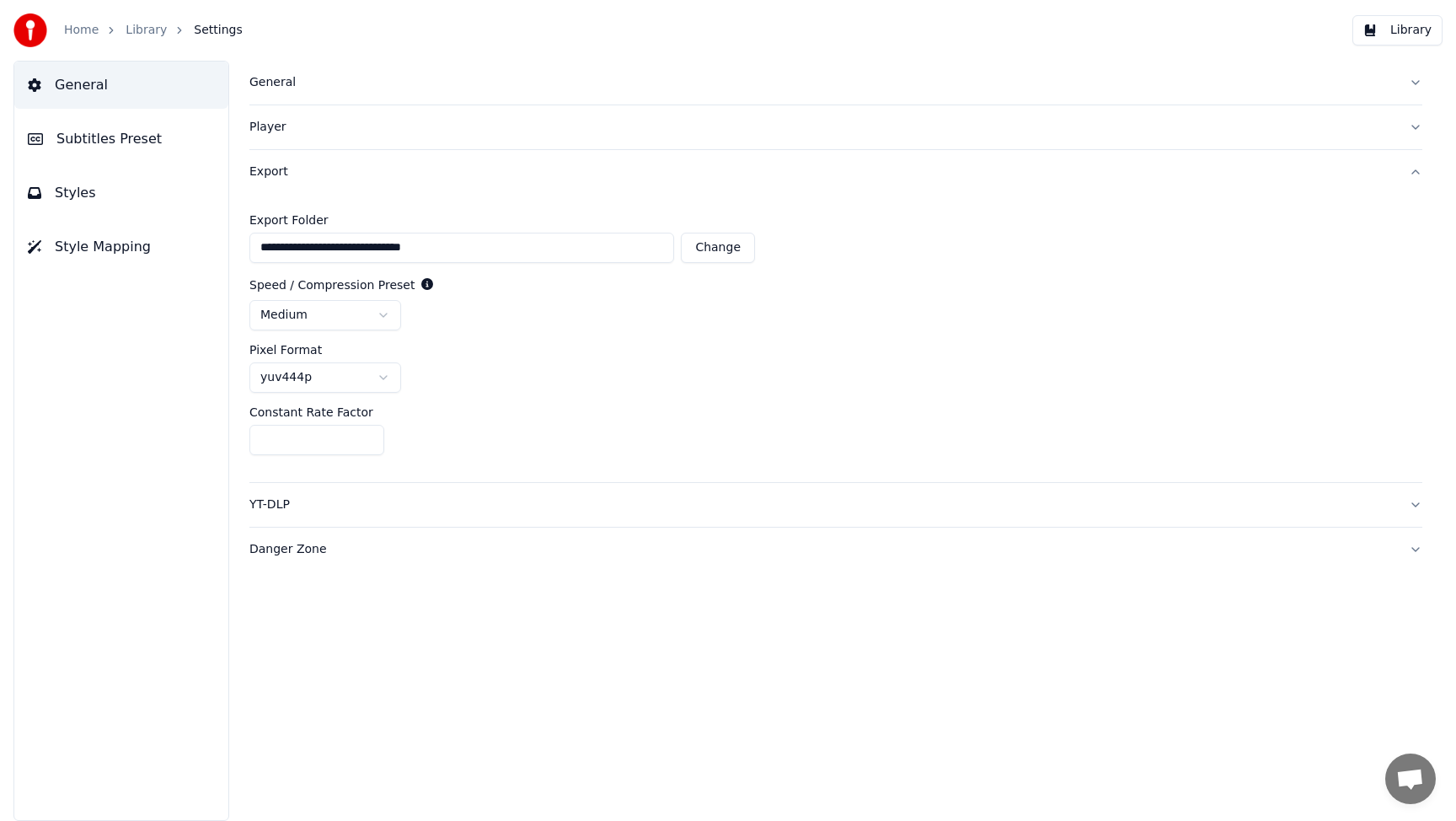
click at [714, 252] on button "Change" at bounding box center [717, 247] width 74 height 30
type input "**********"
click at [155, 31] on link "Library" at bounding box center [146, 30] width 42 height 17
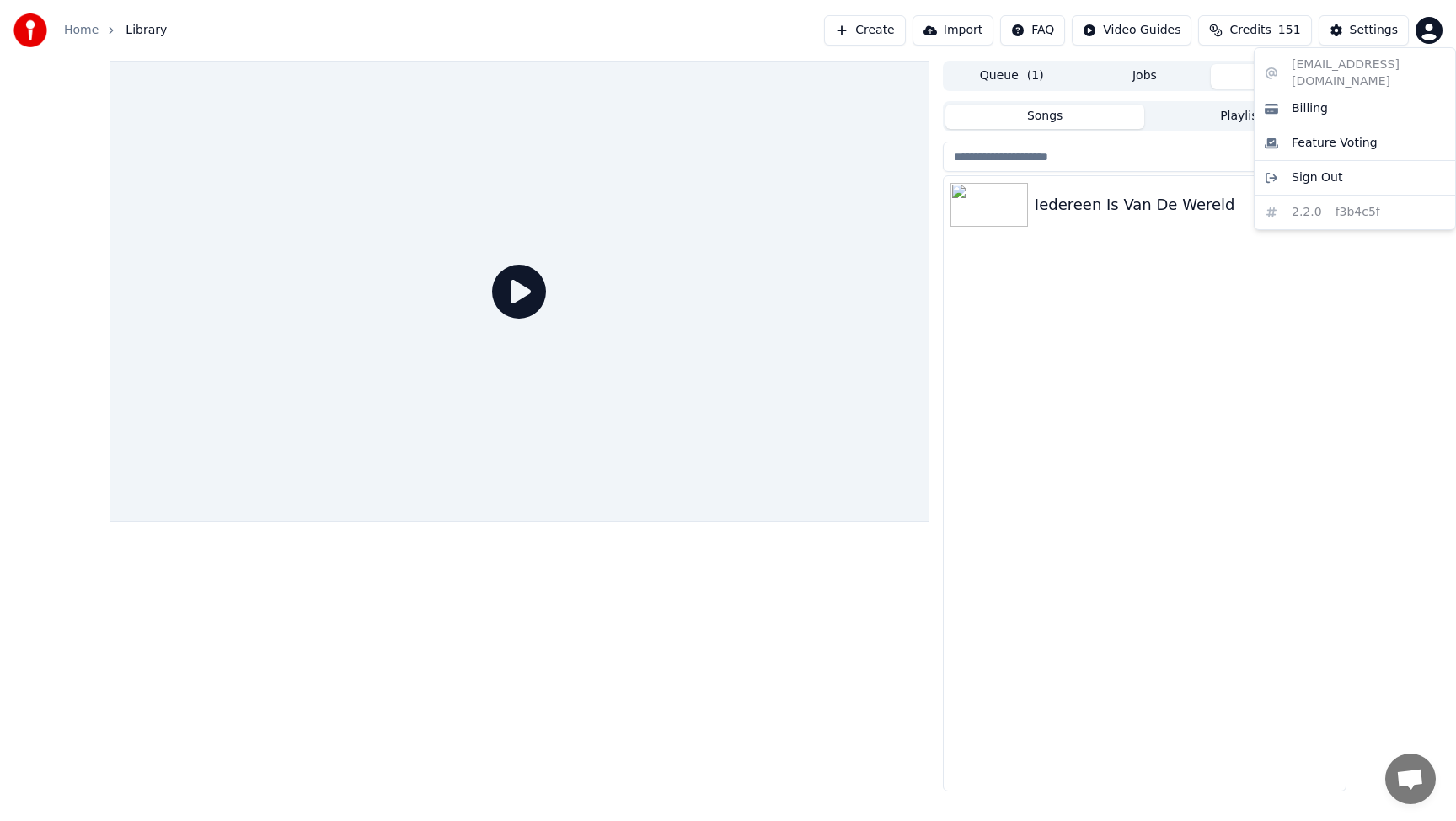
click at [1425, 34] on html "Home Library Create Import FAQ Video Guides Credits 151 Settings Queue ( 1 ) Jo…" at bounding box center [728, 410] width 1456 height 821
click at [1231, 413] on html "Home Library Create Import FAQ Video Guides Credits 151 Settings Queue ( 1 ) Jo…" at bounding box center [728, 410] width 1456 height 821
click at [1266, 35] on span "Credits" at bounding box center [1249, 30] width 42 height 17
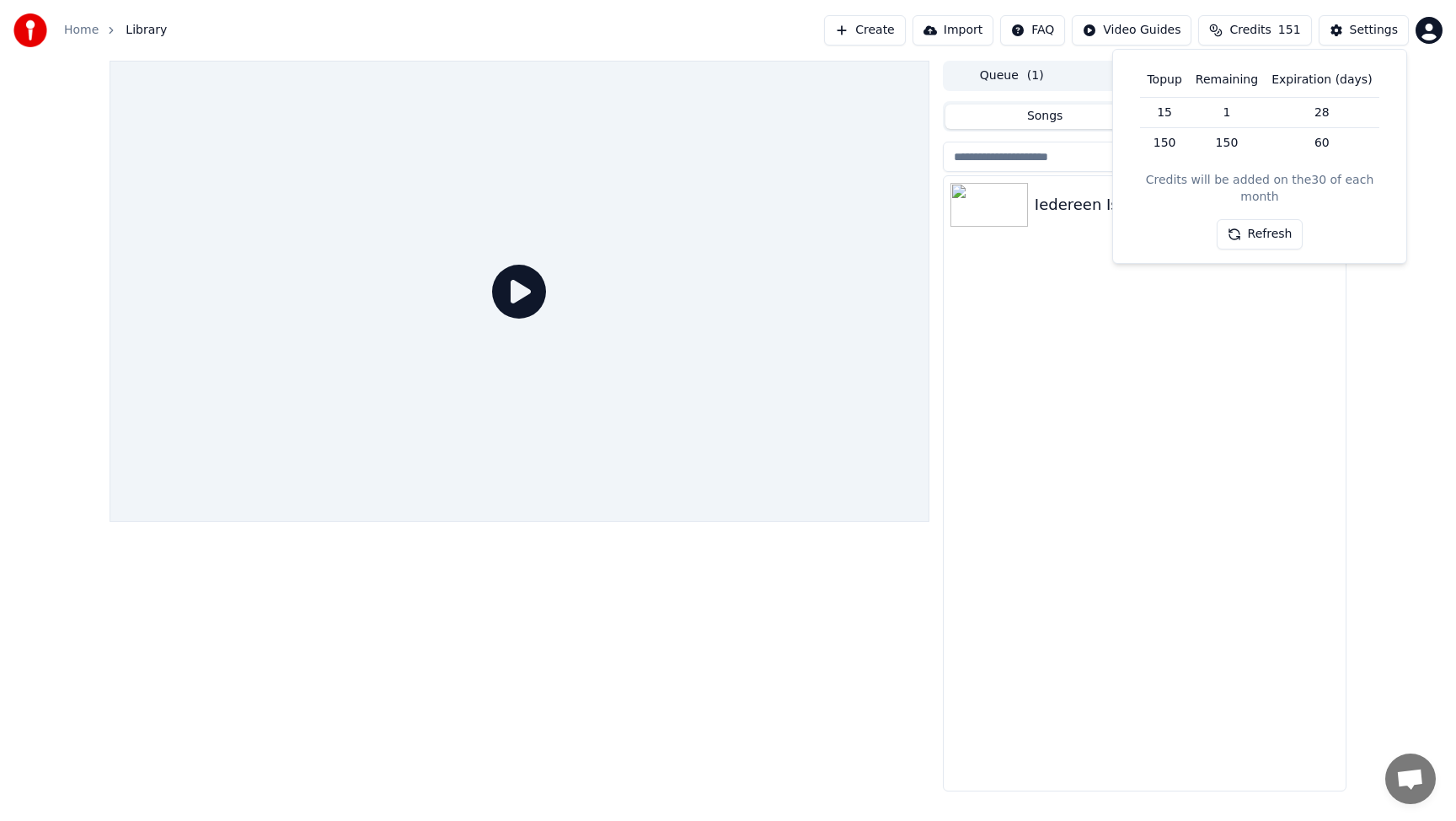
click at [1190, 316] on div "Iedereen Is Van De Wereld" at bounding box center [1144, 483] width 402 height 614
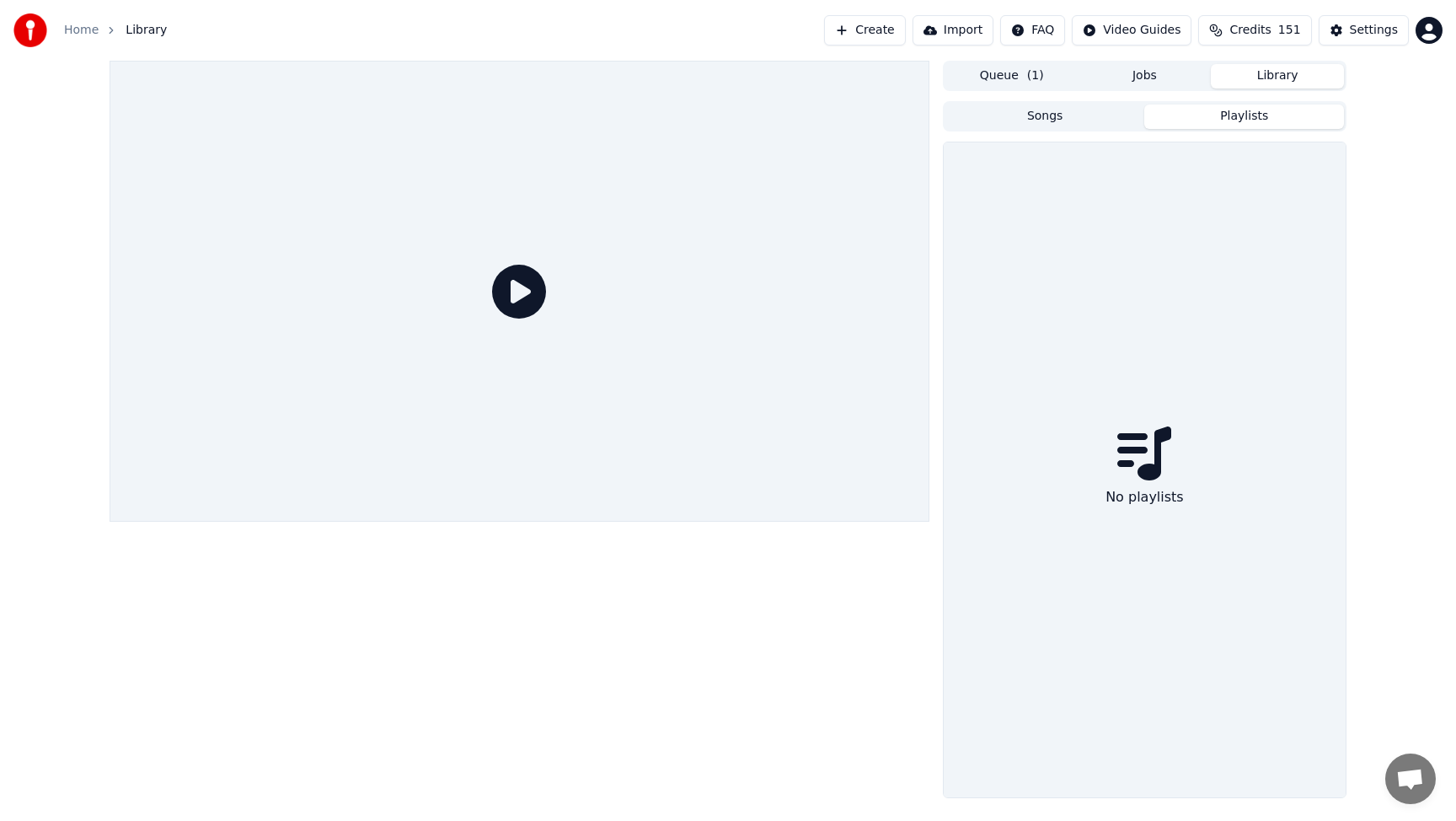
click at [1228, 112] on button "Playlists" at bounding box center [1244, 117] width 200 height 25
click at [1091, 120] on button "Songs" at bounding box center [1045, 117] width 200 height 25
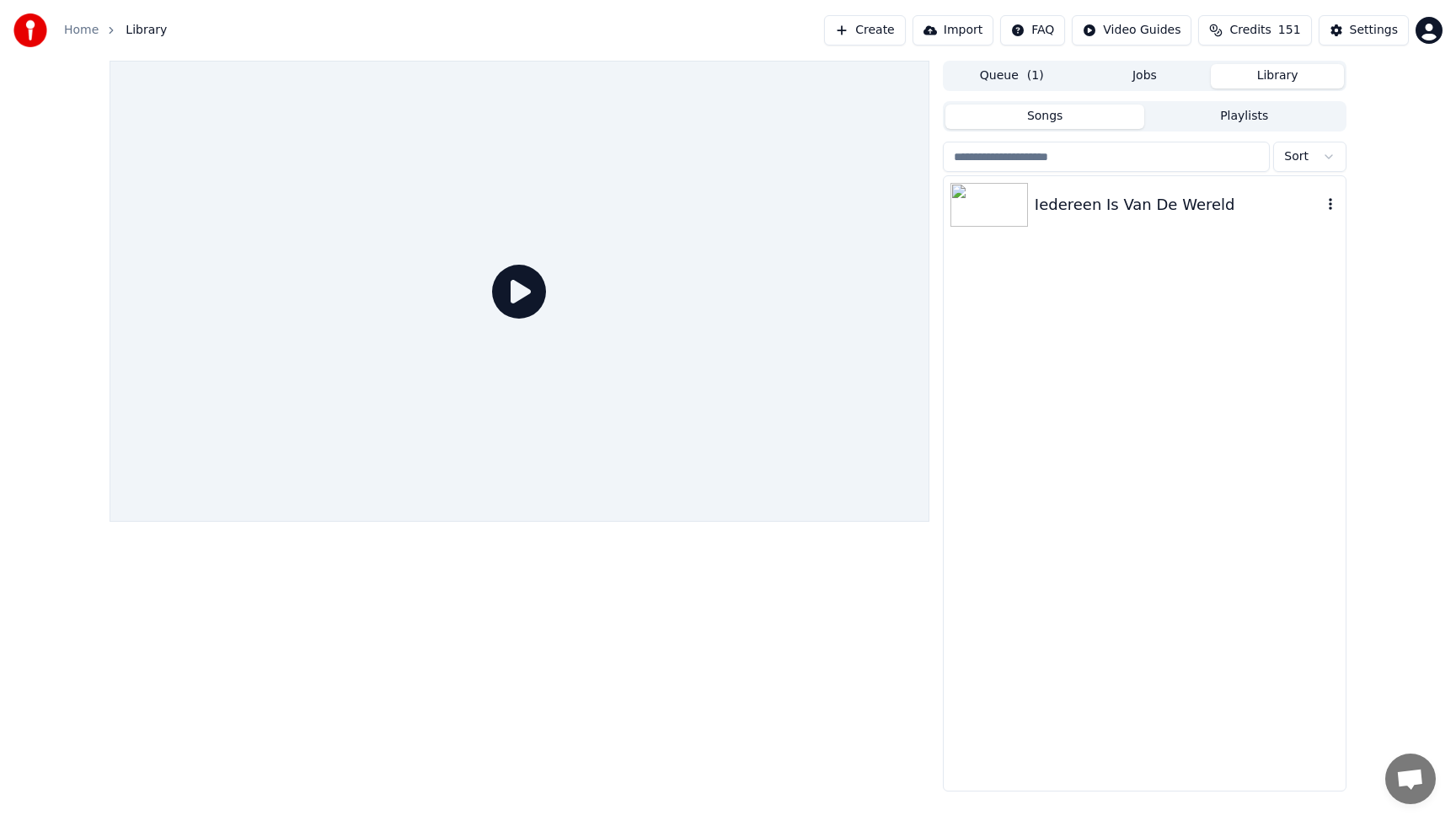
click at [1085, 203] on div "Iedereen Is Van De Wereld" at bounding box center [1178, 204] width 287 height 24
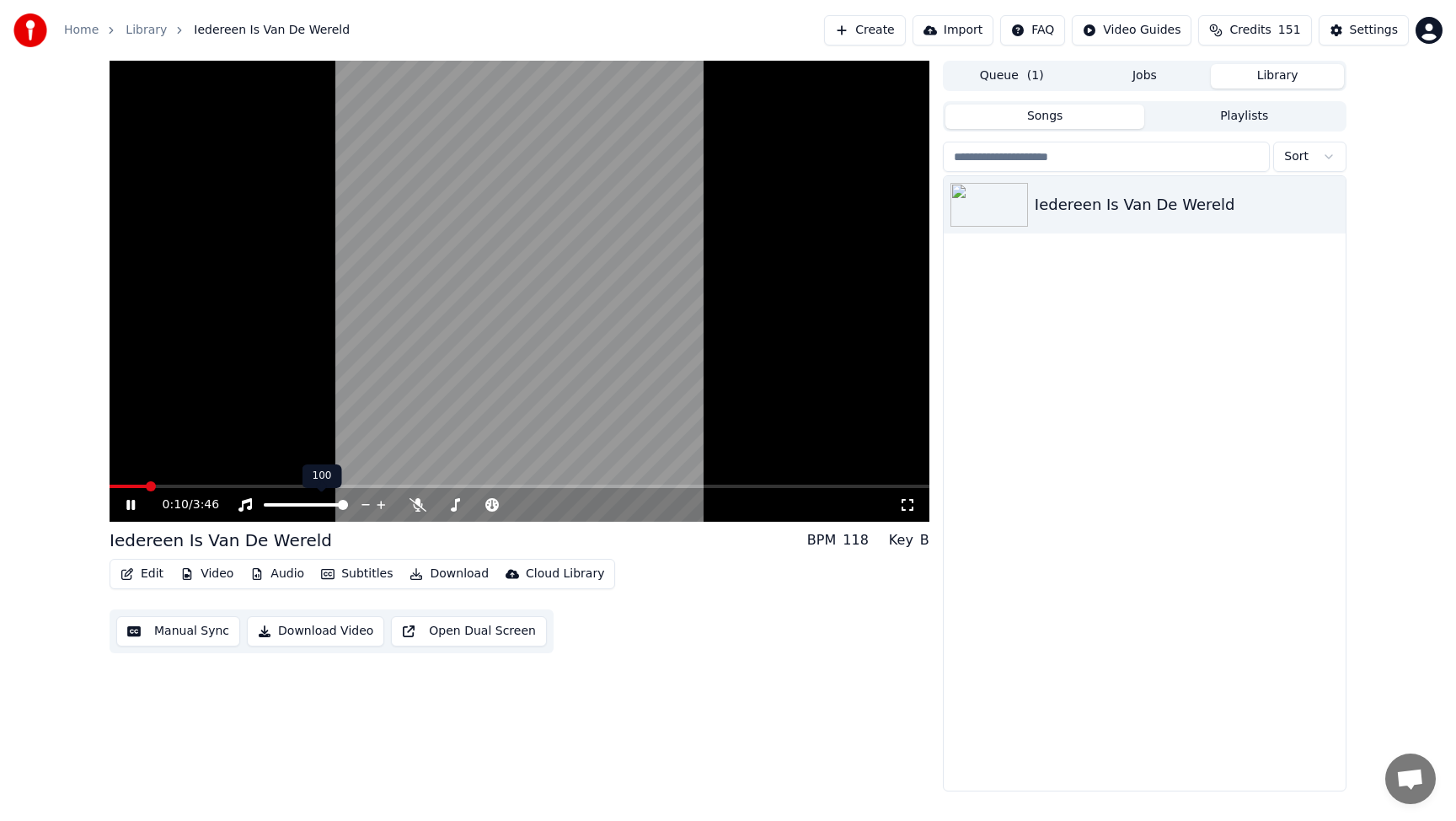
click at [318, 483] on icon at bounding box center [321, 485] width 11 height 11
click at [279, 480] on video at bounding box center [519, 292] width 820 height 461
click at [261, 484] on span at bounding box center [519, 486] width 820 height 4
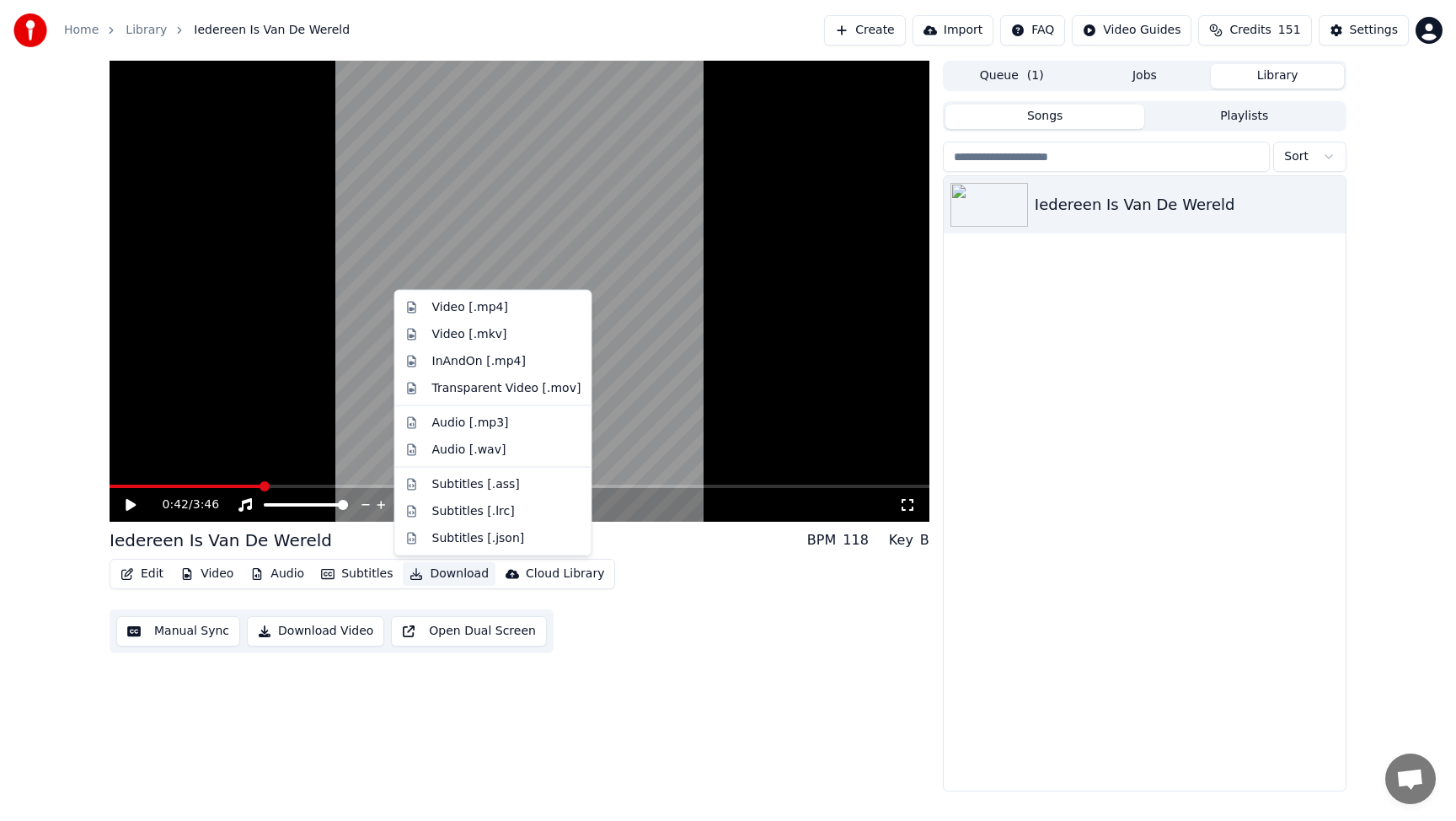
click at [434, 574] on button "Download" at bounding box center [449, 574] width 93 height 24
click at [504, 385] on div "Transparent Video [.mov]" at bounding box center [506, 387] width 149 height 17
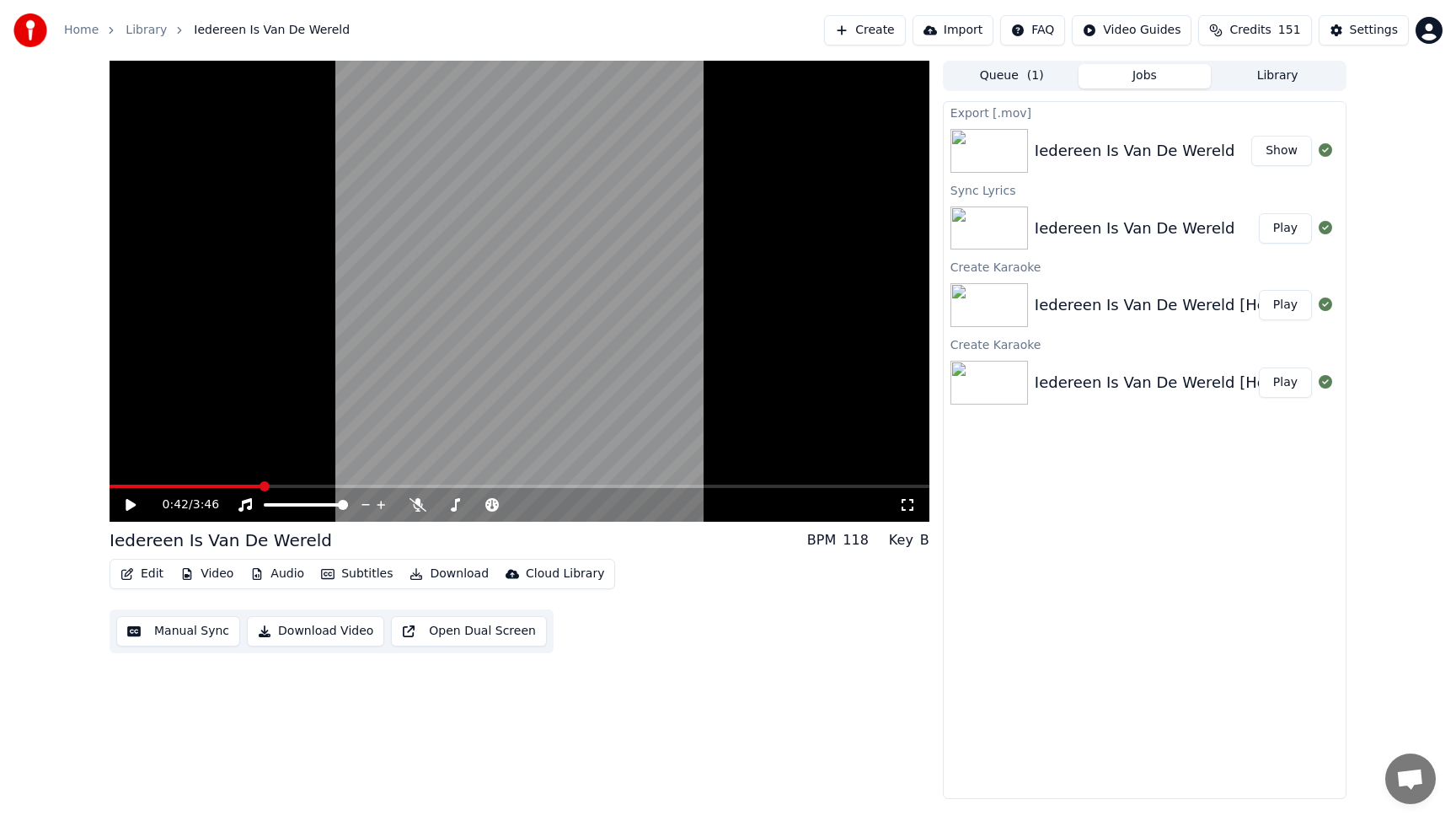
click at [1270, 147] on button "Show" at bounding box center [1281, 151] width 61 height 30
